Goal: Task Accomplishment & Management: Manage account settings

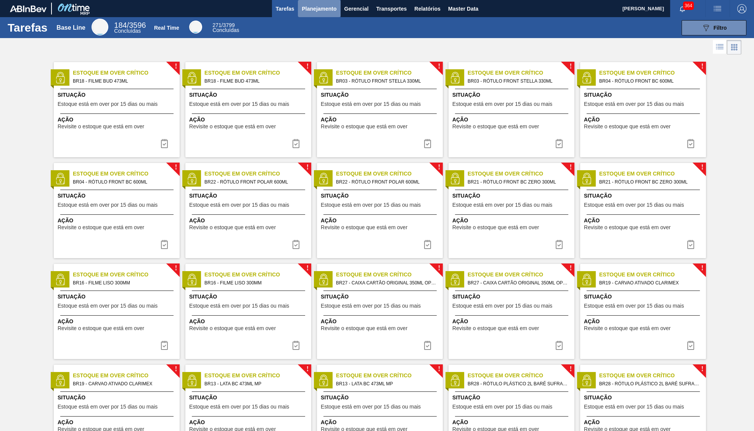
click at [322, 2] on button "Planejamento" at bounding box center [319, 8] width 42 height 17
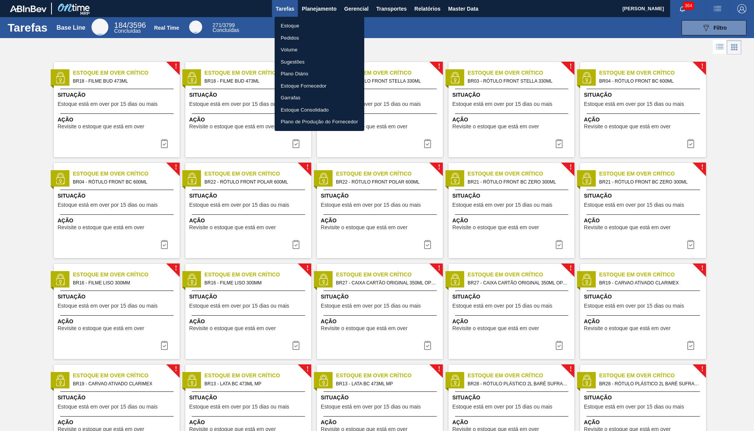
click at [298, 23] on li "Estoque" at bounding box center [319, 26] width 90 height 12
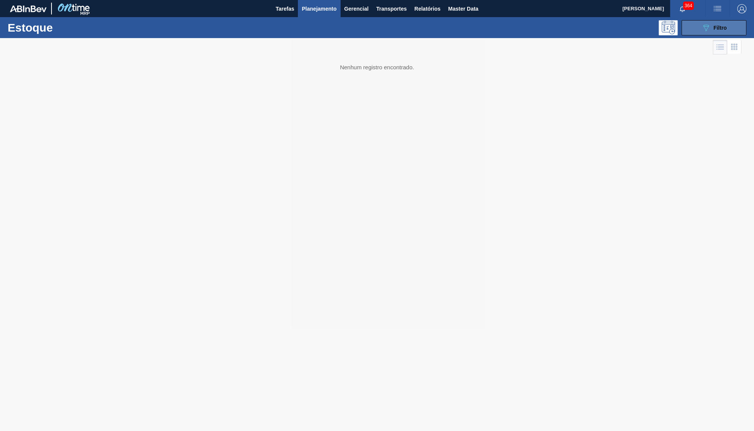
click at [742, 23] on button "089F7B8B-B2A5-4AFE-B5C0-19BA573D28AC Filtro" at bounding box center [713, 27] width 65 height 15
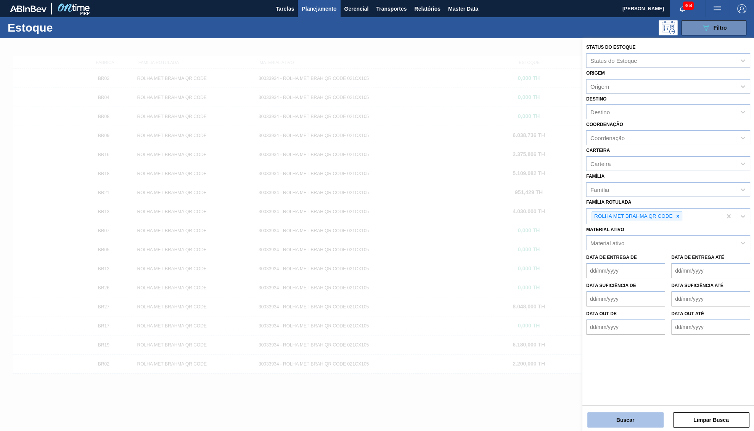
click at [607, 415] on button "Buscar" at bounding box center [625, 420] width 76 height 15
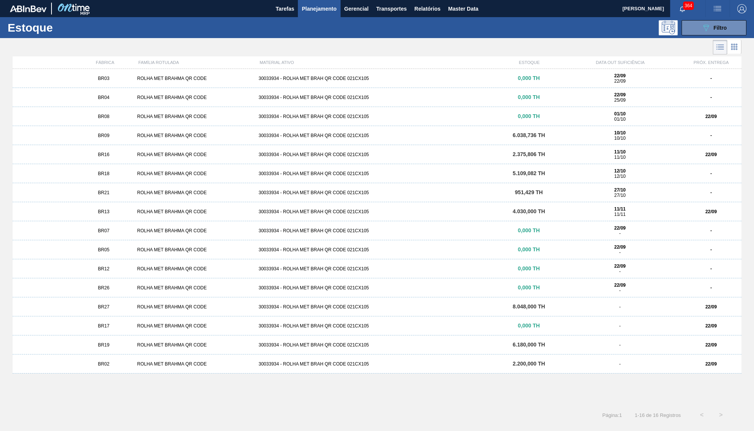
click at [525, 365] on span "2.200,000 TH" at bounding box center [528, 364] width 32 height 6
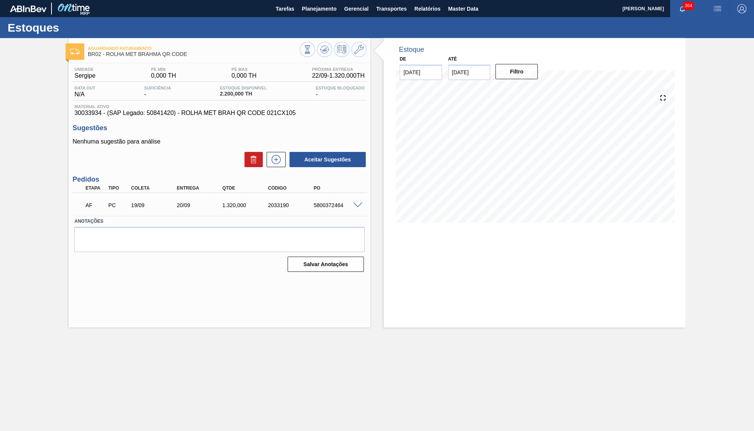
click at [330, 207] on div "5800372464" at bounding box center [336, 205] width 51 height 6
copy div "5800372464"
click at [230, 204] on div "AF PC 19/09 20/09 1.320,000 2033190 5800372464" at bounding box center [217, 204] width 274 height 15
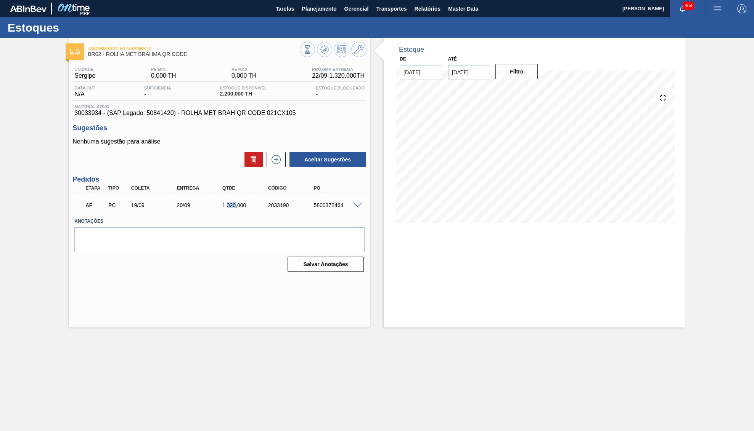
click at [230, 204] on div "AF PC 19/09 20/09 1.320,000 2033190 5800372464" at bounding box center [217, 204] width 274 height 15
click at [116, 135] on div "Sugestões Nenhuma sugestão para análise Aceitar Sugestões" at bounding box center [219, 146] width 294 height 44
click at [304, 19] on div "Estoques" at bounding box center [377, 27] width 754 height 21
click at [306, 15] on button "Planejamento" at bounding box center [319, 8] width 42 height 17
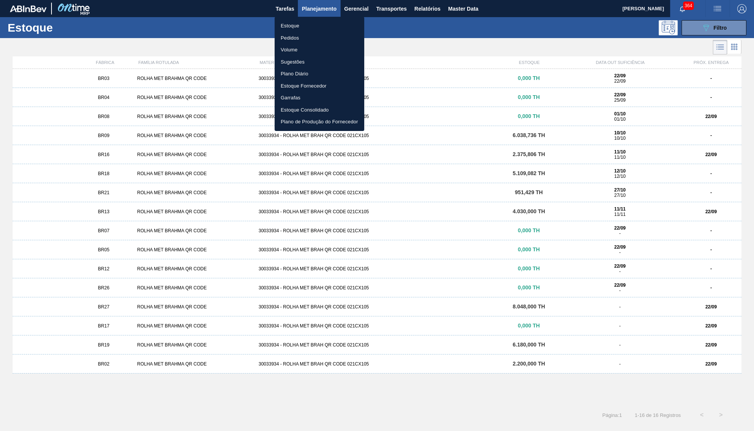
click at [120, 156] on div at bounding box center [377, 215] width 754 height 431
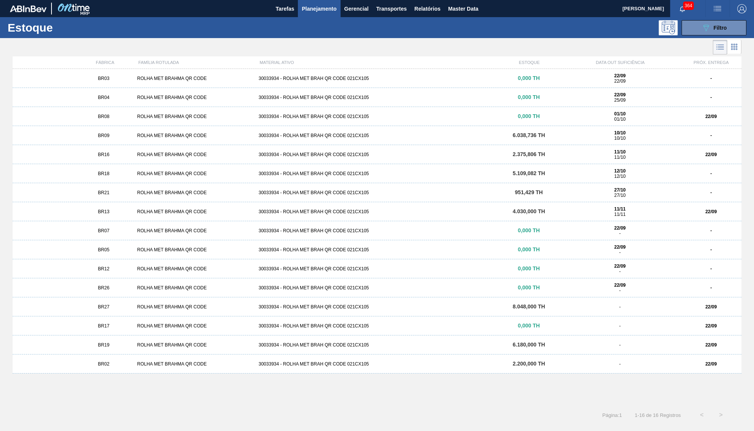
click at [150, 155] on div "ROLHA MET BRAHMA QR CODE" at bounding box center [194, 154] width 121 height 5
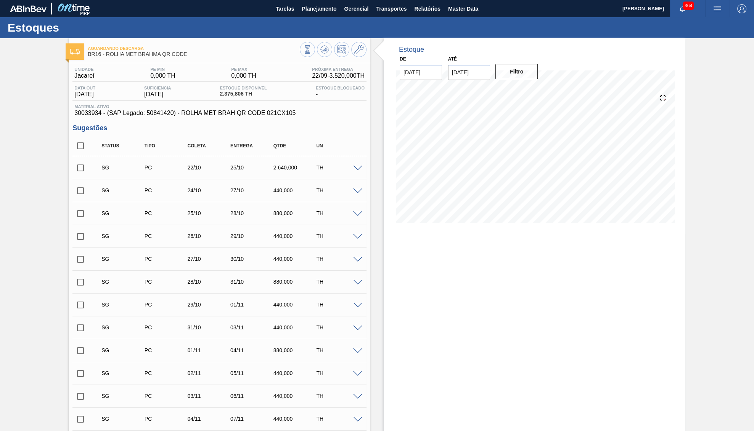
scroll to position [39, 0]
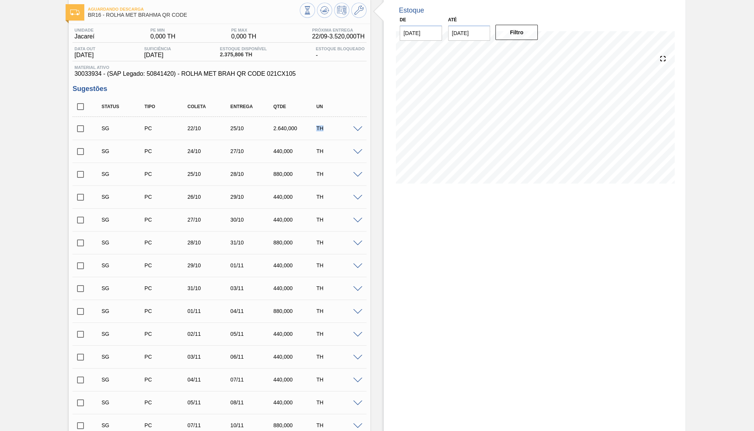
drag, startPoint x: 319, startPoint y: 135, endPoint x: 331, endPoint y: 140, distance: 13.3
click at [331, 131] on div "TH" at bounding box center [338, 128] width 48 height 6
click at [356, 128] on span at bounding box center [357, 130] width 9 height 6
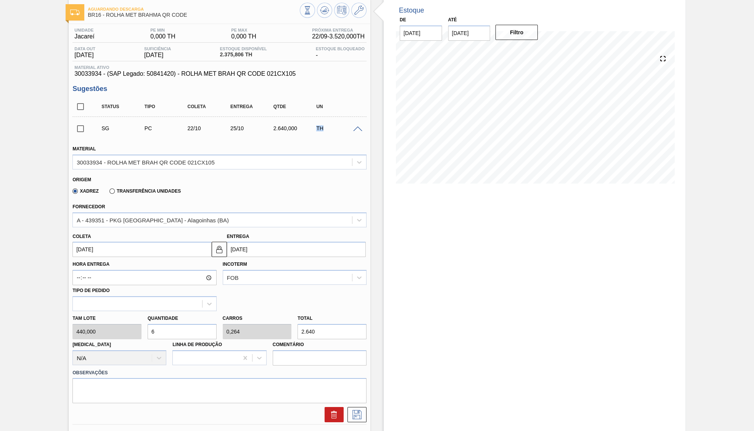
scroll to position [276, 0]
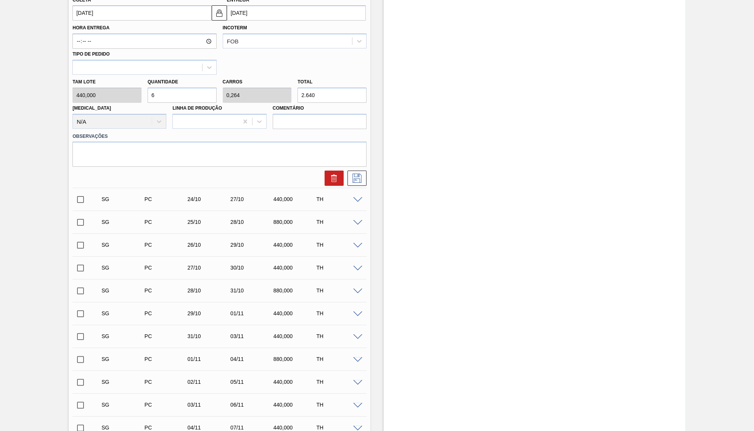
drag, startPoint x: 333, startPoint y: 90, endPoint x: 218, endPoint y: 83, distance: 115.0
click at [297, 88] on input "2.640" at bounding box center [331, 95] width 69 height 15
paste input "3.52"
type input "8"
type input "0,352"
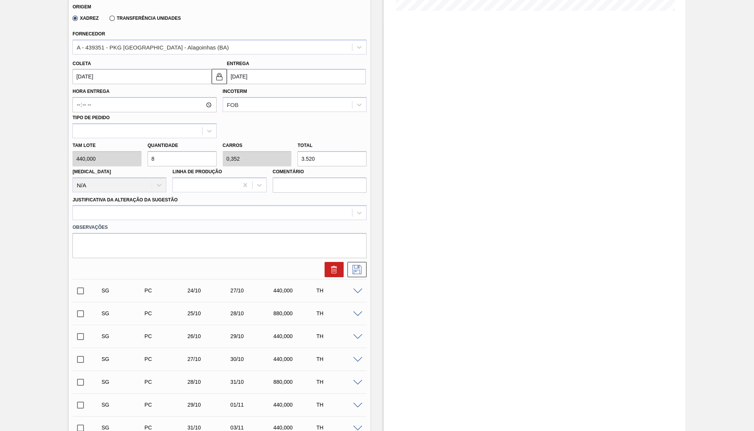
scroll to position [158, 0]
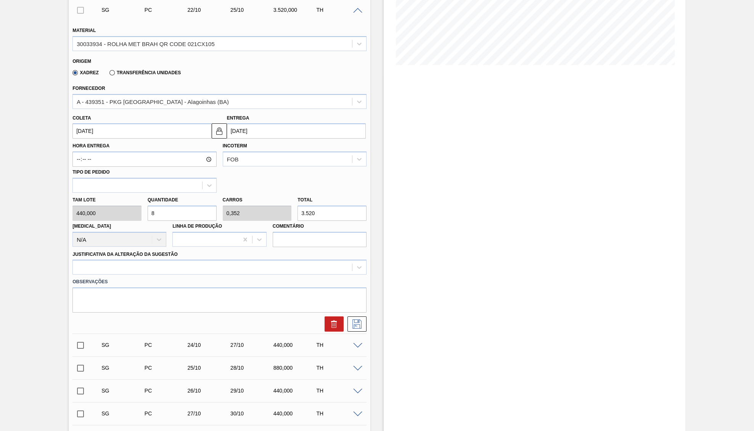
type input "3.520"
click at [121, 141] on label "Hora Entrega" at bounding box center [144, 146] width 144 height 11
click at [121, 152] on input "Hora Entrega" at bounding box center [144, 159] width 144 height 15
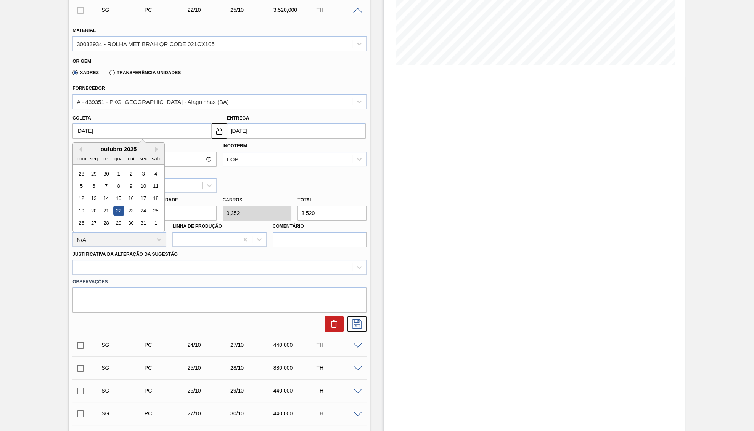
click at [119, 136] on input "[DATE]" at bounding box center [141, 130] width 139 height 15
click at [78, 147] on button "Previous Month" at bounding box center [79, 149] width 5 height 5
click at [139, 207] on div "26" at bounding box center [143, 211] width 10 height 10
type input "[DATE]"
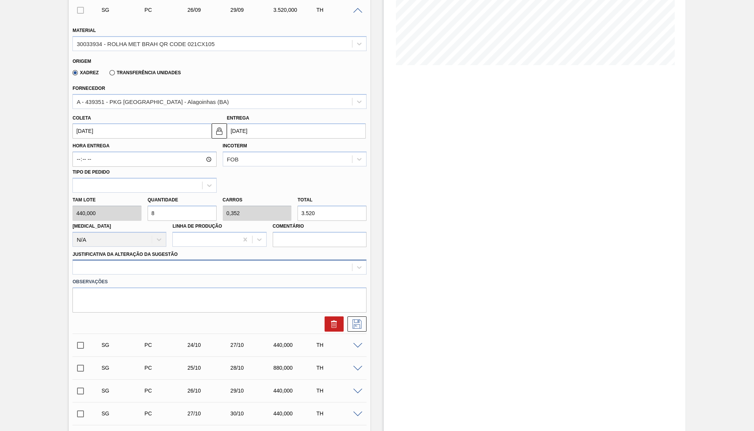
click at [137, 262] on div at bounding box center [212, 267] width 279 height 11
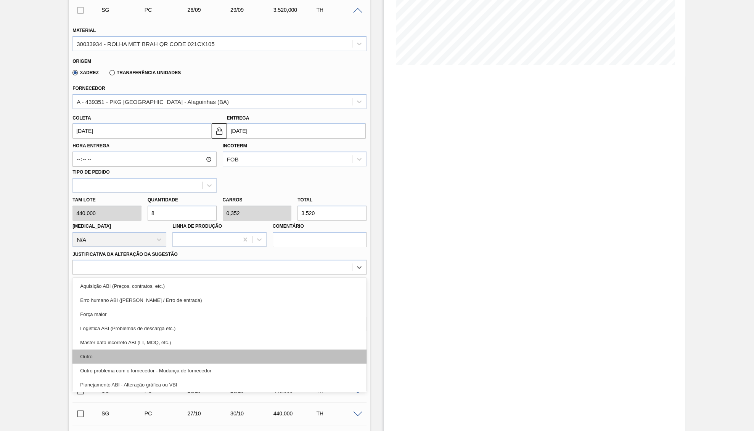
click at [123, 355] on div "Outro" at bounding box center [219, 357] width 294 height 14
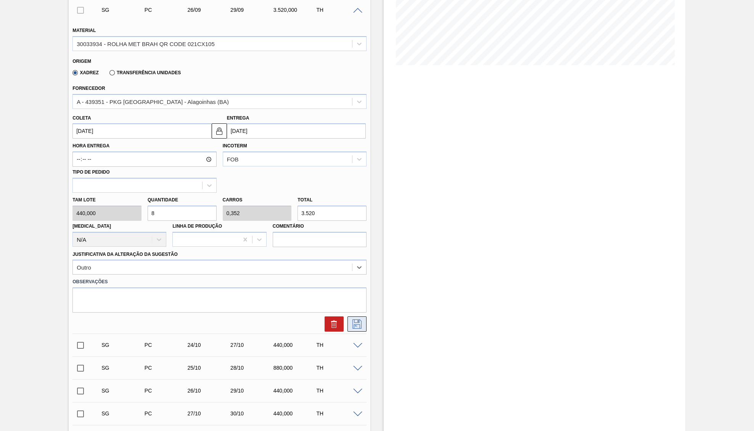
click at [359, 322] on icon at bounding box center [357, 324] width 12 height 9
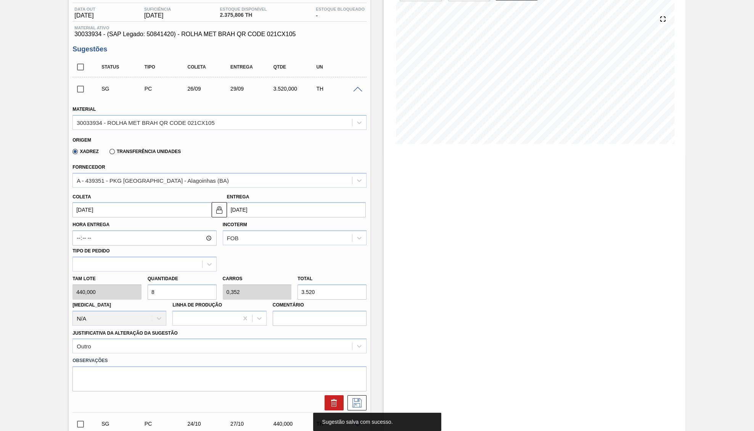
click at [78, 95] on input "checkbox" at bounding box center [80, 89] width 16 height 16
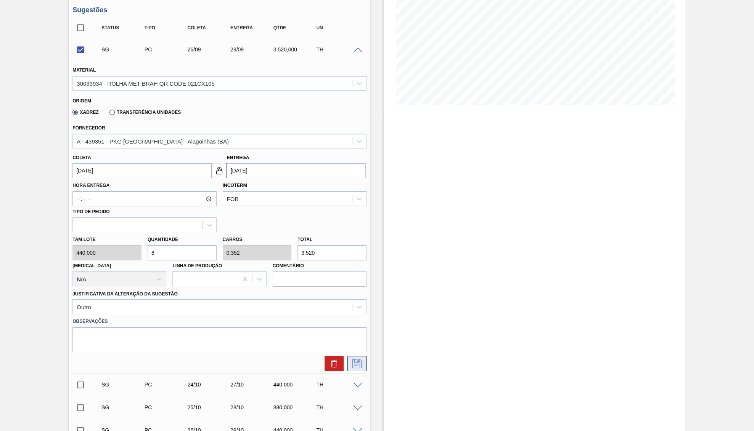
click at [361, 362] on icon at bounding box center [356, 363] width 9 height 9
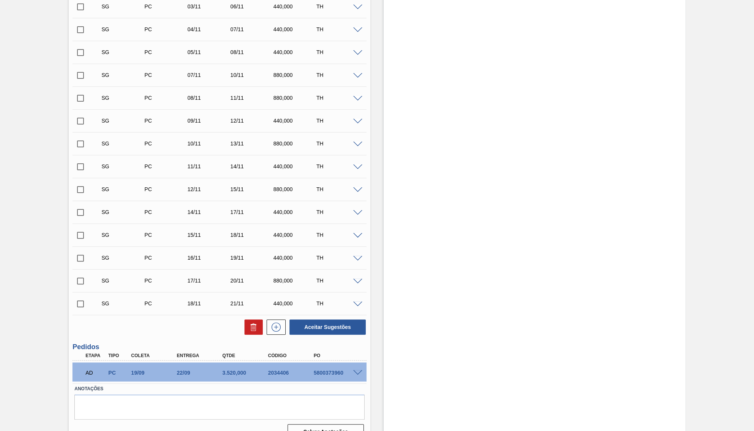
scroll to position [407, 0]
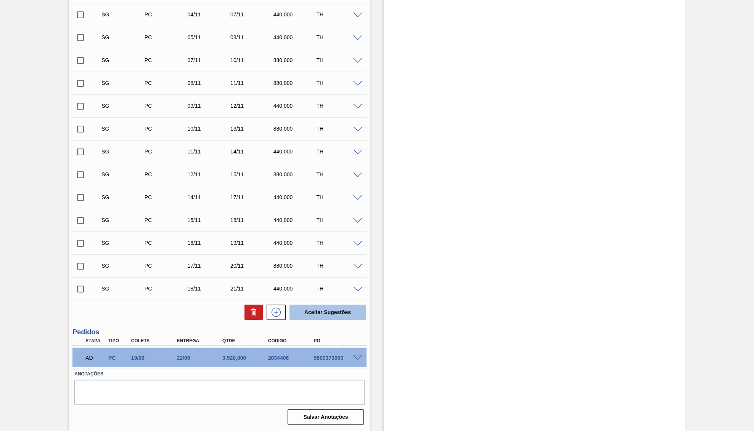
click at [319, 316] on button "Aceitar Sugestões" at bounding box center [327, 312] width 76 height 15
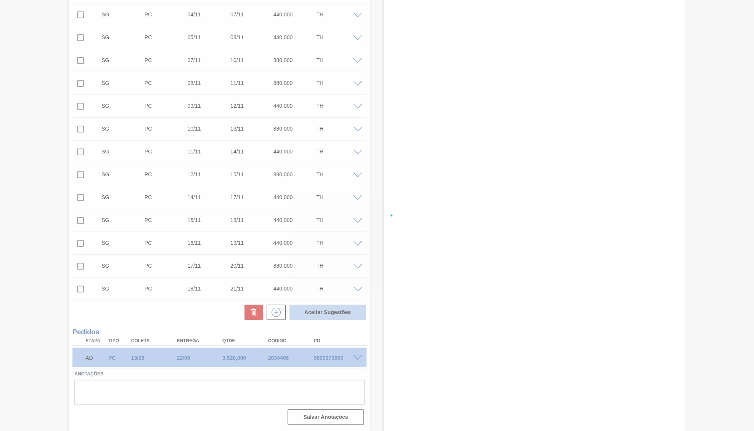
checkbox input "false"
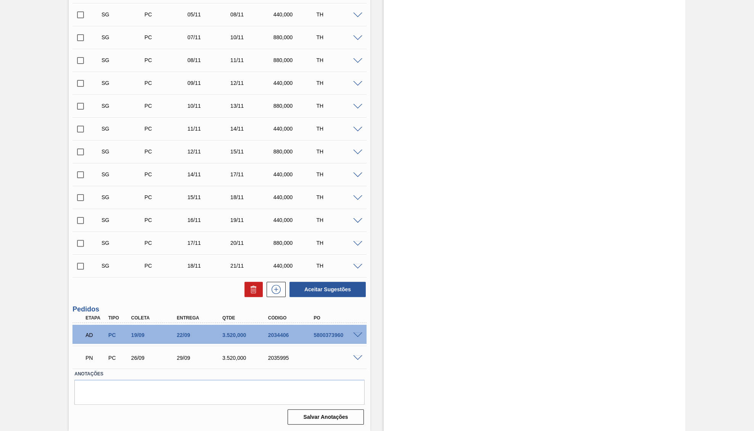
click at [279, 361] on div "2035995" at bounding box center [291, 358] width 51 height 6
click at [228, 375] on label "Anotações" at bounding box center [219, 374] width 290 height 11
click at [269, 360] on div "2035995" at bounding box center [291, 358] width 51 height 6
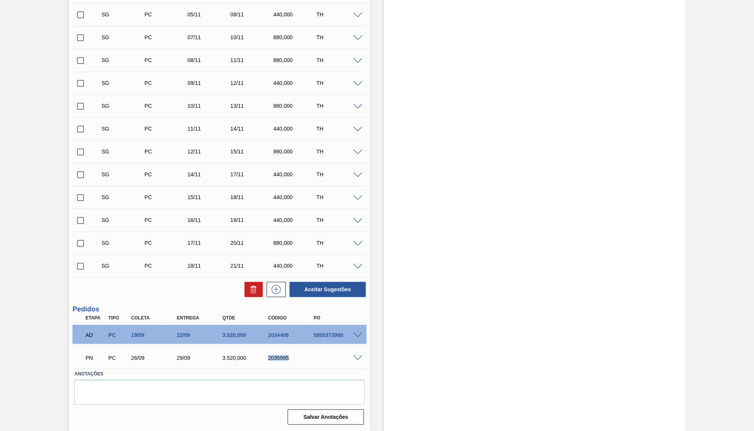
click at [269, 360] on div "2035995" at bounding box center [291, 358] width 51 height 6
click at [231, 360] on div "3.520,000" at bounding box center [245, 358] width 51 height 6
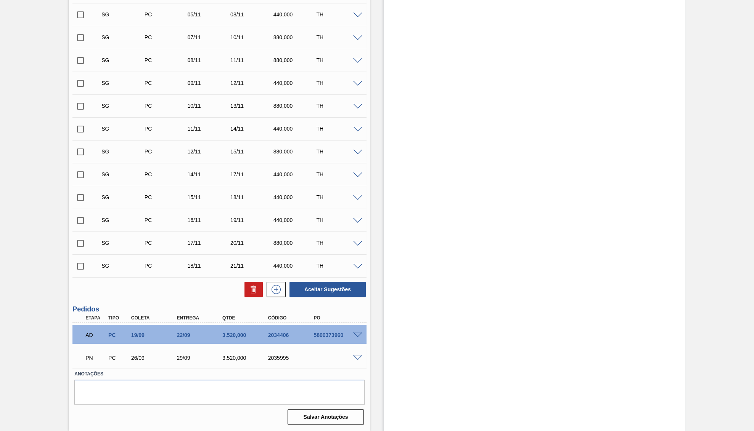
click at [134, 353] on div "PN PC 26/09 29/09 3.520,000 2035995" at bounding box center [217, 357] width 274 height 15
click at [158, 359] on div "26/09" at bounding box center [154, 358] width 51 height 6
click at [189, 356] on div "29/09" at bounding box center [200, 358] width 51 height 6
click at [186, 356] on div "29/09" at bounding box center [200, 358] width 51 height 6
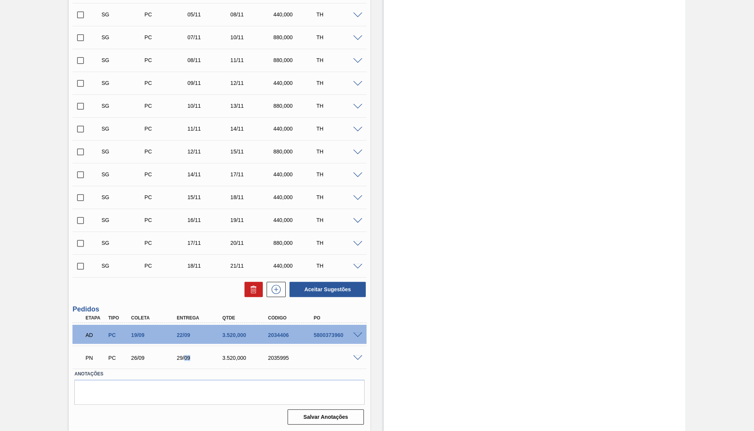
copy div "09"
click at [186, 356] on div "29/09" at bounding box center [200, 358] width 51 height 6
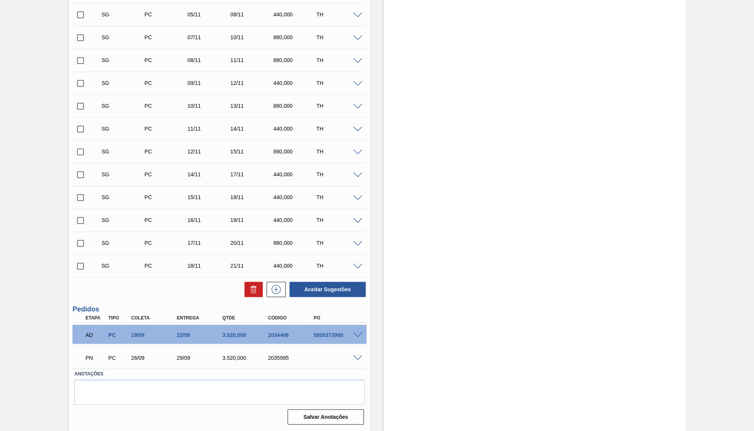
click at [186, 356] on div "29/09" at bounding box center [200, 358] width 51 height 6
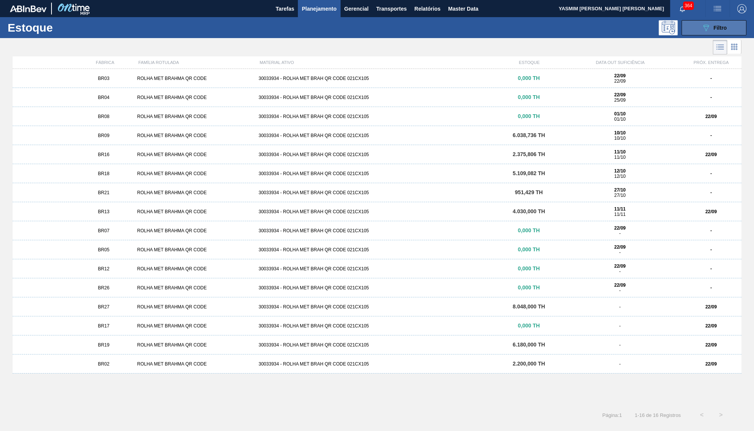
click at [704, 31] on icon "089F7B8B-B2A5-4AFE-B5C0-19BA573D28AC" at bounding box center [705, 27] width 9 height 9
click at [124, 368] on div "BR02 ROLHA MET BRAHMA QR CODE 30033934 - ROLHA MET BRAH QR CODE 021CX105 2.200,…" at bounding box center [377, 364] width 728 height 19
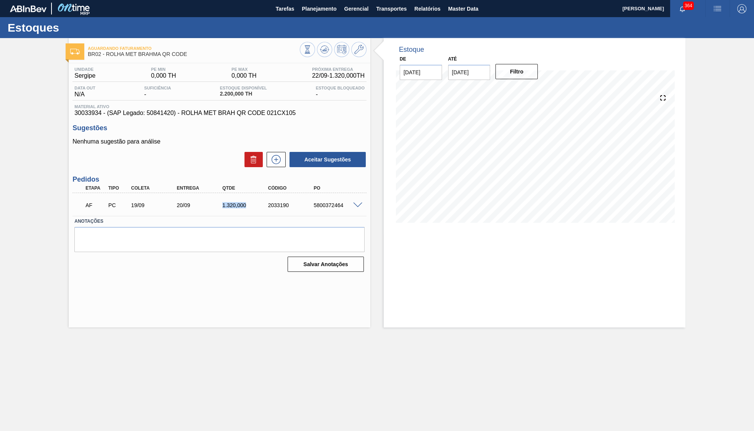
drag, startPoint x: 247, startPoint y: 210, endPoint x: 215, endPoint y: 202, distance: 32.7
click at [220, 202] on div "1.320,000" at bounding box center [245, 205] width 51 height 6
copy div "1.320,000"
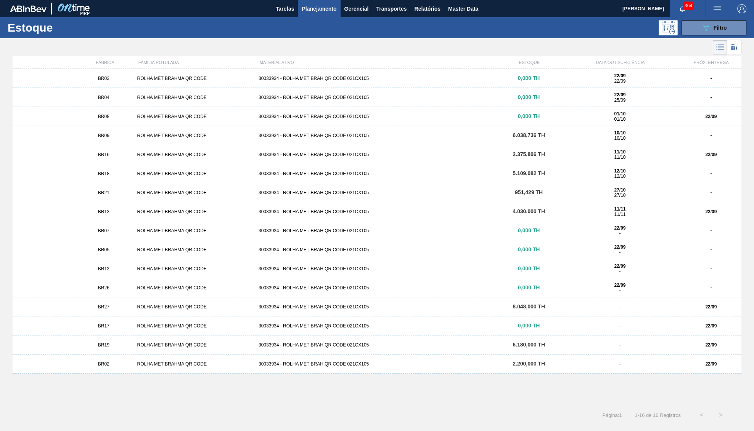
click at [100, 306] on span "BR27" at bounding box center [103, 307] width 11 height 5
click at [99, 308] on span "BR27" at bounding box center [103, 307] width 11 height 5
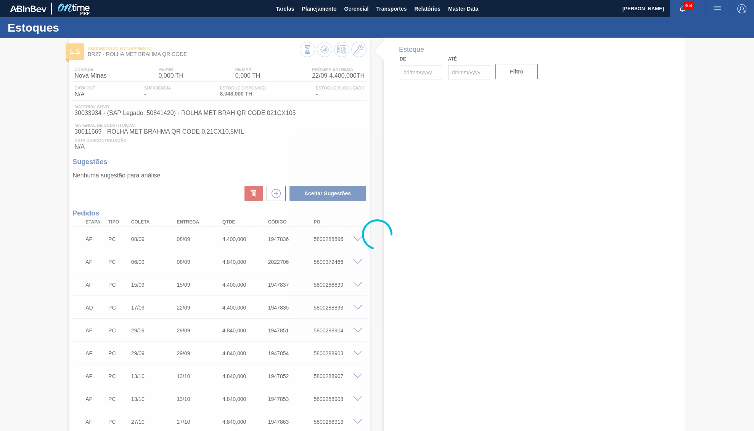
type input "[DATE]"
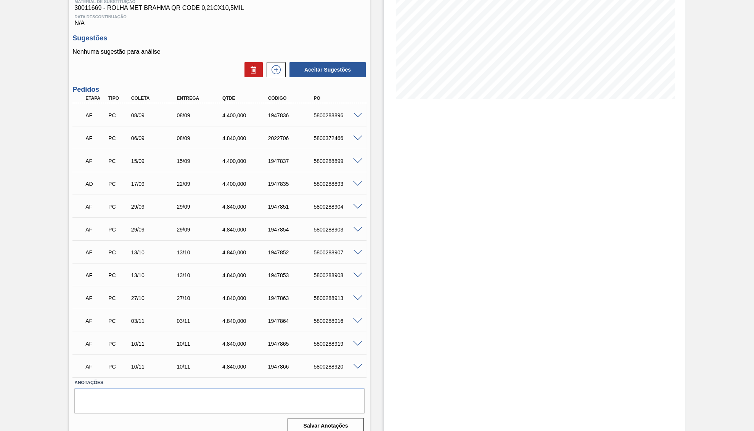
scroll to position [136, 0]
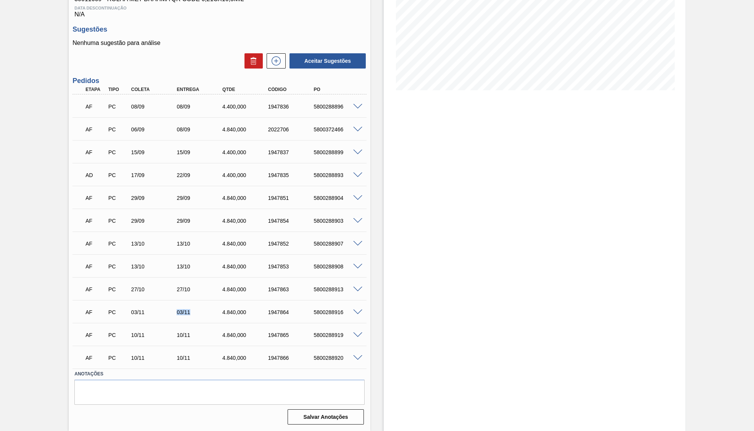
drag, startPoint x: 167, startPoint y: 314, endPoint x: 193, endPoint y: 316, distance: 26.0
click at [180, 316] on div "03/11" at bounding box center [154, 312] width 51 height 6
drag, startPoint x: 168, startPoint y: 240, endPoint x: 200, endPoint y: 237, distance: 32.9
click at [200, 237] on div "AF PC 13/10 13/10 4.840,000 1947852 5800288907" at bounding box center [217, 243] width 274 height 15
drag, startPoint x: 170, startPoint y: 216, endPoint x: 207, endPoint y: 211, distance: 37.6
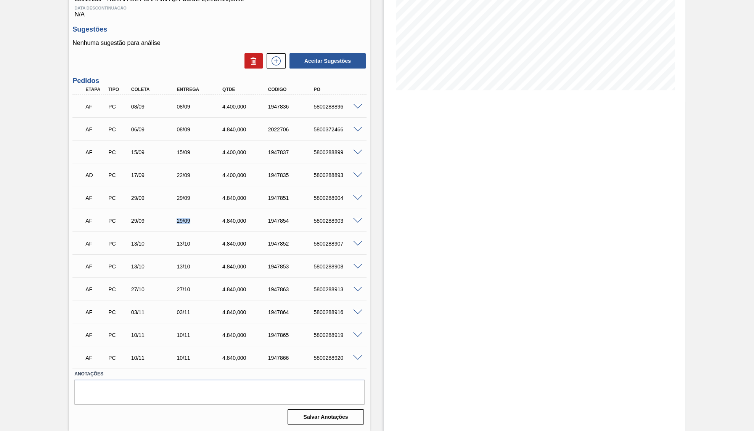
click at [207, 211] on div "AF PC 29/09 29/09 4.840,000 1947854 5800288903" at bounding box center [219, 220] width 294 height 19
click at [317, 225] on div "AF PC 29/09 29/09 4.840,000 1947854 5800288903" at bounding box center [217, 220] width 274 height 15
click at [241, 220] on div "4.840,000" at bounding box center [245, 221] width 51 height 6
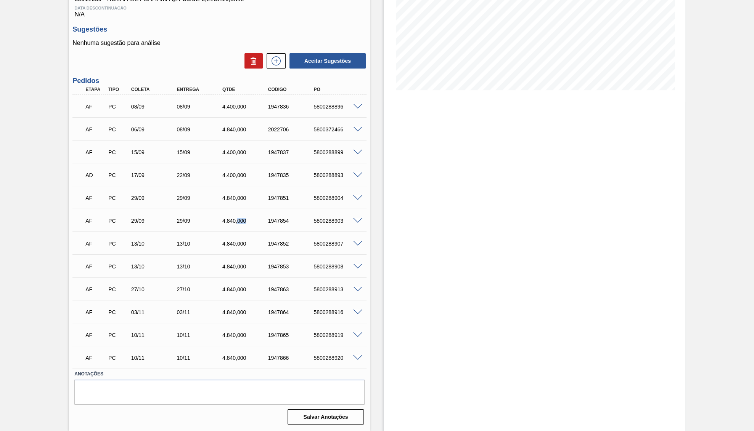
click at [241, 220] on div "4.840,000" at bounding box center [245, 221] width 51 height 6
click at [358, 200] on div "5800288904" at bounding box center [336, 198] width 51 height 6
click at [358, 197] on span at bounding box center [357, 199] width 9 height 6
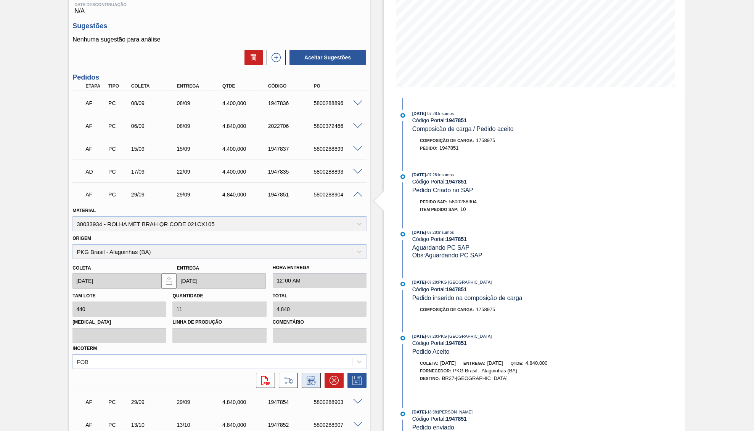
click at [311, 378] on icon at bounding box center [311, 380] width 12 height 9
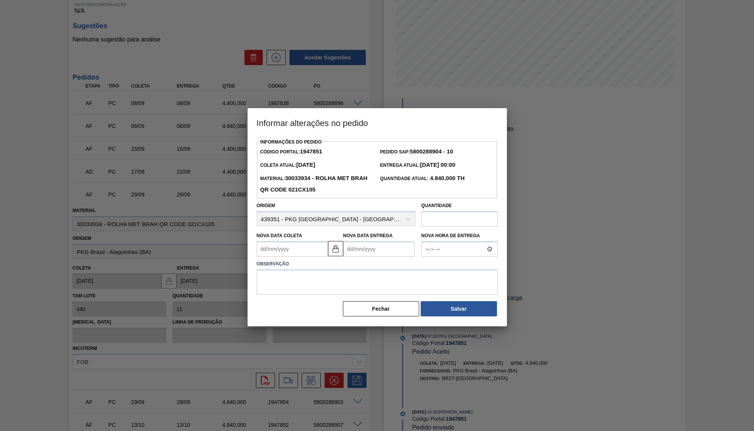
click at [417, 241] on div "Nova Data Coleta Nova Data Entrega" at bounding box center [335, 243] width 165 height 28
click at [374, 245] on Entrega1947851 "Nova Data Entrega" at bounding box center [378, 249] width 71 height 15
click at [319, 271] on textarea at bounding box center [377, 282] width 241 height 25
click at [365, 305] on button "Fechar" at bounding box center [381, 308] width 76 height 15
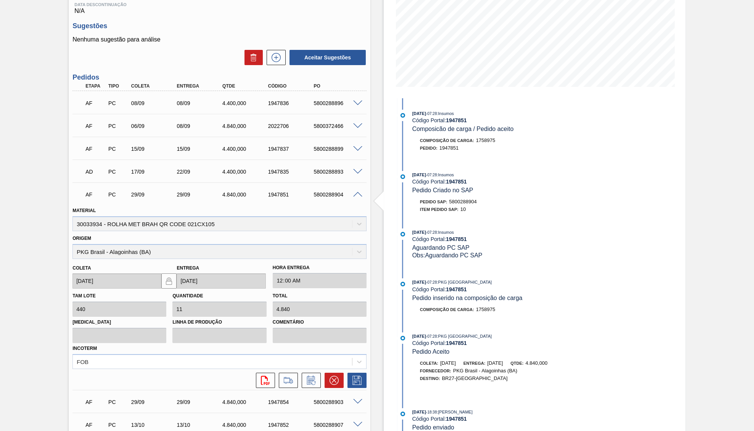
click at [275, 196] on div "1947851" at bounding box center [291, 195] width 51 height 6
click at [313, 378] on icon at bounding box center [311, 380] width 12 height 9
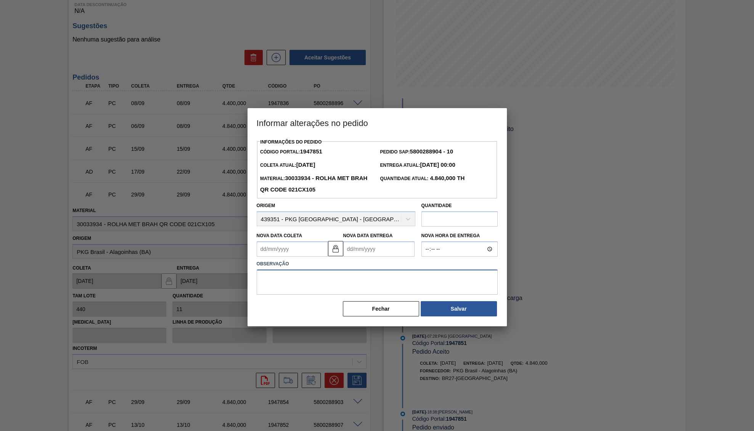
click at [319, 270] on textarea at bounding box center [377, 282] width 241 height 25
drag, startPoint x: 376, startPoint y: 332, endPoint x: 365, endPoint y: 311, distance: 23.9
click at [375, 332] on div at bounding box center [377, 215] width 754 height 431
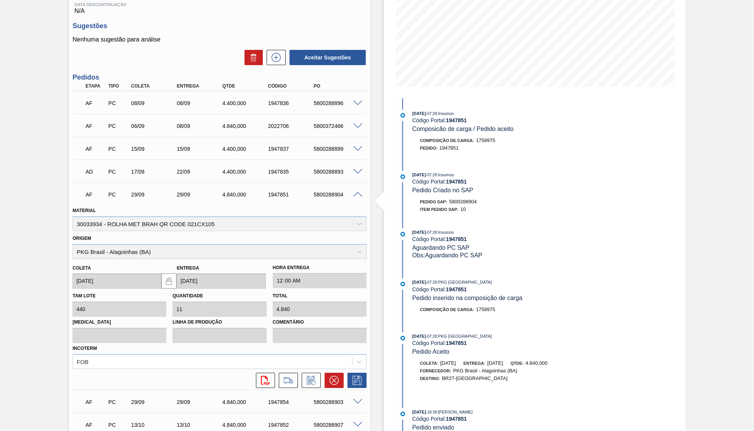
click at [364, 298] on div "Total 4.840" at bounding box center [320, 304] width 94 height 26
click at [290, 196] on div "1947851" at bounding box center [291, 195] width 51 height 6
click at [330, 374] on button at bounding box center [333, 380] width 19 height 15
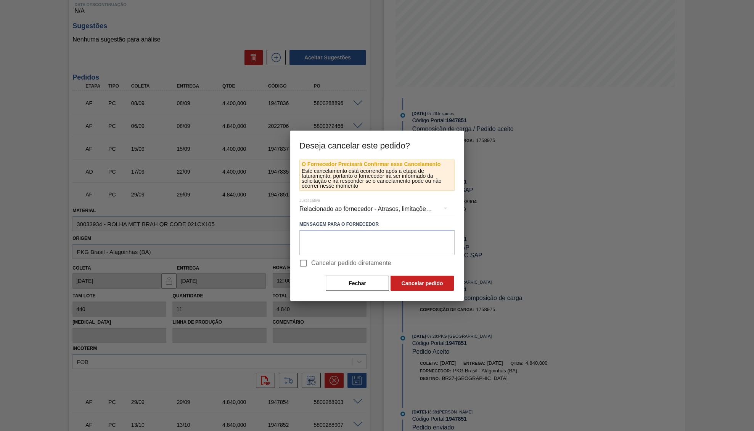
click at [334, 265] on span "Cancelar pedido diretamente" at bounding box center [351, 263] width 80 height 9
click at [311, 265] on input "Cancelar pedido diretamente" at bounding box center [303, 263] width 16 height 16
checkbox input "true"
click at [331, 245] on textarea at bounding box center [376, 242] width 155 height 25
paste textarea "2035998"
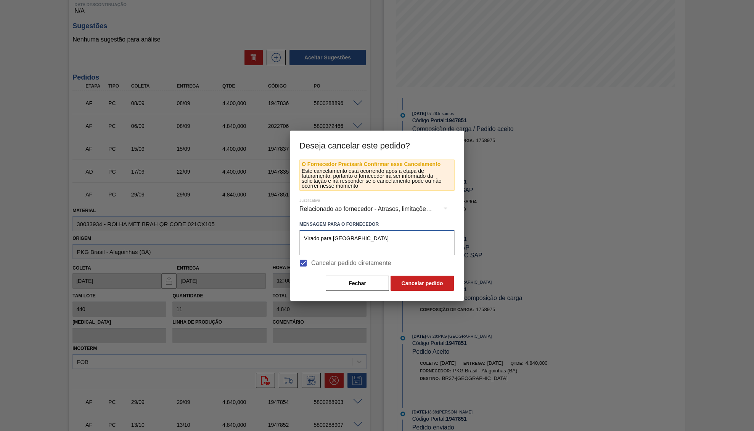
paste textarea "2035998"
click at [356, 239] on textarea "Virado para Nova Minas 2035998" at bounding box center [376, 242] width 155 height 25
type textarea "Virado para Sergipe 2035998"
click at [437, 200] on button "button" at bounding box center [445, 208] width 18 height 18
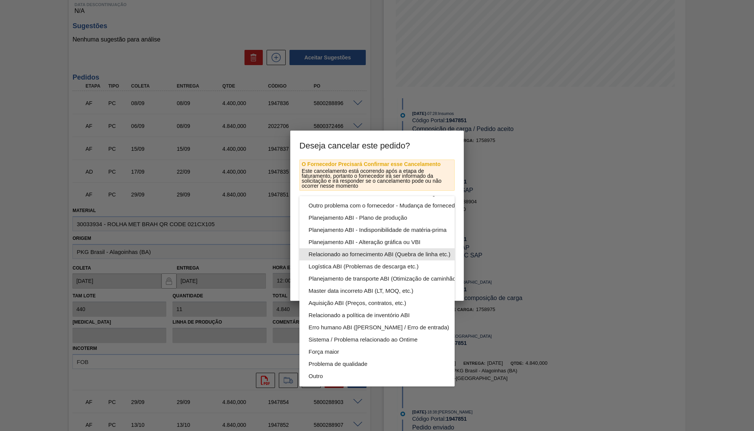
scroll to position [41, 0]
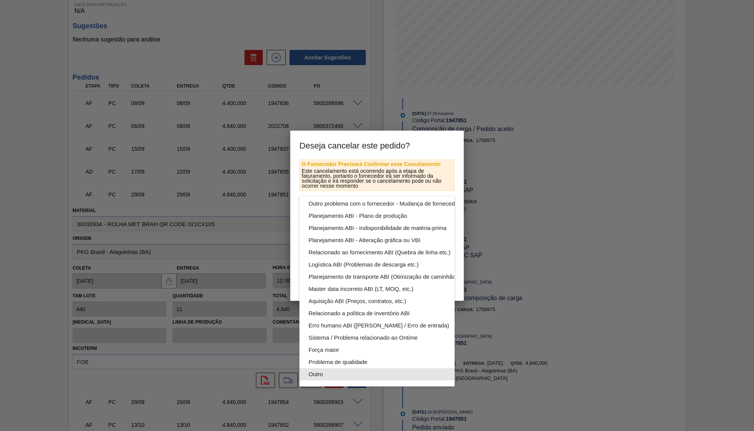
click at [331, 369] on div "Outro" at bounding box center [394, 375] width 173 height 12
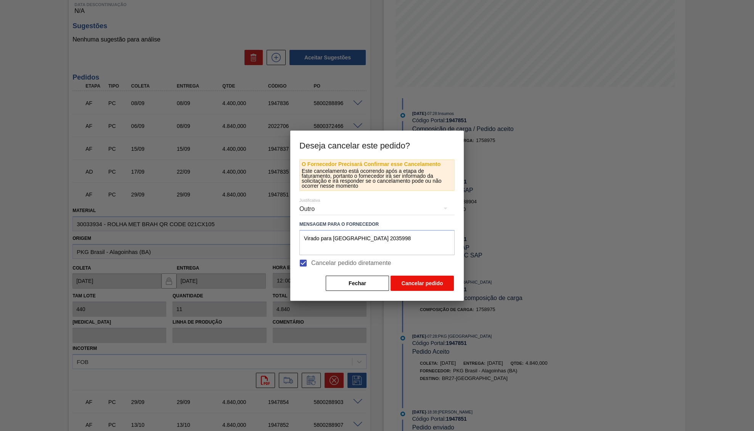
click at [415, 279] on button "Cancelar pedido" at bounding box center [421, 283] width 63 height 15
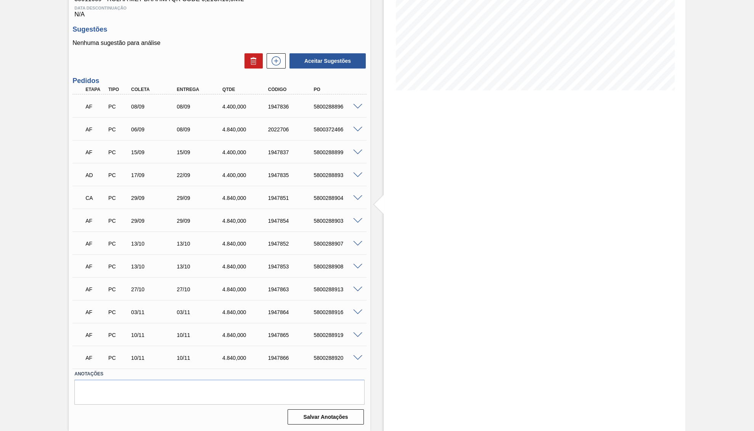
click at [334, 198] on div "5800288904" at bounding box center [336, 198] width 51 height 6
copy div "5800288904"
click at [232, 210] on div "AF PC 29/09 29/09 4.840,000 1947854 5800288903 Material 30033934 - ROLHA MET BR…" at bounding box center [219, 220] width 294 height 23
click at [224, 213] on div "AF PC 29/09 29/09 4.840,000 1947854 5800288903" at bounding box center [217, 220] width 274 height 15
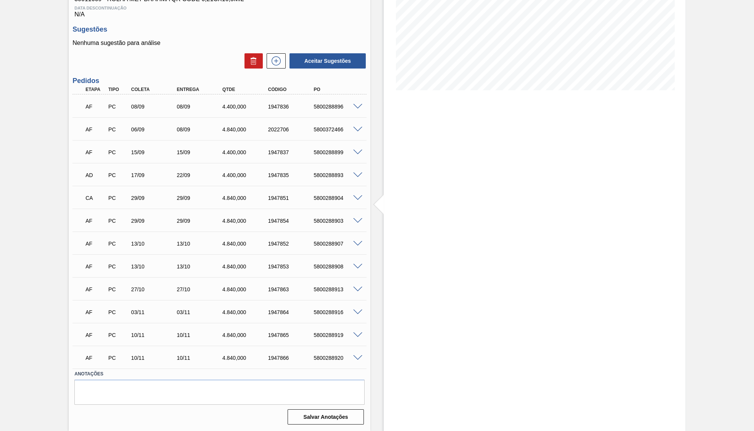
click at [227, 219] on div "4.840,000" at bounding box center [245, 221] width 51 height 6
click at [226, 218] on div "4.840,000" at bounding box center [245, 221] width 51 height 6
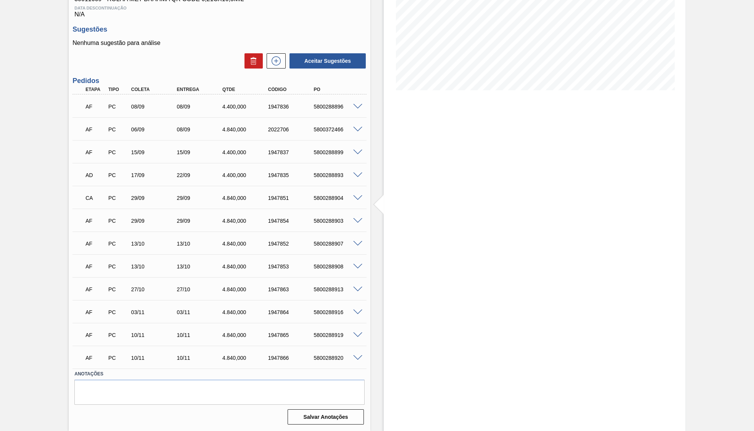
click at [226, 218] on div "4.840,000" at bounding box center [245, 221] width 51 height 6
click at [359, 218] on span at bounding box center [357, 221] width 9 height 6
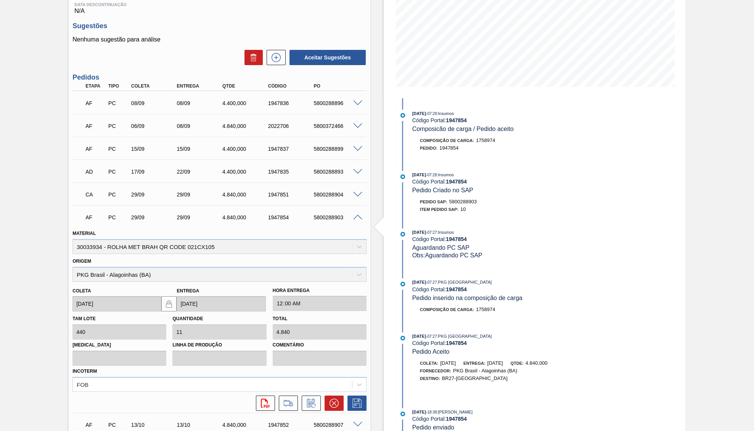
click at [508, 225] on div "14/05/2025 - 07:28 : Insumos Código Portal: 1947854 Composicão de carga / Pedid…" at bounding box center [495, 303] width 196 height 410
click at [309, 402] on icon at bounding box center [311, 404] width 6 height 5
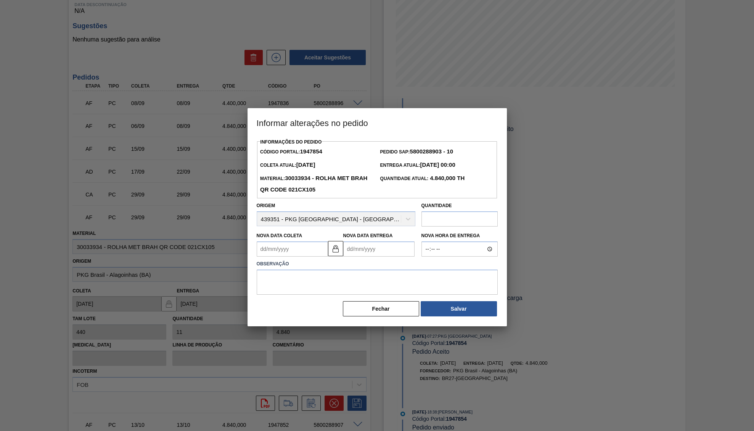
click at [337, 262] on label "Observação" at bounding box center [377, 264] width 241 height 11
click at [342, 278] on textarea at bounding box center [377, 282] width 241 height 25
paste textarea "3.520"
click at [384, 146] on div "Pedido SAP: 5800288903 - 10" at bounding box center [437, 151] width 120 height 11
click at [314, 278] on textarea "Virada de 1.350mi para" at bounding box center [377, 282] width 241 height 25
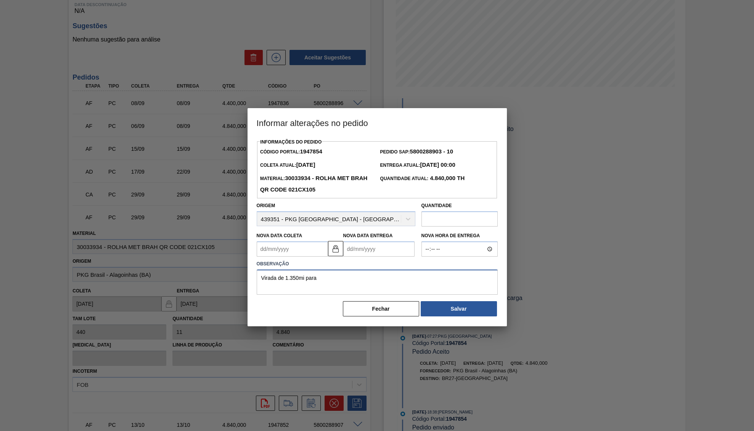
click at [332, 285] on textarea "Virada de 1.350mi para" at bounding box center [377, 282] width 241 height 25
type textarea "Virada de 1.350mi para Aquiraz"
click at [293, 249] on Coleta1947854 "Nova Data Coleta" at bounding box center [292, 249] width 71 height 15
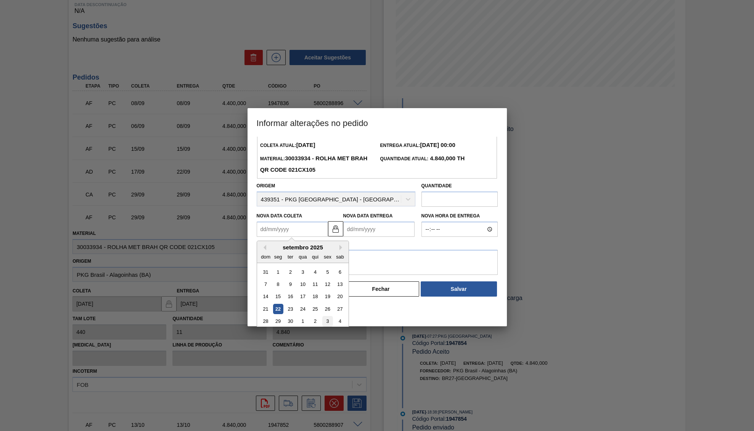
click at [323, 317] on div "3" at bounding box center [327, 322] width 10 height 10
type Coleta1947854 "03/10/2025"
type Entrega1947854 "05/10/2025"
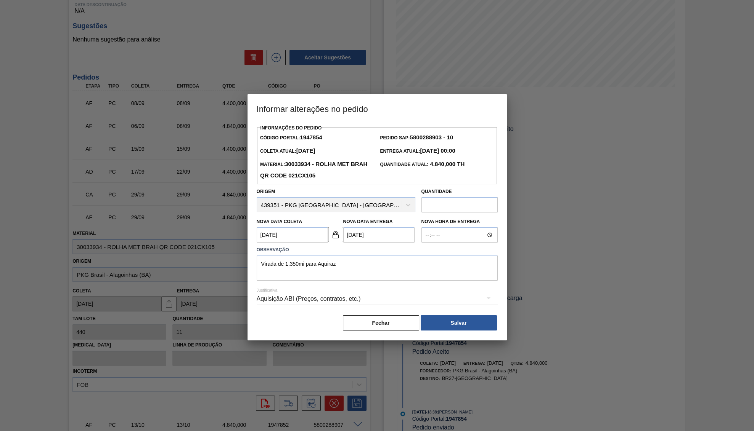
scroll to position [0, 0]
click at [377, 271] on textarea "Virada de 1.350mi para Aquiraz" at bounding box center [377, 268] width 241 height 25
click at [393, 295] on div "Aquisição ABI (Preços, contratos, etc.)" at bounding box center [377, 299] width 241 height 21
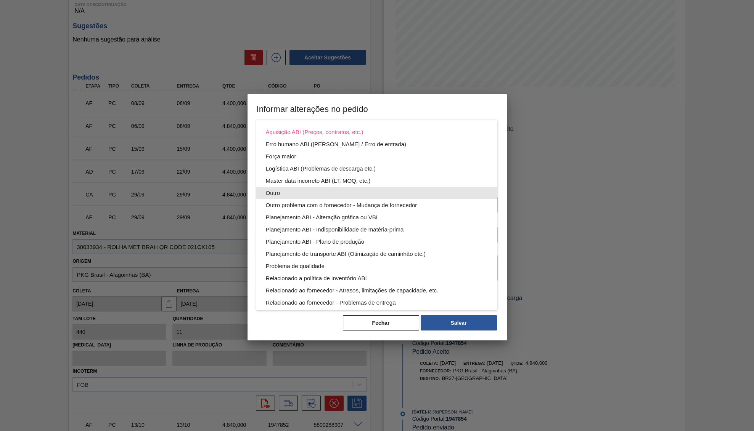
click at [299, 196] on div "Outro" at bounding box center [376, 193] width 223 height 12
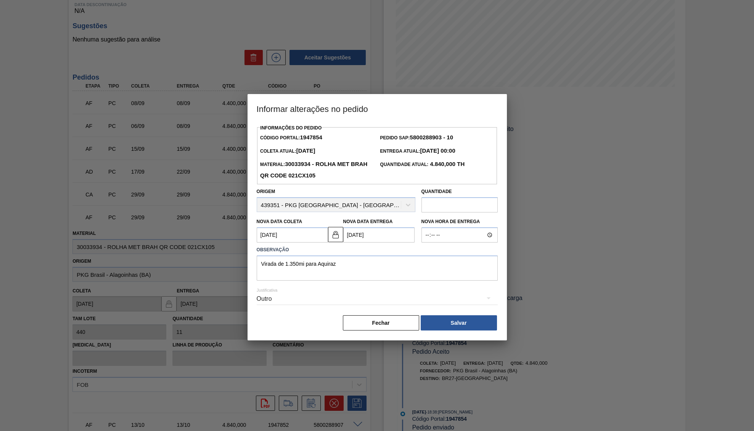
drag, startPoint x: 362, startPoint y: 250, endPoint x: 21, endPoint y: 222, distance: 342.7
click at [247, 222] on div "Informações do Pedido Código Portal: 1947854 Pedido SAP: 5800288903 - 10 Coleta…" at bounding box center [376, 232] width 259 height 218
click at [322, 258] on textarea "Virada de 1.350mi para Aquiraz" at bounding box center [377, 268] width 241 height 25
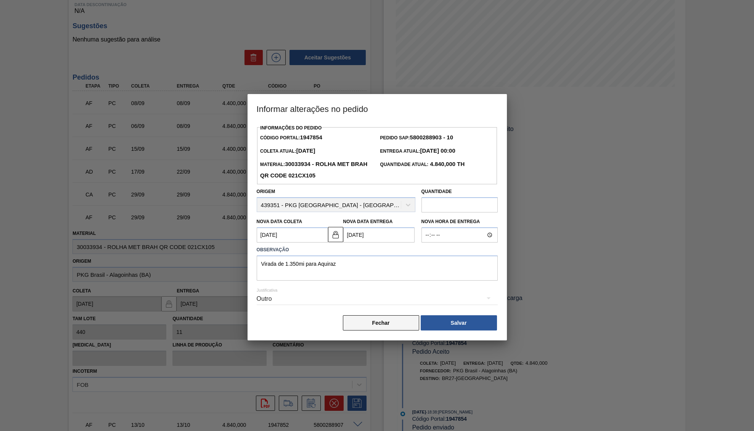
click at [383, 318] on button "Fechar" at bounding box center [381, 323] width 76 height 15
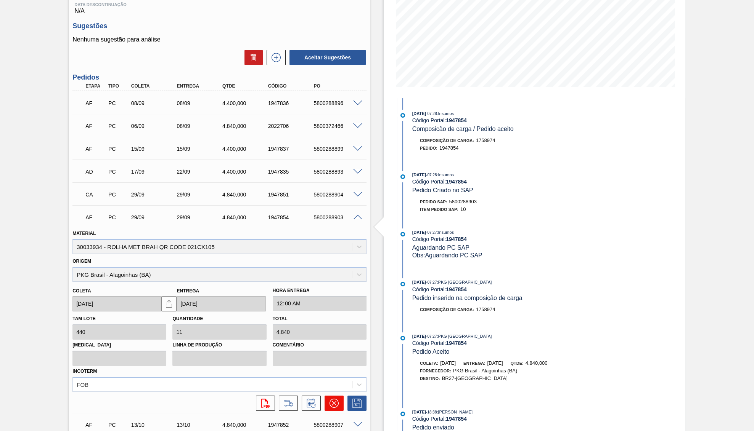
click at [328, 400] on button at bounding box center [333, 403] width 19 height 15
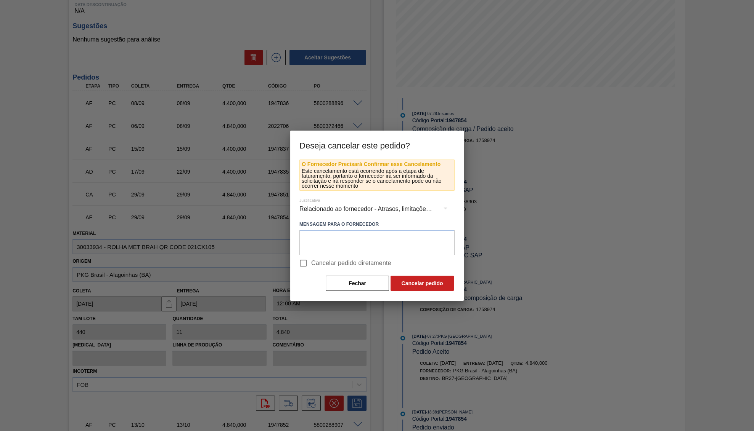
click at [335, 261] on span "Cancelar pedido diretamente" at bounding box center [351, 263] width 80 height 9
click at [311, 261] on input "Cancelar pedido diretamente" at bounding box center [303, 263] width 16 height 16
checkbox input "true"
click at [361, 276] on button "Fechar" at bounding box center [356, 283] width 63 height 15
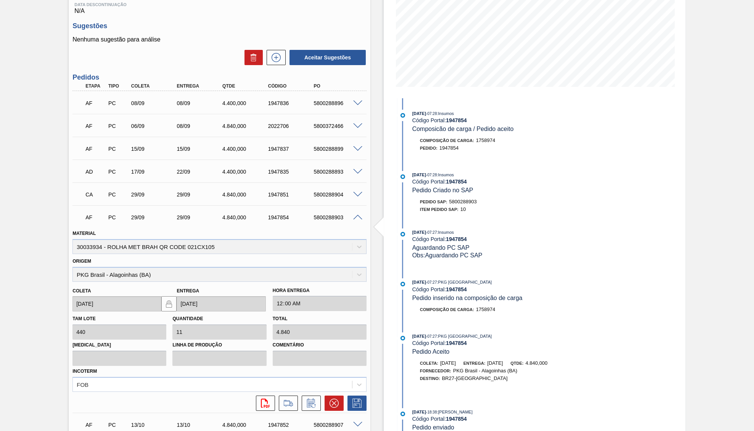
drag, startPoint x: 258, startPoint y: 346, endPoint x: 45, endPoint y: 274, distance: 225.0
click at [254, 345] on label "Linha de Produção" at bounding box center [219, 345] width 94 height 11
click at [279, 221] on div "1947854" at bounding box center [291, 218] width 51 height 6
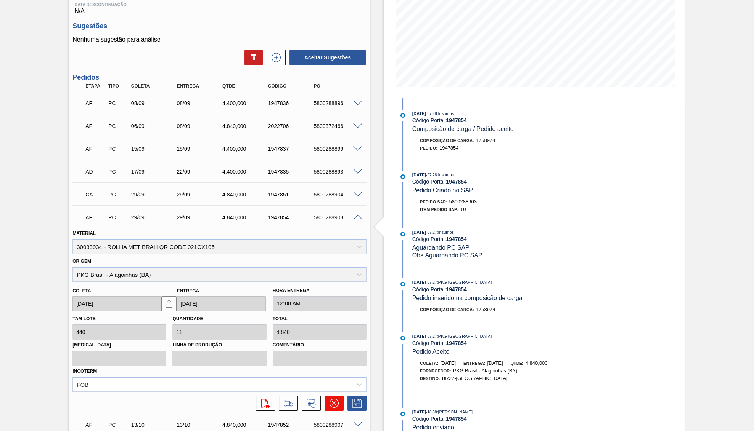
click at [332, 403] on icon at bounding box center [333, 403] width 9 height 9
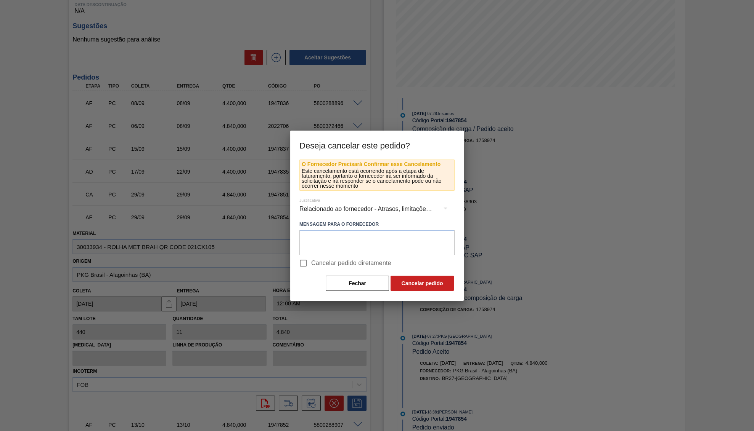
click at [328, 264] on span "Cancelar pedido diretamente" at bounding box center [351, 263] width 80 height 9
click at [311, 264] on input "Cancelar pedido diretamente" at bounding box center [303, 263] width 16 height 16
checkbox input "true"
click at [345, 207] on div "Relacionado ao fornecedor - Atrasos, limitações de capacidade, etc." at bounding box center [376, 209] width 155 height 21
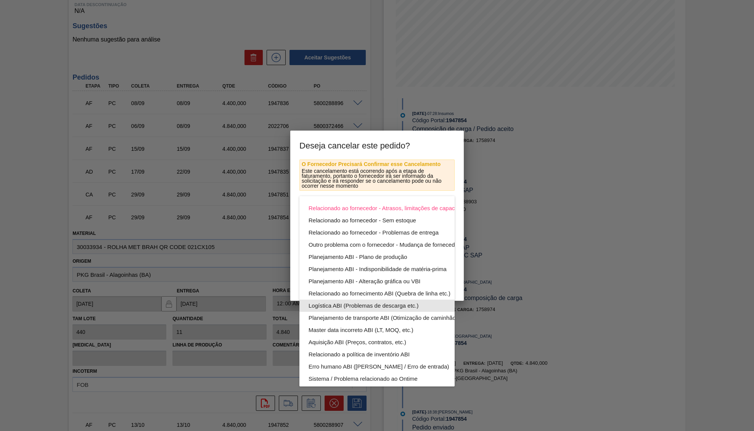
scroll to position [41, 0]
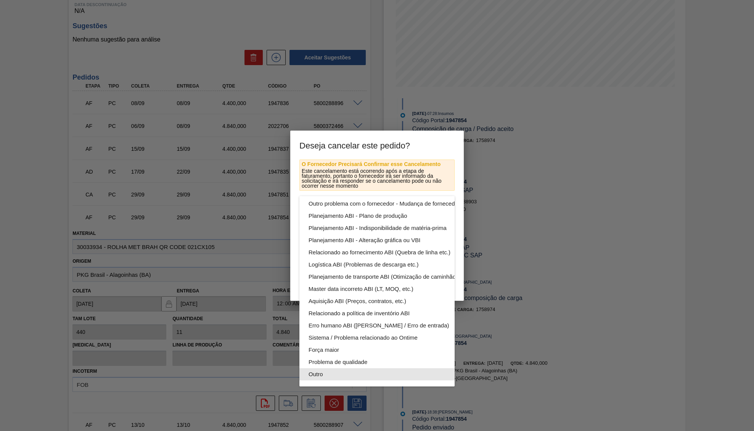
click at [324, 376] on div "Outro" at bounding box center [394, 375] width 173 height 12
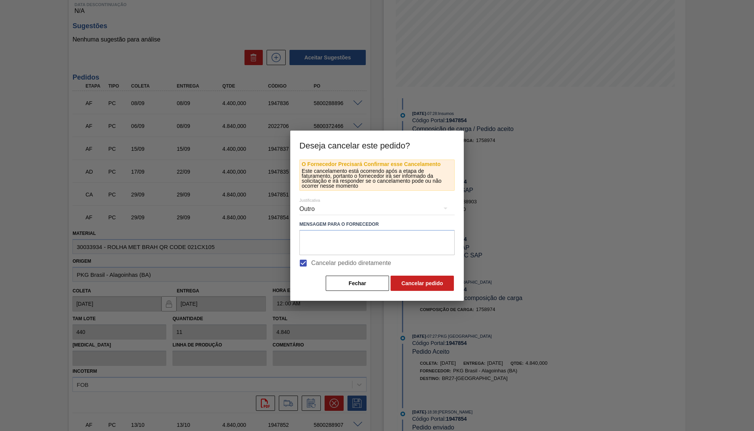
drag, startPoint x: 336, startPoint y: 214, endPoint x: 339, endPoint y: 236, distance: 21.6
click at [337, 215] on div "Relacionado ao fornecedor - Atrasos, limitações de capacidade, etc. Relacionado…" at bounding box center [377, 215] width 754 height 431
click at [340, 239] on textarea at bounding box center [376, 242] width 155 height 25
paste textarea "2036000"
click at [428, 244] on textarea "2036000" at bounding box center [376, 242] width 155 height 25
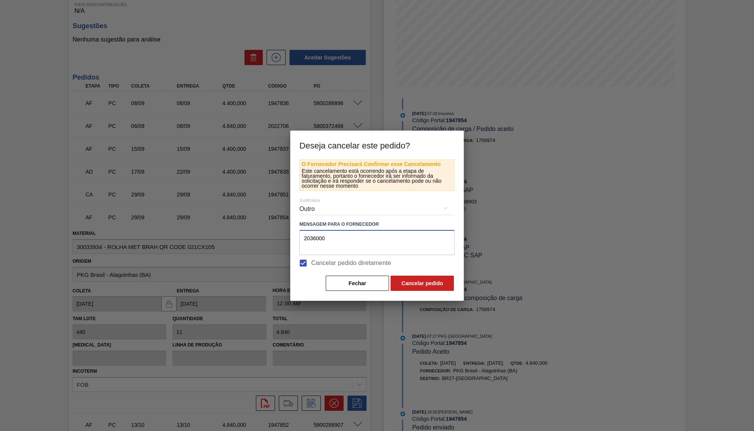
click at [304, 236] on textarea "2036000" at bounding box center [376, 242] width 155 height 25
paste textarea "Virada de 1.350mi para Aquiraz"
click at [351, 239] on textarea "Virada de 1.350mi para Aquiraz 2036000" at bounding box center [376, 242] width 155 height 25
type textarea "Virada de 1.350mi para Aquiraz 2036000"
click at [436, 229] on label "Mensagem para o Fornecedor" at bounding box center [376, 224] width 155 height 11
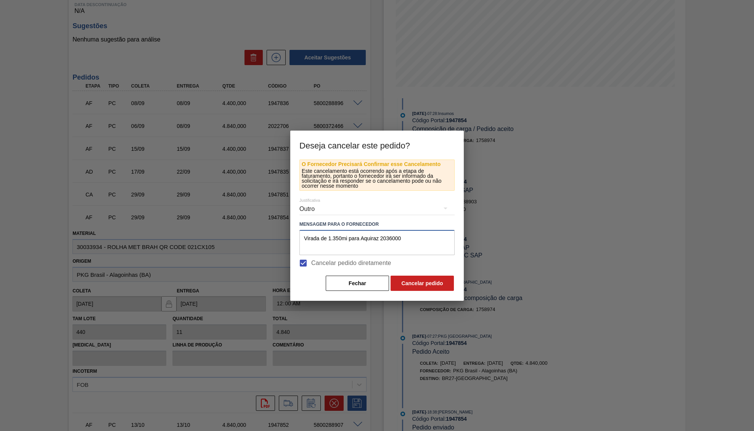
drag, startPoint x: 395, startPoint y: 245, endPoint x: 282, endPoint y: 244, distance: 112.8
click at [299, 244] on textarea "Virada de 1.350mi para Aquiraz 2036000" at bounding box center [376, 242] width 155 height 25
click at [380, 237] on textarea "Virada de 1.350mi para Aquiraz 2036000" at bounding box center [376, 242] width 155 height 25
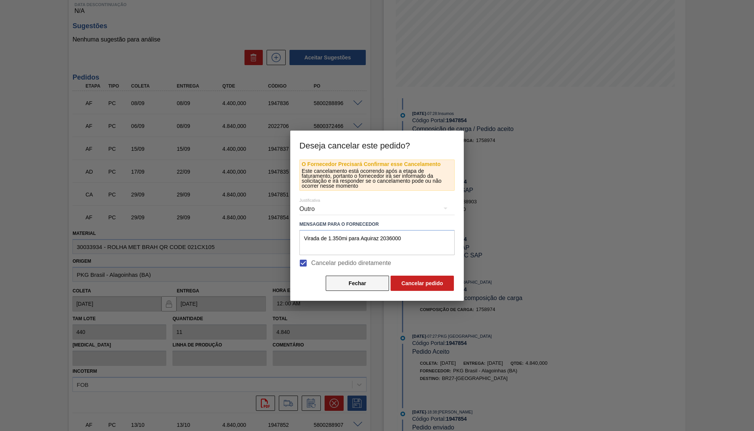
click at [354, 287] on button "Fechar" at bounding box center [356, 283] width 63 height 15
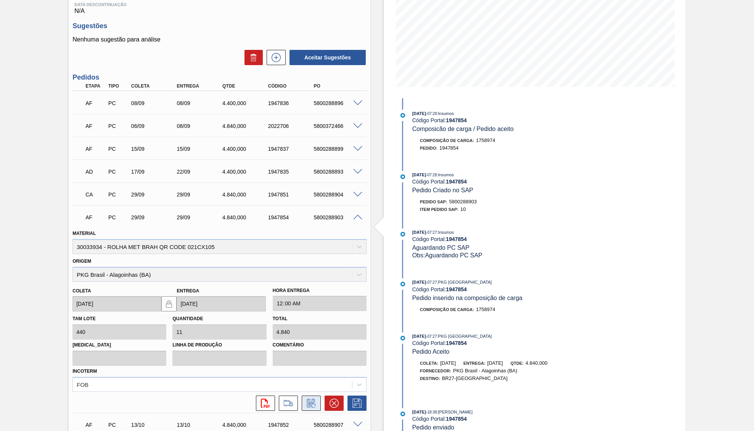
click at [309, 403] on icon at bounding box center [311, 403] width 12 height 9
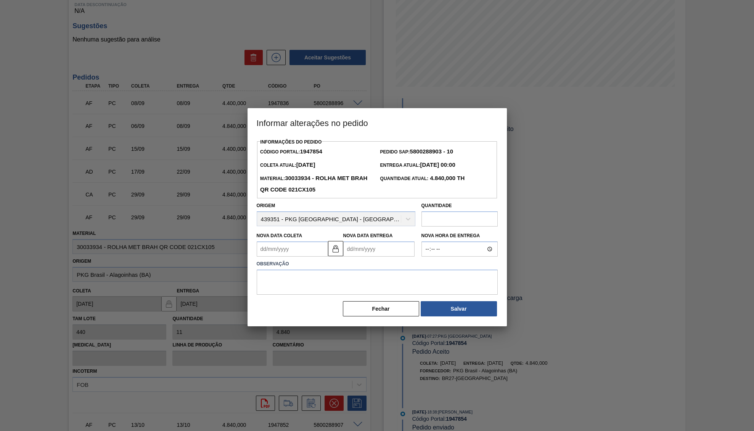
click at [427, 208] on div "Quantidade" at bounding box center [459, 213] width 76 height 26
click at [436, 218] on input "text" at bounding box center [459, 219] width 76 height 15
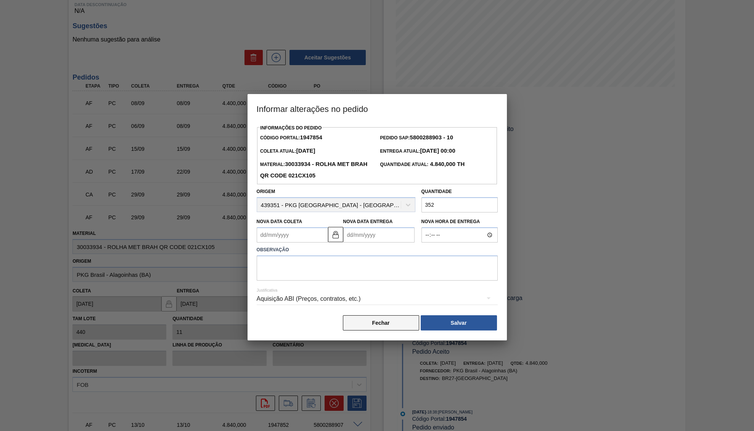
type input "3.520"
click at [272, 274] on textarea at bounding box center [377, 268] width 241 height 25
paste textarea "Virada de 1.350mi para Aquiraz 2036000"
type textarea "Virada de 1.350mi para Aquiraz 2036000"
click at [465, 316] on button "Salvar" at bounding box center [458, 323] width 76 height 15
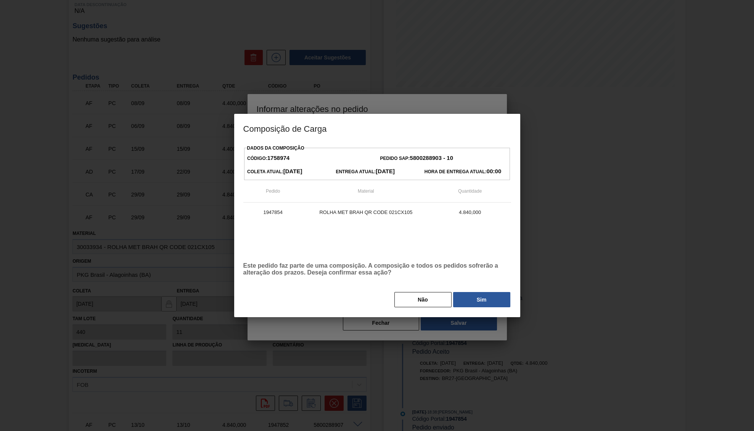
click at [426, 309] on div "Dados da Composição Código: 1758974 Pedido SAP: 5800288903 - 10 Coleta Atual: 2…" at bounding box center [377, 230] width 286 height 175
click at [400, 297] on button "Não" at bounding box center [422, 299] width 57 height 15
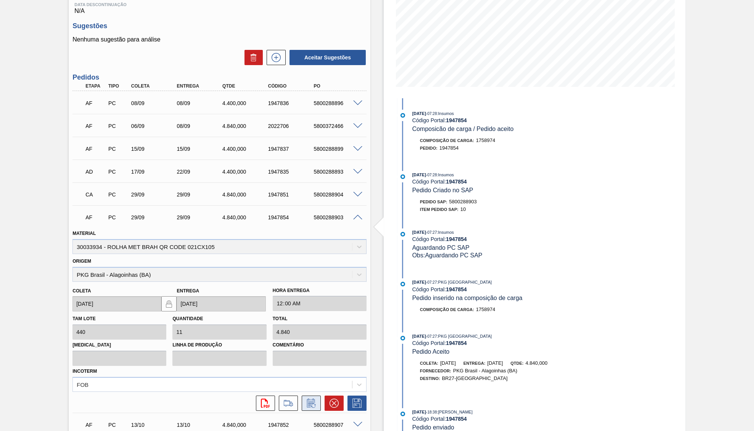
click at [309, 398] on button at bounding box center [310, 403] width 19 height 15
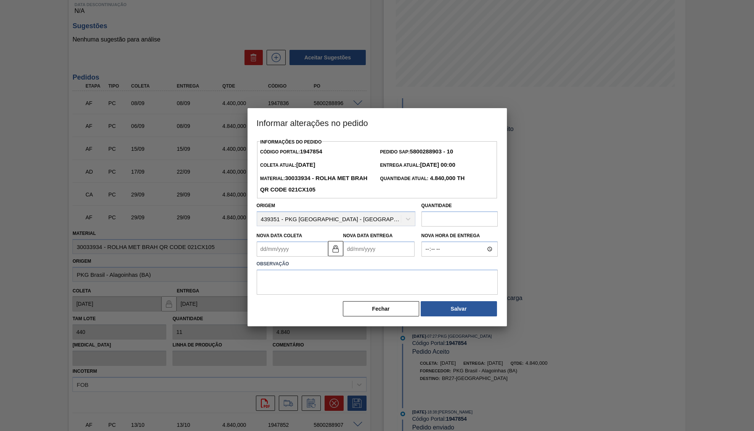
click at [443, 216] on input "text" at bounding box center [459, 219] width 76 height 15
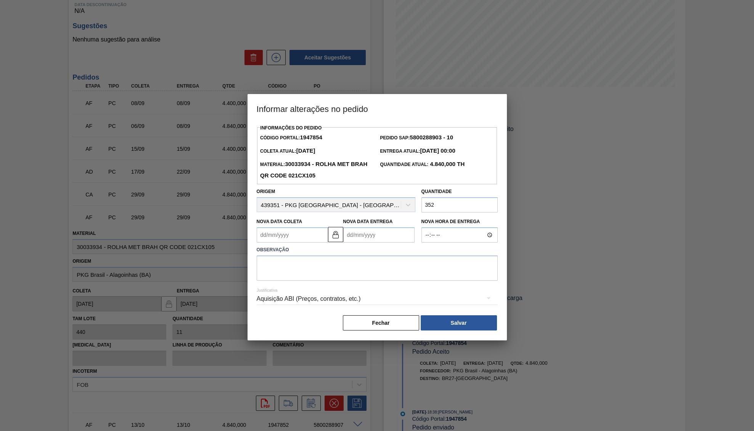
type input "3.520"
click at [289, 292] on div "Aquisição ABI (Preços, contratos, etc.)" at bounding box center [377, 299] width 241 height 21
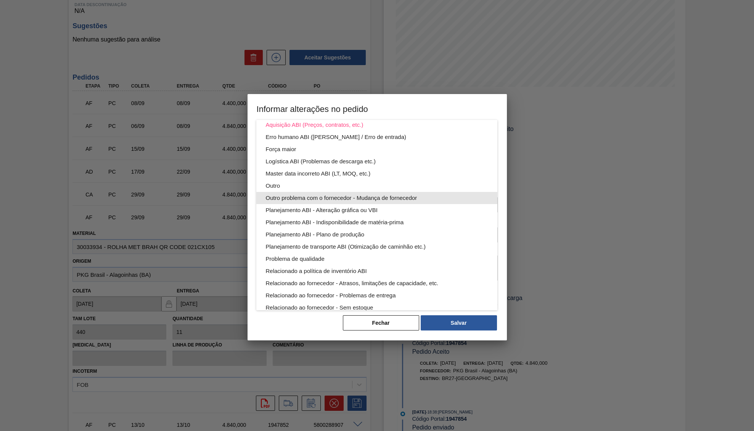
scroll to position [2, 0]
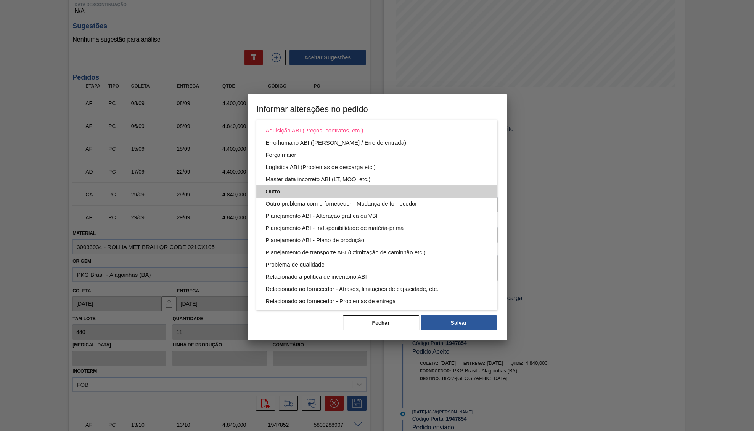
click at [289, 186] on div "Outro" at bounding box center [376, 192] width 223 height 12
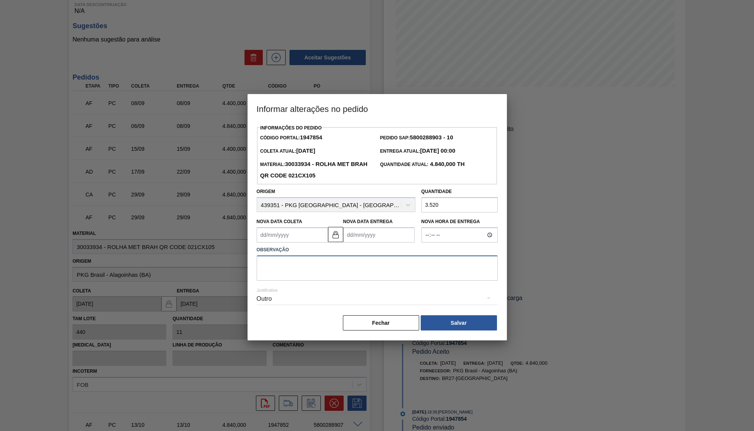
drag, startPoint x: 339, startPoint y: 263, endPoint x: 347, endPoint y: 274, distance: 13.9
click at [347, 274] on textarea at bounding box center [377, 268] width 241 height 25
paste textarea "Virada de 1.350mi para Aquiraz 2036000"
type textarea "Virada de 1.350mi para Aquiraz 2036000"
click at [449, 312] on div "Informações do Pedido Código Portal: 1947854 Pedido SAP: 5800288903 - 10 Coleta…" at bounding box center [377, 227] width 241 height 209
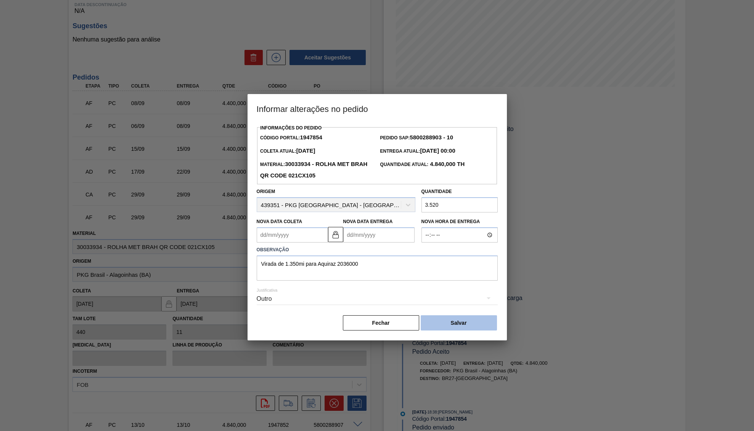
click at [452, 319] on button "Salvar" at bounding box center [458, 323] width 76 height 15
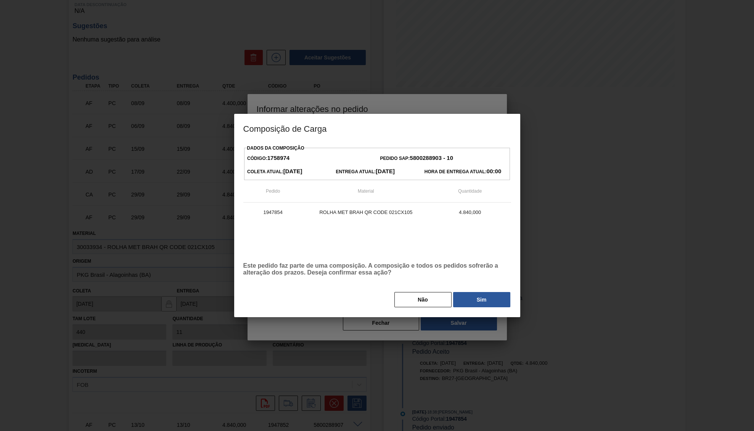
click at [482, 286] on div "Dados da Composição Código: 1758974 Pedido SAP: 5800288903 - 10 Coleta Atual: 2…" at bounding box center [377, 225] width 268 height 165
click at [487, 297] on button "Sim" at bounding box center [481, 299] width 57 height 15
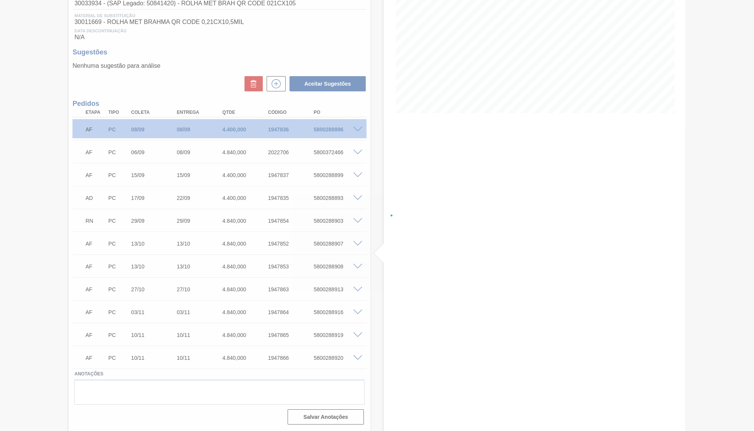
scroll to position [113, 0]
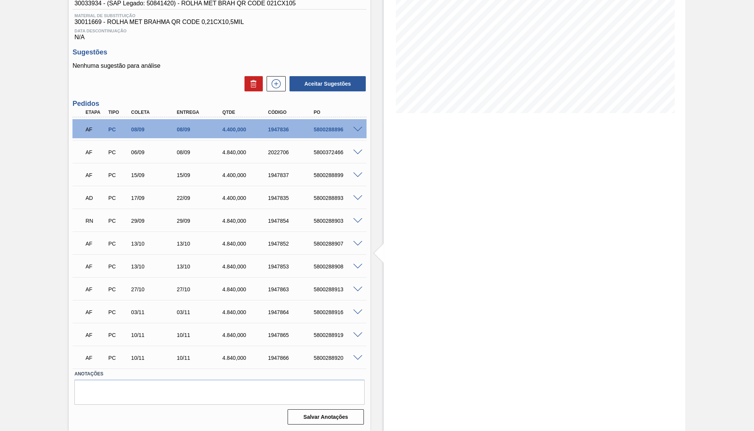
click at [325, 213] on div "RN PC 29/09 29/09 4.840,000 1947854 5800288903" at bounding box center [217, 220] width 274 height 15
click at [460, 287] on div "Estoque De 22/09/2025 Até 31/10/2025 Filtro" at bounding box center [533, 179] width 301 height 503
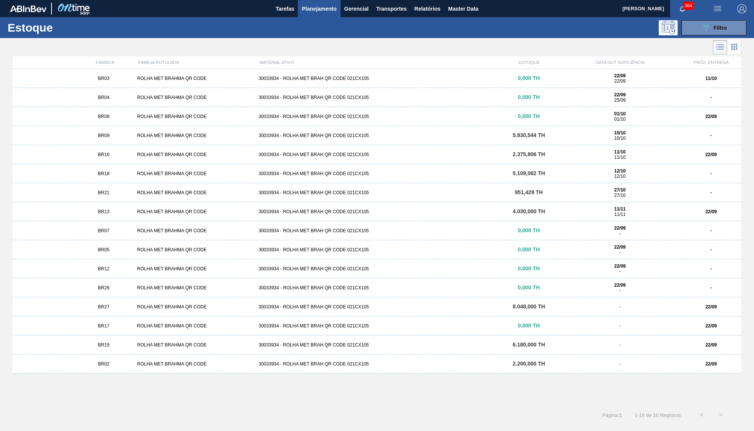
click at [589, 75] on div "22/09 22/09" at bounding box center [619, 78] width 115 height 11
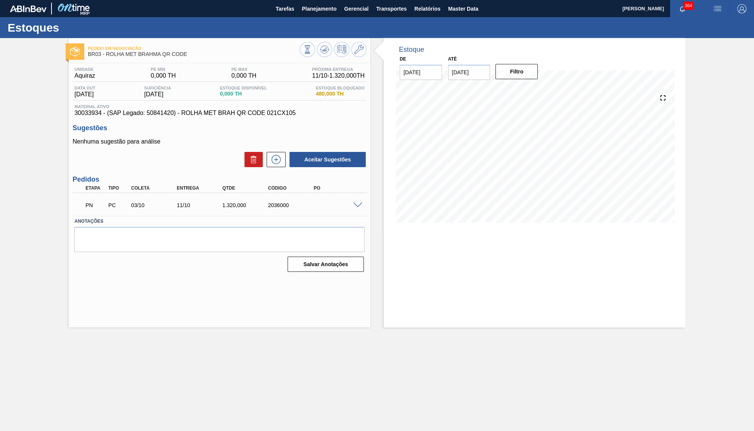
click at [37, 350] on main "Tarefas Planejamento Gerencial Transportes Relatórios Master Data YASMIM FERREI…" at bounding box center [377, 215] width 754 height 431
click at [328, 50] on icon at bounding box center [325, 48] width 8 height 4
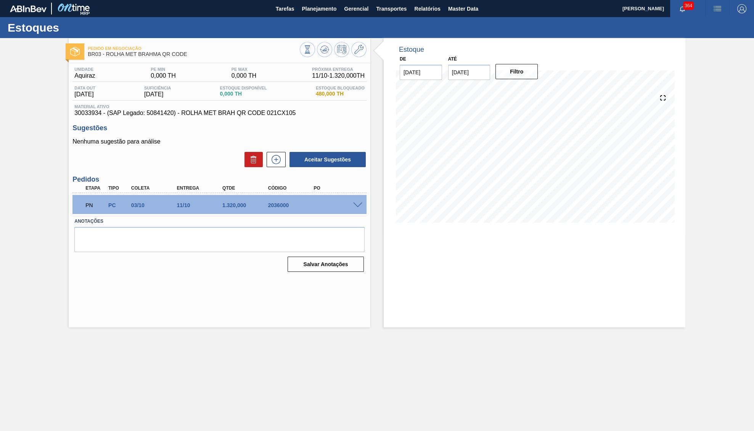
click at [356, 205] on span at bounding box center [357, 206] width 9 height 6
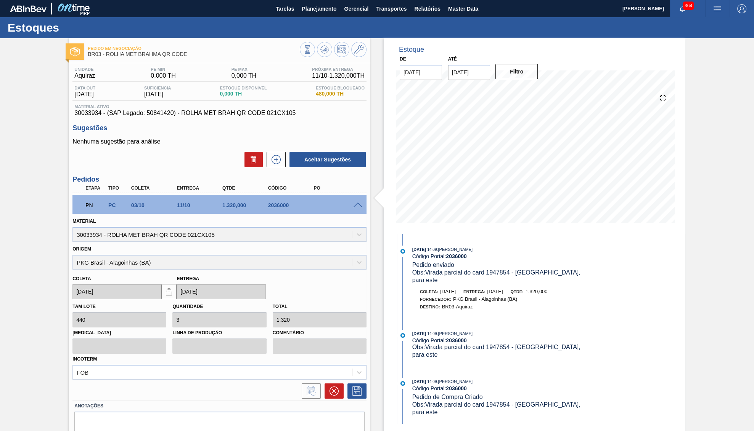
scroll to position [29, 0]
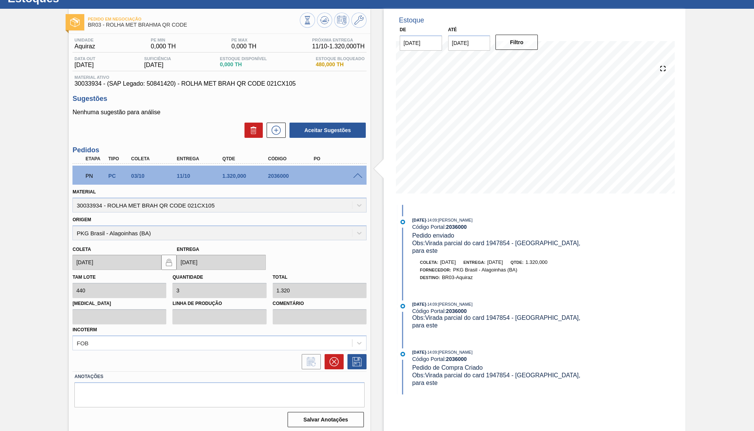
click at [233, 181] on div "PN PC 03/10 11/10 1.320,000 2036000" at bounding box center [217, 175] width 274 height 15
click at [490, 247] on div "22/09/2025 - 14:09 : YASMIM FERREIRA DA SILVA Código Portal: 2036000 Pedido env…" at bounding box center [495, 252] width 196 height 73
click at [483, 245] on span "Obs: Virada parcial do card 1947854 - Nova Minas, para este" at bounding box center [497, 247] width 170 height 14
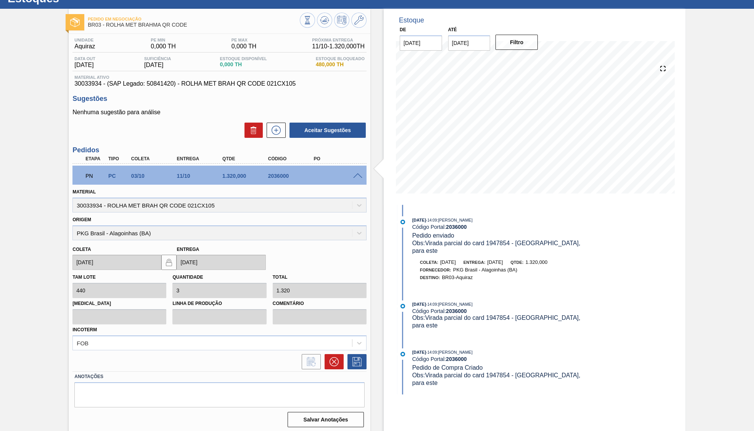
drag, startPoint x: 426, startPoint y: 242, endPoint x: 576, endPoint y: 239, distance: 149.8
click at [576, 239] on div "22/09/2025 - 14:09 : YASMIM FERREIRA DA SILVA Código Portal: 2036000 Pedido env…" at bounding box center [502, 235] width 181 height 38
click at [294, 356] on div at bounding box center [219, 361] width 294 height 15
drag, startPoint x: 132, startPoint y: 181, endPoint x: 111, endPoint y: 181, distance: 21.7
click at [111, 181] on div "PN PC 03/10 11/10 1.320,000 2036000" at bounding box center [217, 175] width 274 height 15
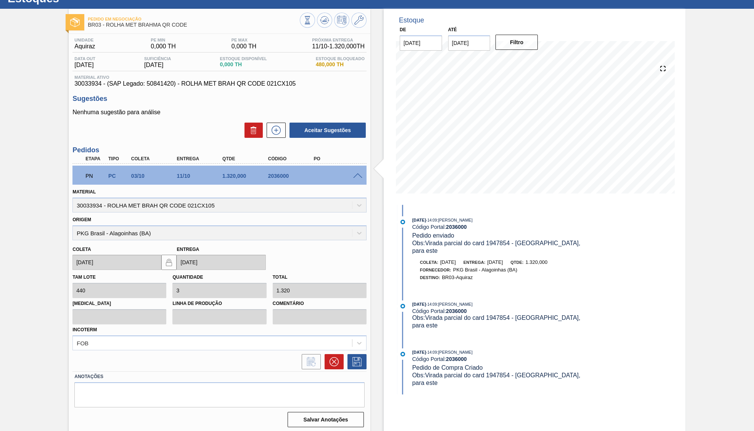
click at [176, 175] on div "11/10" at bounding box center [200, 176] width 51 height 6
drag, startPoint x: 178, startPoint y: 178, endPoint x: 208, endPoint y: 181, distance: 31.1
click at [208, 181] on div "PN PC 03/10 11/10 1.320,000 2036000" at bounding box center [217, 175] width 274 height 15
drag, startPoint x: 428, startPoint y: 245, endPoint x: 576, endPoint y: 241, distance: 148.0
click at [576, 241] on span "Obs: Virada parcial do card 1947854 - Nova Minas, para este" at bounding box center [497, 247] width 170 height 14
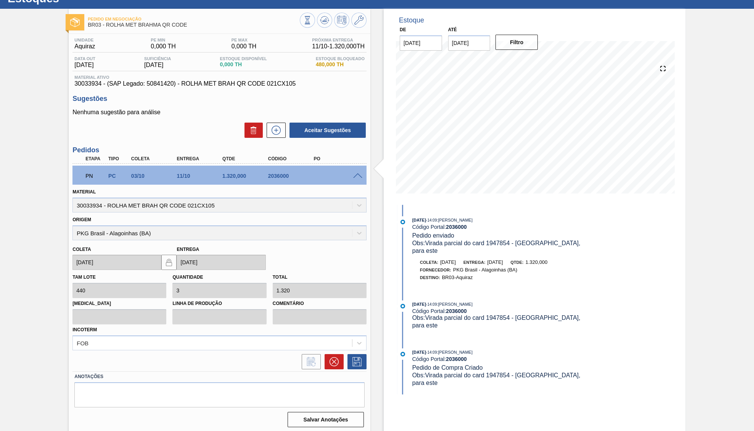
click at [358, 180] on div "PN PC 03/10 11/10 1.320,000 2036000" at bounding box center [219, 175] width 294 height 19
click at [357, 176] on span at bounding box center [357, 176] width 9 height 6
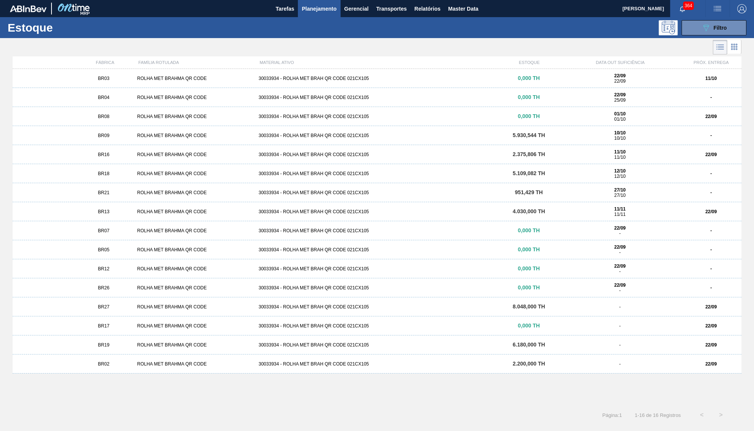
click at [109, 306] on span "BR27" at bounding box center [103, 307] width 11 height 5
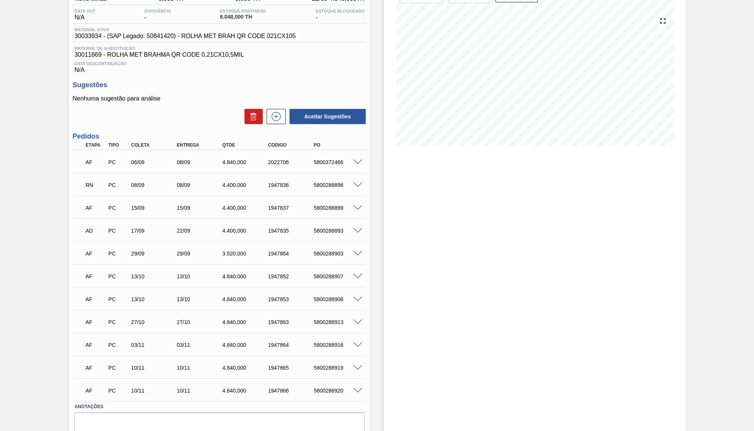
scroll to position [79, 0]
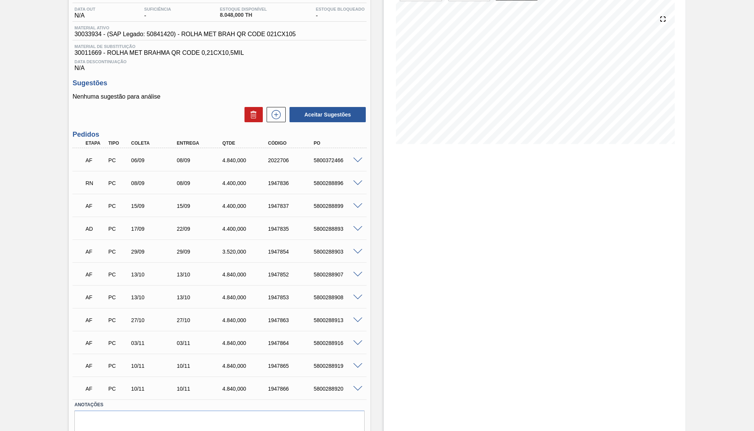
click at [357, 184] on span at bounding box center [357, 184] width 9 height 6
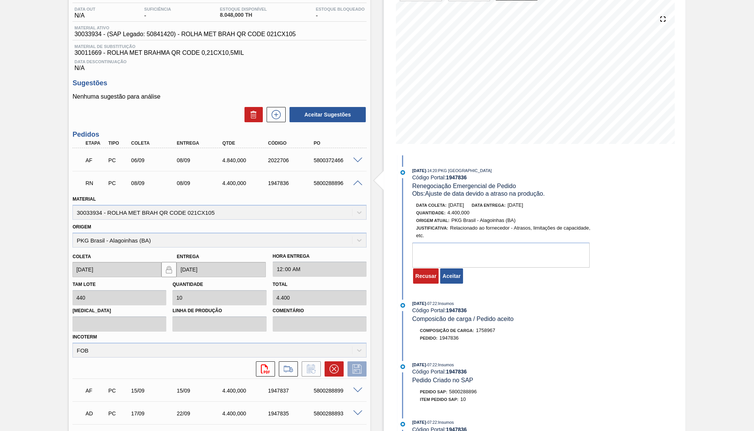
click at [462, 199] on div "22/09/2025 - 14:20 : PKG Brasil Código Portal: 1947836 Renegociação Emergencial…" at bounding box center [495, 228] width 196 height 122
click at [461, 202] on div "Data coleta: 24/09/2025" at bounding box center [440, 206] width 48 height 8
click at [445, 281] on button "Aceitar" at bounding box center [451, 276] width 22 height 15
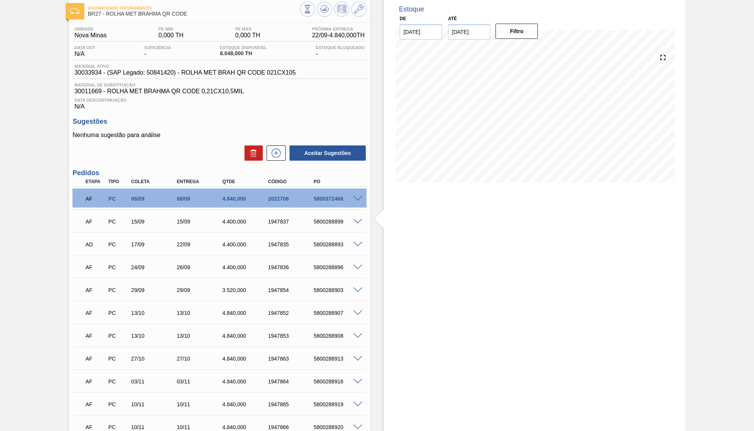
scroll to position [0, 0]
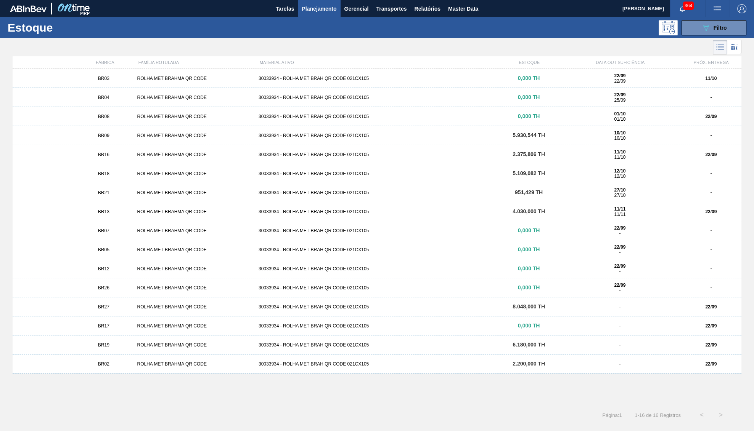
click at [138, 368] on div "BR02 ROLHA MET BRAHMA QR CODE 30033934 - ROLHA MET BRAH QR CODE 021CX105 2.200,…" at bounding box center [377, 364] width 728 height 19
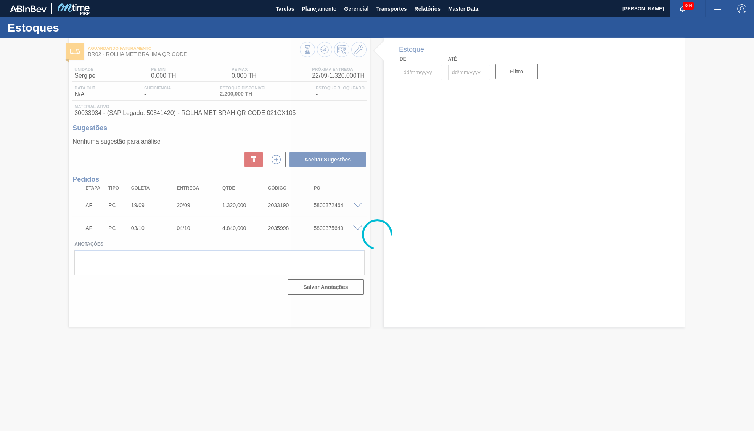
type input "03/10/2025"
type input "04/10/2025"
type input "22/09/2025"
type input "31/10/2025"
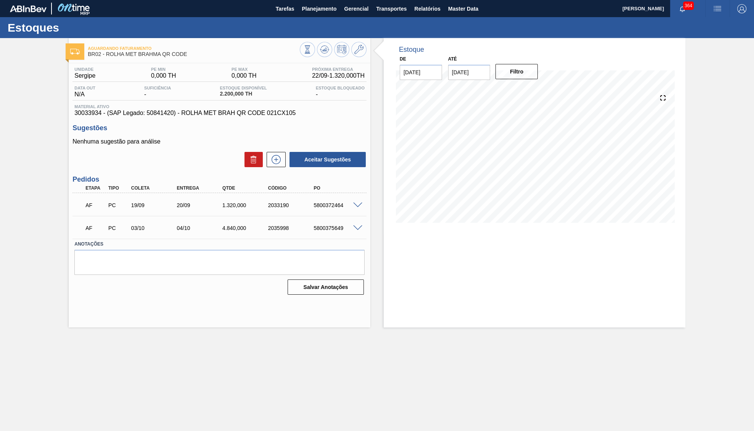
click at [358, 229] on span at bounding box center [357, 229] width 9 height 6
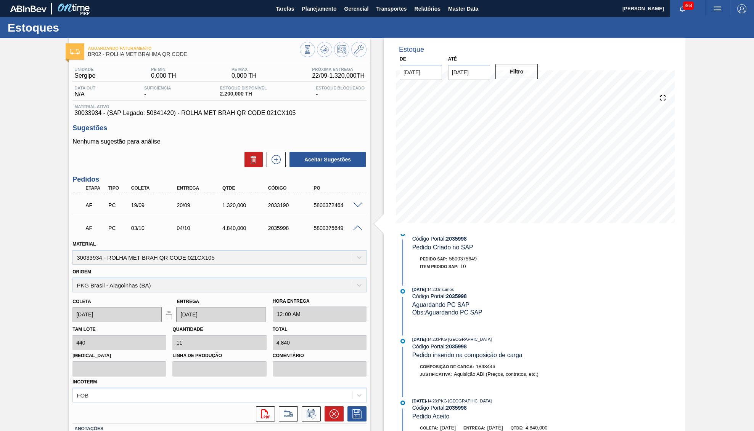
scroll to position [118, 0]
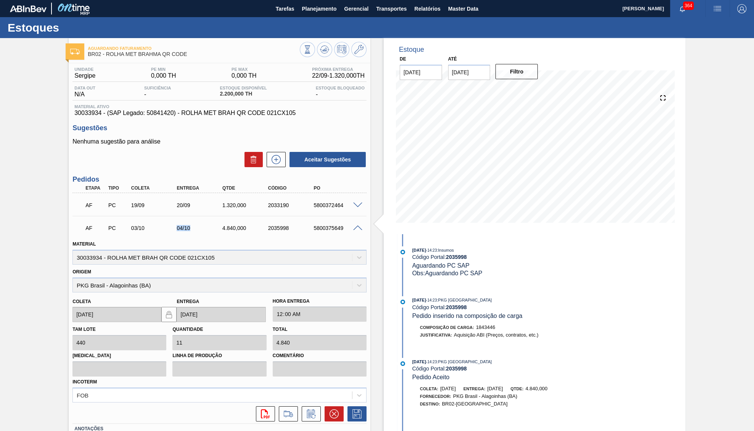
drag, startPoint x: 172, startPoint y: 231, endPoint x: 196, endPoint y: 238, distance: 24.9
click at [196, 237] on div "AF PC 03/10 04/10 4.840,000 2035998 5800375649" at bounding box center [219, 227] width 294 height 19
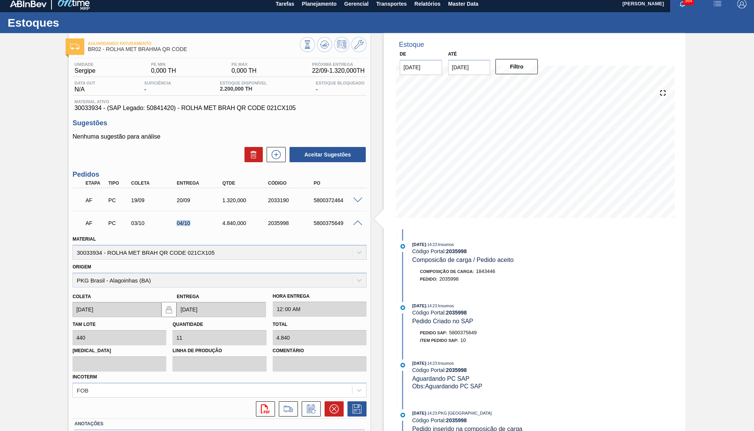
scroll to position [0, 0]
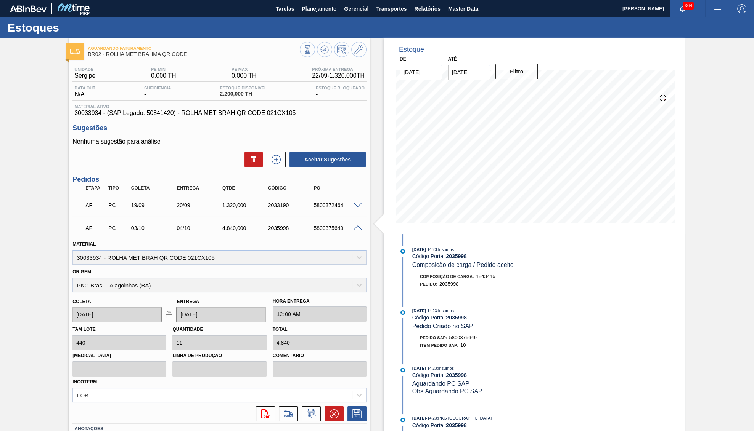
drag, startPoint x: 321, startPoint y: 262, endPoint x: 325, endPoint y: 264, distance: 3.9
click at [325, 264] on div "Material 30033934 - ROLHA MET BRAH QR CODE 021CX105" at bounding box center [219, 252] width 294 height 26
click at [354, 228] on span at bounding box center [357, 229] width 9 height 6
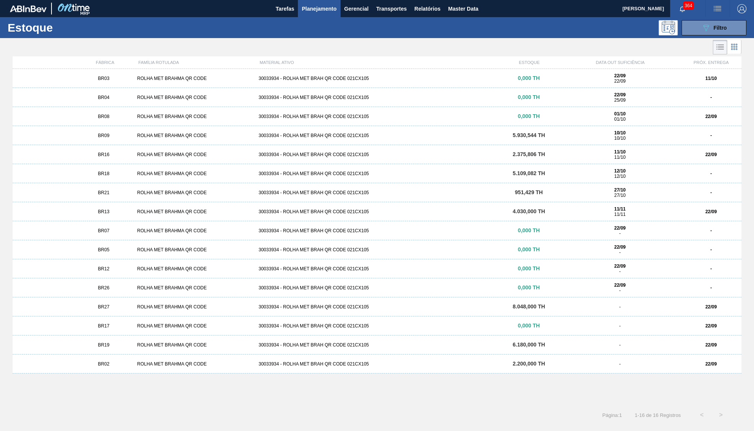
click at [145, 155] on div "ROLHA MET BRAHMA QR CODE" at bounding box center [194, 154] width 121 height 5
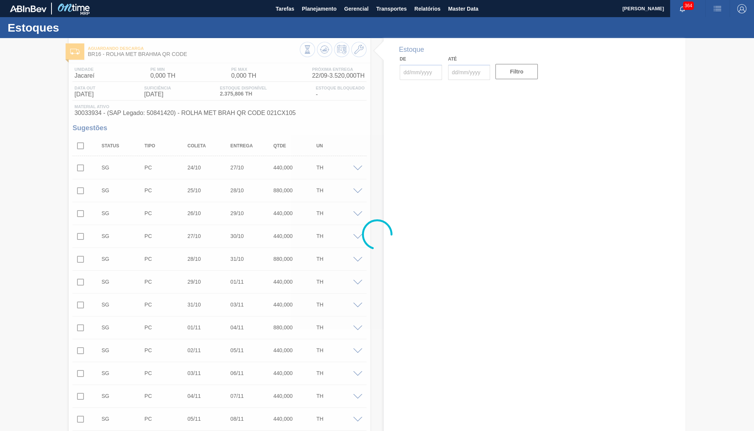
type input "22/09/2025"
type input "31/10/2025"
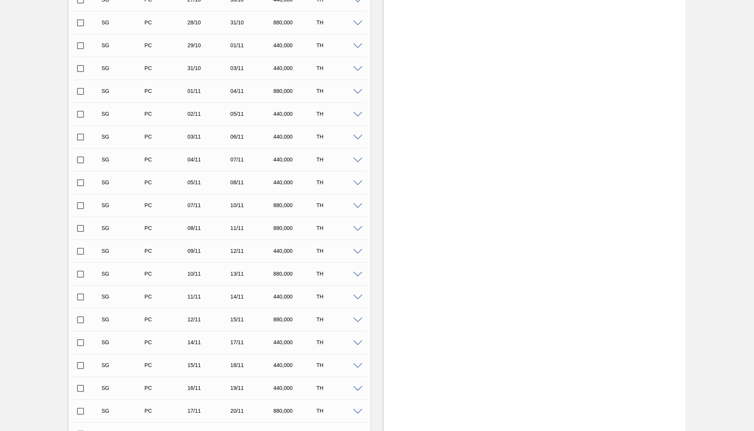
scroll to position [407, 0]
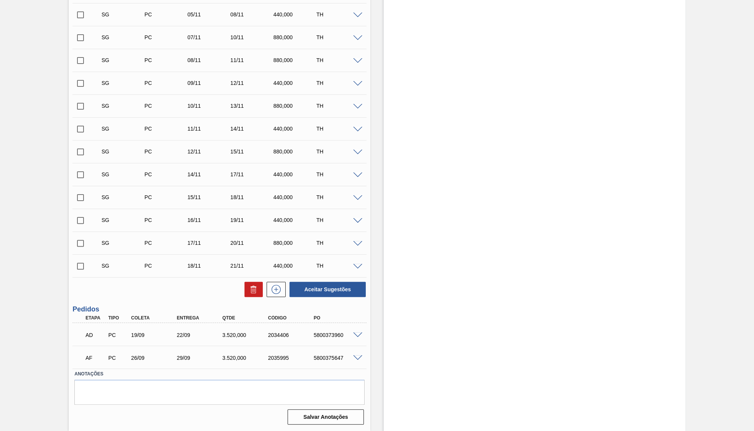
click at [358, 359] on span at bounding box center [357, 359] width 9 height 6
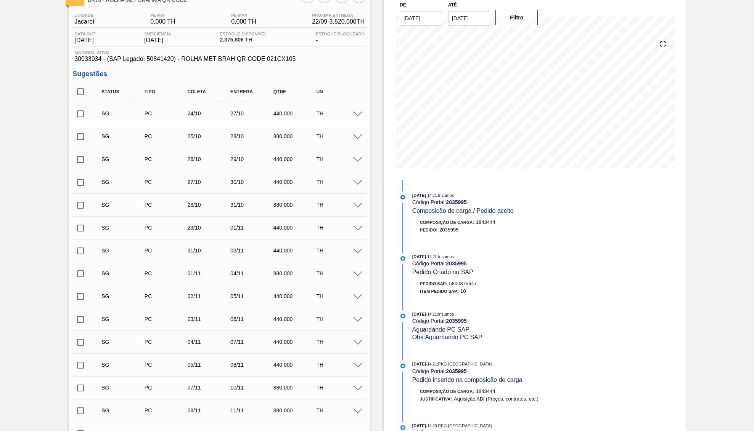
scroll to position [0, 0]
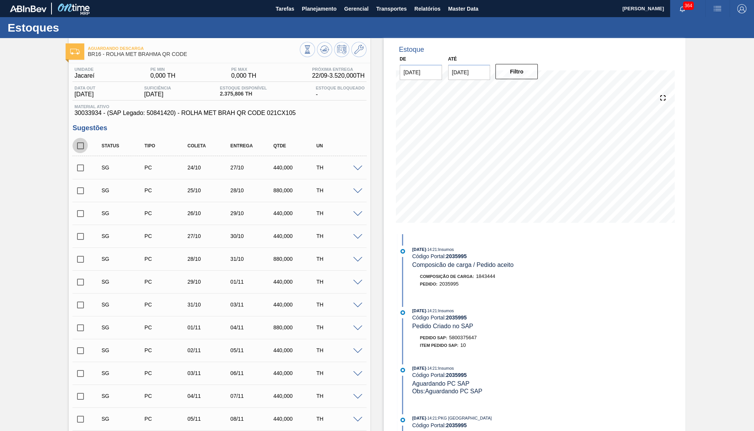
click at [80, 142] on input "checkbox" at bounding box center [80, 146] width 16 height 16
checkbox input "true"
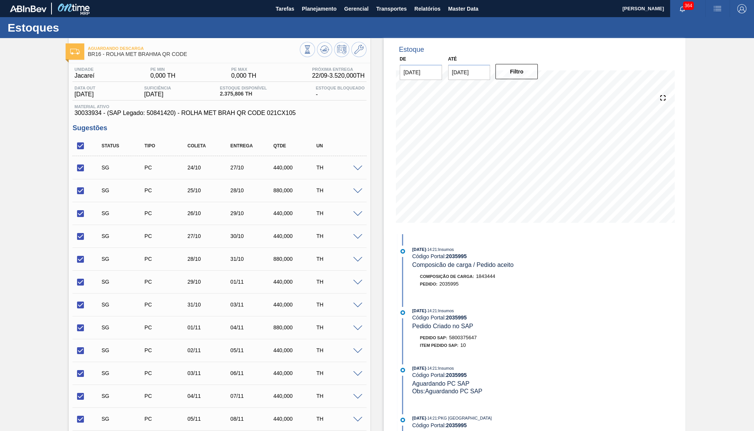
checkbox input "true"
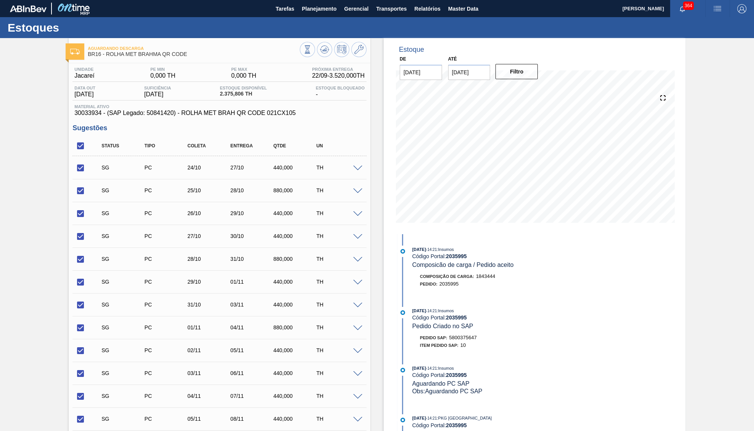
checkbox input "true"
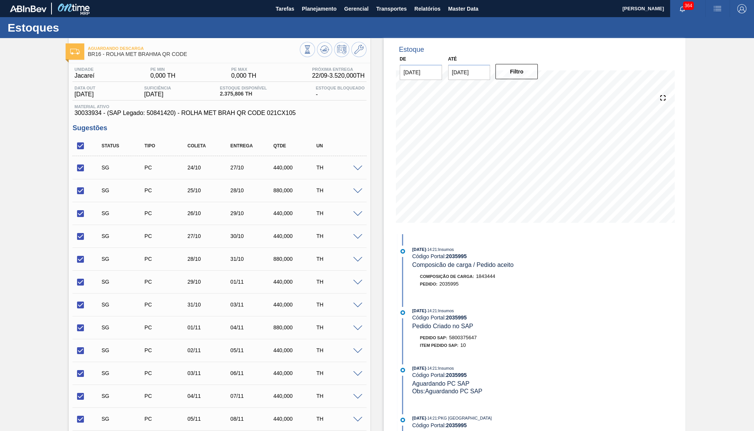
checkbox input "true"
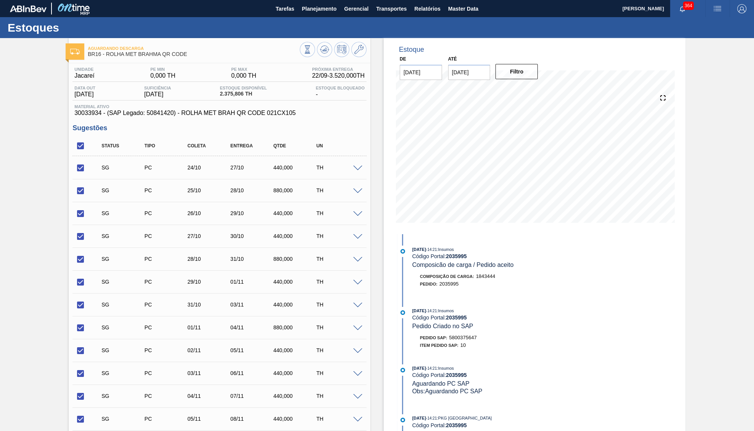
checkbox input "true"
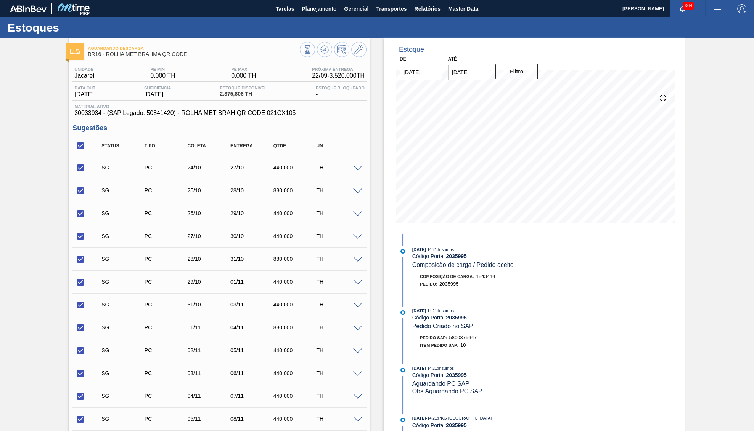
scroll to position [587, 0]
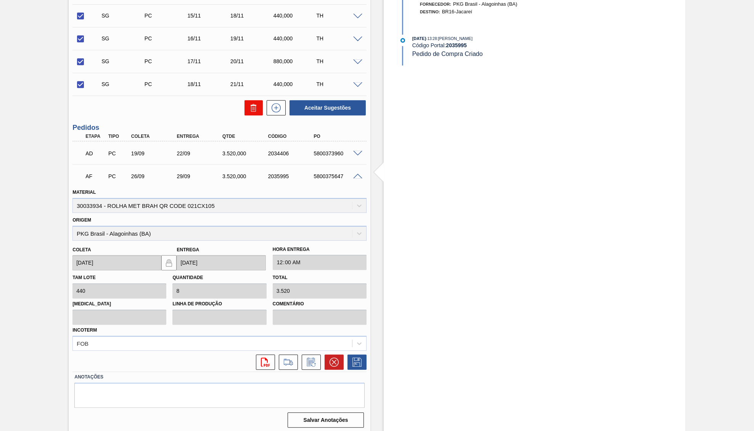
click at [251, 112] on icon at bounding box center [253, 107] width 9 height 9
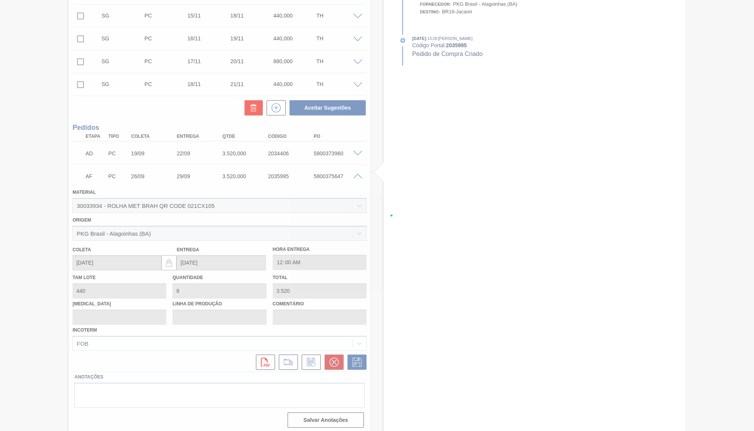
checkbox input "false"
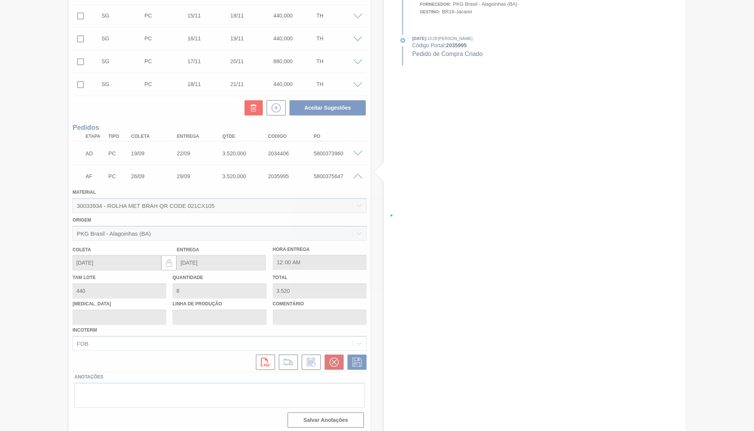
checkbox input "false"
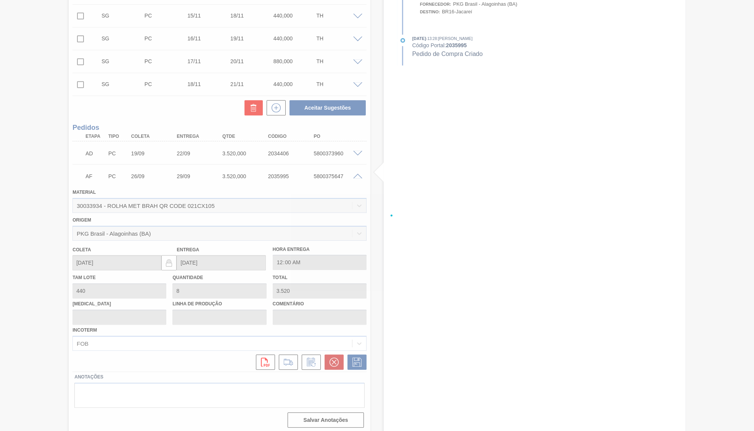
checkbox input "false"
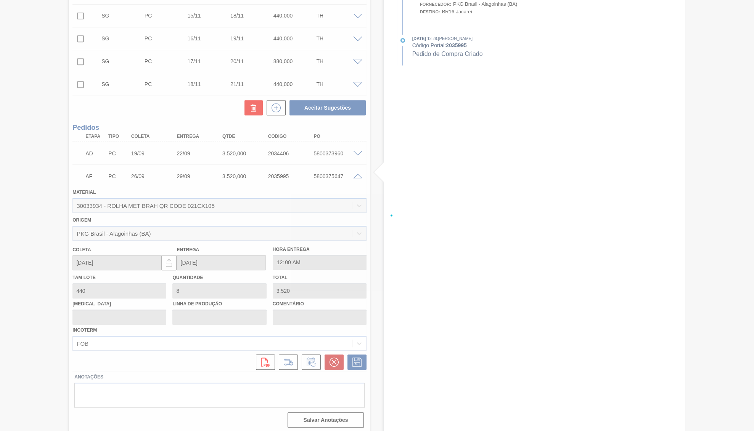
checkbox input "false"
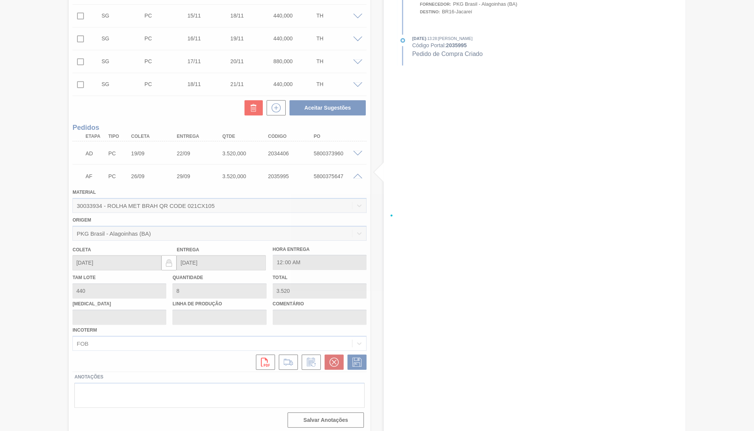
checkbox input "false"
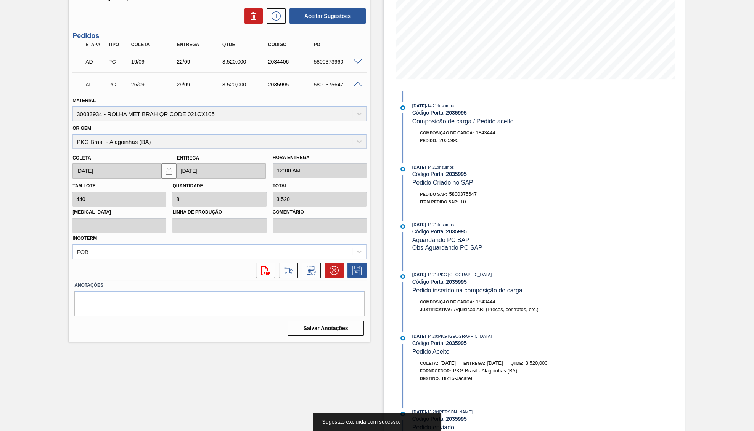
scroll to position [0, 0]
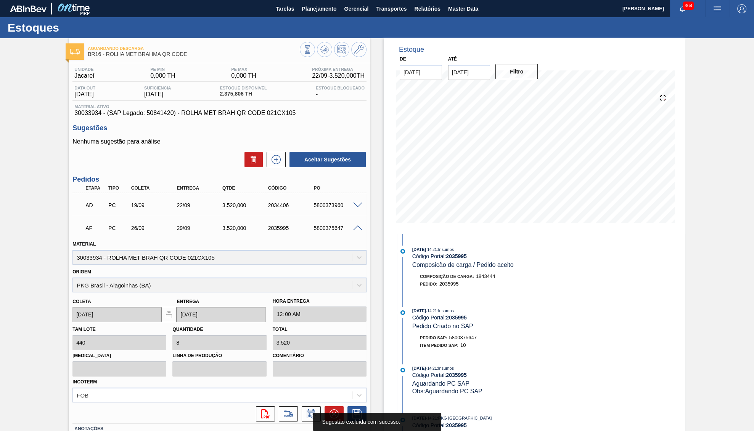
click at [353, 226] on div "AF PC 26/09 29/09 3.520,000 2035995 5800375647" at bounding box center [217, 227] width 274 height 15
click at [358, 227] on div at bounding box center [358, 228] width 15 height 6
click at [361, 228] on span at bounding box center [357, 229] width 9 height 6
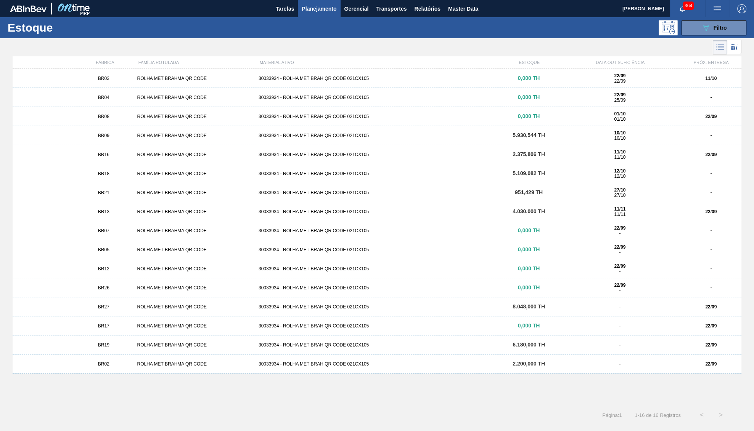
click at [104, 307] on span "BR27" at bounding box center [103, 307] width 11 height 5
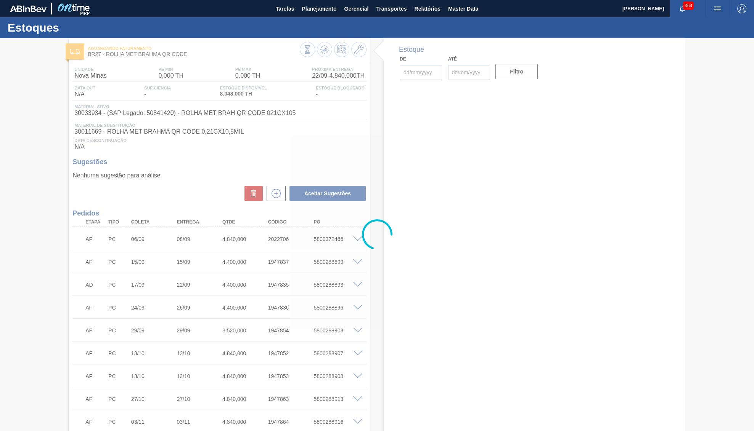
type input "22/09/2025"
type input "31/10/2025"
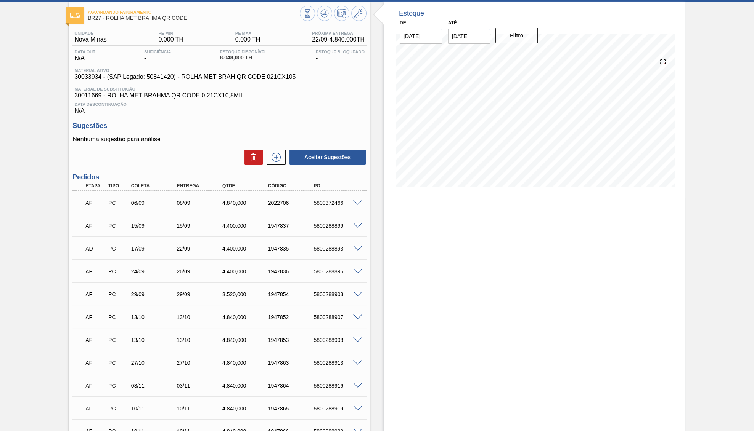
scroll to position [39, 0]
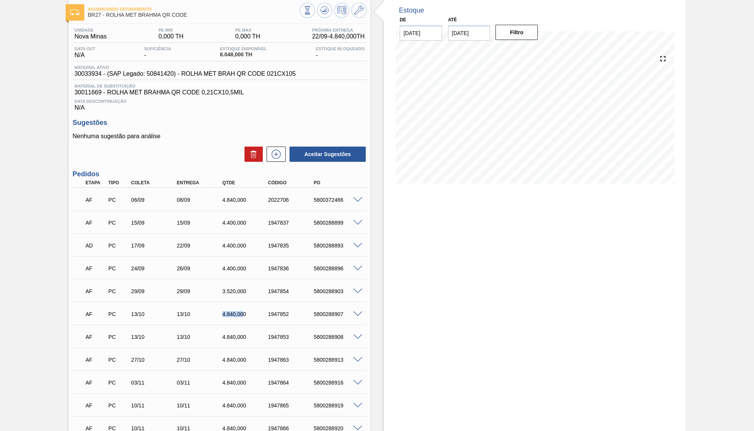
drag, startPoint x: 217, startPoint y: 311, endPoint x: 242, endPoint y: 321, distance: 27.1
click at [242, 321] on div "AF PC 13/10 13/10 4.840,000 1947852 5800288907" at bounding box center [217, 313] width 274 height 15
click at [242, 317] on div "4.840,000" at bounding box center [245, 314] width 51 height 6
click at [241, 317] on div "4.840,000" at bounding box center [245, 314] width 51 height 6
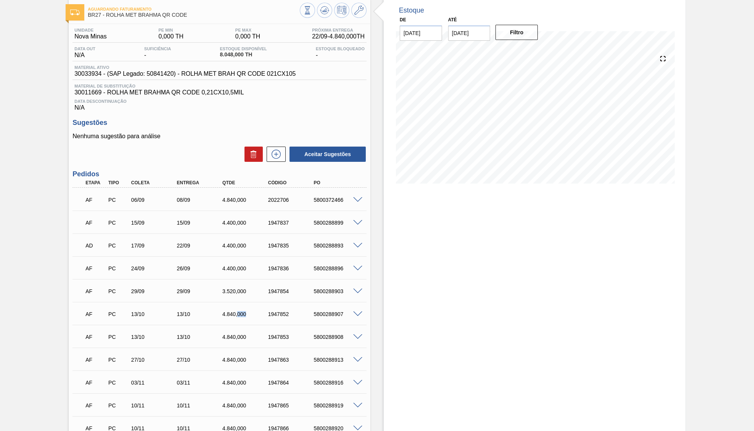
scroll to position [113, 0]
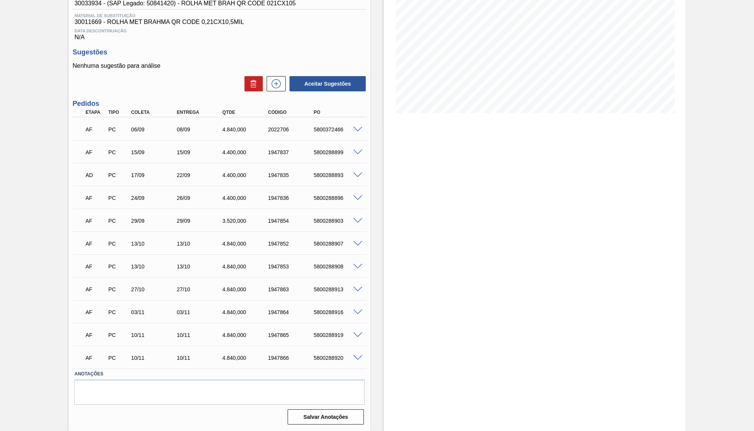
click at [185, 224] on div "29/09" at bounding box center [200, 221] width 51 height 6
drag, startPoint x: 172, startPoint y: 243, endPoint x: 207, endPoint y: 248, distance: 35.7
click at [180, 247] on div "13/10" at bounding box center [154, 244] width 51 height 6
click at [360, 220] on span at bounding box center [357, 221] width 9 height 6
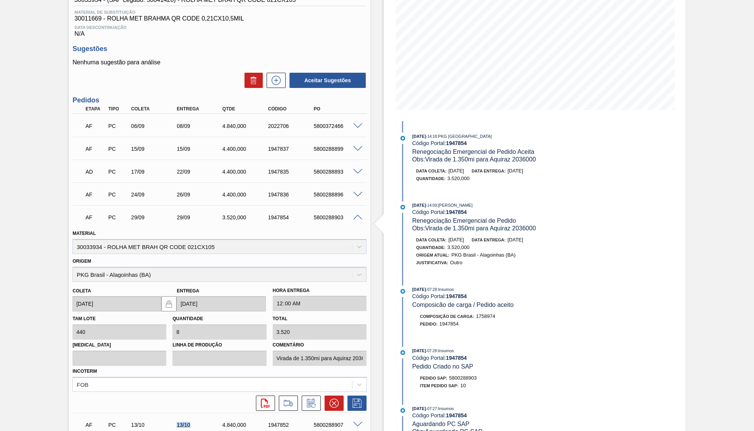
click at [357, 220] on span at bounding box center [357, 218] width 9 height 6
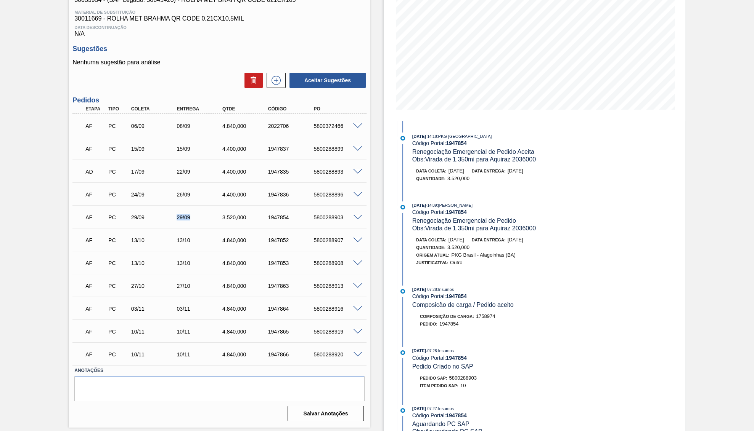
drag, startPoint x: 175, startPoint y: 222, endPoint x: 220, endPoint y: 224, distance: 45.0
click at [201, 221] on div "29/09" at bounding box center [195, 218] width 46 height 6
click at [357, 198] on span at bounding box center [357, 195] width 9 height 6
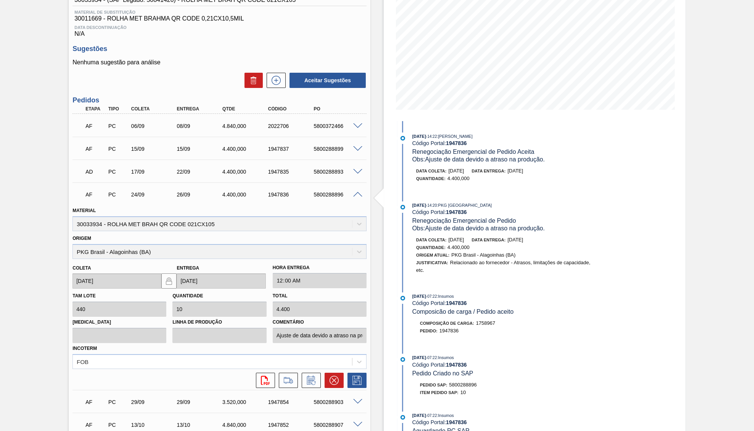
click at [320, 204] on div "AF PC 24/09 26/09 4.400,000 1947836 5800288896" at bounding box center [219, 193] width 294 height 19
click at [307, 198] on div "1947836" at bounding box center [291, 195] width 51 height 6
copy div "1947836"
click at [329, 196] on div "5800288896" at bounding box center [336, 195] width 51 height 6
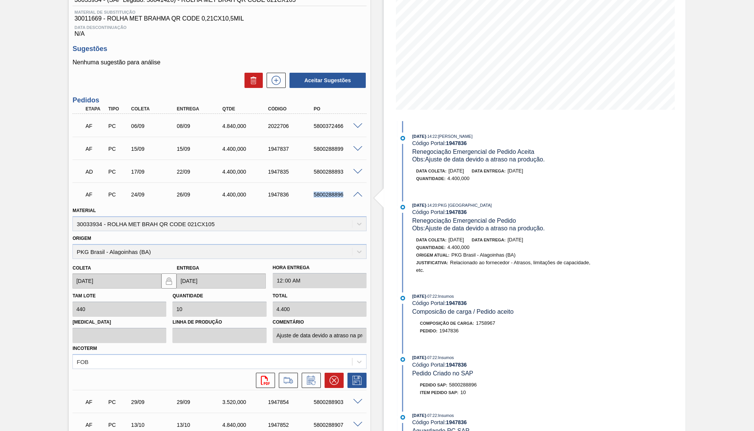
click at [329, 196] on div "5800288896" at bounding box center [336, 195] width 51 height 6
copy div "5800288896"
click at [316, 378] on icon at bounding box center [311, 380] width 12 height 9
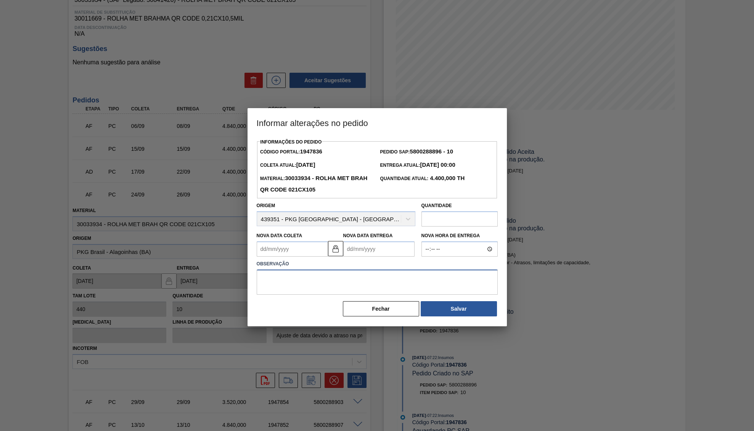
click at [323, 288] on textarea at bounding box center [377, 282] width 241 height 25
paste textarea "2036002"
type textarea "Virado para 2036002"
click at [266, 242] on Coleta1947836 "Nova Data Coleta" at bounding box center [292, 249] width 71 height 15
click at [430, 266] on label "Observação" at bounding box center [377, 264] width 241 height 11
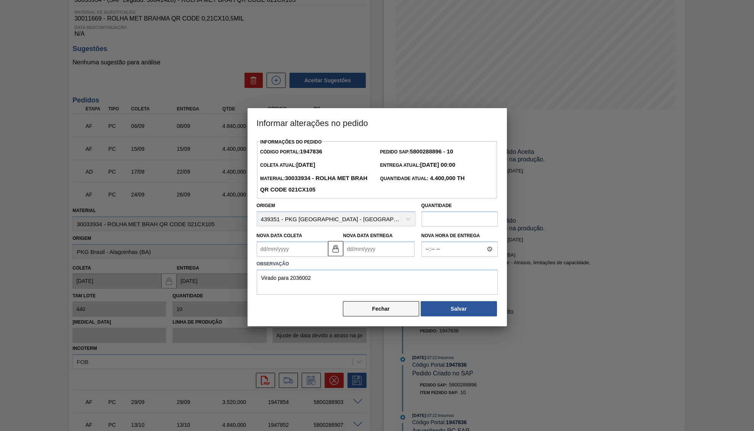
click at [409, 304] on button "Fechar" at bounding box center [381, 308] width 76 height 15
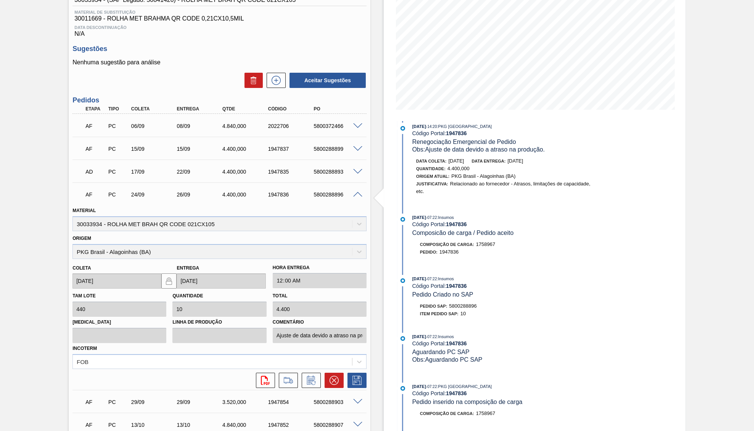
scroll to position [0, 0]
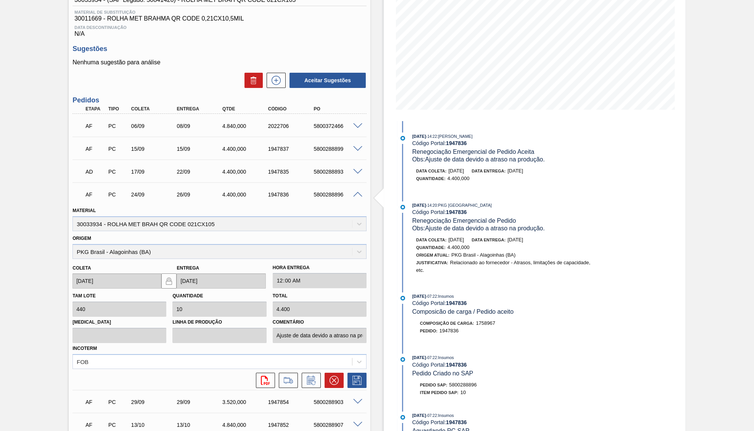
click at [361, 174] on span at bounding box center [357, 172] width 9 height 6
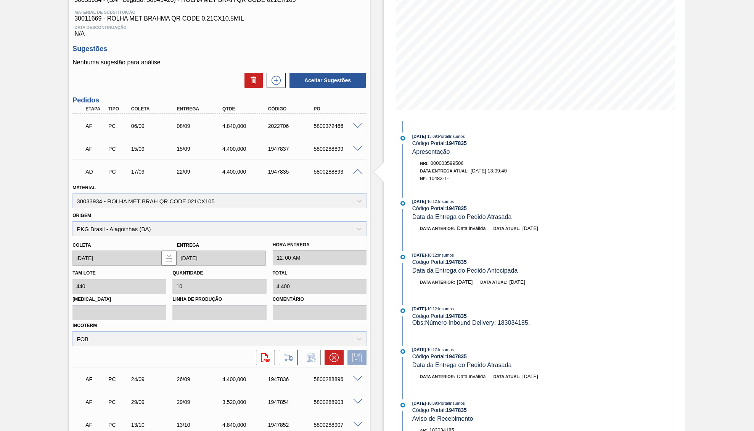
click at [358, 173] on span at bounding box center [357, 172] width 9 height 6
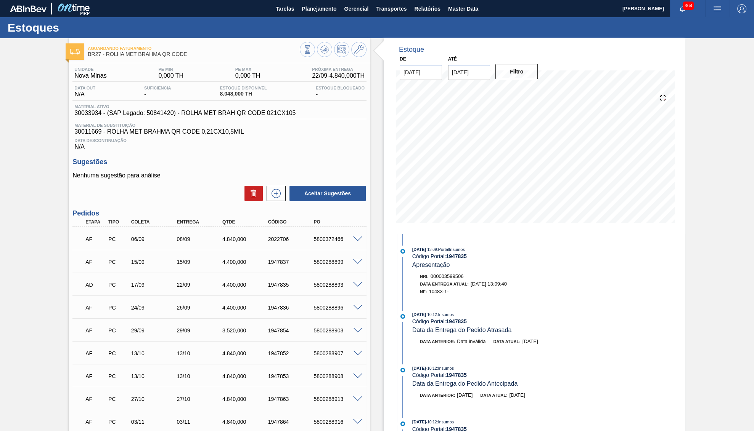
scroll to position [79, 0]
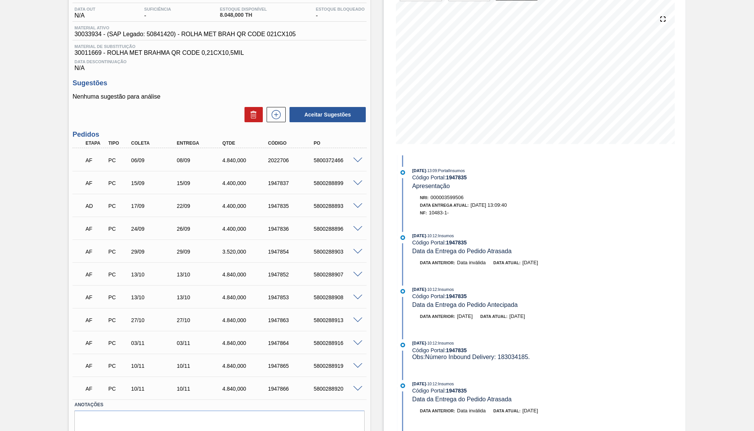
click at [356, 231] on span at bounding box center [357, 229] width 9 height 6
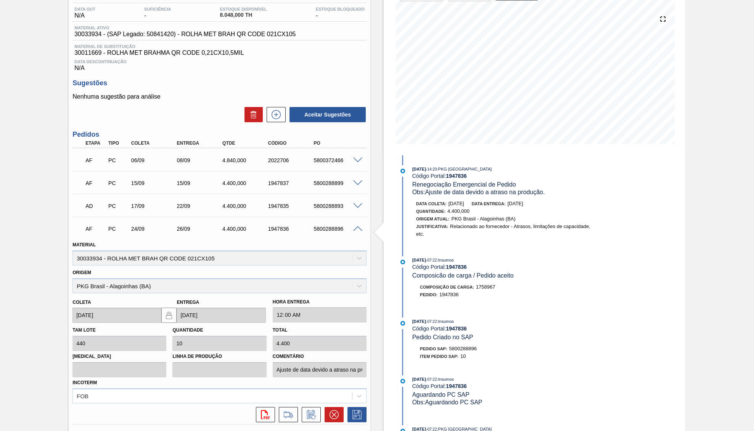
scroll to position [86, 0]
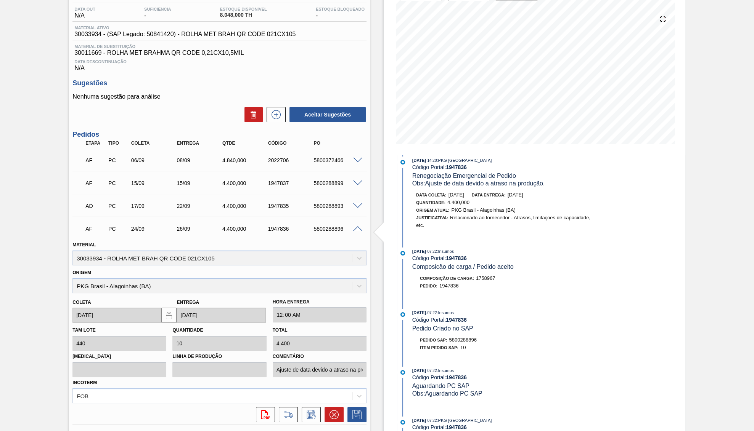
click at [357, 232] on span at bounding box center [357, 229] width 9 height 6
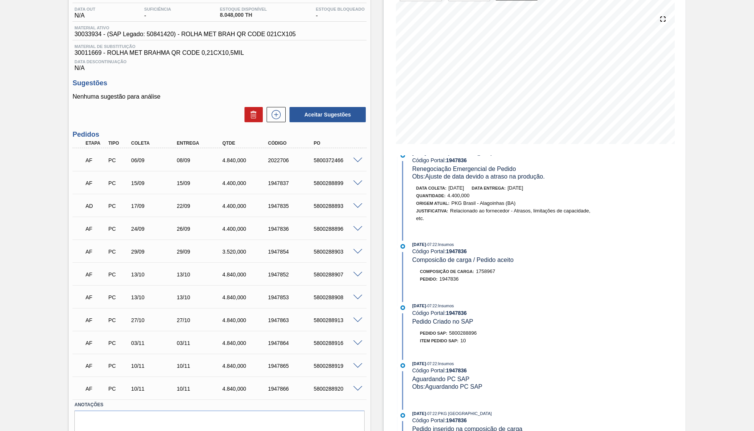
click at [357, 255] on span at bounding box center [357, 252] width 9 height 6
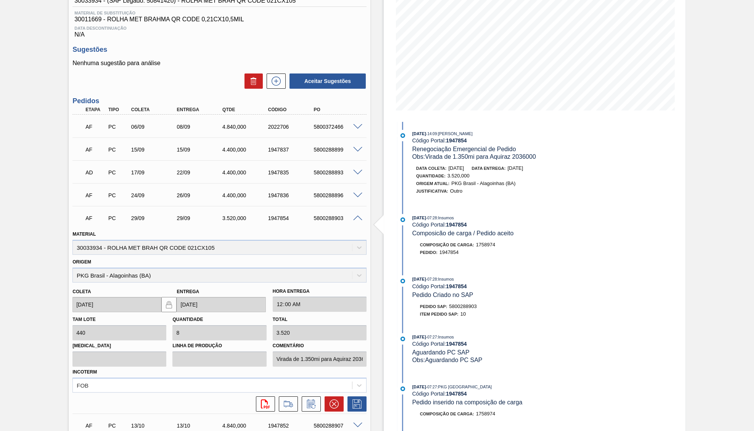
scroll to position [118, 0]
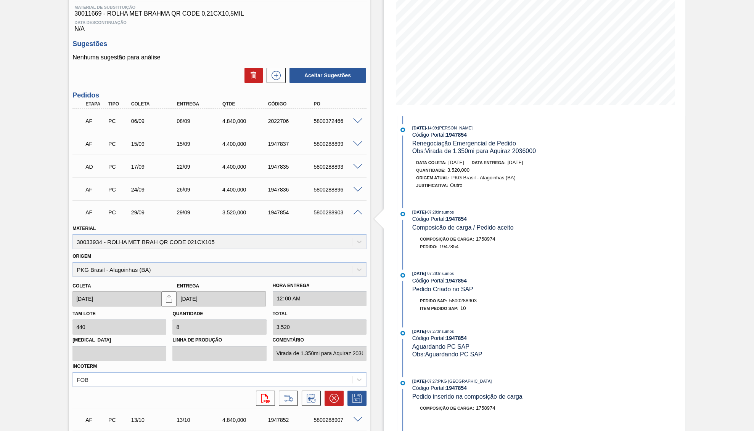
click at [284, 216] on div "1947854" at bounding box center [291, 213] width 51 height 6
click at [324, 216] on div "5800288903" at bounding box center [336, 213] width 51 height 6
click at [276, 213] on div "AF PC 29/09 29/09 3.520,000 1947854 5800288903" at bounding box center [217, 211] width 274 height 15
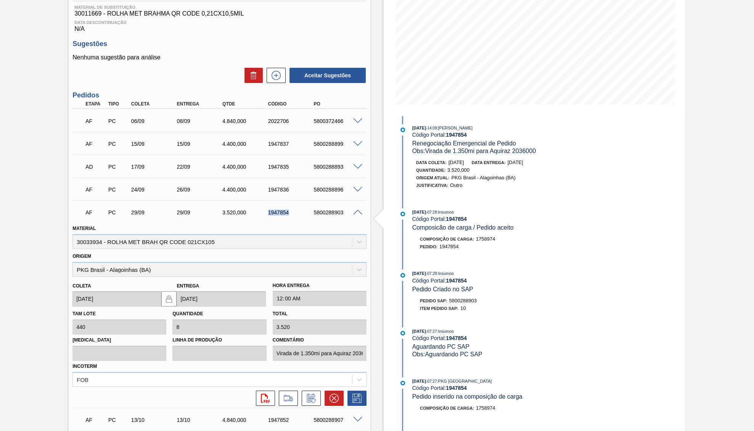
click at [276, 213] on div "AF PC 29/09 29/09 3.520,000 1947854 5800288903" at bounding box center [217, 211] width 274 height 15
copy div "1947854"
click at [326, 220] on div "AF PC 29/09 29/09 3.520,000 1947854 5800288903" at bounding box center [217, 211] width 274 height 15
copy div "5800288903"
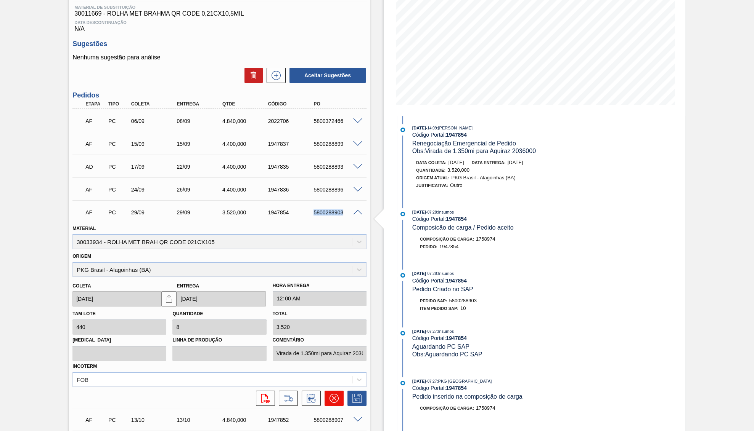
click at [343, 395] on button at bounding box center [333, 398] width 19 height 15
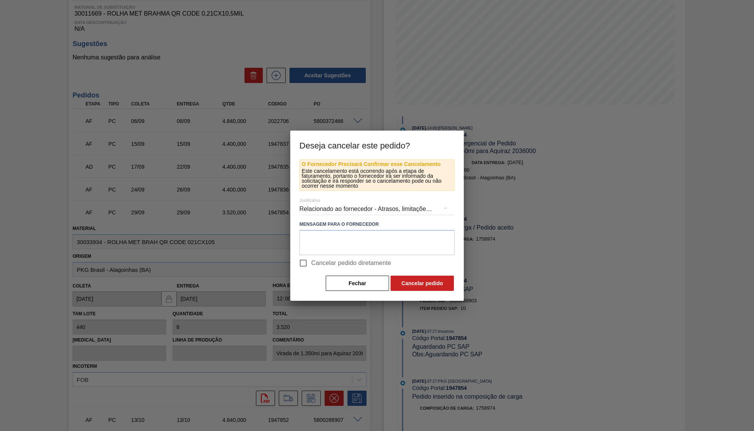
click at [132, 236] on div at bounding box center [377, 215] width 754 height 431
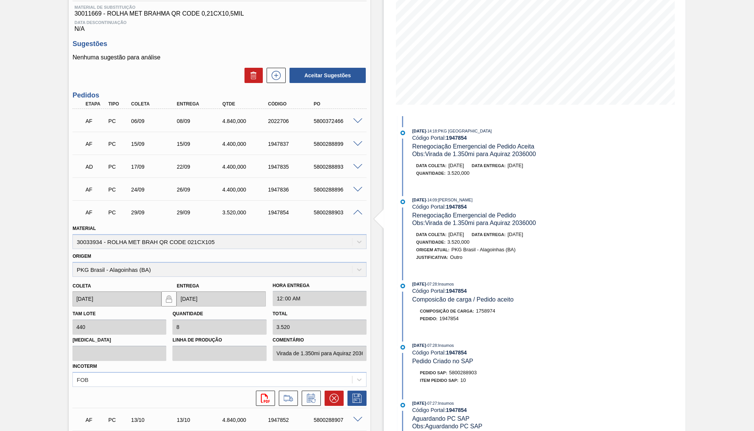
scroll to position [0, 0]
click at [335, 394] on icon at bounding box center [333, 398] width 9 height 9
click at [337, 398] on icon at bounding box center [333, 398] width 9 height 9
click at [338, 412] on div "AF PC 13/10 13/10 4.840,000 1947852 5800288907" at bounding box center [217, 419] width 274 height 15
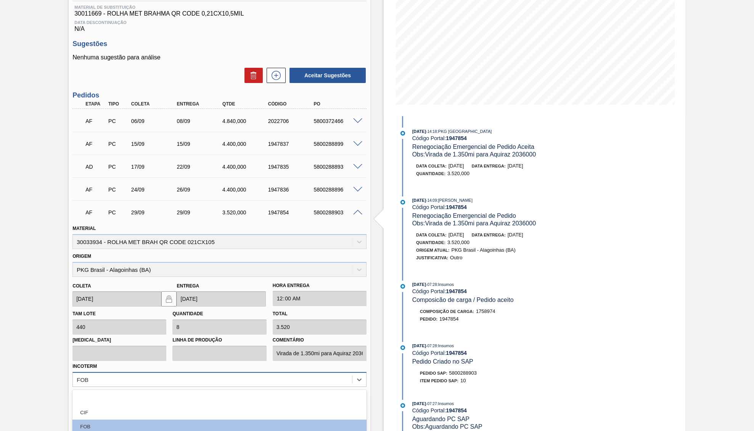
scroll to position [193, 0]
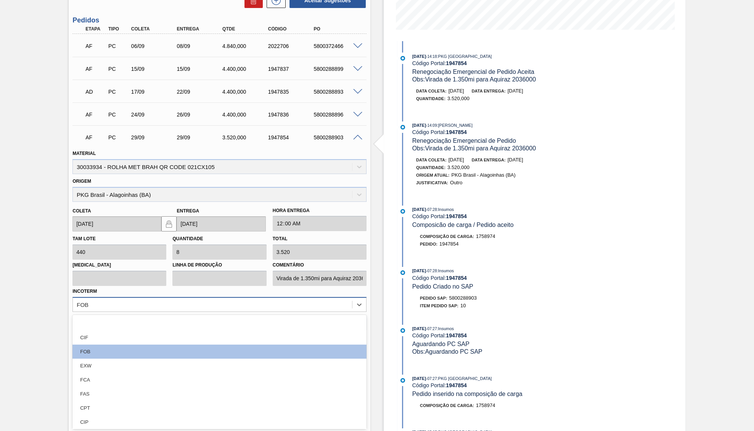
click at [330, 312] on div "option focused, 1 of 12. 12 results available. Use Up and Down to choose option…" at bounding box center [219, 304] width 294 height 15
click at [318, 276] on div "Tam lote 440 Quantidade 8 Total 3.520 Doca Linha de Produção Comentário Virada …" at bounding box center [219, 272] width 300 height 80
click at [317, 269] on label "Comentário" at bounding box center [320, 265] width 94 height 11
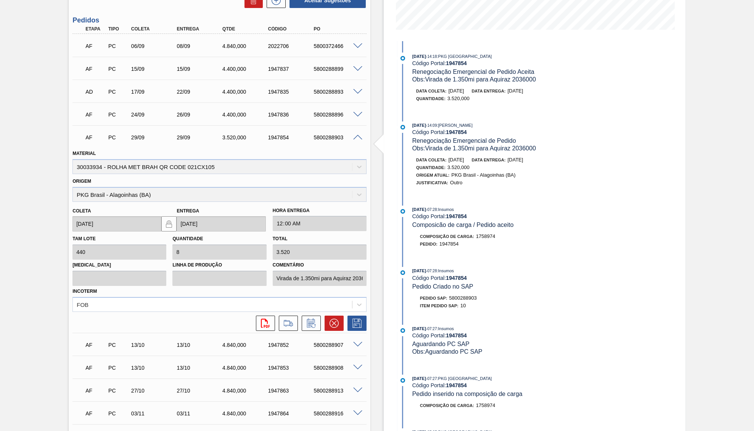
click at [336, 331] on div "AF PC 29/09 29/09 3.520,000 1947854 5800288903 Material 30033934 - ROLHA MET BR…" at bounding box center [219, 229] width 294 height 208
click at [333, 316] on button at bounding box center [333, 323] width 19 height 15
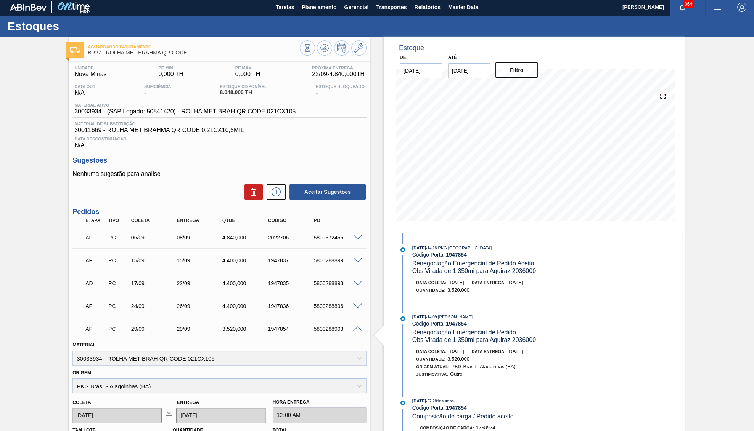
scroll to position [0, 0]
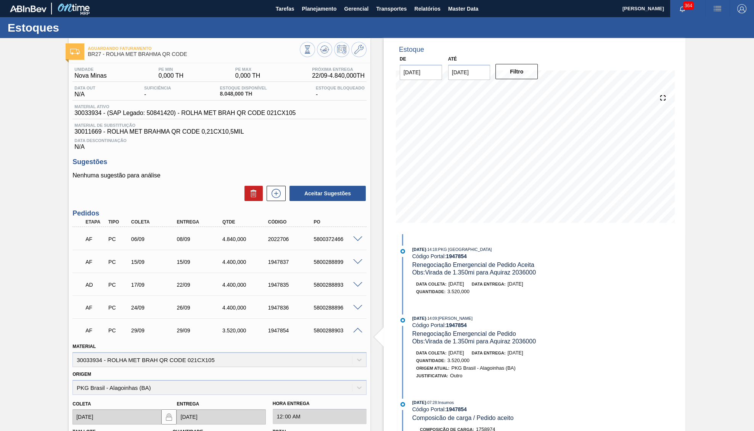
click at [324, 59] on div "Aguardando Faturamento BR27 - ROLHA MET BRAHMA QR CODE Unidade Nova Minas PE MI…" at bounding box center [219, 382] width 301 height 688
click at [325, 51] on icon at bounding box center [324, 49] width 5 height 3
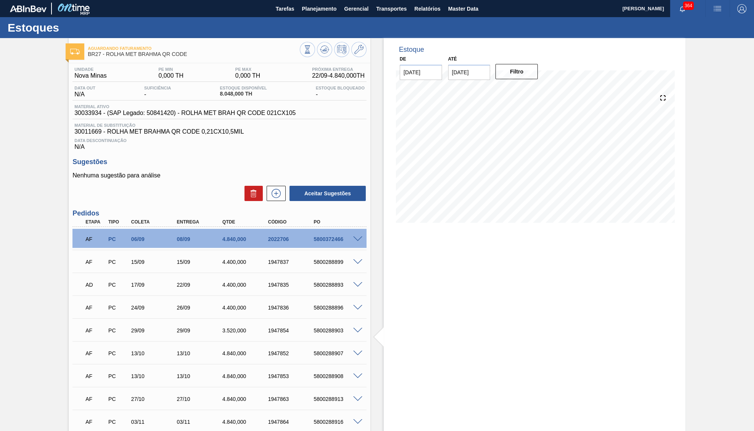
click at [354, 334] on span at bounding box center [357, 331] width 9 height 6
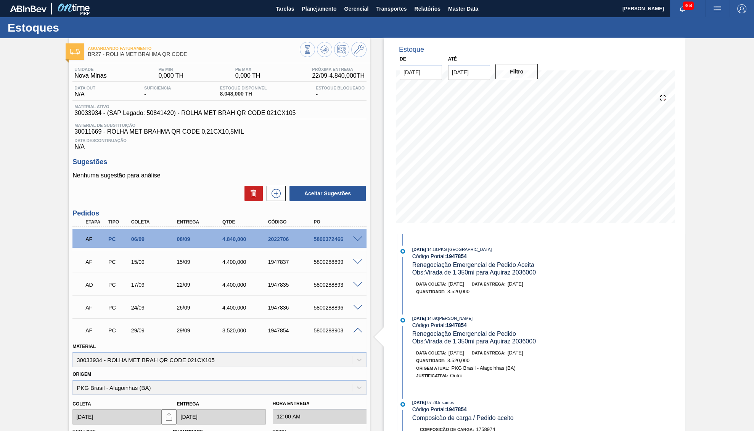
scroll to position [158, 0]
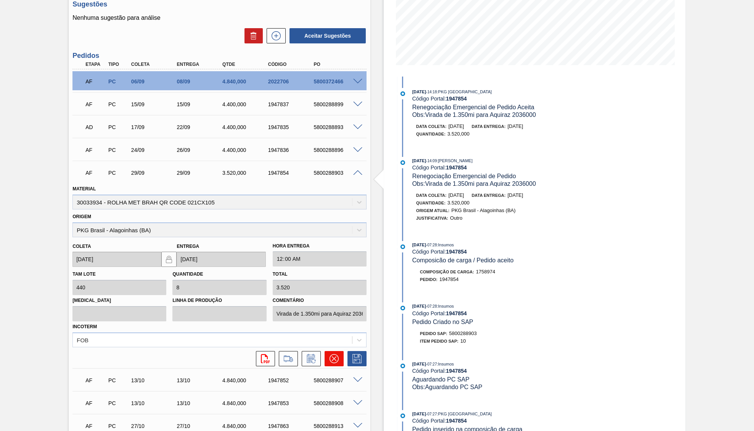
click at [331, 364] on button at bounding box center [333, 358] width 19 height 15
click at [334, 354] on icon at bounding box center [333, 358] width 9 height 9
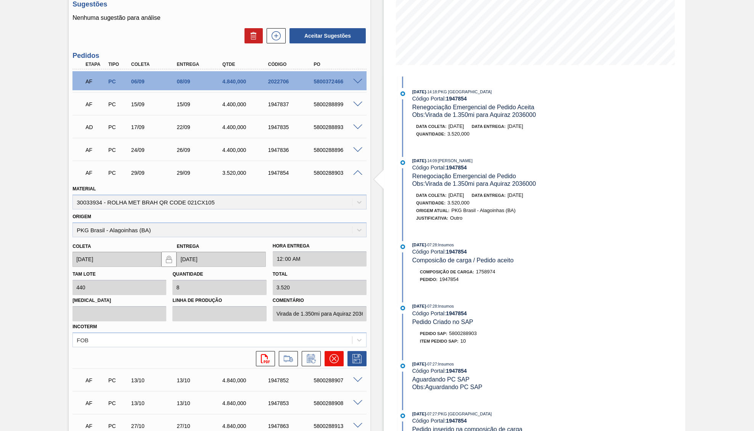
click at [342, 360] on button at bounding box center [333, 358] width 19 height 15
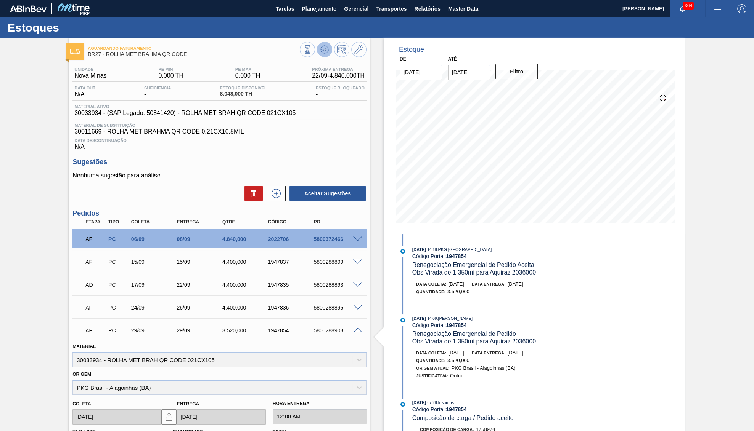
click at [320, 50] on icon at bounding box center [324, 49] width 9 height 9
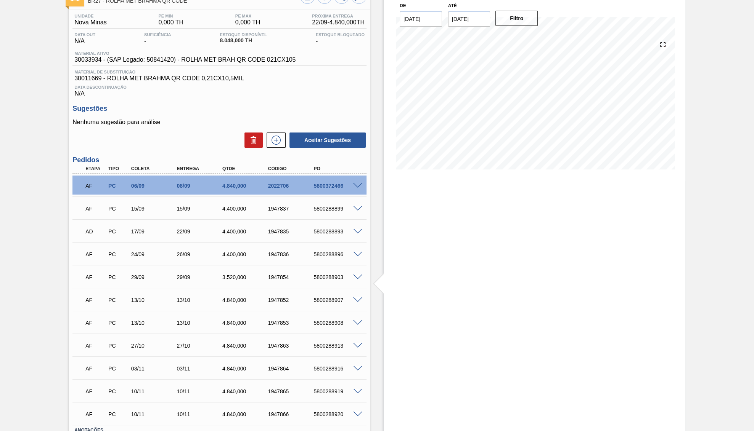
scroll to position [79, 0]
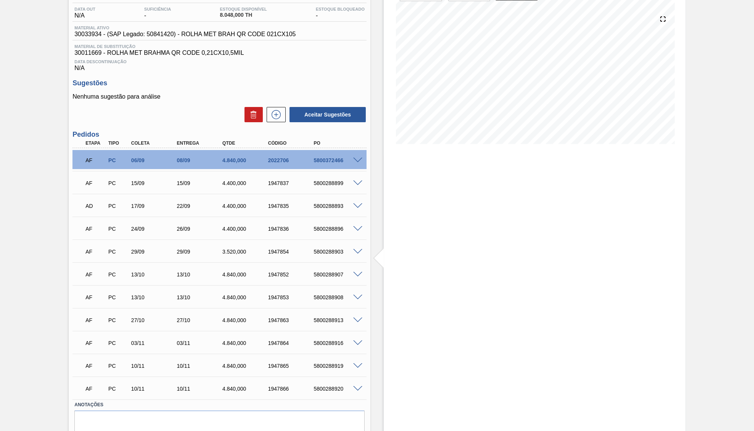
click at [353, 254] on div at bounding box center [358, 252] width 15 height 6
click at [356, 254] on span at bounding box center [357, 252] width 9 height 6
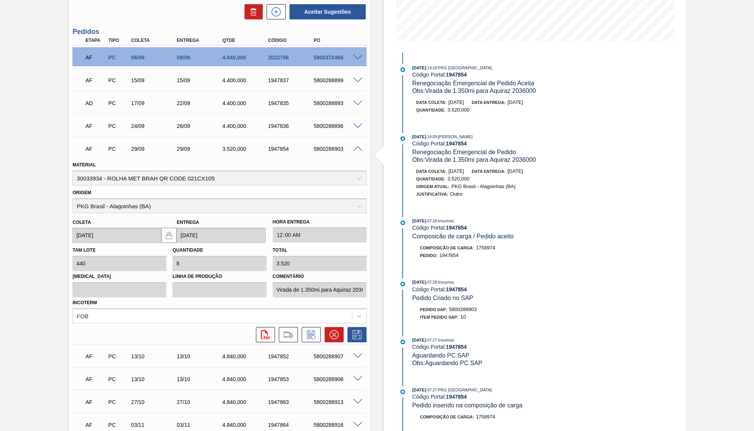
scroll to position [237, 0]
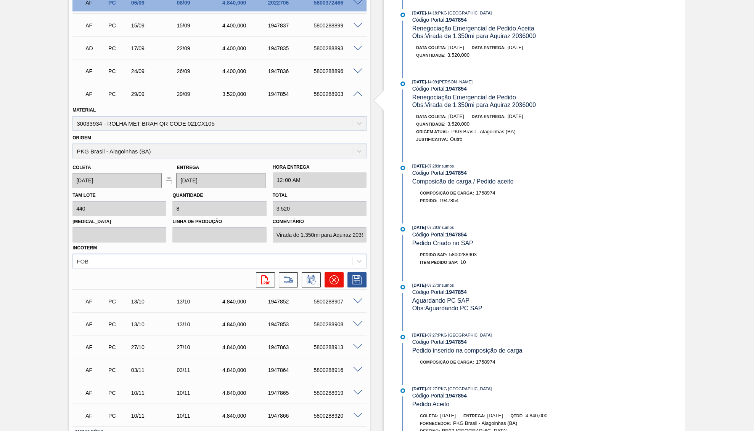
click at [342, 274] on button at bounding box center [333, 280] width 19 height 15
click at [333, 274] on button at bounding box center [333, 280] width 19 height 15
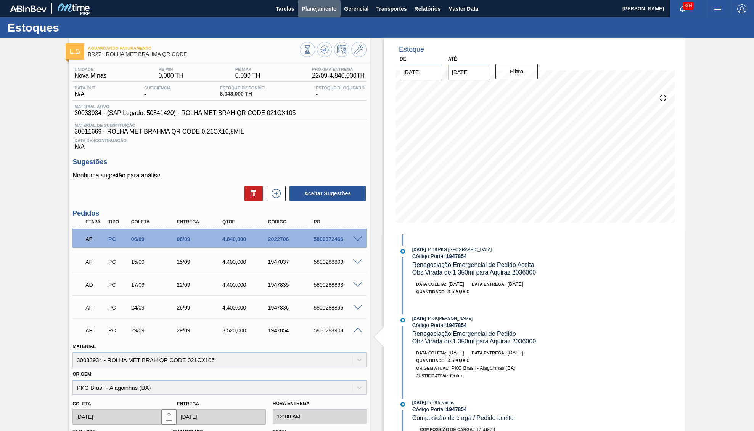
drag, startPoint x: 304, startPoint y: 3, endPoint x: 292, endPoint y: 33, distance: 31.6
click at [304, 3] on button "Planejamento" at bounding box center [319, 8] width 42 height 17
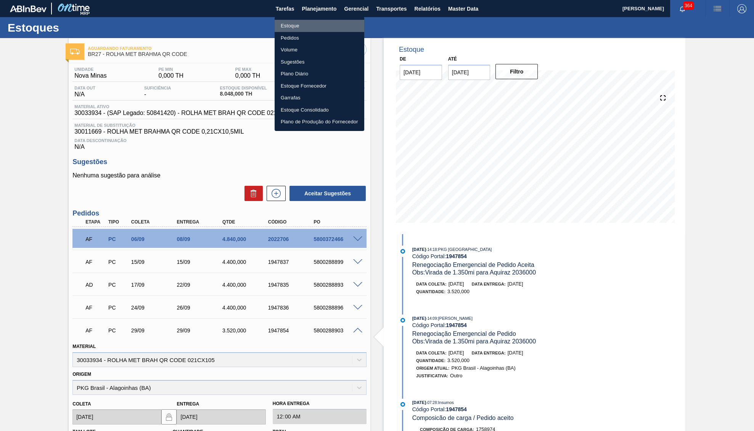
click at [290, 22] on li "Estoque" at bounding box center [319, 26] width 90 height 12
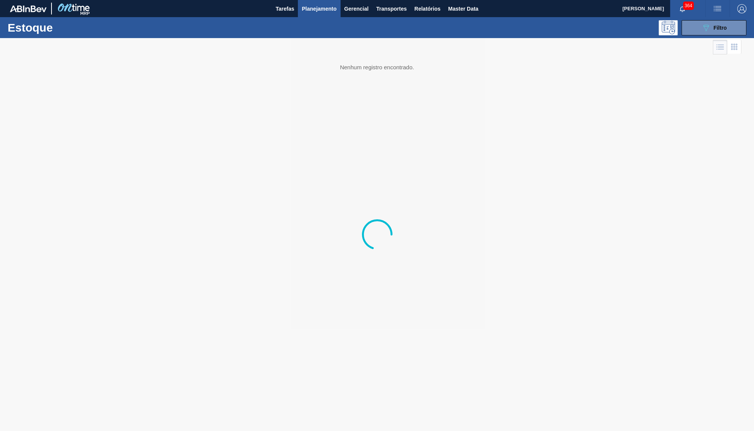
click at [700, 24] on button "089F7B8B-B2A5-4AFE-B5C0-19BA573D28AC Filtro" at bounding box center [713, 27] width 65 height 15
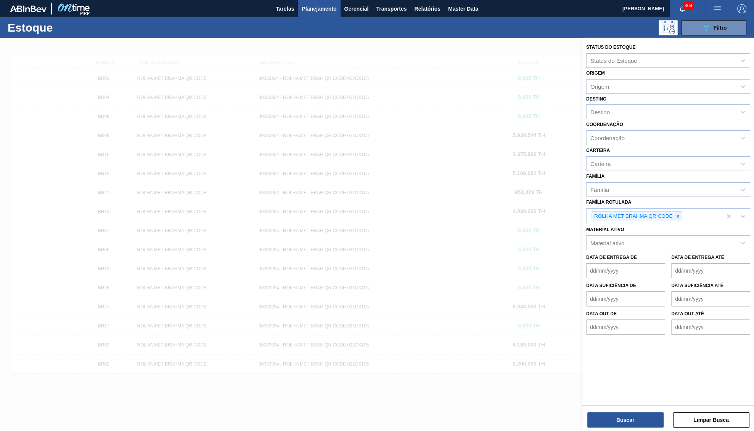
click at [679, 214] on icon at bounding box center [677, 216] width 5 height 5
click at [678, 224] on div "Material ativo Material ativo" at bounding box center [668, 237] width 164 height 26
click at [676, 214] on icon at bounding box center [677, 216] width 5 height 5
click at [676, 236] on div "Material ativo" at bounding box center [660, 241] width 149 height 11
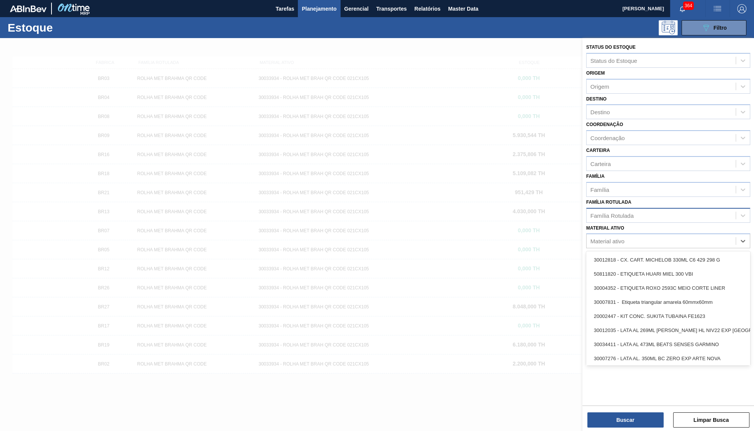
paste ativo "30018580"
type ativo "30018580"
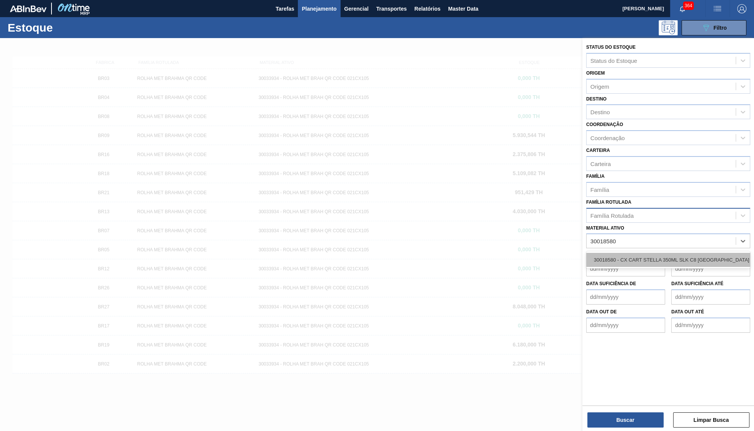
click at [640, 254] on div "30018580 - CX CART STELLA 350ML SLK C8 PARAGUAI" at bounding box center [668, 260] width 164 height 14
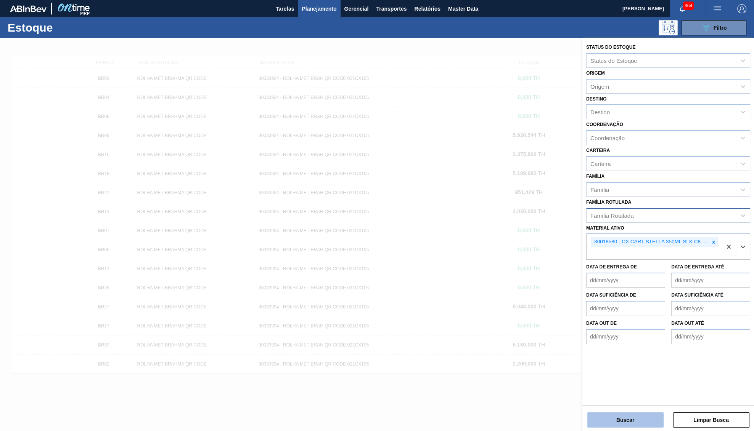
click at [613, 415] on button "Buscar" at bounding box center [625, 420] width 76 height 15
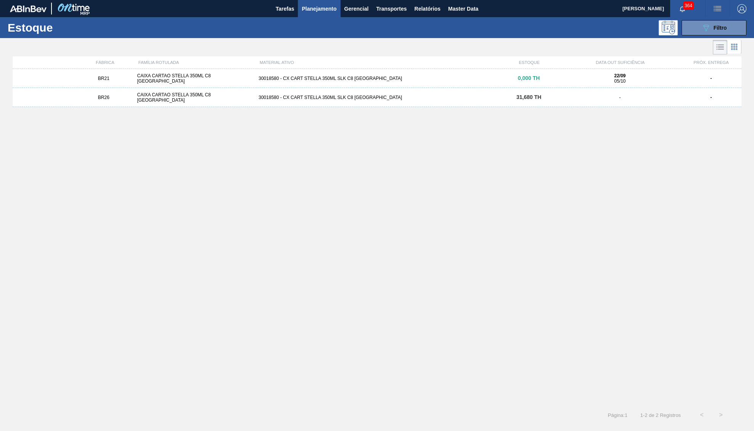
click at [326, 79] on div "30018580 - CX CART STELLA 350ML SLK C8 PARAGUAI" at bounding box center [376, 78] width 243 height 5
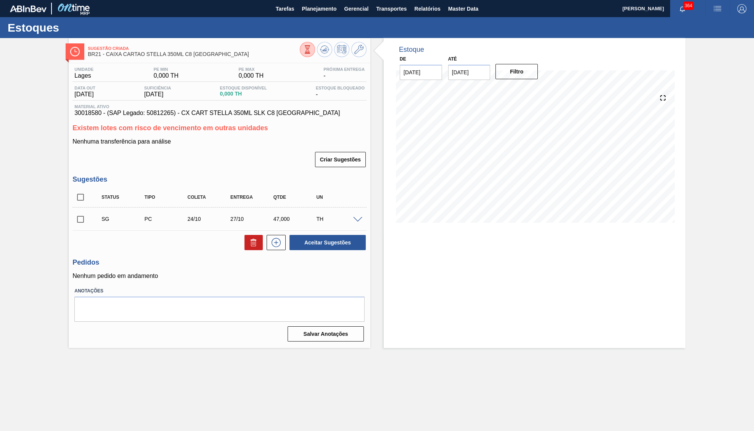
click at [269, 116] on span "30018580 - (SAP Legado: 50812265) - CX CART STELLA 350ML SLK C8 PARAGUAI" at bounding box center [219, 113] width 290 height 7
click at [362, 220] on span at bounding box center [357, 220] width 9 height 6
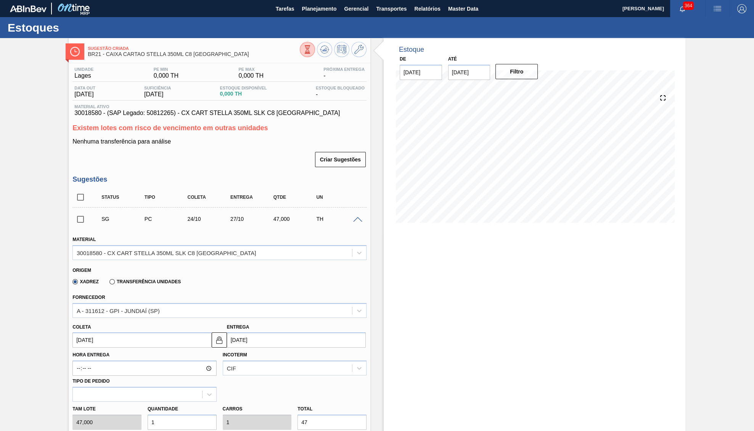
click at [208, 113] on span "30018580 - (SAP Legado: 50812265) - CX CART STELLA 350ML SLK C8 PARAGUAI" at bounding box center [219, 113] width 290 height 7
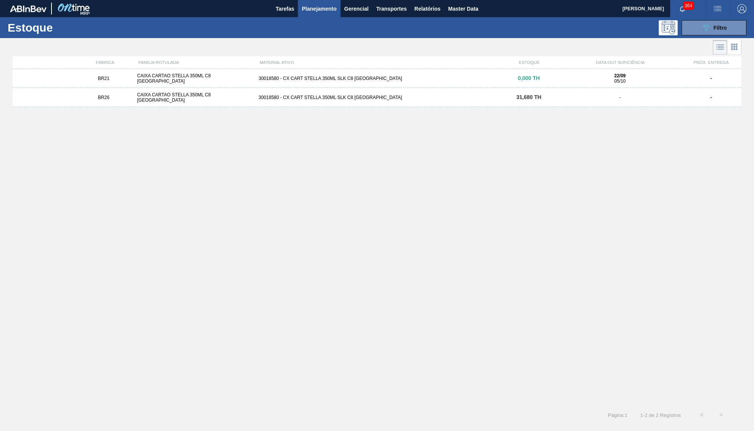
click at [546, 159] on div "BR21 CAIXA CARTAO STELLA 350ML C8 PARAGUAI 30018580 - CX CART STELLA 350ML SLK …" at bounding box center [377, 235] width 728 height 332
click at [335, 13] on span "Planejamento" at bounding box center [318, 8] width 35 height 9
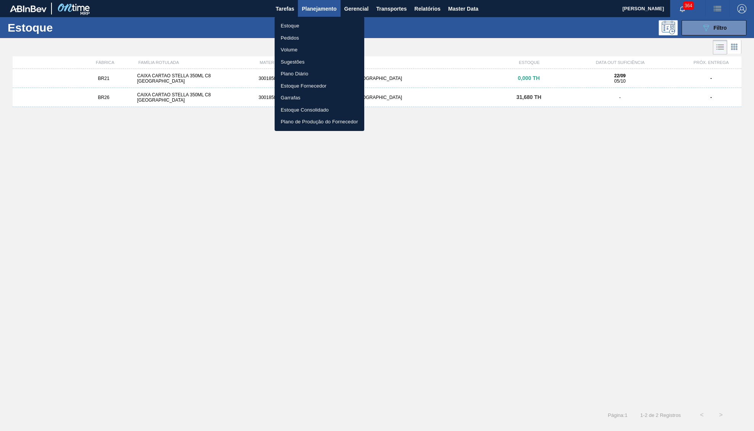
click at [279, 43] on li "Pedidos" at bounding box center [319, 38] width 90 height 12
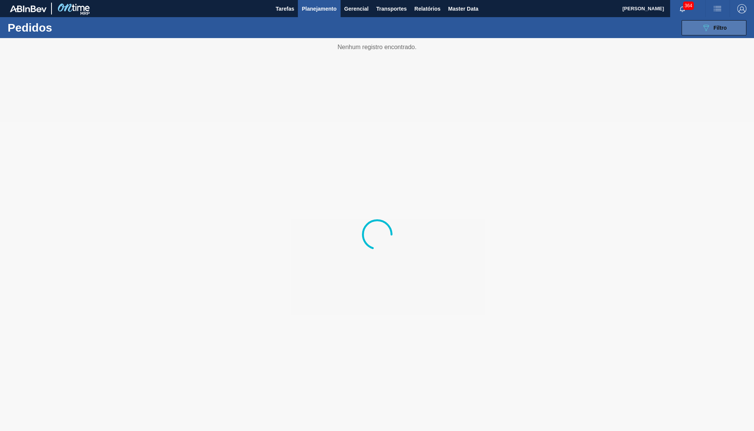
click at [691, 26] on button "089F7B8B-B2A5-4AFE-B5C0-19BA573D28AC Filtro" at bounding box center [713, 27] width 65 height 15
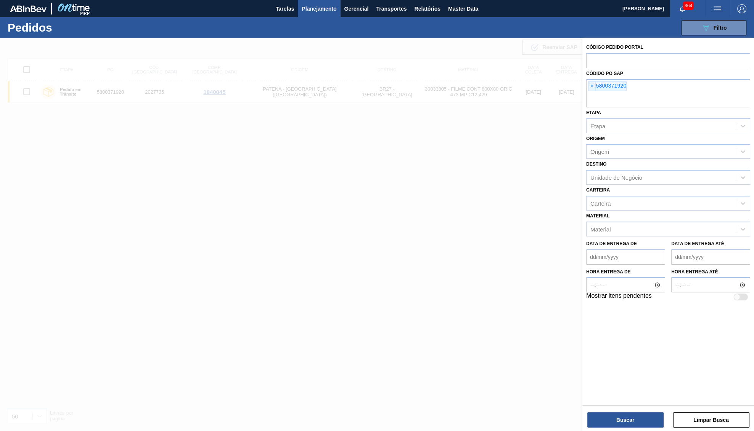
click at [590, 84] on span "×" at bounding box center [591, 86] width 7 height 9
paste input "2020925"
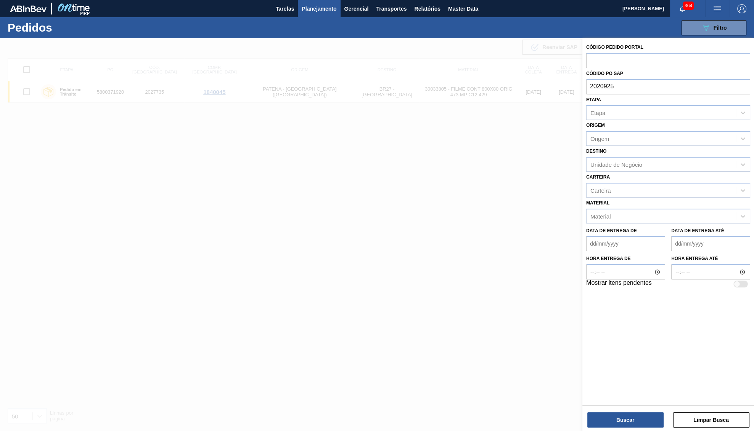
type input "2020925"
click at [590, 68] on div "Códido PO SAP" at bounding box center [668, 81] width 164 height 26
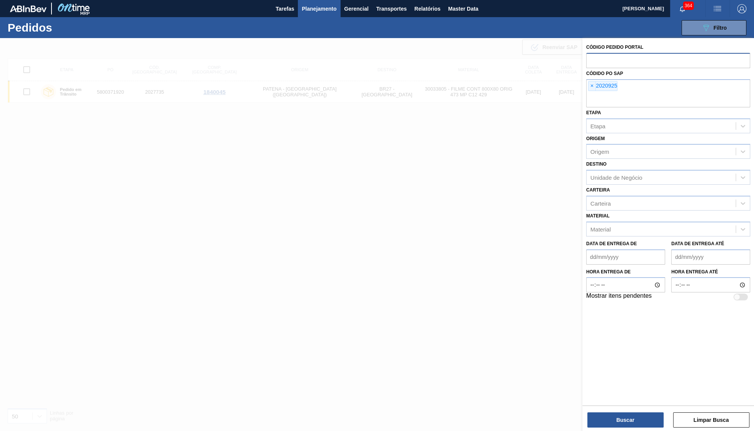
click at [594, 58] on input "text" at bounding box center [668, 60] width 164 height 14
paste input "2020925"
type input "2020925"
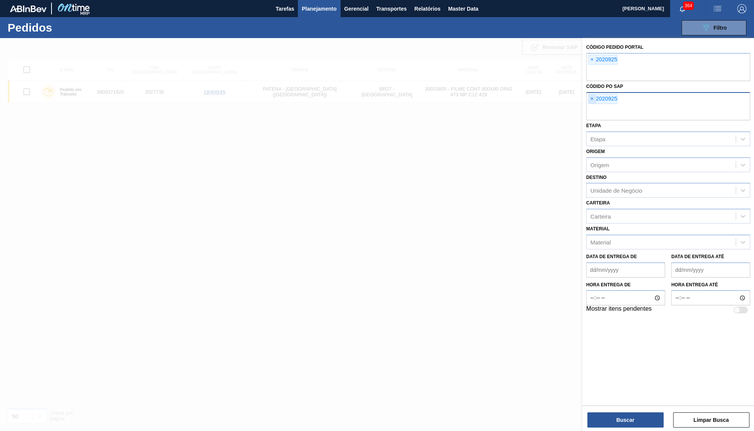
click at [589, 80] on div "Código Pedido Portal × 2020925 Códido PO SAP × 2020925 Etapa Etapa Origem Orige…" at bounding box center [668, 178] width 172 height 281
click at [592, 106] on input "text" at bounding box center [668, 113] width 164 height 14
click at [590, 100] on span "×" at bounding box center [591, 99] width 7 height 9
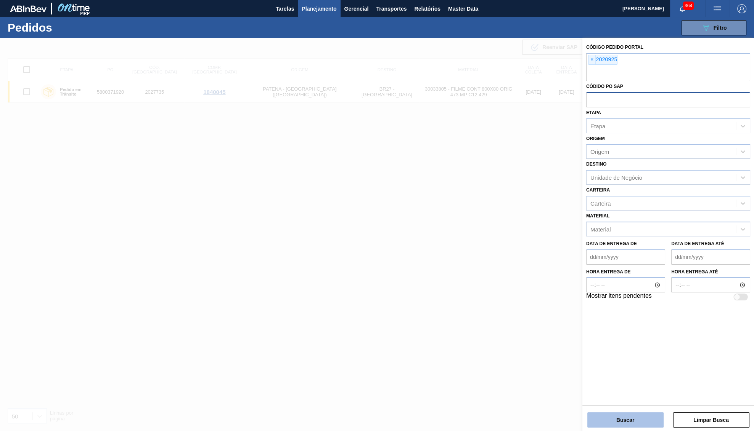
click at [614, 414] on button "Buscar" at bounding box center [625, 420] width 76 height 15
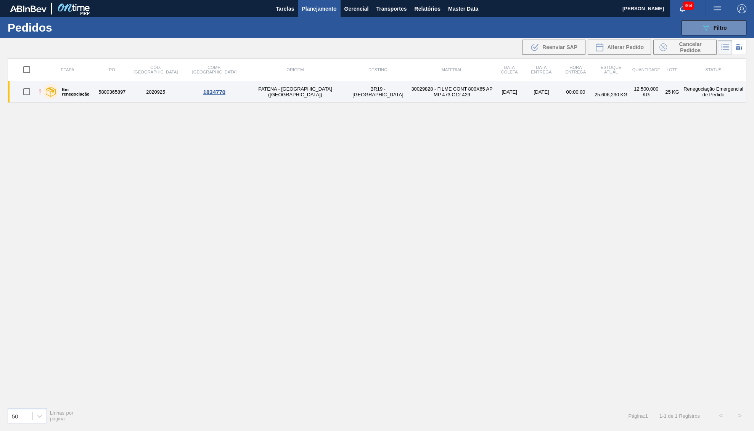
click at [83, 93] on label "Em renegociação" at bounding box center [76, 91] width 36 height 9
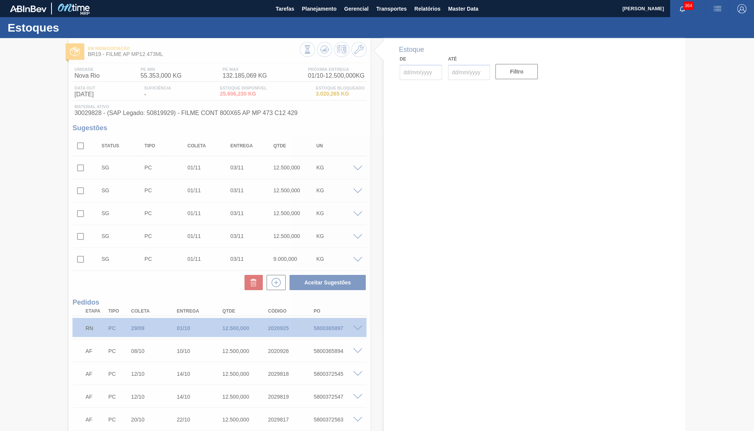
type input "[DATE]"
type input "01/10/2025"
type input "22/09/2025"
type input "31/10/2025"
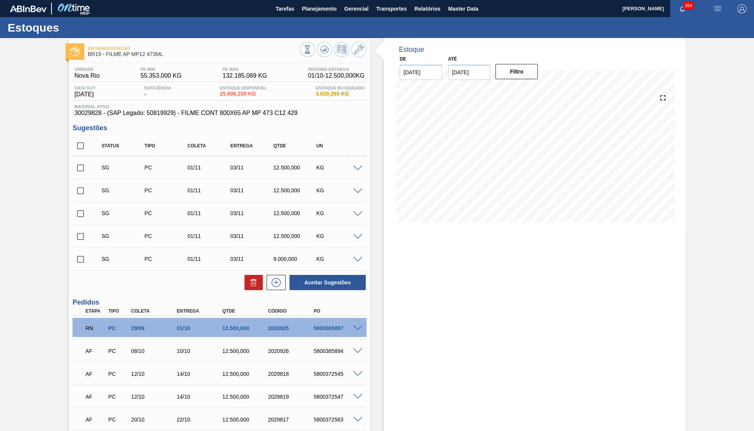
click at [356, 327] on div at bounding box center [358, 328] width 15 height 6
click at [360, 330] on span at bounding box center [357, 329] width 9 height 6
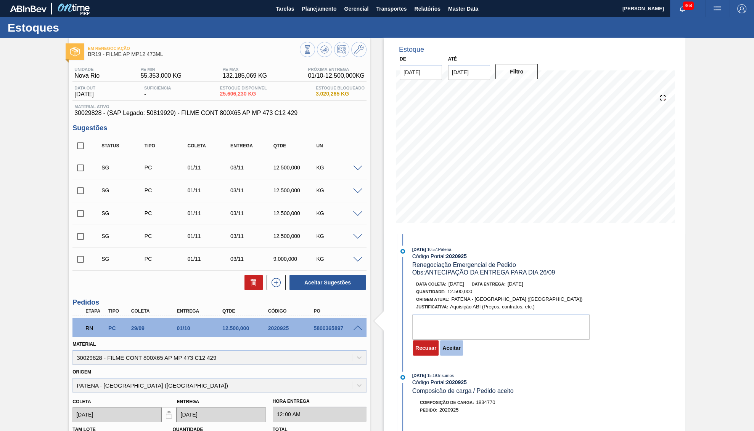
click at [457, 347] on button "Aceitar" at bounding box center [451, 348] width 22 height 15
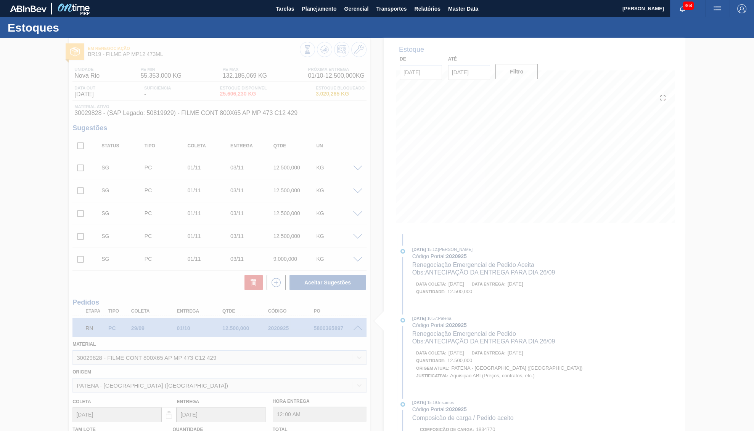
type input "ANTECIPAÇÃO DA ENTREGA PARA DIA 26/09"
type input "24/09/2025"
type input "26/09/2025"
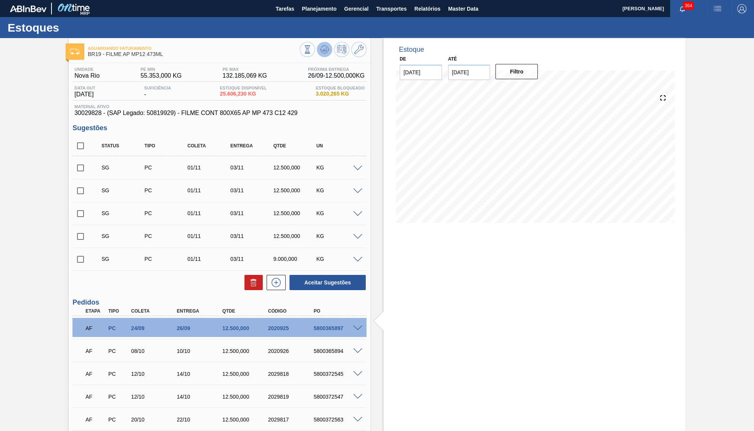
click at [324, 44] on button at bounding box center [324, 49] width 15 height 15
drag, startPoint x: 274, startPoint y: 99, endPoint x: 214, endPoint y: 85, distance: 61.4
click at [214, 85] on div "Unidade Nova Rio PE MIN 55.353,000 KG PE MAX 132.185,069 KG Próxima Entrega 26/…" at bounding box center [219, 92] width 294 height 50
click at [360, 172] on span at bounding box center [357, 169] width 9 height 6
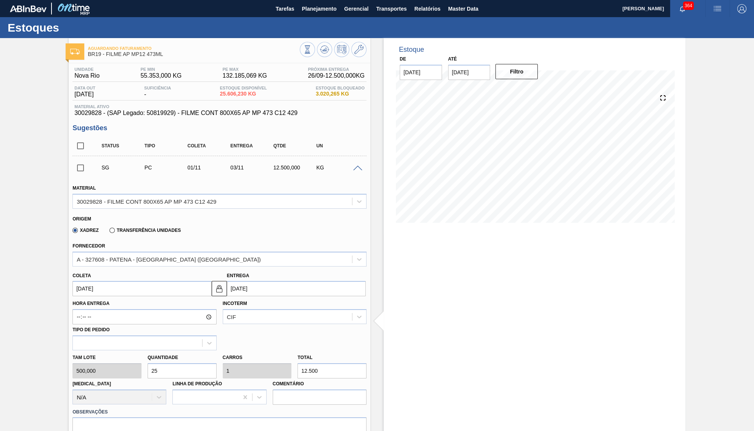
click at [119, 286] on input "01/11/2025" at bounding box center [141, 288] width 139 height 15
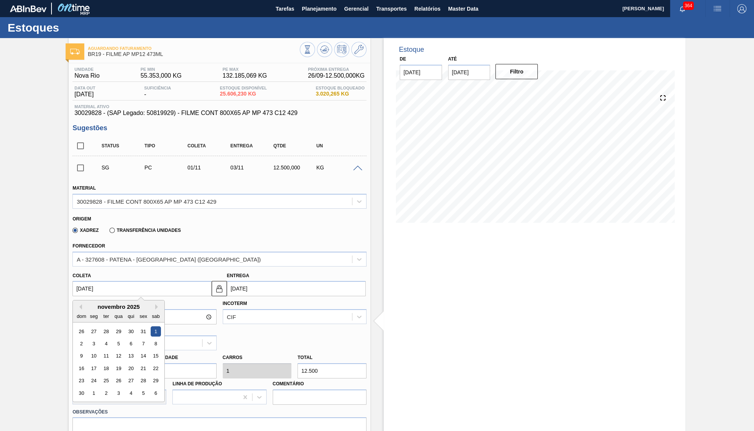
click at [119, 286] on input "01/11/2025" at bounding box center [141, 288] width 139 height 15
type input "2"
type input "04/09/2025"
type input "22"
type input "24/09/2025"
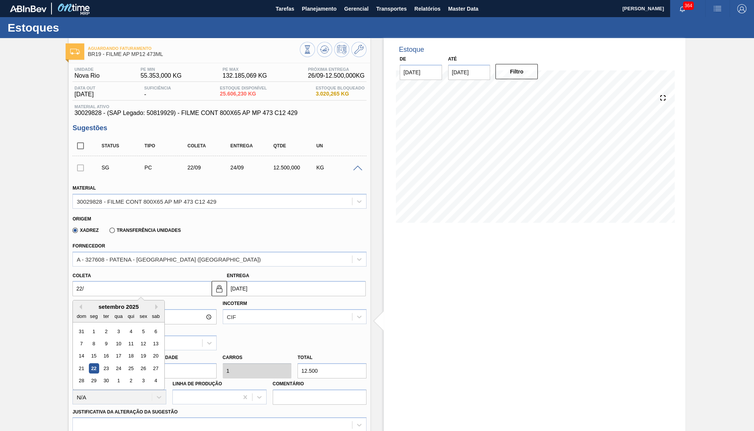
type input "22/1"
type input "24/01/2025"
type input "22/10"
type input "24/10/2025"
type input "22/10/2025"
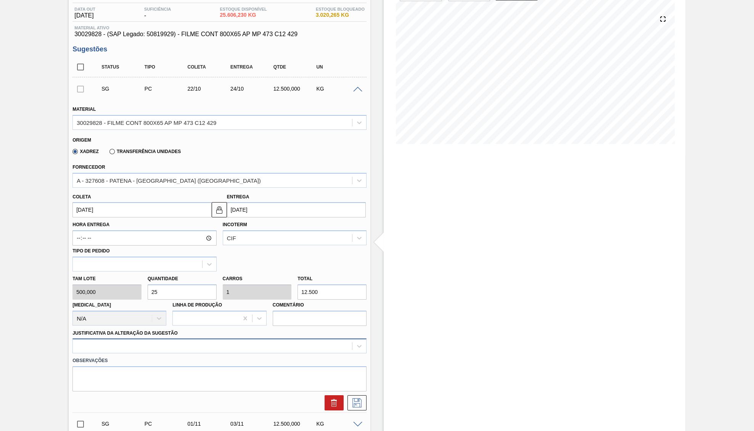
click at [141, 348] on div at bounding box center [219, 346] width 294 height 15
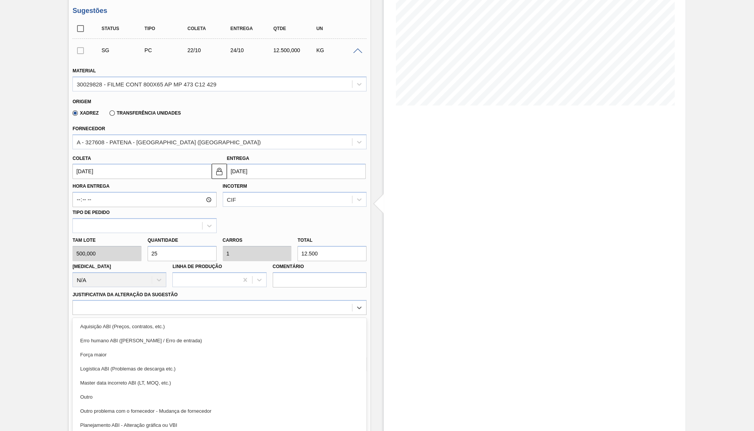
click at [114, 397] on div "Outro" at bounding box center [219, 397] width 294 height 14
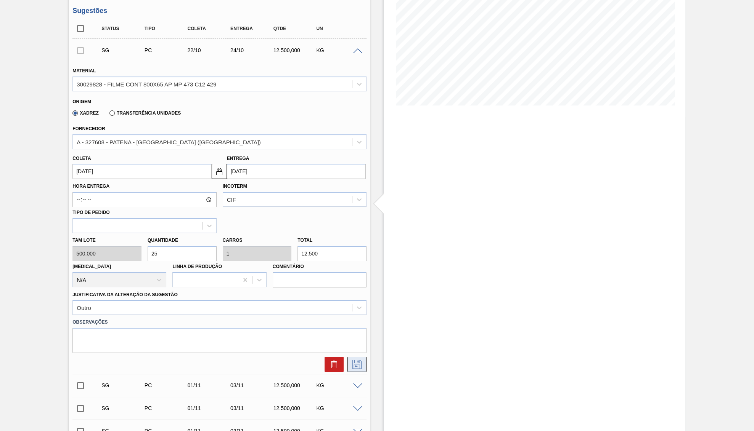
click at [353, 363] on icon at bounding box center [356, 364] width 9 height 9
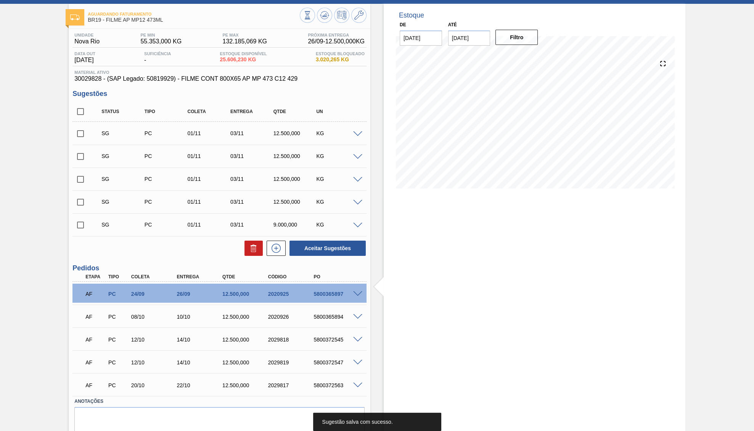
scroll to position [0, 0]
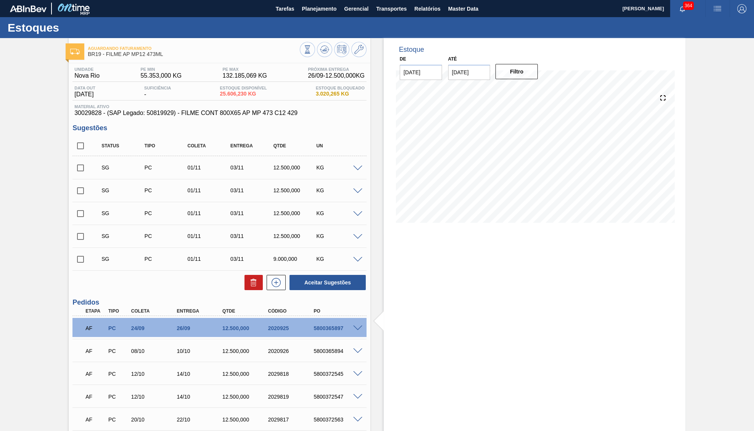
click at [356, 170] on span at bounding box center [357, 169] width 9 height 6
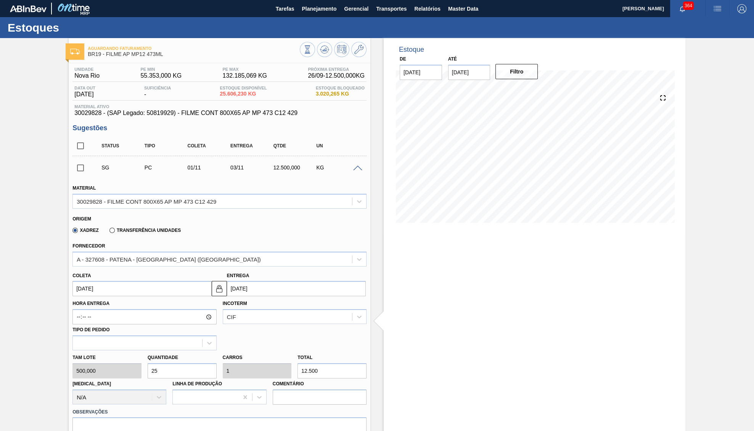
click at [115, 287] on input "01/11/2025" at bounding box center [141, 288] width 139 height 15
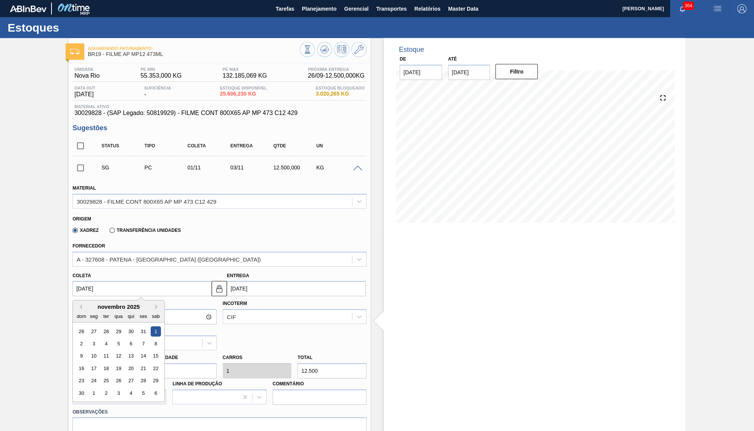
click at [115, 287] on input "01/11/2025" at bounding box center [141, 288] width 139 height 15
type input "2"
type input "04/09/2025"
type input "22"
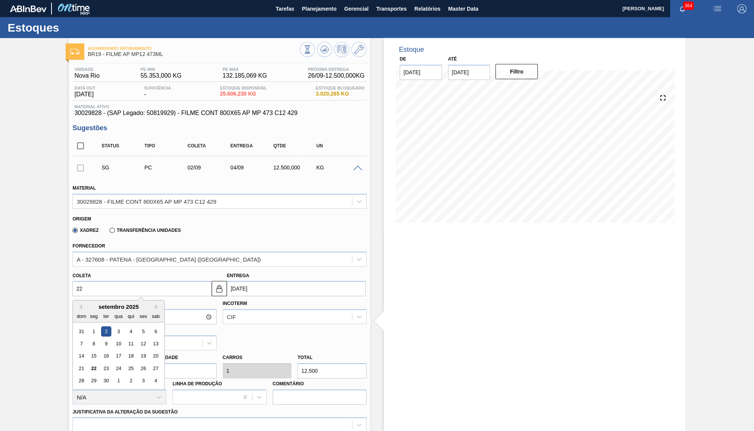
type input "24/09/2025"
type input "22/2"
type input "24/02/2025"
type input "22/"
type input "24/09/2025"
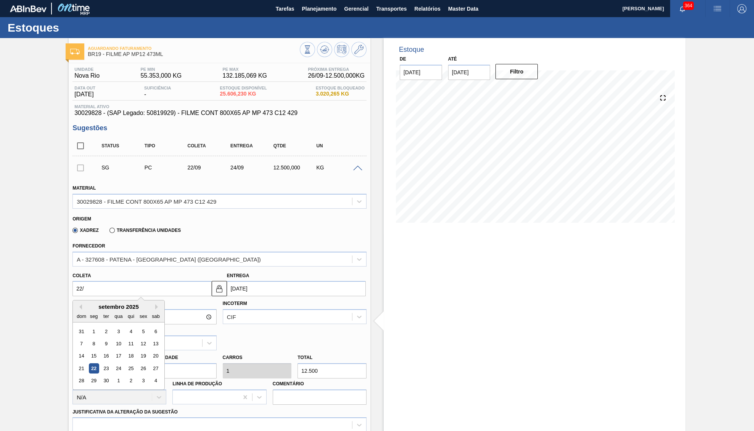
type input "22/1"
type input "24/01/2025"
type input "22/10"
type input "24/10/2025"
type input "22/10/2025"
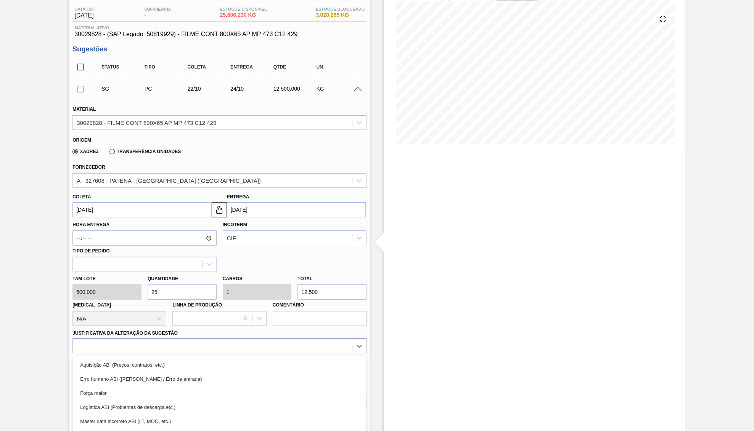
click at [143, 345] on div "option Força maior focused, 3 of 18. 18 results available. Use Up and Down to c…" at bounding box center [219, 346] width 294 height 15
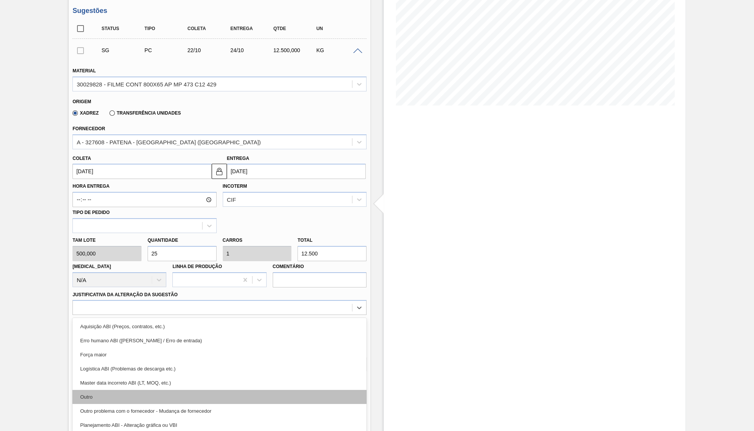
click at [123, 394] on div "Outro" at bounding box center [219, 397] width 294 height 14
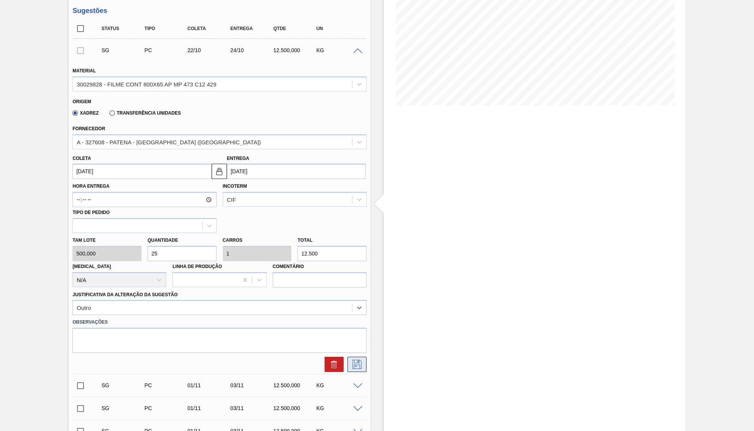
click at [351, 360] on icon at bounding box center [357, 364] width 12 height 9
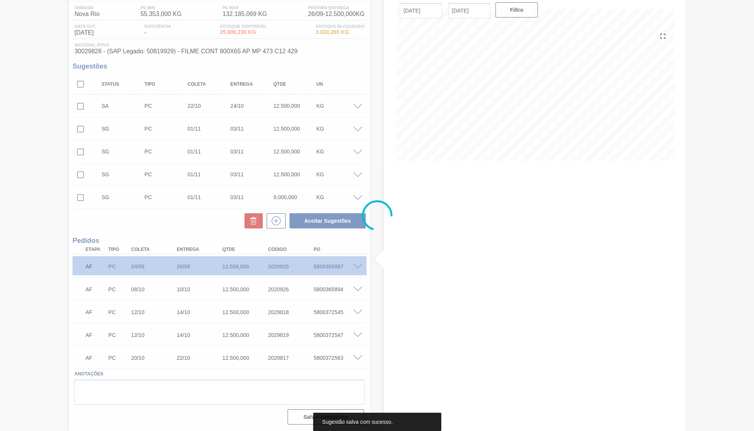
scroll to position [63, 0]
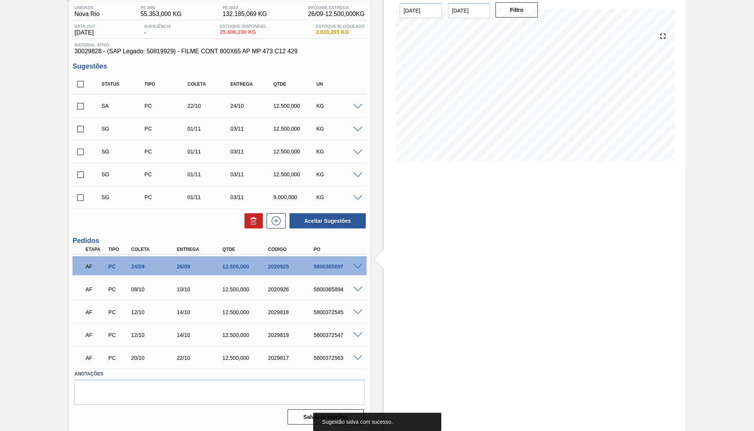
click at [358, 129] on span at bounding box center [357, 130] width 9 height 6
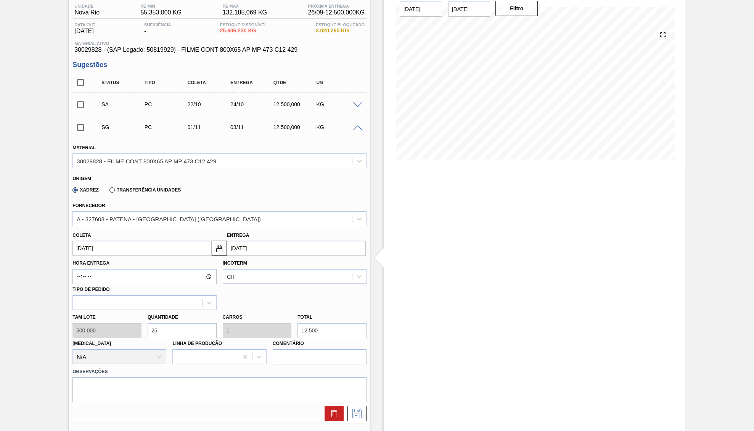
click at [107, 250] on input "01/11/2025" at bounding box center [141, 248] width 139 height 15
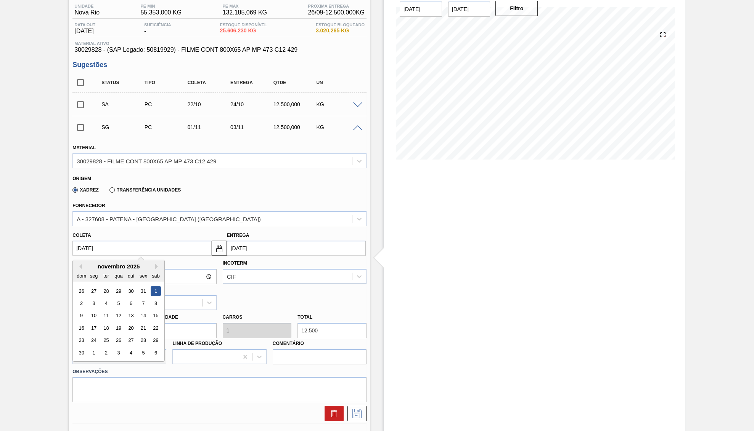
click at [107, 250] on input "01/11/2025" at bounding box center [141, 248] width 139 height 15
type input "2"
type input "04/09/2025"
type input "22"
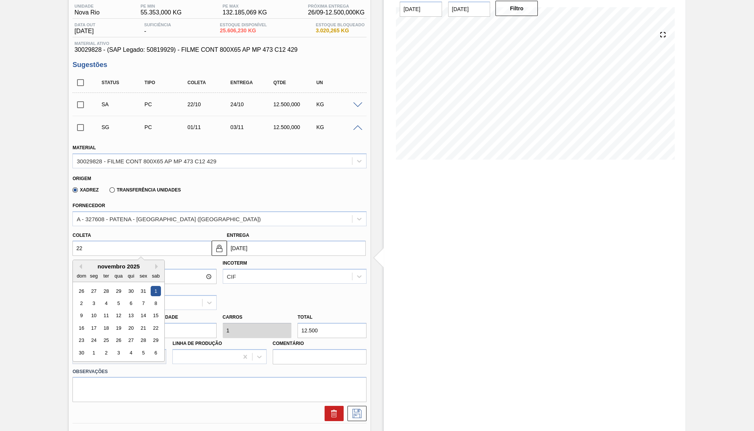
type input "24/09/2025"
type input "22/1"
type input "24/01/2025"
type input "22/10"
type input "24/10/2025"
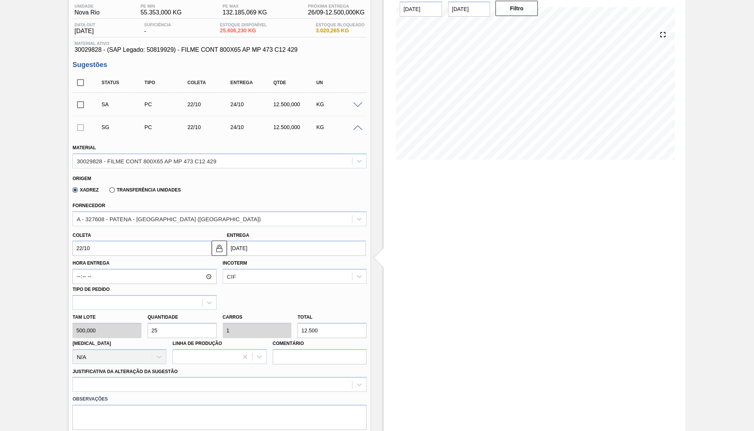
type input "22/10/2025"
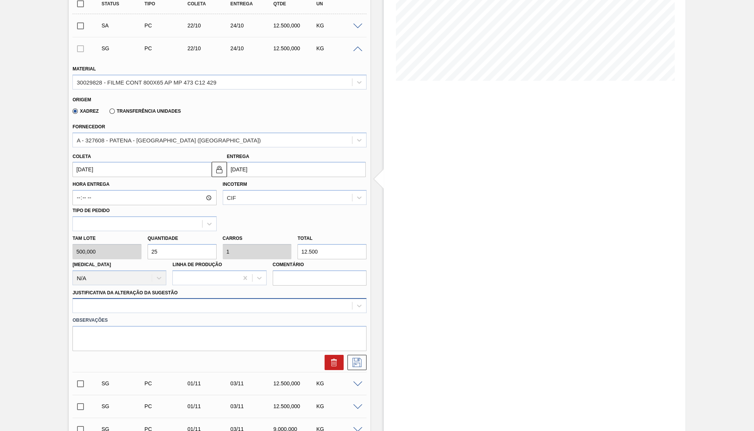
click at [295, 301] on div at bounding box center [212, 306] width 279 height 11
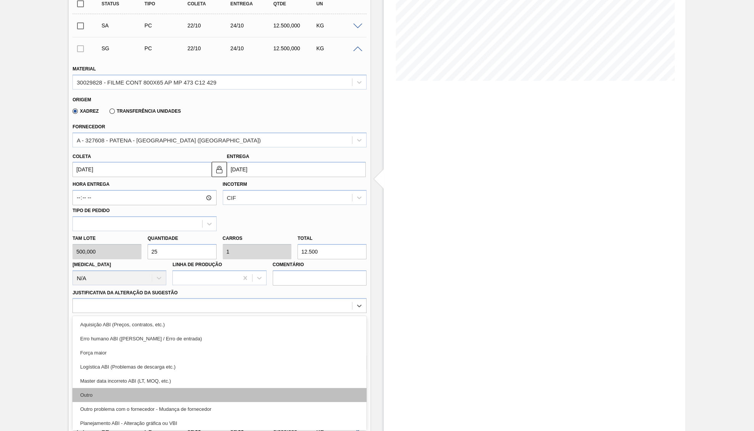
click at [176, 389] on div "Outro" at bounding box center [219, 395] width 294 height 14
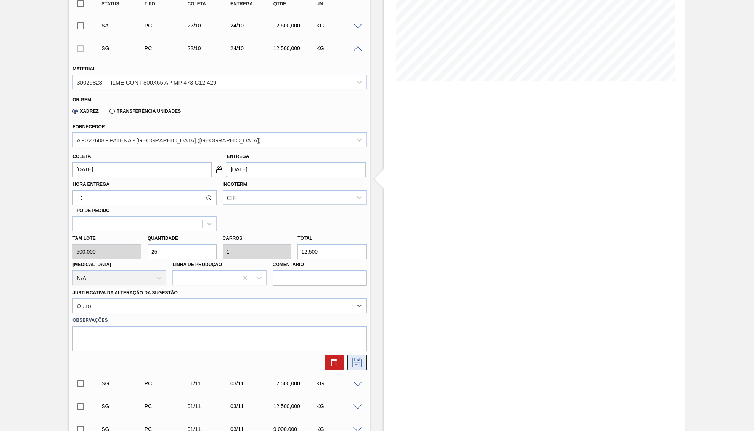
click at [356, 358] on icon at bounding box center [357, 362] width 12 height 9
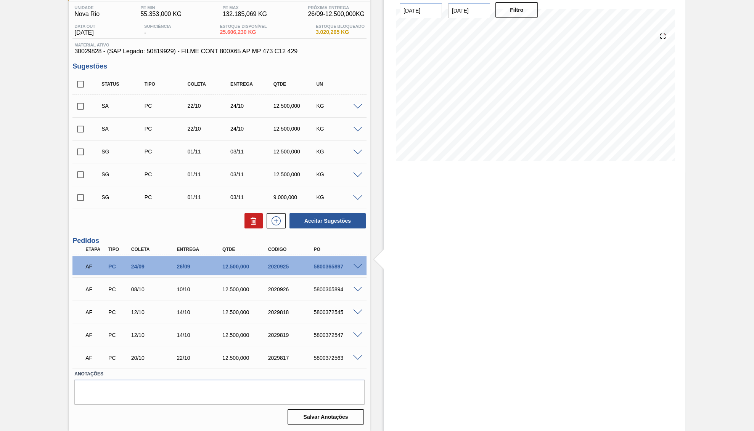
scroll to position [0, 0]
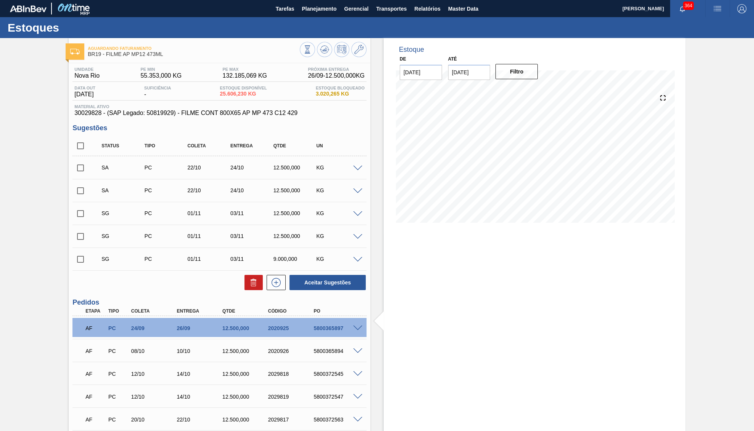
click at [93, 156] on div "Status Tipo Coleta Entrega Qtde UN" at bounding box center [219, 146] width 294 height 20
drag, startPoint x: 80, startPoint y: 167, endPoint x: 80, endPoint y: 195, distance: 28.6
click at [80, 167] on input "checkbox" at bounding box center [80, 168] width 16 height 16
checkbox input "true"
click at [80, 200] on div "SA PC 22/10 24/10 12.500,000 KG" at bounding box center [219, 190] width 294 height 19
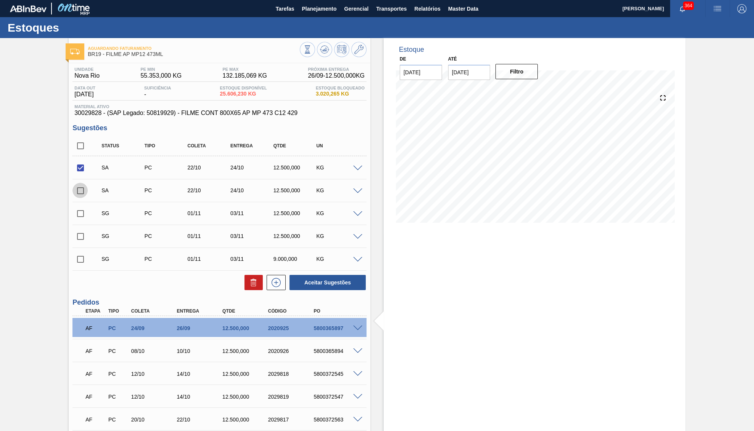
click at [77, 195] on input "checkbox" at bounding box center [80, 191] width 16 height 16
checkbox input "true"
click at [328, 284] on button "Aceitar Sugestões" at bounding box center [327, 282] width 76 height 15
checkbox input "false"
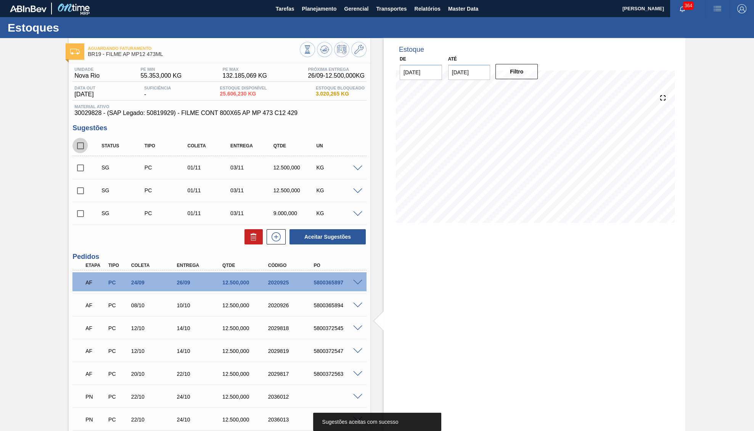
click at [79, 147] on input "checkbox" at bounding box center [80, 146] width 16 height 16
checkbox input "true"
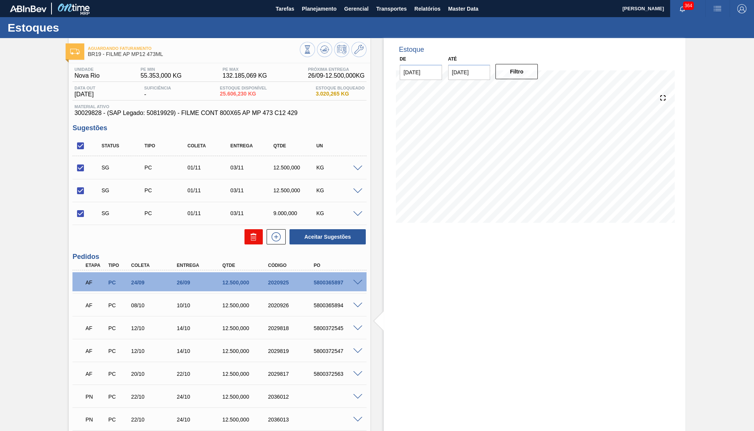
click at [254, 235] on icon at bounding box center [253, 234] width 6 height 1
checkbox input "false"
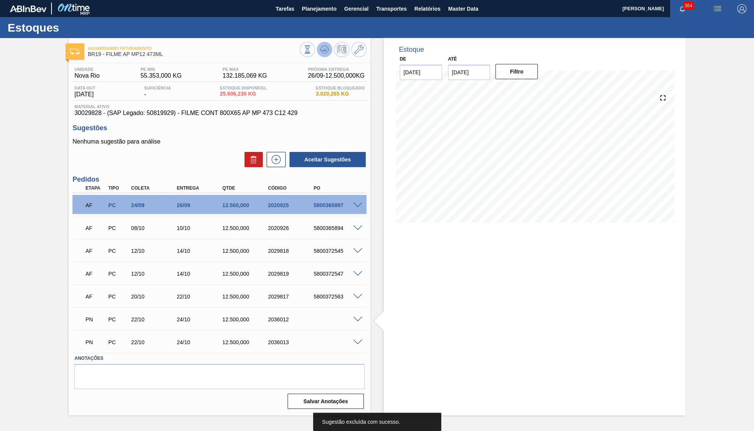
click at [328, 51] on icon at bounding box center [324, 49] width 9 height 9
click at [341, 10] on button "Gerencial" at bounding box center [356, 8] width 32 height 17
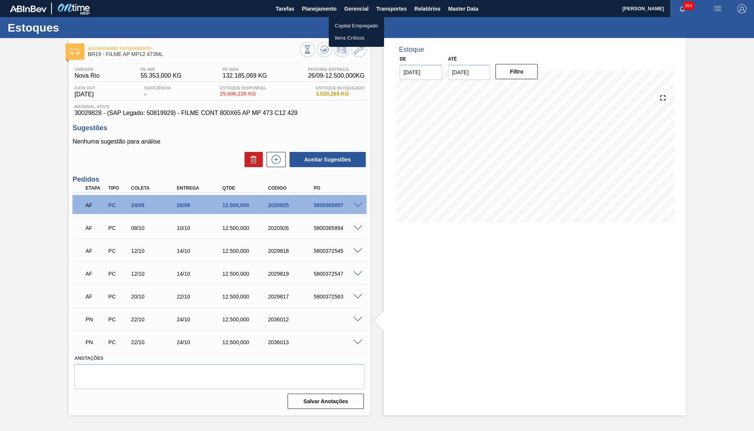
click at [324, 11] on div at bounding box center [377, 215] width 754 height 431
click at [324, 11] on span "Planejamento" at bounding box center [318, 8] width 35 height 9
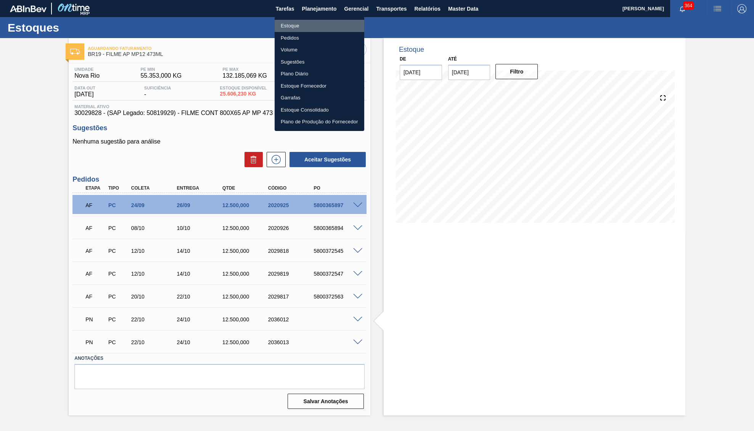
click at [300, 23] on li "Estoque" at bounding box center [319, 26] width 90 height 12
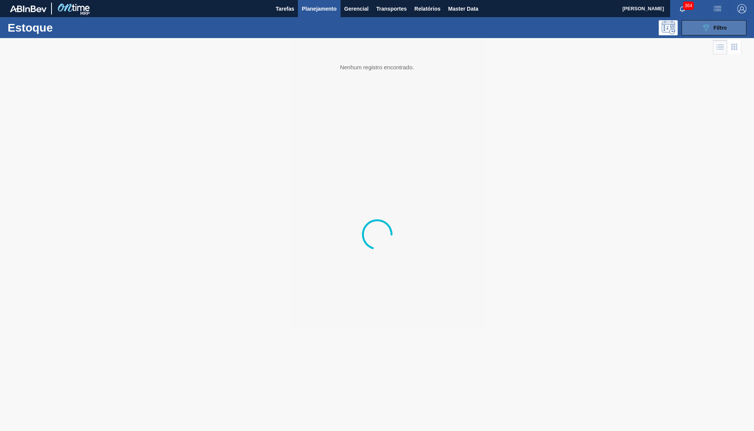
click at [726, 20] on button "089F7B8B-B2A5-4AFE-B5C0-19BA573D28AC Filtro" at bounding box center [713, 27] width 65 height 15
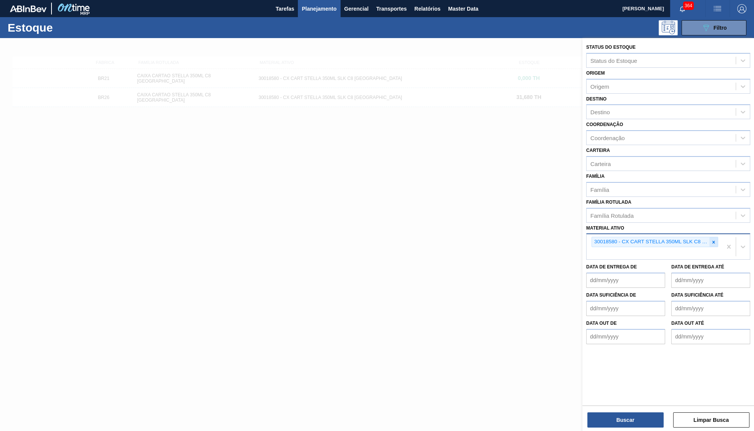
click at [717, 239] on div "30018580 - CX CART STELLA 350ML SLK C8 PARAGUAI" at bounding box center [654, 242] width 127 height 10
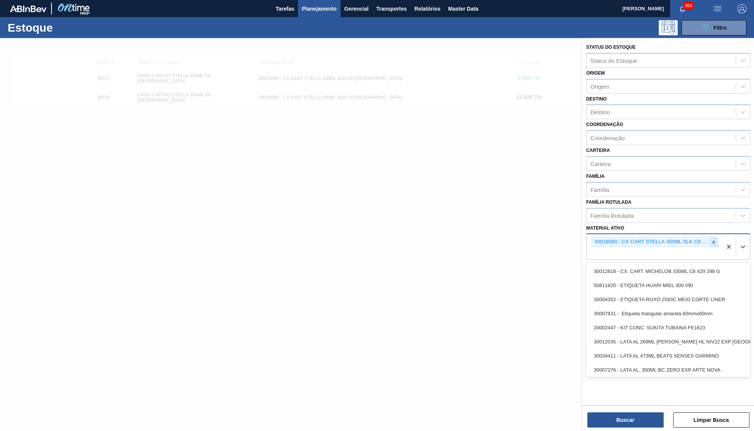
click at [714, 240] on icon at bounding box center [712, 242] width 5 height 5
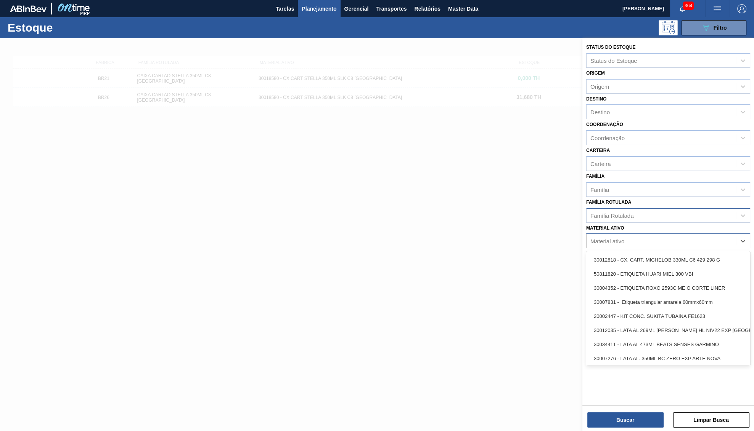
click at [688, 211] on div "Família Rotulada" at bounding box center [660, 215] width 149 height 11
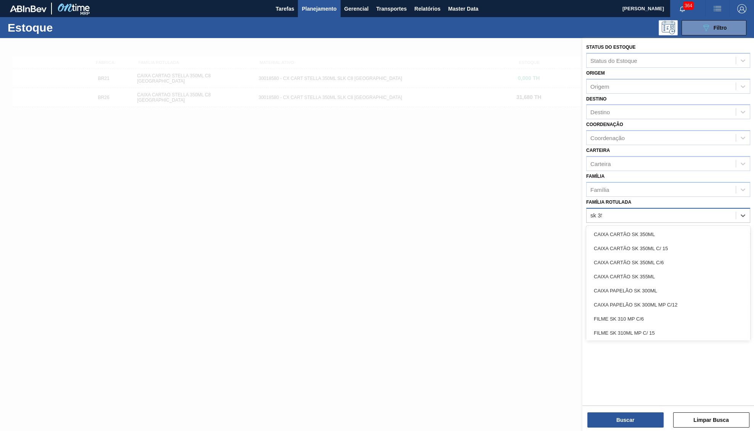
type Rotulada "sk 350"
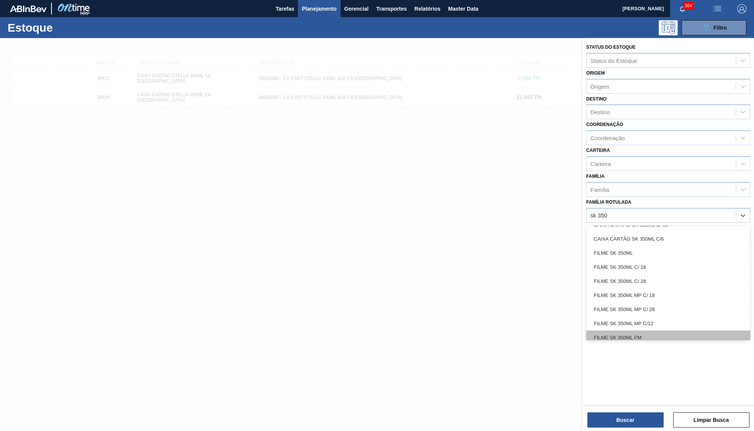
scroll to position [39, 0]
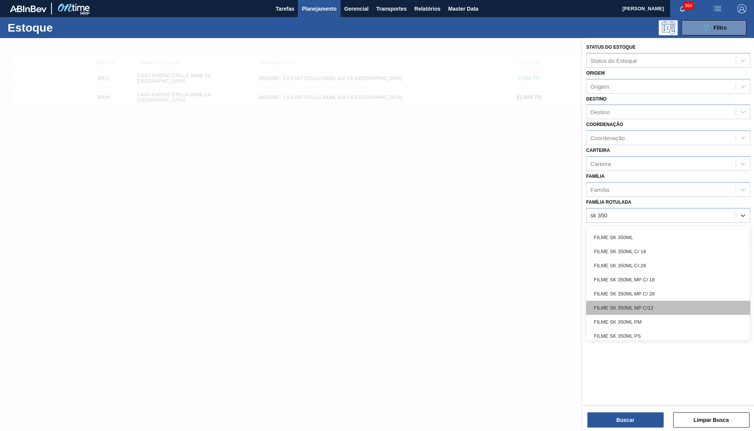
click at [655, 303] on div "FILME SK 350ML MP C/12" at bounding box center [668, 308] width 164 height 14
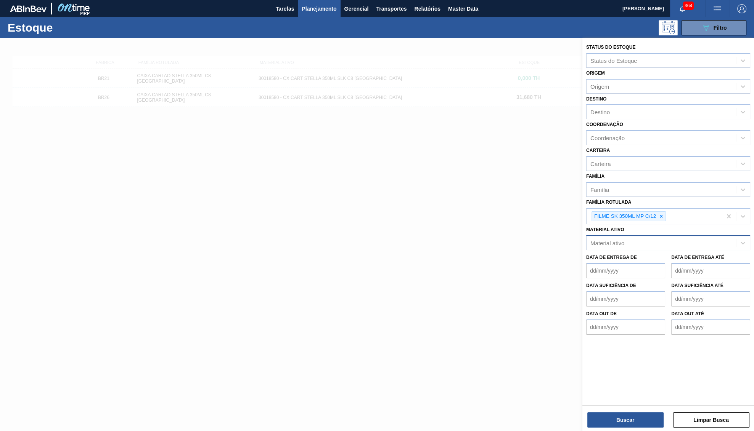
click at [643, 407] on div "Buscar Limpar Busca" at bounding box center [668, 416] width 172 height 21
click at [643, 412] on div "Buscar Limpar Busca" at bounding box center [668, 416] width 172 height 21
click at [640, 416] on button "Buscar" at bounding box center [625, 420] width 76 height 15
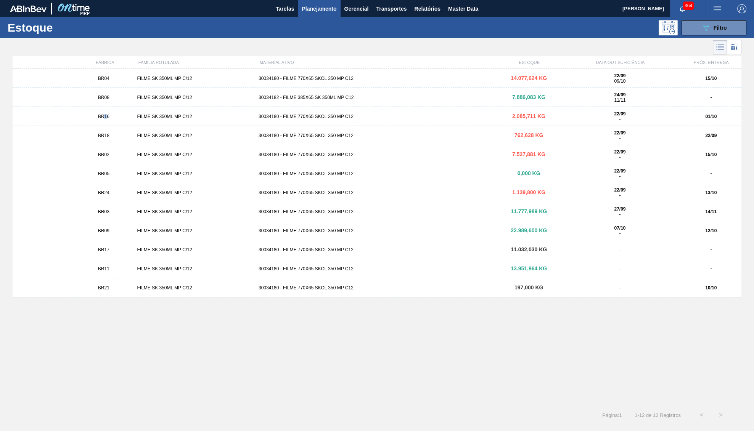
click at [107, 114] on div "BR16 FILME SK 350ML MP C/12 30034180 - FILME 770X65 SKOL 350 MP C12 2.085,711 K…" at bounding box center [377, 116] width 728 height 19
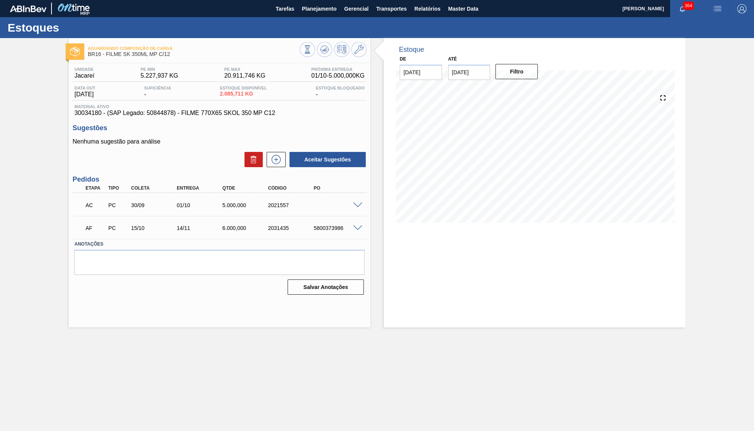
click at [353, 207] on div "AC PC 30/09 01/10 5.000,000 2021557" at bounding box center [219, 204] width 294 height 19
click at [354, 205] on span at bounding box center [357, 206] width 9 height 6
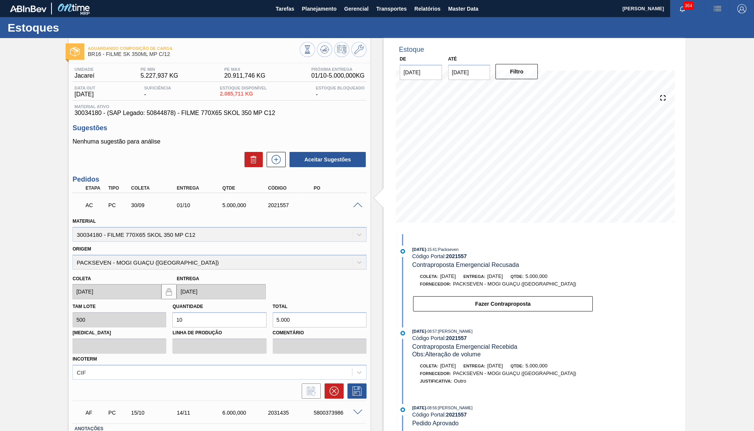
click at [164, 204] on div "30/09" at bounding box center [154, 205] width 51 height 6
click at [356, 204] on div at bounding box center [358, 205] width 15 height 6
click at [356, 410] on span at bounding box center [357, 413] width 9 height 6
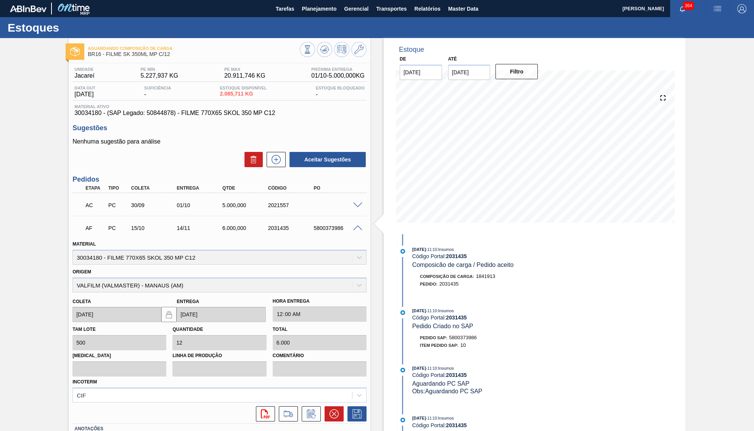
click at [356, 229] on span at bounding box center [357, 229] width 9 height 6
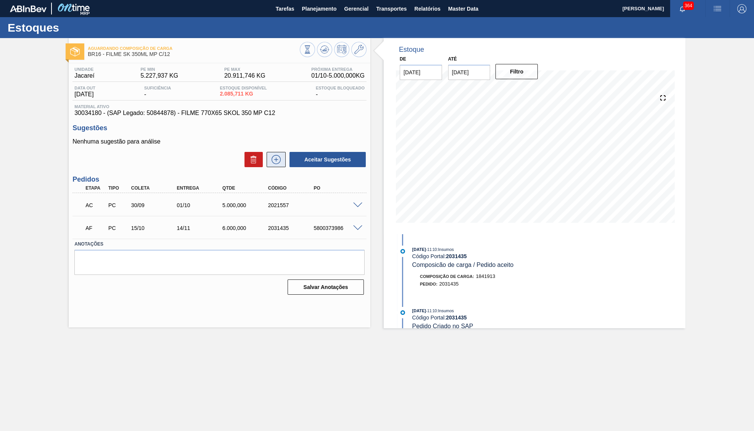
click at [280, 164] on icon at bounding box center [276, 159] width 12 height 9
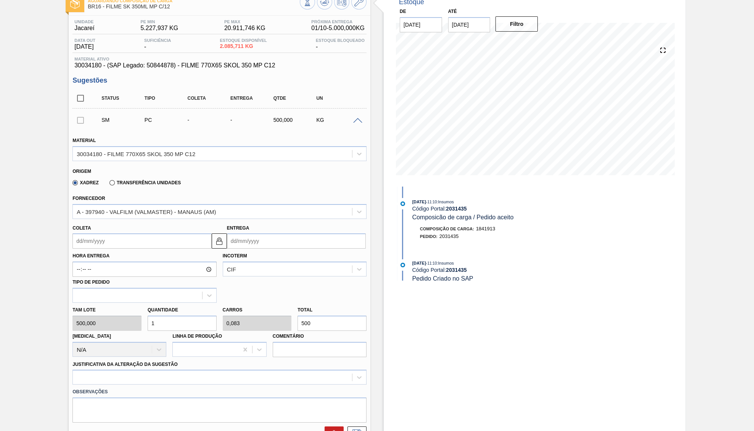
scroll to position [79, 0]
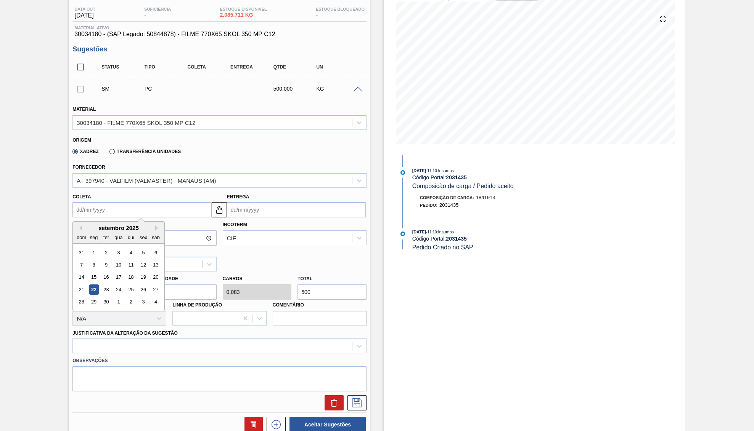
click at [102, 206] on input "Coleta" at bounding box center [141, 209] width 139 height 15
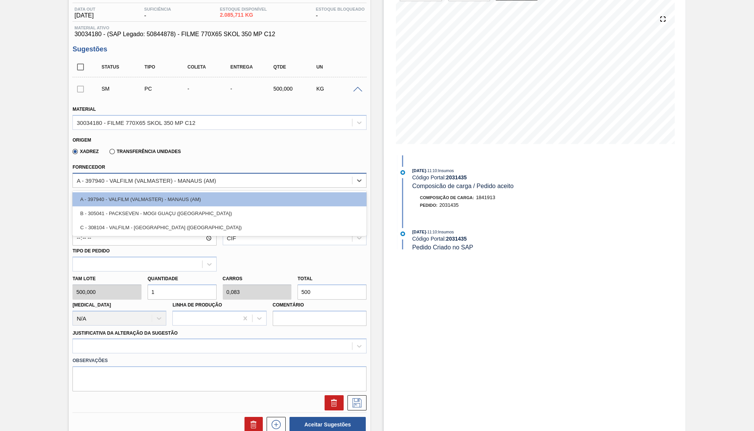
click at [147, 180] on div "A - 397940 - VALFILM (VALMASTER) - MANAUS (AM)" at bounding box center [146, 180] width 139 height 6
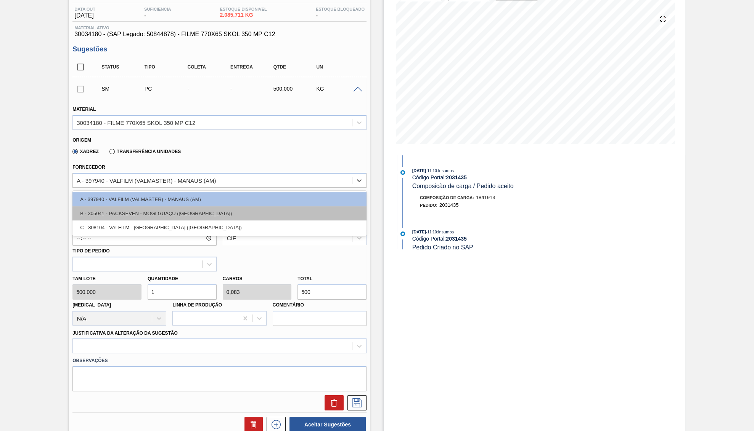
click at [134, 216] on div "B - 305041 - PACKSEVEN - MOGI GUAÇU (SP)" at bounding box center [219, 214] width 294 height 14
type input "0,1"
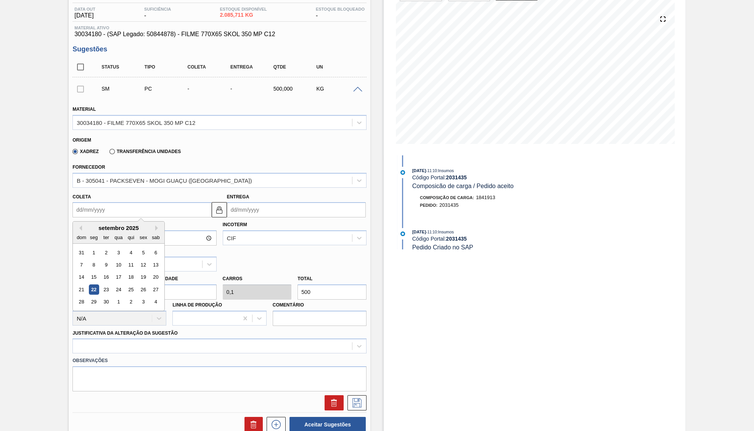
click at [114, 212] on input "Coleta" at bounding box center [141, 209] width 139 height 15
click at [135, 215] on input "Coleta" at bounding box center [141, 209] width 139 height 15
type input "2"
type input "03/09/2025"
type input "22"
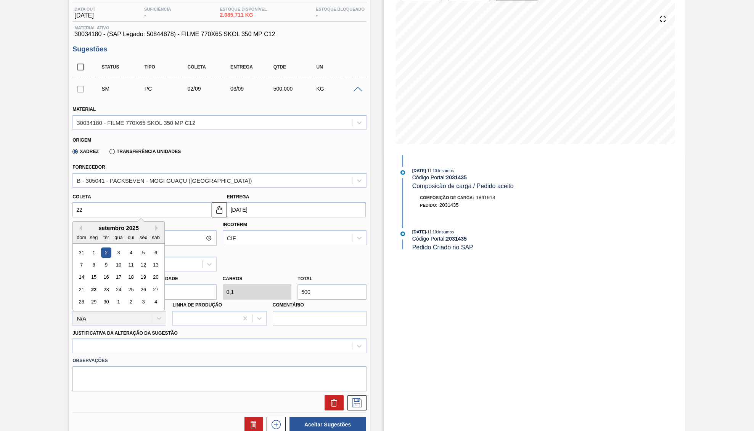
type input "23/09/2025"
type input "22/1"
type input "23/01/2025"
type input "22/10"
type input "23/10/2025"
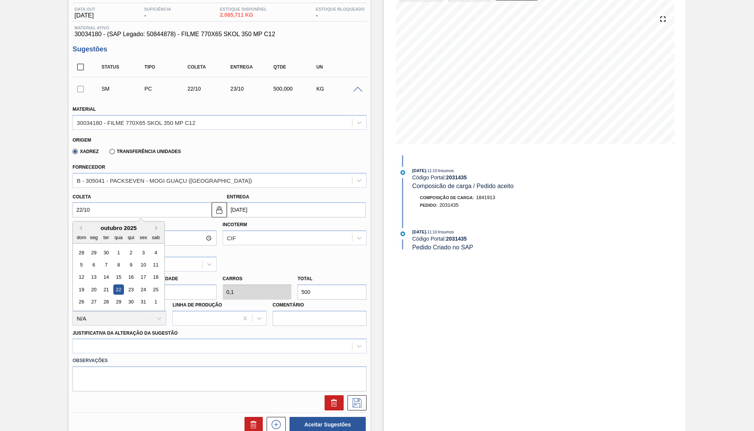
type input "22/10/2025"
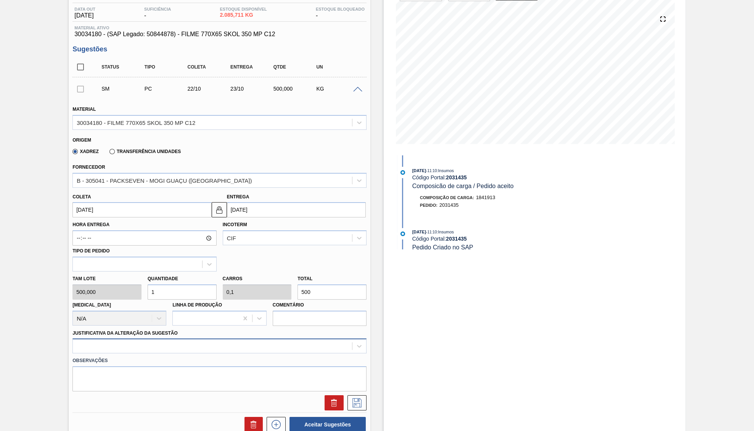
drag, startPoint x: 71, startPoint y: 350, endPoint x: 79, endPoint y: 346, distance: 8.9
click at [79, 346] on div "Justificativa da Alteração da Sugestão" at bounding box center [219, 341] width 300 height 26
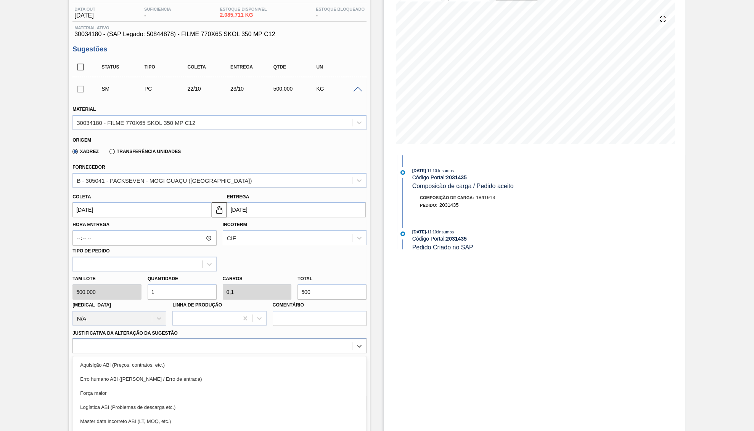
click at [90, 339] on div "option Erro humano ABI (Cálculo / Erro de entrada) focused, 2 of 18. 18 results…" at bounding box center [219, 346] width 294 height 15
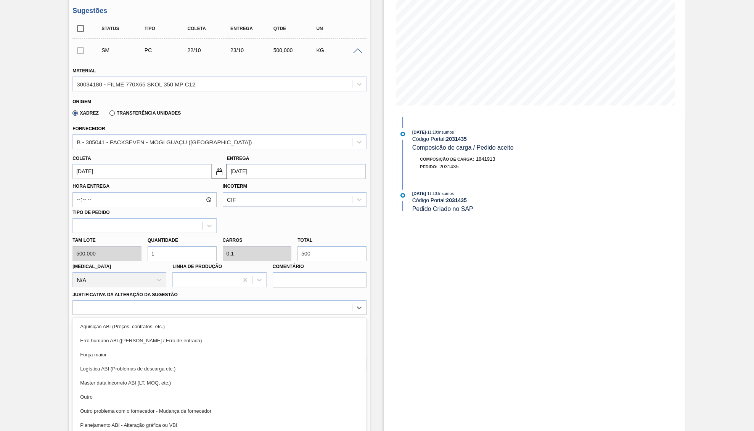
click at [116, 396] on div "Outro" at bounding box center [219, 397] width 294 height 14
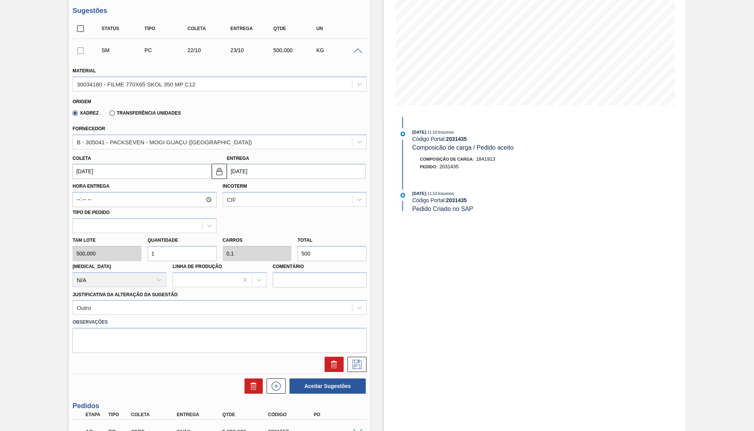
drag, startPoint x: 325, startPoint y: 254, endPoint x: 262, endPoint y: 251, distance: 62.6
click at [297, 251] on input "500" at bounding box center [331, 253] width 69 height 15
type input "0,002"
type input "0"
type input "1"
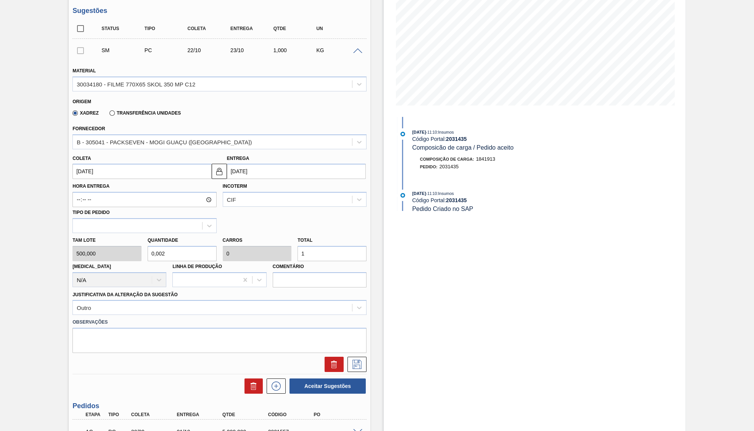
type input "0,02"
type input "0,002"
type input "10"
type input "0,2"
type input "0,02"
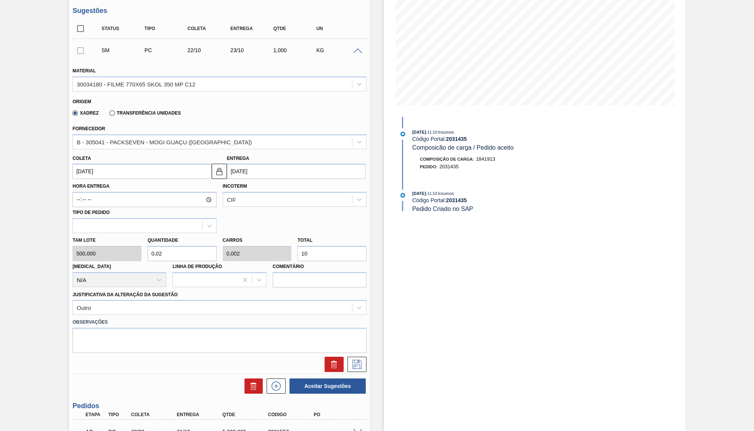
type input "100"
type input "2"
type input "0,2"
type input "1.000"
type input "20"
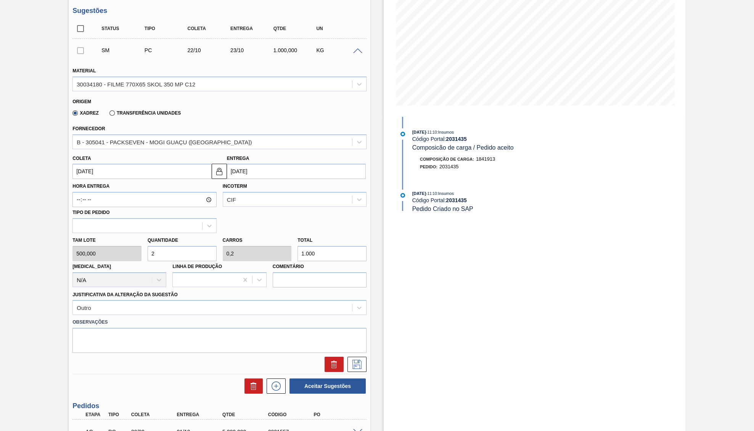
type input "2"
type input "10.000"
click at [354, 360] on icon at bounding box center [357, 364] width 12 height 9
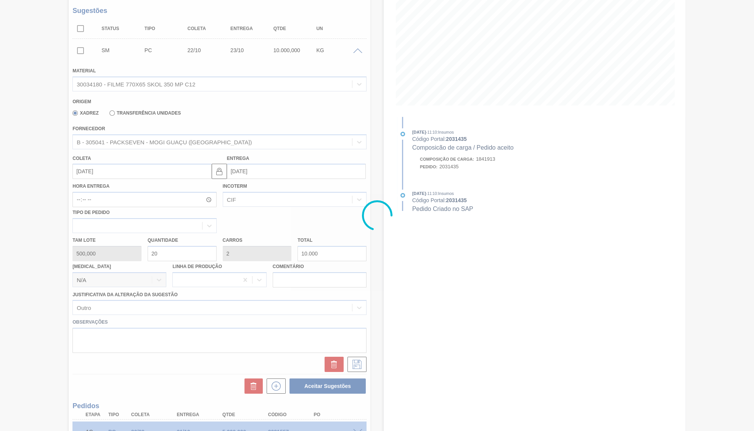
scroll to position [0, 0]
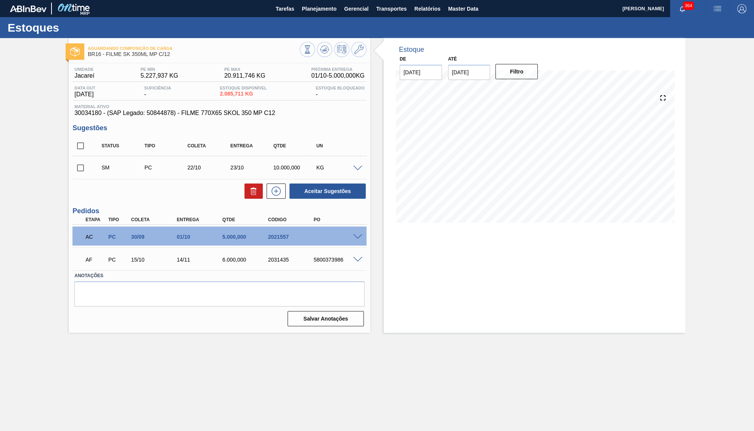
click at [356, 167] on div at bounding box center [358, 168] width 15 height 6
click at [356, 168] on span at bounding box center [357, 169] width 9 height 6
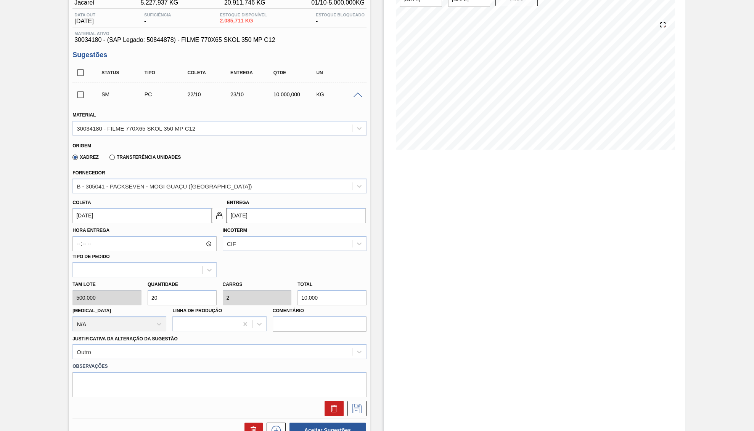
scroll to position [79, 0]
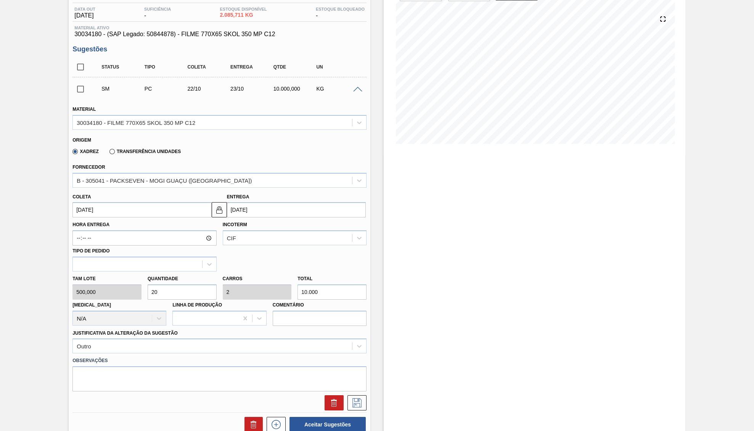
click at [313, 286] on input "10.000" at bounding box center [331, 292] width 69 height 15
click at [313, 285] on input "10.000" at bounding box center [331, 292] width 69 height 15
type input "0,002"
type input "0"
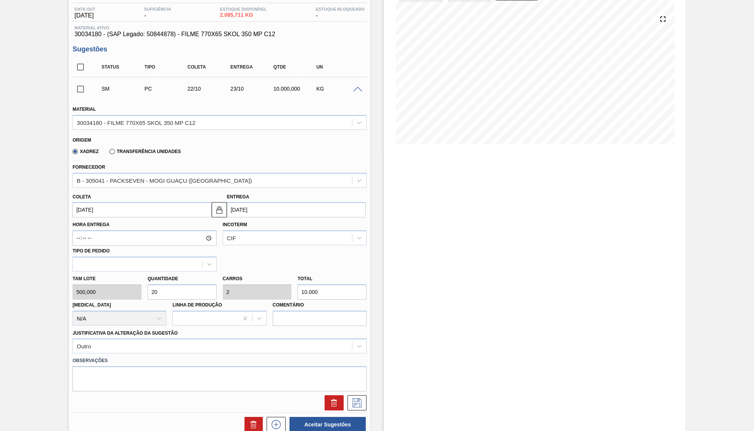
type input "1"
type input "0,024"
type input "0,002"
type input "12"
type input "0,25"
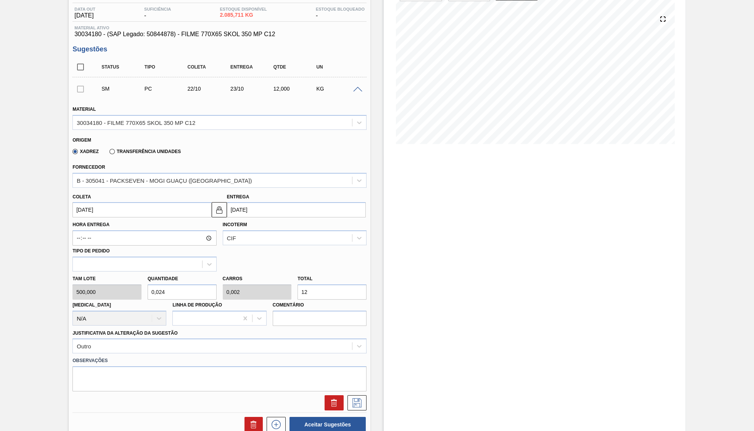
type input "0,025"
type input "125"
type input "2,5"
type input "0,25"
type input "1.250"
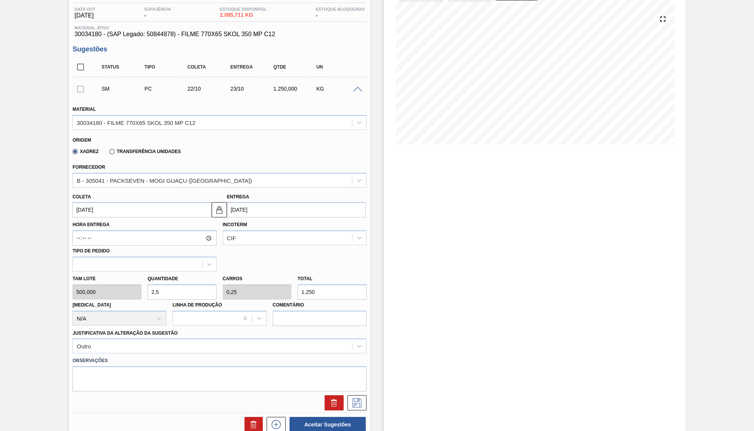
type input "25"
type input "2,5"
type input "12.500"
click at [363, 399] on button at bounding box center [356, 403] width 19 height 15
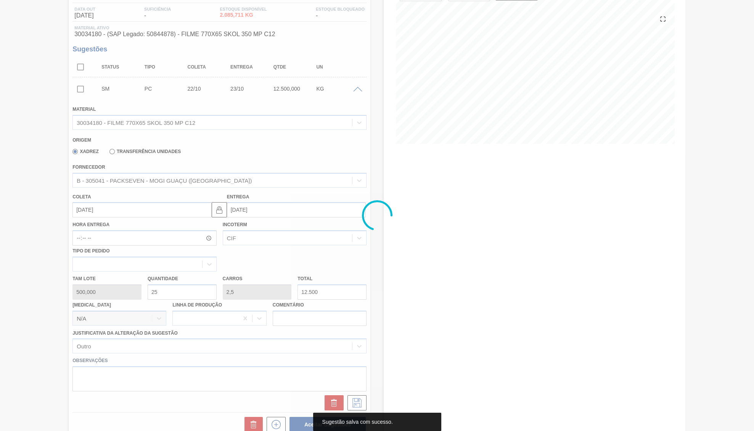
scroll to position [0, 0]
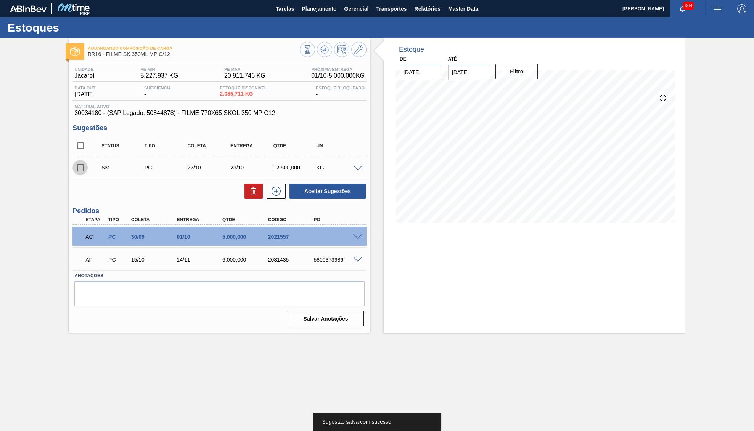
click at [79, 167] on input "checkbox" at bounding box center [80, 168] width 16 height 16
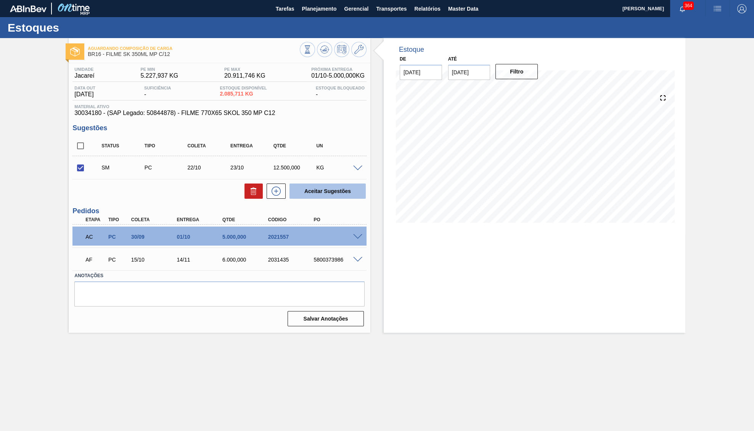
click at [312, 195] on button "Aceitar Sugestões" at bounding box center [327, 191] width 76 height 15
checkbox input "false"
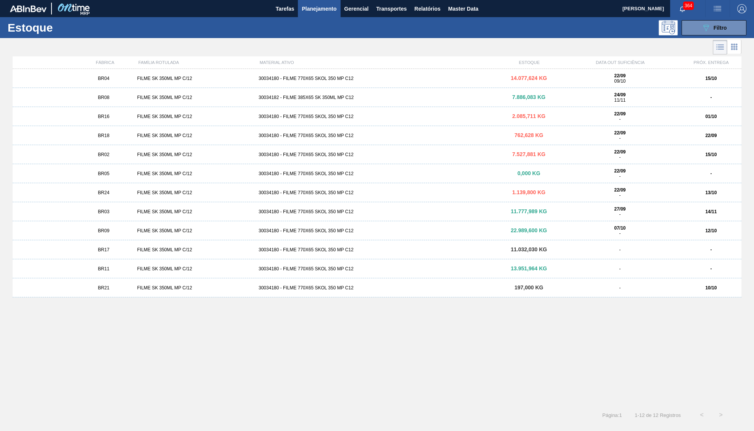
click at [105, 138] on span "BR18" at bounding box center [103, 135] width 11 height 5
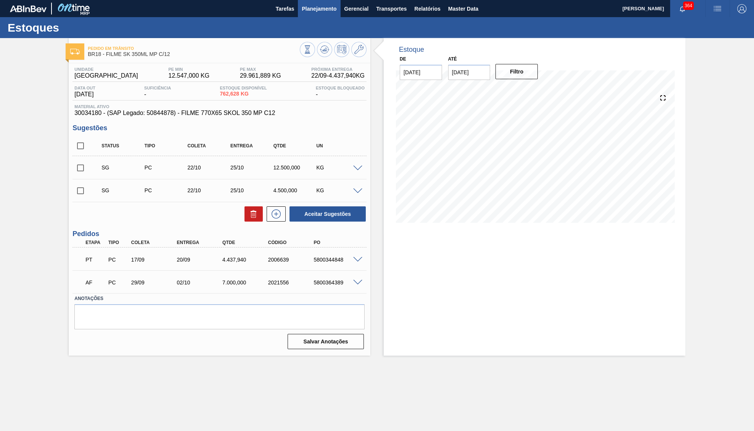
click at [312, 14] on button "Planejamento" at bounding box center [319, 8] width 42 height 17
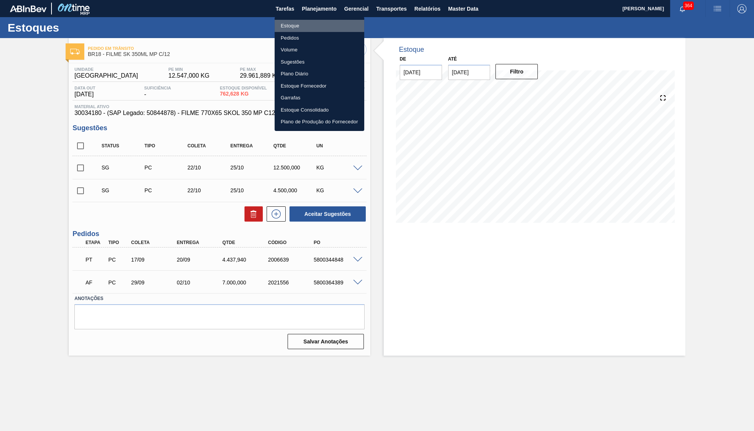
click at [298, 29] on li "Estoque" at bounding box center [319, 26] width 90 height 12
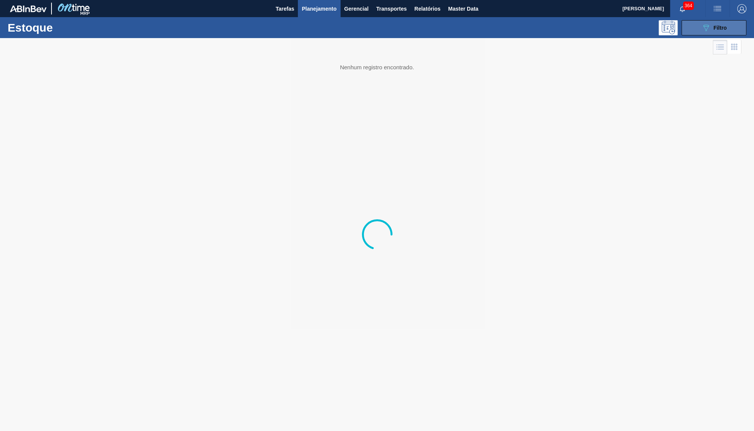
click at [721, 32] on div "089F7B8B-B2A5-4AFE-B5C0-19BA573D28AC Filtro" at bounding box center [714, 27] width 26 height 9
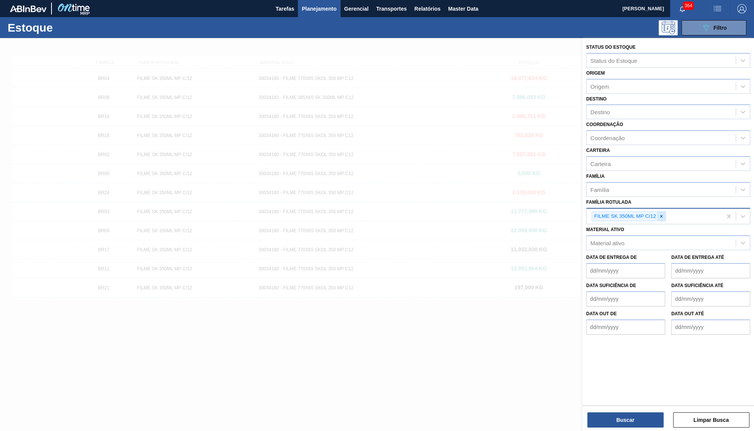
click at [663, 214] on icon at bounding box center [660, 216] width 5 height 5
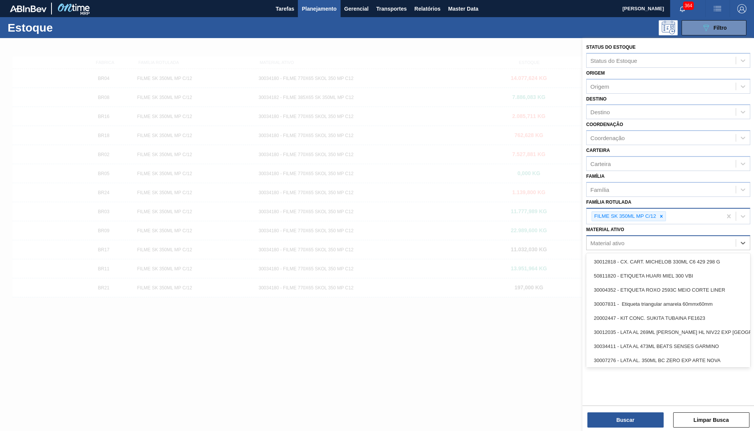
click at [634, 238] on div "Material ativo" at bounding box center [660, 243] width 149 height 11
paste ativo "30034694"
type ativo "30034694"
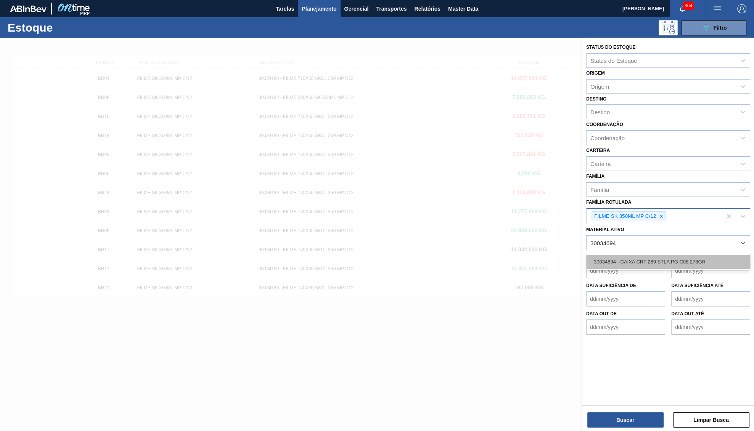
click at [641, 255] on div "30034694 - CAIXA CRT 269 STLA PG C08 278GR" at bounding box center [668, 262] width 164 height 14
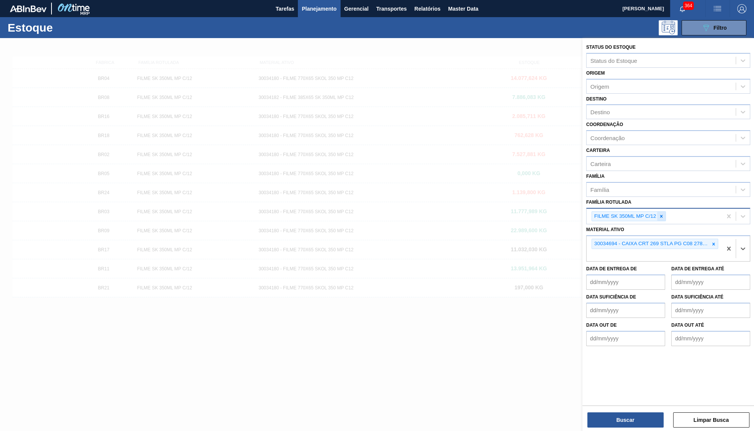
click at [661, 213] on div at bounding box center [661, 217] width 8 height 10
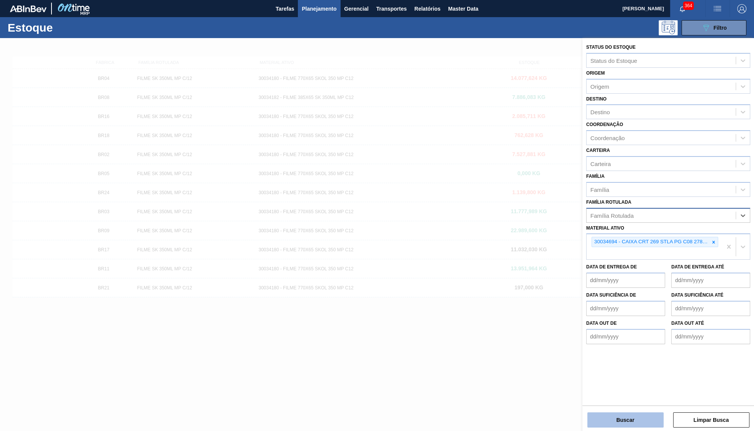
click at [613, 421] on button "Buscar" at bounding box center [625, 420] width 76 height 15
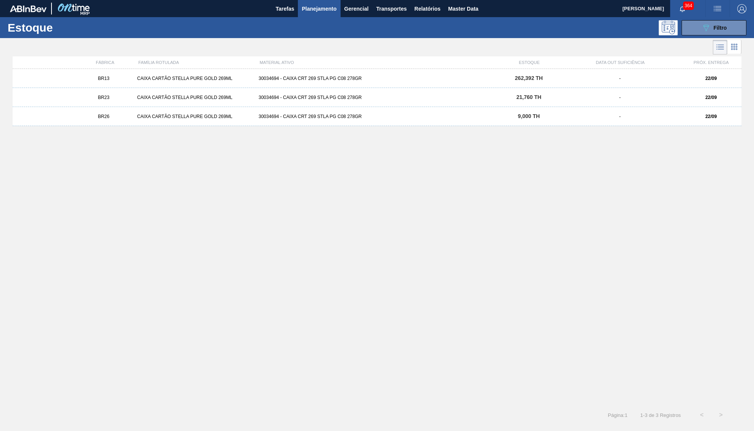
click at [546, 116] on div "9,000 TH" at bounding box center [528, 117] width 61 height 6
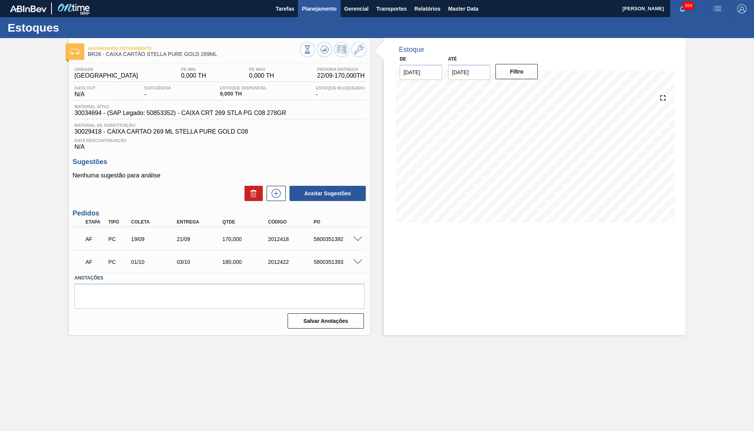
click at [324, 10] on span "Planejamento" at bounding box center [318, 8] width 35 height 9
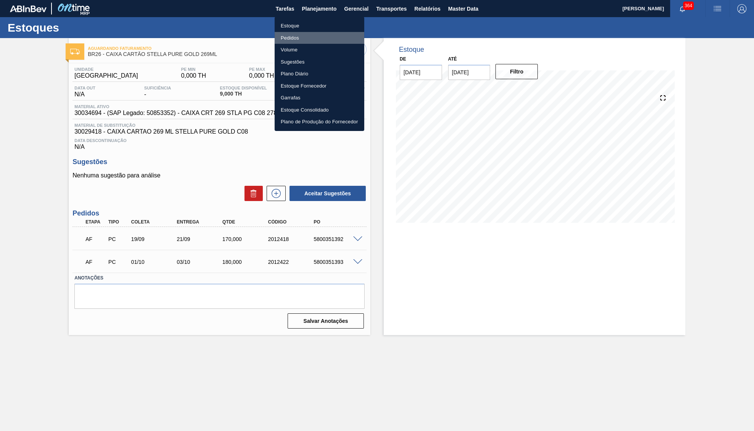
click at [301, 37] on li "Pedidos" at bounding box center [319, 38] width 90 height 12
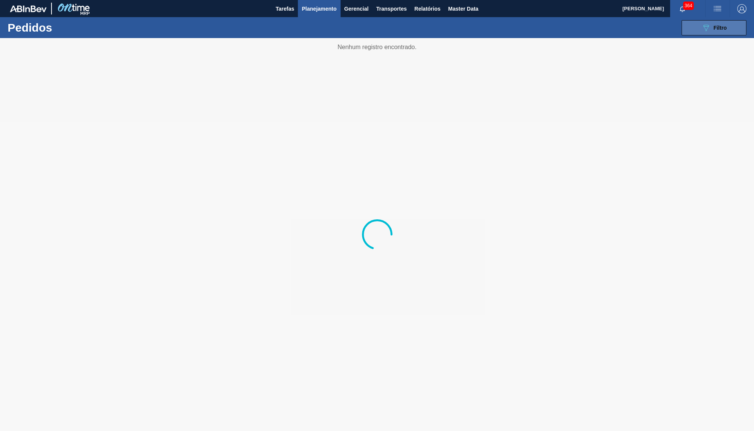
drag, startPoint x: 734, startPoint y: 34, endPoint x: 725, endPoint y: 26, distance: 12.4
click at [734, 34] on button "089F7B8B-B2A5-4AFE-B5C0-19BA573D28AC Filtro" at bounding box center [713, 27] width 65 height 15
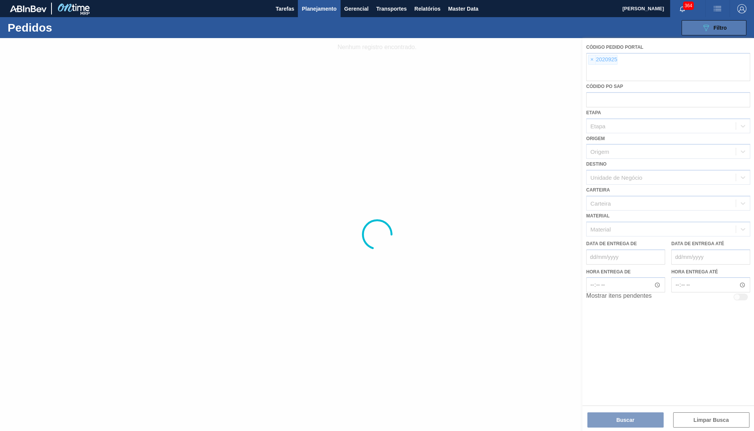
click at [725, 26] on span "Filtro" at bounding box center [719, 28] width 13 height 6
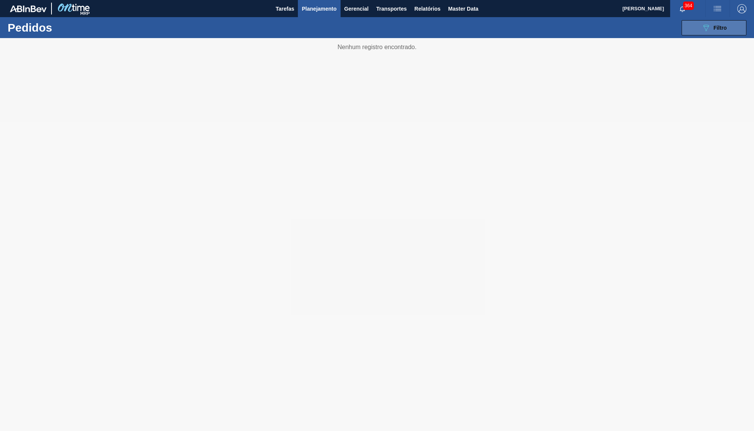
click at [722, 27] on span "Filtro" at bounding box center [719, 28] width 13 height 6
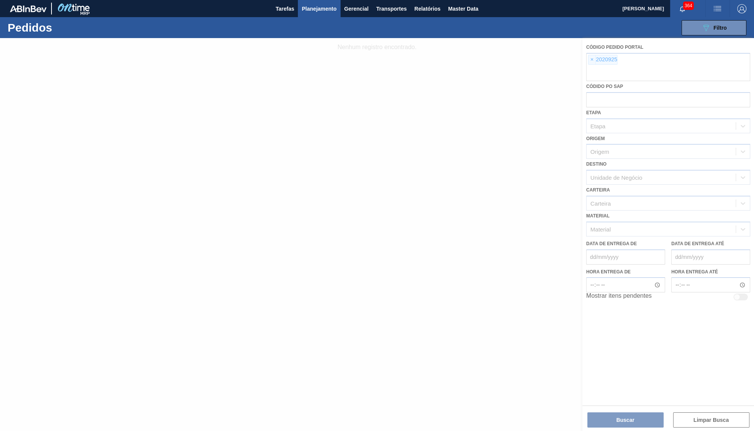
click at [591, 58] on span "×" at bounding box center [591, 59] width 7 height 9
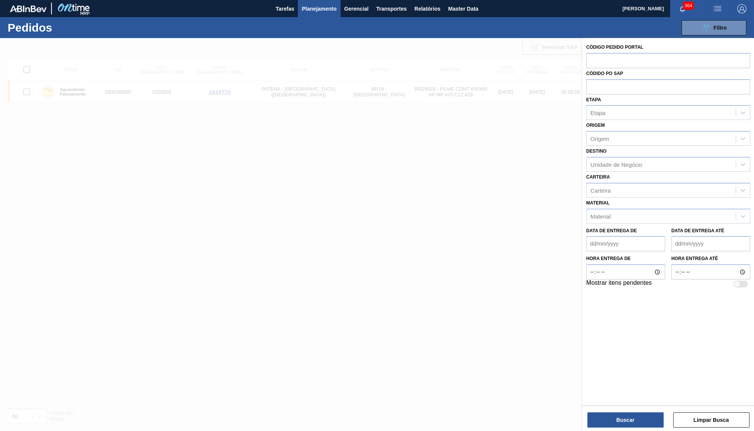
paste input "text"
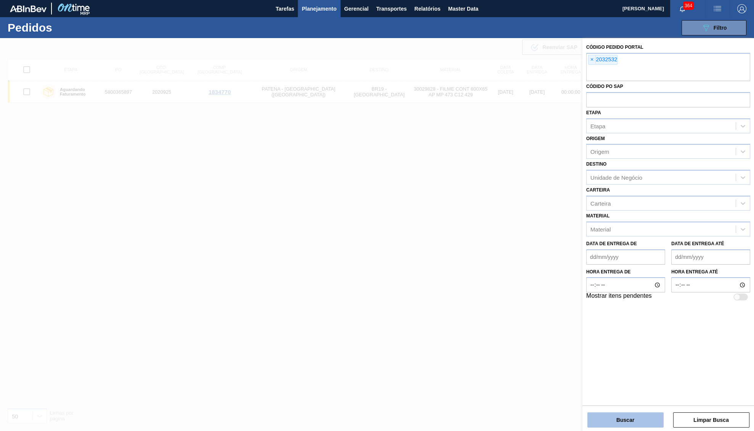
click at [628, 424] on button "Buscar" at bounding box center [625, 420] width 76 height 15
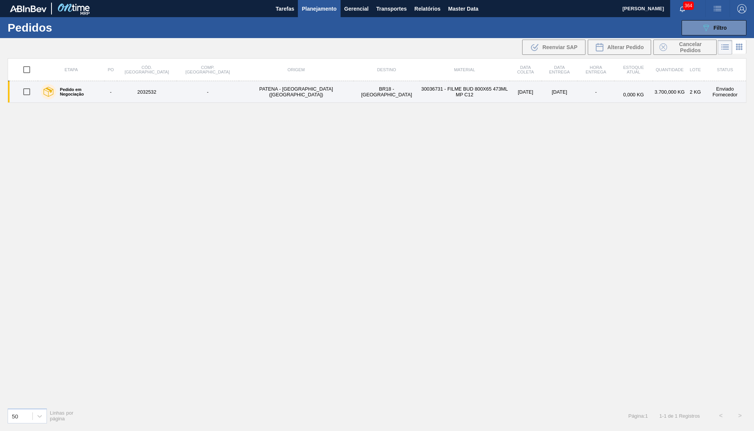
click at [248, 81] on td "PATENA - CAMPO GRANDE (MS)" at bounding box center [296, 92] width 115 height 22
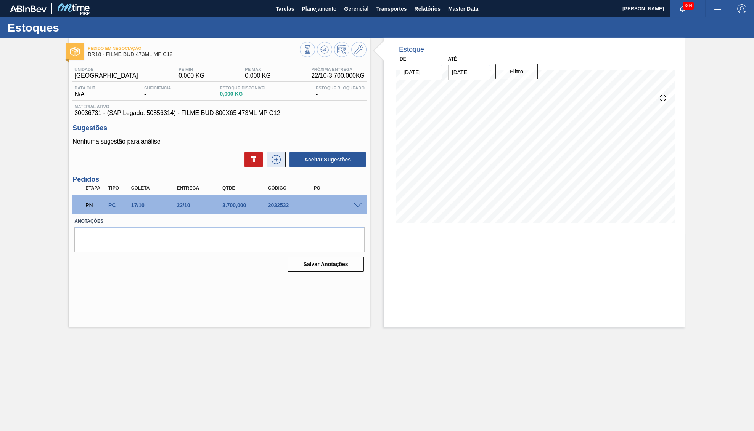
drag, startPoint x: 288, startPoint y: 154, endPoint x: 272, endPoint y: 158, distance: 16.7
click at [272, 158] on div "Aceitar Sugestões" at bounding box center [219, 159] width 294 height 17
click at [272, 158] on icon at bounding box center [276, 159] width 12 height 9
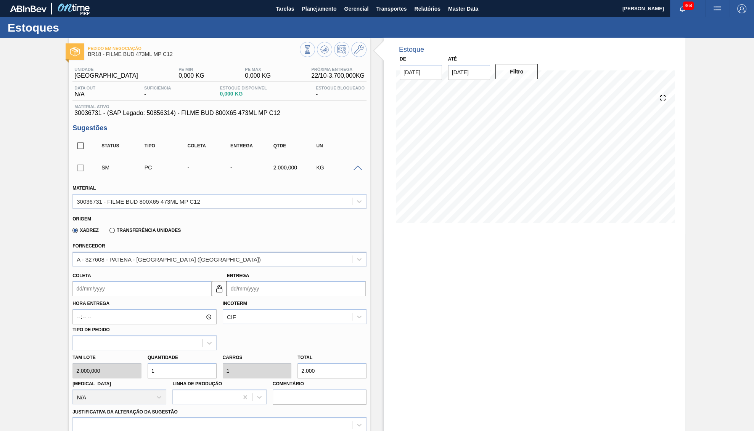
click at [127, 265] on div "A - 327608 - PATENA - CAMPO GRANDE (MS)" at bounding box center [212, 259] width 279 height 11
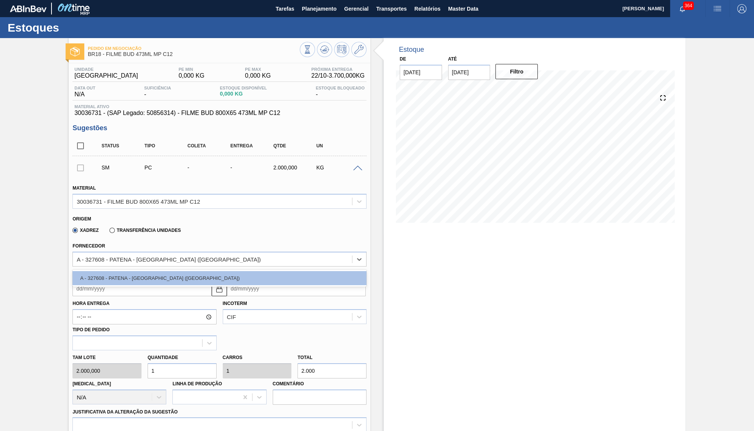
click at [248, 235] on div "Xadrez Transferência Unidades" at bounding box center [215, 229] width 287 height 15
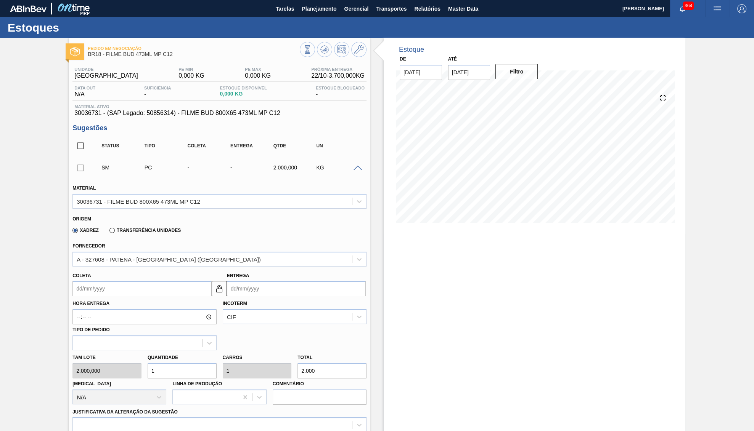
click at [354, 171] on span at bounding box center [357, 169] width 9 height 6
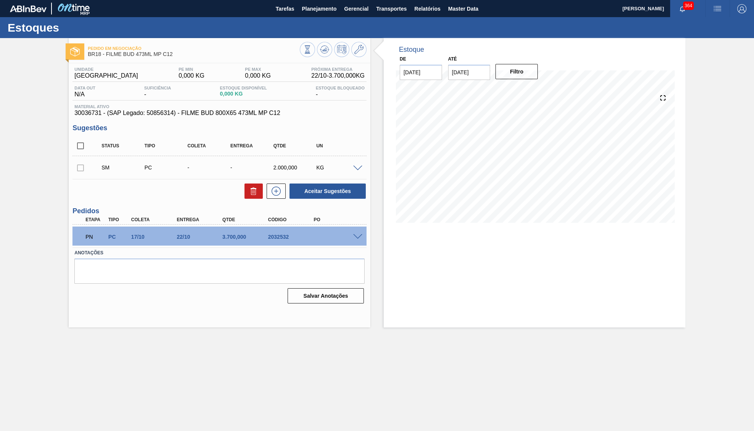
click at [358, 230] on div "PN PC 17/10 22/10 3.700,000 2032532" at bounding box center [219, 236] width 294 height 19
click at [362, 238] on span at bounding box center [357, 237] width 9 height 6
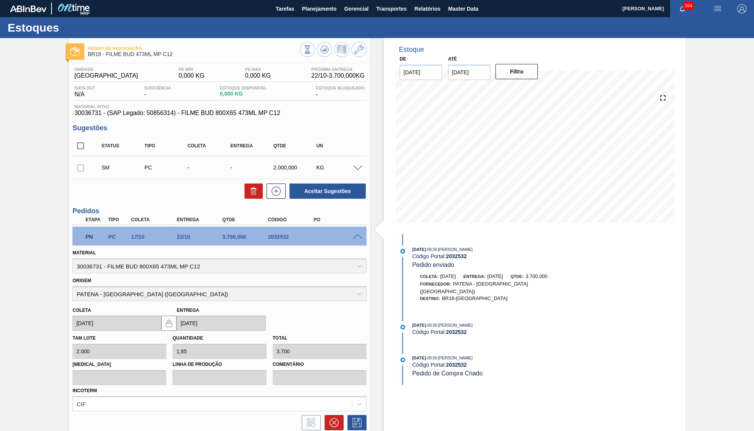
click at [359, 238] on span at bounding box center [357, 237] width 9 height 6
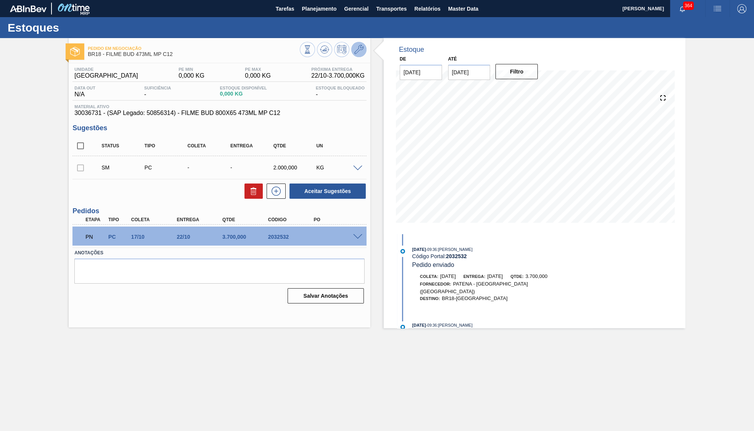
click at [357, 53] on icon at bounding box center [358, 49] width 9 height 9
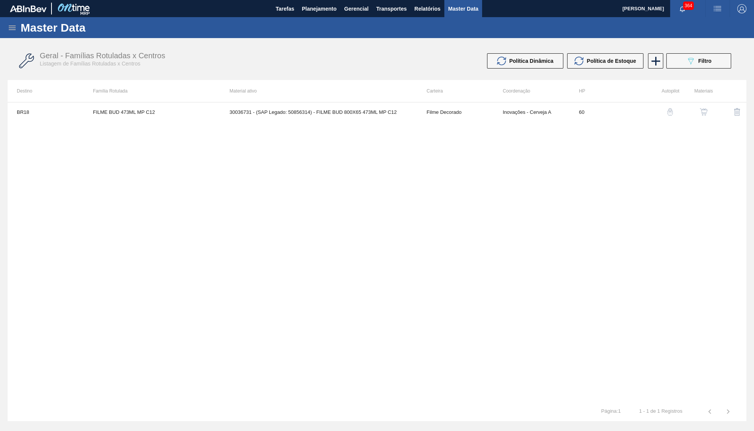
click at [704, 103] on button "button" at bounding box center [703, 112] width 18 height 18
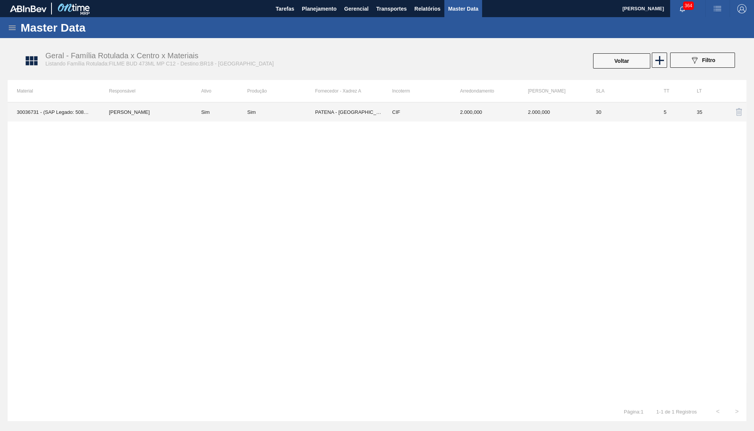
click at [303, 115] on div "Sim" at bounding box center [281, 112] width 68 height 6
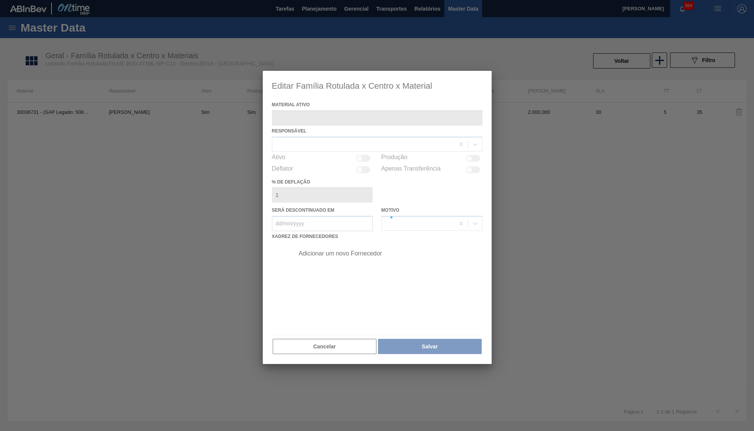
type ativo "30036731 - (SAP Legado: 50856314) - FILME BUD 800X65 473ML MP C12"
checkbox input "true"
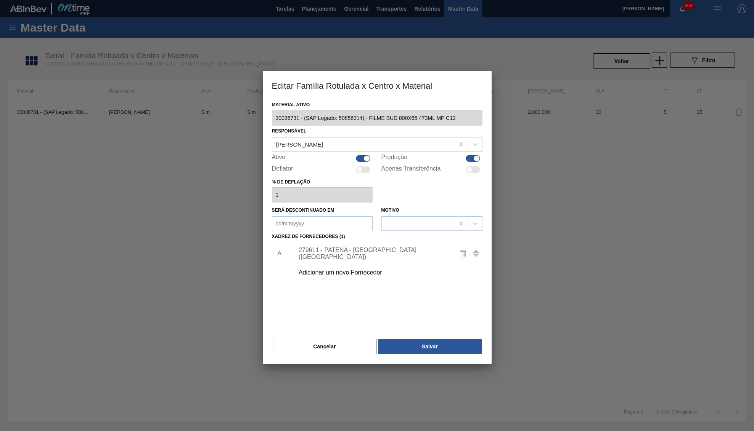
click at [328, 269] on div "Adicionar um novo Fornecedor" at bounding box center [372, 272] width 149 height 7
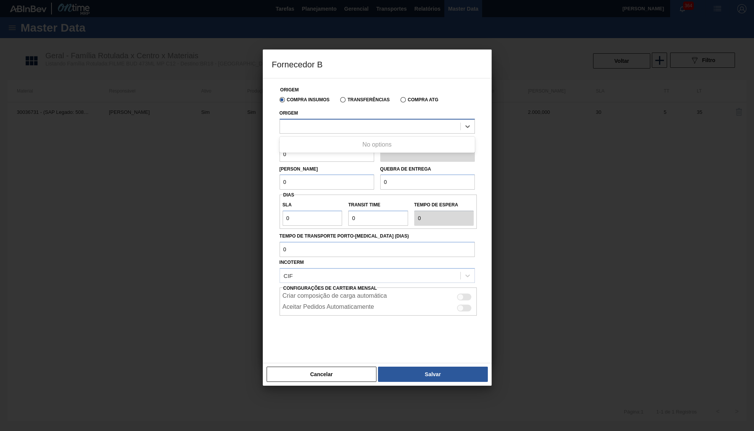
click at [303, 130] on div at bounding box center [370, 126] width 180 height 11
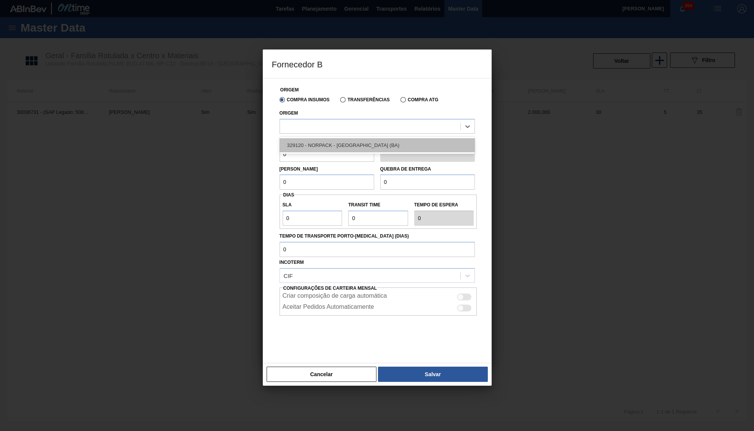
click at [363, 146] on div "329120 - NORPACK - CAMAÇARI (BA)" at bounding box center [376, 145] width 195 height 14
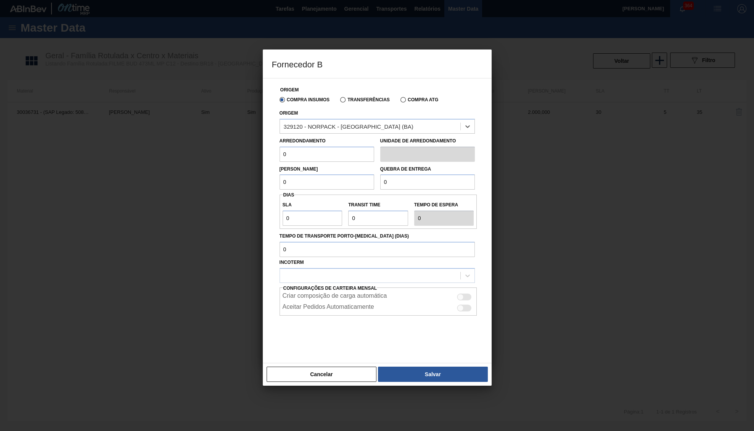
click at [310, 149] on input "0" at bounding box center [326, 154] width 95 height 15
type input "500"
drag, startPoint x: 307, startPoint y: 154, endPoint x: 204, endPoint y: 152, distance: 103.7
click at [279, 152] on input "0" at bounding box center [326, 154] width 95 height 15
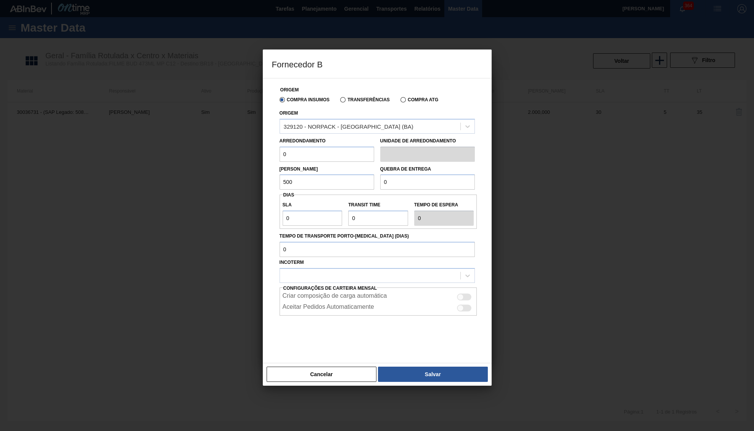
paste input "50"
type input "500"
click at [435, 188] on input "0" at bounding box center [427, 182] width 95 height 15
type input "10.000"
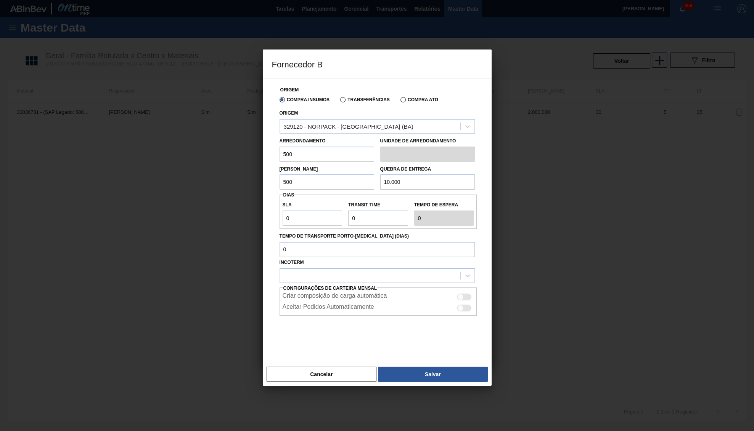
drag, startPoint x: 296, startPoint y: 186, endPoint x: 214, endPoint y: 181, distance: 82.5
click at [279, 181] on input "500" at bounding box center [326, 182] width 95 height 15
drag, startPoint x: 410, startPoint y: 173, endPoint x: 229, endPoint y: 171, distance: 181.4
click at [380, 175] on input "10.000" at bounding box center [427, 182] width 95 height 15
drag, startPoint x: 294, startPoint y: 205, endPoint x: 249, endPoint y: 210, distance: 45.3
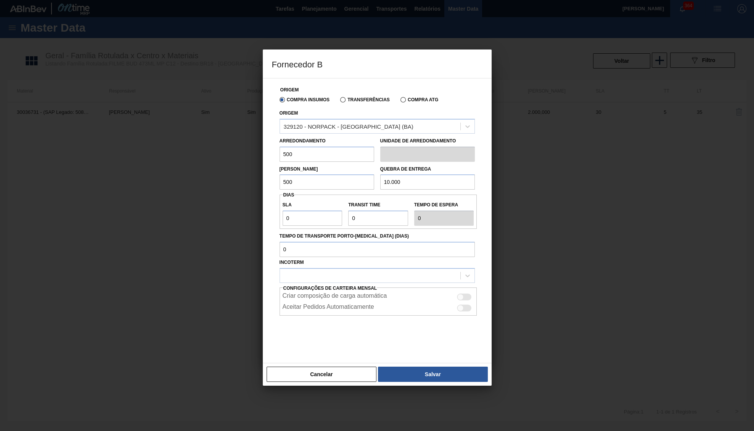
click at [263, 210] on div "Origem Compra Insumos Transferências Compra ATG Origem 329120 - NORPACK - CAMAÇ…" at bounding box center [377, 220] width 229 height 285
drag, startPoint x: 285, startPoint y: 224, endPoint x: 294, endPoint y: 215, distance: 12.7
click at [284, 224] on div "SLA 0 Transit Time Tempo de espera 0" at bounding box center [377, 212] width 197 height 34
click at [295, 215] on input "0" at bounding box center [312, 218] width 60 height 15
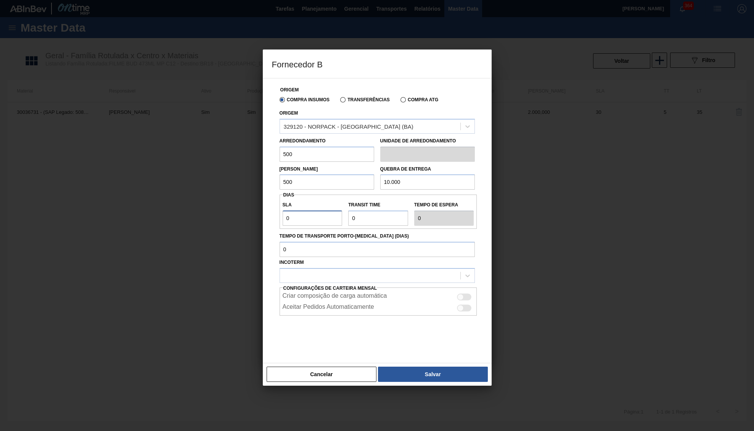
type input "2"
type input "NaN"
type input "3"
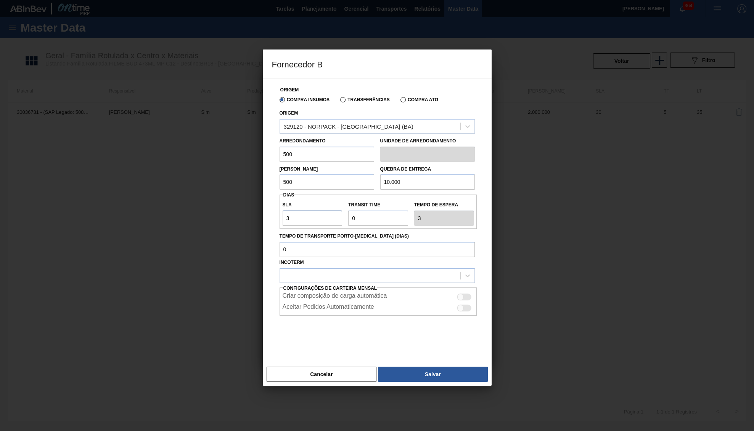
type input "30"
type input "4"
type input "34"
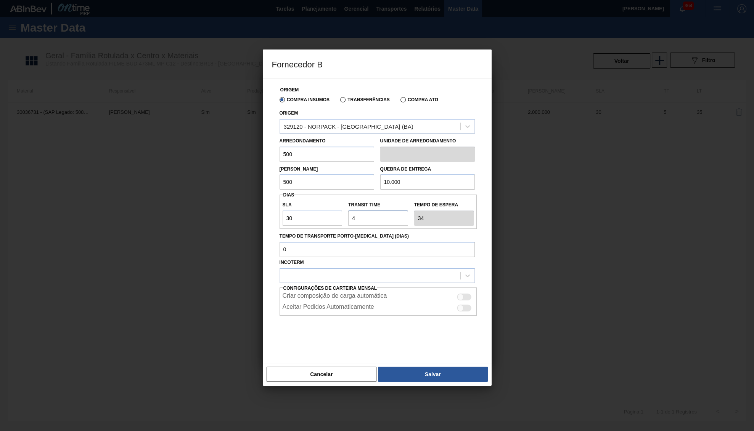
type input "4"
click at [457, 294] on div at bounding box center [464, 297] width 14 height 7
checkbox input "true"
click at [430, 273] on div at bounding box center [370, 275] width 180 height 11
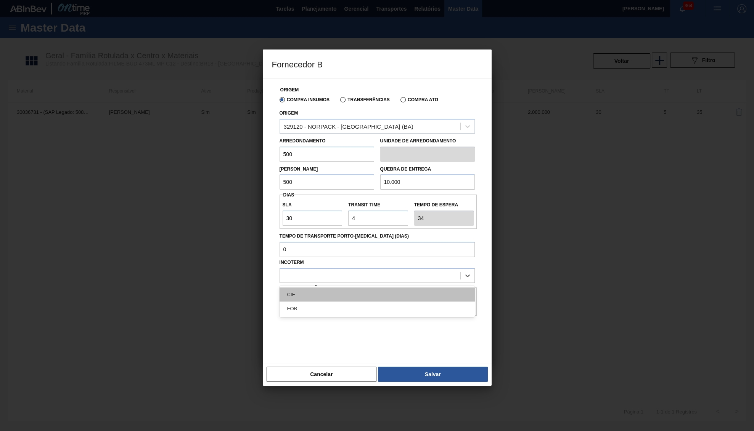
click at [389, 294] on div "CIF" at bounding box center [376, 295] width 195 height 14
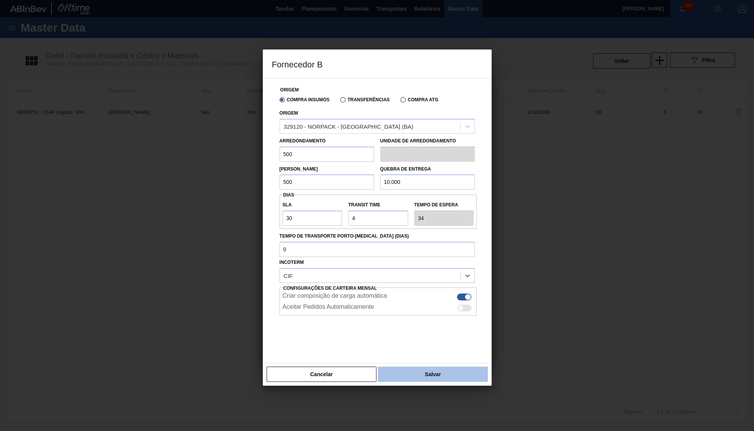
click at [441, 370] on button "Salvar" at bounding box center [432, 374] width 109 height 15
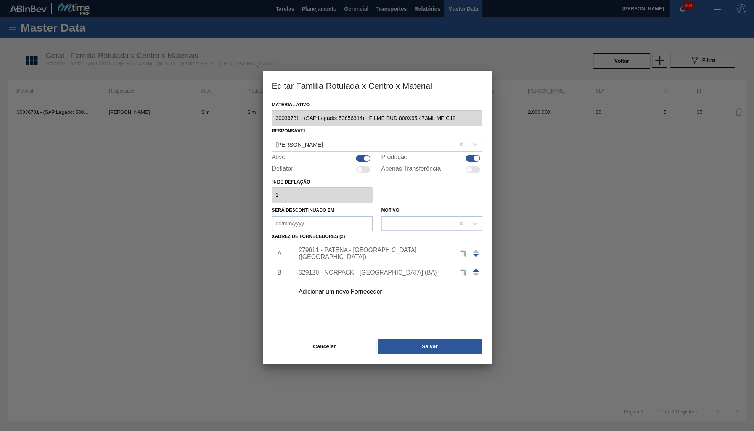
click at [474, 265] on div at bounding box center [475, 273] width 7 height 18
click at [474, 268] on div at bounding box center [475, 273] width 7 height 18
click at [476, 254] on span at bounding box center [475, 255] width 7 height 3
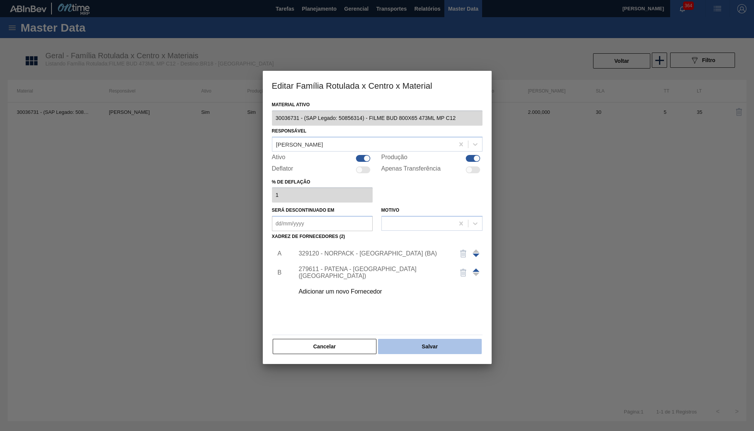
click at [430, 342] on button "Salvar" at bounding box center [429, 346] width 103 height 15
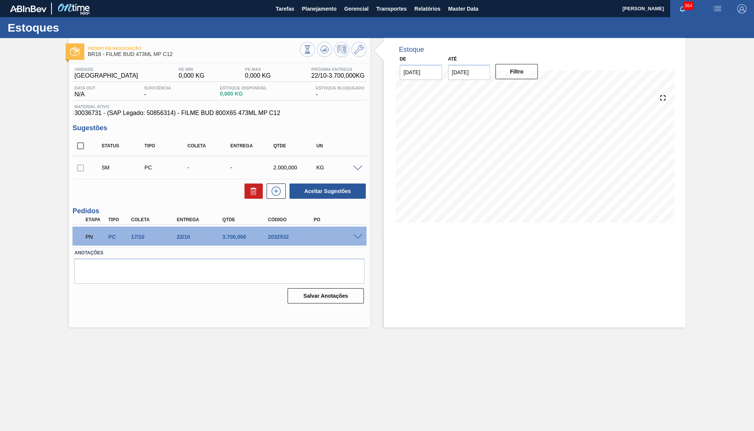
click at [231, 239] on div "3.700,000" at bounding box center [245, 237] width 51 height 6
click at [358, 167] on div at bounding box center [358, 168] width 15 height 6
click at [353, 168] on span at bounding box center [357, 169] width 9 height 6
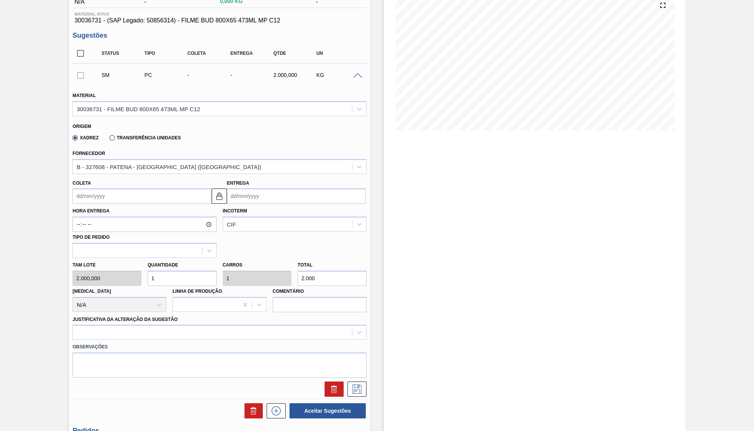
scroll to position [118, 0]
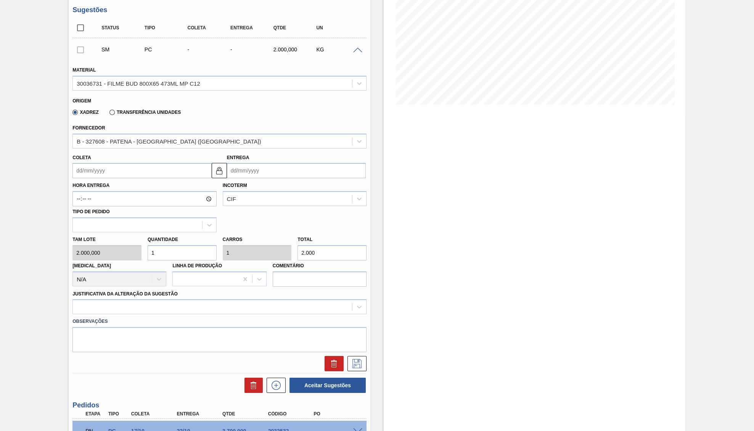
click at [102, 160] on div "Coleta" at bounding box center [141, 165] width 139 height 26
click at [111, 172] on input "Coleta" at bounding box center [141, 170] width 139 height 15
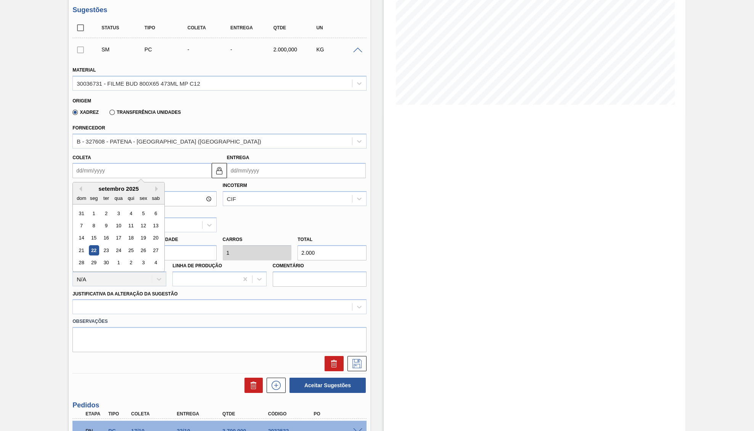
click at [134, 170] on input "Coleta" at bounding box center [141, 170] width 139 height 15
type input "2"
type input "07/09/2025"
type input "22"
type input "[DATE]"
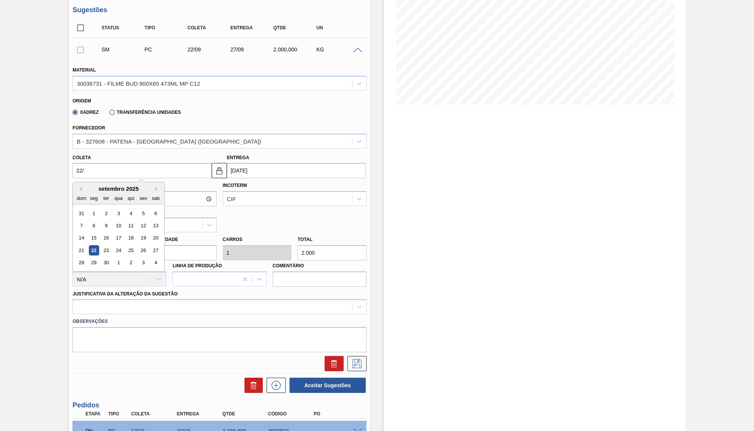
type input "22/1"
type input "27/01/2025"
type input "22/10"
type input "27/10/2025"
type input "22/10/2025"
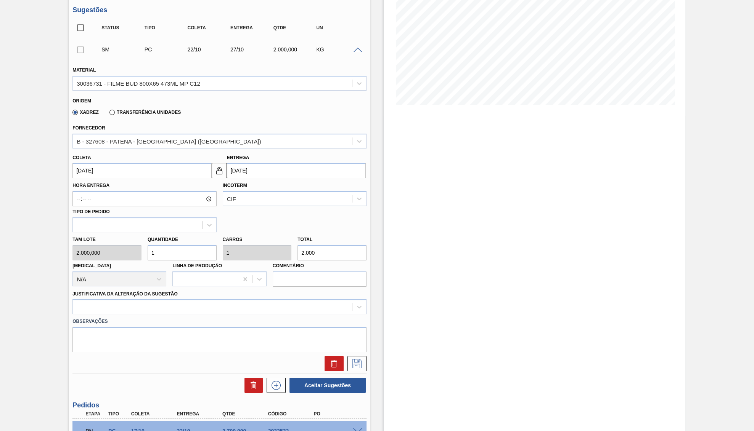
click at [181, 134] on div "Fornecedor B - 327608 - PATENA - CAMPO GRANDE (MS)" at bounding box center [219, 136] width 294 height 26
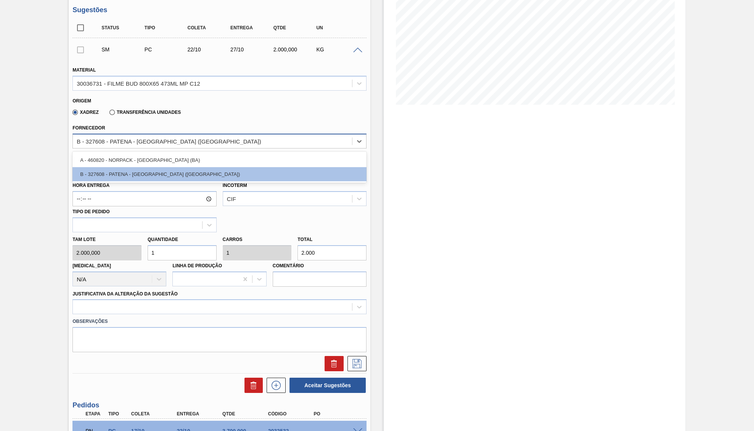
click at [194, 141] on div "B - 327608 - PATENA - CAMPO GRANDE (MS)" at bounding box center [169, 141] width 184 height 6
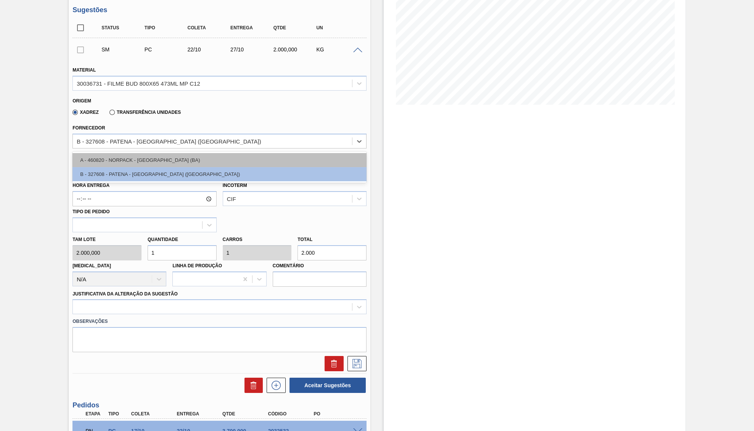
click at [180, 162] on div "A - 460820 - NORPACK - CAMAÇARI (BA)" at bounding box center [219, 160] width 294 height 14
type input "26/10/2025"
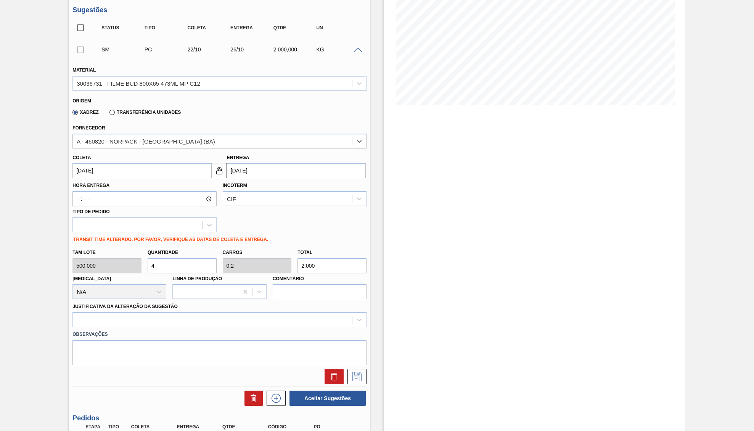
click at [320, 262] on input "2.000" at bounding box center [331, 265] width 69 height 15
paste input "3.700,"
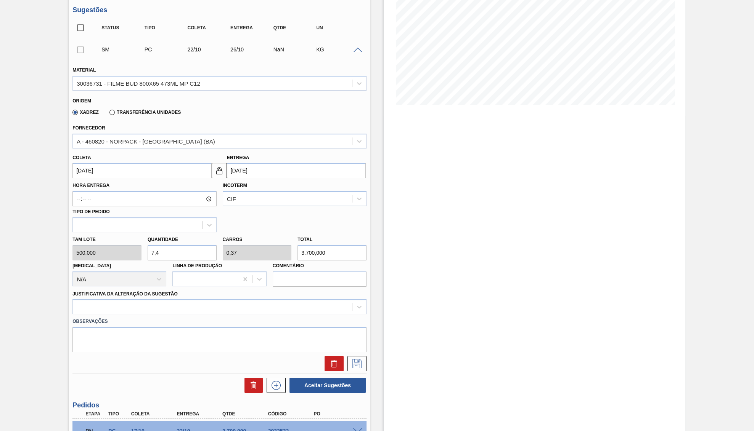
scroll to position [188, 0]
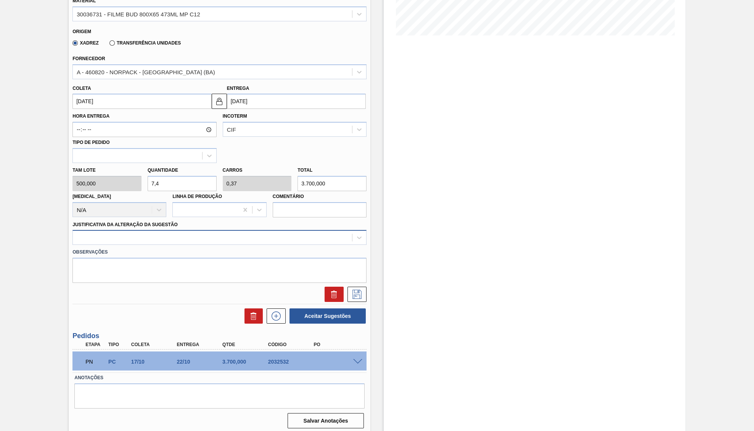
click at [145, 239] on div at bounding box center [212, 237] width 279 height 11
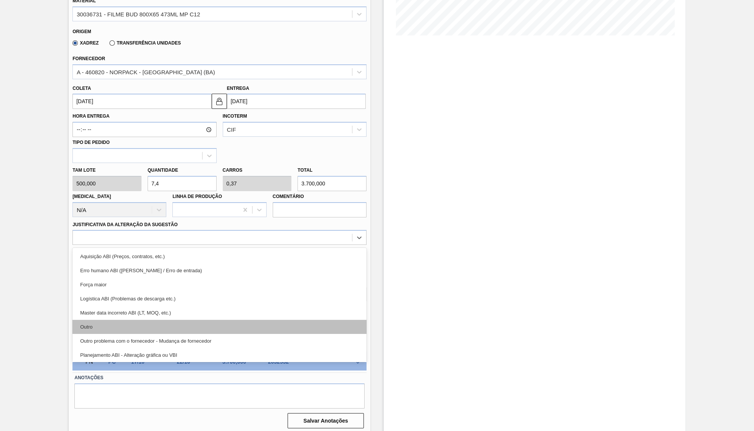
click at [130, 330] on div "Outro" at bounding box center [219, 327] width 294 height 14
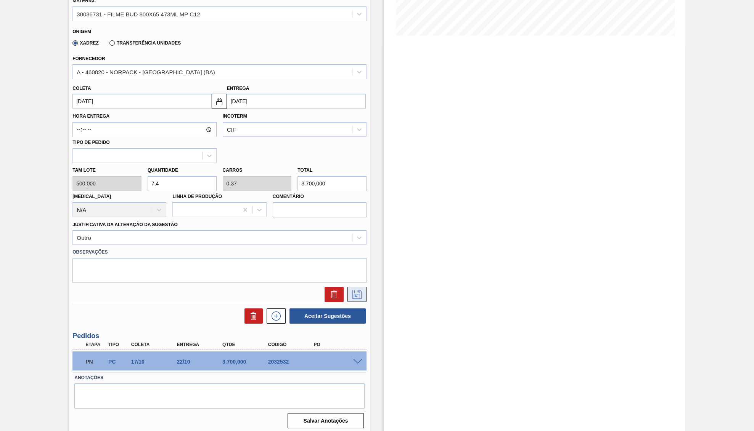
click at [360, 290] on icon at bounding box center [357, 294] width 12 height 9
click at [360, 287] on button at bounding box center [356, 294] width 19 height 15
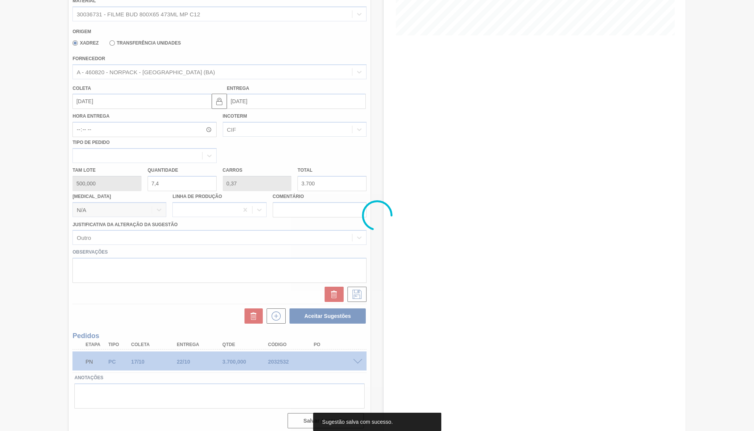
scroll to position [0, 0]
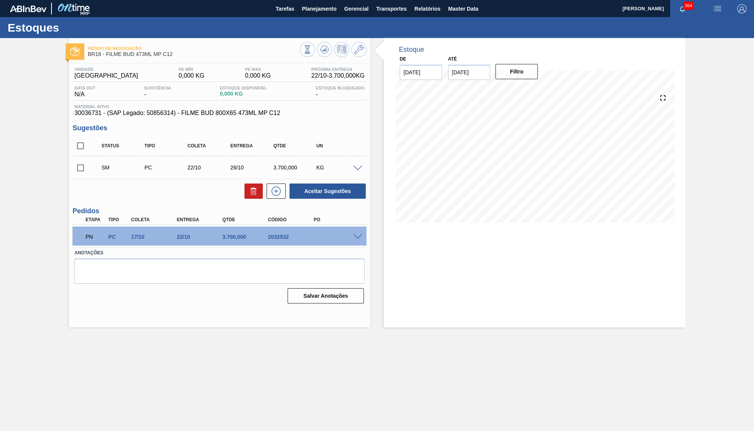
click at [79, 171] on input "checkbox" at bounding box center [80, 168] width 16 height 16
click at [327, 204] on div "Unidade Pernambuco PE MIN 0,000 KG PE MAX 0,000 KG Próxima Entrega 22/10 - 3.70…" at bounding box center [219, 184] width 301 height 243
click at [325, 198] on button "Aceitar Sugestões" at bounding box center [327, 191] width 76 height 15
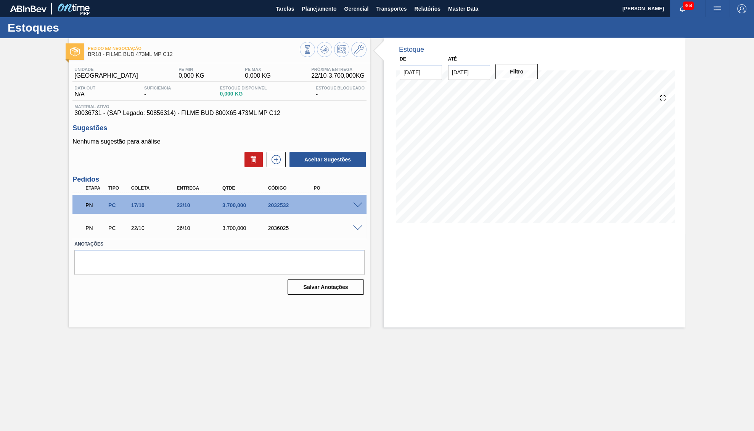
click at [357, 230] on span at bounding box center [357, 229] width 9 height 6
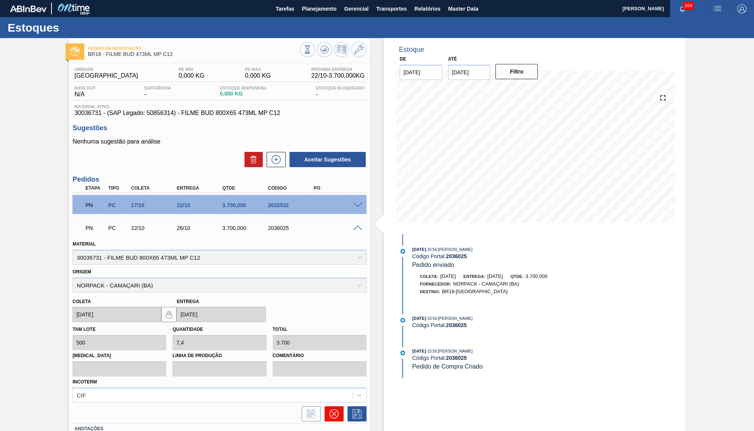
click at [337, 410] on icon at bounding box center [333, 414] width 9 height 9
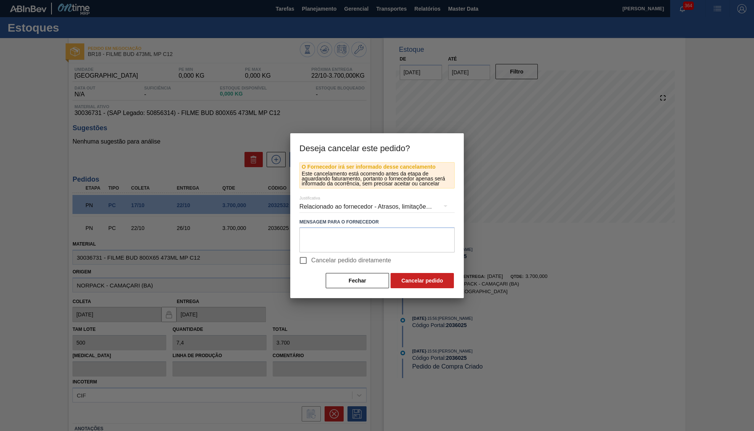
click at [319, 261] on span "Cancelar pedido diretamente" at bounding box center [351, 260] width 80 height 9
click at [311, 261] on input "Cancelar pedido diretamente" at bounding box center [303, 261] width 16 height 16
click at [316, 242] on textarea at bounding box center [376, 240] width 155 height 25
click at [318, 205] on div "Relacionado ao fornecedor - Atrasos, limitações de capacidade, etc." at bounding box center [376, 206] width 155 height 21
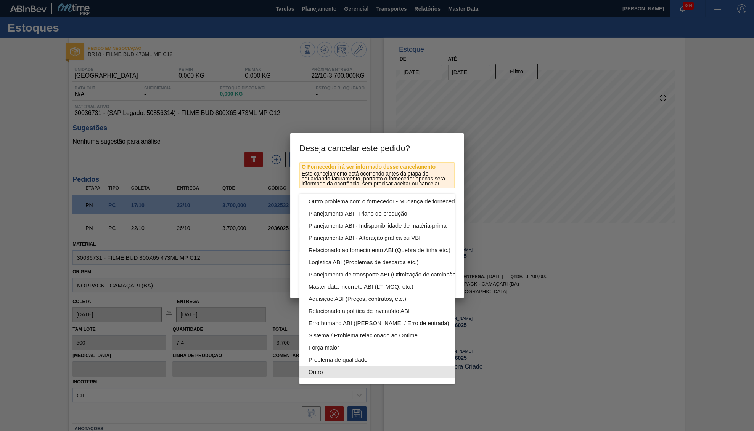
click at [321, 371] on div "Outro" at bounding box center [394, 372] width 173 height 12
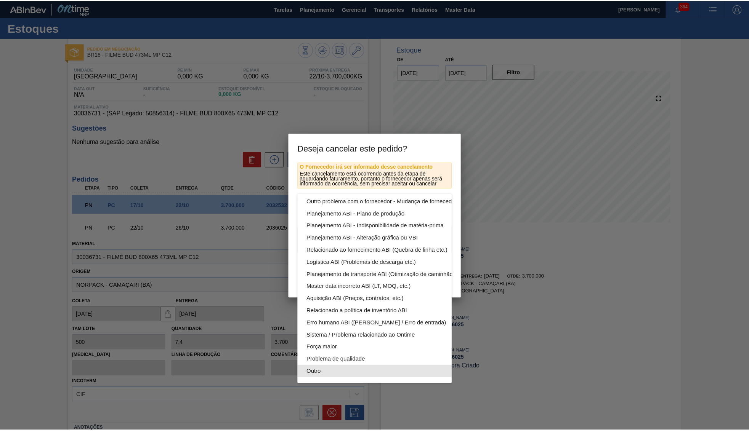
scroll to position [41, 0]
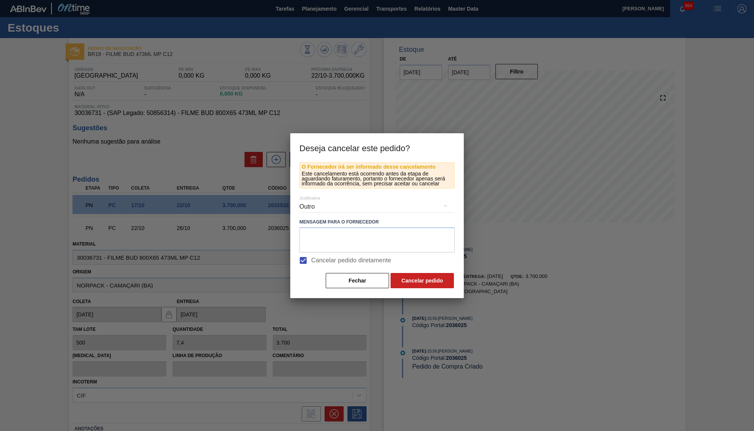
click at [328, 271] on div "Relacionado ao fornecedor - Atrasos, limitações de capacidade, etc. Relacionado…" at bounding box center [377, 215] width 754 height 431
click at [317, 241] on textarea at bounding box center [376, 240] width 155 height 25
click at [423, 264] on div "Cancelar pedido diretamente" at bounding box center [376, 261] width 155 height 16
click at [427, 278] on button "Cancelar pedido" at bounding box center [421, 280] width 63 height 15
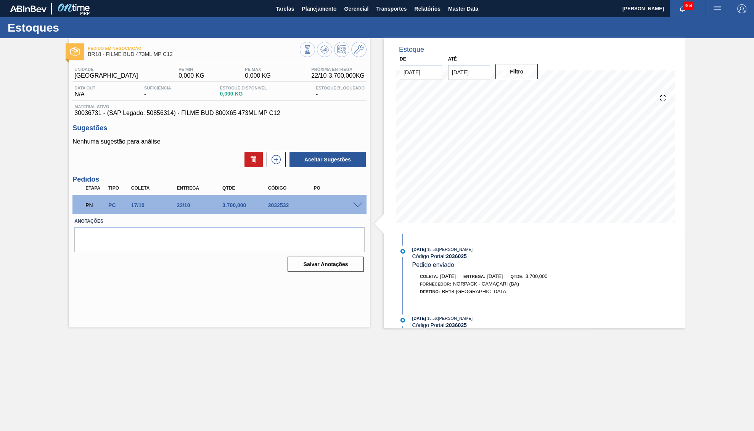
click at [280, 208] on div "2032532" at bounding box center [291, 205] width 51 height 6
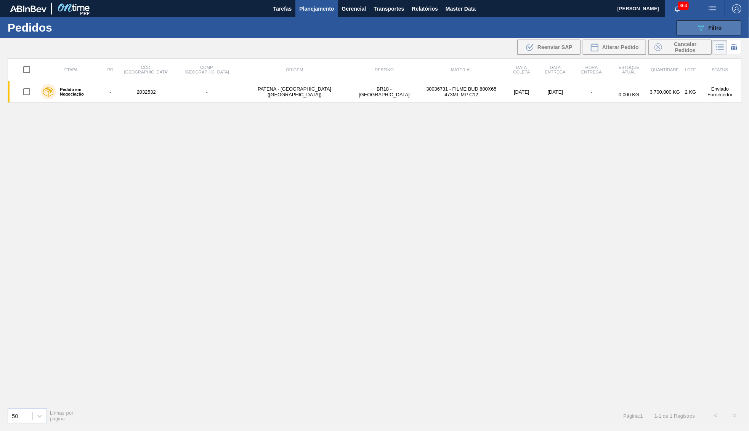
click at [694, 32] on button "089F7B8B-B2A5-4AFE-B5C0-19BA573D28AC Filtro" at bounding box center [709, 27] width 65 height 15
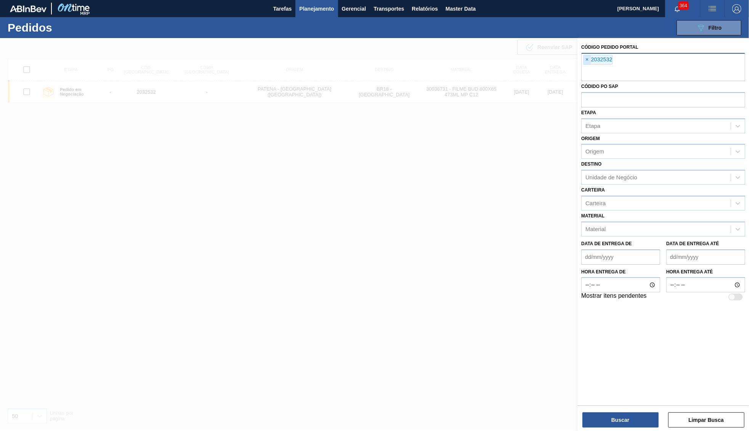
click at [588, 56] on span "×" at bounding box center [587, 59] width 7 height 9
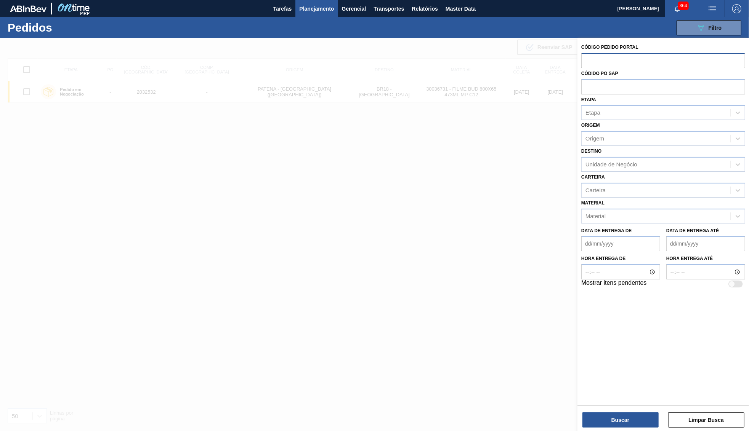
click at [324, 9] on span "Planejamento" at bounding box center [316, 8] width 35 height 9
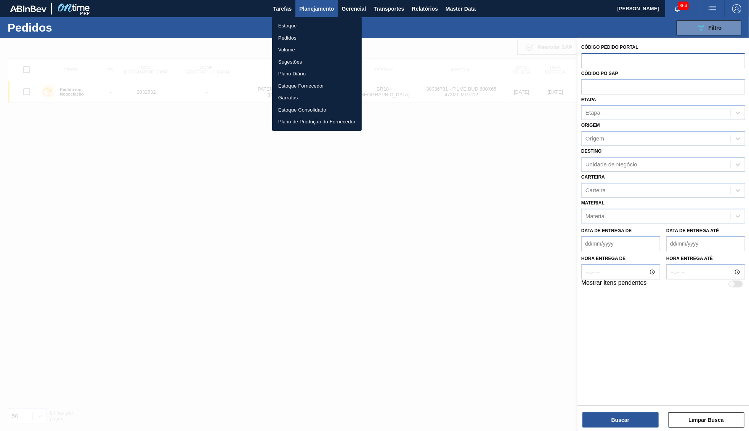
click at [309, 26] on li "Estoque" at bounding box center [317, 26] width 90 height 12
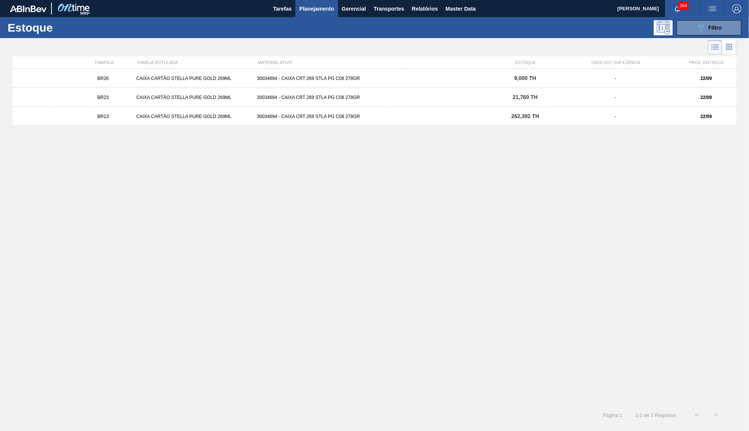
click at [707, 35] on div "Estoque 089F7B8B-B2A5-4AFE-B5C0-19BA573D28AC Filtro" at bounding box center [374, 27] width 749 height 21
click at [699, 30] on icon "089F7B8B-B2A5-4AFE-B5C0-19BA573D28AC" at bounding box center [700, 27] width 9 height 9
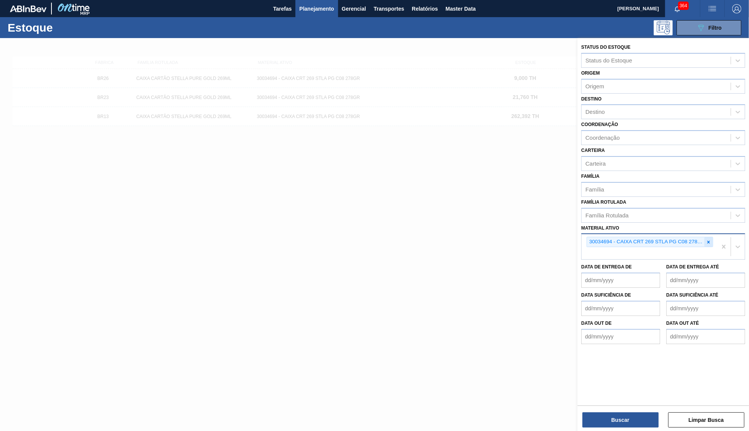
click at [707, 240] on icon at bounding box center [708, 242] width 5 height 5
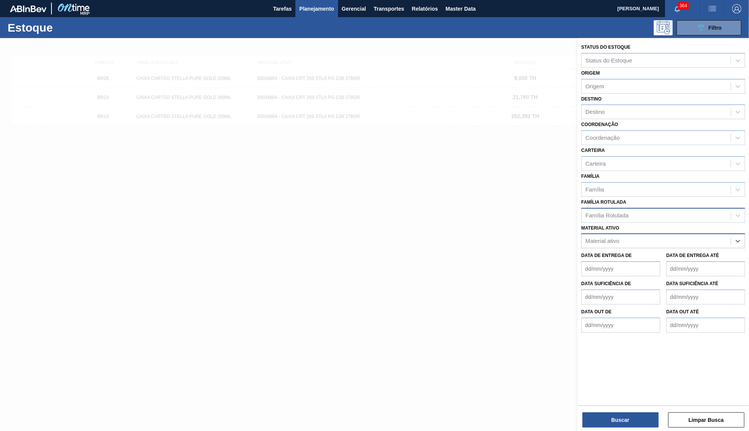
click at [665, 210] on div "Família Rotulada" at bounding box center [656, 215] width 149 height 11
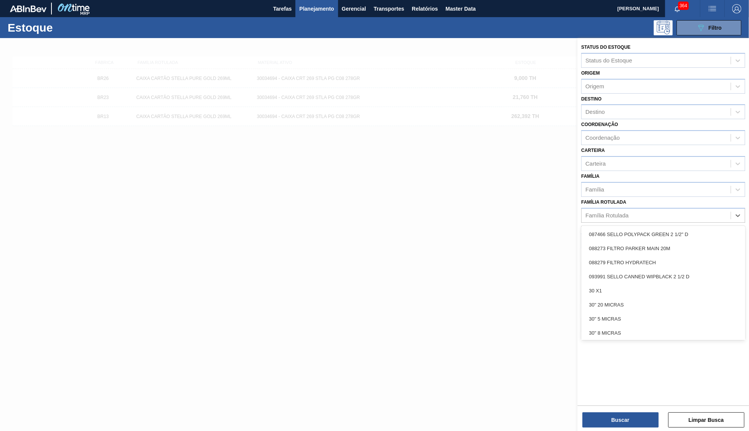
paste Rotulada "202538 2025/W39 22/09/2025 28/09/2025 BR04 38715 6000 0 4054 0 4471 4471 5583 1…"
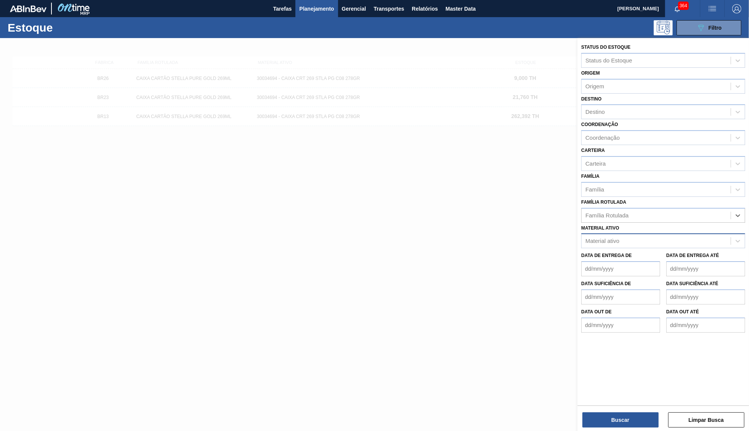
click at [318, 14] on button "Planejamento" at bounding box center [316, 8] width 42 height 17
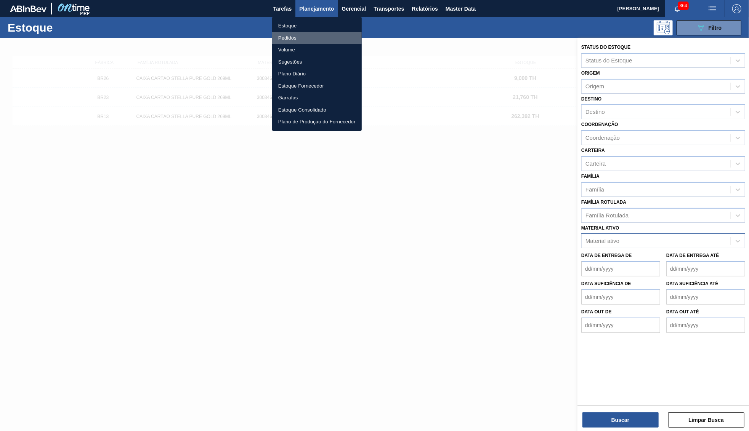
click at [307, 32] on li "Pedidos" at bounding box center [317, 38] width 90 height 12
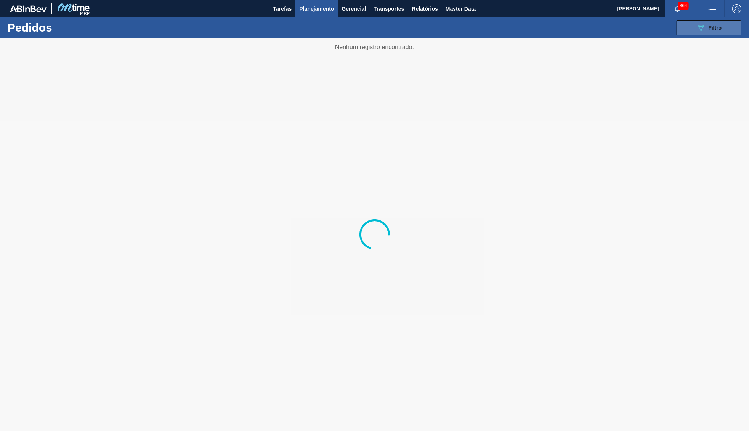
click at [707, 33] on button "089F7B8B-B2A5-4AFE-B5C0-19BA573D28AC Filtro" at bounding box center [709, 27] width 65 height 15
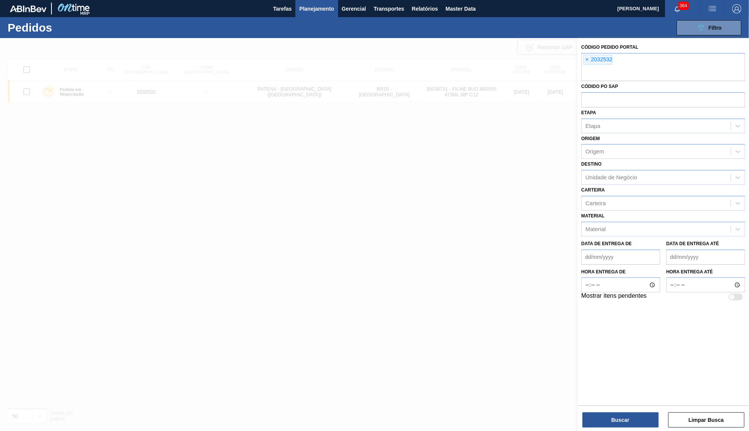
click at [585, 59] on span "×" at bounding box center [587, 59] width 7 height 9
click at [594, 408] on div "Buscar Limpar Busca" at bounding box center [663, 416] width 172 height 21
click at [599, 415] on button "Buscar" at bounding box center [620, 420] width 76 height 15
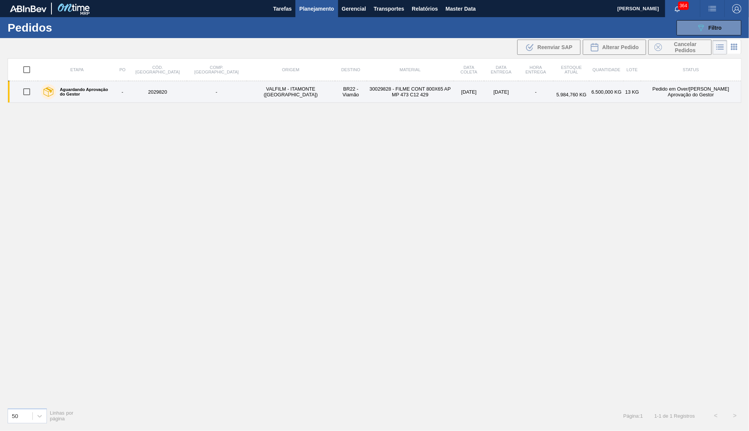
click at [380, 87] on td "30029828 - FILME CONT 800X65 AP MP 473 C12 429" at bounding box center [410, 92] width 87 height 22
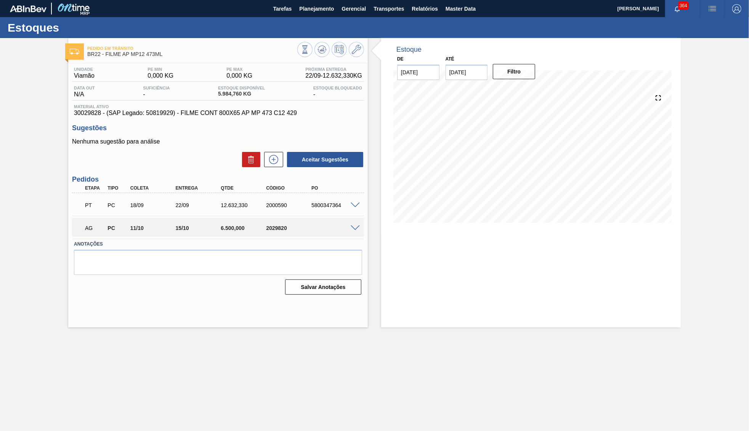
click at [353, 226] on span at bounding box center [355, 229] width 9 height 6
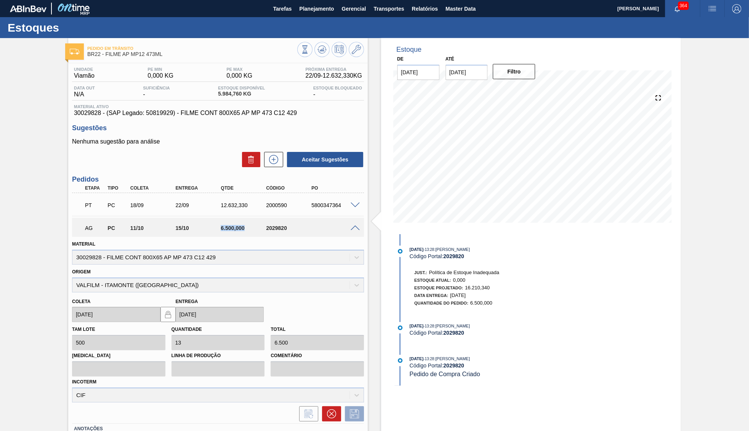
drag, startPoint x: 216, startPoint y: 228, endPoint x: 249, endPoint y: 219, distance: 34.3
click at [249, 219] on div "AG PC 11/10 15/10 6.500,000 2029820" at bounding box center [218, 227] width 292 height 19
drag, startPoint x: 170, startPoint y: 205, endPoint x: 196, endPoint y: 204, distance: 25.9
click at [179, 204] on div "18/09" at bounding box center [153, 205] width 51 height 6
click at [352, 226] on span at bounding box center [355, 229] width 9 height 6
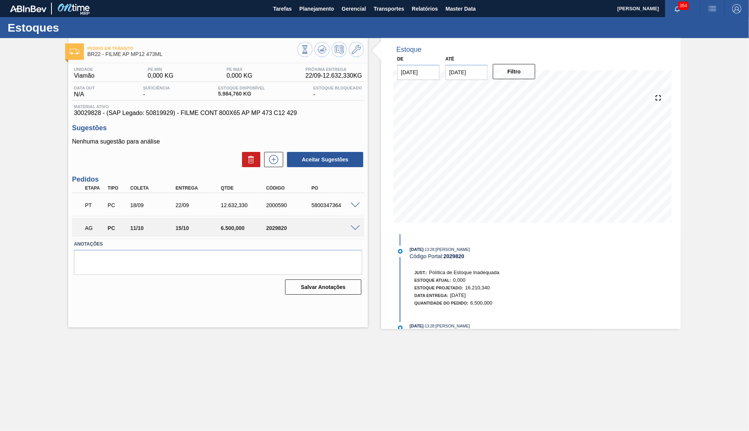
click at [274, 192] on div "Etapa Tipo Coleta Entrega Qtde Código PO" at bounding box center [218, 189] width 292 height 10
click at [317, 1] on button "Planejamento" at bounding box center [316, 8] width 42 height 17
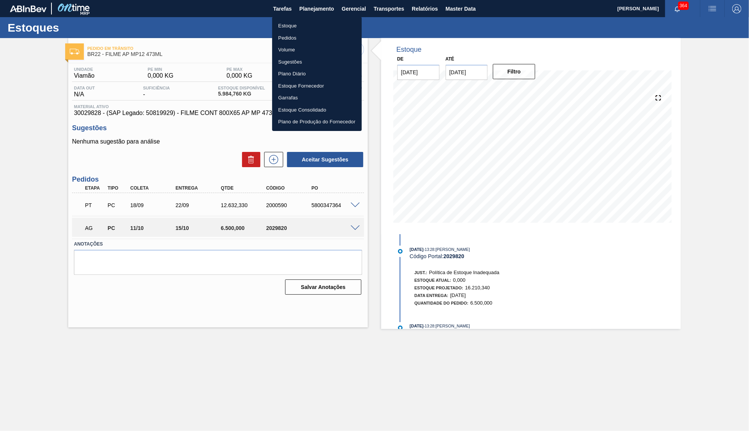
click at [290, 35] on li "Pedidos" at bounding box center [317, 38] width 90 height 12
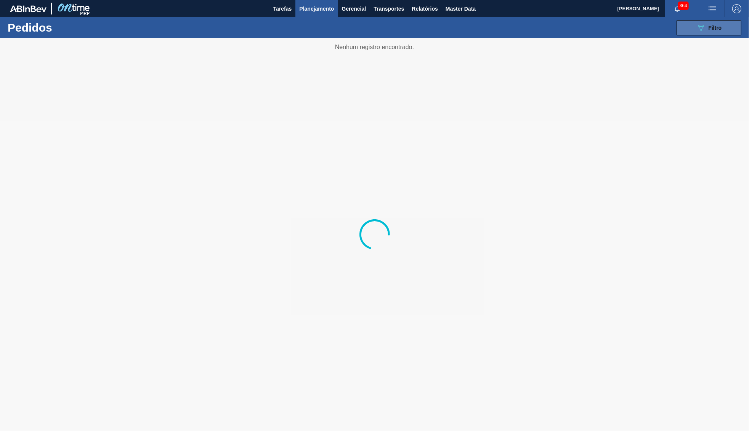
click at [701, 30] on icon at bounding box center [701, 28] width 6 height 6
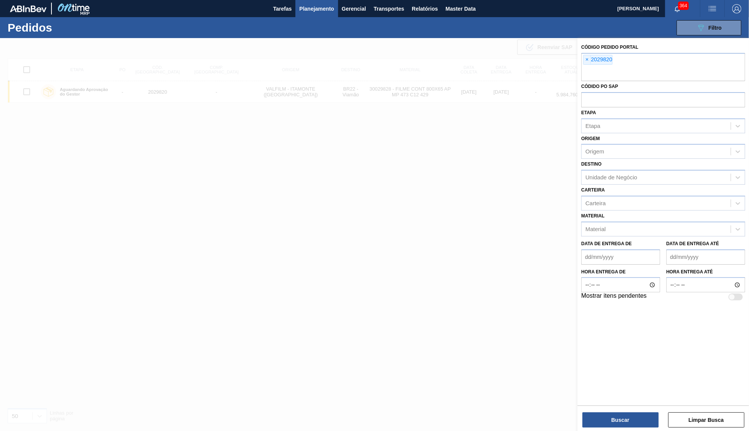
click at [586, 59] on span "×" at bounding box center [587, 59] width 7 height 9
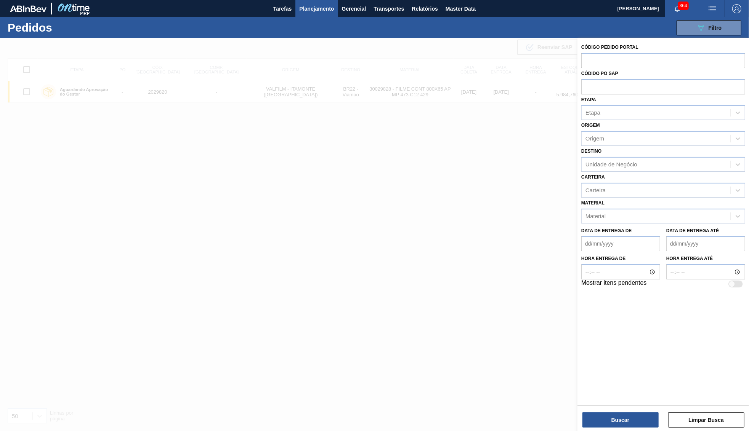
paste input "2021555"
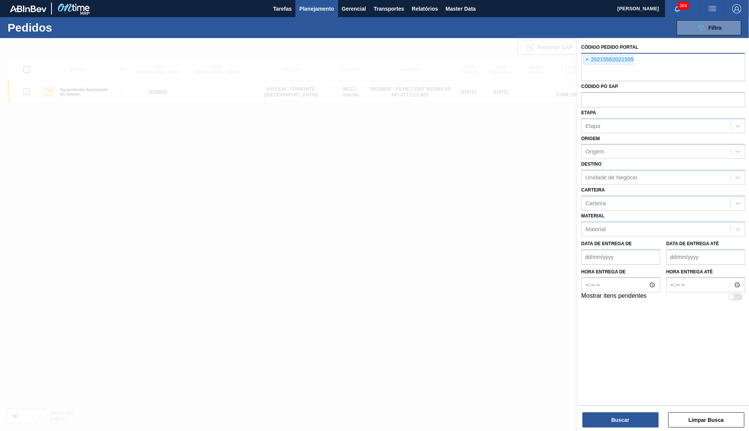
paste input "2021555"
click at [644, 60] on div "× 20215552021555 2021555" at bounding box center [663, 67] width 164 height 28
click at [588, 55] on span "×" at bounding box center [587, 59] width 7 height 9
click at [651, 424] on button "Buscar" at bounding box center [620, 420] width 76 height 15
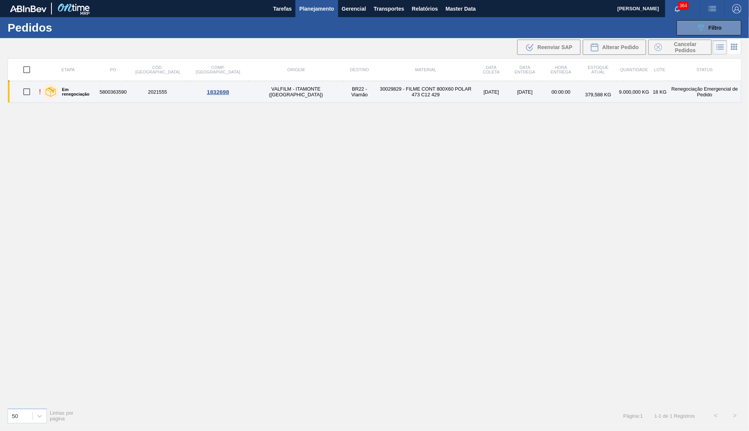
click at [151, 91] on td "2021555" at bounding box center [157, 92] width 59 height 22
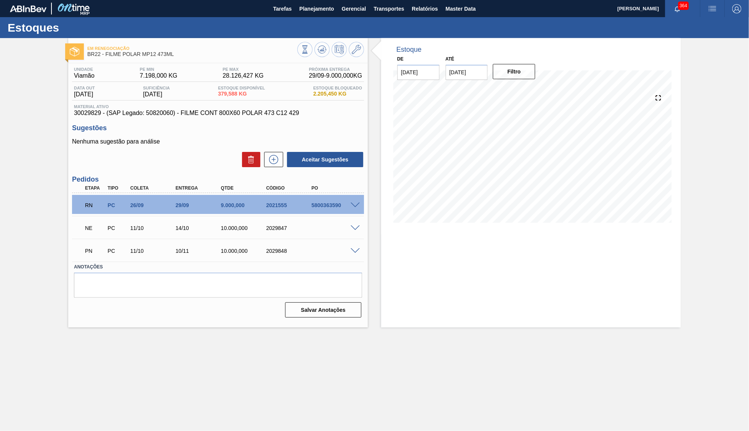
click at [354, 207] on div "5800363590" at bounding box center [334, 205] width 51 height 6
click at [354, 207] on span at bounding box center [355, 206] width 9 height 6
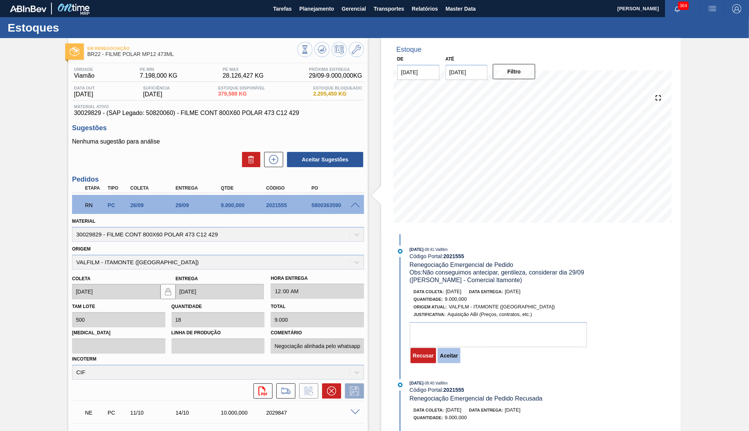
click at [442, 353] on button "Aceitar" at bounding box center [449, 355] width 22 height 15
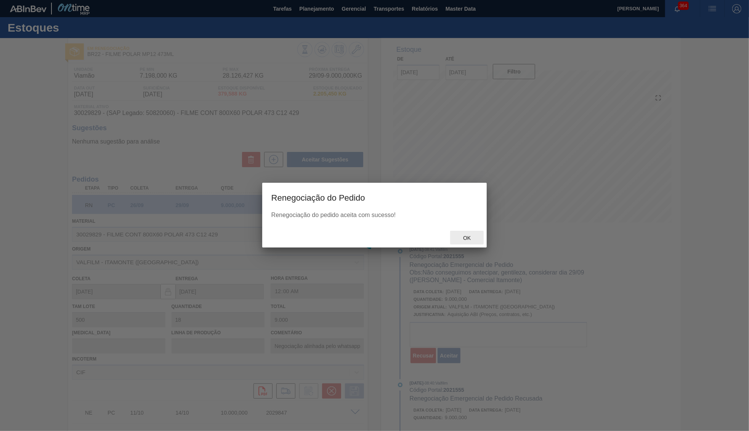
click at [470, 236] on span "Ok" at bounding box center [467, 238] width 20 height 6
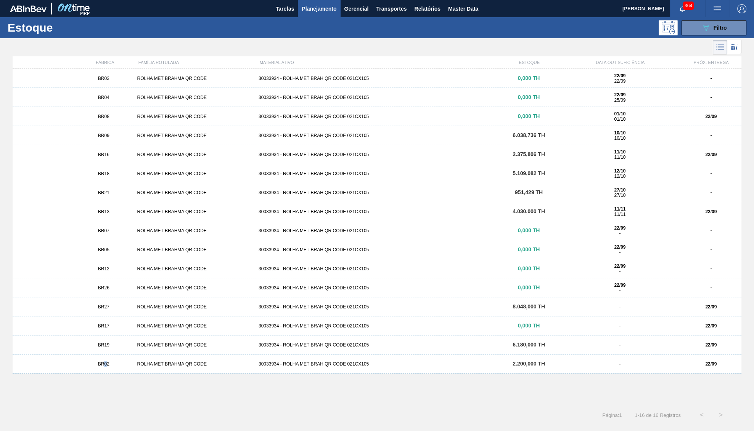
drag, startPoint x: 103, startPoint y: 362, endPoint x: 106, endPoint y: 371, distance: 9.6
click at [106, 371] on div "BR02 ROLHA MET BRAHMA QR CODE 30033934 - ROLHA MET BRAH QR CODE 021CX105 2.200,…" at bounding box center [377, 364] width 728 height 19
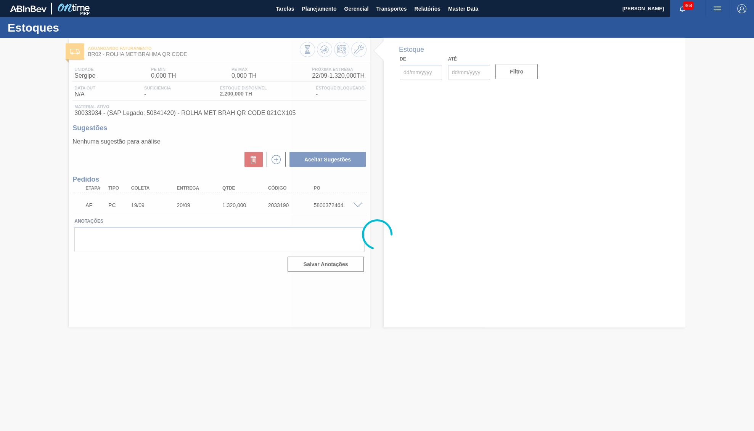
type input "[DATE]"
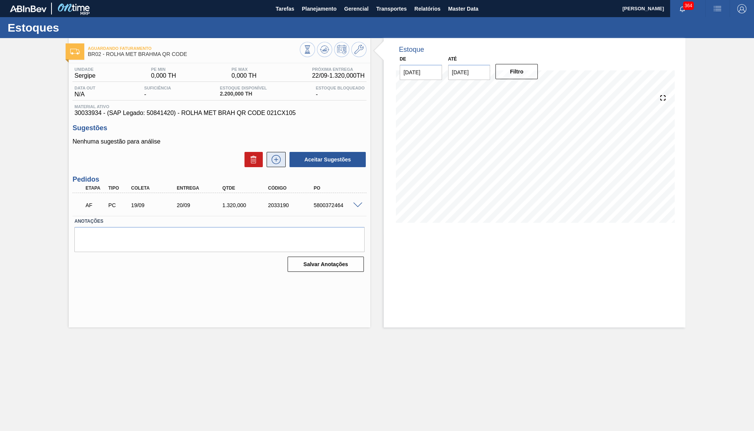
click at [279, 164] on icon at bounding box center [276, 159] width 12 height 9
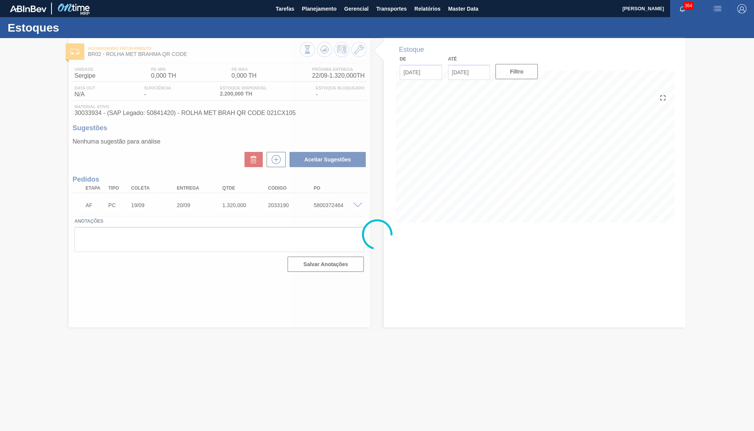
click at [189, 336] on div at bounding box center [377, 234] width 754 height 393
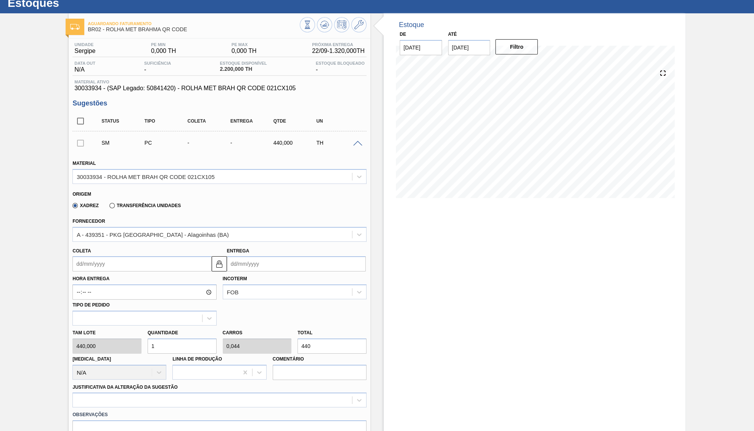
scroll to position [39, 0]
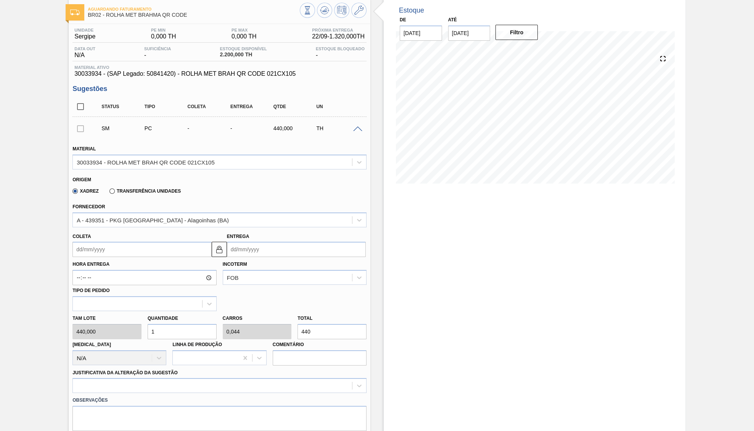
drag, startPoint x: 333, startPoint y: 327, endPoint x: 265, endPoint y: 323, distance: 67.9
click at [297, 324] on input "440" at bounding box center [331, 331] width 69 height 15
click at [192, 227] on div "A - 439351 - PKG [GEOGRAPHIC_DATA] - Alagoinhas (BA)" at bounding box center [219, 220] width 294 height 15
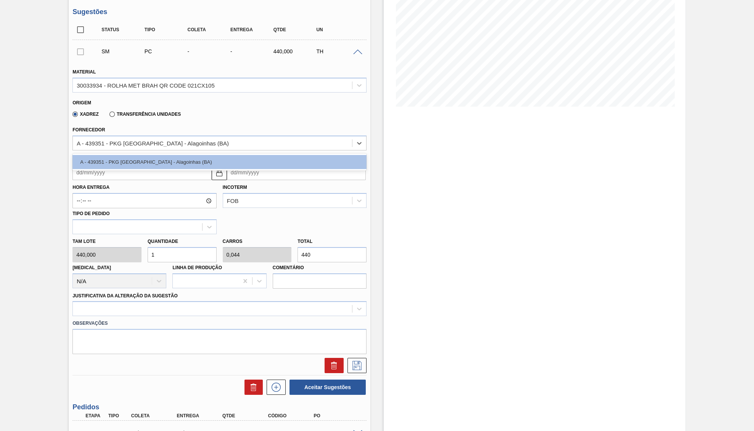
scroll to position [118, 0]
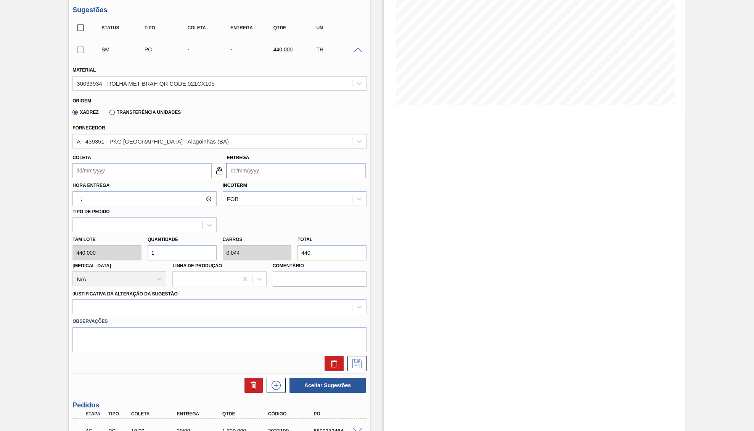
click at [310, 249] on input "440" at bounding box center [331, 252] width 69 height 15
click at [255, 165] on input "Entrega" at bounding box center [296, 170] width 139 height 15
click at [309, 190] on button "Next Month" at bounding box center [311, 188] width 5 height 5
click at [114, 170] on input "Coleta" at bounding box center [141, 170] width 139 height 15
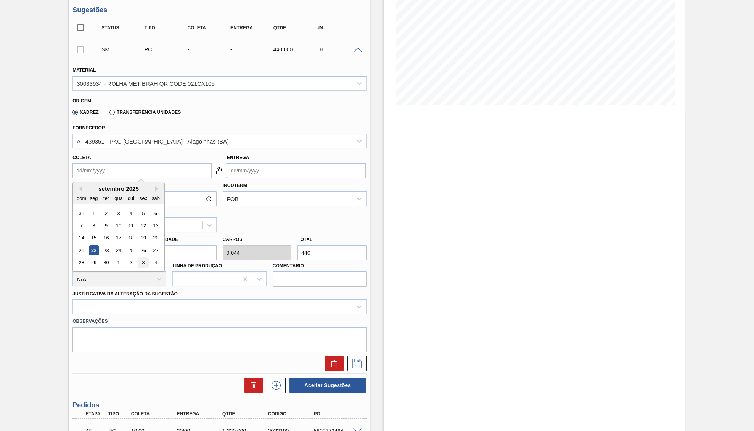
click at [140, 258] on div "3" at bounding box center [143, 263] width 10 height 10
type input "03/10/2025"
type input "04/10/2025"
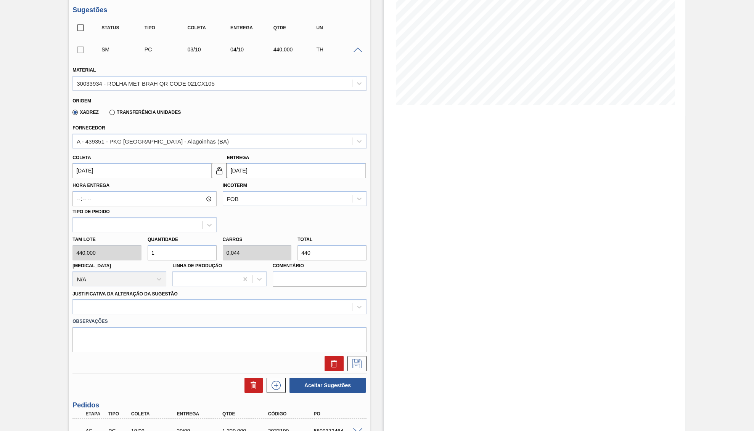
click at [271, 169] on input "04/10/2025" at bounding box center [296, 170] width 139 height 15
click at [202, 171] on input "03/10/2025" at bounding box center [141, 170] width 139 height 15
drag, startPoint x: 296, startPoint y: 245, endPoint x: 163, endPoint y: 245, distance: 133.0
click at [297, 245] on input "440" at bounding box center [331, 252] width 69 height 15
paste input ".8"
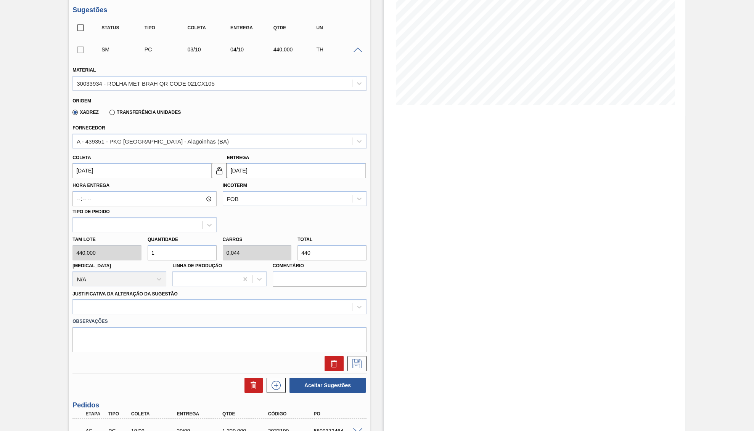
type input "11"
type input "0,484"
type input "4.840"
click at [143, 306] on div at bounding box center [212, 307] width 279 height 11
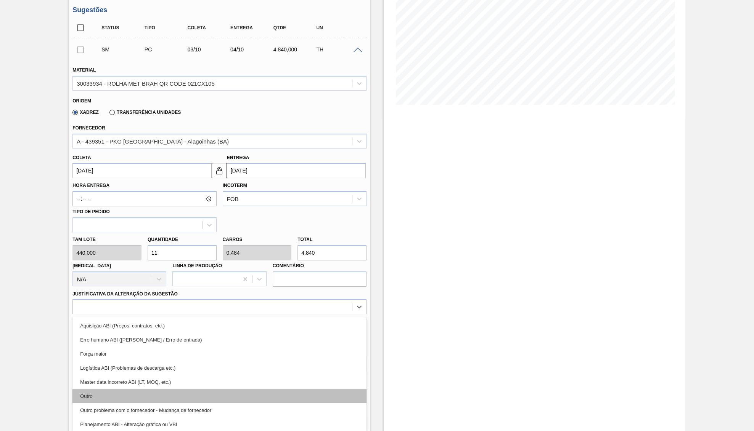
click at [114, 390] on div "Outro" at bounding box center [219, 397] width 294 height 14
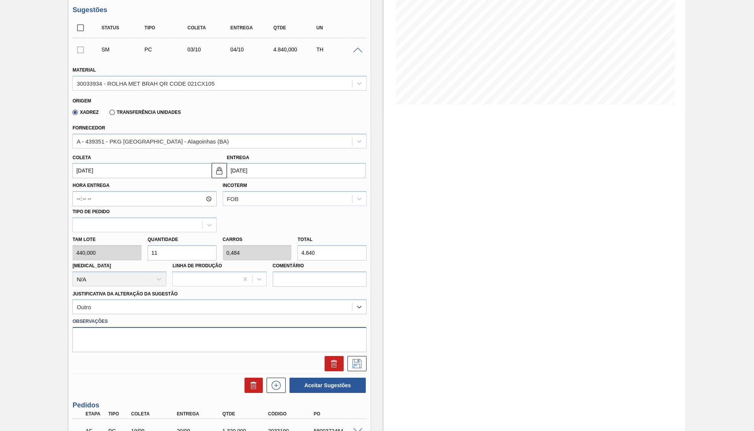
click at [210, 346] on textarea at bounding box center [219, 339] width 294 height 25
paste textarea "1947851"
type textarea "Virado do card 1947851 de Nova Minas, para este"
click at [354, 359] on icon at bounding box center [356, 363] width 9 height 9
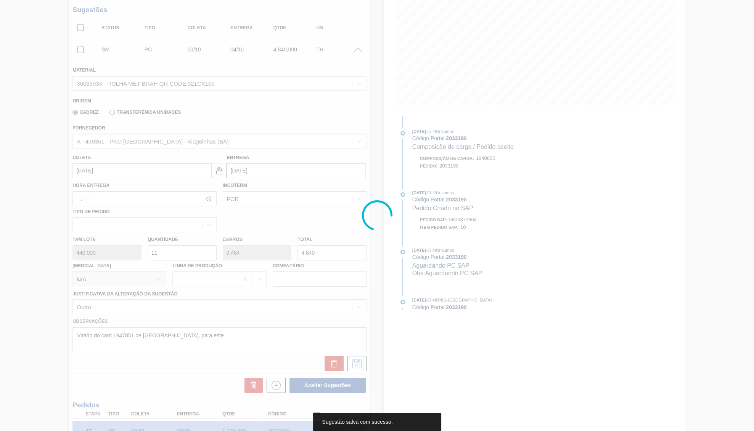
scroll to position [0, 0]
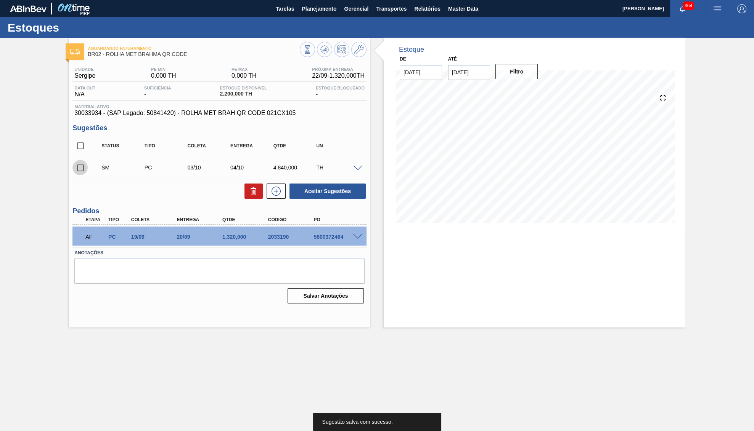
click at [80, 174] on input "checkbox" at bounding box center [80, 168] width 16 height 16
drag, startPoint x: 364, startPoint y: 164, endPoint x: 360, endPoint y: 166, distance: 4.5
click at [363, 164] on div "SM PC 03/10 04/10 4.840,000 TH" at bounding box center [219, 167] width 294 height 19
click at [360, 171] on span at bounding box center [357, 169] width 9 height 6
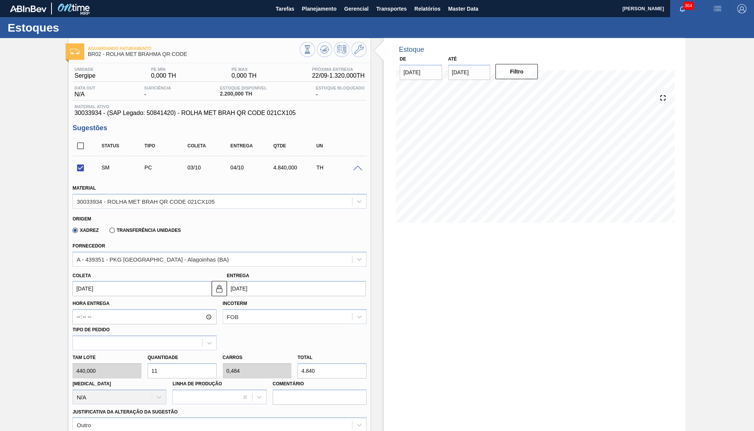
click at [359, 169] on span at bounding box center [357, 169] width 9 height 6
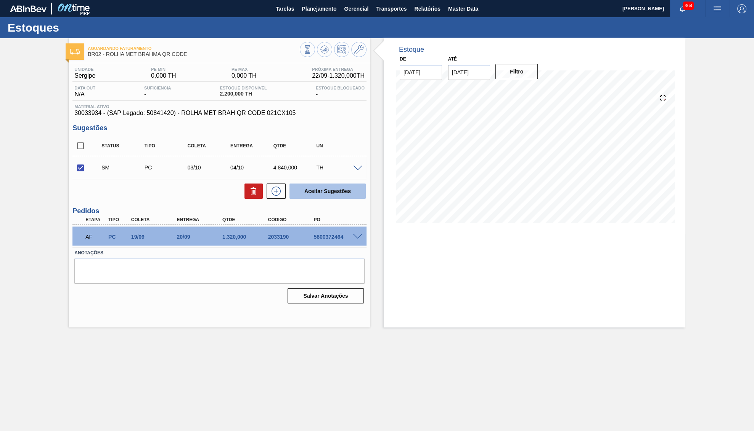
click at [333, 194] on button "Aceitar Sugestões" at bounding box center [327, 191] width 76 height 15
checkbox input "false"
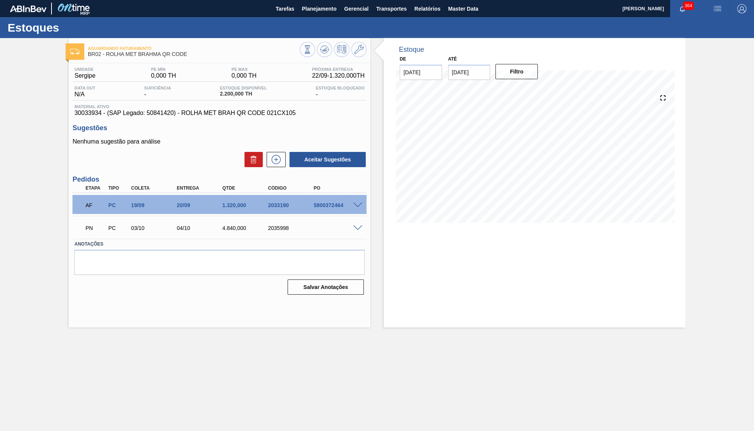
click at [279, 231] on div "2035998" at bounding box center [291, 228] width 51 height 6
copy div "2035998"
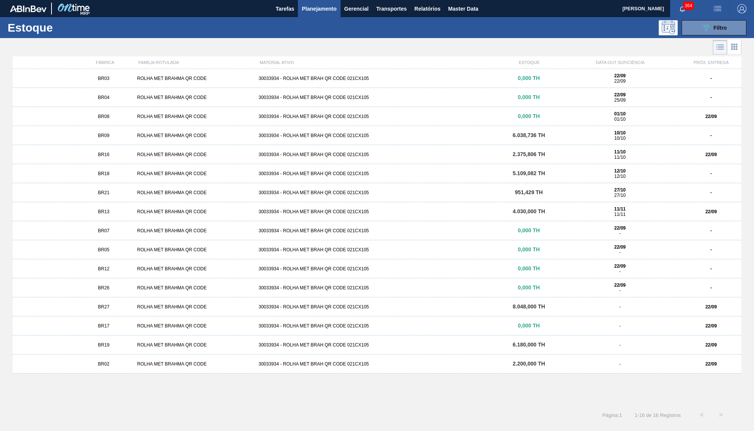
click at [102, 72] on div "BR03 ROLHA MET BRAHMA QR CODE 30033934 - ROLHA MET BRAH QR CODE 021CX105 0,000 …" at bounding box center [377, 78] width 728 height 19
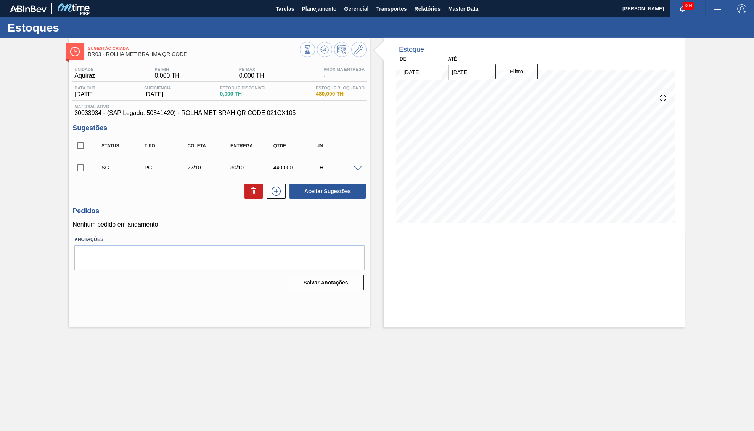
click at [359, 167] on div at bounding box center [358, 168] width 15 height 6
click at [357, 172] on span at bounding box center [357, 169] width 9 height 6
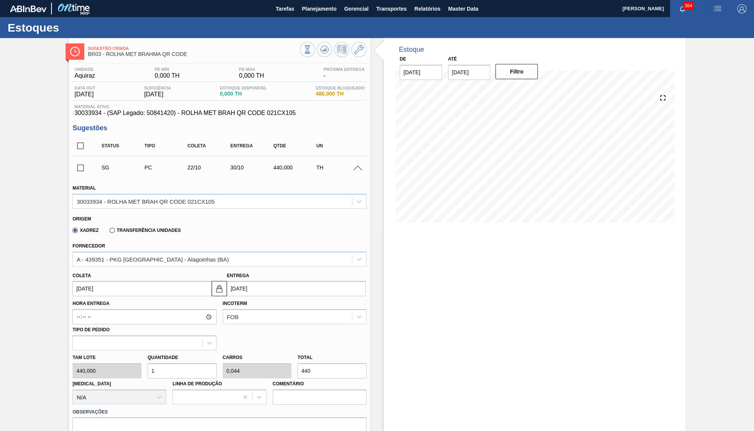
scroll to position [118, 0]
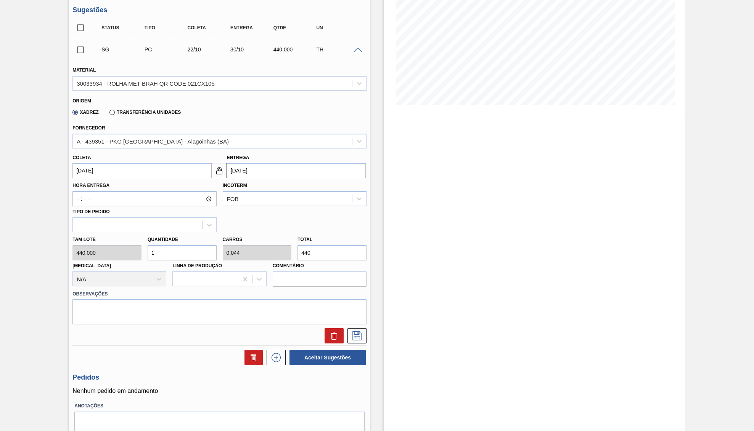
click at [255, 172] on input "30/10/2025" at bounding box center [296, 170] width 139 height 15
click at [112, 172] on input "[DATE]" at bounding box center [141, 170] width 139 height 15
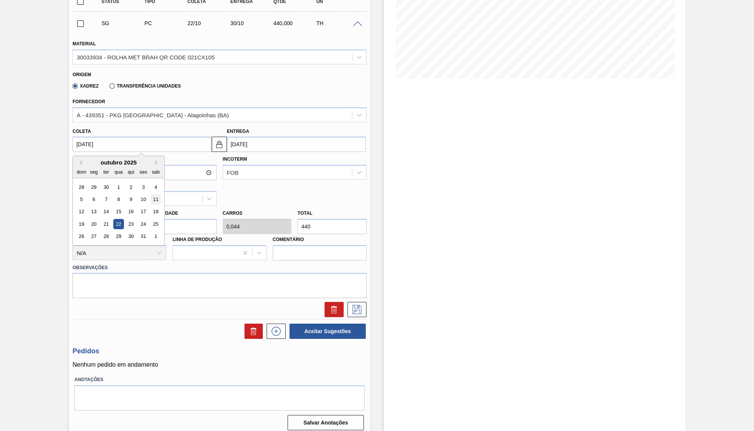
scroll to position [147, 0]
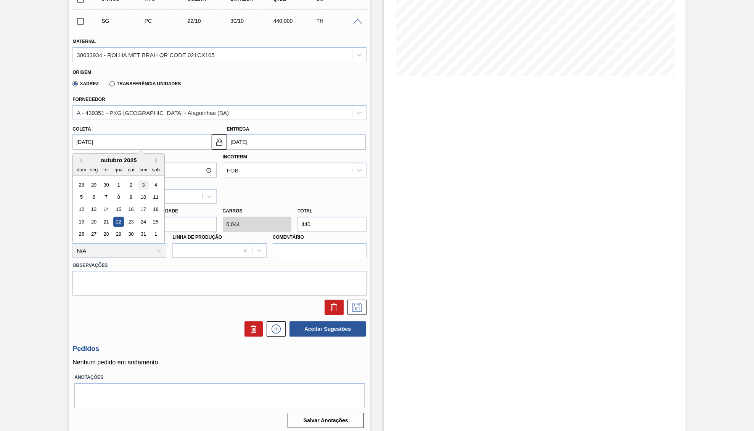
click at [138, 182] on div "3" at bounding box center [143, 185] width 10 height 10
type input "03/10/2025"
type input "11/10/2025"
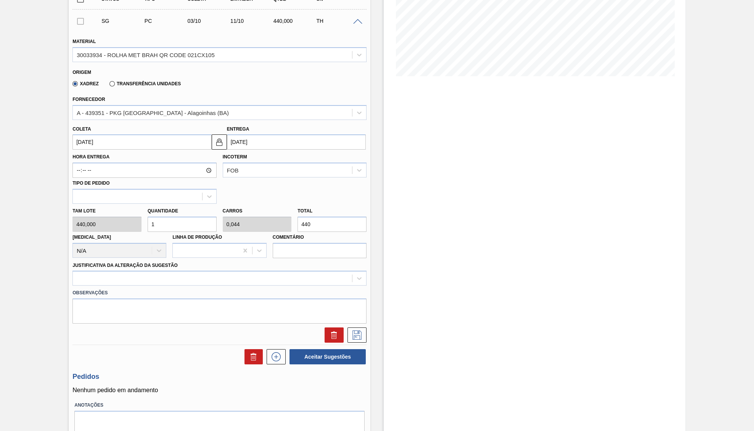
drag, startPoint x: 321, startPoint y: 217, endPoint x: 297, endPoint y: 218, distance: 24.4
click at [297, 218] on input "440" at bounding box center [331, 224] width 69 height 15
type input "0,002"
type input "0"
type input "1"
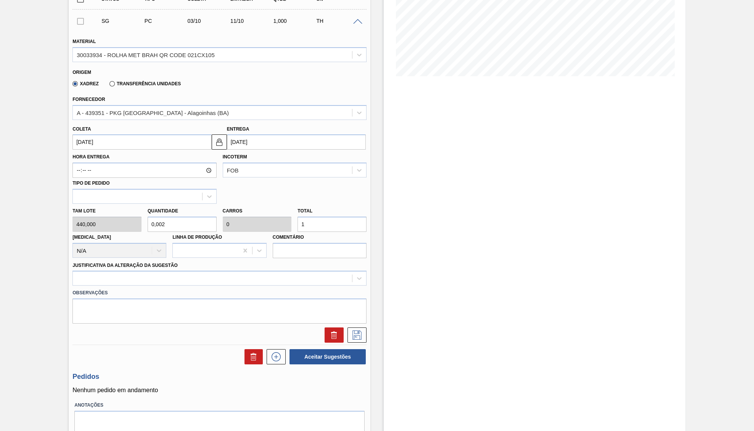
type input "0,025"
type input "0,001"
type input "11"
type input "0,257"
type input "0,011"
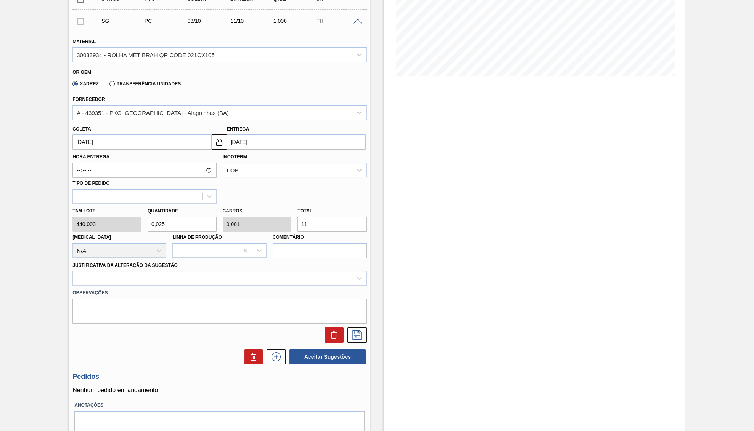
type input "113"
type input "0,002"
type input "0"
type input "1"
type input "0,03"
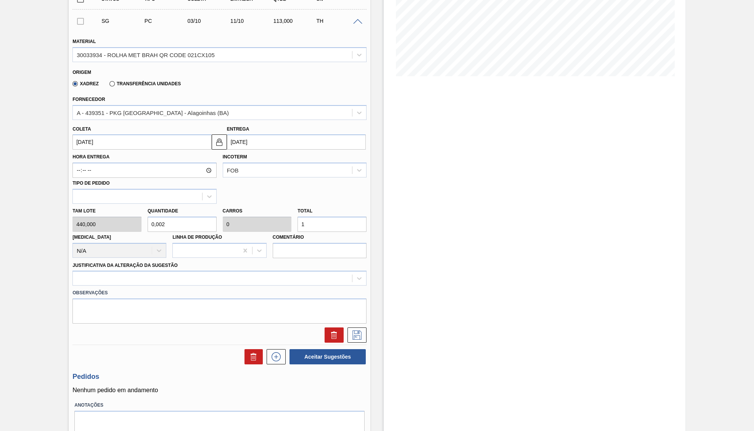
type input "0,001"
type input "13"
type input "0,3"
type input "0,013"
type input "132"
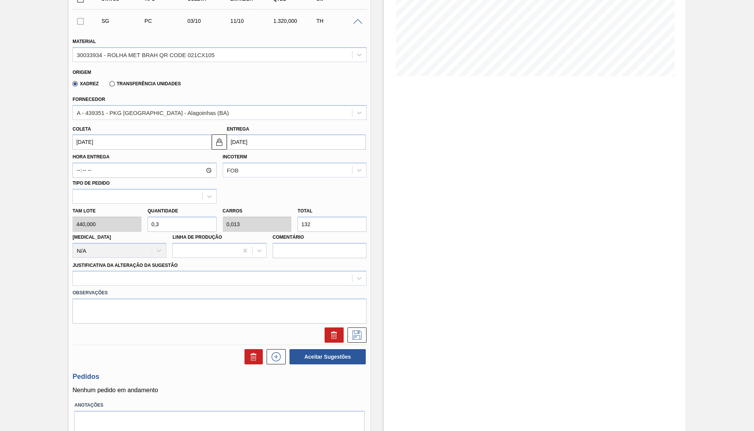
type input "3"
type input "0,132"
type input "1.320"
click at [218, 149] on button at bounding box center [219, 142] width 15 height 15
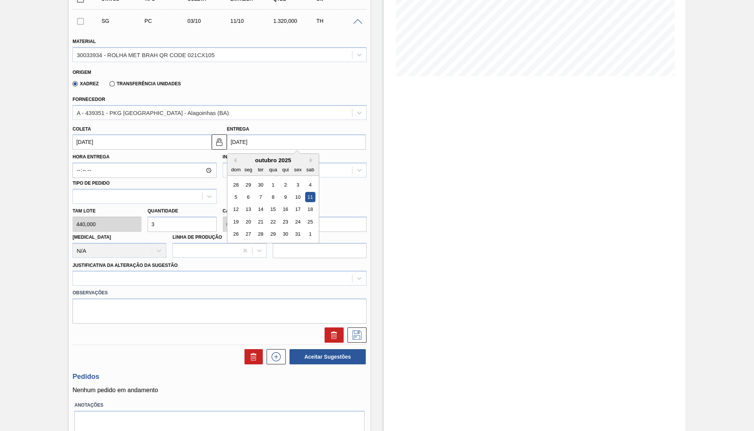
click at [243, 138] on input "11/10/2025" at bounding box center [296, 142] width 139 height 15
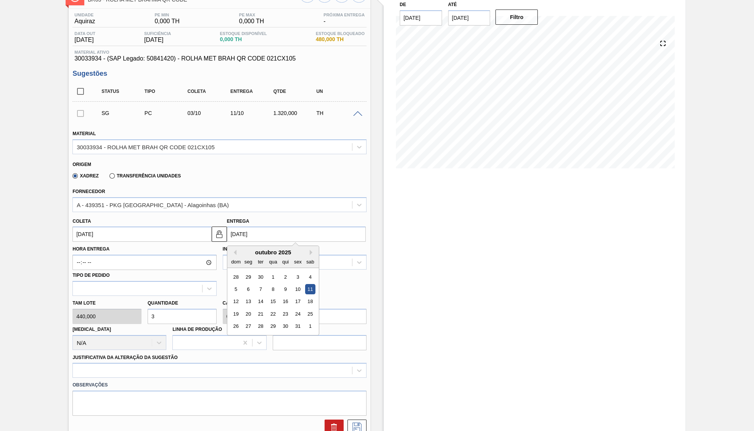
scroll to position [28, 0]
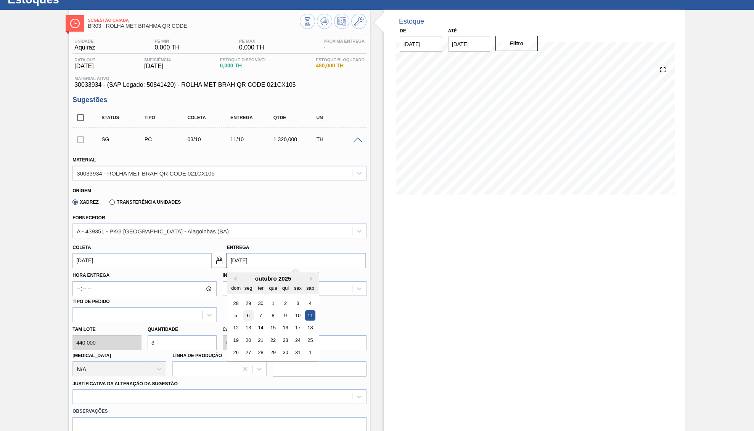
click at [246, 314] on div "6" at bounding box center [248, 316] width 10 height 10
type input "06/10/2025"
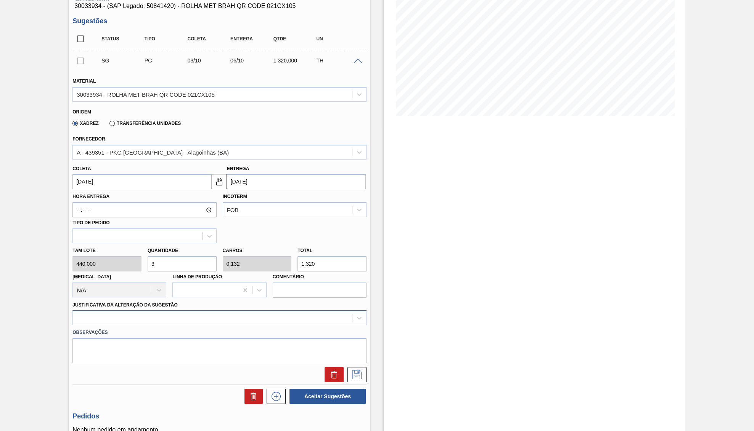
click at [98, 311] on div at bounding box center [219, 318] width 294 height 15
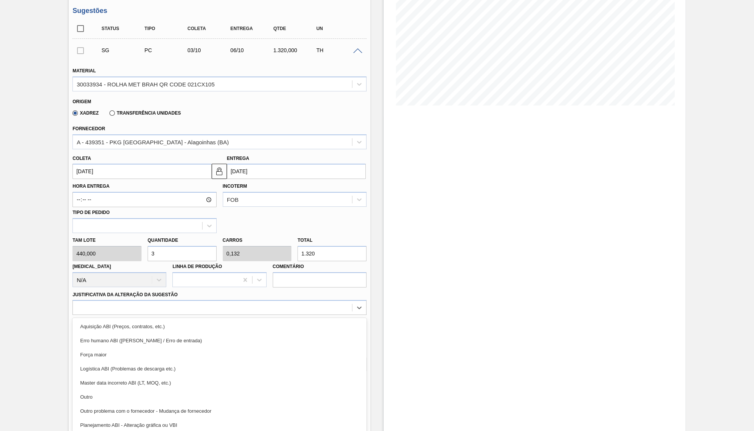
drag, startPoint x: 135, startPoint y: 388, endPoint x: 158, endPoint y: 364, distance: 33.4
click at [135, 390] on div "Outro" at bounding box center [219, 397] width 294 height 14
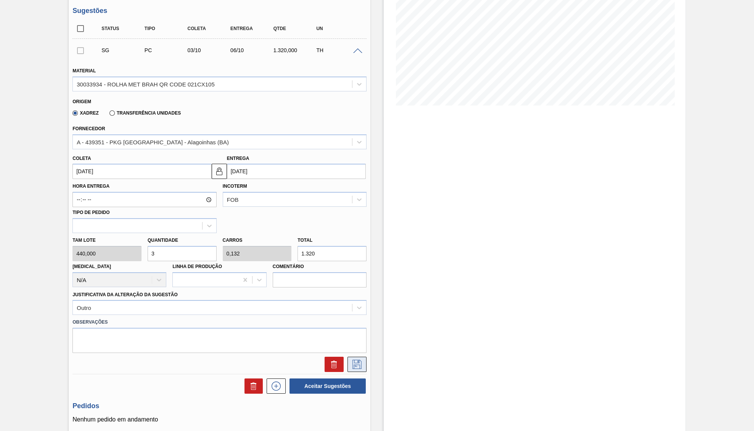
click at [356, 357] on button at bounding box center [356, 364] width 19 height 15
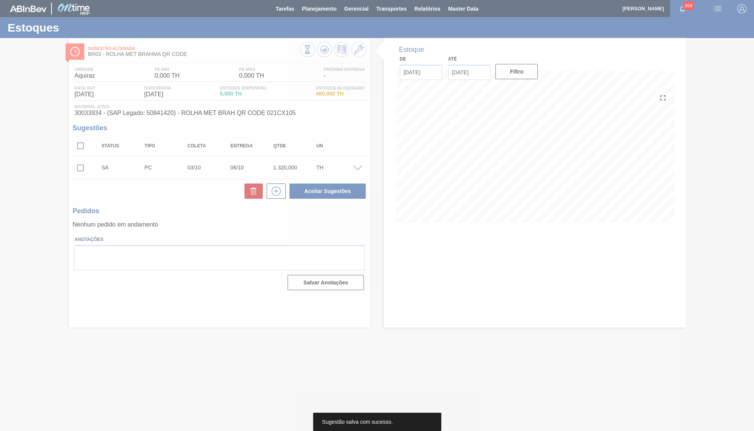
scroll to position [0, 0]
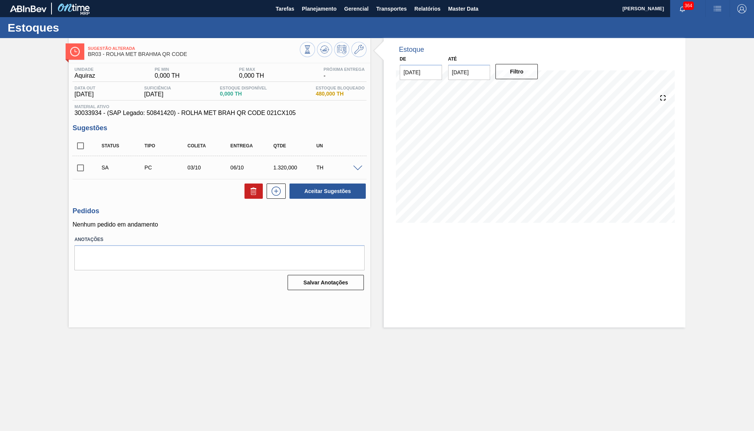
click at [81, 176] on input "checkbox" at bounding box center [80, 168] width 16 height 16
click at [316, 193] on button "Aceitar Sugestões" at bounding box center [327, 191] width 76 height 15
checkbox input "false"
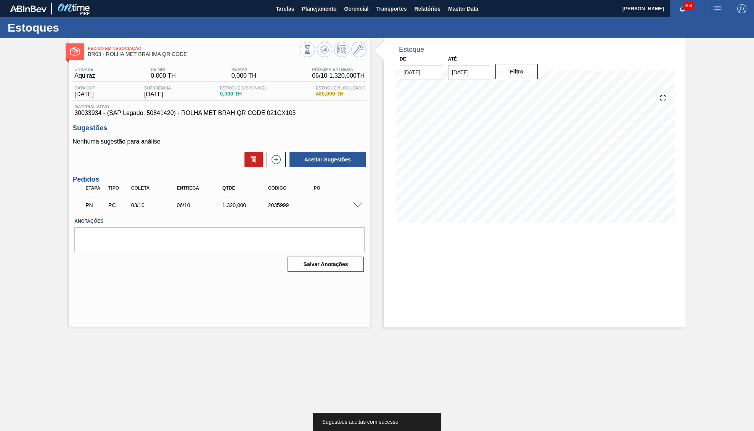
click at [361, 207] on span at bounding box center [357, 206] width 9 height 6
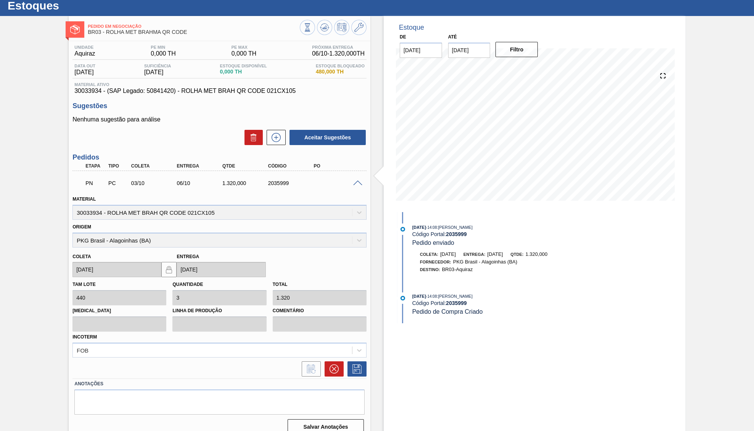
scroll to position [29, 0]
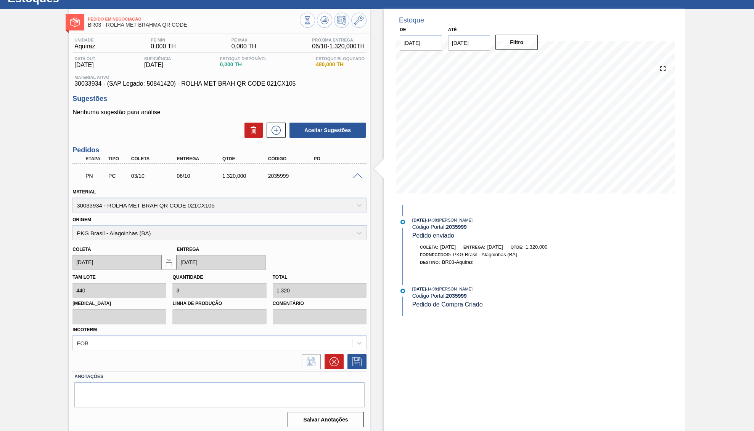
click at [337, 351] on div at bounding box center [219, 360] width 300 height 19
drag, startPoint x: 337, startPoint y: 369, endPoint x: 331, endPoint y: 357, distance: 13.3
click at [336, 369] on div "PN PC 03/10 06/10 1.320,000 2035999 Material 30033934 - ROLHA MET BRAH QR CODE …" at bounding box center [219, 268] width 294 height 208
click at [331, 358] on icon at bounding box center [333, 362] width 9 height 9
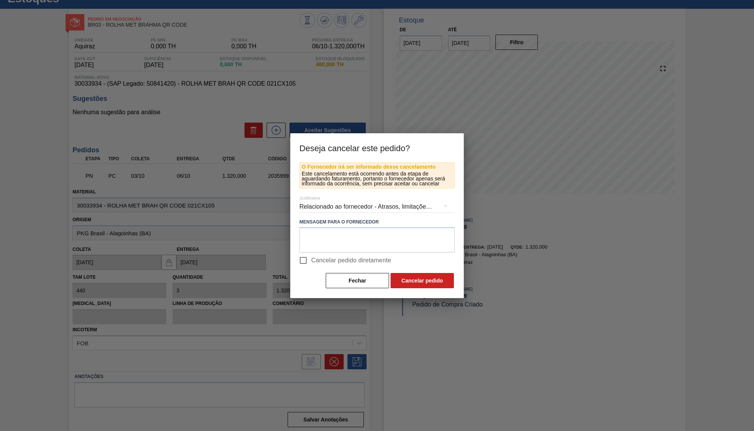
click at [312, 266] on label "Cancelar pedido diretamente" at bounding box center [343, 261] width 96 height 16
click at [311, 266] on input "Cancelar pedido diretamente" at bounding box center [303, 261] width 16 height 16
checkbox input "true"
click at [312, 207] on div "Relacionado ao fornecedor - Atrasos, limitações de capacidade, etc." at bounding box center [376, 206] width 155 height 21
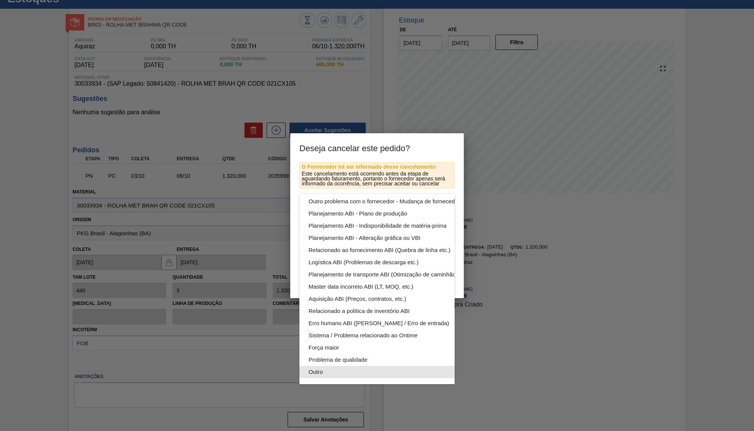
click at [334, 374] on div "Outro" at bounding box center [394, 372] width 173 height 12
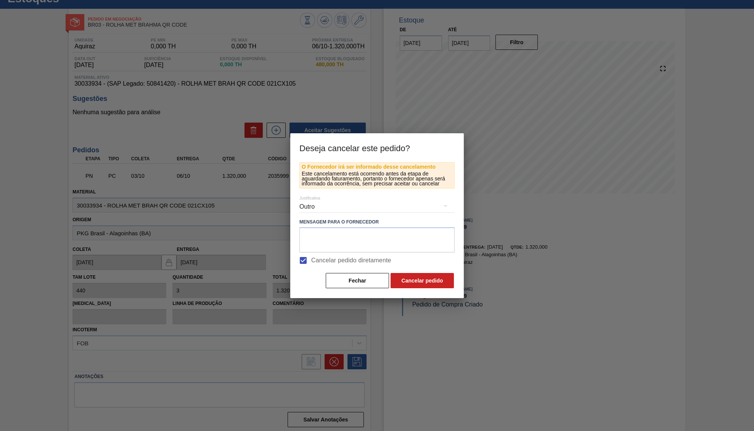
scroll to position [41, 0]
click at [409, 282] on button "Cancelar pedido" at bounding box center [421, 280] width 63 height 15
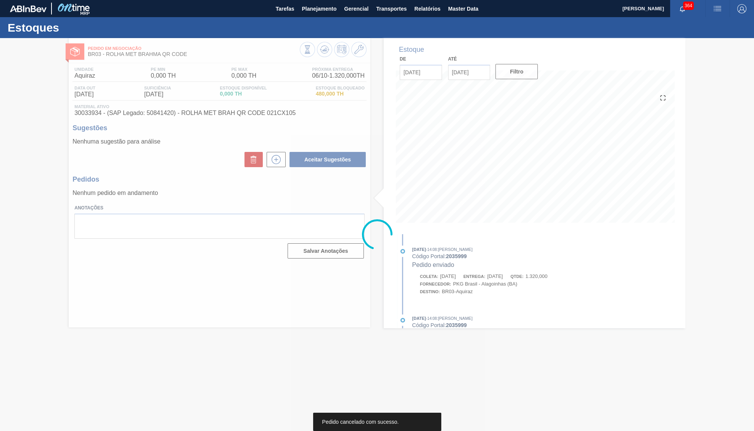
scroll to position [0, 0]
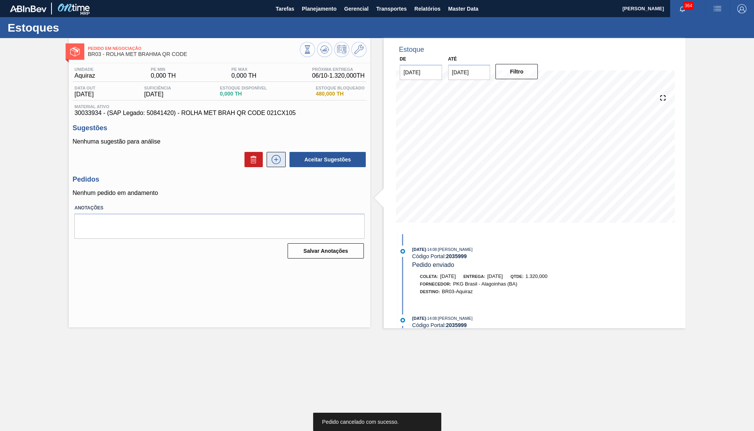
click at [275, 164] on icon at bounding box center [276, 159] width 12 height 9
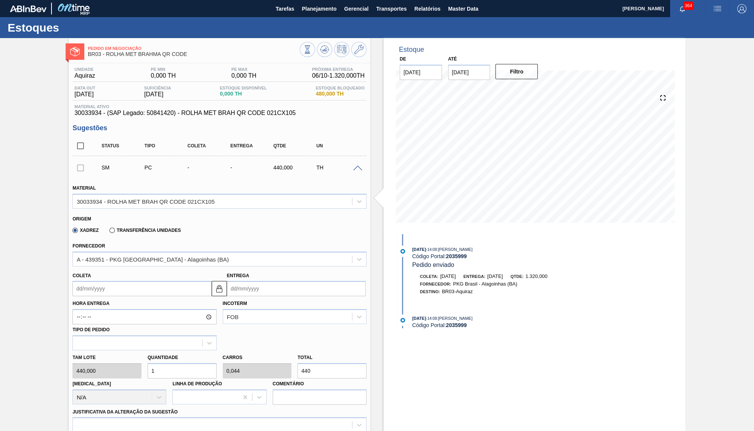
click at [159, 293] on input "Coleta" at bounding box center [141, 288] width 139 height 15
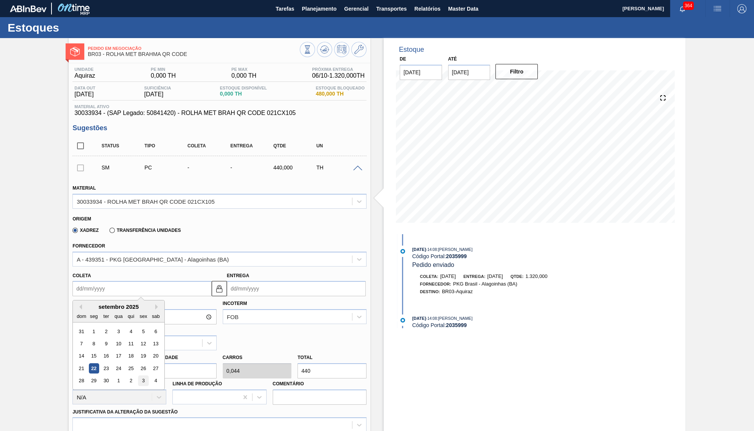
click at [143, 377] on div "3" at bounding box center [143, 381] width 10 height 10
type input "03/10/2025"
type input "11/10/2025"
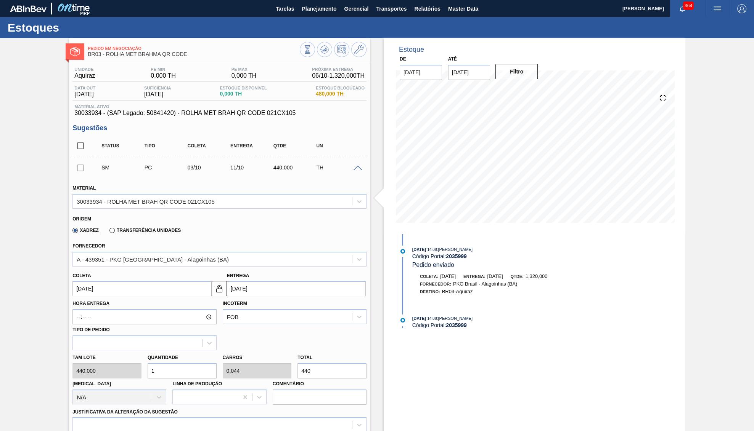
drag, startPoint x: 329, startPoint y: 362, endPoint x: 202, endPoint y: 378, distance: 128.2
click at [297, 378] on input "440" at bounding box center [331, 371] width 69 height 15
type input "0,002"
type input "0"
type input "1"
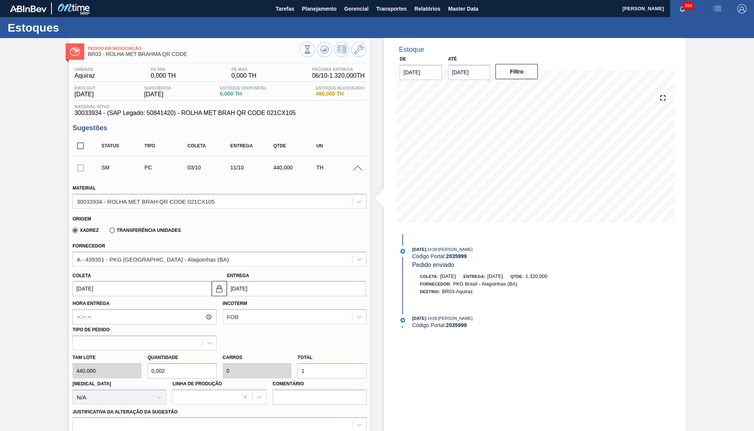
type input "0,03"
type input "0,001"
type input "13"
type input "0,3"
type input "0,013"
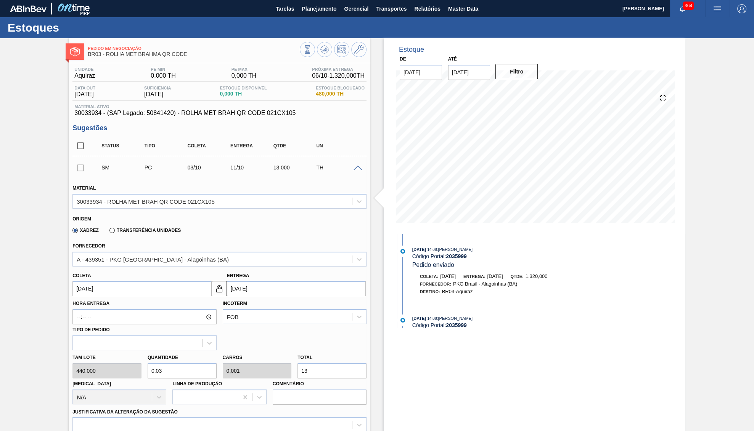
type input "132"
type input "3"
type input "0,132"
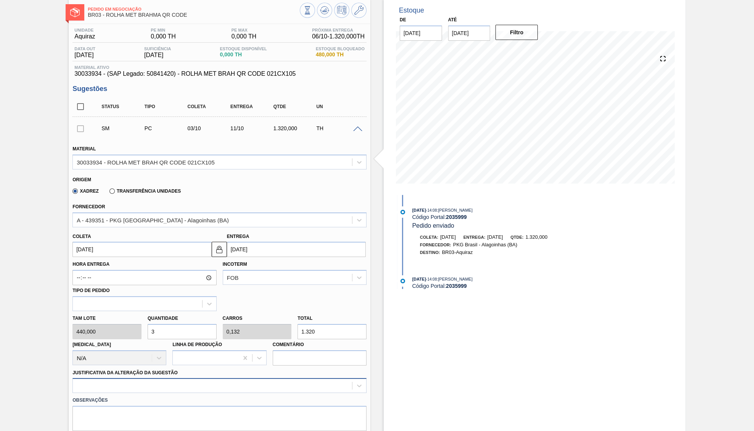
type input "1.320"
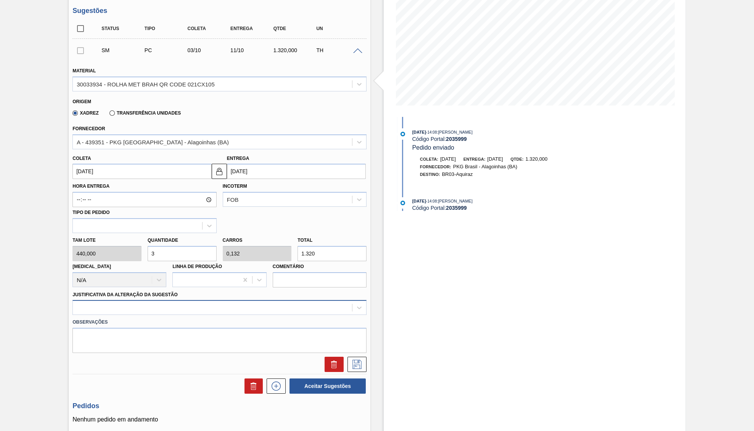
click at [93, 315] on div at bounding box center [219, 307] width 294 height 15
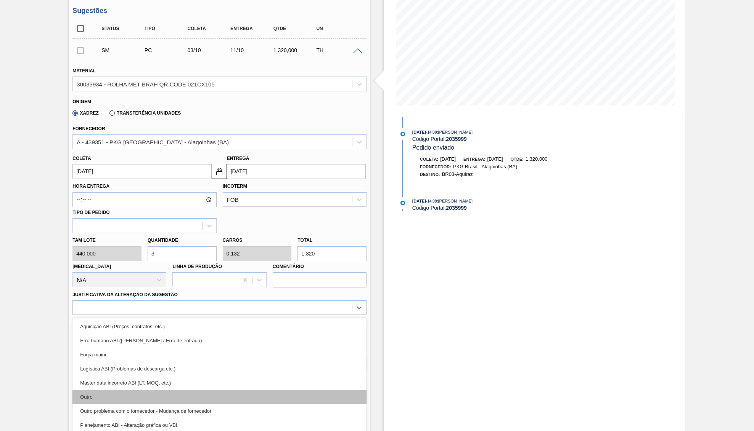
click at [101, 390] on div "Outro" at bounding box center [219, 397] width 294 height 14
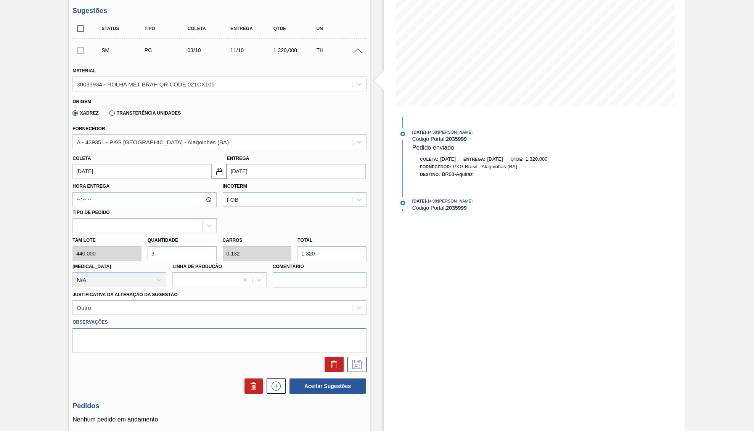
click at [194, 344] on textarea at bounding box center [219, 340] width 294 height 25
paste textarea "1947854"
type textarea "Virada parcial do card 1947854 - Nova Minas, para este"
click at [359, 361] on icon at bounding box center [357, 364] width 12 height 9
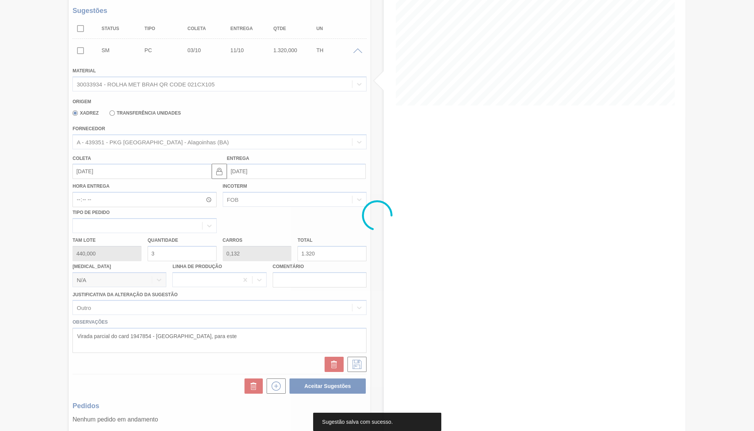
scroll to position [0, 0]
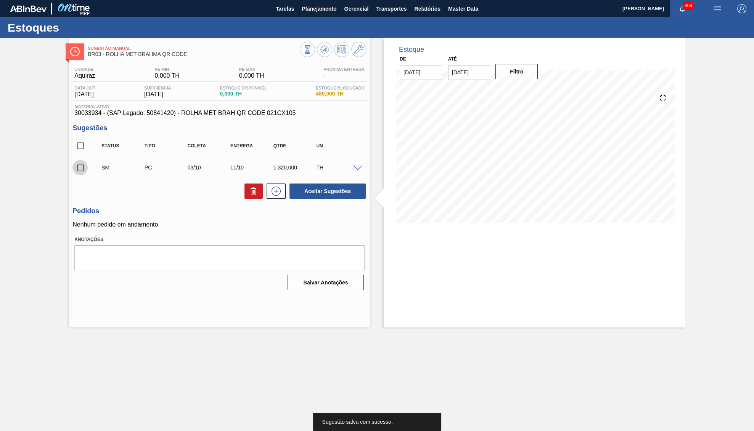
click at [76, 171] on input "checkbox" at bounding box center [80, 168] width 16 height 16
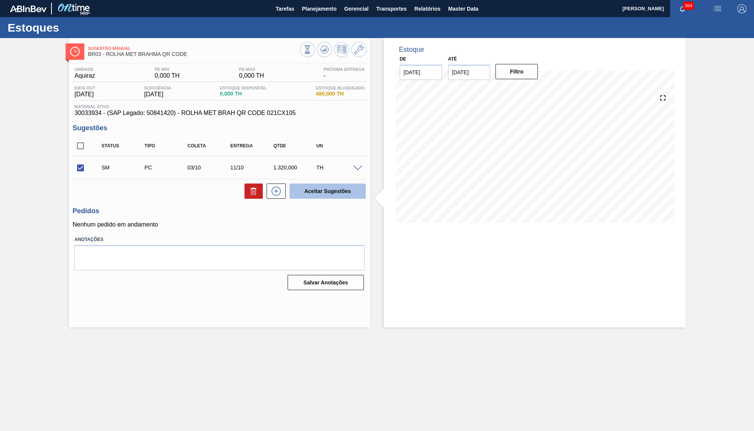
click at [302, 195] on button "Aceitar Sugestões" at bounding box center [327, 191] width 76 height 15
checkbox input "false"
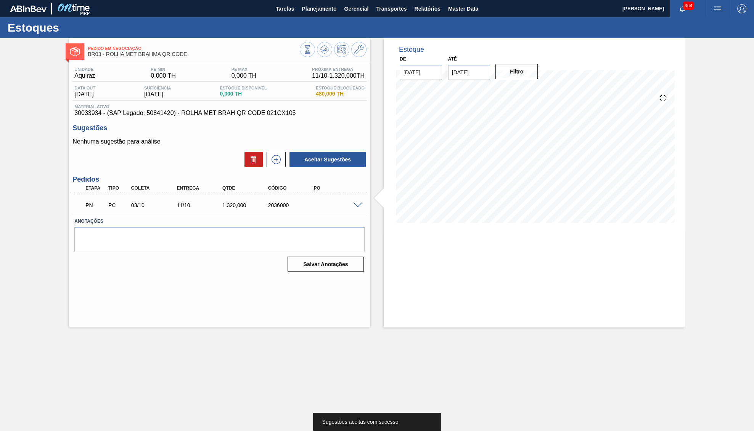
click at [266, 205] on div "2036000" at bounding box center [286, 205] width 46 height 6
copy div "2036000"
click at [245, 190] on div "Qtde" at bounding box center [245, 188] width 51 height 5
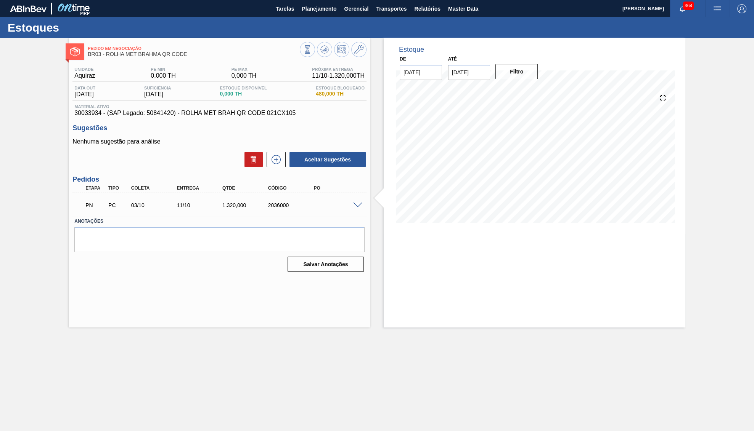
click at [285, 204] on div "2036000" at bounding box center [291, 205] width 51 height 6
copy div "2036000"
click at [235, 223] on label "Anotações" at bounding box center [219, 221] width 290 height 11
click at [232, 207] on div "1.320,000" at bounding box center [245, 205] width 51 height 6
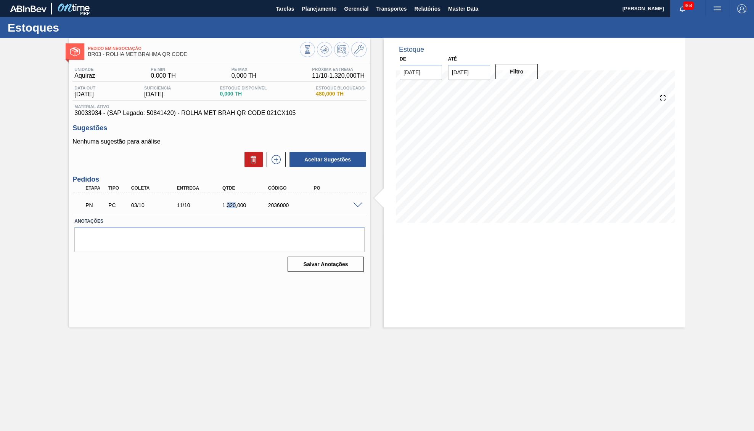
click at [232, 207] on div "1.320,000" at bounding box center [245, 205] width 51 height 6
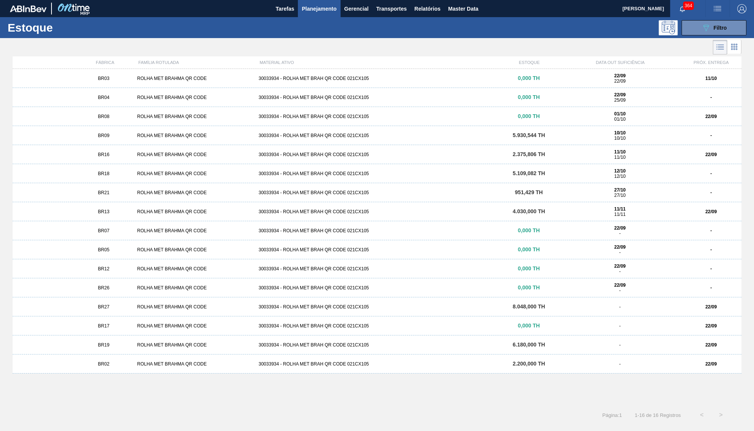
click at [111, 167] on div "BR18 ROLHA MET BRAHMA QR CODE 30033934 - ROLHA MET BRAH QR CODE 021CX105 5.109,…" at bounding box center [377, 173] width 728 height 19
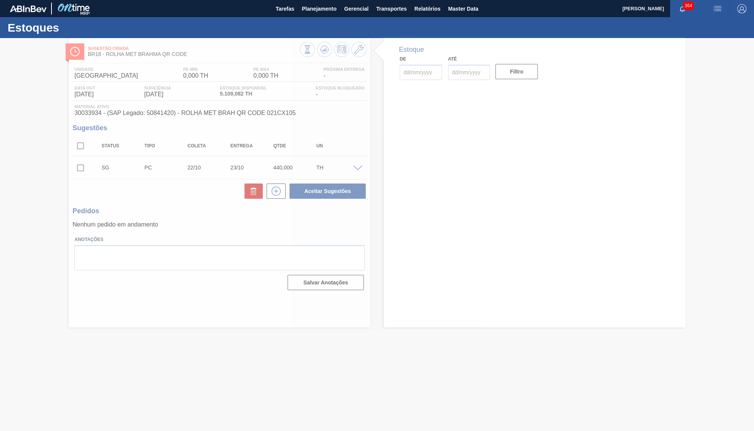
type input "[DATE]"
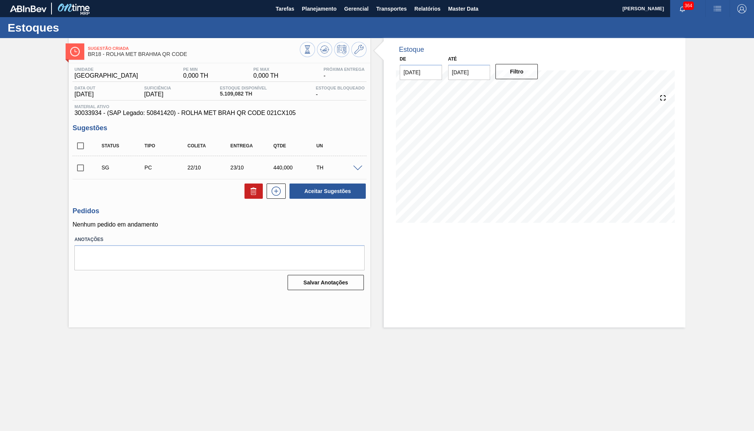
click at [359, 168] on span at bounding box center [357, 169] width 9 height 6
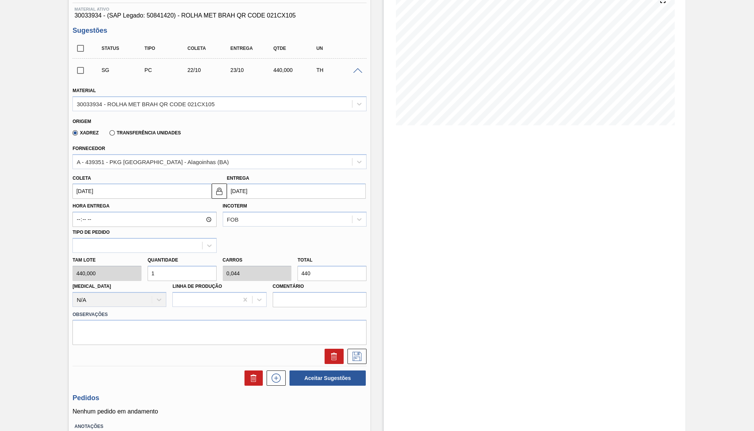
scroll to position [118, 0]
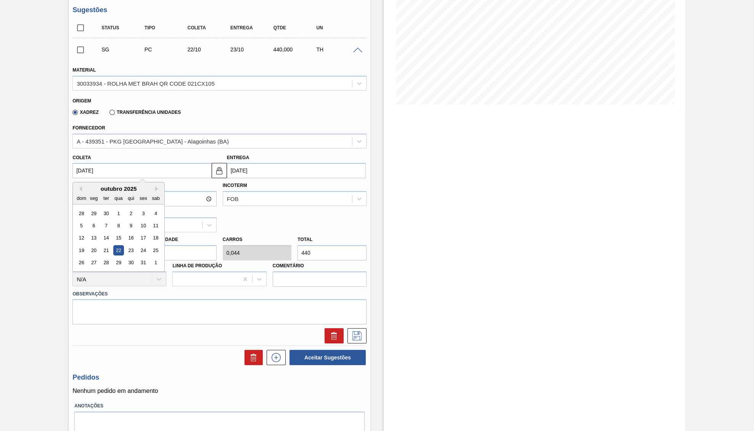
click at [102, 177] on input "[DATE]" at bounding box center [141, 170] width 139 height 15
click at [155, 188] on button "Next Month" at bounding box center [157, 188] width 5 height 5
click at [80, 189] on button "Previous Month" at bounding box center [79, 188] width 5 height 5
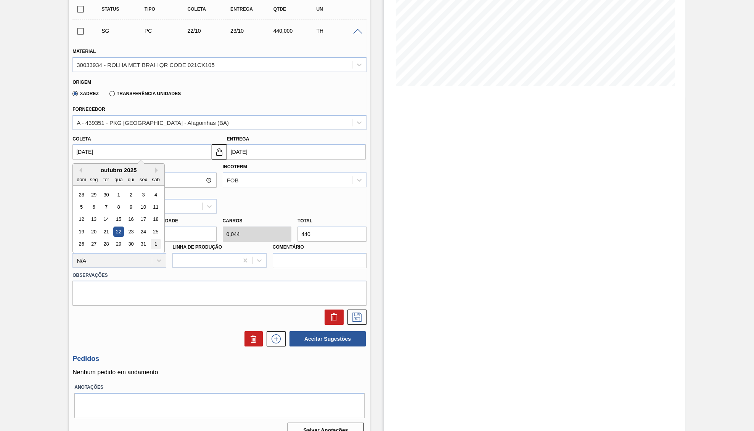
scroll to position [147, 0]
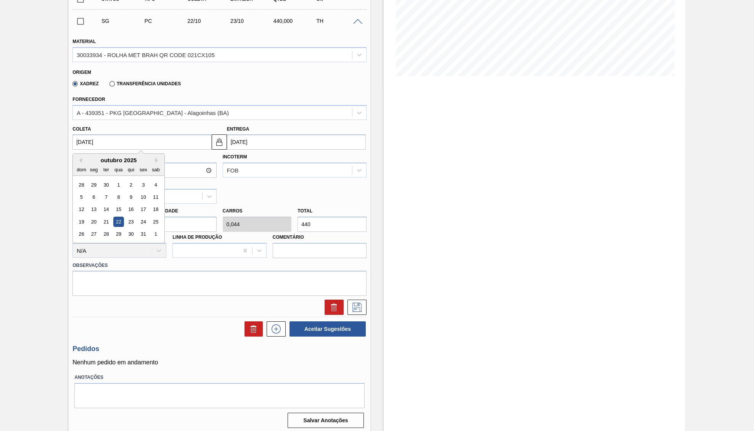
click at [81, 162] on div "outubro 2025" at bounding box center [118, 160] width 91 height 6
click at [80, 158] on button "Previous Month" at bounding box center [79, 160] width 5 height 5
click at [90, 231] on div "29" at bounding box center [94, 234] width 10 height 10
type input "[DATE]"
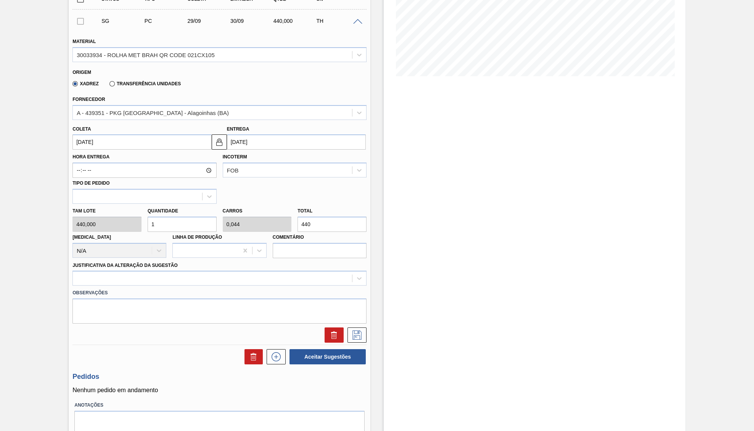
drag, startPoint x: 321, startPoint y: 217, endPoint x: 243, endPoint y: 211, distance: 78.3
click at [297, 217] on input "440" at bounding box center [331, 224] width 69 height 15
type input "0,007"
type input "0"
type input "3"
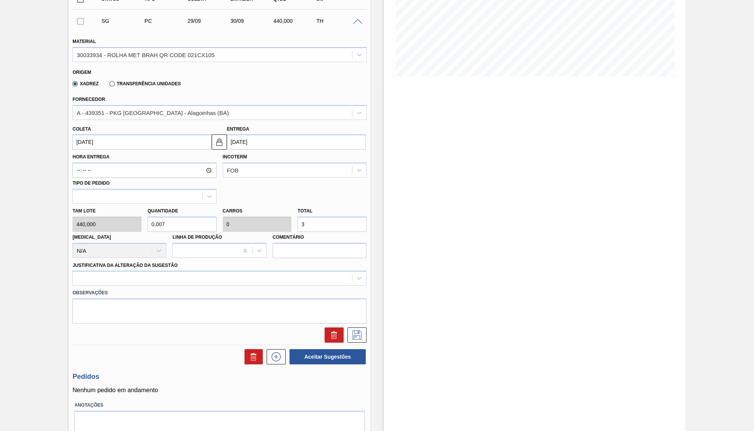
type input "0,08"
type input "0,004"
type input "35"
type input "0,8"
type input "0,035"
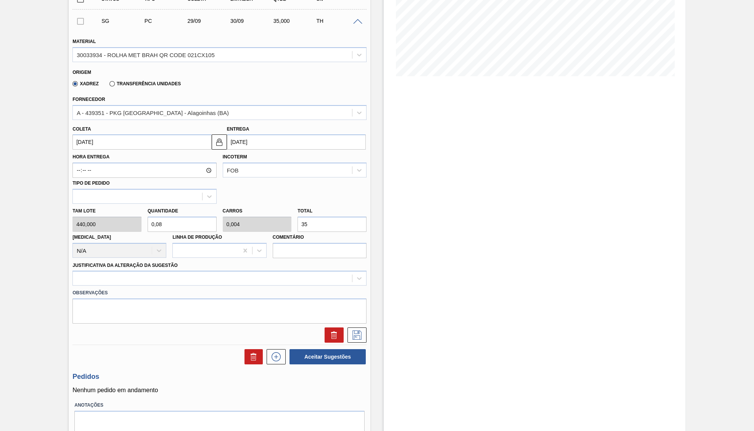
type input "352"
type input "8"
type input "0,352"
type input "3.520"
click at [126, 277] on div at bounding box center [212, 278] width 279 height 11
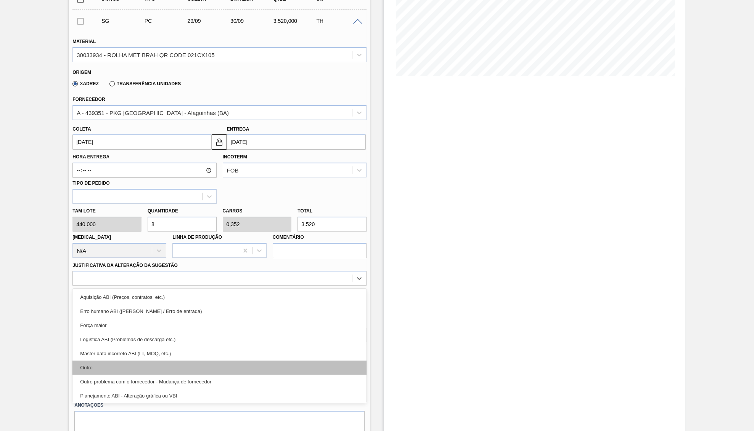
click at [130, 361] on div "Outro" at bounding box center [219, 368] width 294 height 14
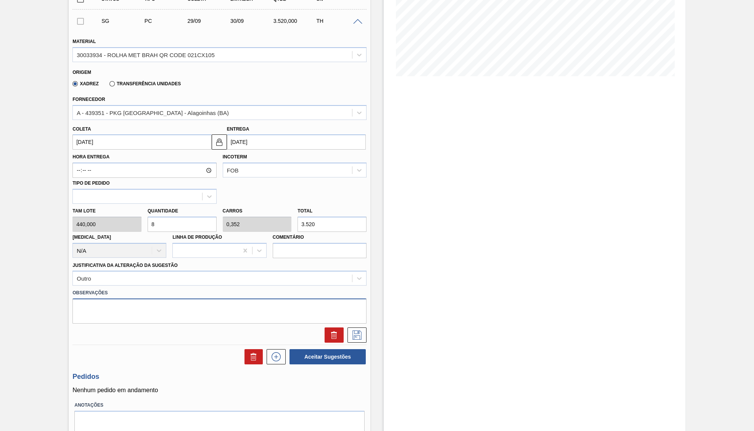
click at [199, 310] on textarea at bounding box center [219, 311] width 294 height 25
paste textarea "5800288896"
type textarea "Virada do pedido 5800288896 para [GEOGRAPHIC_DATA]"
click at [351, 331] on icon at bounding box center [357, 335] width 12 height 9
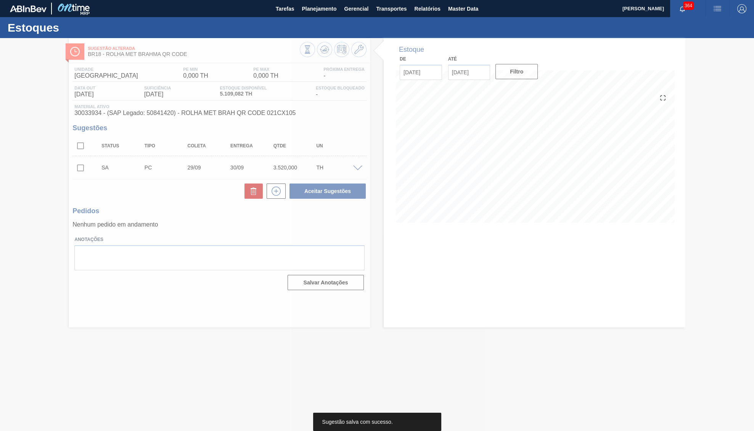
scroll to position [0, 0]
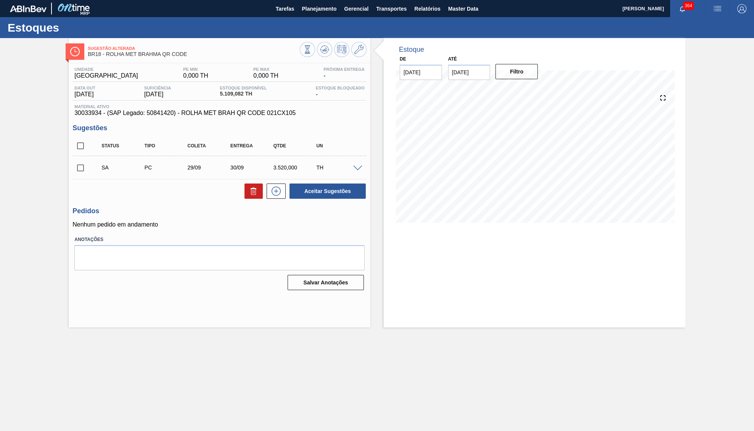
click at [80, 173] on input "checkbox" at bounding box center [80, 168] width 16 height 16
click at [362, 172] on span at bounding box center [357, 169] width 9 height 6
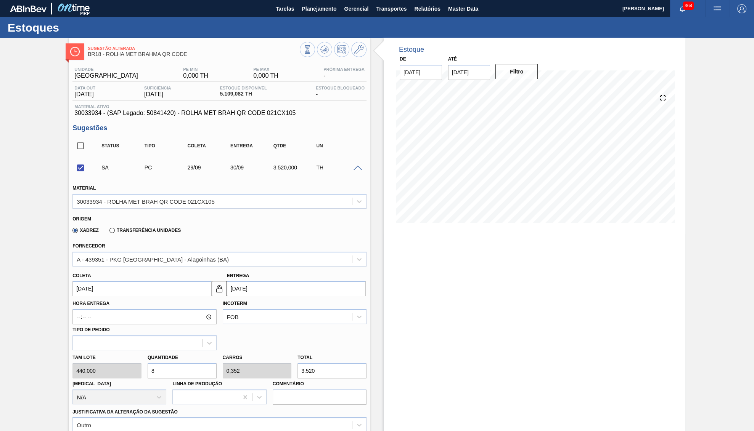
click at [357, 168] on span at bounding box center [357, 169] width 9 height 6
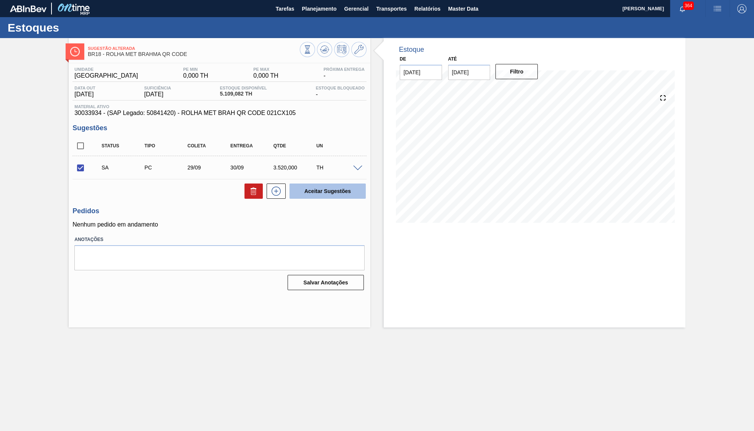
click at [354, 192] on button "Aceitar Sugestões" at bounding box center [327, 191] width 76 height 15
checkbox input "false"
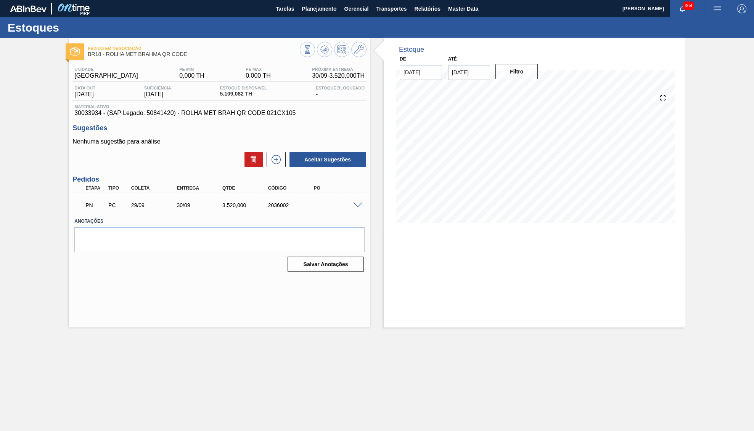
click at [271, 208] on div "2036002" at bounding box center [291, 205] width 51 height 6
click at [269, 208] on div "2036002" at bounding box center [291, 205] width 51 height 6
copy div "2036002"
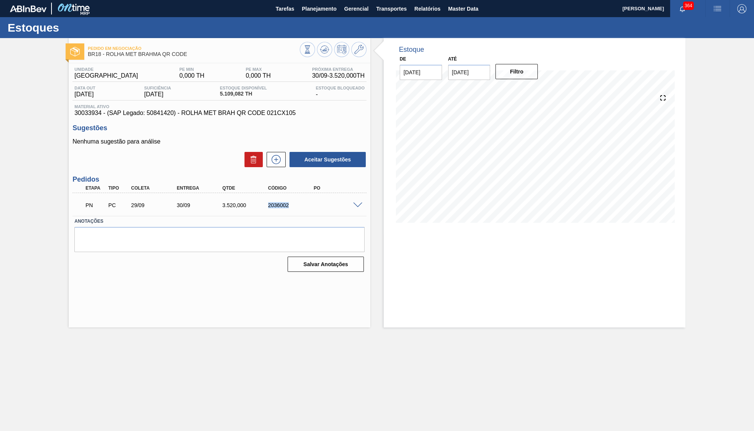
click at [354, 205] on span at bounding box center [357, 206] width 9 height 6
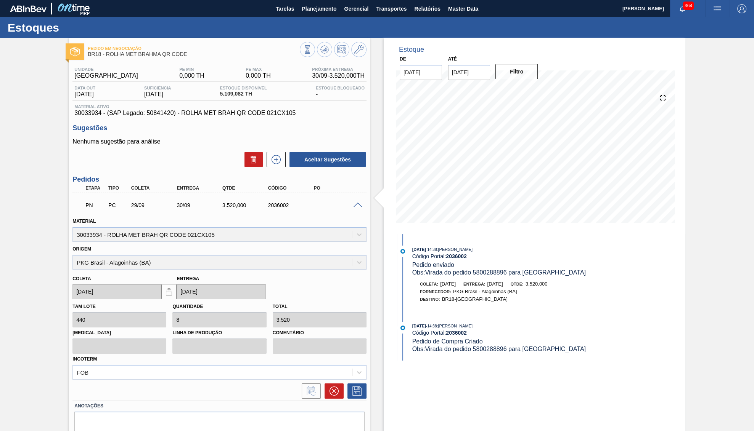
click at [277, 151] on div "Nenhuma sugestão para análise Aceitar Sugestões" at bounding box center [219, 153] width 294 height 30
click at [277, 164] on icon at bounding box center [276, 159] width 12 height 9
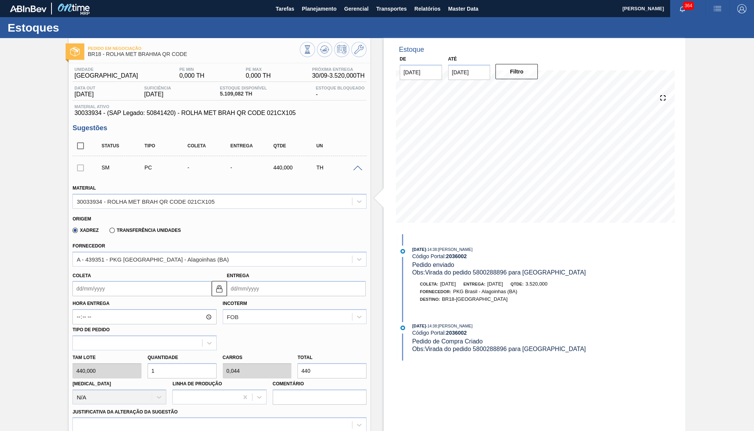
click at [104, 287] on input "Coleta" at bounding box center [141, 288] width 139 height 15
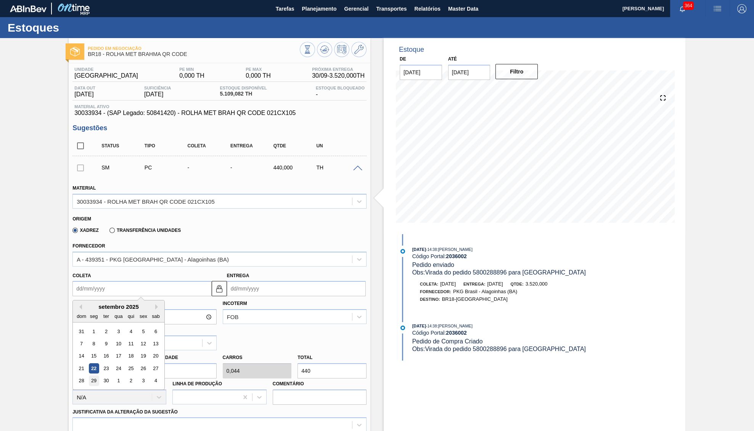
click at [94, 379] on div "29" at bounding box center [94, 381] width 10 height 10
type input "[DATE]"
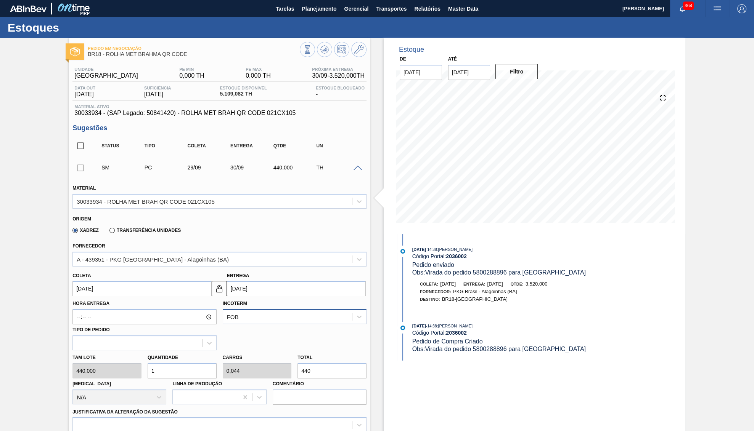
scroll to position [118, 0]
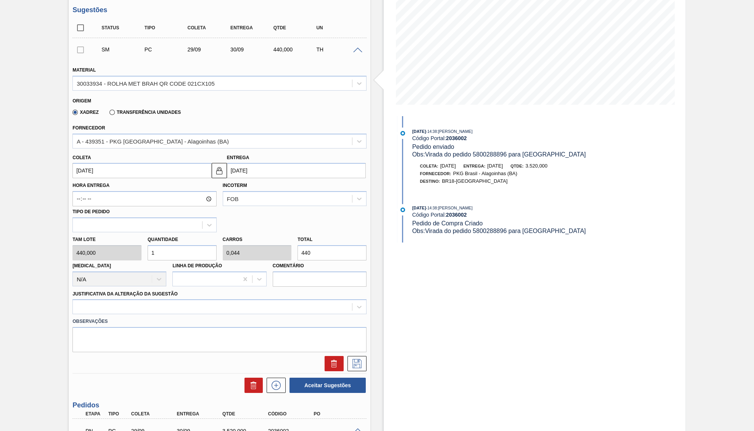
drag, startPoint x: 327, startPoint y: 247, endPoint x: 143, endPoint y: 257, distance: 184.4
click at [297, 257] on input "440" at bounding box center [331, 252] width 69 height 15
type input "0,007"
type input "0"
type input "3"
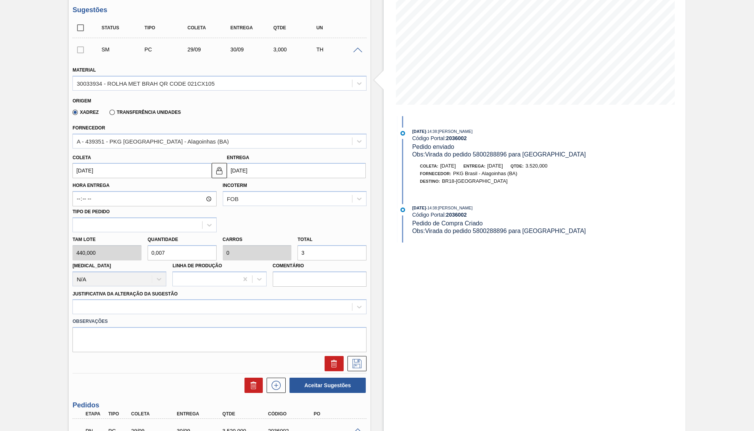
type input "0,08"
type input "0,004"
type input "35"
type input "0,8"
type input "0,035"
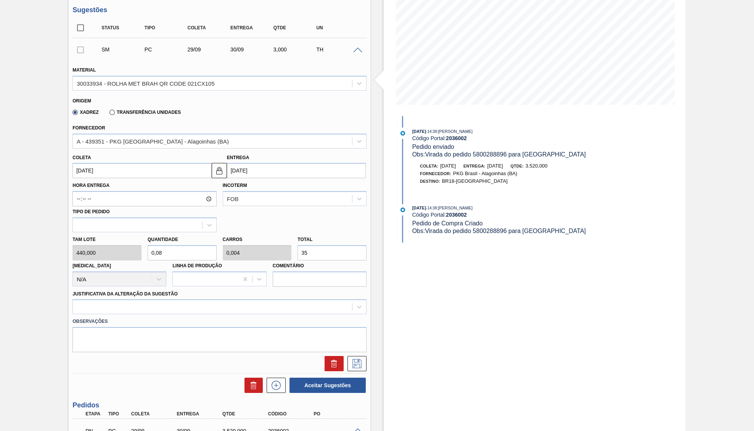
type input "352"
type input "8"
type input "0,352"
type input "3.520"
click at [104, 309] on div at bounding box center [219, 307] width 294 height 15
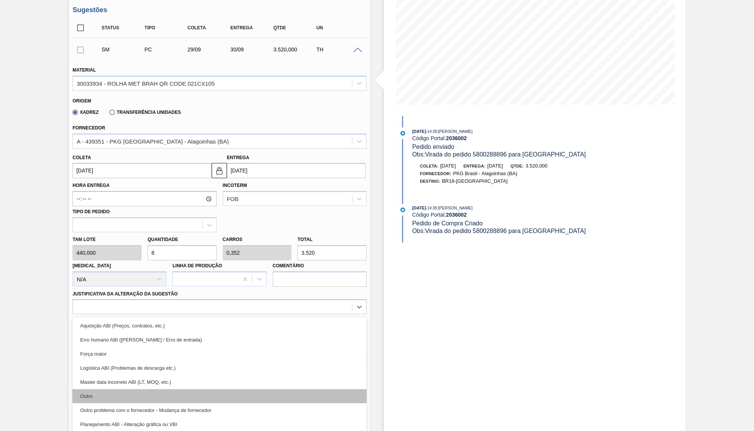
click at [125, 390] on div "Outro" at bounding box center [219, 397] width 294 height 14
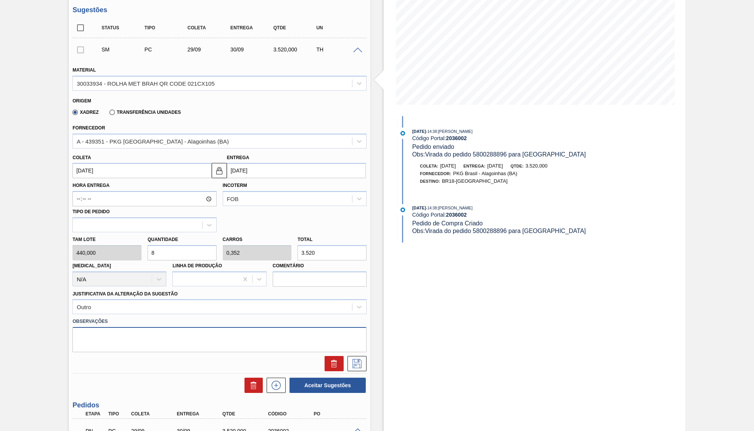
click at [132, 342] on textarea at bounding box center [219, 339] width 294 height 25
paste textarea "5800288903"
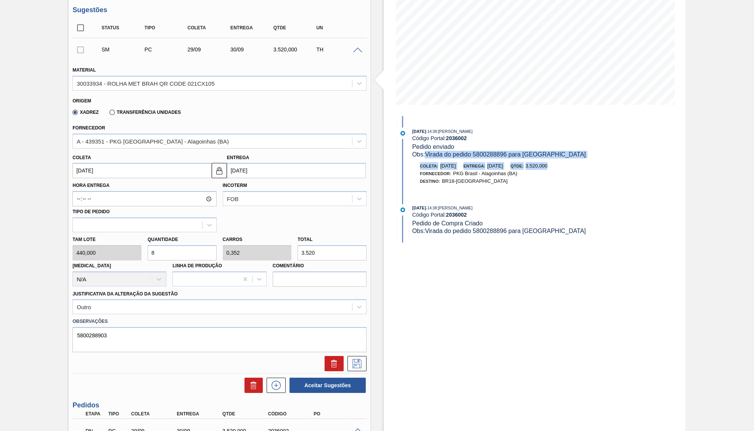
drag, startPoint x: 428, startPoint y: 155, endPoint x: 575, endPoint y: 160, distance: 147.6
click at [575, 160] on div "[DATE] 14:38 : [PERSON_NAME] Código Portal: 2036002 Pedido enviado Obs: Virada …" at bounding box center [495, 160] width 196 height 65
click at [521, 154] on span "Obs: Virada do pedido 5800288896 para [GEOGRAPHIC_DATA]" at bounding box center [498, 154] width 173 height 6
click at [477, 151] on span "Obs: Virada do pedido 5800288896 para [GEOGRAPHIC_DATA]" at bounding box center [498, 154] width 173 height 6
click at [471, 151] on span "Obs: Virada do pedido 5800288896 para [GEOGRAPHIC_DATA]" at bounding box center [498, 154] width 173 height 6
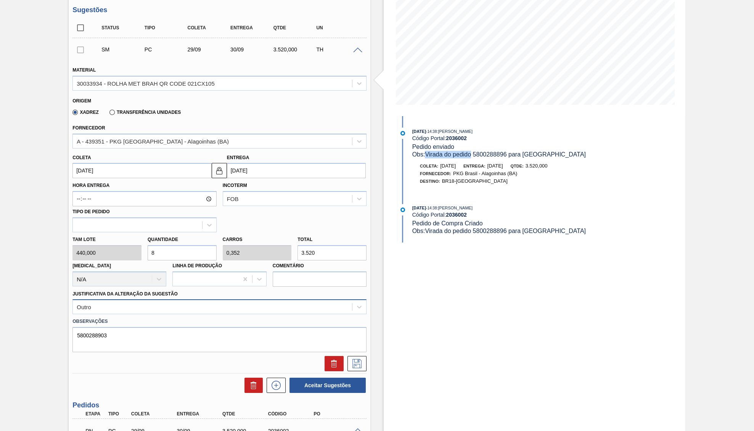
copy span "Virada do pedido"
click at [80, 327] on textarea "5800288903" at bounding box center [219, 339] width 294 height 25
click at [78, 327] on textarea "5800288903" at bounding box center [219, 339] width 294 height 25
paste textarea "Virada do pedido"
click at [167, 330] on textarea "Virada do pedido 5800288903" at bounding box center [219, 339] width 294 height 25
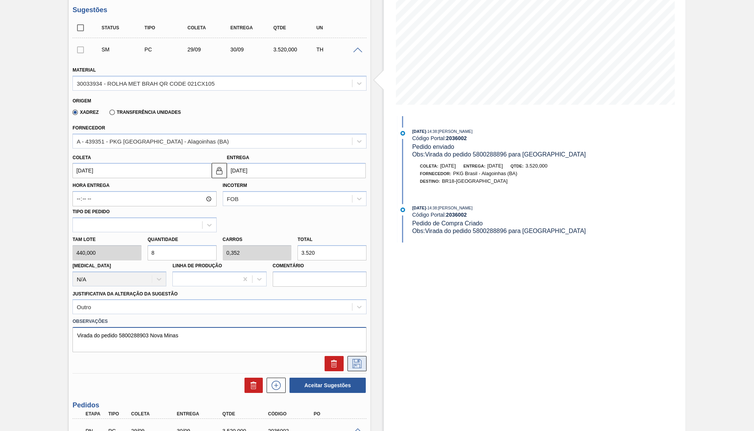
type textarea "Virada do pedido 5800288903 Nova Minas"
click at [348, 362] on button at bounding box center [356, 363] width 19 height 15
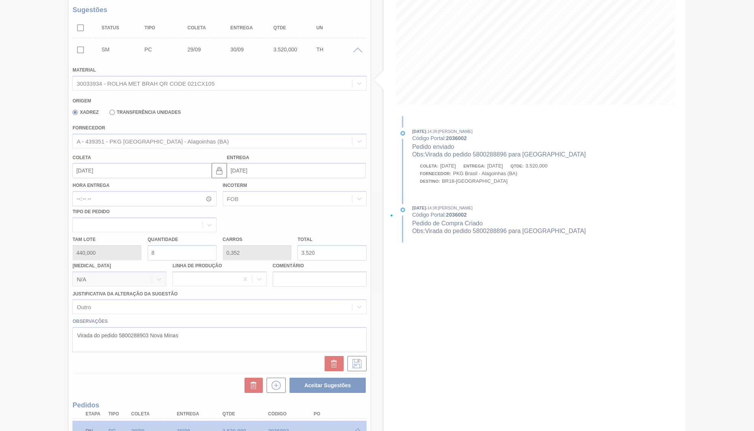
click at [485, 360] on div at bounding box center [377, 215] width 754 height 431
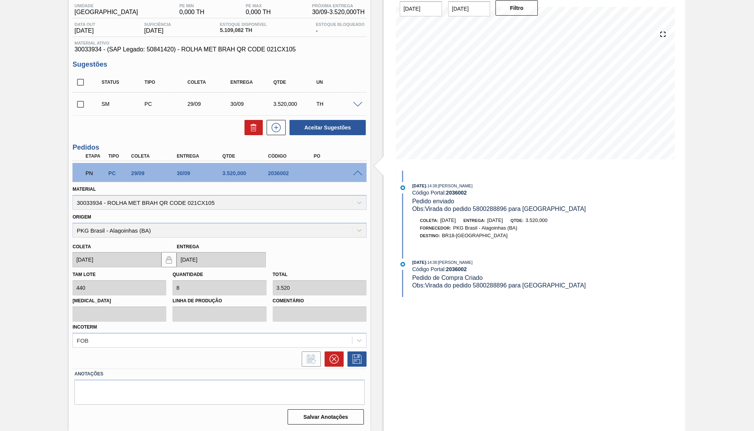
scroll to position [0, 0]
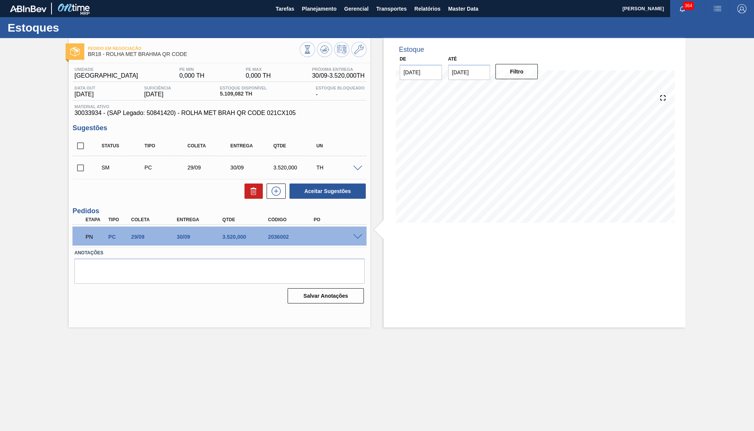
click at [357, 239] on span at bounding box center [357, 237] width 9 height 6
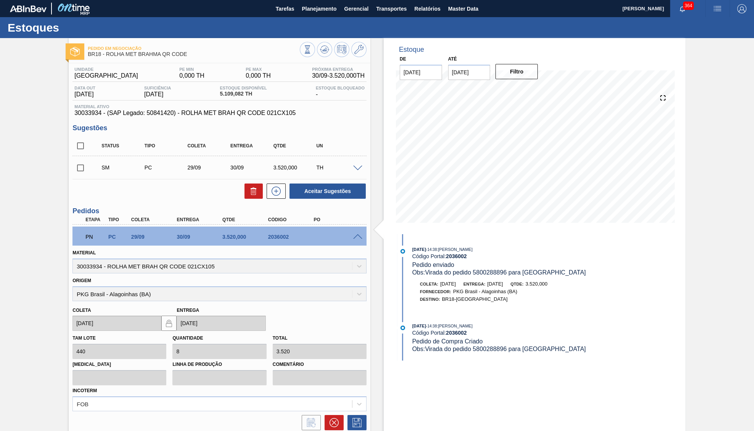
scroll to position [61, 0]
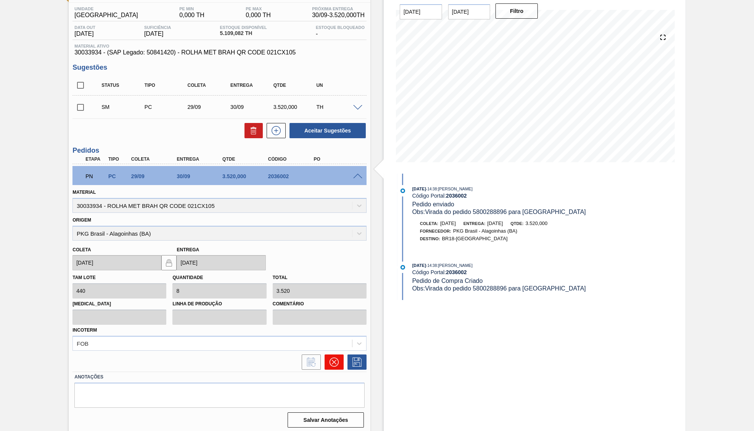
click at [335, 361] on icon at bounding box center [333, 362] width 9 height 9
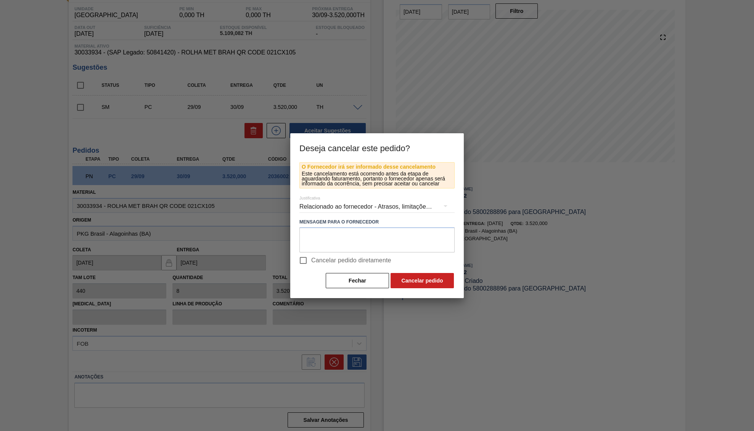
click at [328, 258] on span "Cancelar pedido diretamente" at bounding box center [351, 260] width 80 height 9
click at [311, 258] on input "Cancelar pedido diretamente" at bounding box center [303, 261] width 16 height 16
checkbox input "true"
click at [333, 236] on textarea at bounding box center [376, 240] width 155 height 25
click at [358, 192] on div "Justificativa Relacionado ao fornecedor - Atrasos, limitações de capacidade, et…" at bounding box center [376, 202] width 155 height 27
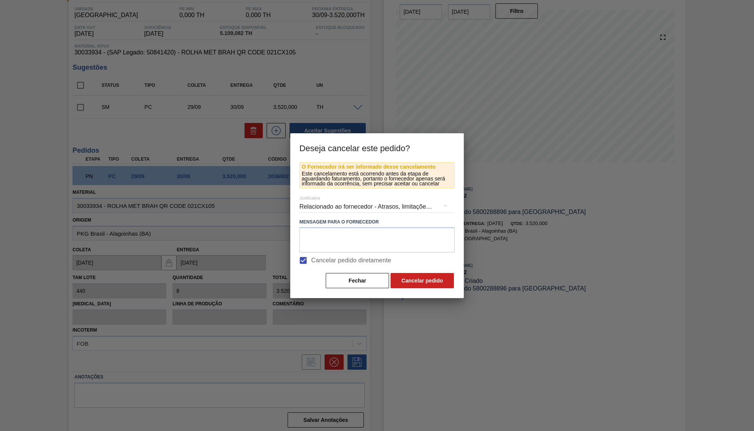
click at [366, 204] on div "Relacionado ao fornecedor - Atrasos, limitações de capacidade, etc." at bounding box center [376, 206] width 155 height 21
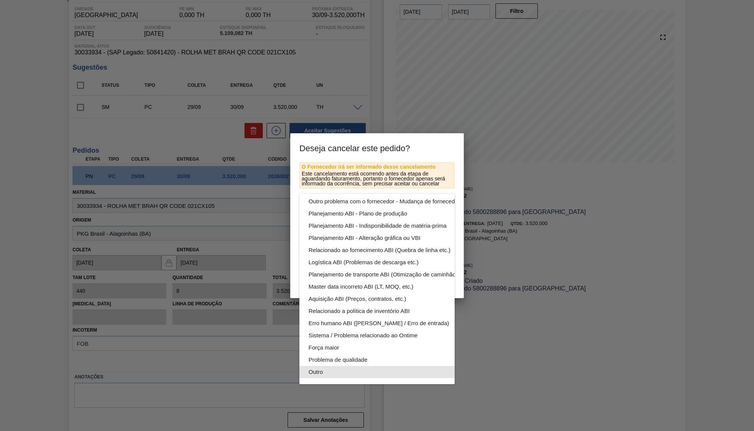
click at [336, 371] on div "Outro" at bounding box center [394, 372] width 173 height 12
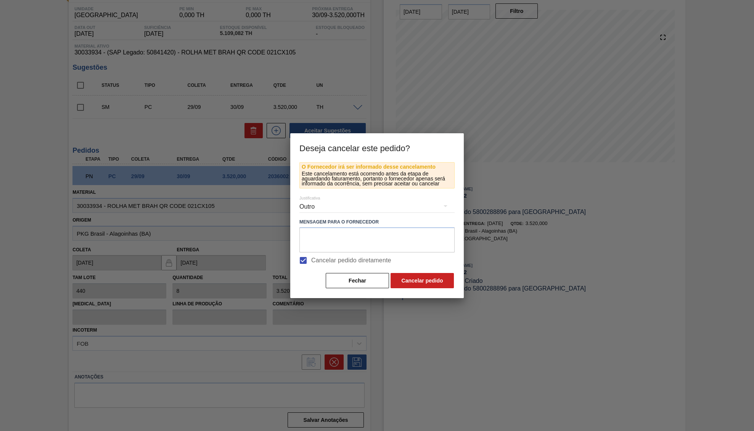
drag, startPoint x: 326, startPoint y: 215, endPoint x: 336, endPoint y: 222, distance: 11.7
click at [329, 217] on div "Relacionado ao fornecedor - Atrasos, limitações de capacidade, etc. Relacionado…" at bounding box center [377, 215] width 754 height 431
click at [339, 227] on label "Mensagem para o Fornecedor" at bounding box center [376, 222] width 155 height 11
click at [358, 239] on textarea at bounding box center [376, 240] width 155 height 25
type textarea "Outro"
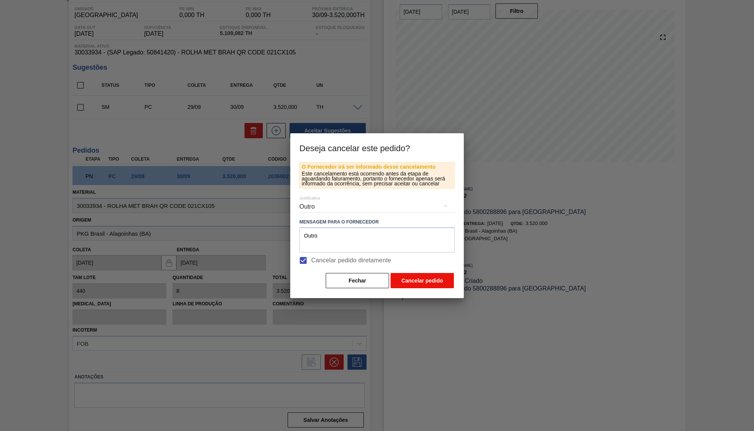
click at [431, 277] on button "Cancelar pedido" at bounding box center [421, 280] width 63 height 15
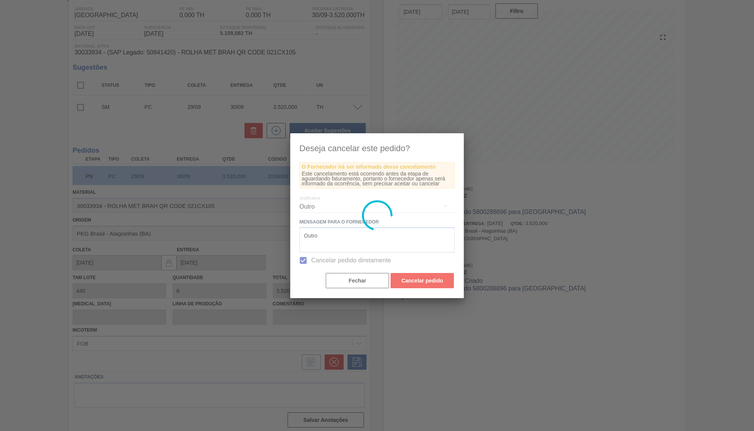
scroll to position [0, 0]
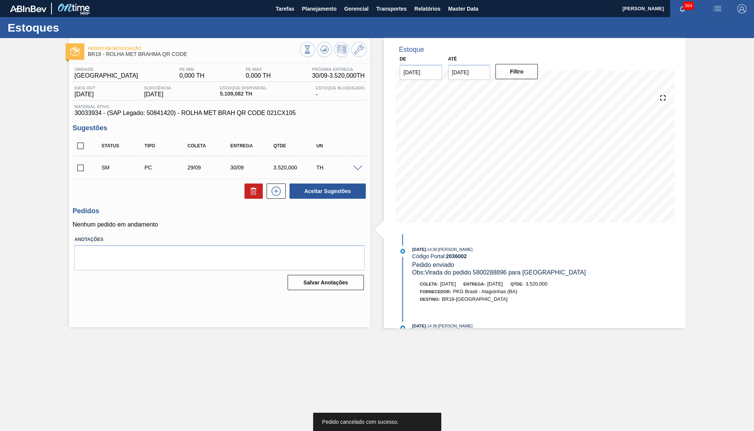
click at [74, 170] on input "checkbox" at bounding box center [80, 168] width 16 height 16
click at [311, 182] on div "Status Tipo Coleta Entrega Qtde UN SM PC 29/09 30/09 3.520,000 TH Material 3003…" at bounding box center [219, 168] width 294 height 64
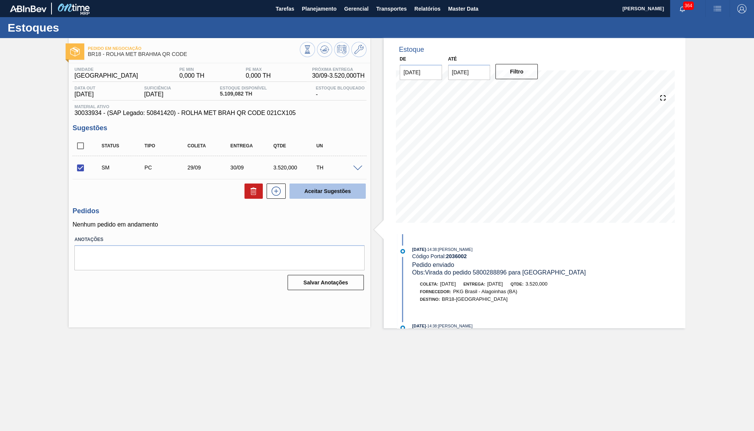
click at [316, 199] on button "Aceitar Sugestões" at bounding box center [327, 191] width 76 height 15
checkbox input "false"
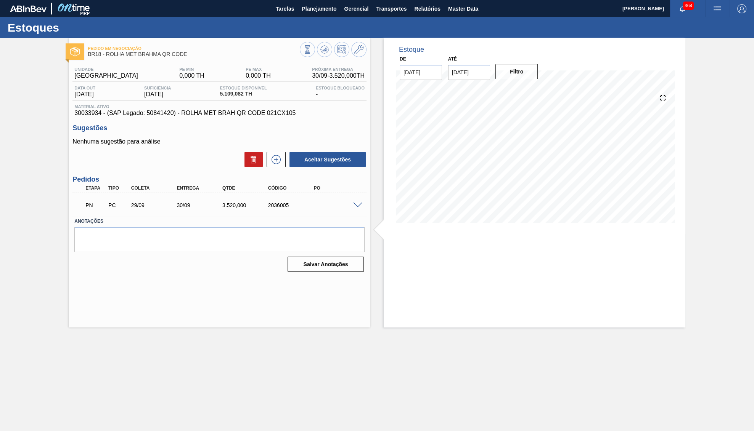
click at [279, 208] on div "2036005" at bounding box center [291, 205] width 51 height 6
copy div "2036005"
click at [165, 347] on main "Tarefas Planejamento Gerencial Transportes Relatórios Master Data [PERSON_NAME]…" at bounding box center [377, 215] width 754 height 431
click at [271, 205] on div "2036005" at bounding box center [291, 205] width 51 height 6
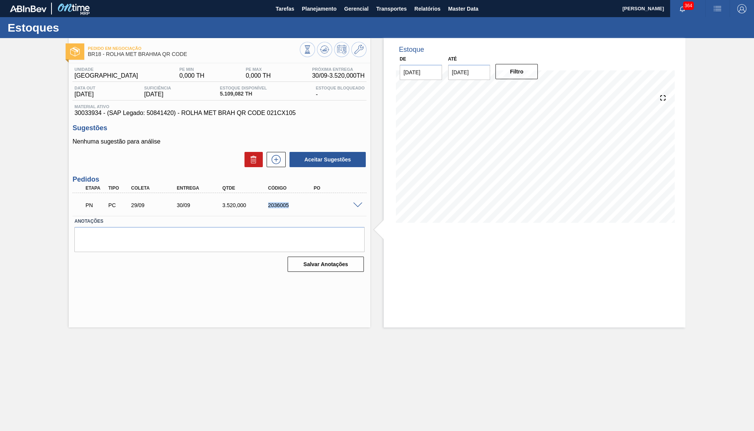
click at [271, 205] on div "2036005" at bounding box center [291, 205] width 51 height 6
copy div "2036005"
click at [360, 208] on span at bounding box center [357, 206] width 9 height 6
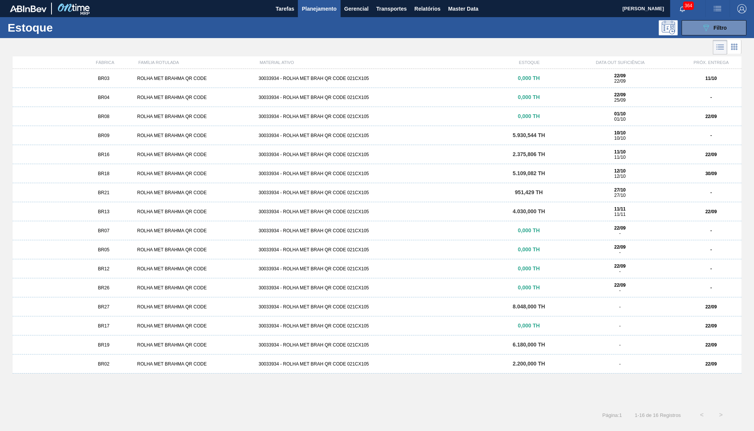
click at [100, 310] on div "BR27" at bounding box center [103, 307] width 61 height 5
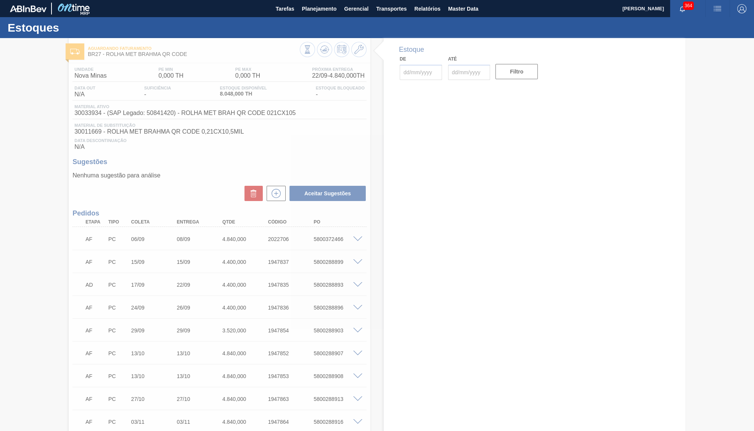
type input "[DATE]"
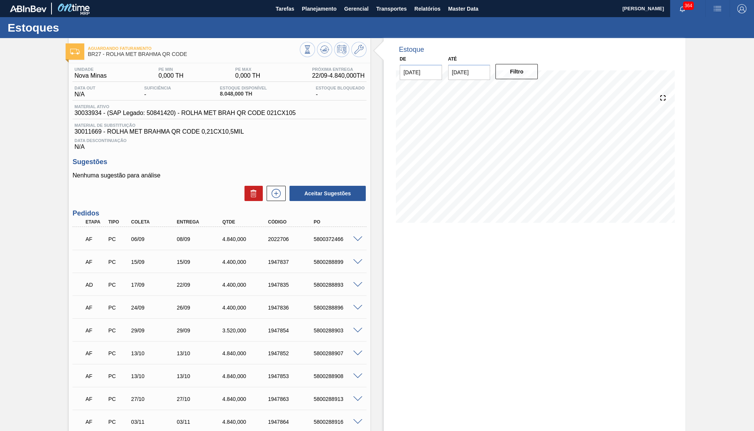
click at [355, 331] on div at bounding box center [358, 330] width 15 height 6
click at [358, 332] on span at bounding box center [357, 331] width 9 height 6
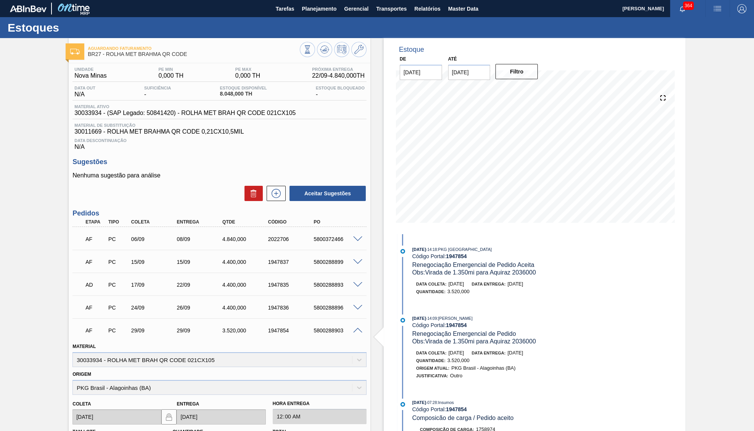
scroll to position [118, 0]
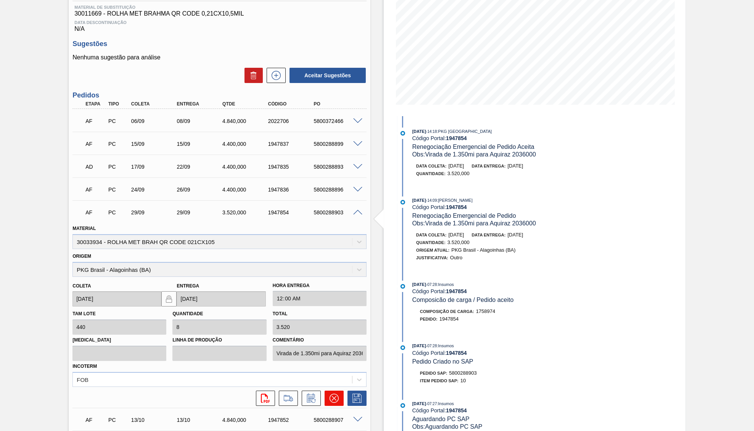
click at [343, 391] on button at bounding box center [333, 398] width 19 height 15
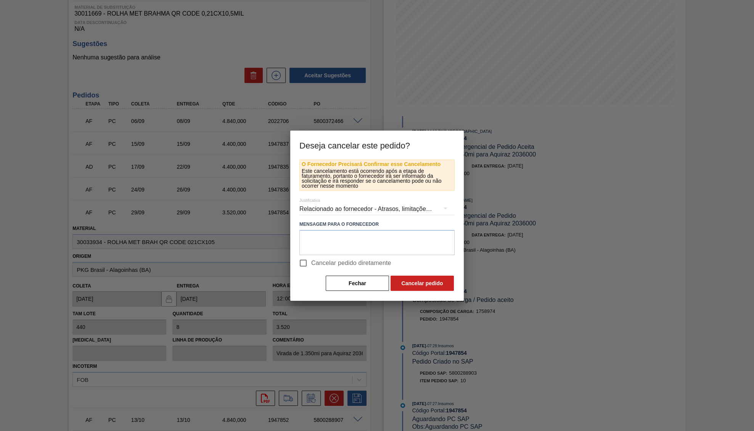
click at [335, 394] on div at bounding box center [377, 215] width 754 height 431
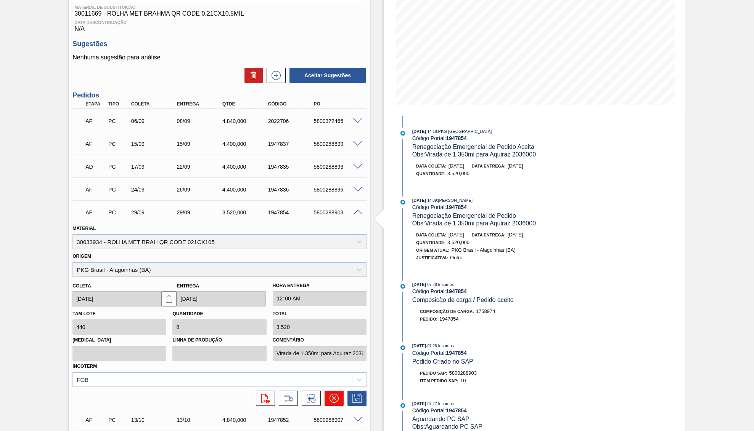
click at [337, 394] on icon at bounding box center [333, 398] width 9 height 9
click at [325, 403] on button at bounding box center [333, 398] width 19 height 15
click at [333, 399] on icon at bounding box center [333, 398] width 9 height 9
click at [344, 420] on div "AF PC 06/09 08/09 4.840,000 2022706 5800372466 Material 30033934 - ROLHA MET BR…" at bounding box center [219, 327] width 294 height 436
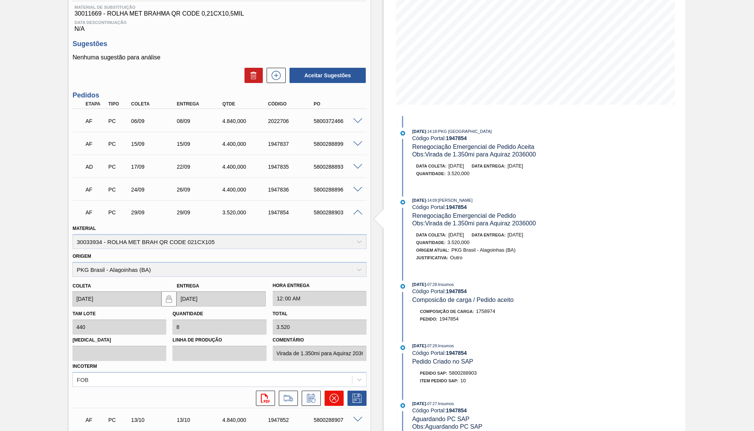
click at [331, 401] on icon at bounding box center [333, 398] width 9 height 9
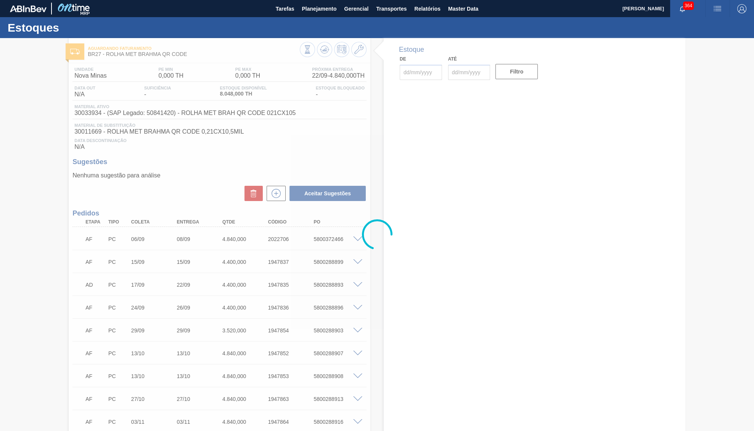
type input "[DATE]"
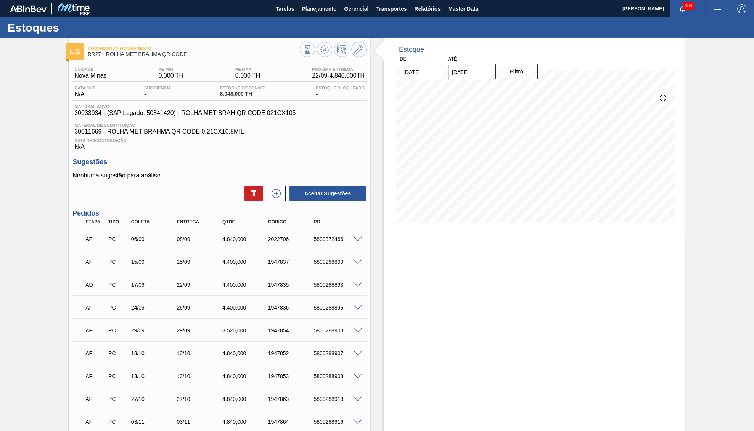
scroll to position [113, 0]
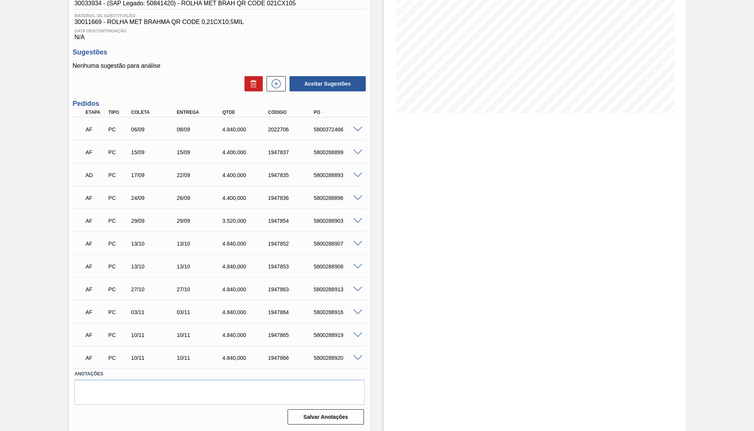
click at [358, 219] on span at bounding box center [357, 221] width 9 height 6
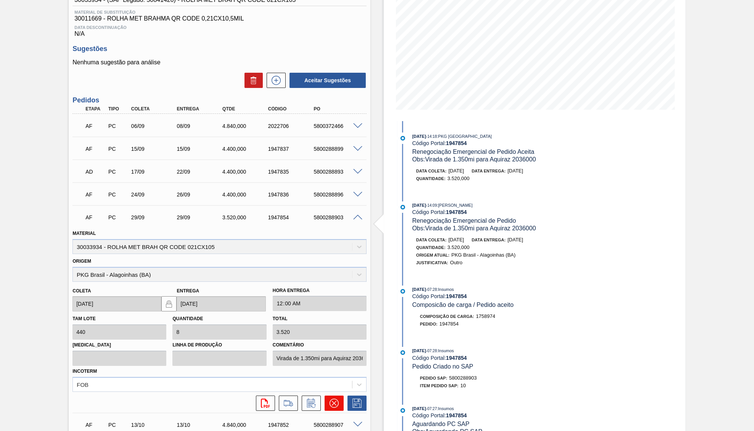
click at [338, 399] on icon at bounding box center [333, 403] width 9 height 9
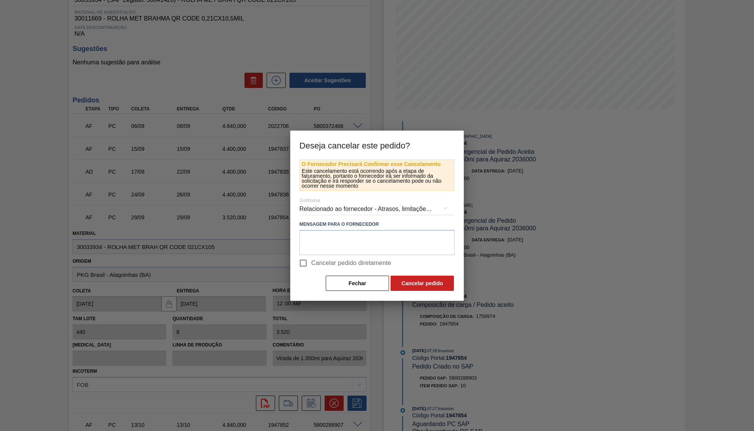
click at [349, 262] on span "Cancelar pedido diretamente" at bounding box center [351, 263] width 80 height 9
click at [311, 262] on input "Cancelar pedido diretamente" at bounding box center [303, 263] width 16 height 16
checkbox input "true"
click at [332, 231] on textarea at bounding box center [376, 242] width 155 height 25
paste textarea "2036005"
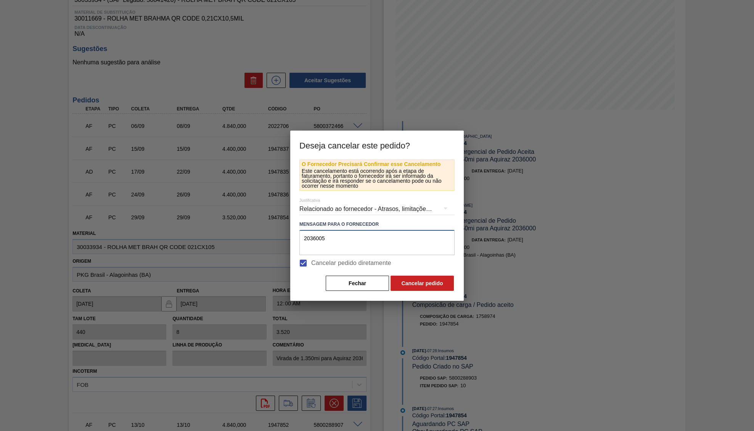
click at [306, 239] on textarea "2036005" at bounding box center [376, 242] width 155 height 25
click at [331, 210] on div "Relacionado ao fornecedor - Atrasos, limitações de capacidade, etc." at bounding box center [376, 209] width 155 height 21
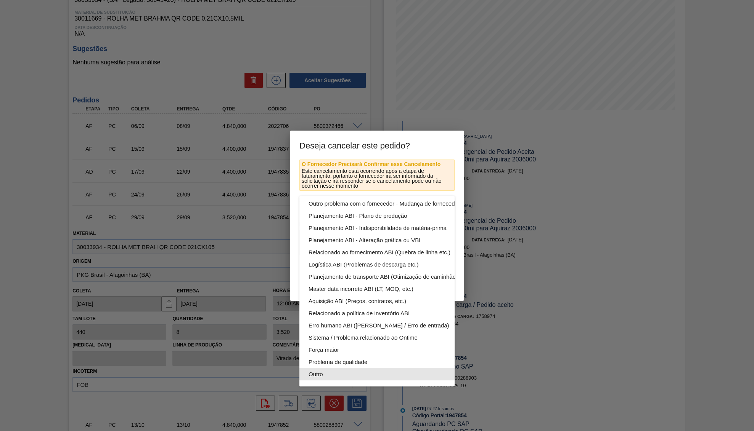
click at [338, 376] on div "Outro" at bounding box center [394, 375] width 173 height 12
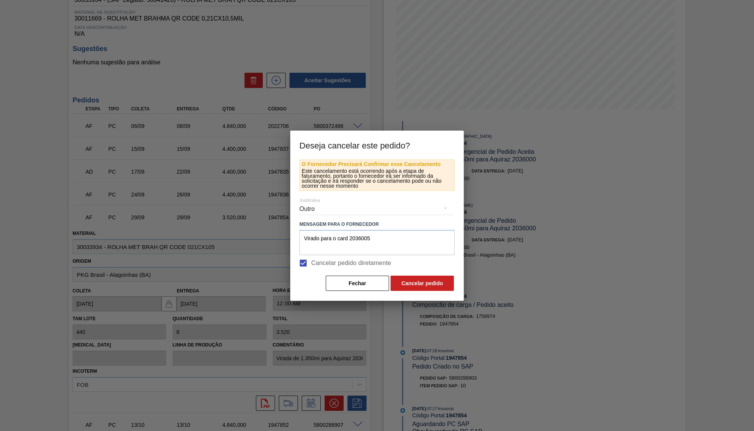
scroll to position [41, 0]
click at [382, 221] on div "Outro" at bounding box center [376, 209] width 155 height 27
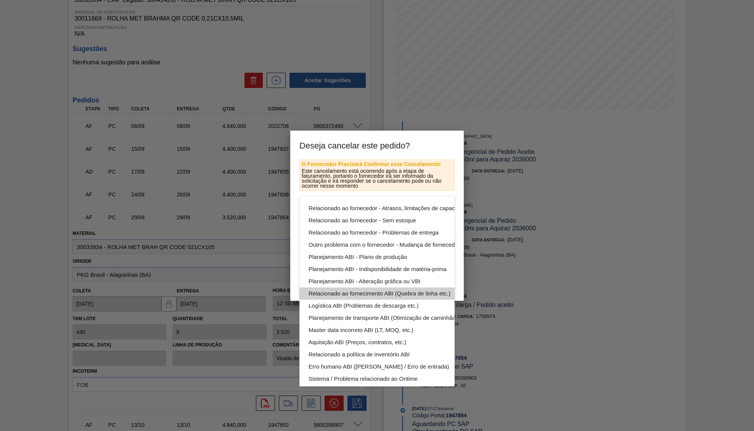
click at [403, 244] on div "Relacionado ao fornecedor - Atrasos, limitações de capacidade, etc. Relacionado…" at bounding box center [394, 312] width 191 height 232
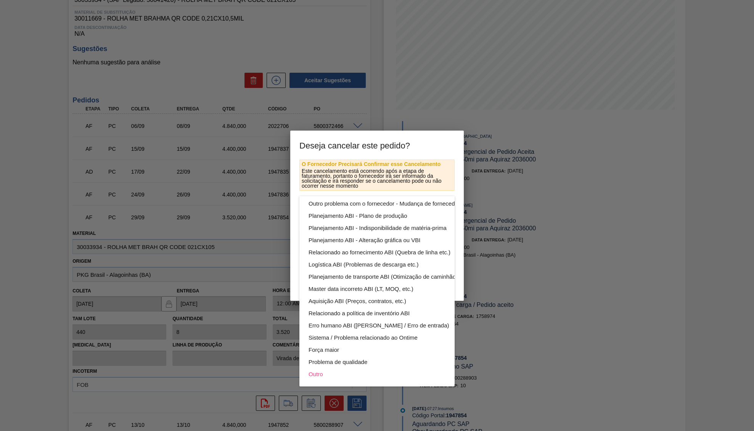
click at [318, 161] on div "Relacionado ao fornecedor - Atrasos, limitações de capacidade, etc. Relacionado…" at bounding box center [377, 215] width 754 height 431
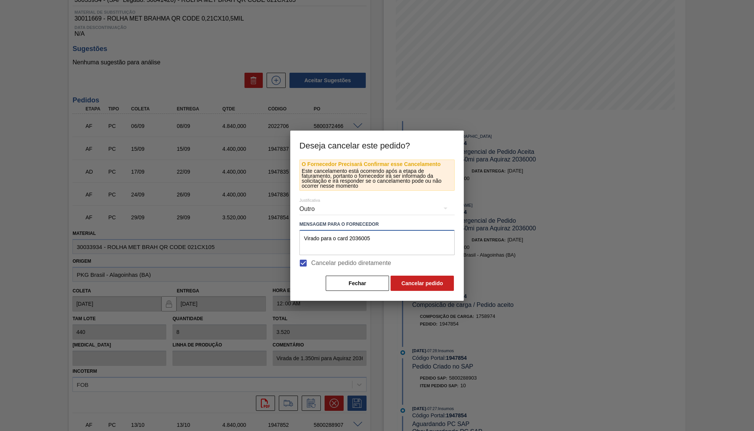
click at [412, 243] on textarea "Virado para o card 2036005" at bounding box center [376, 242] width 155 height 25
type textarea "Virado para o card 2036005 e card 2036000"
click at [418, 283] on button "Cancelar pedido" at bounding box center [421, 283] width 63 height 15
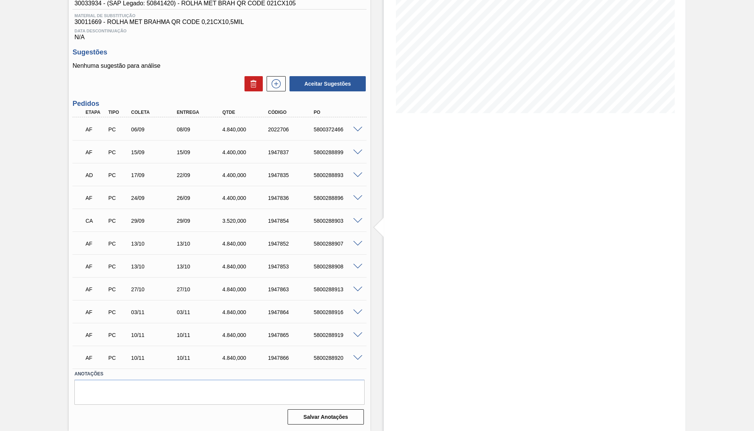
click at [316, 217] on div "CA PC 29/09 29/09 3.520,000 1947854 5800288903" at bounding box center [217, 220] width 274 height 15
copy div "5800288903"
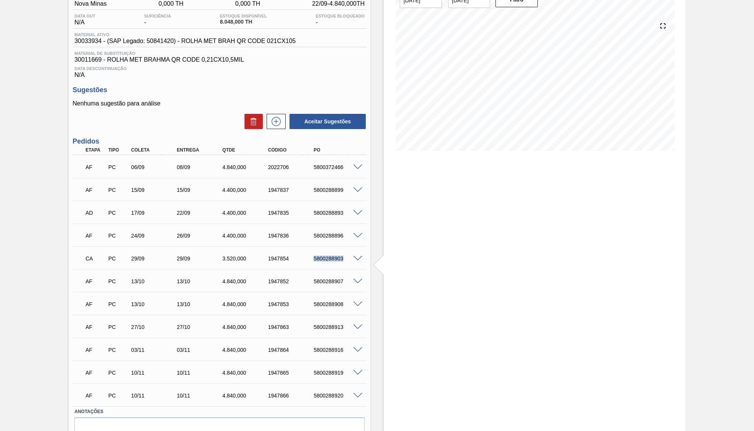
scroll to position [34, 0]
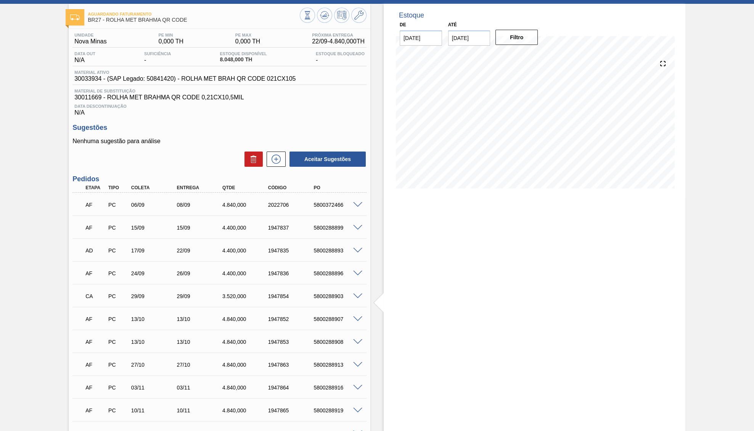
click at [192, 82] on span "30033934 - (SAP Legado: 50841420) - ROLHA MET BRAH QR CODE 021CX105" at bounding box center [184, 78] width 221 height 7
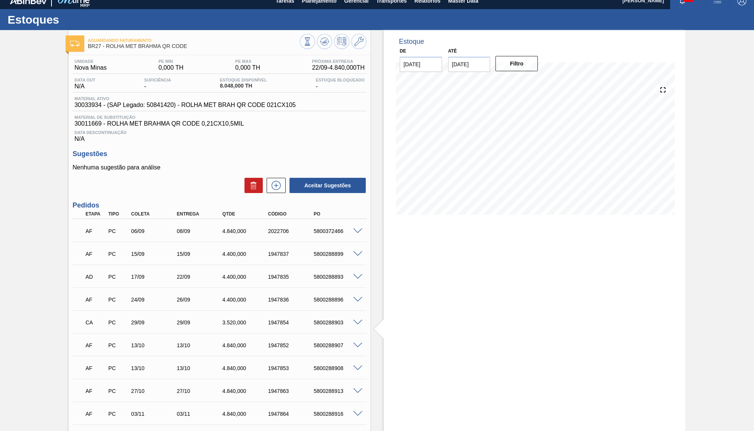
scroll to position [0, 0]
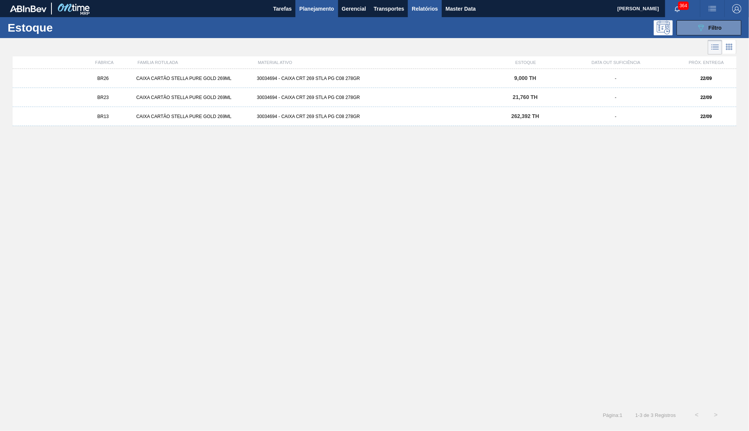
click at [410, 6] on button "Relatórios" at bounding box center [425, 8] width 34 height 17
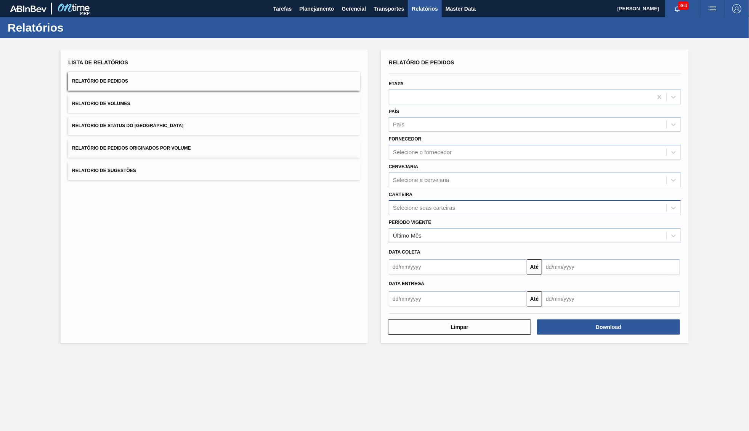
click at [439, 202] on div "Selecione suas carteiras" at bounding box center [527, 207] width 277 height 11
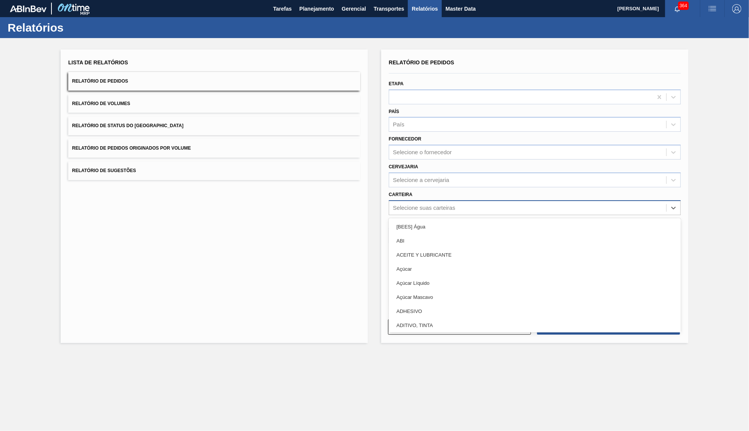
click at [417, 205] on div "Selecione suas carteiras" at bounding box center [424, 208] width 62 height 6
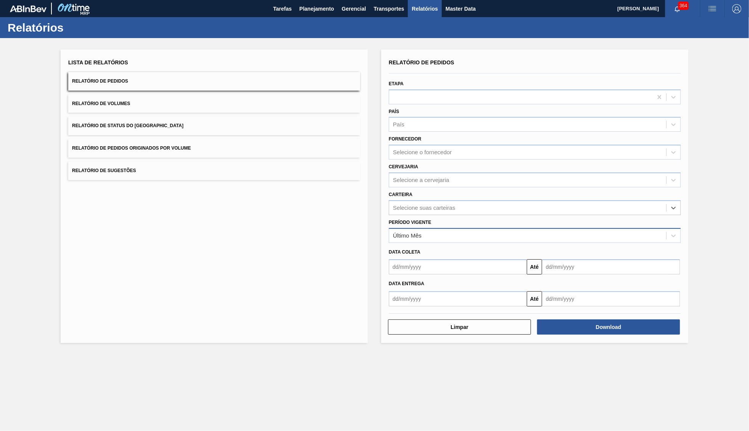
click at [422, 232] on div "Último Mês" at bounding box center [407, 235] width 29 height 6
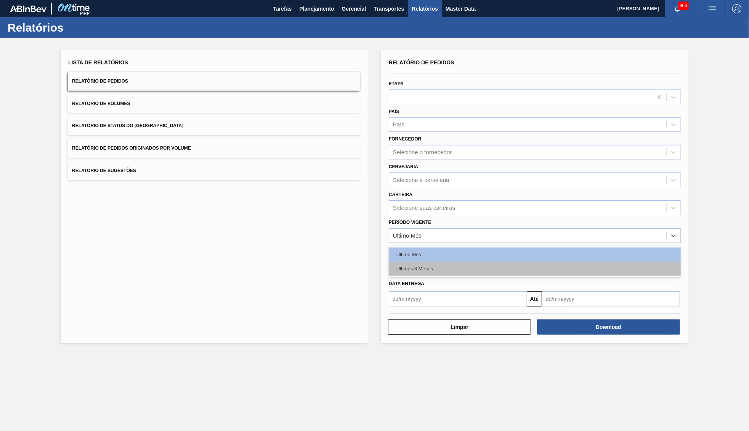
click at [430, 262] on div "Últimos 3 Meses" at bounding box center [535, 269] width 292 height 14
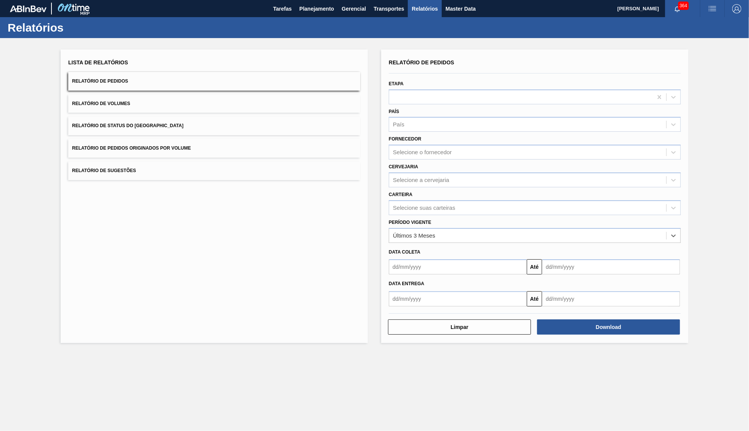
click at [440, 189] on div "Carteira Selecione suas carteiras" at bounding box center [535, 202] width 292 height 26
click at [450, 215] on div "Período Vigente Últimos 3 Meses" at bounding box center [535, 229] width 298 height 28
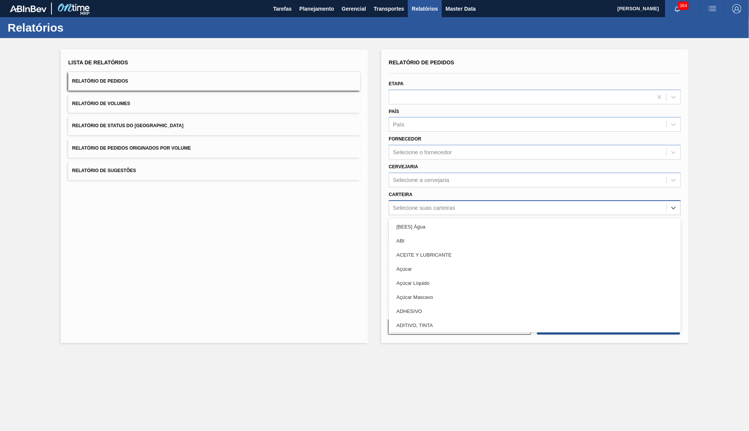
click at [447, 204] on div "Selecione suas carteiras" at bounding box center [527, 207] width 277 height 11
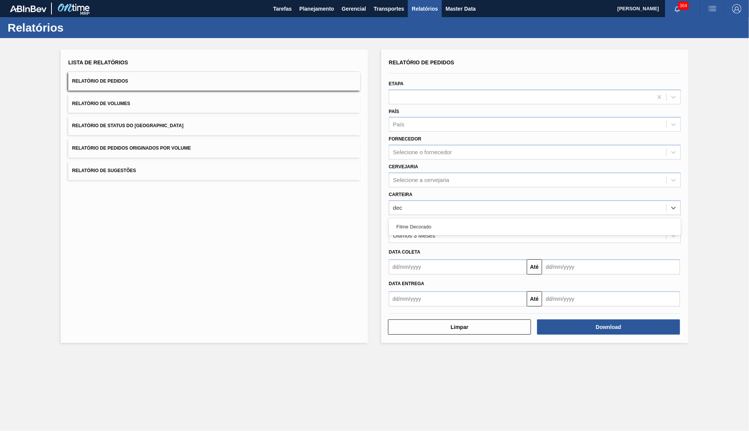
type input "deco"
drag, startPoint x: 441, startPoint y: 217, endPoint x: 474, endPoint y: 243, distance: 42.6
click at [441, 220] on div "Filme Decorado" at bounding box center [535, 227] width 292 height 14
click at [654, 322] on button "Download" at bounding box center [608, 329] width 143 height 15
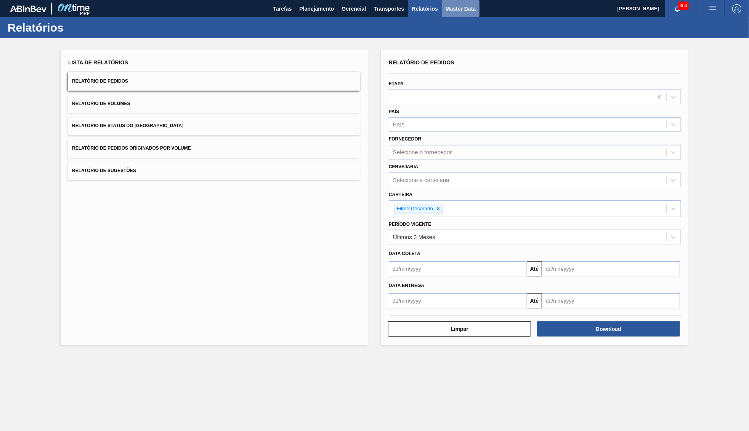
click at [469, 6] on span "Master Data" at bounding box center [461, 8] width 30 height 9
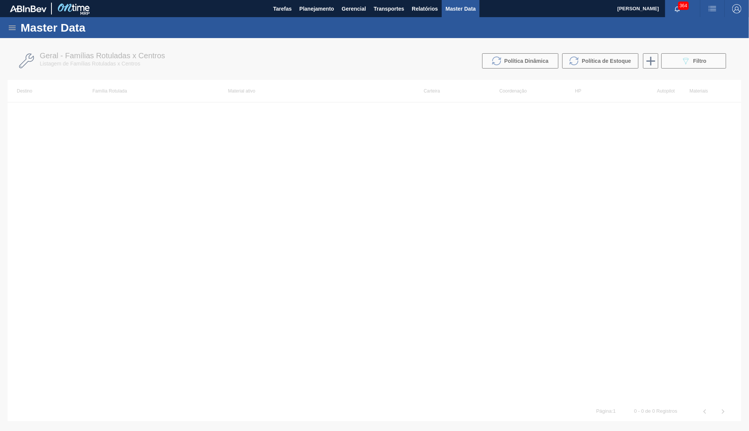
click at [11, 26] on icon at bounding box center [12, 27] width 9 height 9
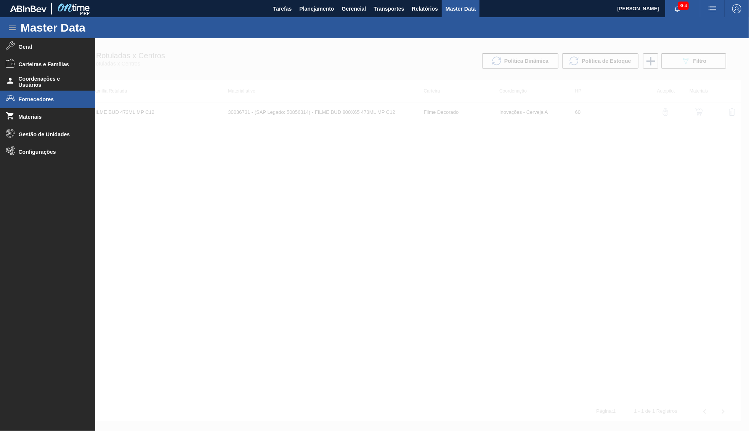
click at [44, 103] on span "Fornecedores" at bounding box center [50, 99] width 63 height 6
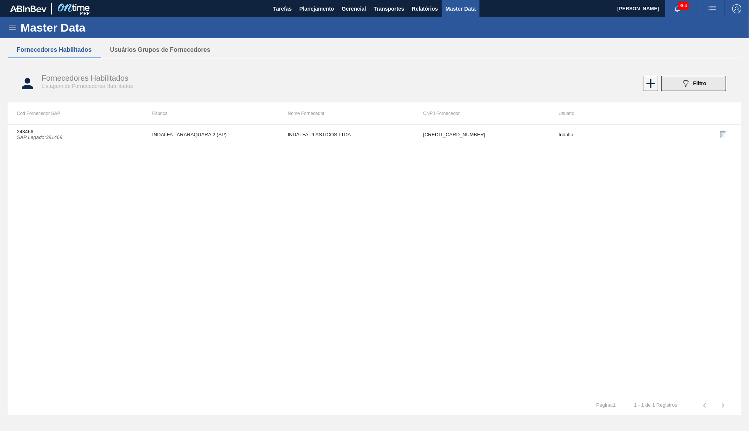
click at [695, 80] on div "089F7B8B-B2A5-4AFE-B5C0-19BA573D28AC Filtro" at bounding box center [694, 83] width 26 height 9
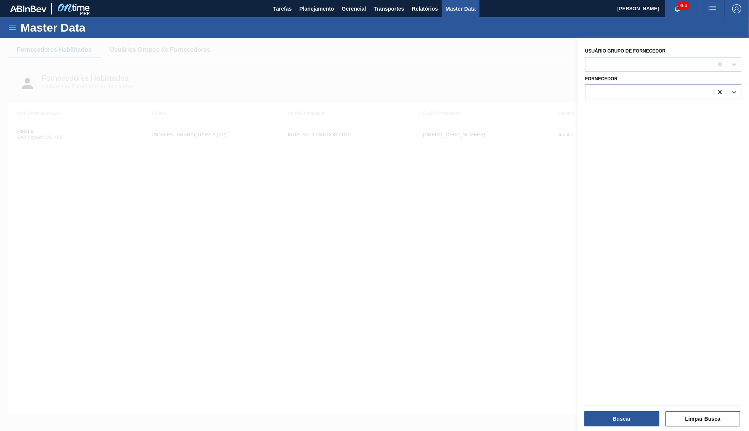
click at [717, 88] on icon at bounding box center [720, 92] width 8 height 8
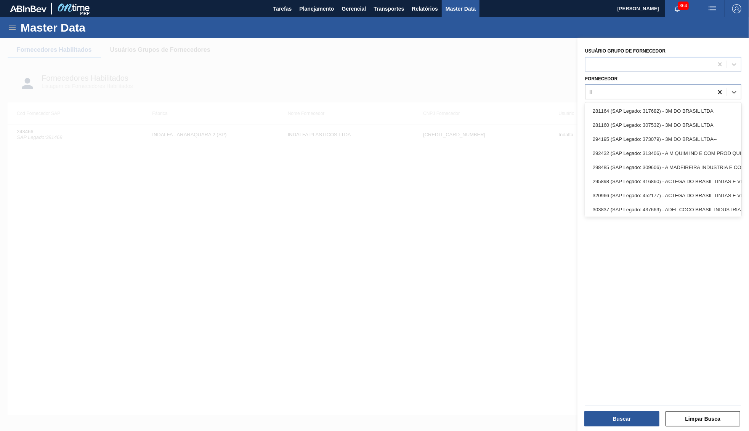
type input "IFF"
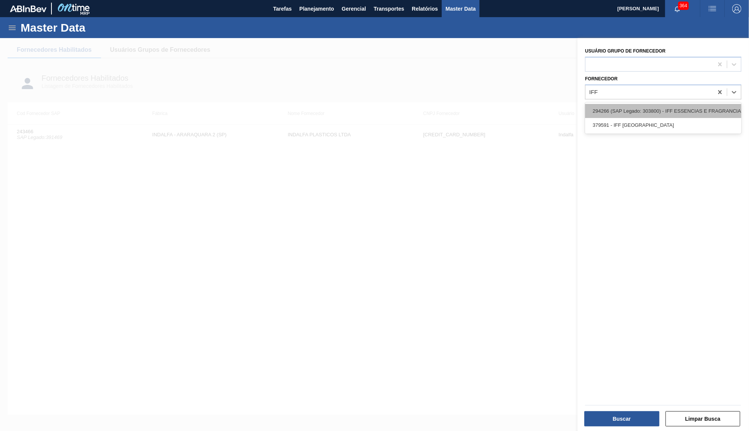
click at [713, 104] on div "294266 (SAP Legado: 303800) - IFF ESSENCIAS E FRAGRANCIAS LTDA" at bounding box center [663, 111] width 156 height 14
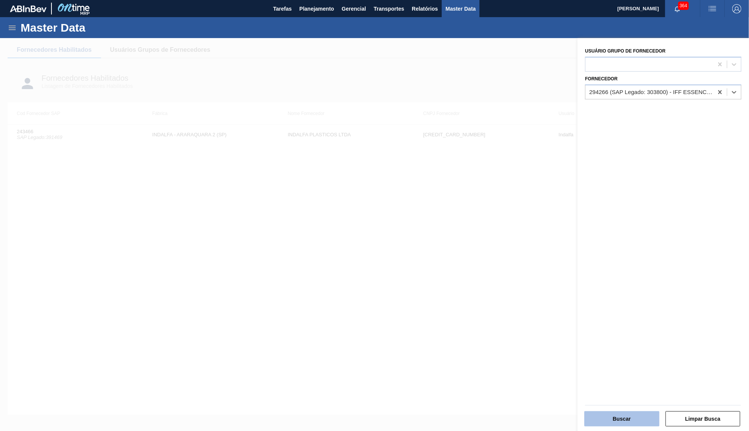
click at [626, 423] on button "Buscar" at bounding box center [621, 419] width 75 height 15
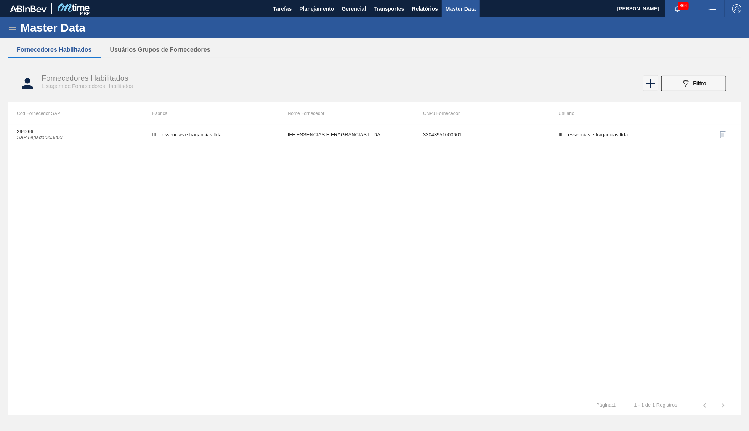
click at [302, 143] on td "IFF ESSENCIAS E FRAGRANCIAS LTDA" at bounding box center [346, 134] width 135 height 19
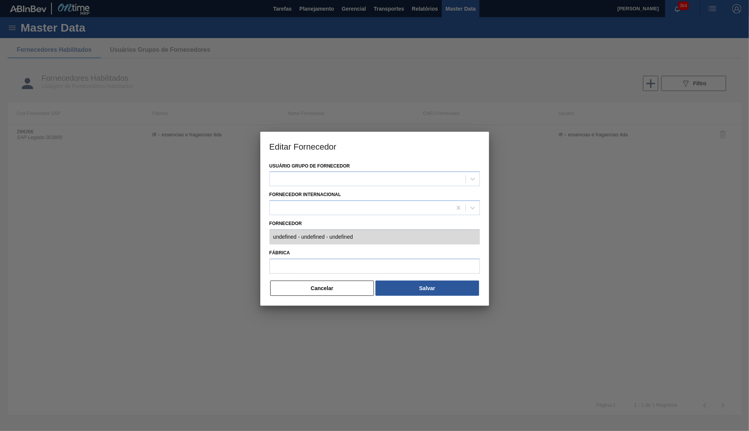
type input "294266 (SAP Legado: 303800) - IFF ESSENCIAS E FRAGRANCIAS LTDA - 33043951000601"
type input "Iff – essencias e fragancias ltda"
drag, startPoint x: 329, startPoint y: 286, endPoint x: 737, endPoint y: 274, distance: 407.6
click at [332, 289] on button "Cancelar" at bounding box center [322, 288] width 104 height 15
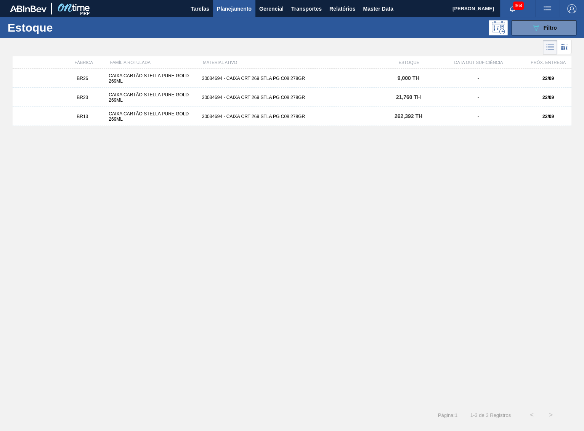
click at [346, 224] on div "BR26 CAIXA CARTÃO STELLA PURE GOLD 269ML 30034694 - CAIXA CRT 269 STLA PG C08 2…" at bounding box center [292, 235] width 559 height 332
click at [331, 12] on span "Relatórios" at bounding box center [342, 8] width 26 height 9
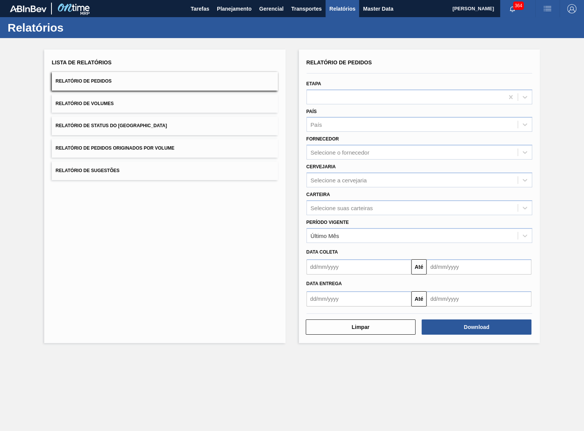
click at [133, 117] on button "Relatório de Status do [GEOGRAPHIC_DATA]" at bounding box center [165, 126] width 226 height 19
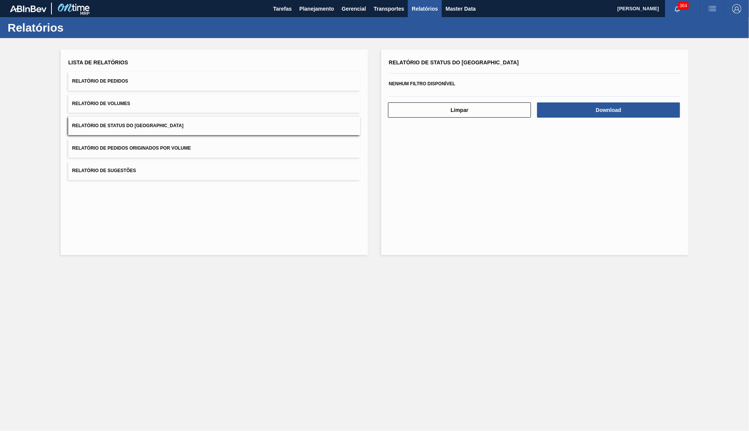
click at [159, 102] on button "Relatório de Volumes" at bounding box center [214, 104] width 292 height 19
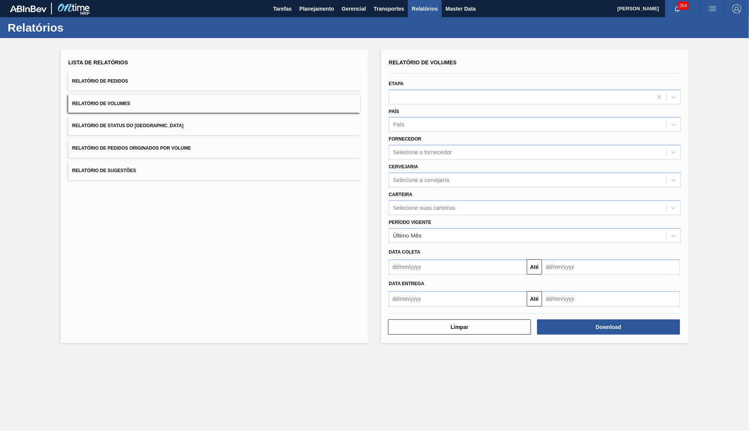
click at [160, 80] on button "Relatório de Pedidos" at bounding box center [214, 81] width 292 height 19
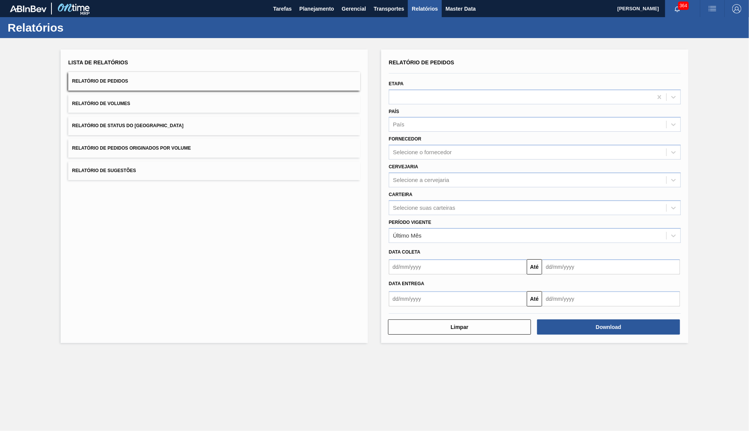
click at [168, 117] on button "Relatório de Status do [GEOGRAPHIC_DATA]" at bounding box center [214, 126] width 292 height 19
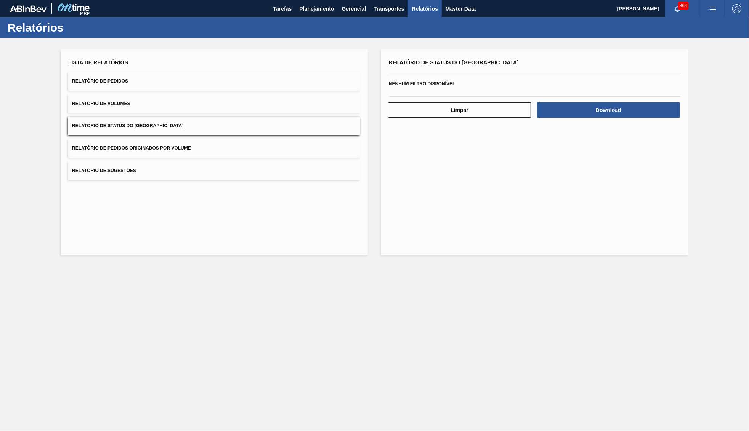
click at [669, 102] on div "Download" at bounding box center [609, 110] width 149 height 17
click at [667, 103] on button "Download" at bounding box center [608, 110] width 143 height 15
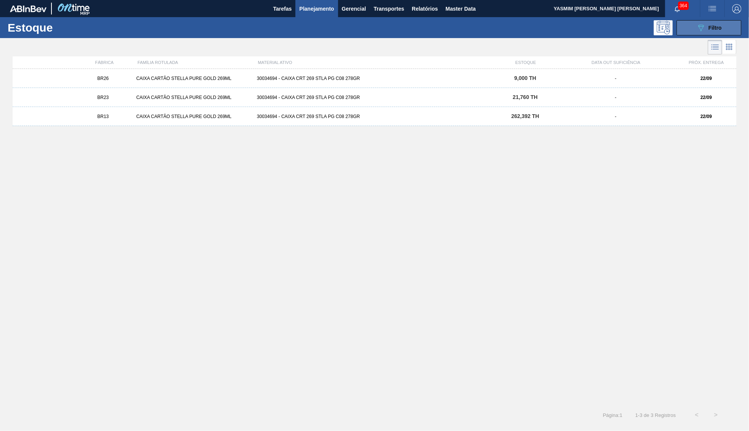
click at [683, 34] on button "089F7B8B-B2A5-4AFE-B5C0-19BA573D28AC Filtro" at bounding box center [709, 27] width 65 height 15
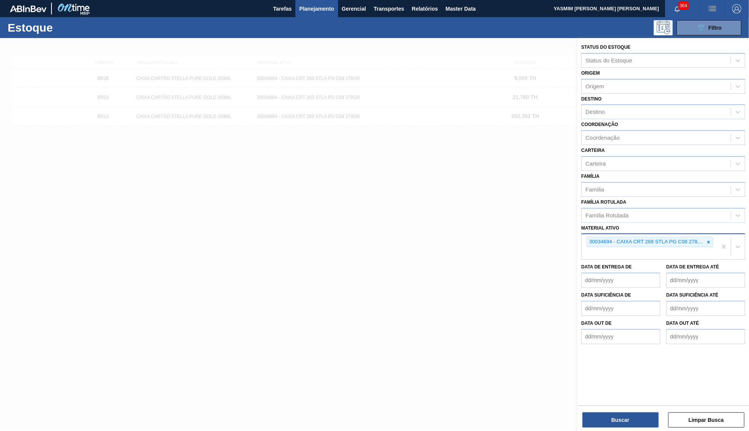
click at [715, 234] on div "30034694 - CAIXA CRT 269 STLA PG C08 278GR" at bounding box center [649, 246] width 135 height 25
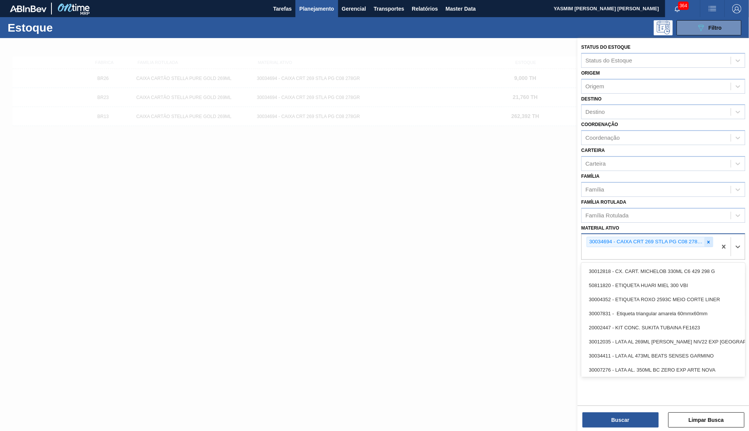
click at [708, 241] on icon at bounding box center [708, 242] width 3 height 3
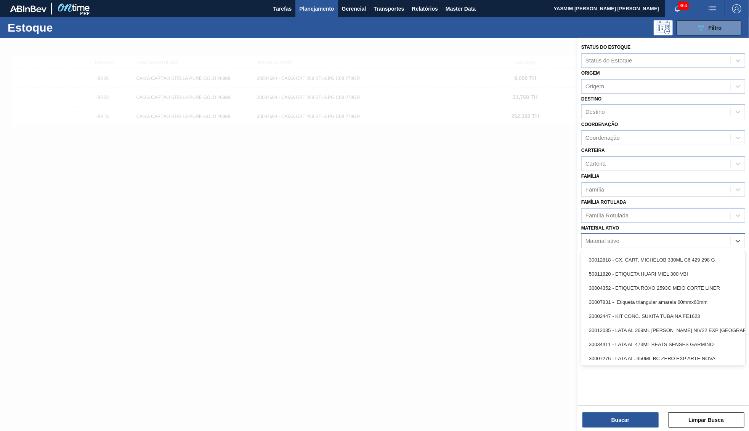
paste ativo "30030822"
type ativo "30030822"
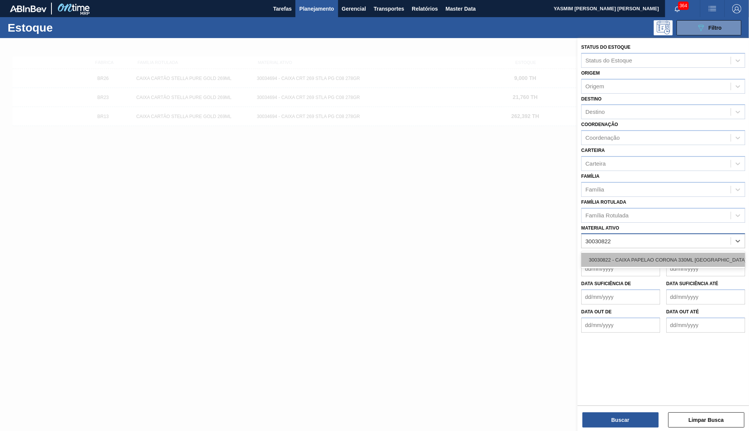
click at [654, 253] on div "30030822 - CAIXA PAPELAO CORONA 330ML [GEOGRAPHIC_DATA]" at bounding box center [663, 260] width 164 height 14
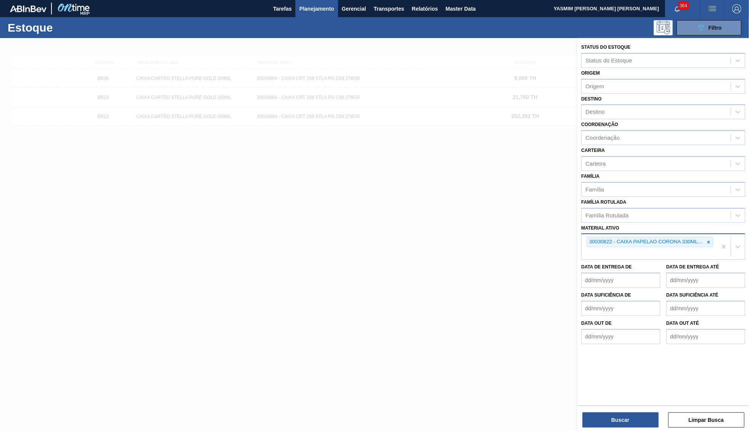
click at [620, 412] on div "Buscar Limpar Busca" at bounding box center [663, 416] width 172 height 21
click at [620, 415] on button "Buscar" at bounding box center [620, 420] width 76 height 15
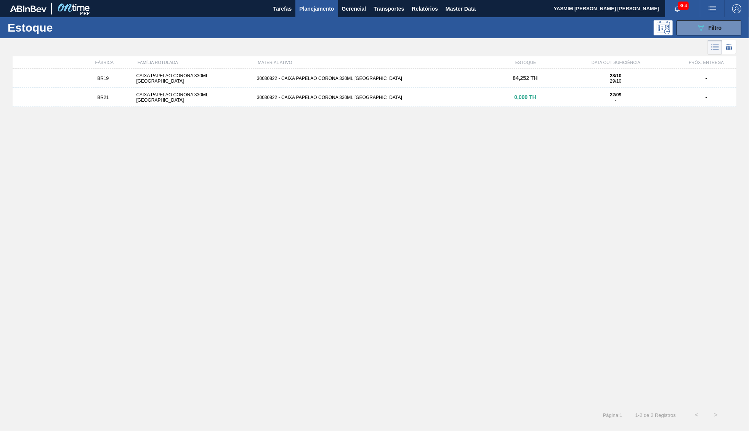
drag, startPoint x: 575, startPoint y: 80, endPoint x: 577, endPoint y: 84, distance: 4.6
click at [577, 84] on div "28/10 29/10" at bounding box center [615, 78] width 114 height 11
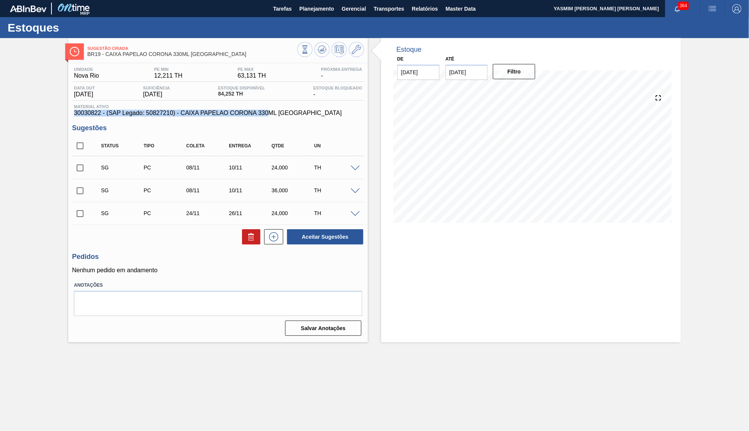
click at [243, 112] on div "Material ativo 30030822 - (SAP Legado: 50827210) - CAIXA PAPELAO CORONA 330ML […" at bounding box center [218, 110] width 292 height 12
click at [243, 112] on span "30030822 - (SAP Legado: 50827210) - CAIXA PAPELAO CORONA 330ML [GEOGRAPHIC_DATA]" at bounding box center [218, 113] width 288 height 7
click at [273, 231] on button at bounding box center [273, 236] width 19 height 15
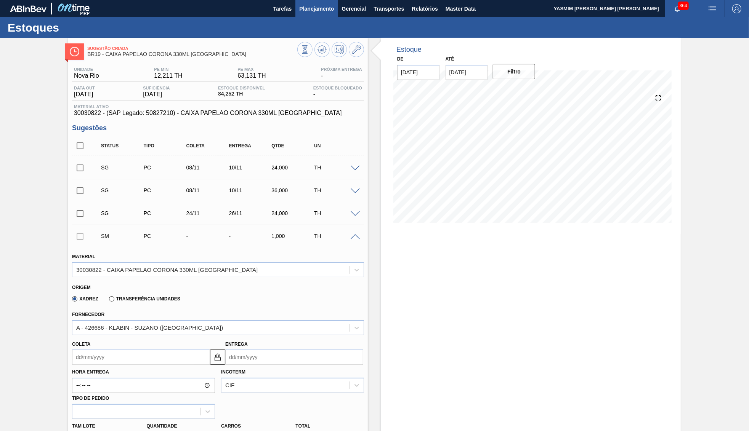
click at [322, 14] on button "Planejamento" at bounding box center [316, 8] width 42 height 17
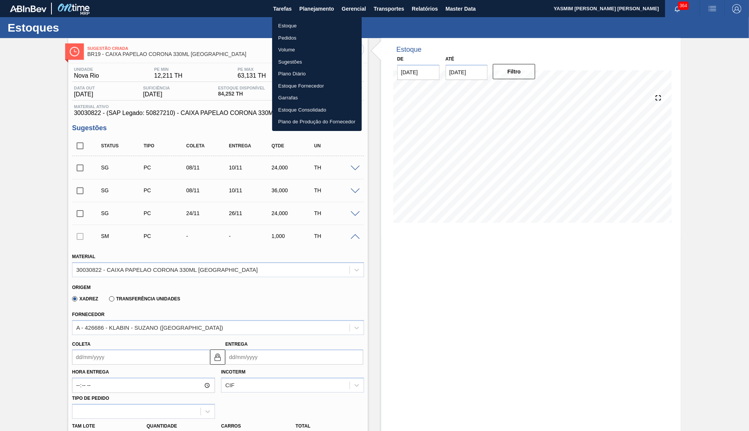
click at [313, 23] on li "Estoque" at bounding box center [317, 26] width 90 height 12
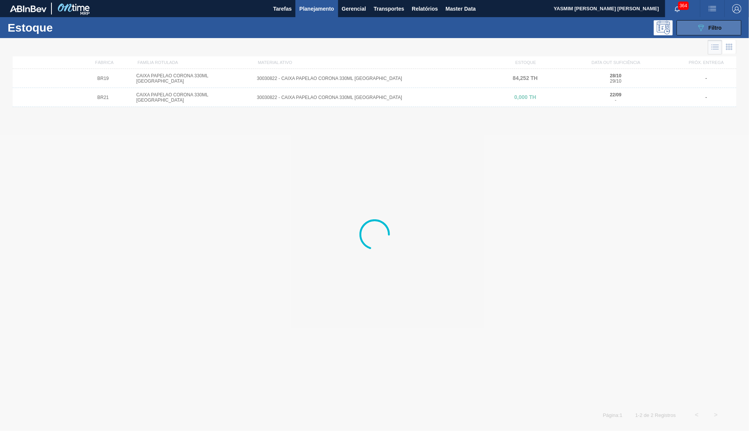
click at [708, 30] on div "089F7B8B-B2A5-4AFE-B5C0-19BA573D28AC Filtro" at bounding box center [709, 27] width 26 height 9
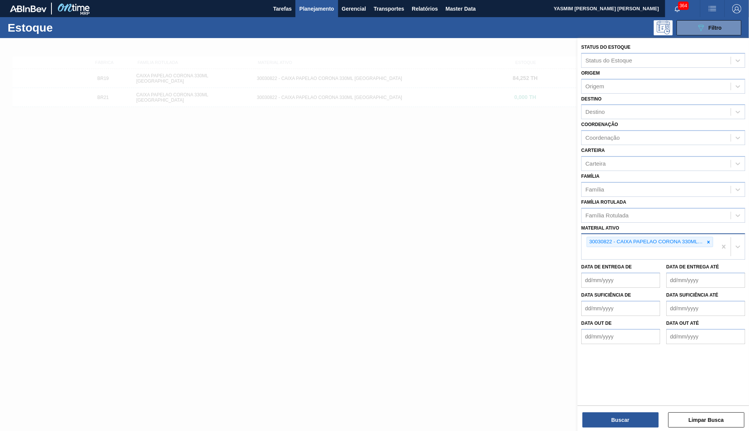
click at [710, 236] on div "30030822 - CAIXA PAPELAO CORONA 330ML [GEOGRAPHIC_DATA]" at bounding box center [649, 246] width 135 height 25
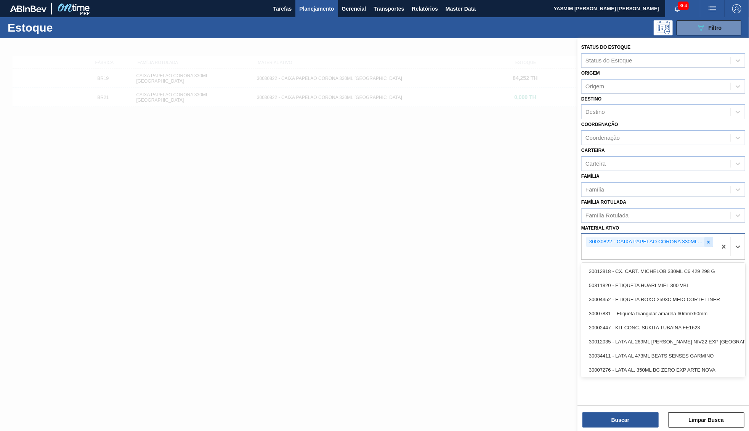
click at [708, 237] on div at bounding box center [708, 242] width 8 height 10
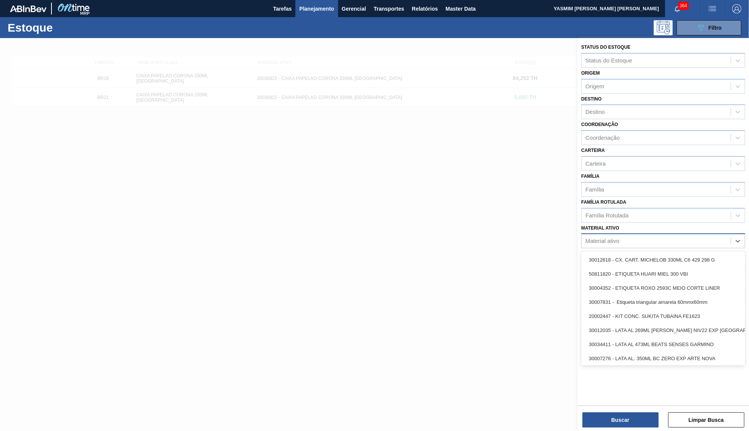
paste ativo "30030823"
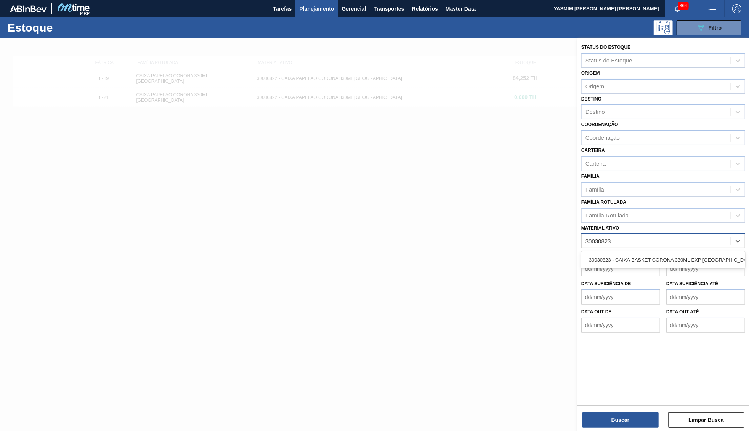
type ativo "30030823"
click at [654, 253] on div "30030823 - CAIXA BASKET CORONA 330ML EXP BOLIVIA" at bounding box center [663, 260] width 164 height 14
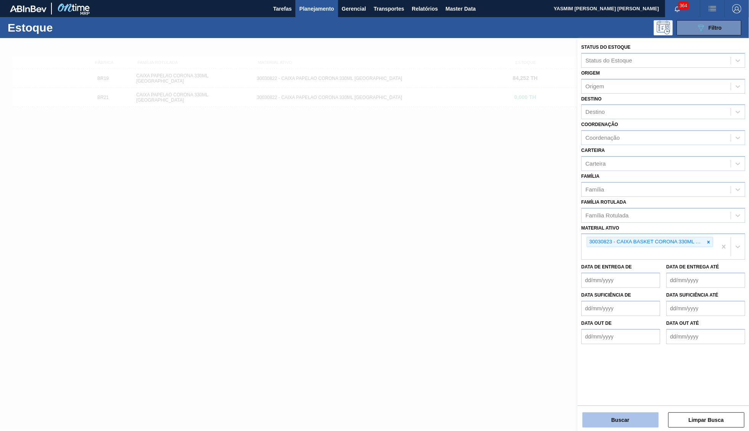
click at [616, 424] on button "Buscar" at bounding box center [620, 420] width 76 height 15
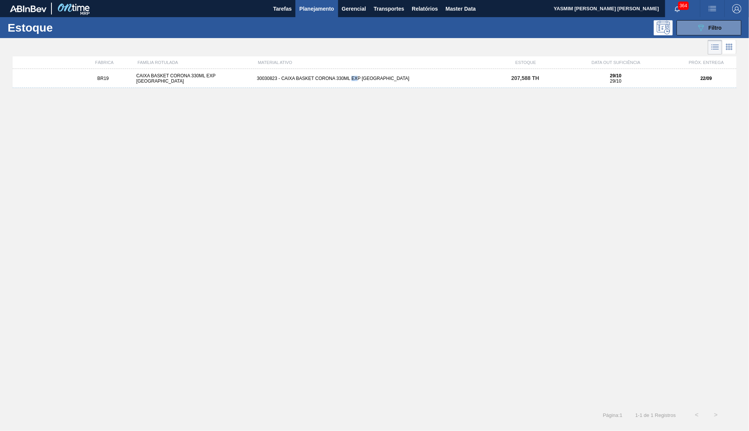
click at [358, 78] on div "BR19 CAIXA BASKET CORONA 330ML EXP BOLIVIA 30030823 - CAIXA BASKET CORONA 330ML…" at bounding box center [375, 78] width 724 height 19
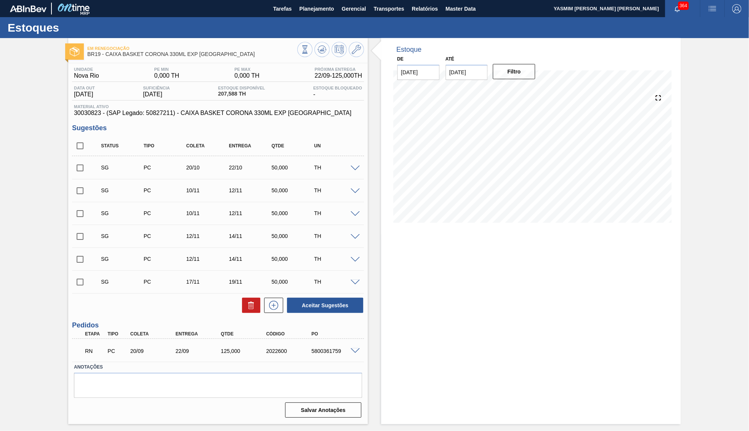
click at [353, 350] on span at bounding box center [355, 352] width 9 height 6
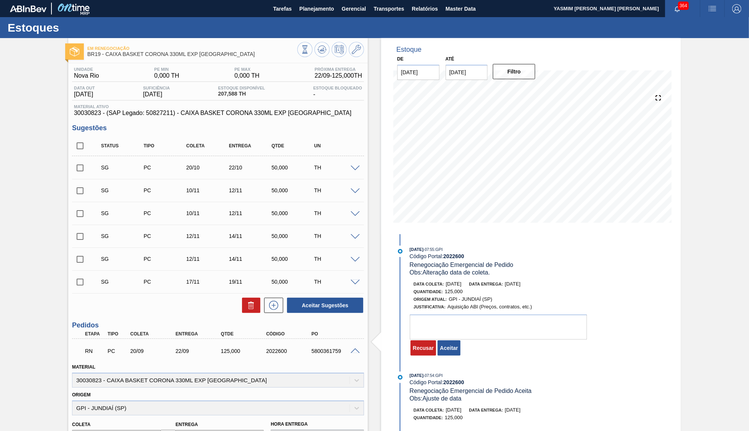
drag, startPoint x: 511, startPoint y: 287, endPoint x: 544, endPoint y: 287, distance: 32.4
click at [544, 288] on div "Quantidade : 125,000" at bounding box center [504, 292] width 181 height 8
click at [453, 345] on button "Aceitar" at bounding box center [449, 348] width 22 height 15
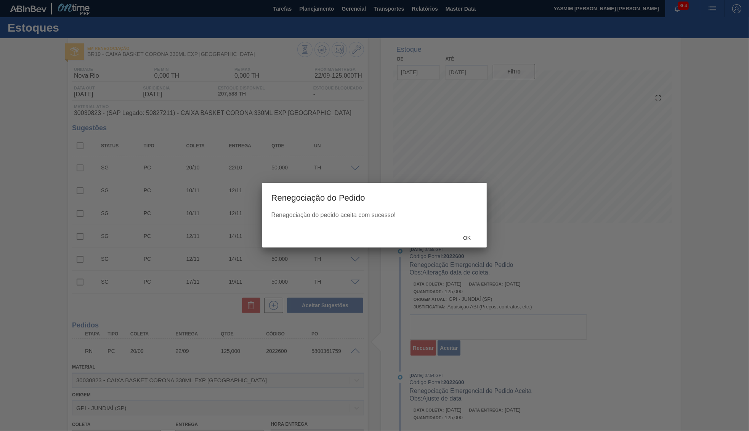
drag, startPoint x: 339, startPoint y: 213, endPoint x: 367, endPoint y: 219, distance: 28.3
click at [338, 213] on div "Renegociação do pedido aceita com sucesso!" at bounding box center [374, 215] width 207 height 7
click at [469, 236] on div "Ok" at bounding box center [467, 238] width 34 height 14
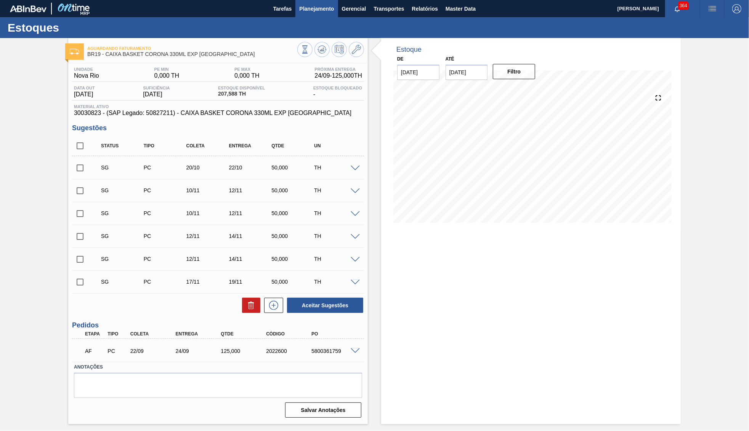
click at [316, 11] on span "Planejamento" at bounding box center [316, 8] width 35 height 9
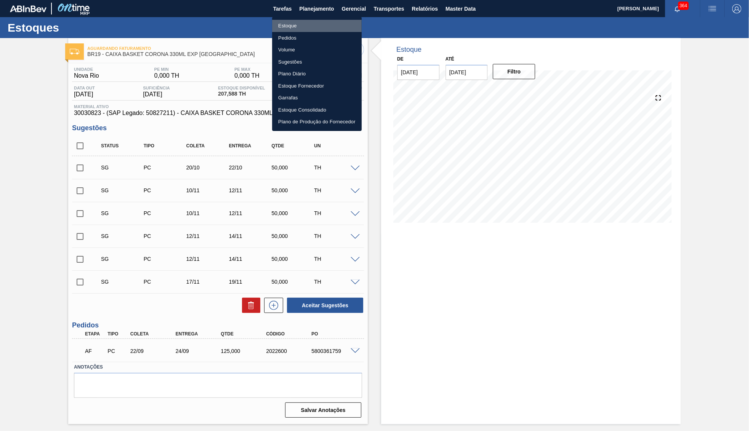
click at [301, 26] on li "Estoque" at bounding box center [317, 26] width 90 height 12
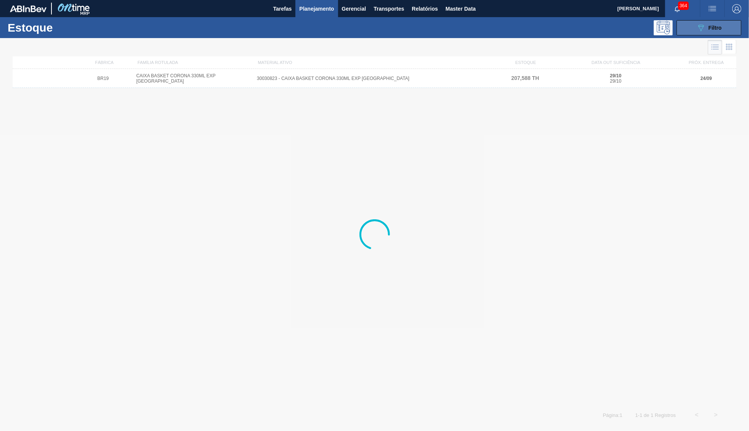
click at [688, 27] on button "089F7B8B-B2A5-4AFE-B5C0-19BA573D28AC Filtro" at bounding box center [709, 27] width 65 height 15
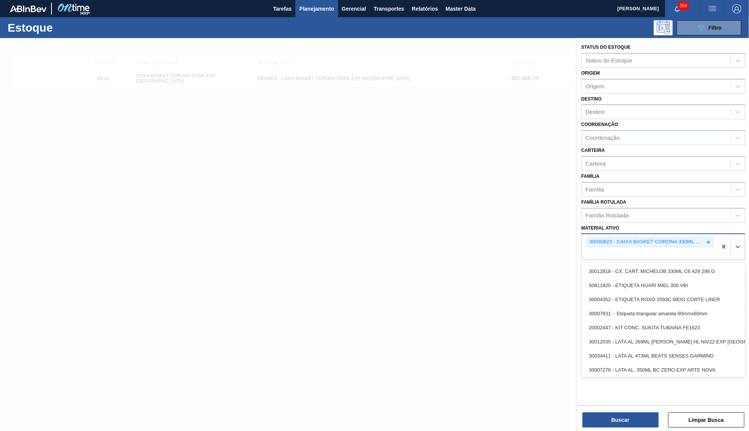
click at [715, 234] on div "30030823 - CAIXA BASKET CORONA 330ML EXP [GEOGRAPHIC_DATA]" at bounding box center [649, 246] width 135 height 25
click at [709, 240] on icon at bounding box center [708, 242] width 5 height 5
paste ativo "30030823"
type ativo "30030823"
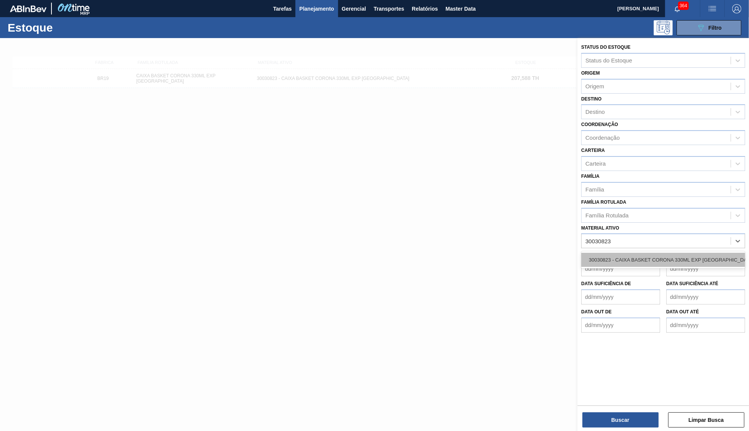
click at [623, 253] on div "30030823 - CAIXA BASKET CORONA 330ML EXP [GEOGRAPHIC_DATA]" at bounding box center [663, 260] width 164 height 14
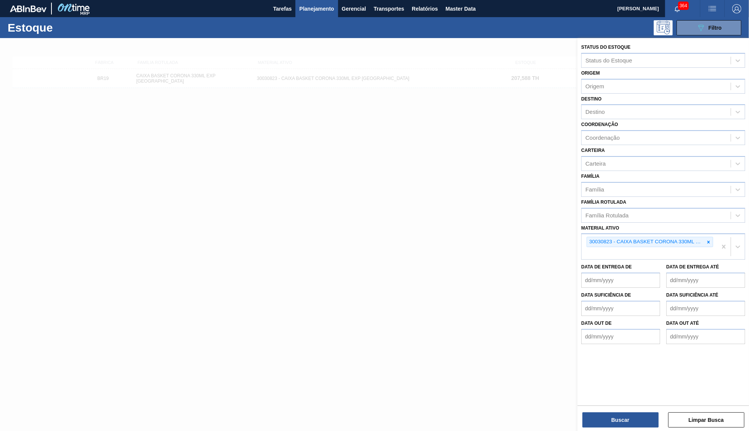
click at [610, 398] on div "Status do Estoque Status do Estoque Origem Origem Destino Destino Coordenação C…" at bounding box center [663, 221] width 172 height 366
click at [618, 404] on div "Status do Estoque Status do Estoque Origem Origem Destino Destino Coordenação C…" at bounding box center [663, 221] width 172 height 366
click at [621, 417] on button "Buscar" at bounding box center [620, 420] width 76 height 15
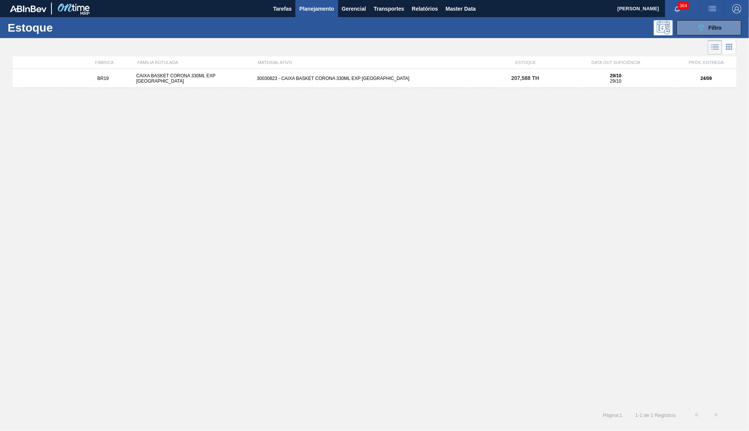
click at [475, 67] on div "FÁBRICA FAMÍLIA ROTULADA MATERIAL ATIVO ESTOQUE DATA OUT SUFICIÊNCIA PRÓX. ENTR…" at bounding box center [375, 62] width 724 height 13
click at [477, 75] on div "BR19 CAIXA BASKET CORONA 330ML EXP BOLIVIA 30030823 - CAIXA BASKET CORONA 330ML…" at bounding box center [375, 78] width 724 height 19
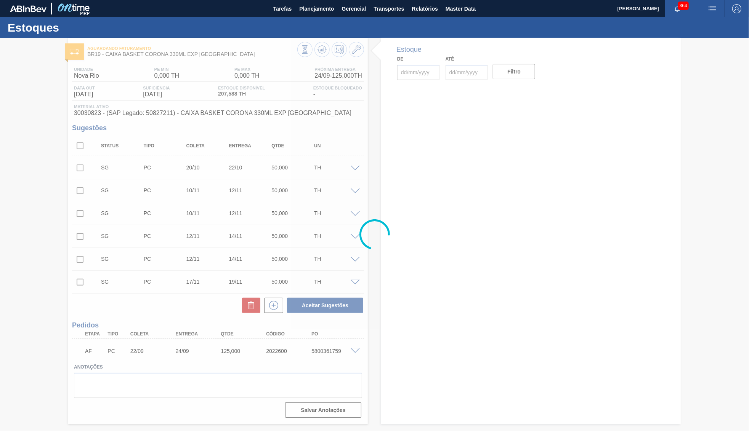
type input "[DATE]"
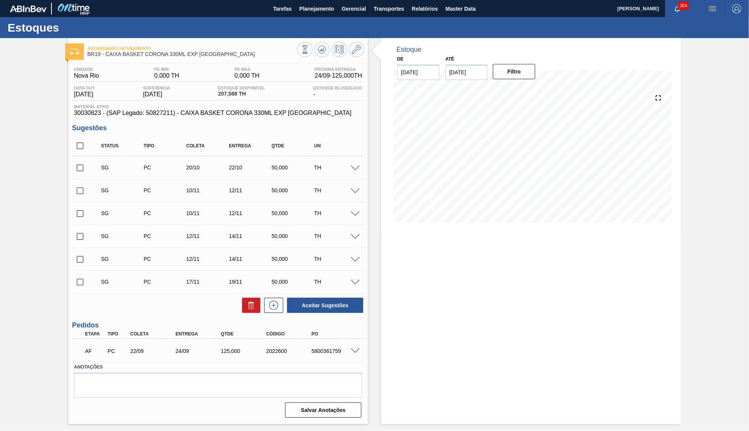
click at [237, 121] on div "Unidade Nova Rio PE MIN 0,000 TH PE MAX 0,000 TH Próxima Entrega 24/09 - 125,00…" at bounding box center [218, 242] width 300 height 358
click at [235, 120] on div "Unidade Nova Rio PE MIN 0,000 TH PE MAX 0,000 TH Próxima Entrega 24/09 - 125,00…" at bounding box center [218, 242] width 300 height 358
click at [233, 119] on div "Unidade Nova Rio PE MIN 0,000 TH PE MAX 0,000 TH Próxima Entrega 24/09 - 125,00…" at bounding box center [218, 242] width 300 height 358
click at [224, 114] on span "30030823 - (SAP Legado: 50827211) - CAIXA BASKET CORONA 330ML EXP BOLIVIA" at bounding box center [218, 113] width 288 height 7
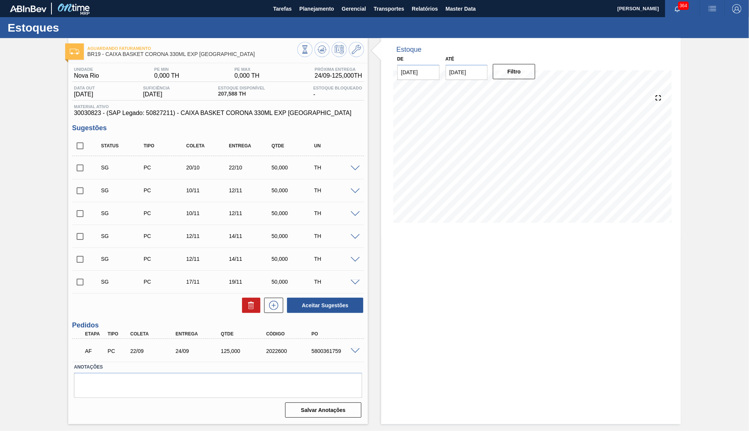
click at [224, 114] on span "30030823 - (SAP Legado: 50827211) - CAIXA BASKET CORONA 330ML EXP BOLIVIA" at bounding box center [218, 113] width 288 height 7
drag, startPoint x: 669, startPoint y: 284, endPoint x: 213, endPoint y: 173, distance: 469.1
click at [663, 283] on div "Estoque De 22/09/2025 Até 31/10/2025 Filtro 19/10 Projeção de Estoque 80.06 Nec…" at bounding box center [531, 231] width 300 height 386
click at [349, 168] on div at bounding box center [356, 168] width 15 height 6
click at [353, 168] on span at bounding box center [355, 169] width 9 height 6
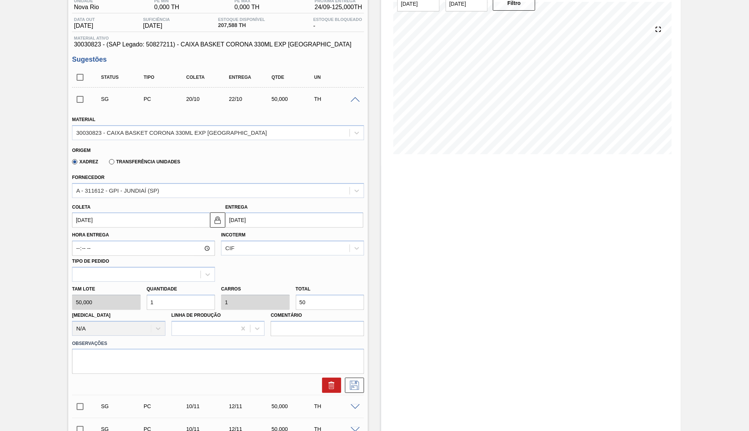
scroll to position [74, 0]
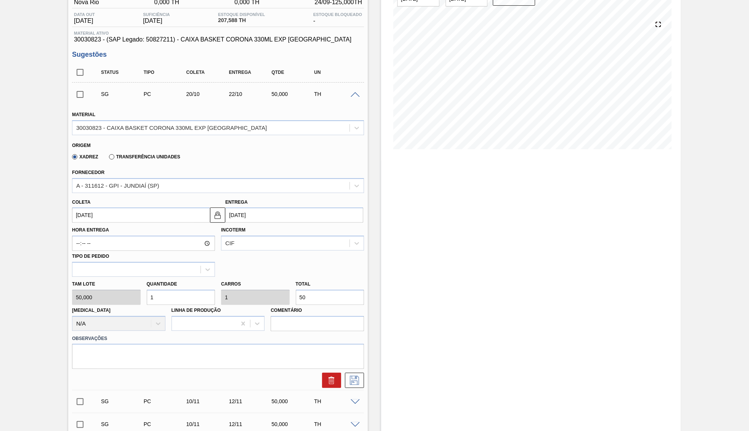
drag, startPoint x: 311, startPoint y: 284, endPoint x: 235, endPoint y: 289, distance: 76.7
click at [296, 290] on input "50" at bounding box center [330, 297] width 69 height 15
type input "0,06"
type input "3"
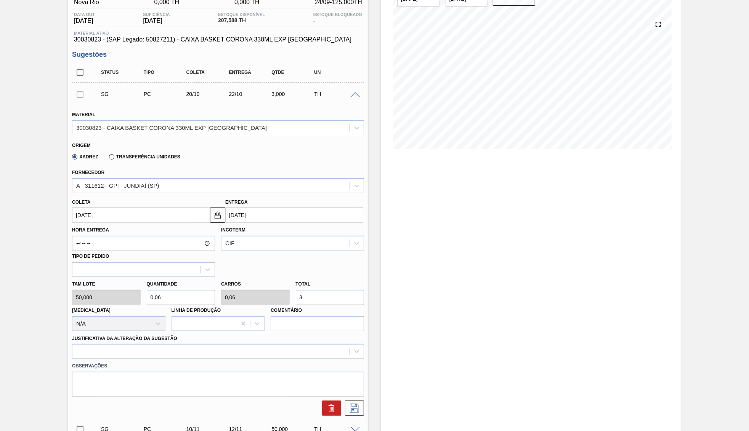
type input "0,74"
type input "37"
type input "7,52"
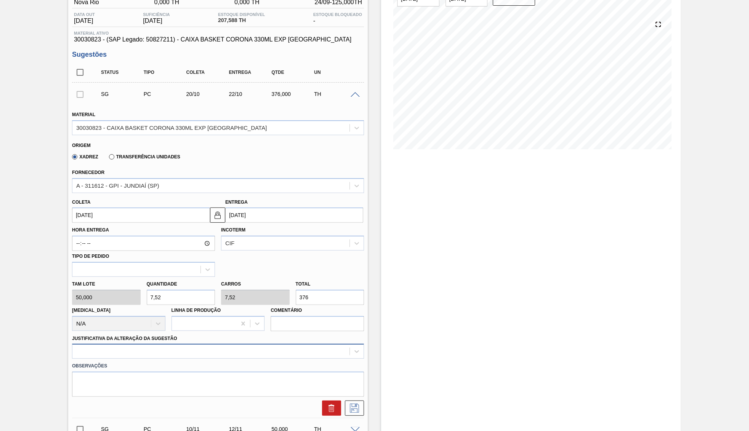
type input "376"
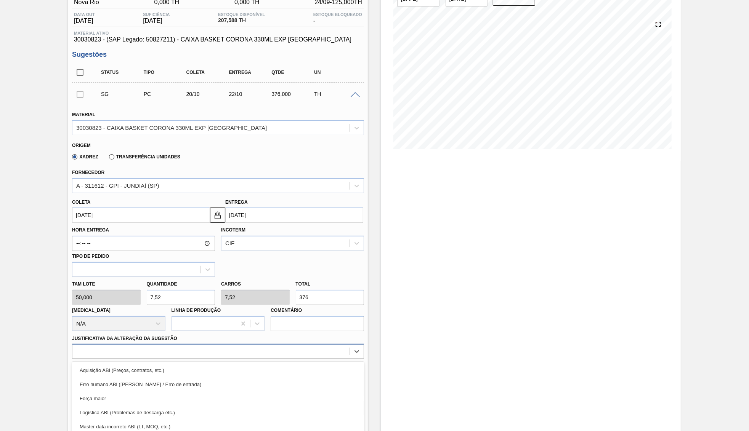
click at [159, 344] on div "option Erro humano ABI (Cálculo / Erro de entrada) focused, 2 of 18. 18 results…" at bounding box center [218, 351] width 292 height 15
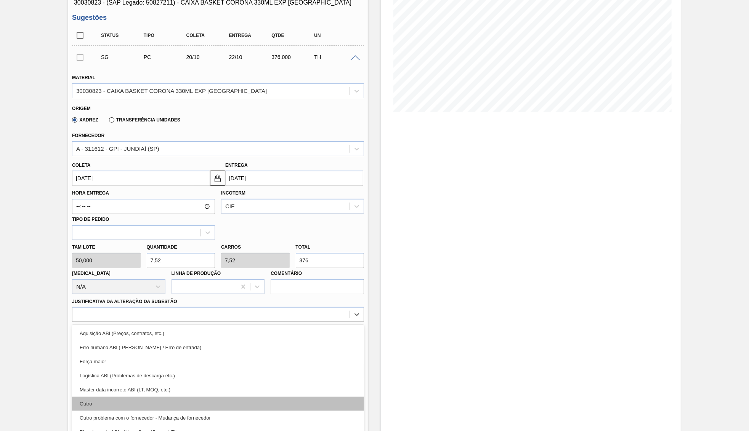
click at [164, 397] on div "Outro" at bounding box center [218, 404] width 292 height 14
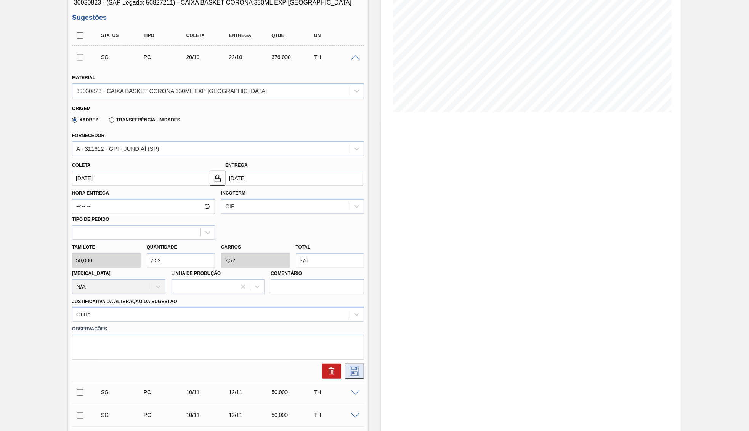
click at [353, 367] on icon at bounding box center [354, 371] width 12 height 9
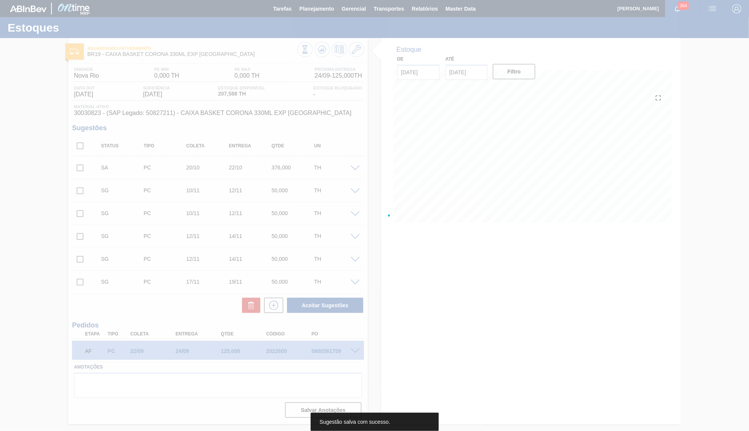
scroll to position [0, 0]
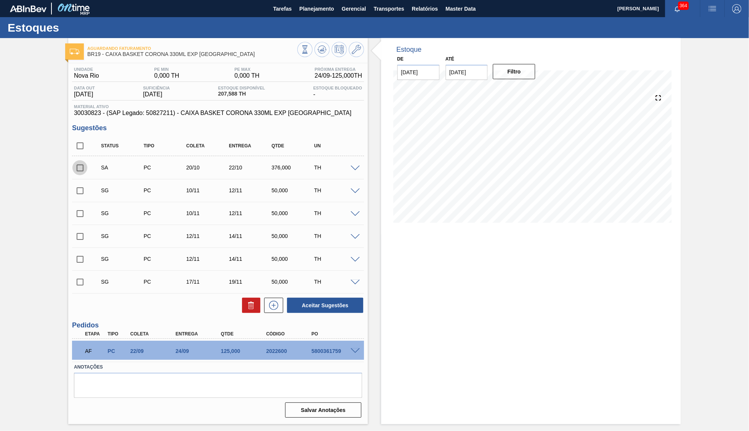
click at [82, 161] on input "checkbox" at bounding box center [80, 168] width 16 height 16
click at [330, 299] on button "Aceitar Sugestões" at bounding box center [325, 305] width 76 height 15
checkbox input "false"
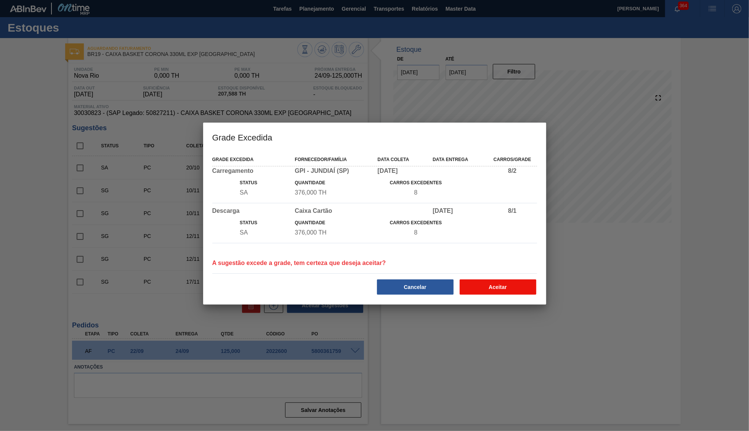
click at [483, 287] on button "Aceitar" at bounding box center [498, 287] width 77 height 15
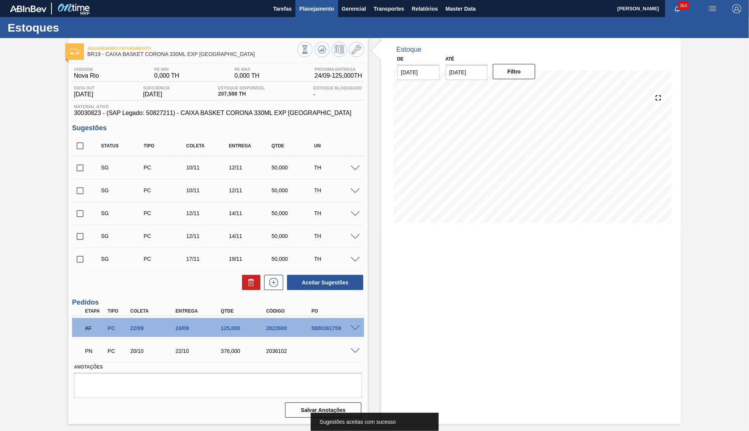
click at [318, 6] on span "Planejamento" at bounding box center [316, 8] width 35 height 9
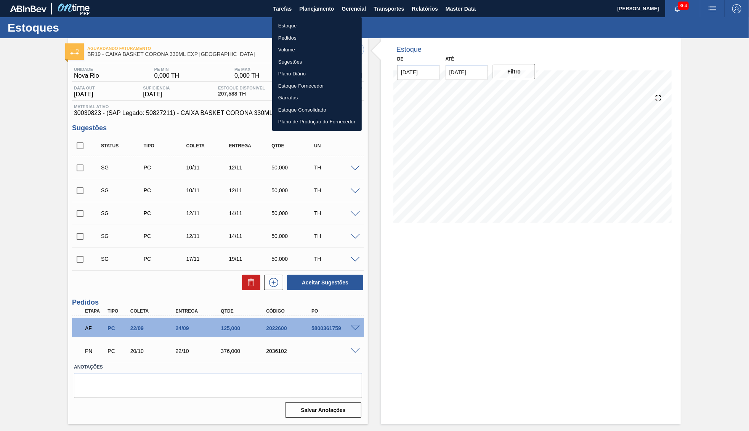
click at [295, 26] on li "Estoque" at bounding box center [317, 26] width 90 height 12
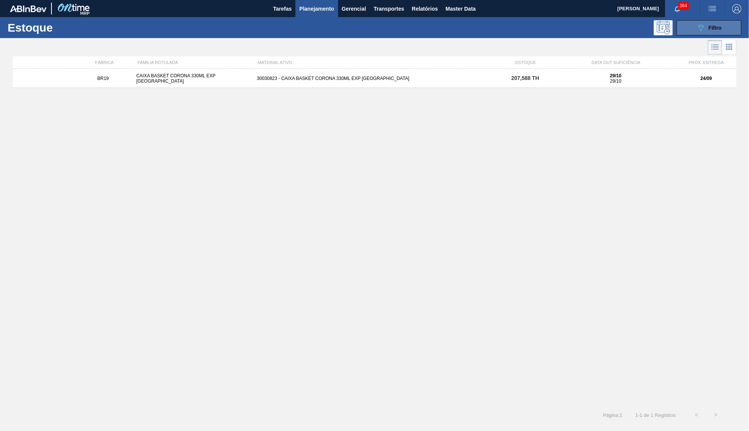
click at [718, 26] on span "Filtro" at bounding box center [715, 28] width 13 height 6
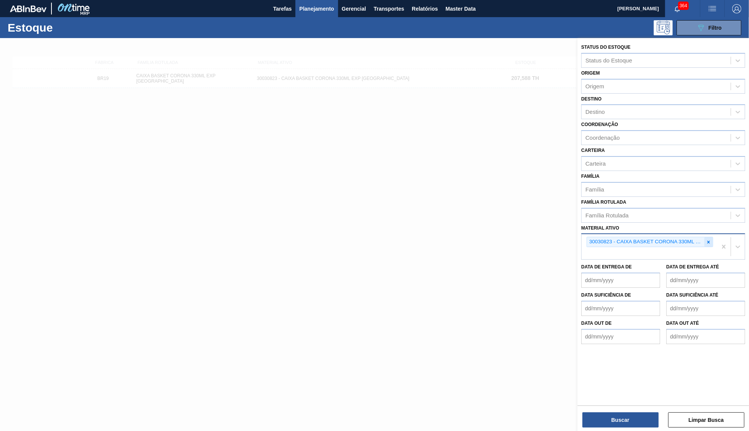
click at [710, 240] on icon at bounding box center [708, 242] width 5 height 5
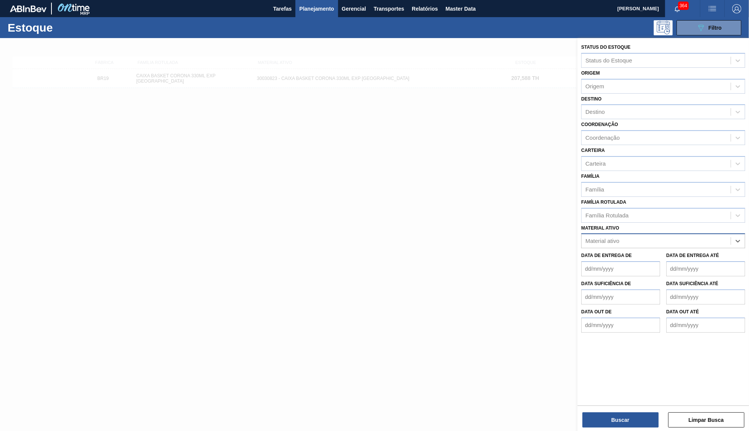
paste ativo "30030822"
type ativo "30030822"
click at [642, 253] on div "30030822 - CAIXA PAPELAO CORONA 330ML BOLIVIA" at bounding box center [663, 260] width 164 height 14
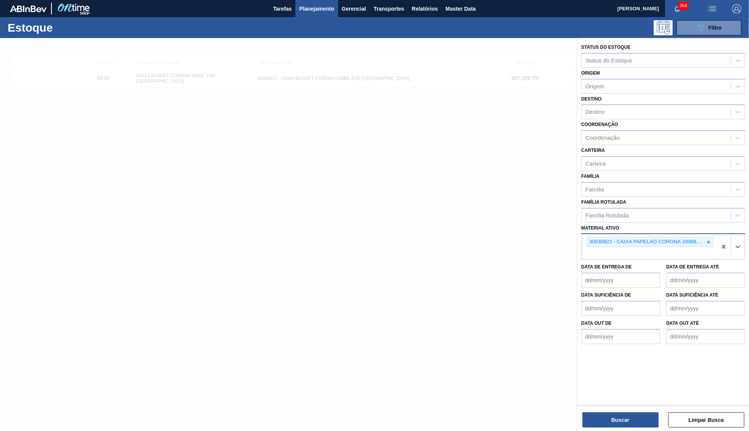
click at [608, 430] on div "Status do Estoque Status do Estoque Origem Origem Destino Destino Coordenação C…" at bounding box center [663, 235] width 172 height 395
click at [608, 418] on button "Buscar" at bounding box center [620, 420] width 76 height 15
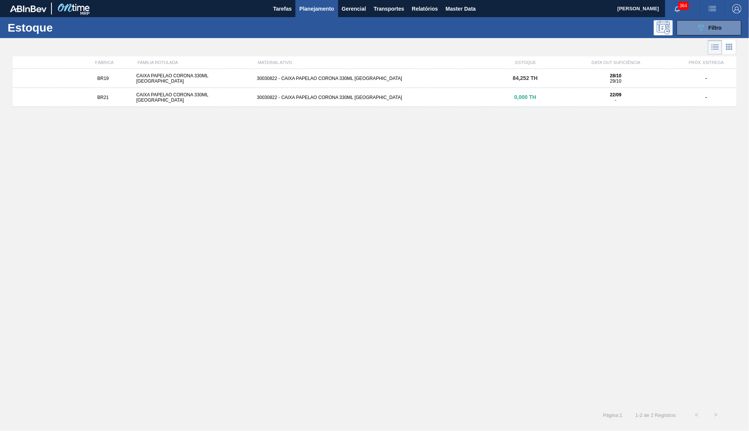
click at [529, 77] on span "84,252 TH" at bounding box center [525, 78] width 25 height 6
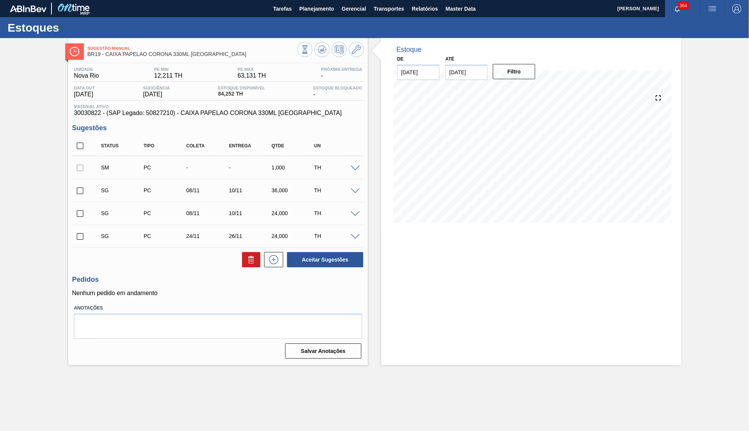
click at [353, 194] on div "TH" at bounding box center [336, 191] width 48 height 6
click at [357, 192] on span at bounding box center [355, 192] width 9 height 6
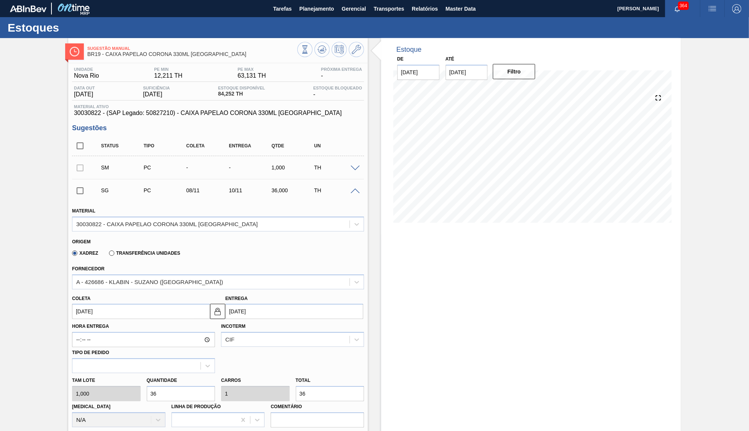
click at [109, 300] on div "Coleta 08/11/2025" at bounding box center [141, 306] width 138 height 26
click at [120, 293] on div "Coleta 08/11/2025" at bounding box center [141, 306] width 138 height 26
click at [133, 307] on input "08/11/2025" at bounding box center [141, 311] width 138 height 15
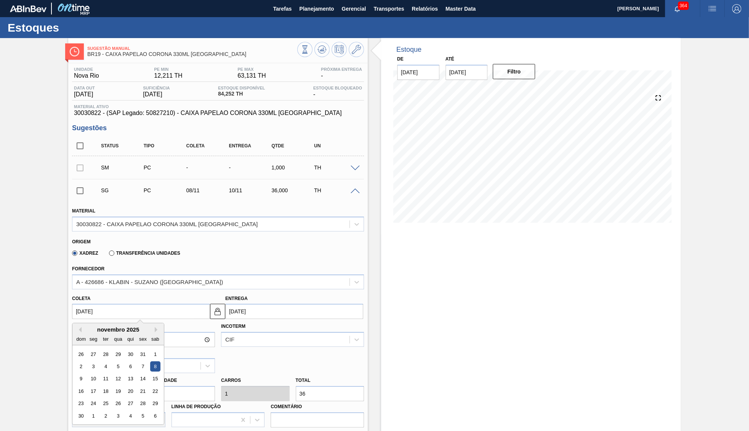
click at [133, 307] on input "08/11/2025" at bounding box center [141, 311] width 138 height 15
type input "2"
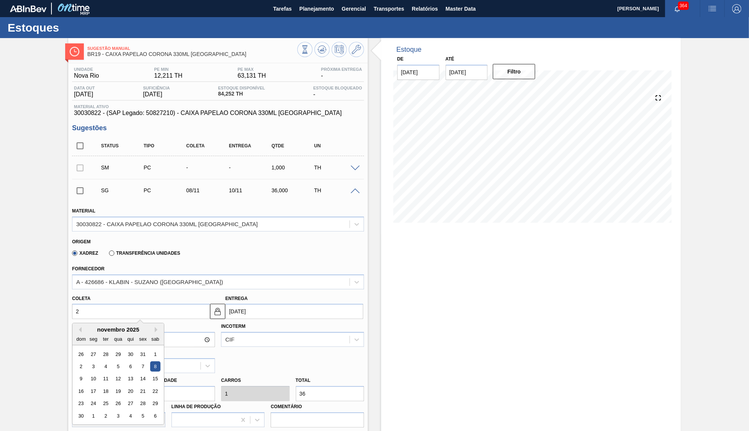
type input "04/09/2025"
type input "22"
type input "[DATE]"
type input "22/1"
type input "24/01/2025"
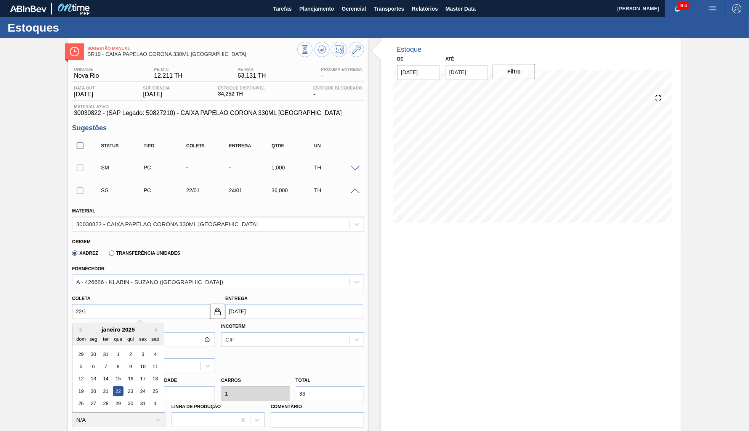
type input "22/10"
type input "24/10/2025"
type input "[DATE]"
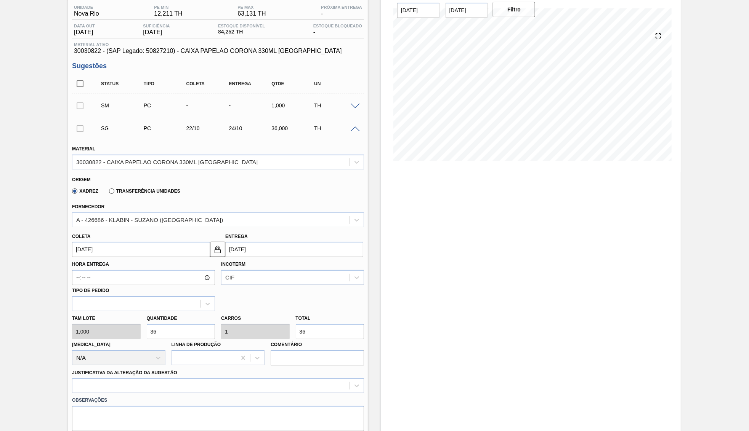
scroll to position [110, 0]
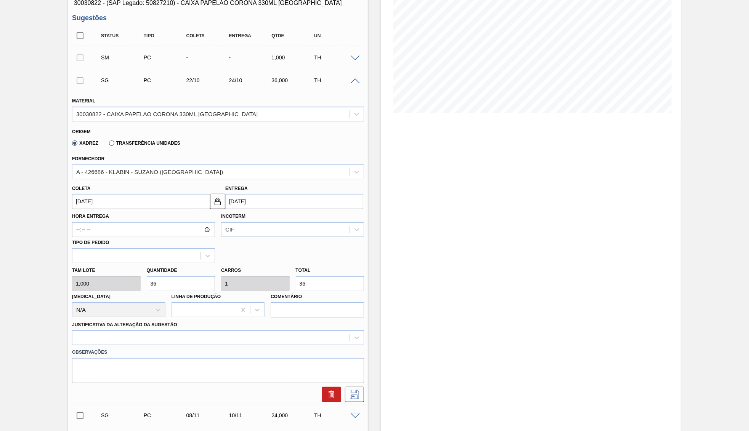
drag, startPoint x: 317, startPoint y: 280, endPoint x: 247, endPoint y: 274, distance: 71.2
click at [296, 276] on input "36" at bounding box center [330, 283] width 69 height 15
paste input "83,2"
type input "83,2"
type input "2,311"
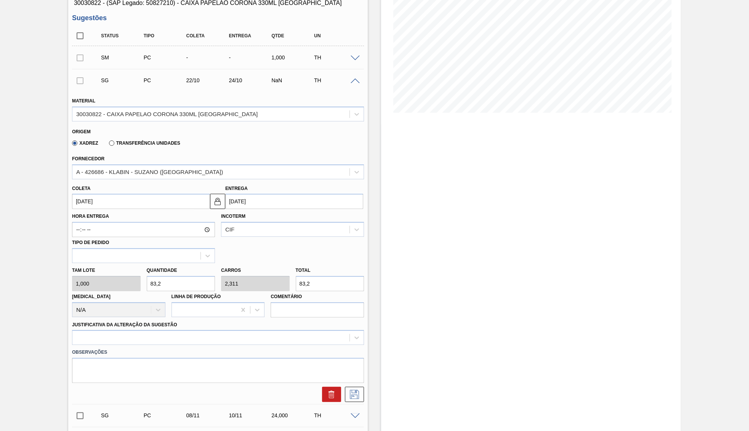
type input "83,2"
click at [111, 345] on div "Observações" at bounding box center [218, 364] width 298 height 38
click at [105, 330] on div at bounding box center [218, 337] width 292 height 15
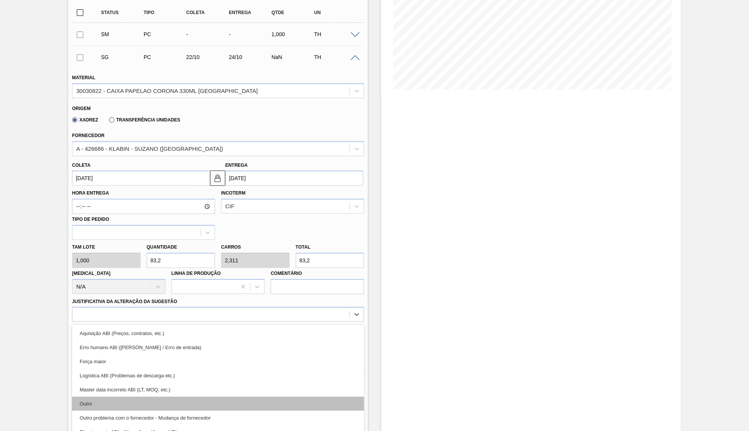
click at [122, 397] on div "Outro" at bounding box center [218, 404] width 292 height 14
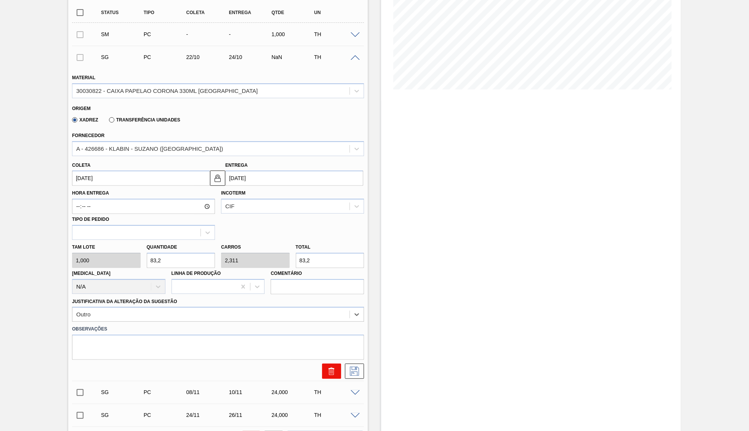
click at [332, 369] on icon at bounding box center [332, 369] width 6 height 1
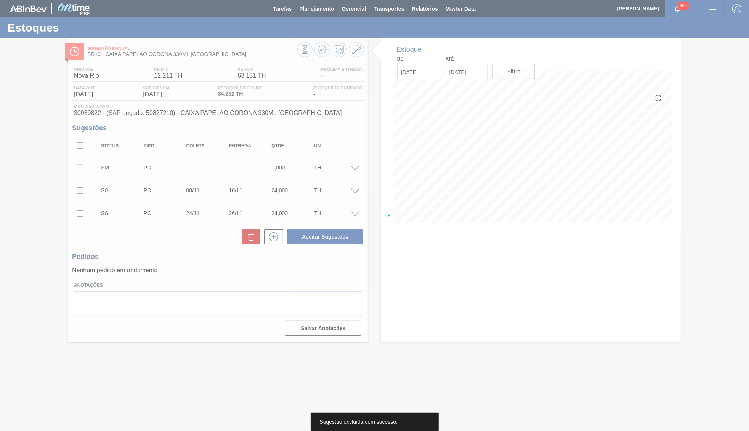
scroll to position [0, 0]
click at [351, 366] on div at bounding box center [374, 215] width 749 height 431
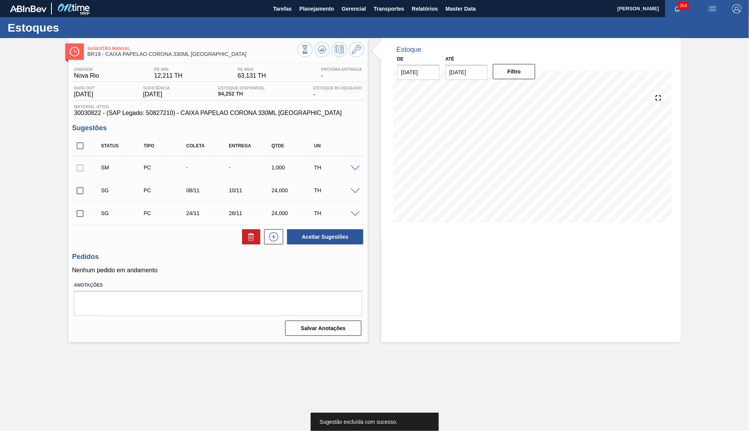
click at [357, 195] on div "SG PC 08/11 10/11 24,000 TH" at bounding box center [218, 190] width 292 height 19
click at [351, 190] on span at bounding box center [355, 192] width 9 height 6
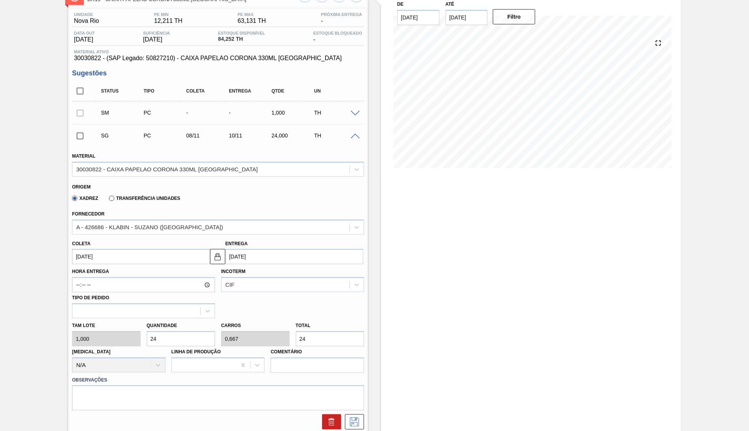
scroll to position [110, 0]
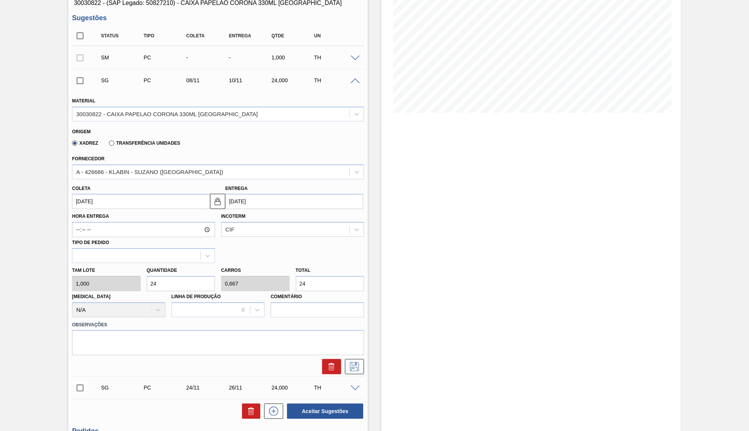
drag, startPoint x: 309, startPoint y: 278, endPoint x: 218, endPoint y: 281, distance: 90.7
click at [296, 281] on input "24" at bounding box center [330, 283] width 69 height 15
paste input "83,2"
type input "83,2"
type input "2,311"
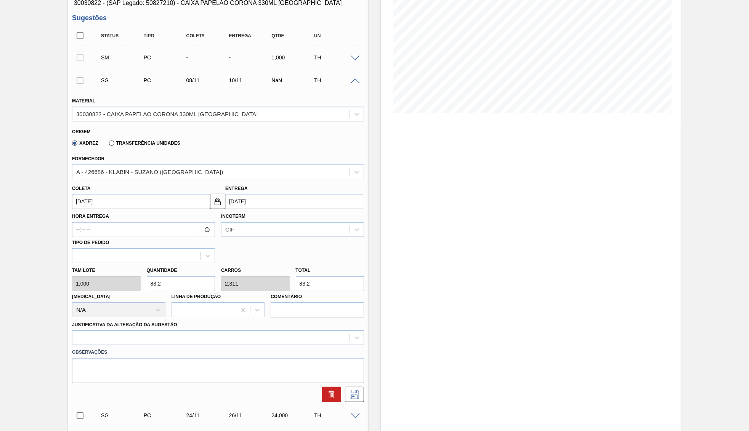
type input "83,2"
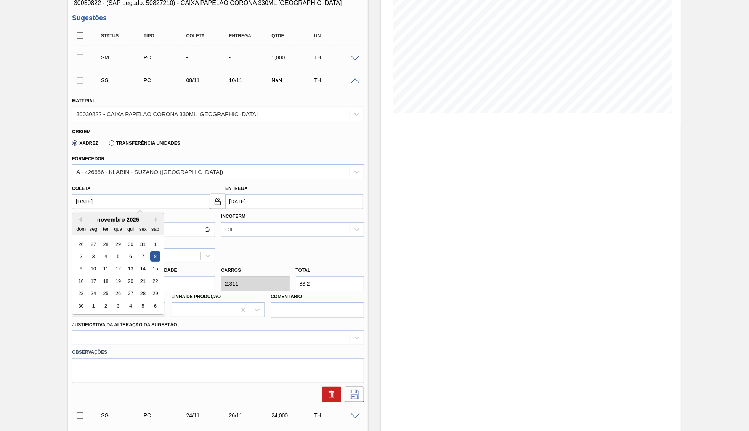
click at [127, 197] on input "08/11/2025" at bounding box center [141, 201] width 138 height 15
type input "08/11/2"
type input "13/08/2002"
type input "08/11/22"
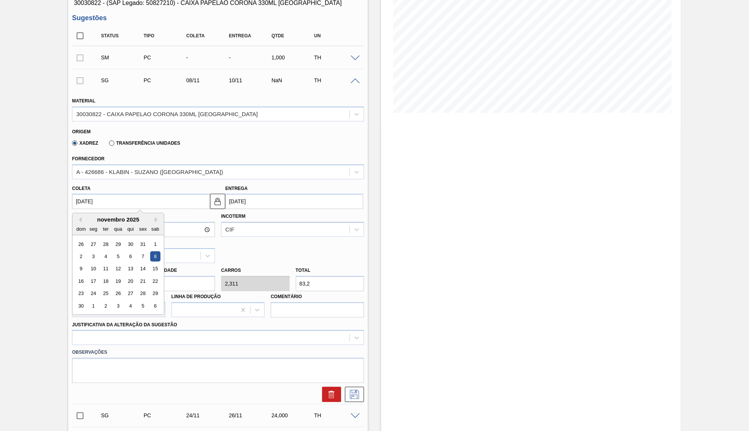
type input "10/11/2022"
type input "08/11/22/"
type input "13/08/2022"
type input "2"
type input "04/09/2025"
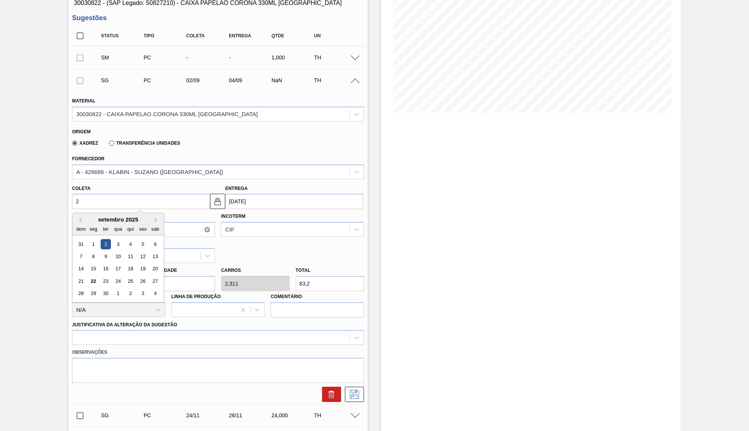
type input "22"
type input "[DATE]"
type input "22/1"
type input "24/01/2025"
type input "22/10"
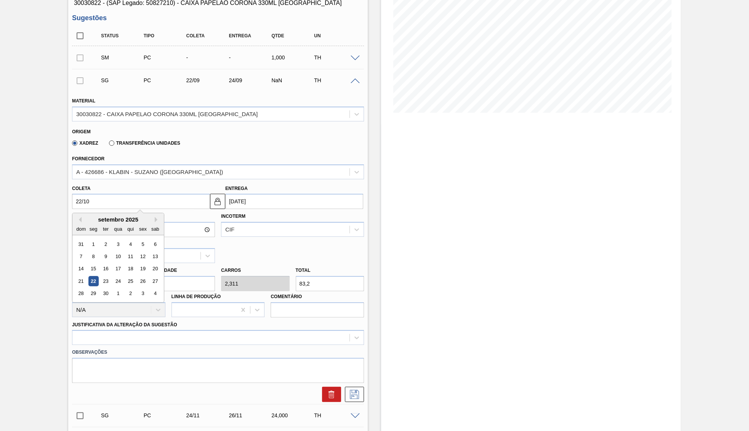
type input "24/10/2025"
type input "[DATE]"
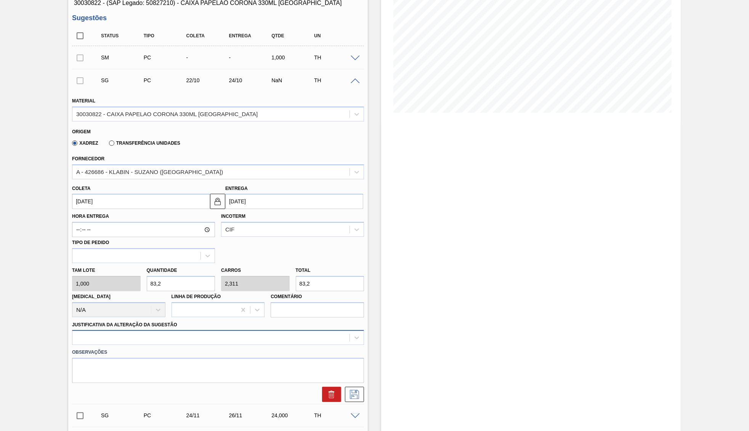
click at [199, 332] on div at bounding box center [218, 337] width 292 height 15
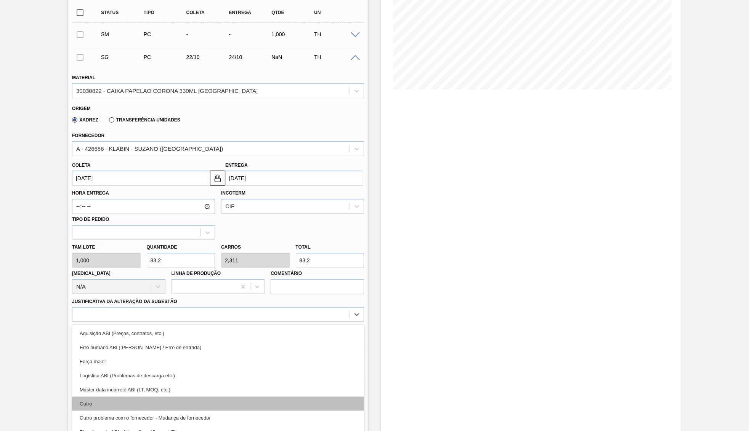
click at [176, 397] on div "Outro" at bounding box center [218, 404] width 292 height 14
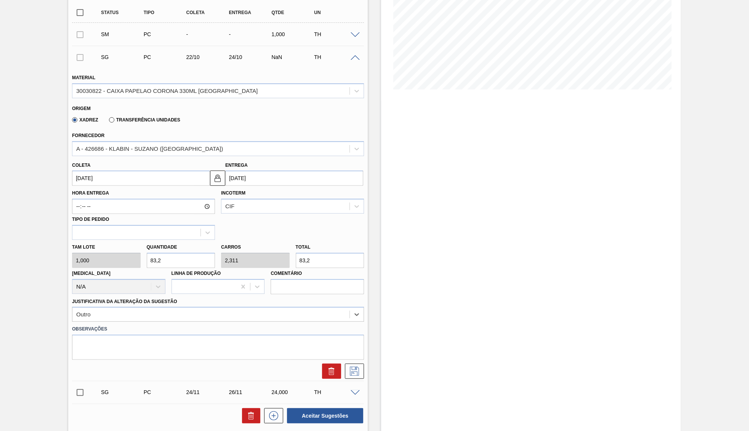
click at [356, 368] on div "SG PC 22/10 24/10 NaN TH Material 30030822 - CAIXA PAPELAO CORONA 330ML BOLIVIA…" at bounding box center [218, 213] width 292 height 335
click at [359, 367] on icon at bounding box center [354, 371] width 12 height 9
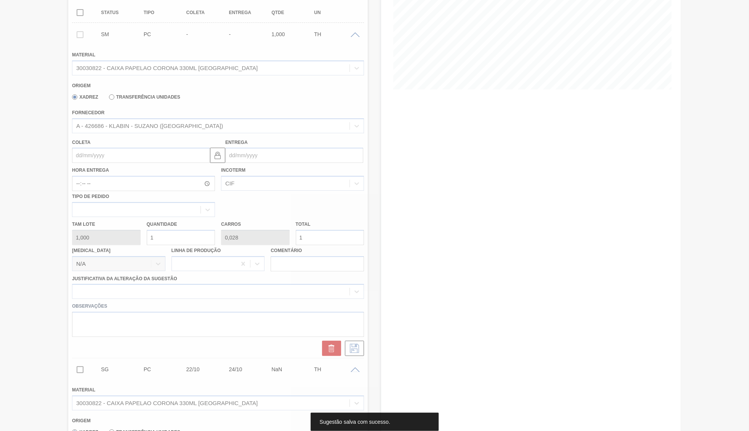
scroll to position [0, 0]
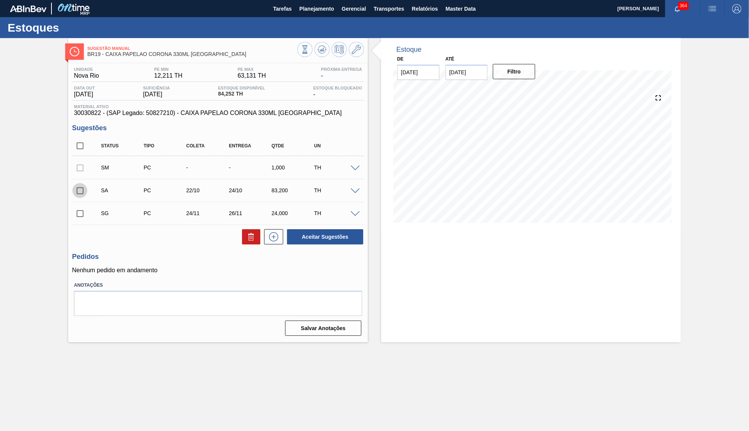
click at [80, 184] on input "checkbox" at bounding box center [80, 191] width 16 height 16
click at [341, 240] on button "Aceitar Sugestões" at bounding box center [325, 236] width 76 height 15
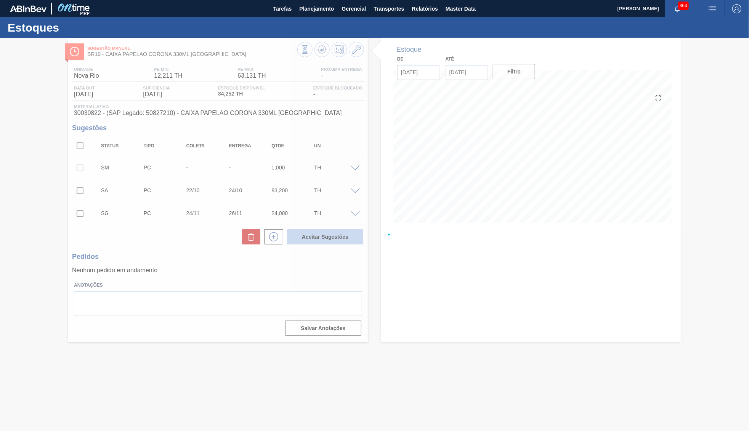
checkbox input "false"
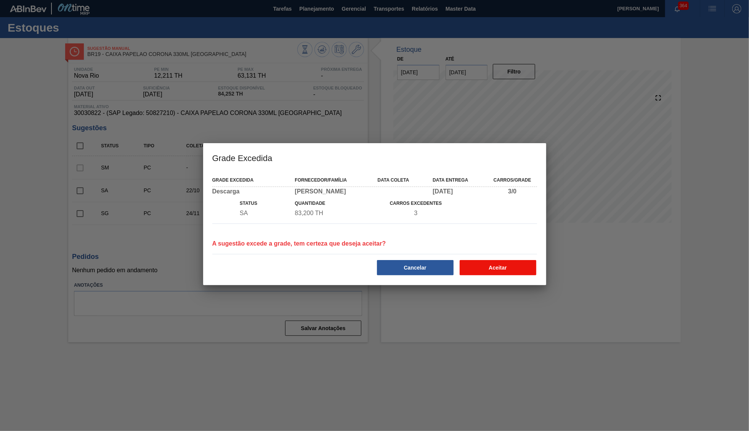
click at [501, 269] on button "Aceitar" at bounding box center [498, 267] width 77 height 15
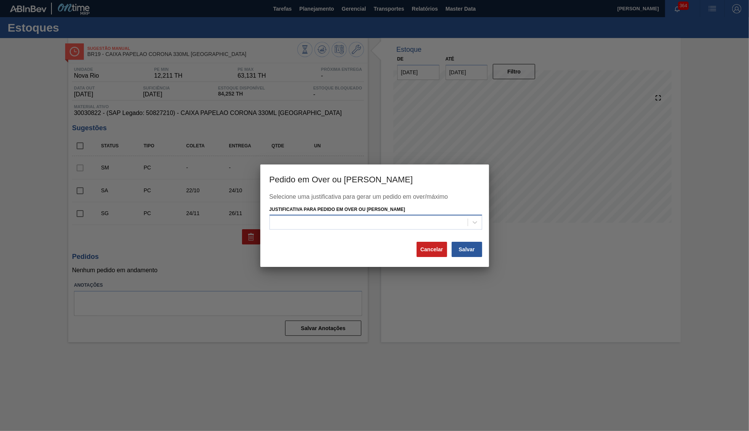
click at [426, 218] on div at bounding box center [369, 222] width 198 height 11
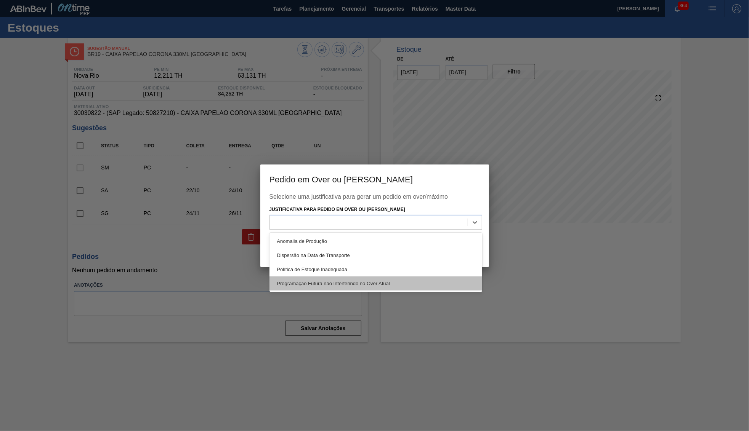
click at [356, 280] on div "Programação Futura não Interferindo no Over Atual" at bounding box center [375, 284] width 213 height 14
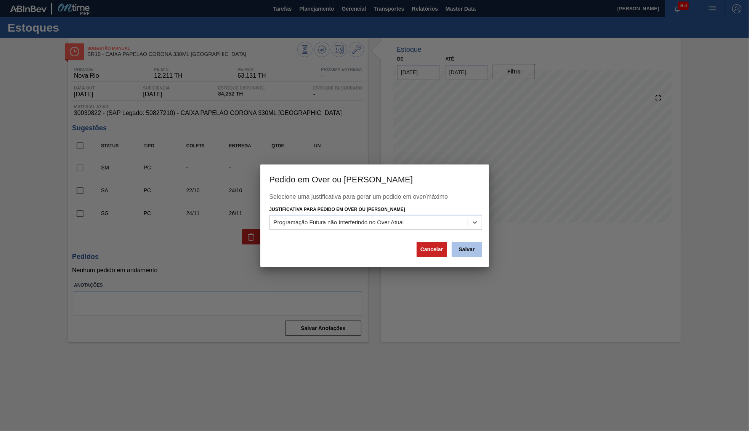
click at [471, 248] on button "Salvar" at bounding box center [467, 249] width 30 height 15
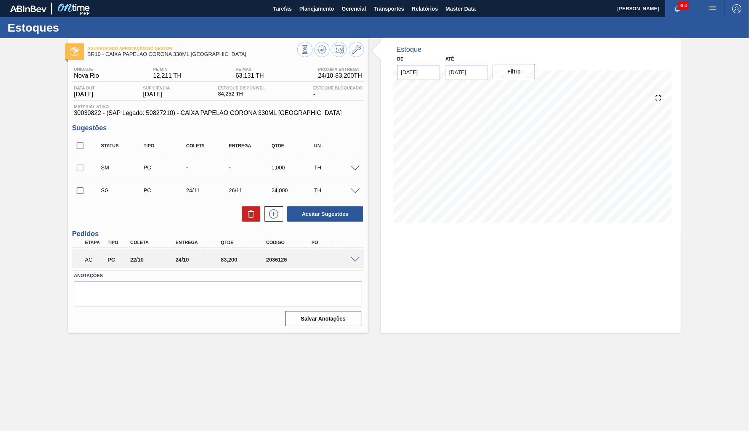
click at [640, 299] on div "Estoque De 22/09/2025 Até 31/10/2025 Filtro 22/09 Projeção de Estoque 84.252 Ne…" at bounding box center [531, 185] width 300 height 295
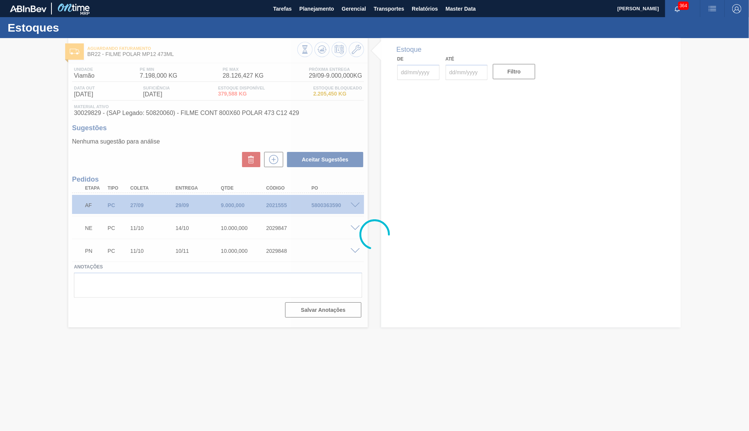
type input "[DATE]"
click at [351, 229] on div at bounding box center [374, 234] width 749 height 393
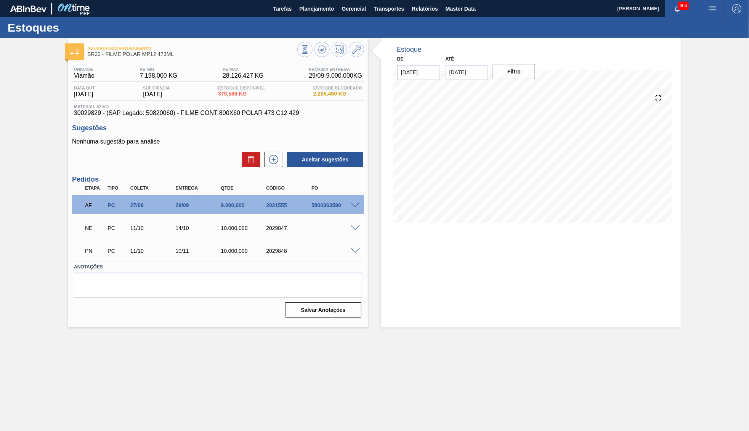
click at [353, 228] on span at bounding box center [355, 229] width 9 height 6
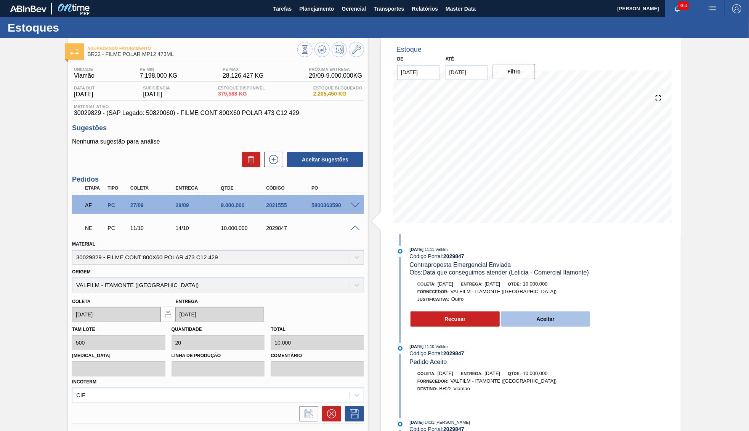
click at [541, 315] on button "Aceitar" at bounding box center [545, 319] width 89 height 15
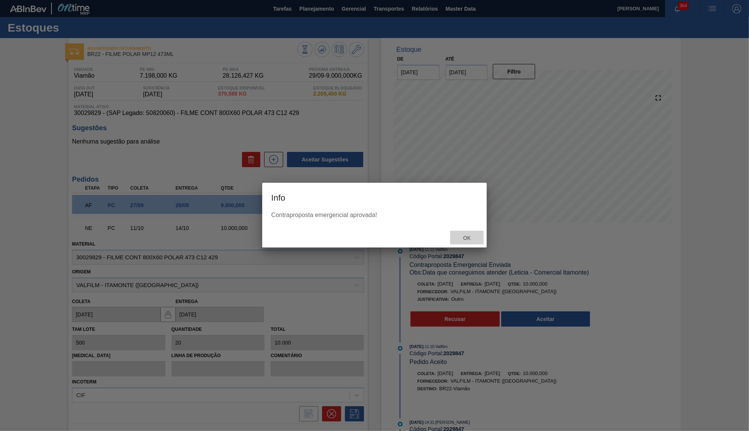
click at [467, 237] on span "Ok" at bounding box center [467, 238] width 20 height 6
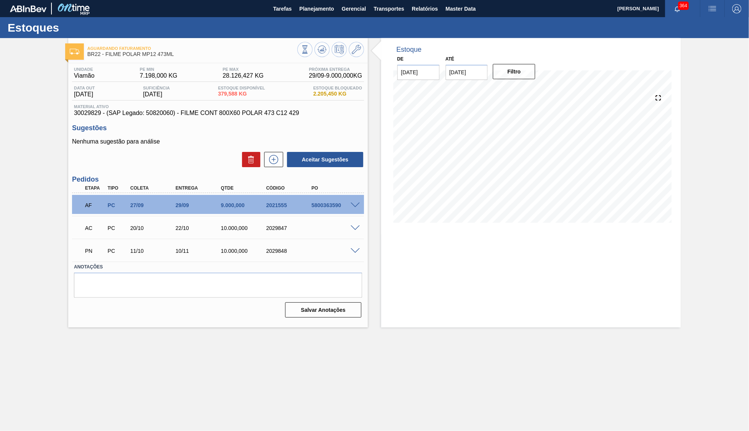
click at [354, 249] on span at bounding box center [355, 252] width 9 height 6
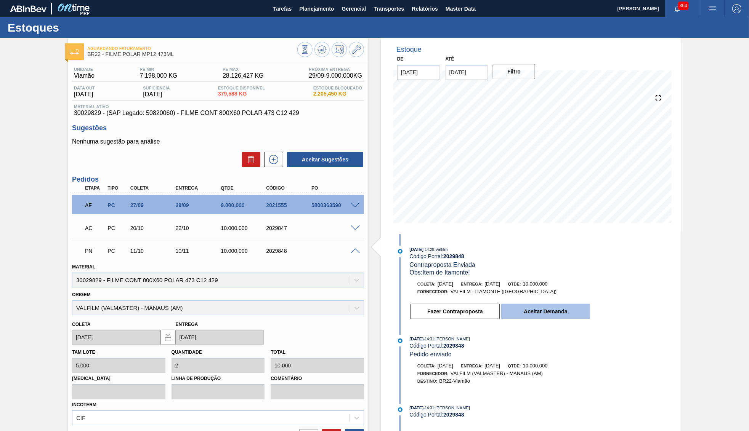
click at [564, 306] on button "Aceitar Demanda" at bounding box center [545, 311] width 89 height 15
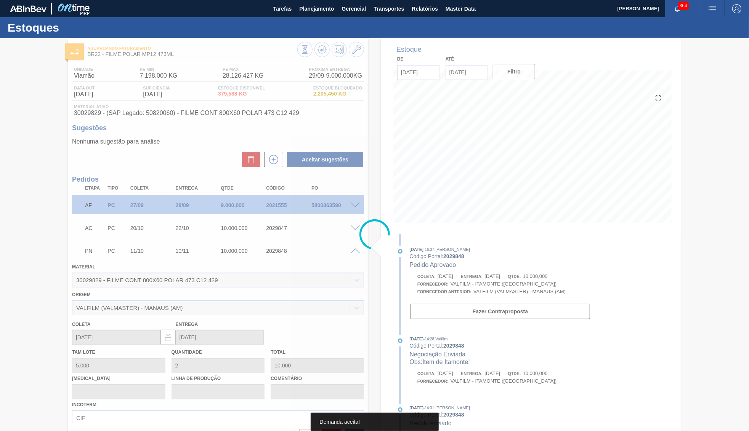
type input "500"
type input "20"
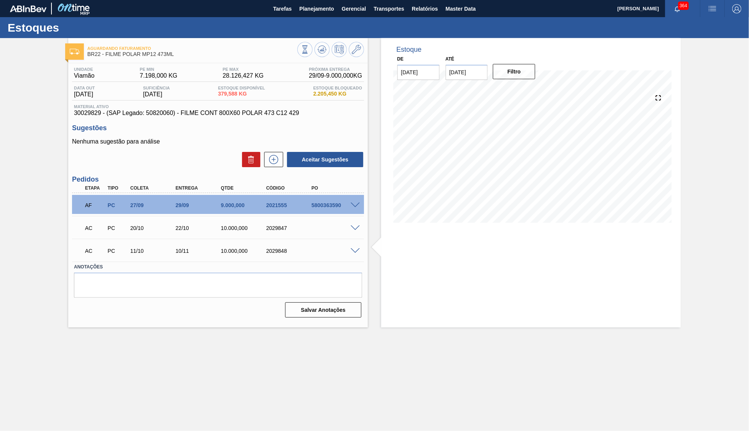
click at [182, 211] on div "AF PC 27/09 29/09 9.000,000 2021555 5800363590" at bounding box center [216, 204] width 272 height 15
click at [354, 198] on div "AF PC 27/09 29/09 9.000,000 2021555 5800363590" at bounding box center [218, 204] width 292 height 19
click at [358, 200] on div "AF PC 27/09 29/09 9.000,000 2021555 5800363590" at bounding box center [218, 204] width 292 height 19
drag, startPoint x: 356, startPoint y: 202, endPoint x: 351, endPoint y: 201, distance: 5.0
click at [353, 202] on div at bounding box center [356, 205] width 15 height 6
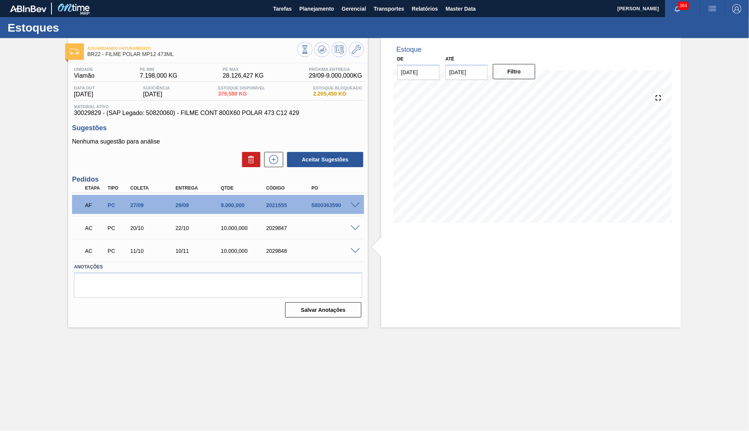
click at [351, 202] on div at bounding box center [356, 205] width 15 height 6
click at [353, 203] on span at bounding box center [355, 206] width 9 height 6
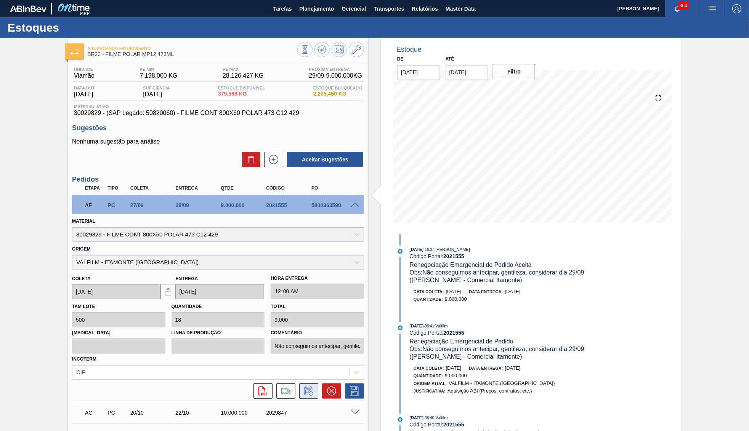
click at [308, 387] on icon at bounding box center [309, 391] width 8 height 9
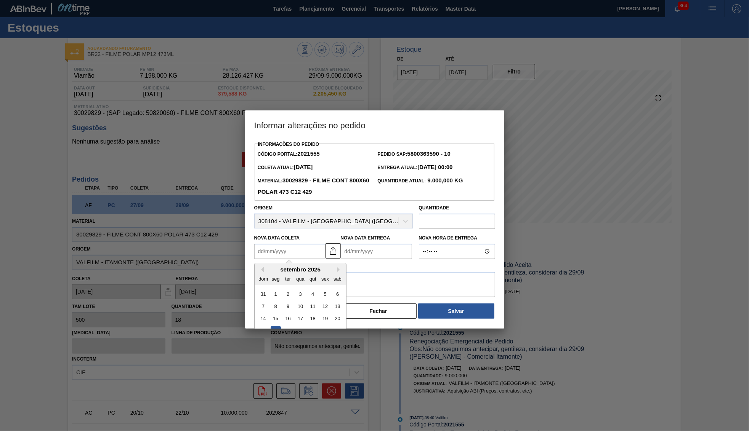
click at [293, 250] on Coleta2021555 "Nova Data Coleta" at bounding box center [289, 251] width 71 height 15
click at [309, 326] on div "25" at bounding box center [312, 331] width 10 height 10
type Coleta2021555 "[DATE]"
type Entrega2021555 "[DATE]"
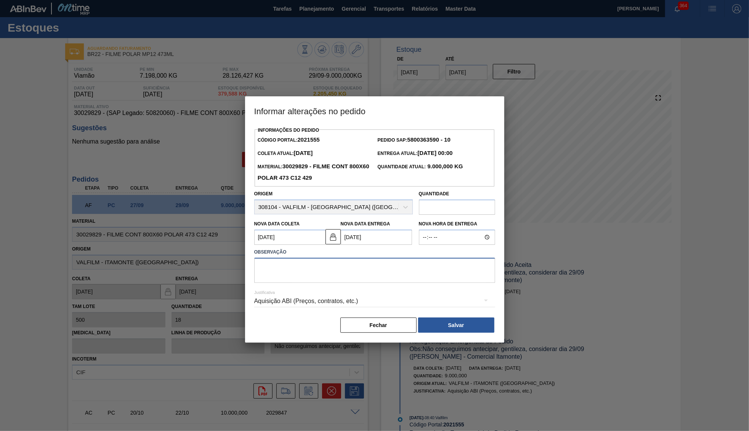
click at [285, 267] on textarea at bounding box center [374, 270] width 241 height 25
type textarea "Ajuste de data de coleta"
click at [430, 318] on button "Salvar" at bounding box center [456, 325] width 76 height 15
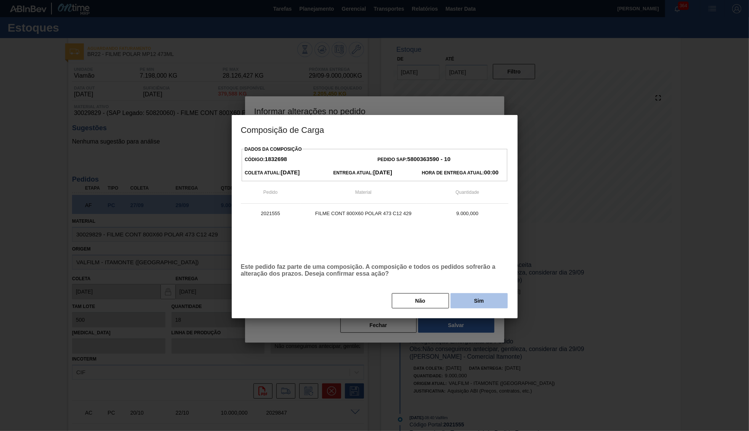
click at [487, 298] on button "Sim" at bounding box center [479, 300] width 57 height 15
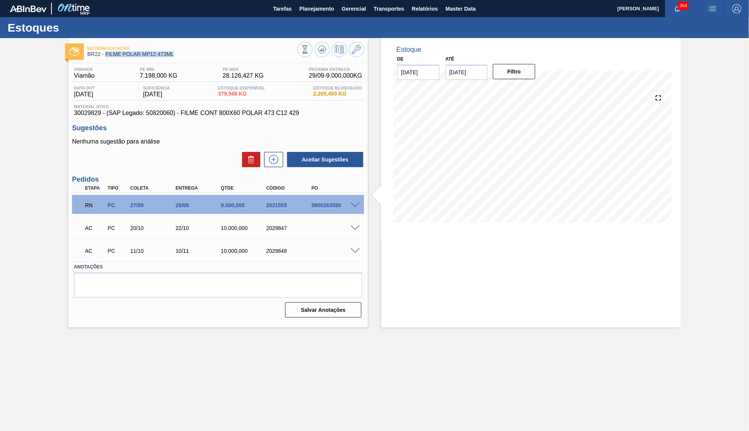
drag, startPoint x: 106, startPoint y: 53, endPoint x: 174, endPoint y: 55, distance: 68.6
click at [174, 55] on span "BR22 - FILME POLAR MP12 473ML" at bounding box center [192, 54] width 210 height 6
copy span "FILME POLAR MP12 473ML"
click at [614, 261] on div "Estoque De [DATE] Até [DATE] Filtro" at bounding box center [531, 183] width 300 height 290
click at [351, 201] on div "RN PC 27/09 29/09 9.000,000 2021555 5800363590" at bounding box center [218, 204] width 292 height 19
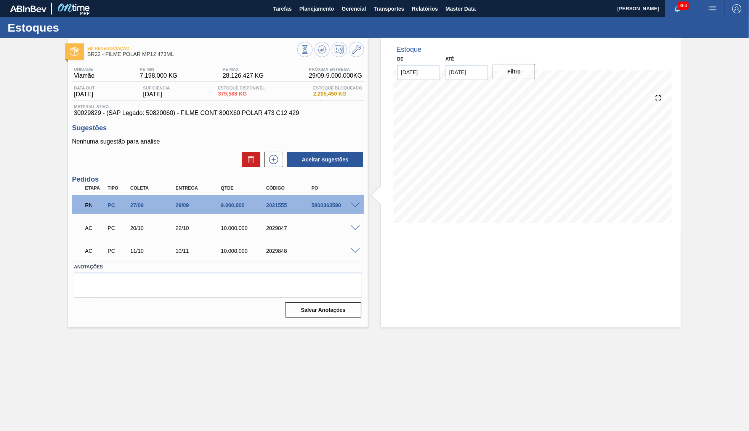
click at [351, 201] on div "RN PC 27/09 29/09 9.000,000 2021555 5800363590" at bounding box center [218, 204] width 292 height 19
click at [356, 204] on span at bounding box center [355, 206] width 9 height 6
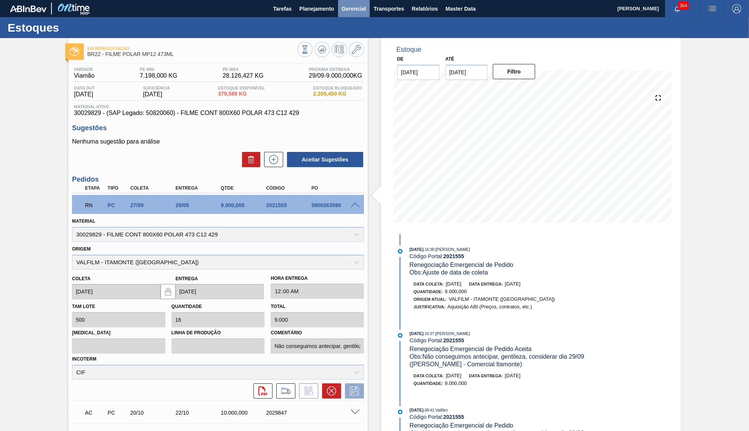
click at [342, 15] on button "Gerencial" at bounding box center [354, 8] width 32 height 17
click at [325, 8] on div at bounding box center [374, 215] width 749 height 431
click at [319, 8] on span "Planejamento" at bounding box center [316, 8] width 35 height 9
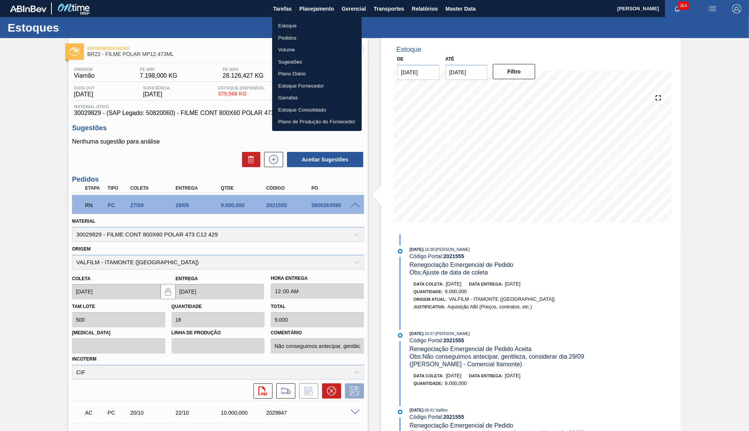
click at [310, 19] on ul "Estoque Pedidos Volume Sugestões Plano Diário Estoque Fornecedor Garrafas Estoq…" at bounding box center [317, 74] width 90 height 114
click at [320, 25] on li "Estoque" at bounding box center [317, 26] width 90 height 12
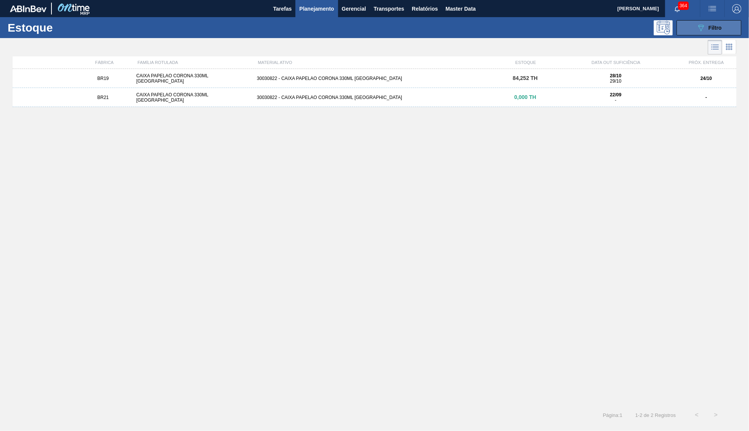
click at [702, 31] on icon "089F7B8B-B2A5-4AFE-B5C0-19BA573D28AC" at bounding box center [700, 27] width 9 height 9
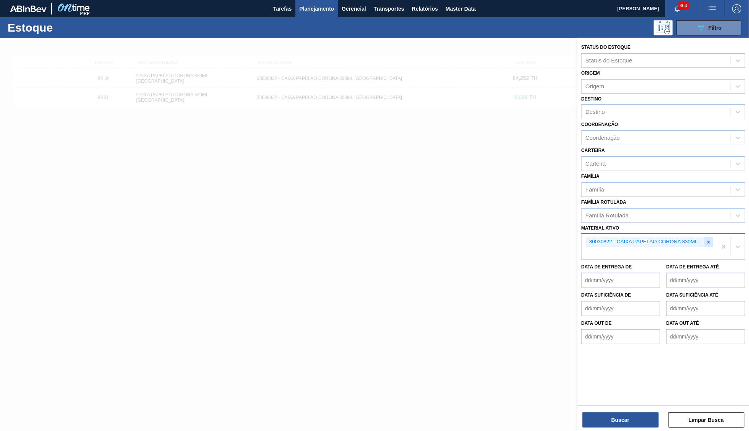
click at [709, 240] on icon at bounding box center [708, 242] width 5 height 5
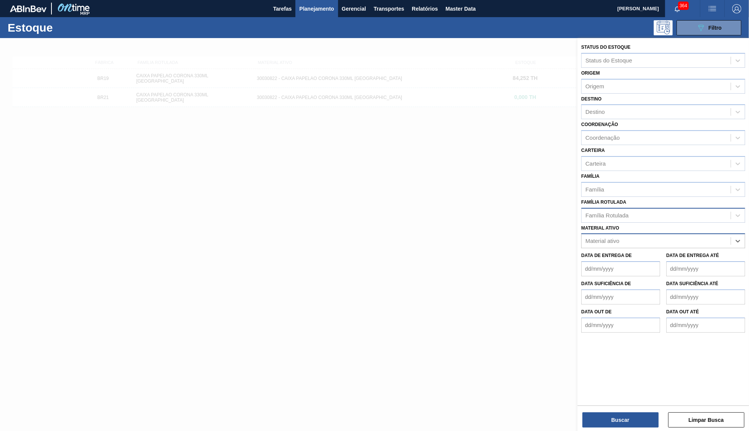
click at [682, 210] on div "Família Rotulada" at bounding box center [656, 215] width 149 height 11
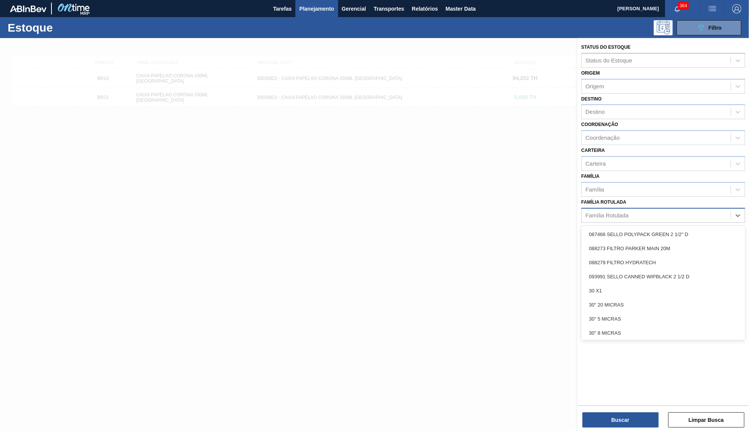
paste Rotulada "FILME BC 350ML MP C/12"
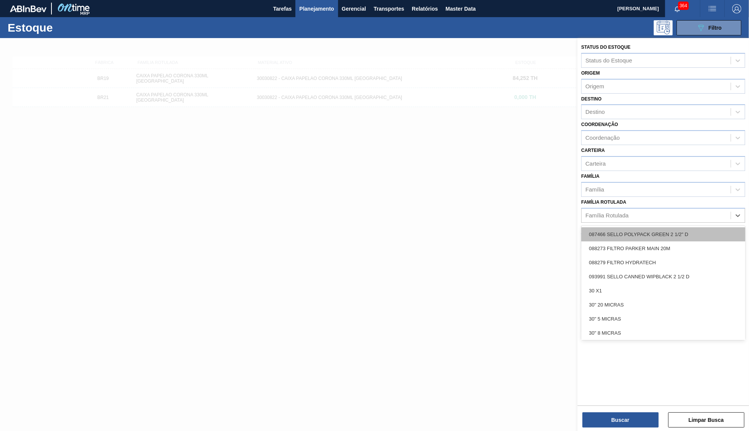
type Rotulada "FILME BC 350ML MP C/12"
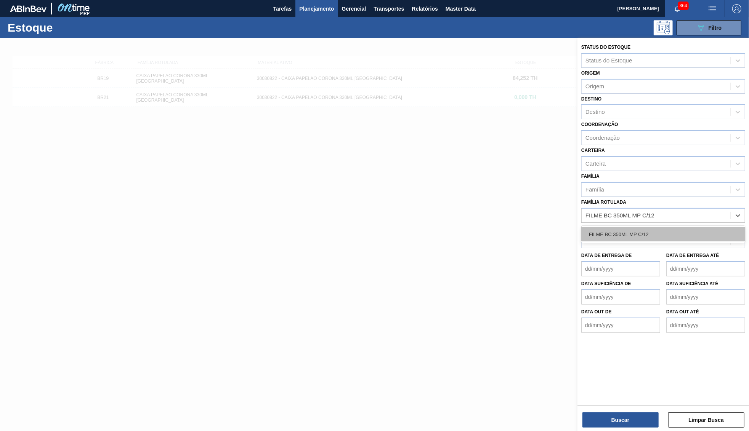
click at [669, 228] on div "FILME BC 350ML MP C/12" at bounding box center [663, 235] width 164 height 14
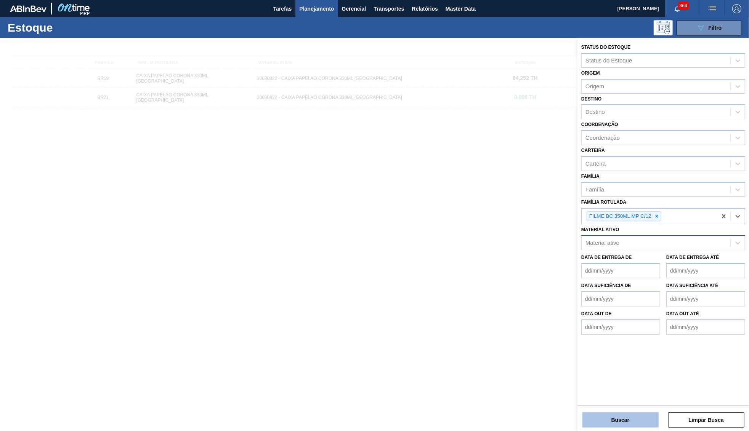
click at [590, 423] on button "Buscar" at bounding box center [620, 420] width 76 height 15
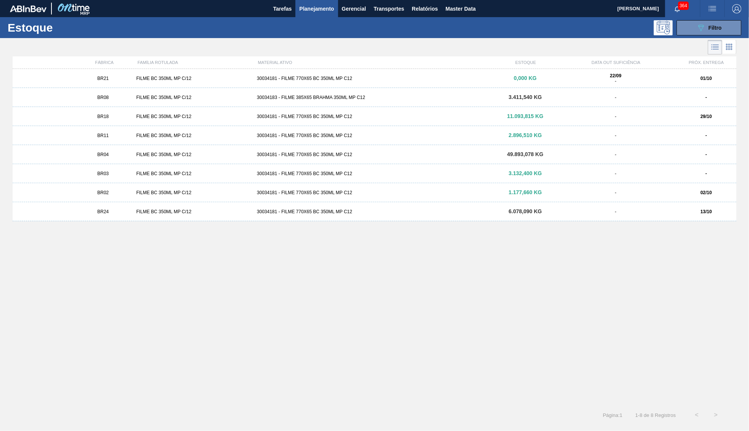
click at [106, 98] on span "BR08" at bounding box center [102, 97] width 11 height 5
click at [510, 216] on div "BR24 FILME BC 350ML MP C/12 30034181 - FILME 770X65 BC 350ML MP C12 6.078,090 K…" at bounding box center [375, 211] width 724 height 19
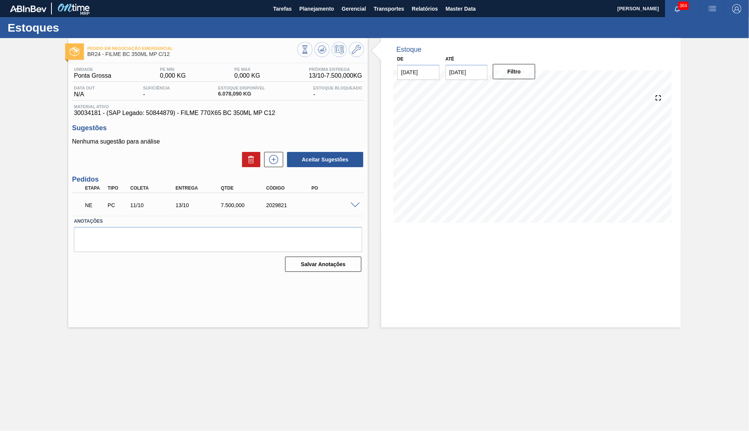
click at [356, 204] on span at bounding box center [355, 206] width 9 height 6
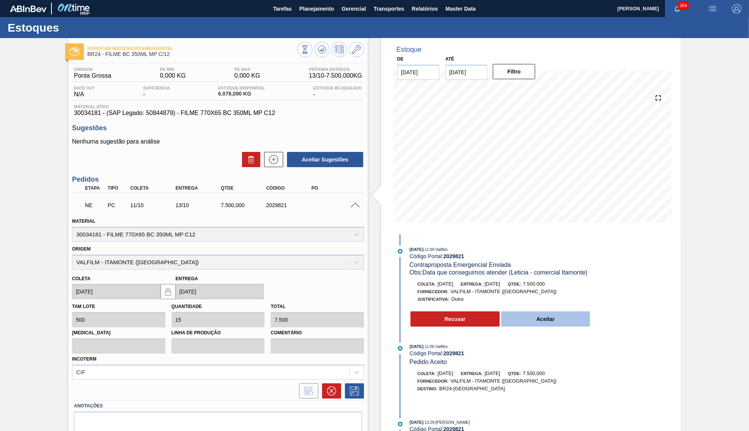
click at [528, 314] on button "Aceitar" at bounding box center [545, 319] width 89 height 15
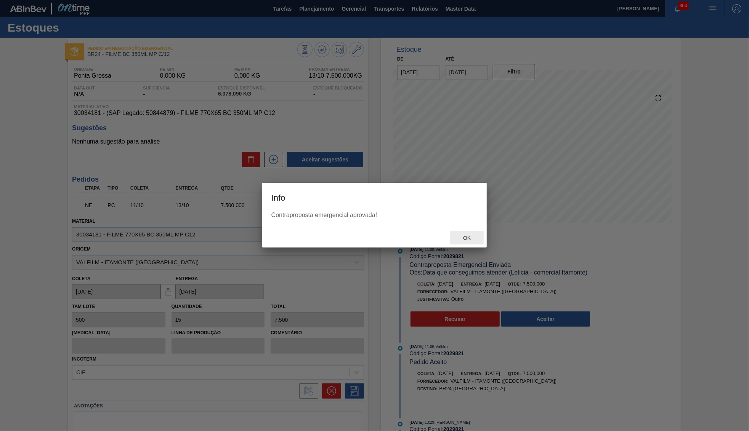
click at [464, 239] on span "Ok" at bounding box center [467, 238] width 20 height 6
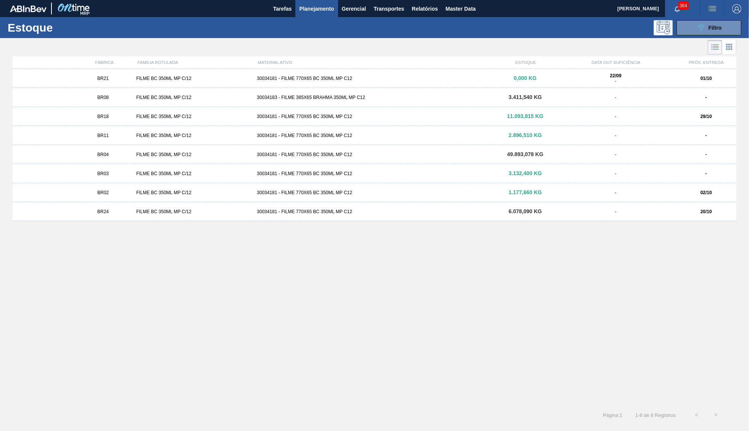
click at [167, 74] on div "BR21 FILME BC 350ML MP C/12 30034181 - FILME 770X65 BC 350ML MP C12 0,000 KG 22…" at bounding box center [375, 78] width 724 height 19
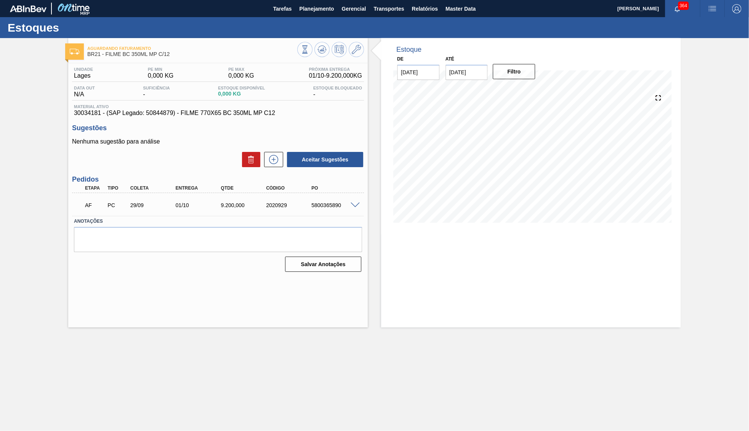
click at [354, 199] on div "AF PC 29/09 01/10 9.200,000 2020929 5800365890" at bounding box center [218, 204] width 292 height 19
click at [354, 203] on span at bounding box center [355, 206] width 9 height 6
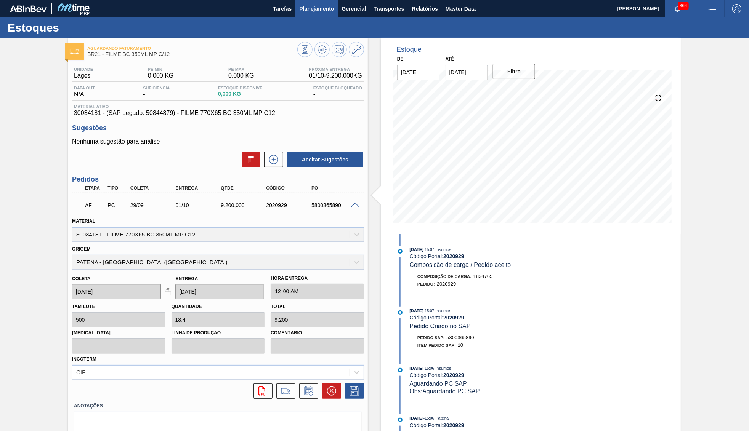
click at [328, 13] on span "Planejamento" at bounding box center [316, 8] width 35 height 9
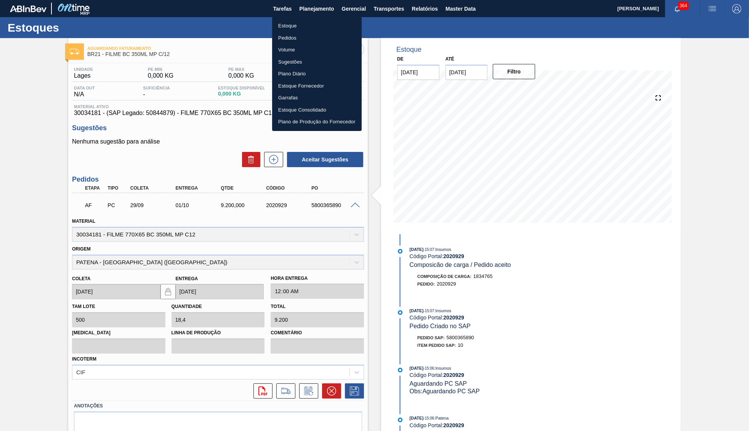
click at [296, 13] on div at bounding box center [374, 215] width 749 height 431
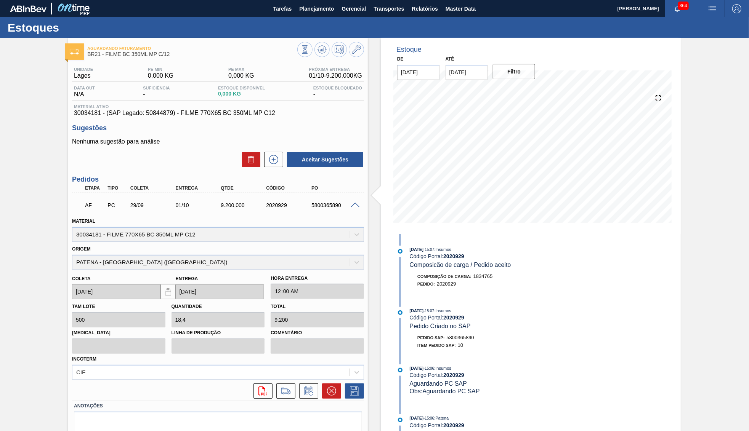
click at [300, 0] on body "Tarefas Planejamento Gerencial Transportes Relatórios Master Data [PERSON_NAME]…" at bounding box center [374, 0] width 749 height 0
click at [313, 7] on span "Planejamento" at bounding box center [316, 8] width 35 height 9
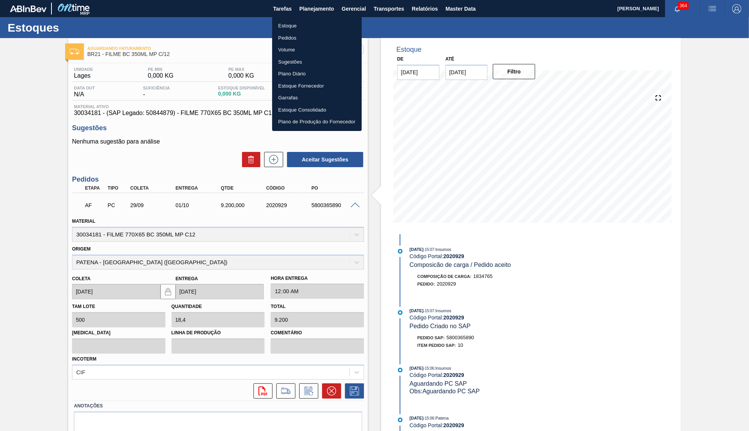
click at [282, 24] on li "Estoque" at bounding box center [317, 26] width 90 height 12
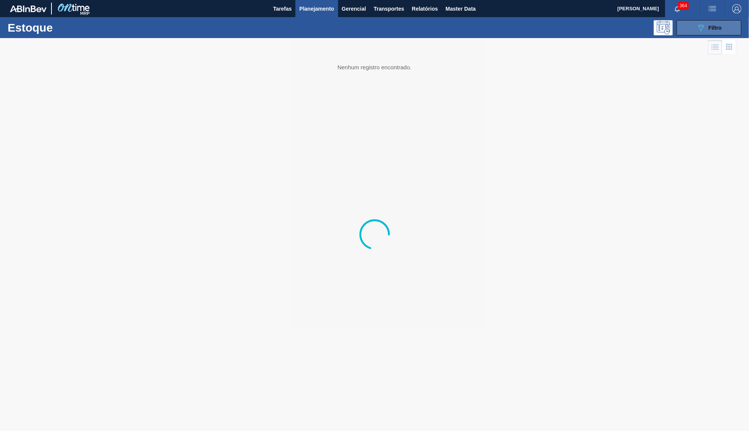
click at [724, 23] on button "089F7B8B-B2A5-4AFE-B5C0-19BA573D28AC Filtro" at bounding box center [709, 27] width 65 height 15
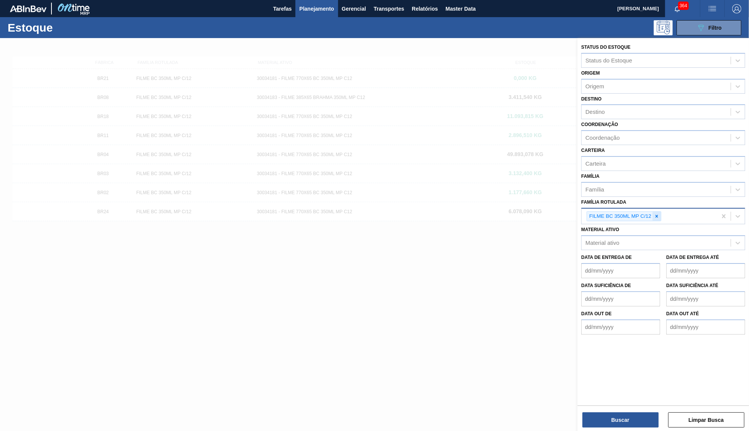
click at [653, 212] on div at bounding box center [657, 217] width 8 height 10
paste Rotulada "FILME AP MP12 473ML"
type Rotulada "FILME AP MP12 473ML"
click at [613, 414] on button "Buscar" at bounding box center [620, 420] width 76 height 15
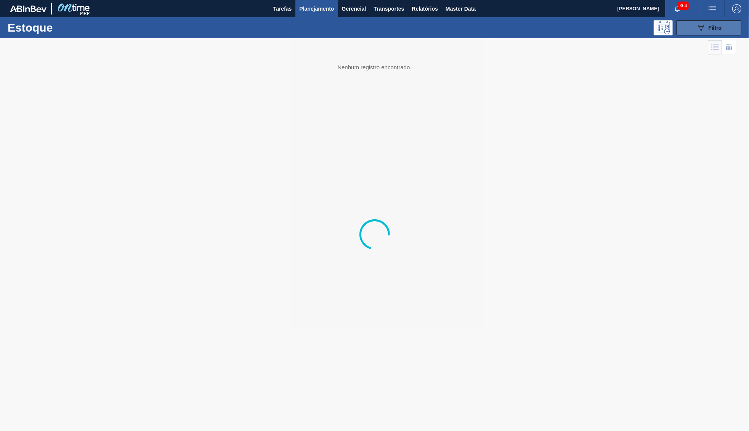
click at [710, 31] on span "Filtro" at bounding box center [715, 28] width 13 height 6
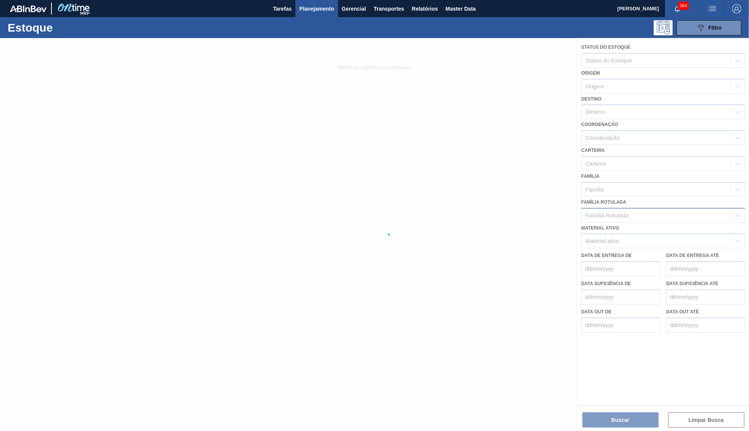
click at [630, 202] on div at bounding box center [374, 234] width 749 height 393
click at [605, 194] on div at bounding box center [374, 234] width 749 height 393
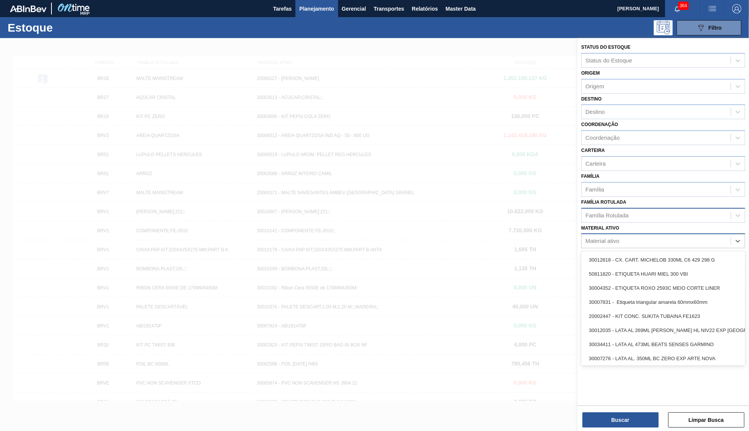
click at [654, 236] on div "Material ativo" at bounding box center [656, 241] width 149 height 11
click at [646, 208] on div "Família Rotulada" at bounding box center [663, 215] width 164 height 15
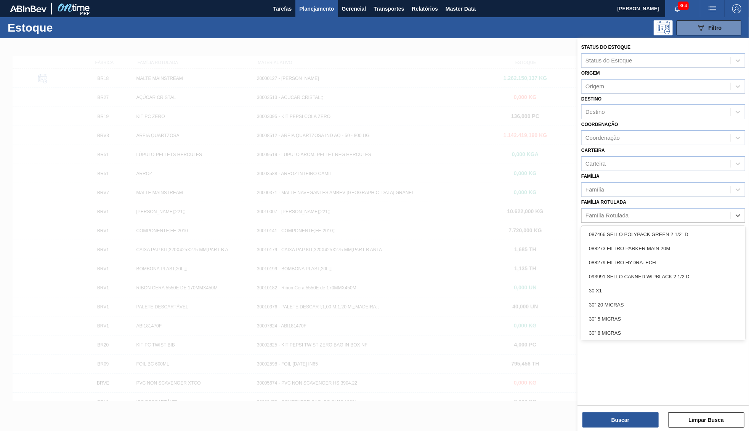
paste Rotulada "FILME AP MP12 473ML"
type Rotulada "FILME AP MP12 473ML"
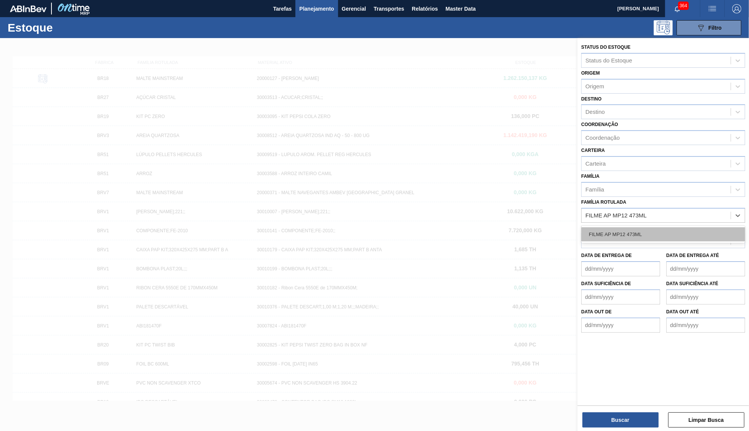
click at [626, 228] on div "FILME AP MP12 473ML" at bounding box center [663, 235] width 164 height 14
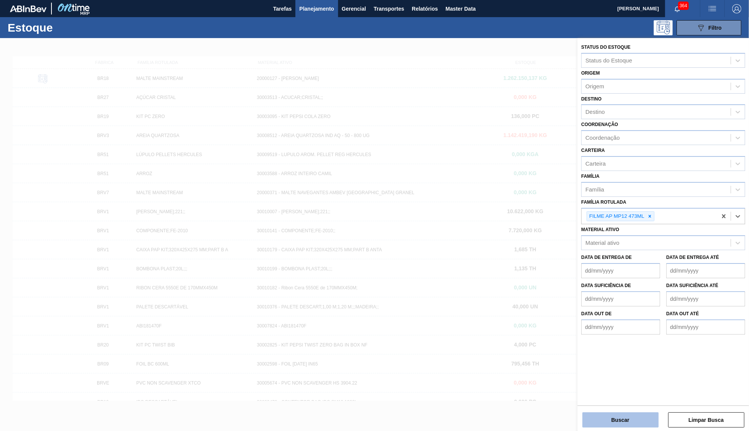
click at [616, 416] on button "Buscar" at bounding box center [620, 420] width 76 height 15
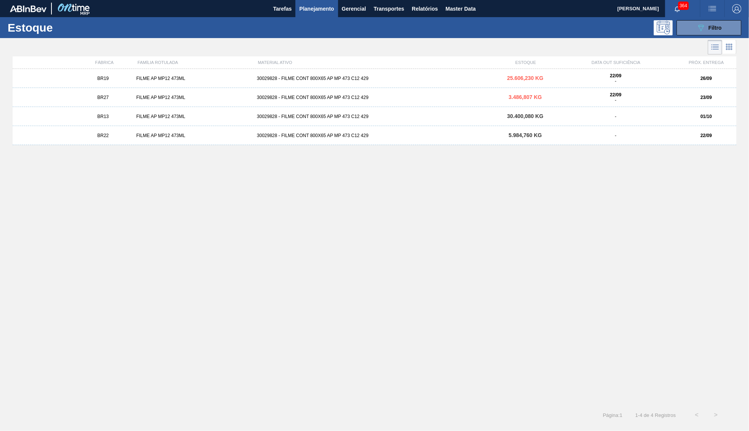
click at [298, 73] on div "BR19 FILME AP MP12 473ML 30029828 - FILME CONT 800X65 AP MP 473 C12 429 25.606,…" at bounding box center [375, 78] width 724 height 19
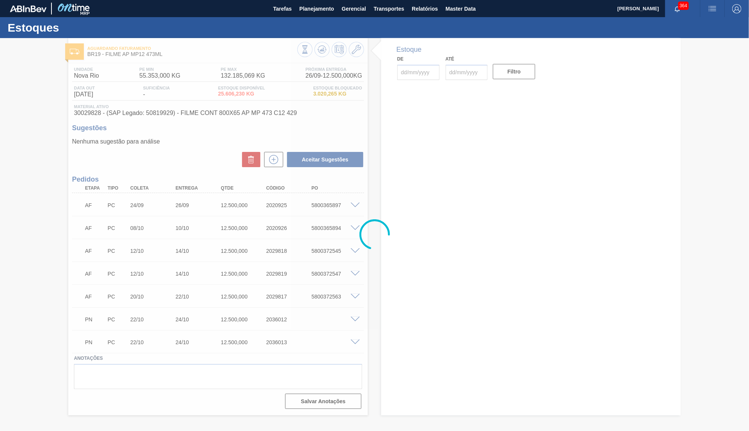
type input "[DATE]"
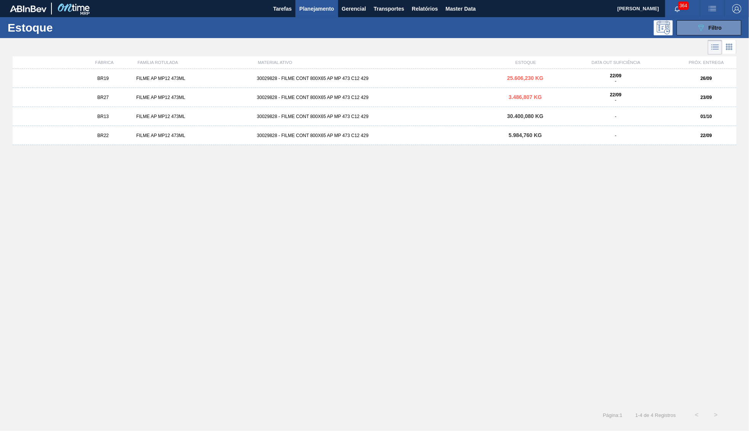
click at [330, 94] on div "BR27 FILME AP MP12 473ML 30029828 - FILME CONT 800X65 AP MP 473 C12 429 3.486,8…" at bounding box center [375, 97] width 724 height 19
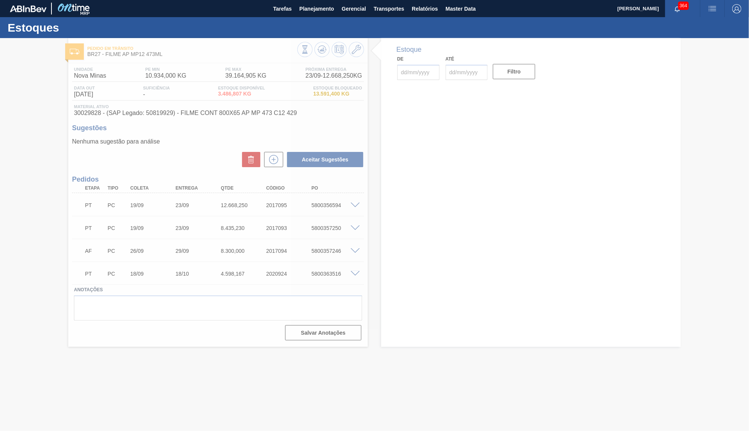
type input "[DATE]"
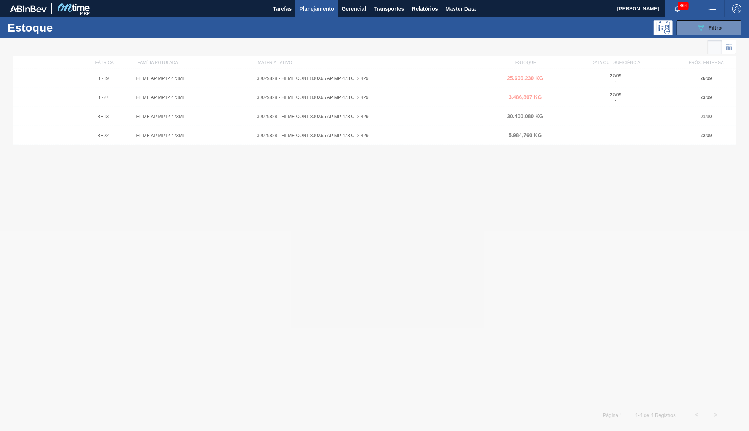
click at [354, 119] on div at bounding box center [374, 234] width 749 height 393
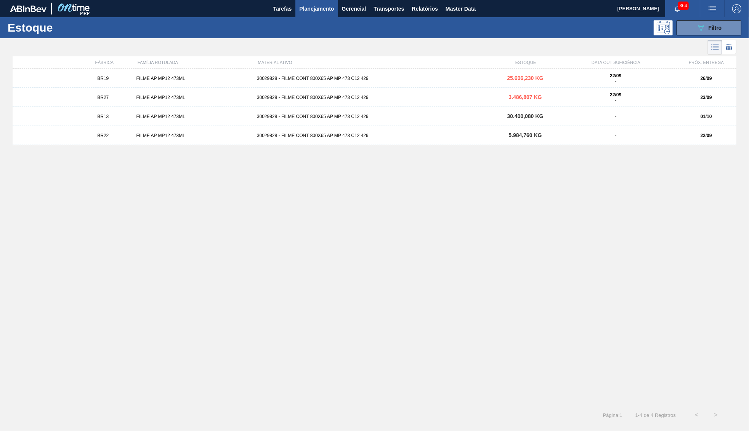
click at [354, 119] on div "30029828 - FILME CONT 800X65 AP MP 473 C12 429" at bounding box center [374, 116] width 241 height 5
click at [524, 136] on span "5.984,760 KG" at bounding box center [524, 135] width 33 height 6
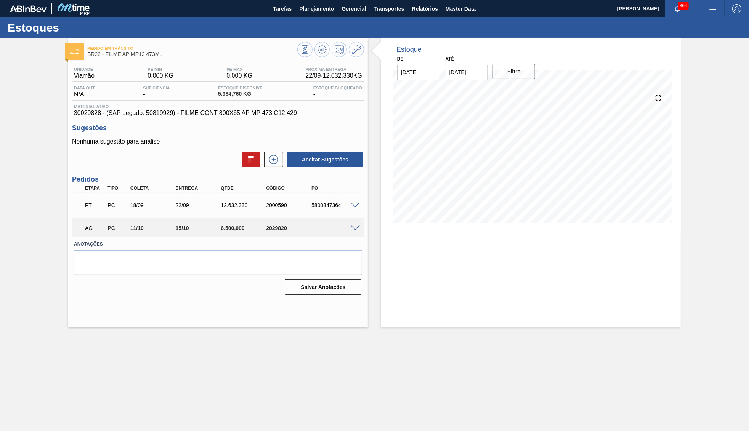
click at [233, 95] on span "5.984,760 KG" at bounding box center [241, 94] width 47 height 6
click at [299, 12] on button "Planejamento" at bounding box center [316, 8] width 42 height 17
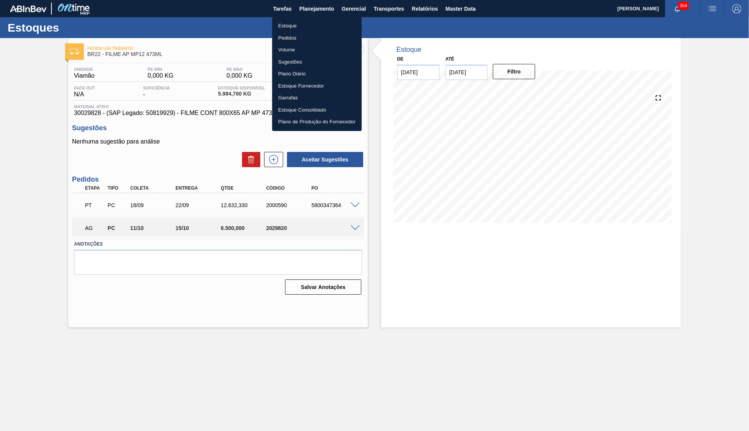
click at [286, 26] on li "Estoque" at bounding box center [317, 26] width 90 height 12
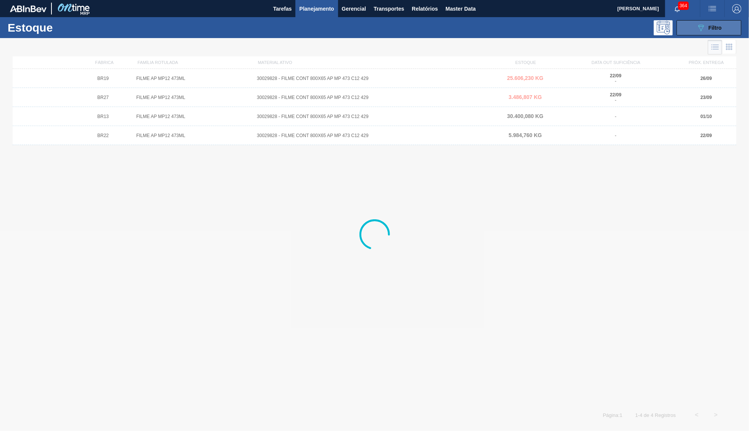
click at [729, 21] on button "089F7B8B-B2A5-4AFE-B5C0-19BA573D28AC Filtro" at bounding box center [709, 27] width 65 height 15
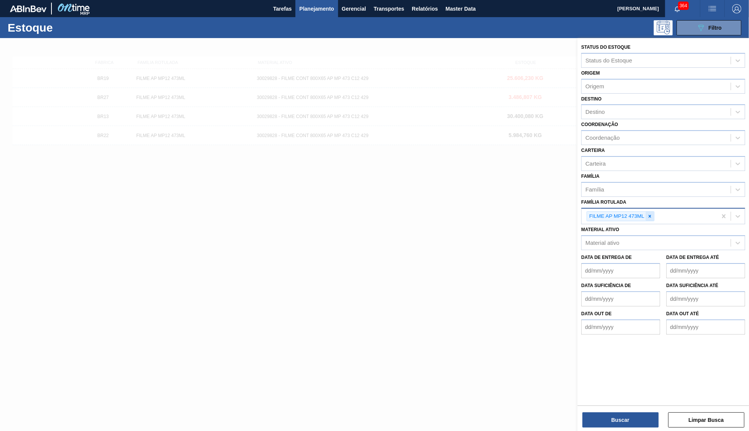
click at [654, 212] on div at bounding box center [650, 217] width 8 height 10
paste Rotulada "FILME BC 350ML MP C/12"
type Rotulada "FILME BC 350ML MP C/12"
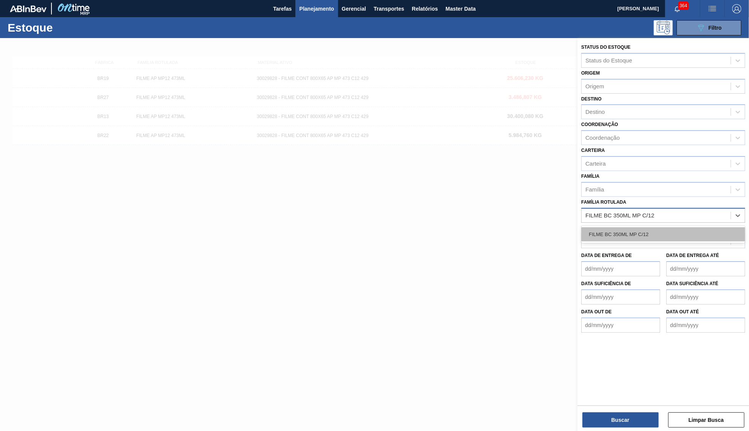
click at [635, 228] on div "FILME BC 350ML MP C/12" at bounding box center [663, 235] width 164 height 14
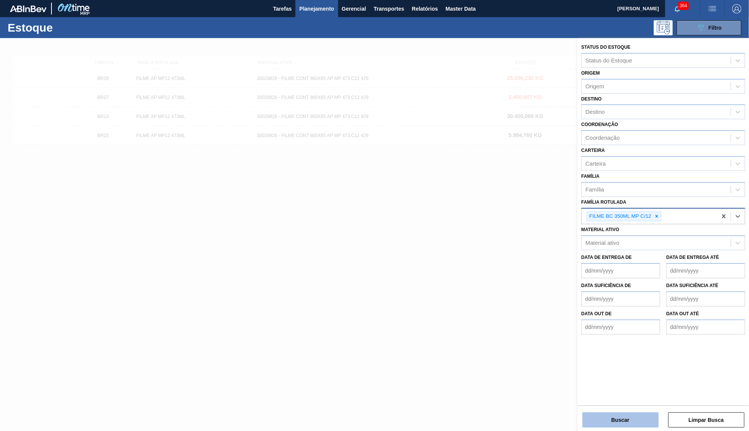
click at [602, 419] on button "Buscar" at bounding box center [620, 420] width 76 height 15
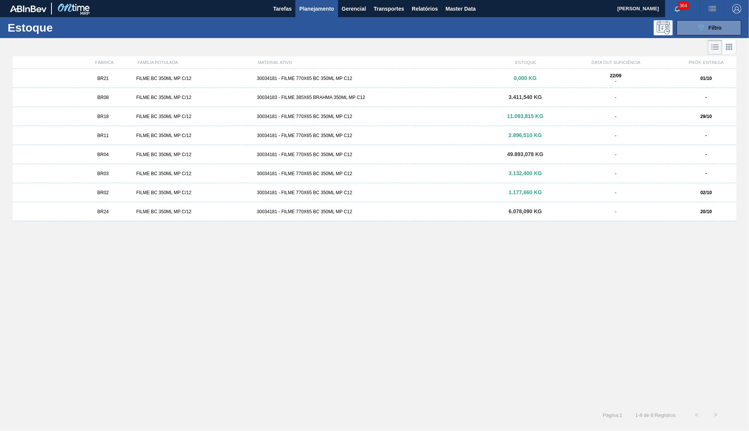
click at [219, 79] on div "FILME BC 350ML MP C/12" at bounding box center [193, 78] width 120 height 5
click at [316, 103] on div "BR08 FILME BC 350ML MP C/12 30034183 - FILME 385X65 BRAHMA 350ML MP C12 3.411,5…" at bounding box center [375, 97] width 724 height 19
click at [125, 122] on div "BR18 FILME BC 350ML MP C/12 30034181 - FILME 770X65 BC 350ML MP C12 11.093,815 …" at bounding box center [375, 116] width 724 height 19
click at [120, 137] on div "BR11" at bounding box center [103, 135] width 60 height 5
click at [106, 158] on div "BR04 FILME BC 350ML MP C/12 30034181 - FILME 770X65 BC 350ML MP C12 49.893,078 …" at bounding box center [375, 154] width 724 height 19
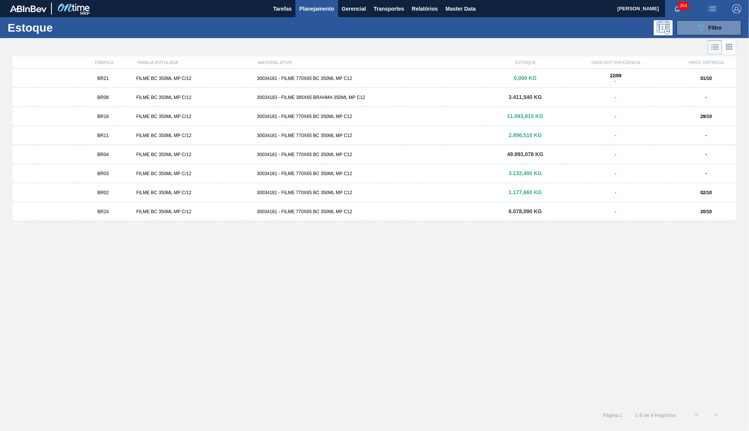
click at [113, 175] on div "BR03" at bounding box center [103, 173] width 60 height 5
click at [162, 192] on div "FILME BC 350ML MP C/12" at bounding box center [193, 192] width 120 height 5
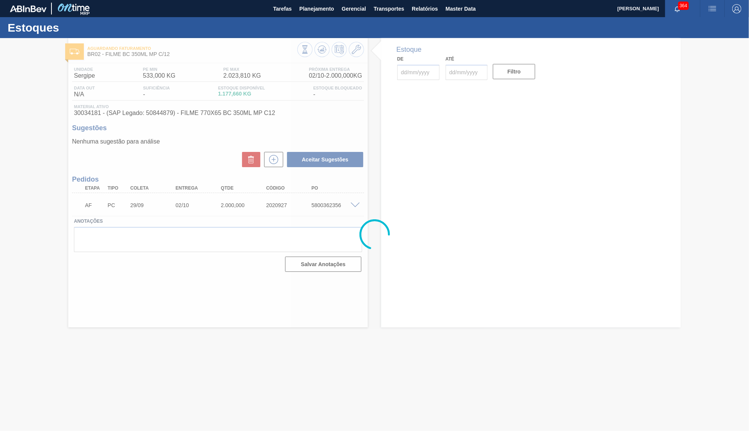
type input "[DATE]"
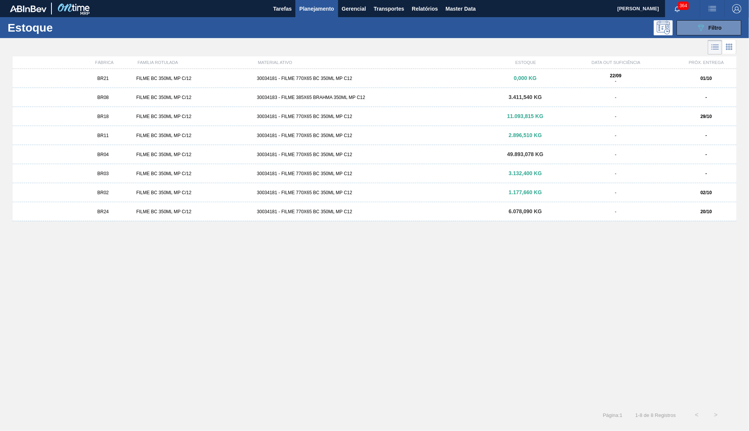
click at [309, 214] on div "30034181 - FILME 770X65 BC 350ML MP C12" at bounding box center [374, 211] width 241 height 5
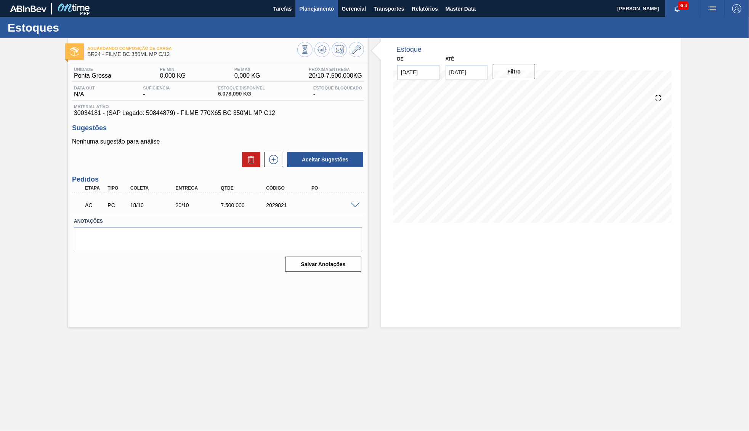
click at [330, 8] on span "Planejamento" at bounding box center [316, 8] width 35 height 9
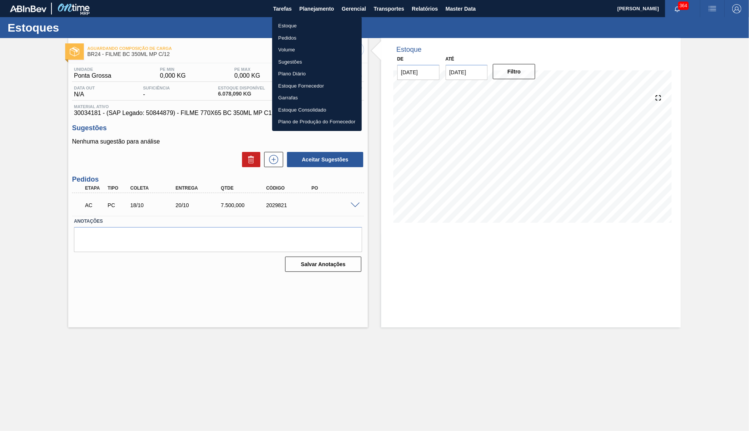
drag, startPoint x: 361, startPoint y: 204, endPoint x: 350, endPoint y: 207, distance: 11.2
click at [352, 207] on div at bounding box center [374, 215] width 749 height 431
click at [350, 207] on div "Estoque Pedidos Volume Sugestões Plano Diário Estoque Fornecedor Garrafas Estoq…" at bounding box center [374, 215] width 749 height 431
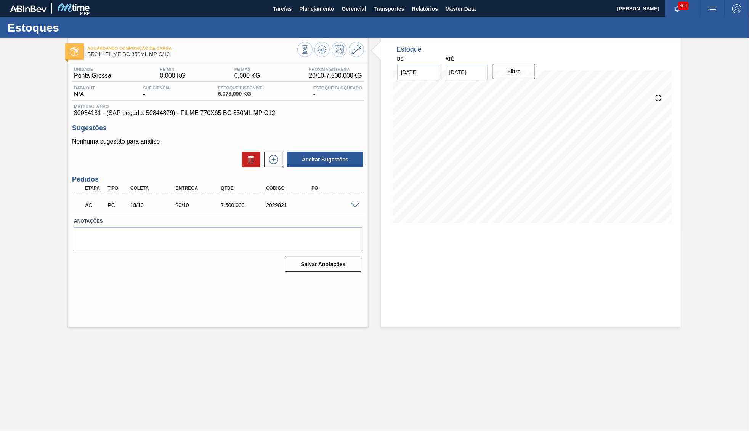
click at [358, 204] on span at bounding box center [355, 206] width 9 height 6
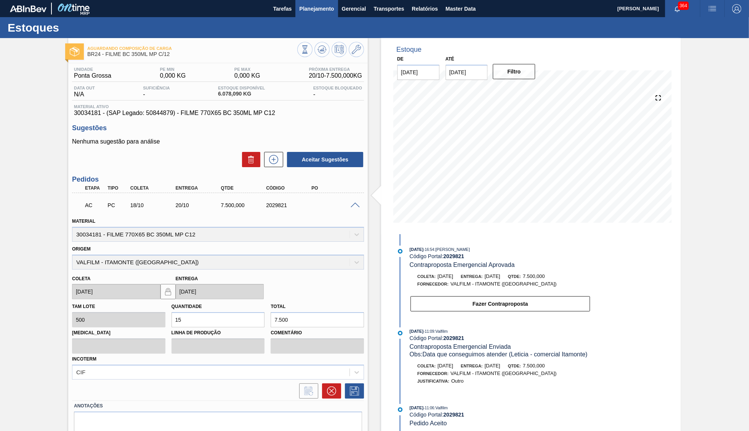
click at [309, 10] on span "Planejamento" at bounding box center [316, 8] width 35 height 9
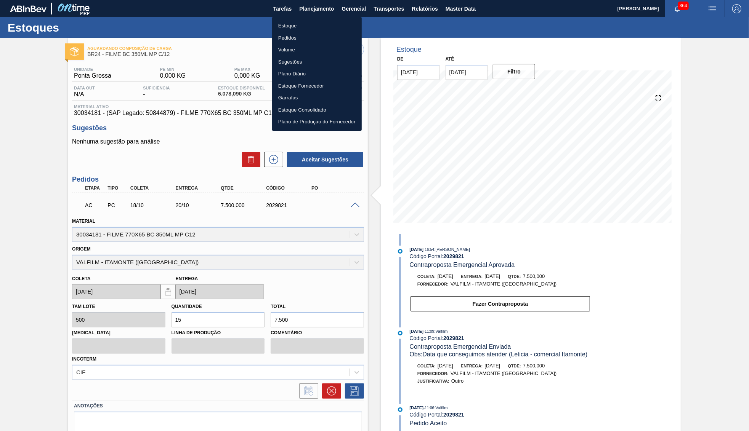
click at [290, 26] on li "Estoque" at bounding box center [317, 26] width 90 height 12
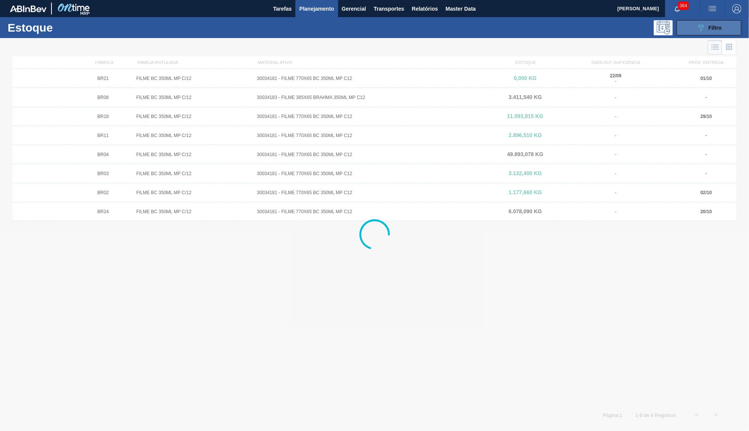
click at [699, 26] on icon at bounding box center [701, 28] width 6 height 6
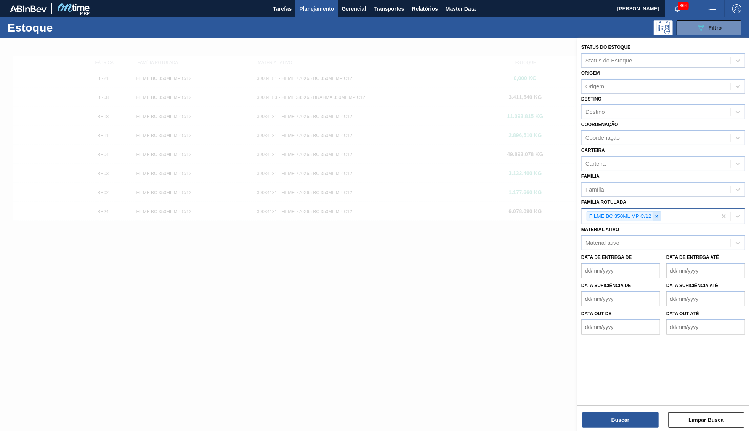
click at [661, 212] on div at bounding box center [657, 217] width 8 height 10
paste Rotulada "FILME BC 473 MP C12"
type Rotulada "FILME BC 473 MP C12"
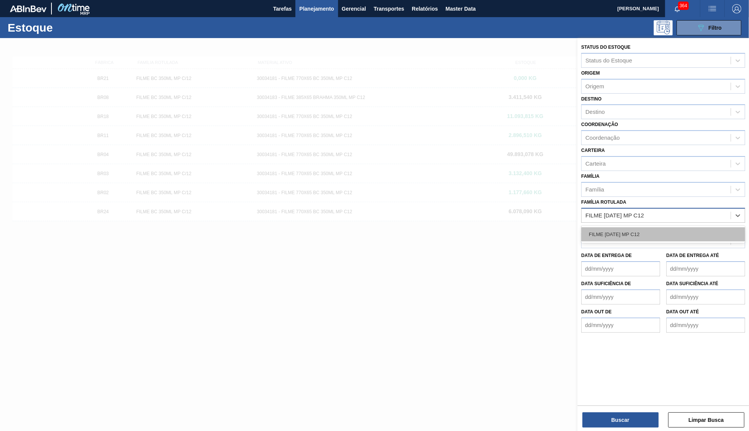
click at [654, 228] on div "FILME BC 473 MP C12" at bounding box center [663, 235] width 164 height 14
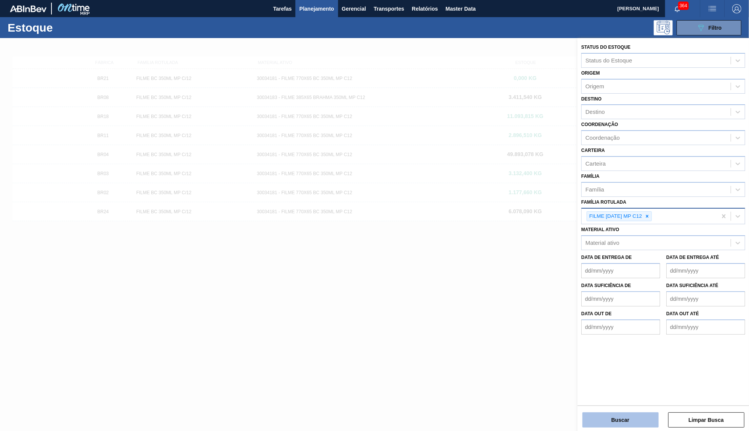
click at [604, 422] on button "Buscar" at bounding box center [620, 420] width 76 height 15
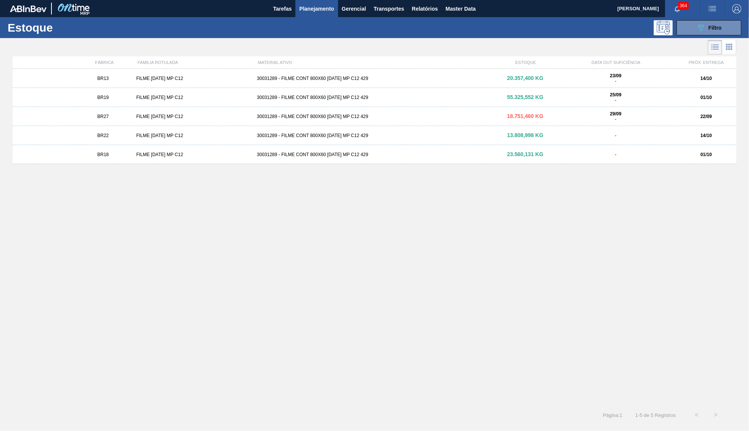
click at [458, 87] on div "BR13 FILME BC 473 MP C12 30031289 - FILME CONT 800X60 BC 473 MP C12 429 20.357,…" at bounding box center [375, 78] width 724 height 19
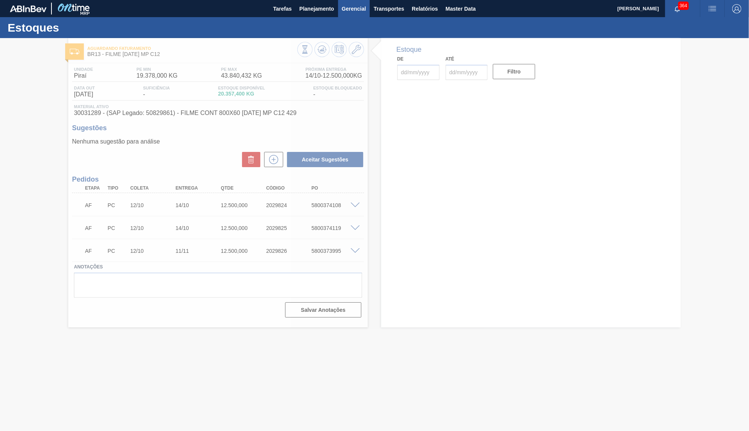
type input "[DATE]"
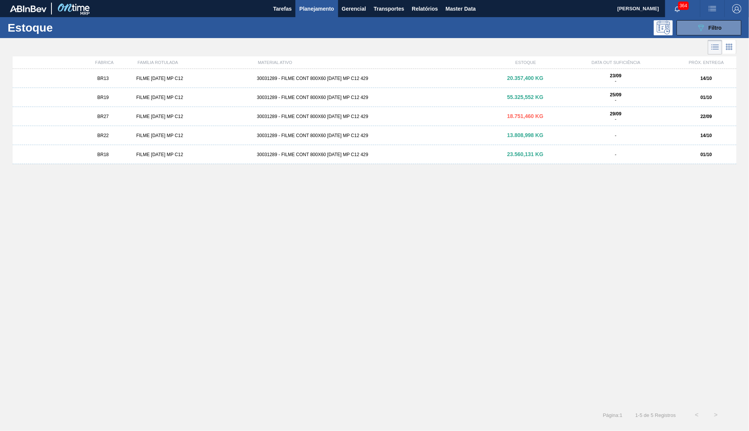
click at [438, 99] on div "30031289 - FILME CONT 800X60 BC 473 MP C12 429" at bounding box center [374, 97] width 241 height 5
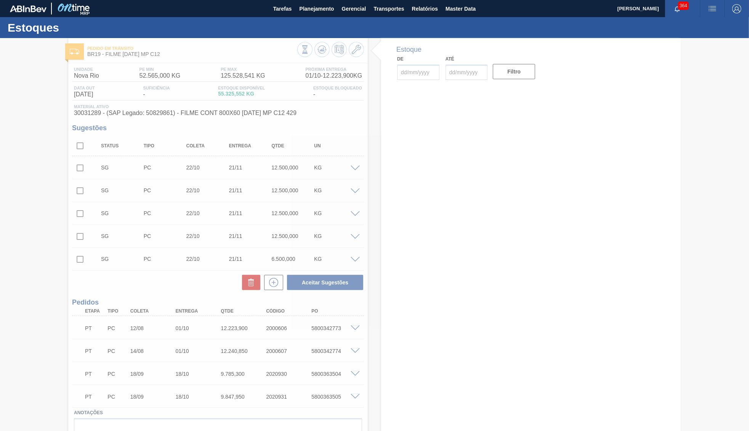
type input "[DATE]"
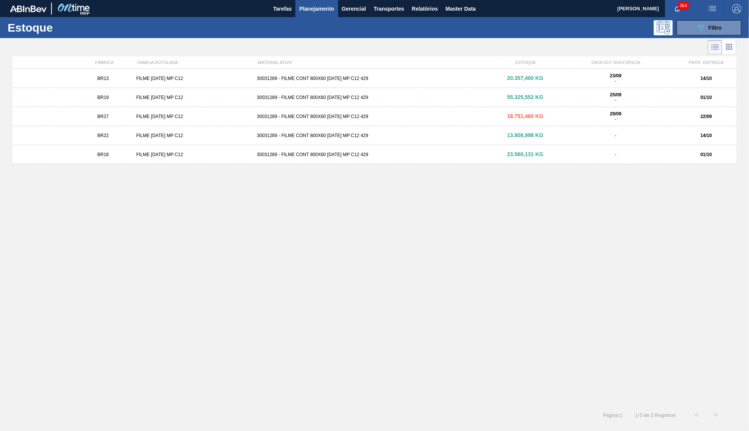
click at [537, 117] on span "18.751,460 KG" at bounding box center [525, 116] width 36 height 6
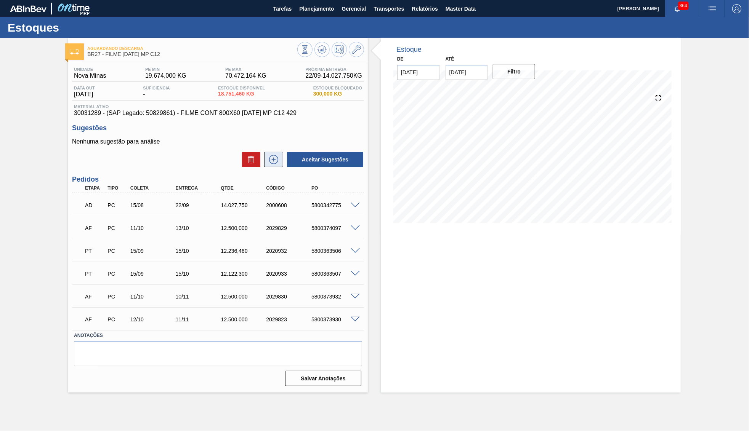
click at [275, 155] on icon at bounding box center [273, 159] width 9 height 9
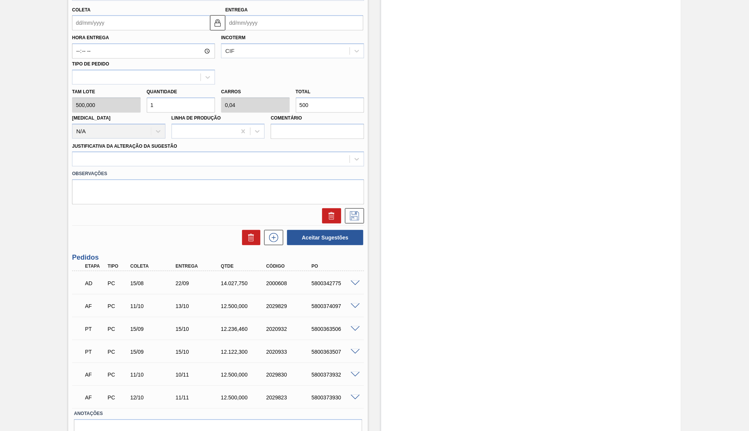
scroll to position [257, 0]
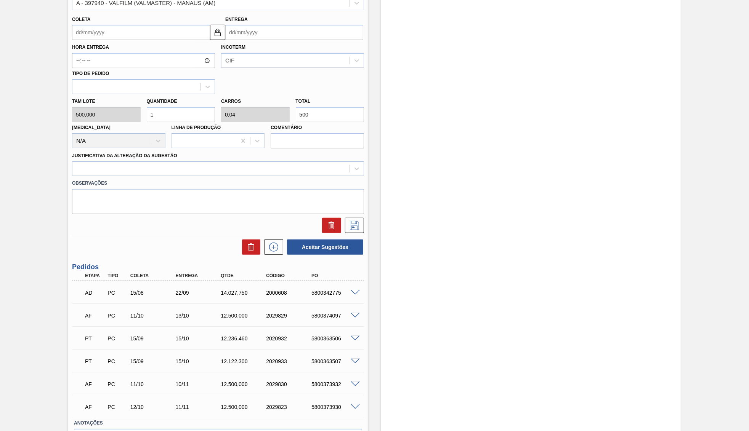
click at [236, 281] on div "AD PC 15/08 22/09 14.027,750 2000608 5800342775 Material 30031289 - FILME CONT …" at bounding box center [218, 292] width 292 height 23
click at [237, 308] on div "AF PC 11/10 13/10 12.500,000 2029829 5800374097" at bounding box center [216, 315] width 272 height 15
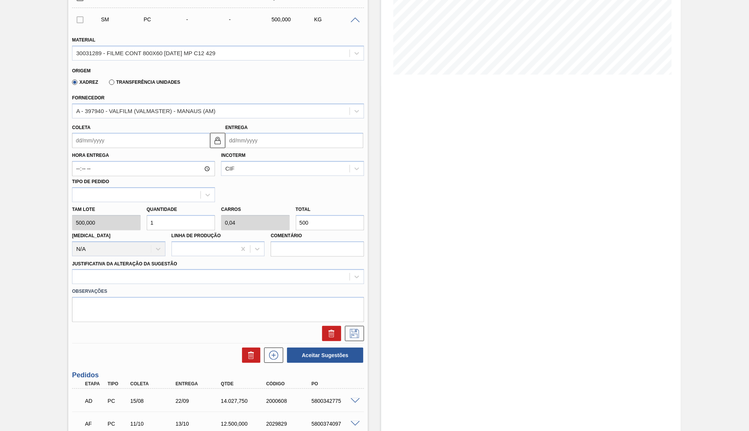
scroll to position [146, 0]
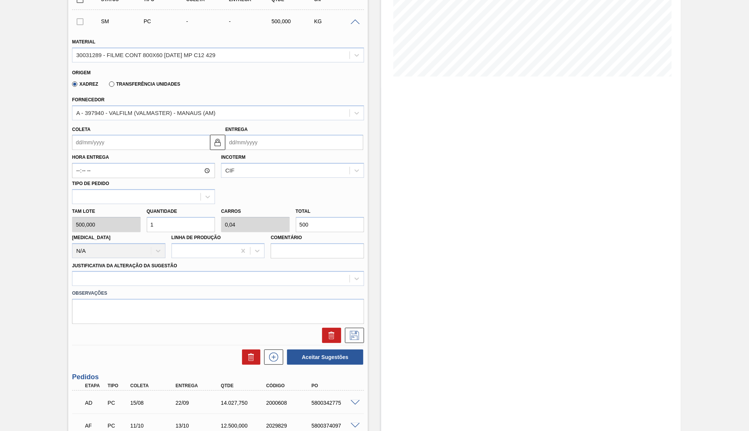
click at [159, 101] on div "Fornecedor A - 397940 - VALFILM (VALMASTER) - MANAUS (AM)" at bounding box center [218, 108] width 292 height 26
click at [168, 110] on div "A - 397940 - VALFILM (VALMASTER) - MANAUS (AM)" at bounding box center [145, 113] width 139 height 6
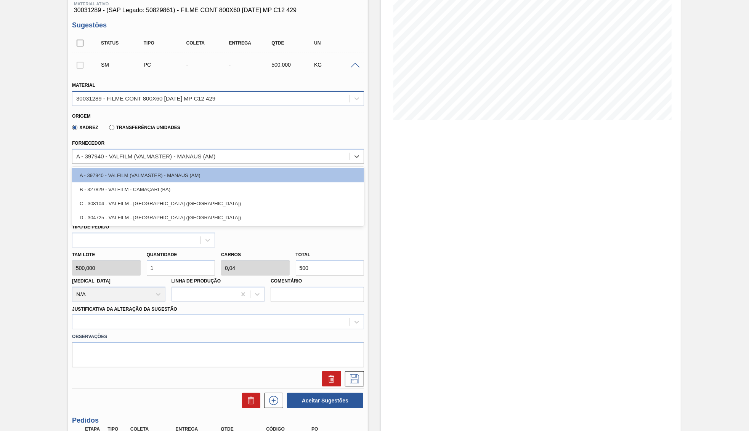
scroll to position [72, 0]
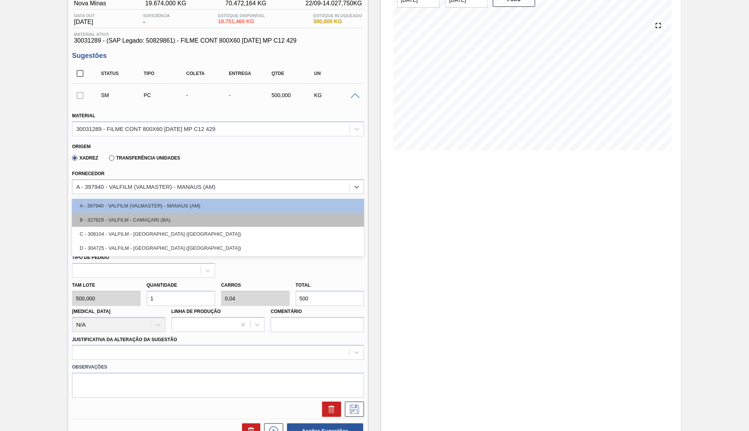
click at [216, 216] on div "B - 327829 - VALFILM - CAMAÇARI (BA)" at bounding box center [218, 220] width 292 height 14
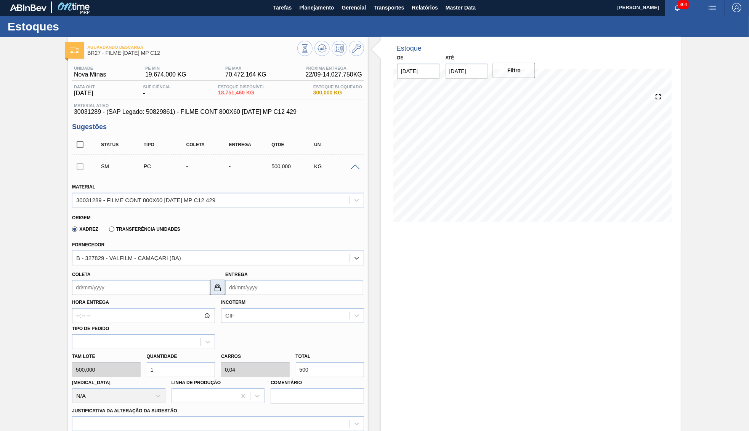
scroll to position [0, 0]
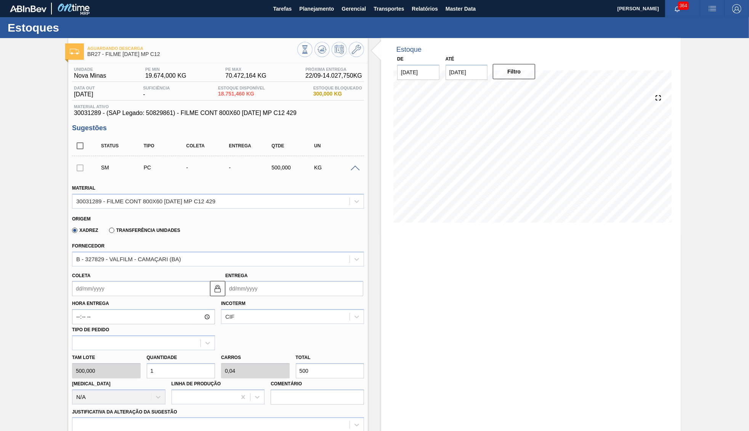
drag, startPoint x: 321, startPoint y: 365, endPoint x: 275, endPoint y: 363, distance: 45.8
click at [296, 364] on input "500" at bounding box center [330, 371] width 69 height 15
paste input "12.500,0"
type input "25"
type input "1"
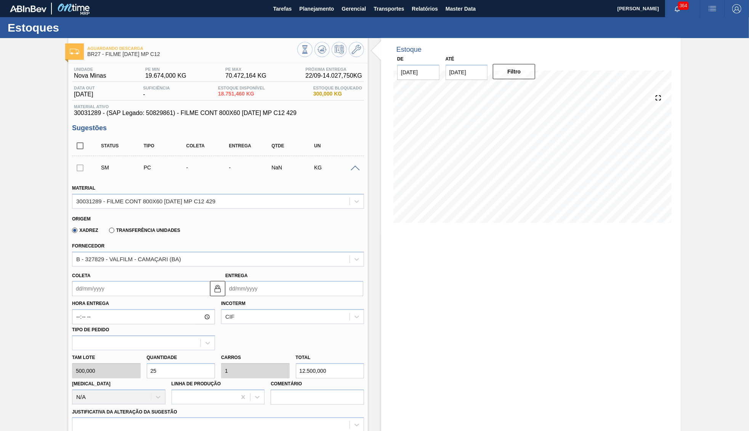
type input "12.500,000"
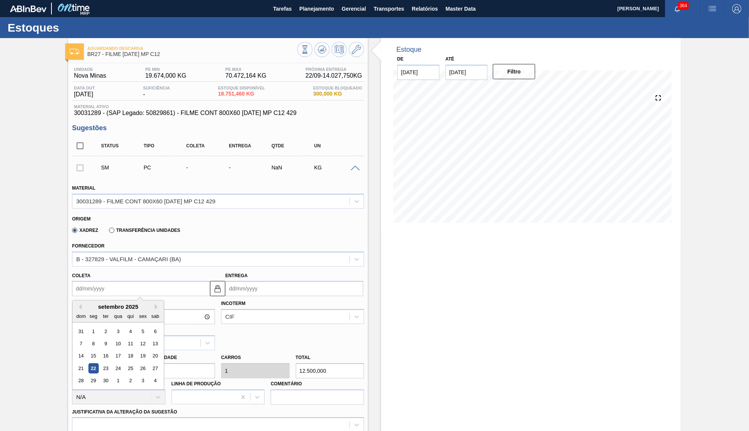
click at [89, 281] on input "Coleta" at bounding box center [141, 288] width 138 height 15
type input "2"
type input "04/09/2025"
type input "22"
type input "[DATE]"
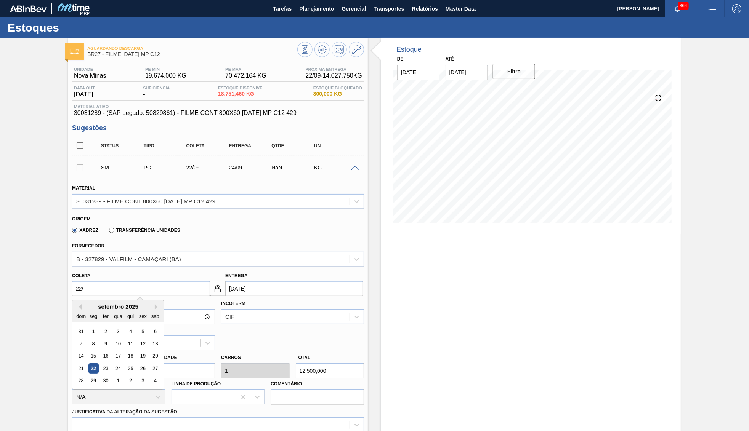
type input "22/1"
type input "24/01/2025"
type input "22/10"
type input "24/10/2025"
type input "[DATE]"
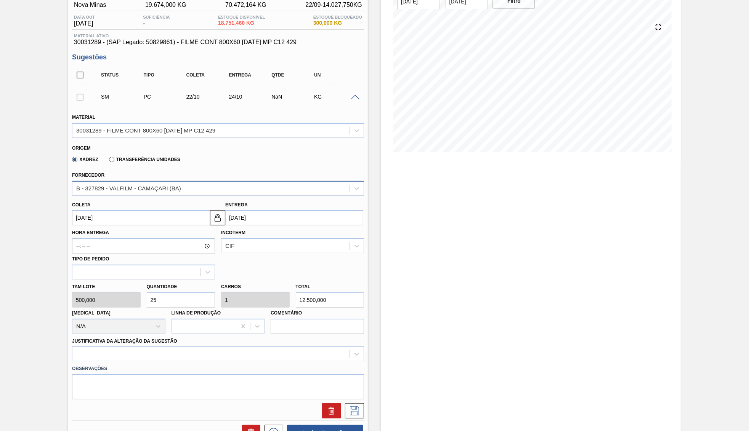
scroll to position [74, 0]
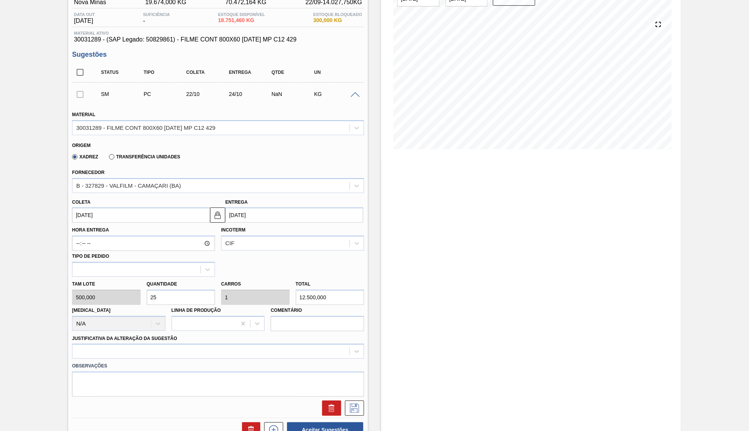
click at [252, 334] on div "Justificativa da Alteração da Sugestão" at bounding box center [218, 347] width 292 height 26
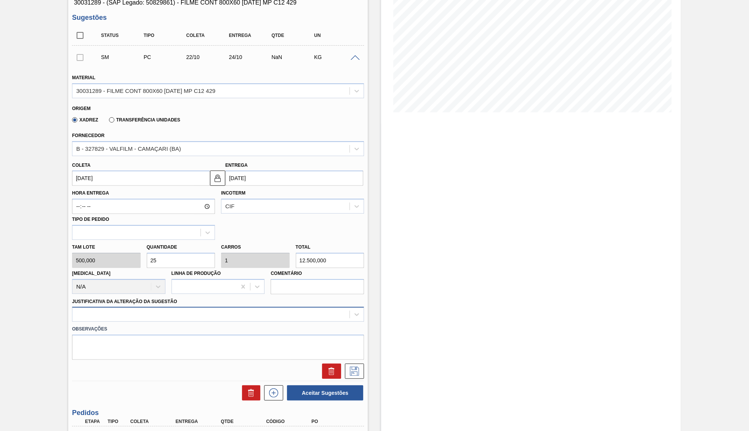
click at [141, 322] on div at bounding box center [218, 314] width 292 height 15
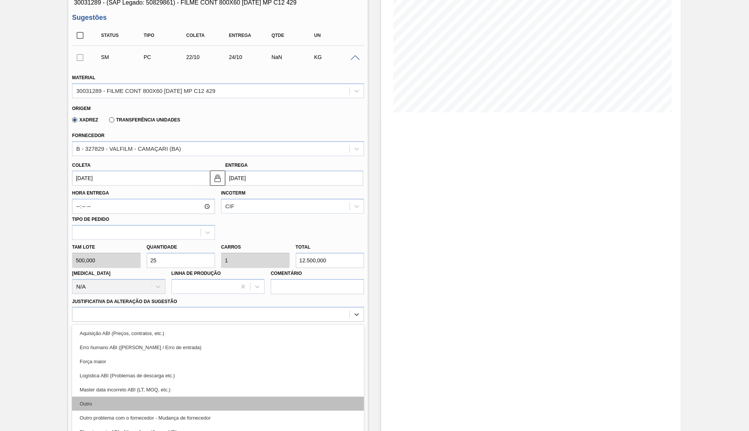
click at [128, 397] on div "Outro" at bounding box center [218, 404] width 292 height 14
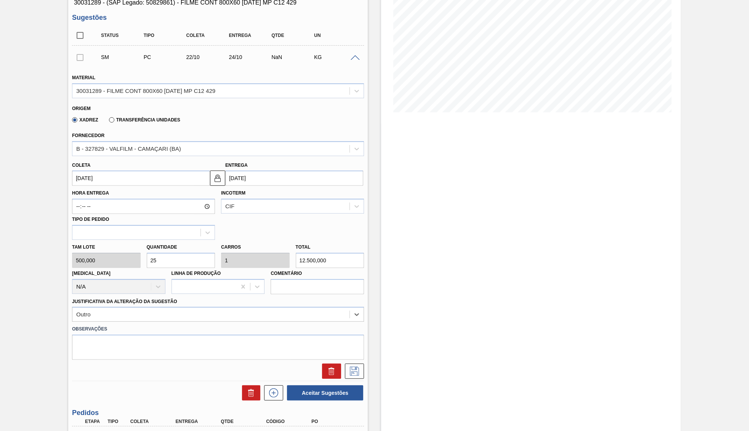
click at [361, 360] on div at bounding box center [218, 369] width 298 height 19
click at [356, 367] on icon at bounding box center [354, 371] width 12 height 9
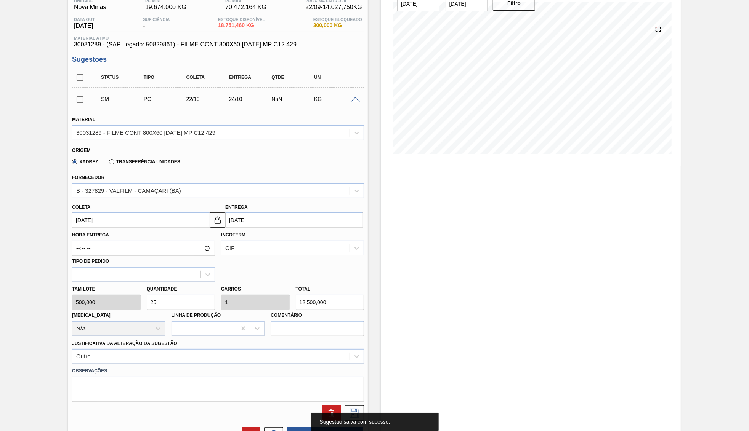
scroll to position [0, 0]
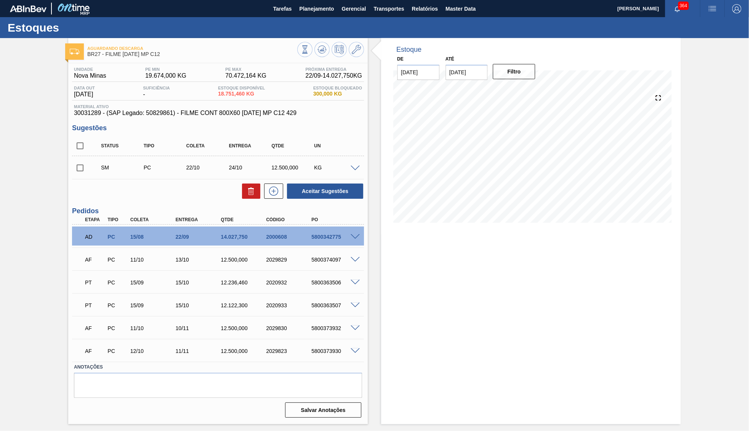
click at [84, 172] on input "checkbox" at bounding box center [80, 168] width 16 height 16
drag, startPoint x: 357, startPoint y: 173, endPoint x: 353, endPoint y: 170, distance: 4.9
click at [357, 172] on div "SM PC 22/10 24/10 12.500,000 KG" at bounding box center [218, 167] width 292 height 19
click at [322, 183] on div "Aceitar Sugestões" at bounding box center [323, 191] width 81 height 17
click at [322, 197] on button "Aceitar Sugestões" at bounding box center [325, 191] width 76 height 15
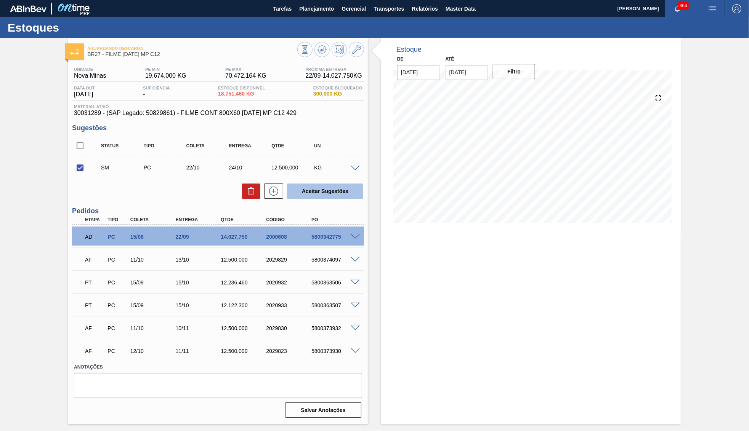
checkbox input "false"
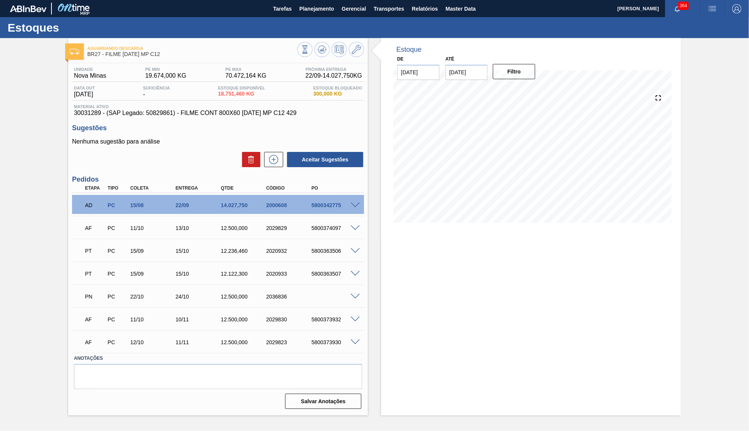
click at [353, 226] on span at bounding box center [355, 229] width 9 height 6
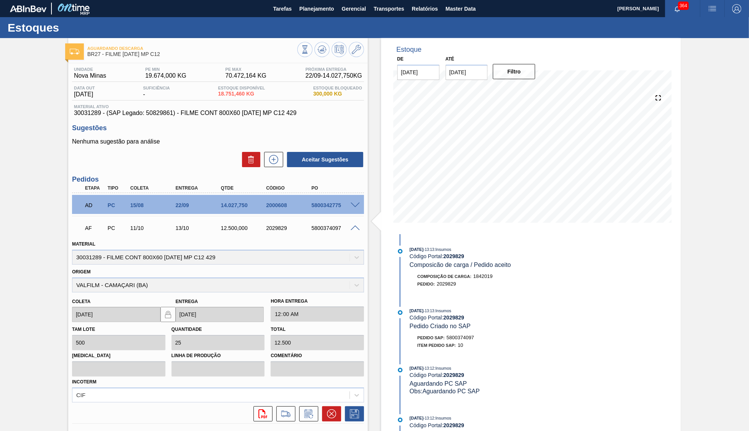
click at [312, 410] on icon at bounding box center [309, 414] width 8 height 9
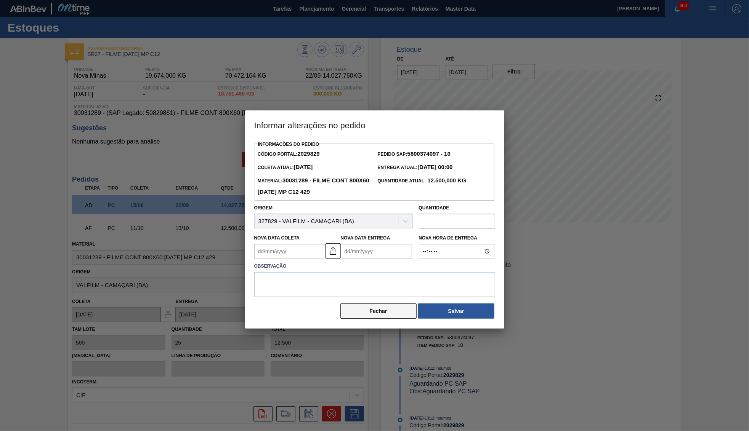
click at [362, 304] on button "Fechar" at bounding box center [378, 311] width 76 height 15
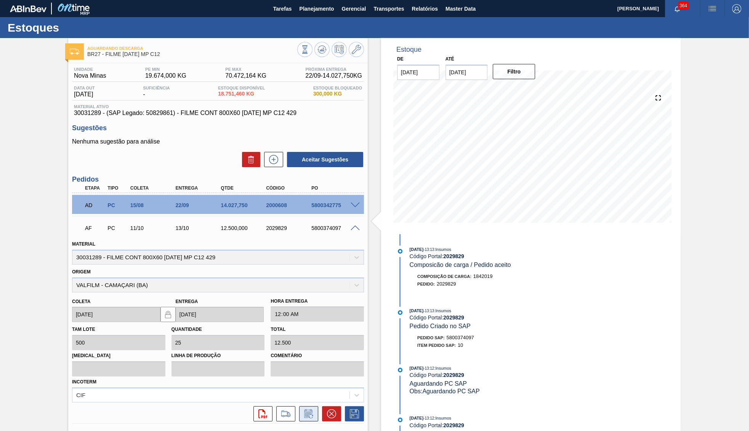
click at [309, 413] on icon at bounding box center [308, 415] width 6 height 5
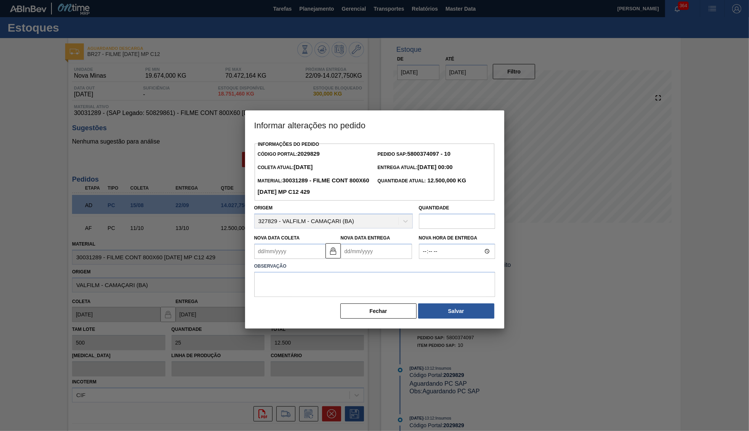
click at [385, 233] on div "Nova Data Entrega" at bounding box center [376, 246] width 71 height 26
click at [392, 244] on Entrega2029829 "Nova Data Entrega" at bounding box center [376, 251] width 71 height 15
type Coleta2029829 "30/12/1999"
type Entrega2029829 "0"
type Coleta2029829 "01/09/2025"
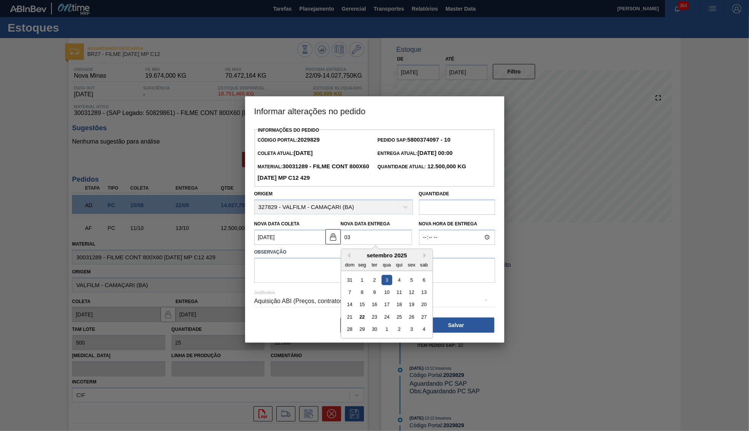
type Entrega2029829 "03/"
type Coleta2029829 "01/01/2025"
type Entrega2029829 "03/1"
type Coleta2029829 "01/10/2025"
type Entrega2029829 "03/10/2025"
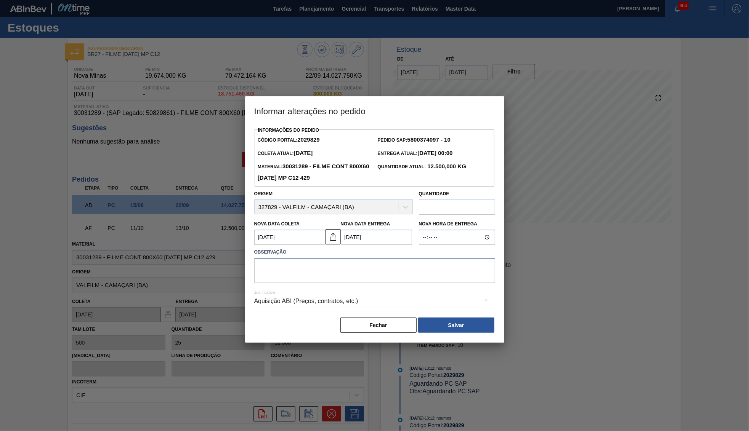
click at [337, 268] on textarea at bounding box center [374, 270] width 241 height 25
type textarea "Tentativa de antecipação"
click at [360, 307] on hr at bounding box center [374, 307] width 241 height 0
click at [355, 295] on div "Aquisição ABI (Preços, contratos, etc.)" at bounding box center [374, 301] width 241 height 21
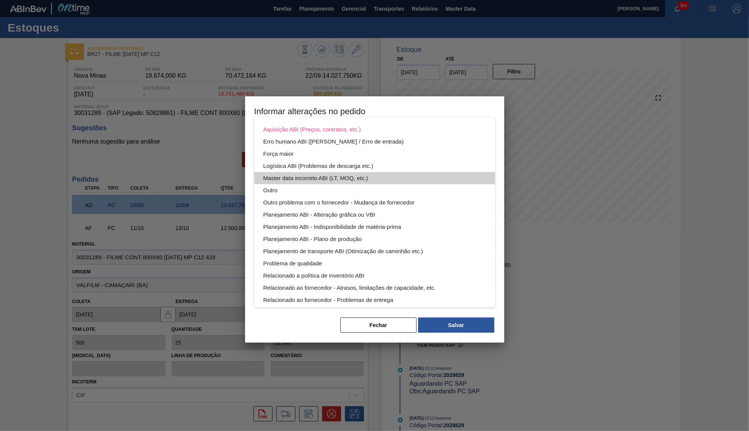
drag, startPoint x: 287, startPoint y: 182, endPoint x: 292, endPoint y: 184, distance: 5.3
click at [292, 184] on div "Master data incorreto ABI (LT, MOQ, etc.)" at bounding box center [374, 178] width 223 height 12
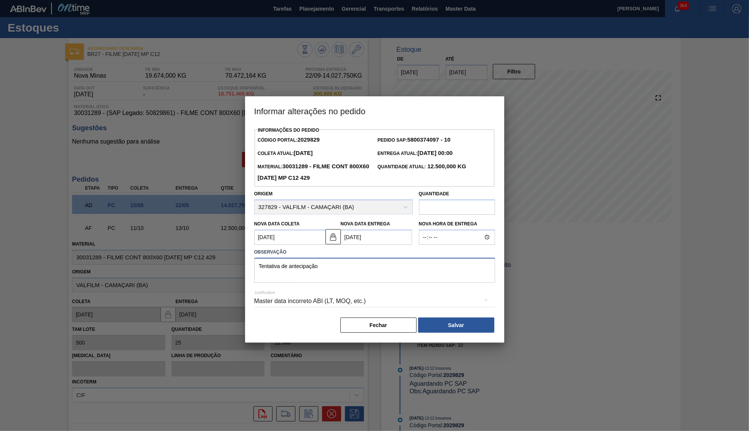
click at [301, 258] on textarea "Tentativa de antecipação" at bounding box center [374, 270] width 241 height 25
click at [307, 292] on div "Master data incorreto ABI (LT, MOQ, etc.)" at bounding box center [374, 301] width 241 height 21
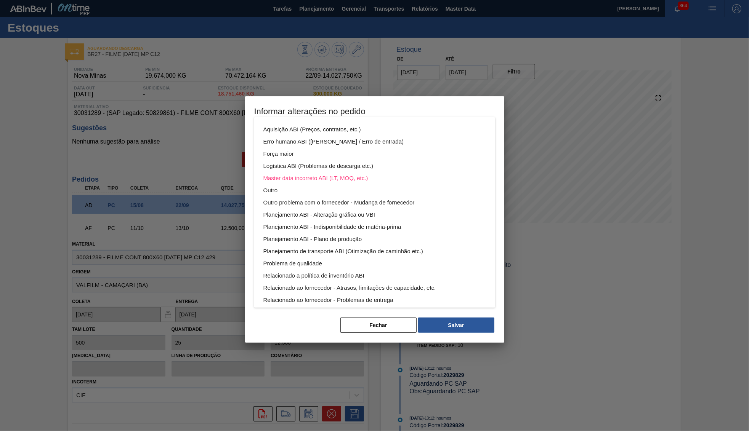
scroll to position [41, 0]
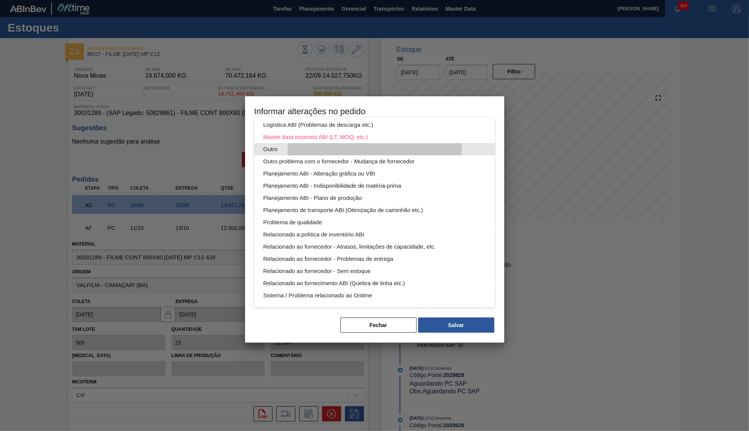
click at [282, 152] on div "Outro" at bounding box center [374, 149] width 223 height 12
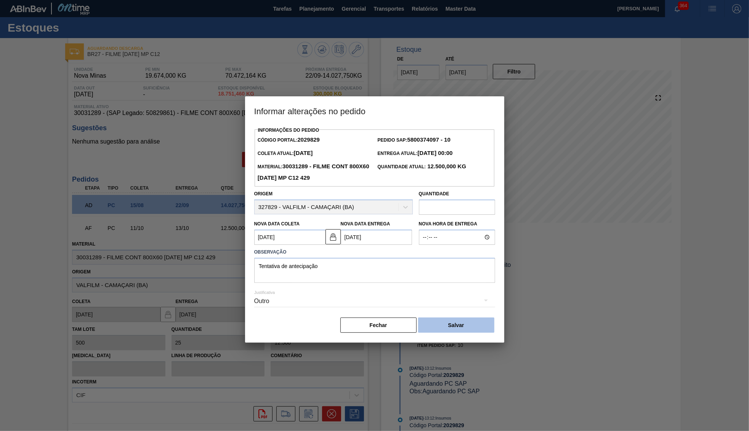
click at [461, 319] on button "Salvar" at bounding box center [456, 325] width 76 height 15
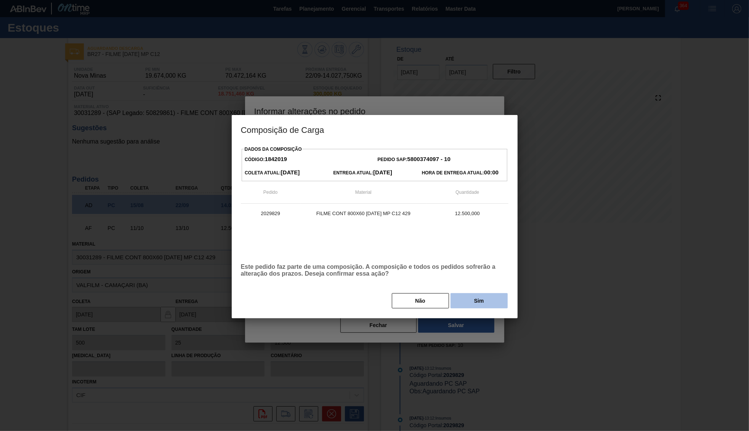
click at [473, 301] on button "Sim" at bounding box center [479, 300] width 57 height 15
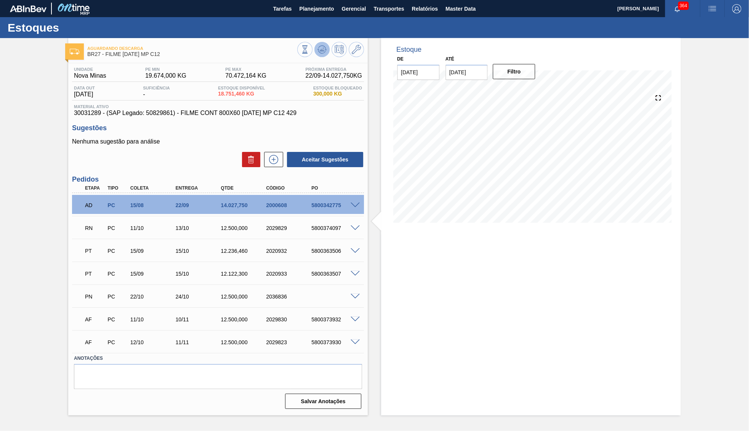
click at [324, 43] on button at bounding box center [321, 49] width 15 height 15
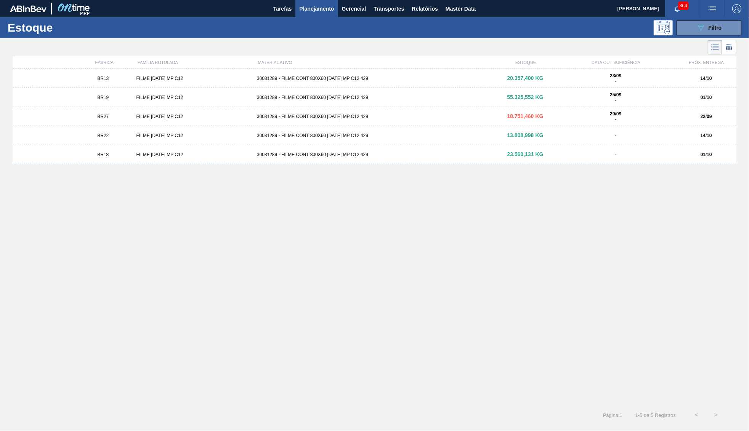
click at [166, 137] on div "FILME BC 473 MP C12" at bounding box center [193, 135] width 120 height 5
click at [294, 152] on div "30031289 - FILME CONT 800X60 BC 473 MP C12 429" at bounding box center [374, 154] width 241 height 5
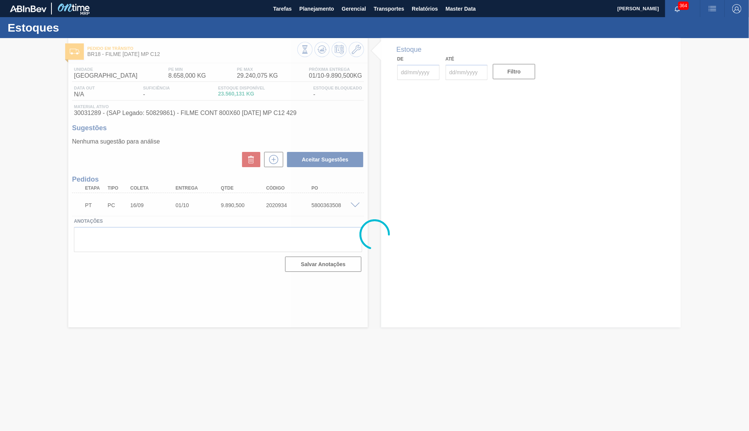
type input "22/09/2025"
type input "31/10/2025"
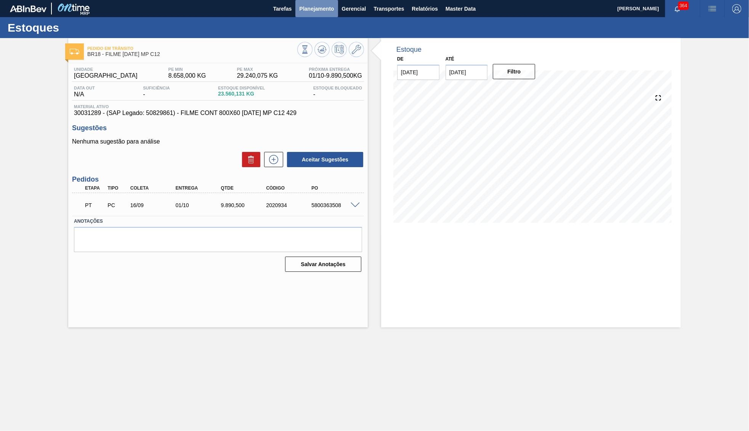
click at [310, 8] on span "Planejamento" at bounding box center [316, 8] width 35 height 9
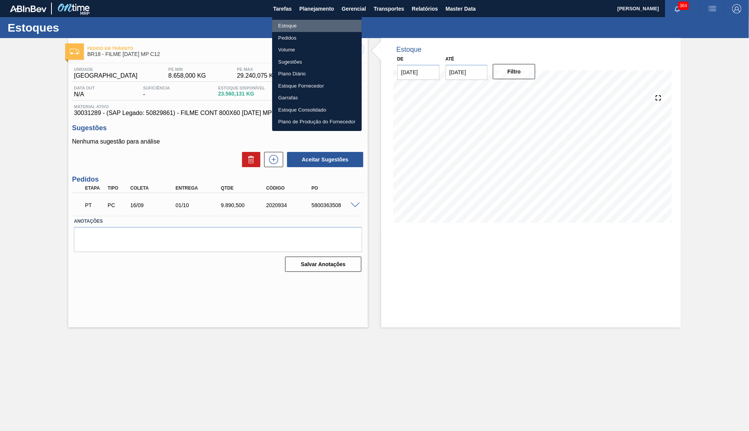
click at [295, 26] on li "Estoque" at bounding box center [317, 26] width 90 height 12
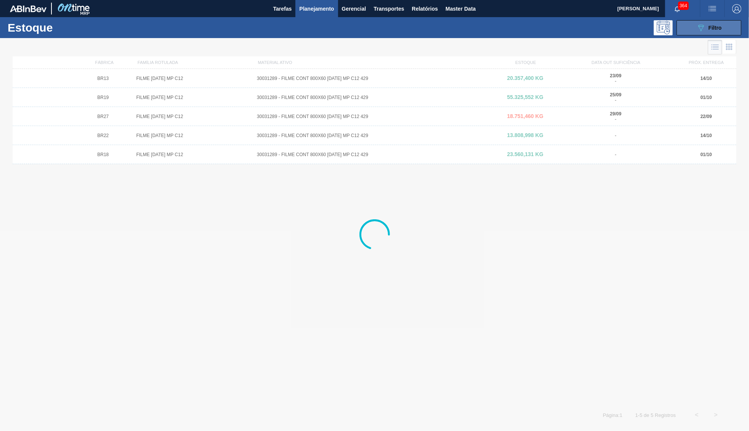
click at [701, 30] on icon "089F7B8B-B2A5-4AFE-B5C0-19BA573D28AC" at bounding box center [700, 27] width 9 height 9
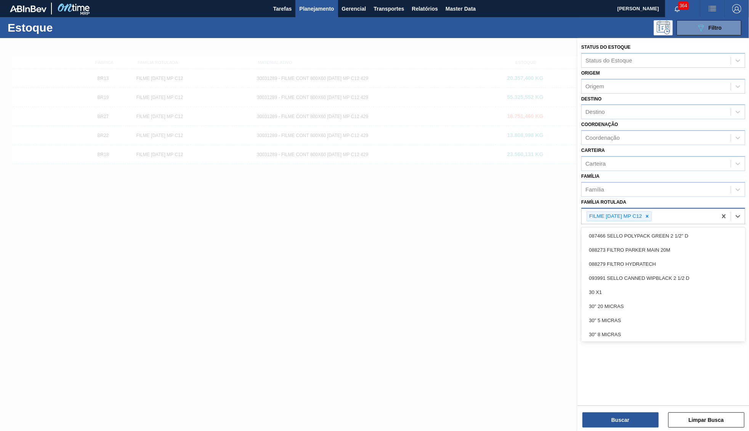
click at [654, 209] on div "FILME BC 473 MP C12" at bounding box center [649, 217] width 135 height 16
click at [651, 212] on div at bounding box center [647, 217] width 8 height 10
paste Rotulada "FILME ORIGINAL 269ML MP"
type Rotulada "FILME ORIGINAL 269ML MP"
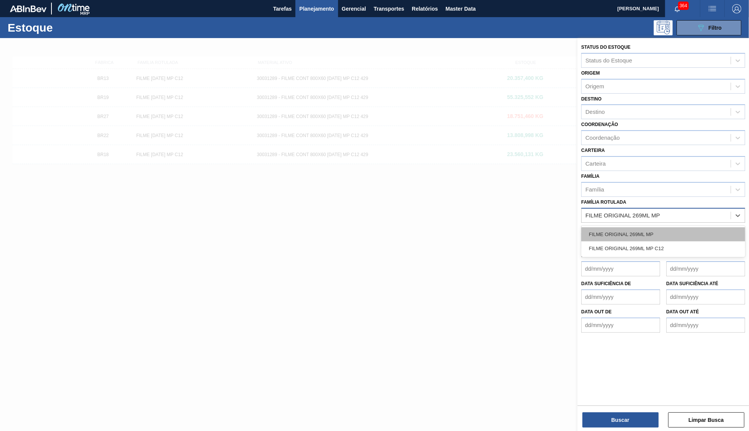
click at [613, 228] on div "FILME ORIGINAL 269ML MP" at bounding box center [663, 235] width 164 height 14
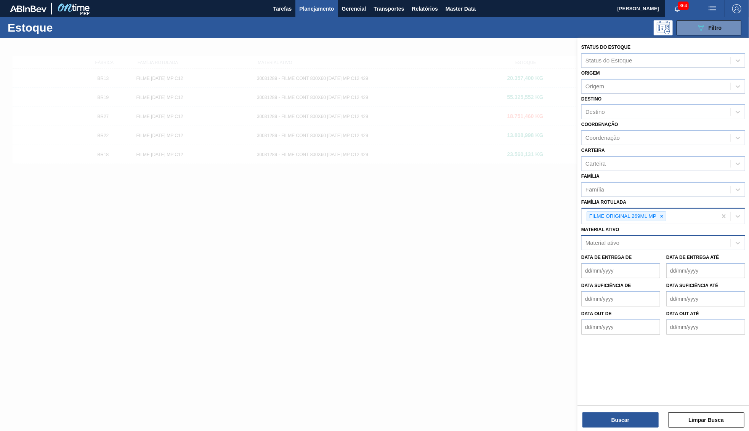
drag, startPoint x: 619, startPoint y: 415, endPoint x: 683, endPoint y: 226, distance: 200.3
click at [683, 226] on div "Status do Estoque Status do Estoque Origem Origem Destino Destino Coordenação C…" at bounding box center [663, 221] width 172 height 366
click at [611, 417] on button "Buscar" at bounding box center [620, 420] width 76 height 15
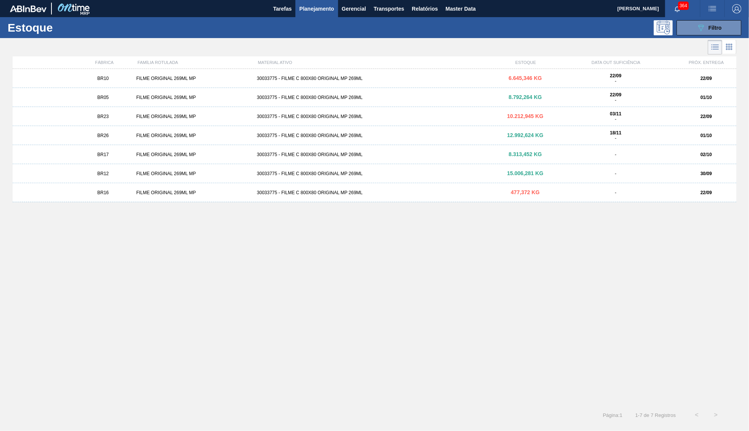
click at [247, 70] on div "BR10 FILME ORIGINAL 269ML MP 30033775 - FILME C 800X80 ORIGINAL MP 269ML 6.645,…" at bounding box center [375, 78] width 724 height 19
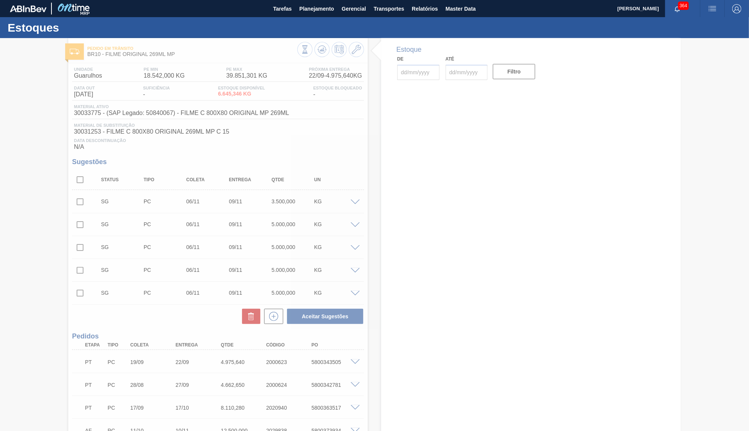
type input "22/09/2025"
type input "31/10/2025"
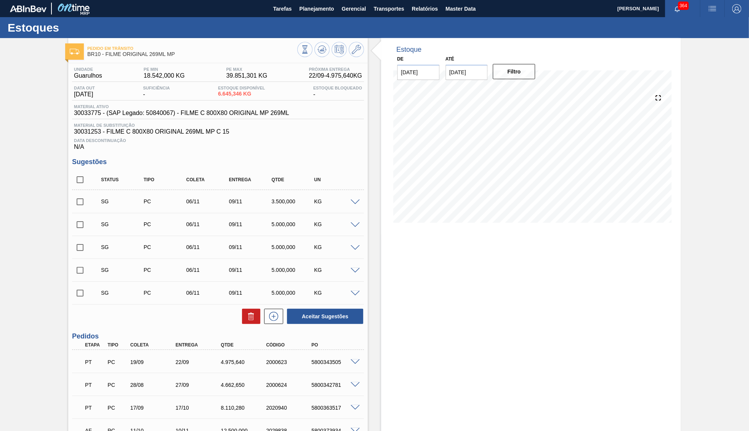
scroll to position [73, 0]
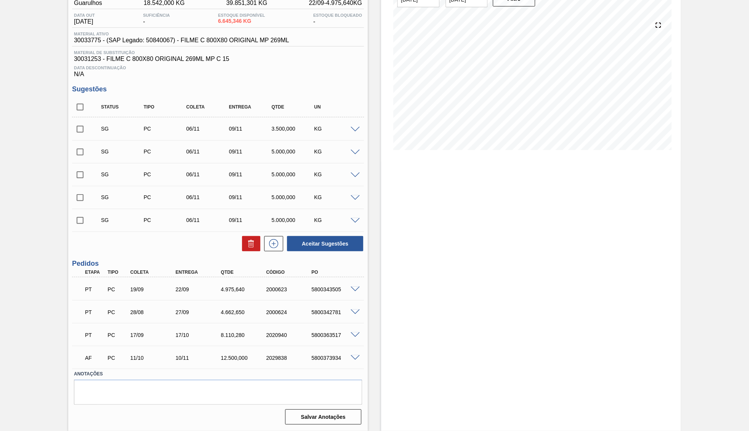
click at [236, 361] on div "12.500,000" at bounding box center [244, 358] width 51 height 6
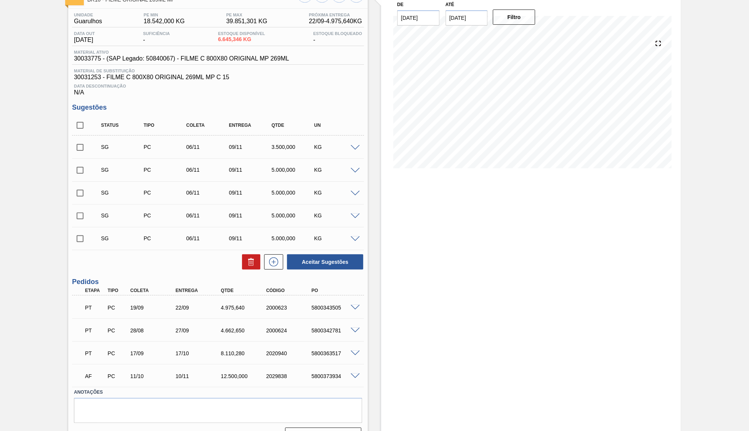
scroll to position [36, 0]
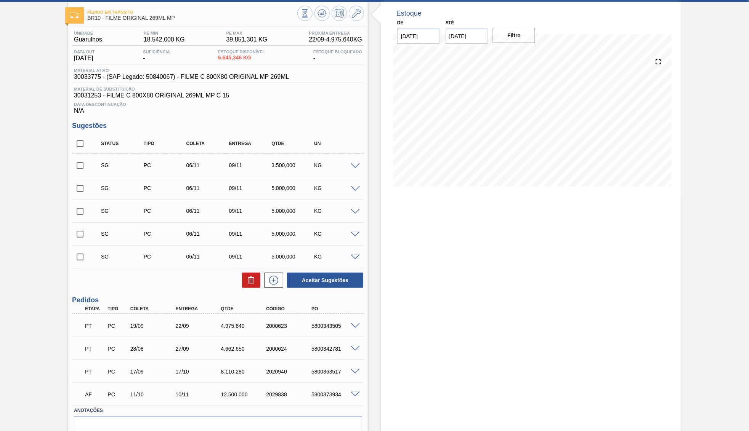
click at [350, 167] on div at bounding box center [356, 166] width 15 height 6
click at [356, 164] on div at bounding box center [356, 166] width 15 height 6
click at [359, 164] on span at bounding box center [355, 167] width 9 height 6
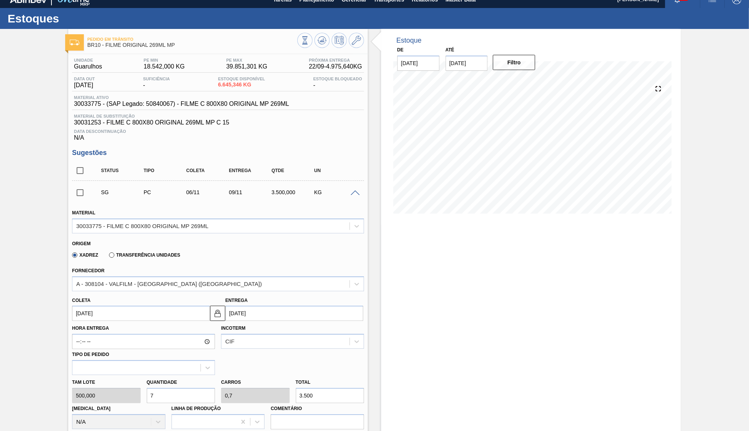
scroll to position [0, 0]
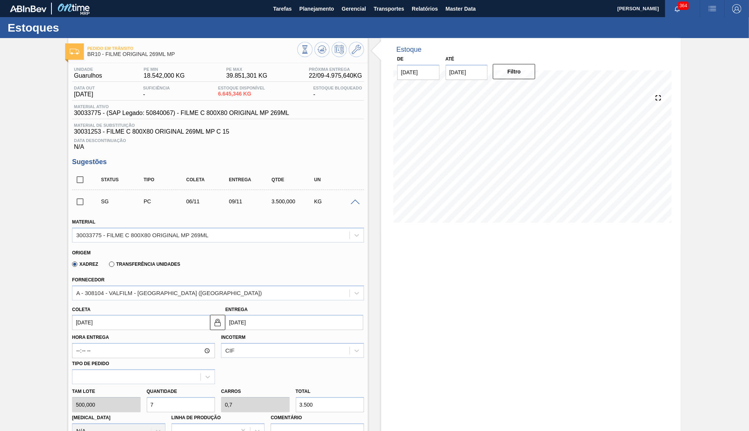
click at [197, 124] on div "Unidade Guarulhos PE MIN 18.542,000 KG PE MAX 39.851,301 KG Próxima Entrega 22/…" at bounding box center [218, 108] width 292 height 83
click at [201, 117] on span "30033775 - (SAP Legado: 50840067) - FILME C 800X80 ORIGINAL MP 269ML" at bounding box center [181, 113] width 215 height 7
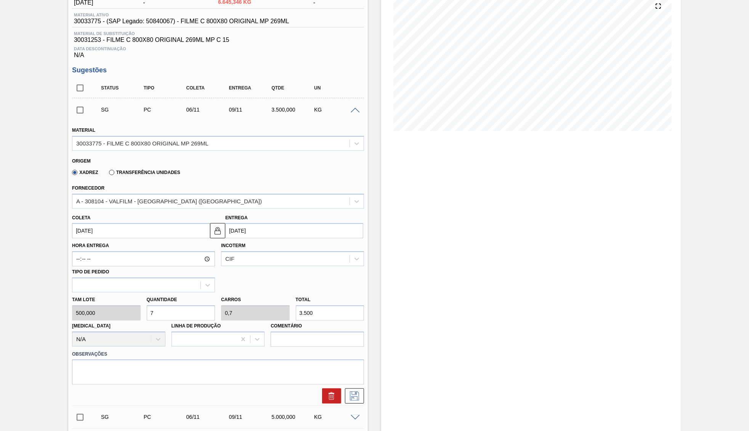
scroll to position [110, 0]
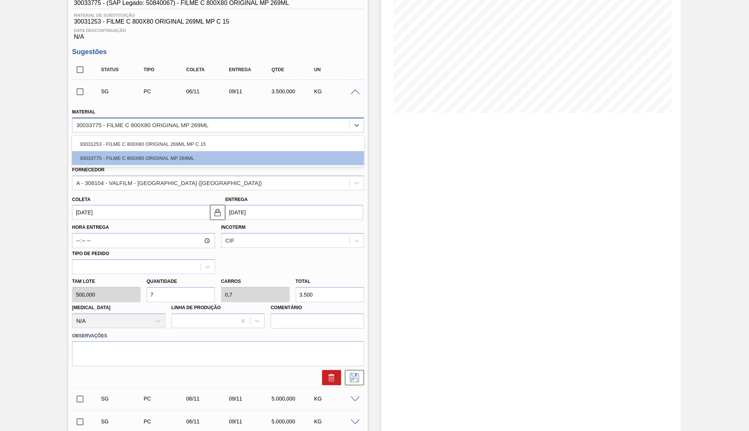
click at [234, 130] on div "30033775 - FILME C 800X80 ORIGINAL MP 269ML" at bounding box center [210, 125] width 277 height 11
click at [199, 179] on div "A - 308104 - VALFILM - ITAMONTE (MG)" at bounding box center [210, 183] width 277 height 11
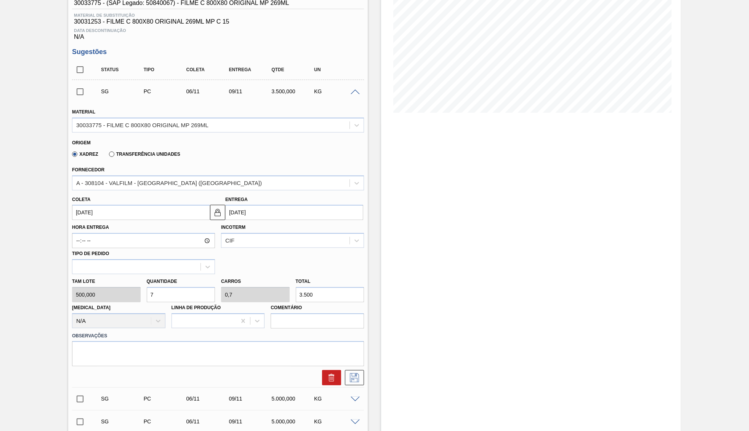
click at [608, 237] on div "Estoque De 22/09/2025 Até 31/10/2025 Filtro 02/10 Projeção de Estoque 12,298.50…" at bounding box center [531, 303] width 300 height 751
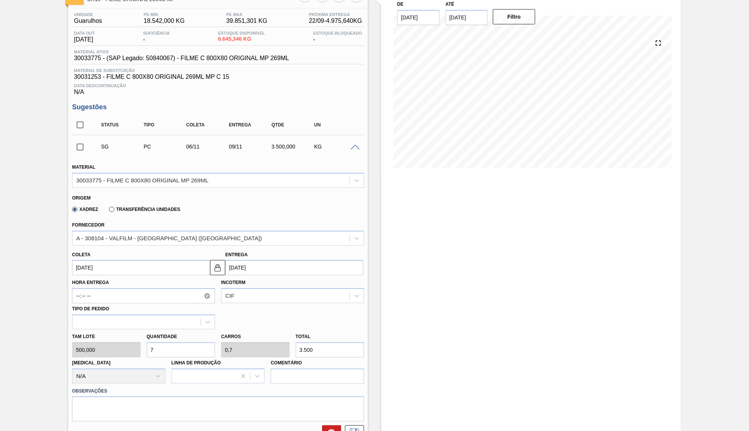
scroll to position [0, 0]
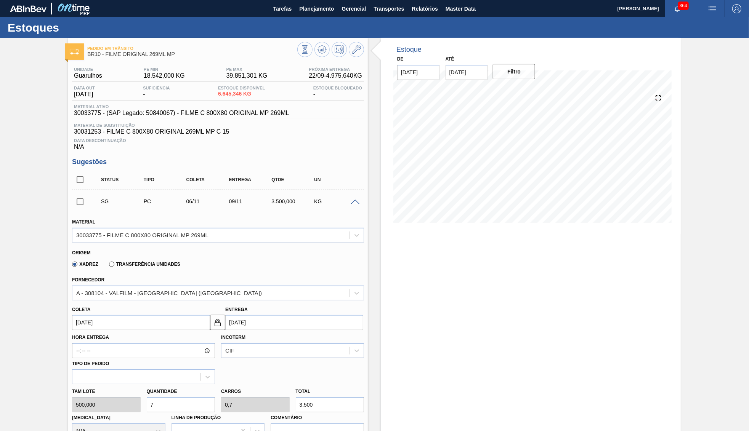
click at [249, 115] on span "30033775 - (SAP Legado: 50840067) - FILME C 800X80 ORIGINAL MP 269ML" at bounding box center [181, 113] width 215 height 7
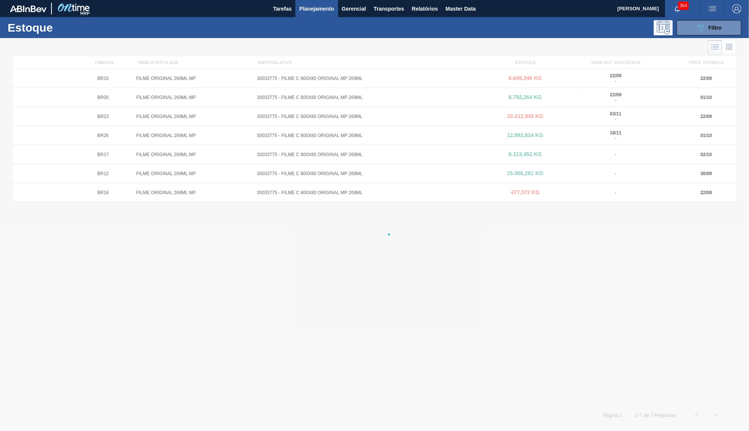
click at [150, 113] on div at bounding box center [374, 234] width 749 height 393
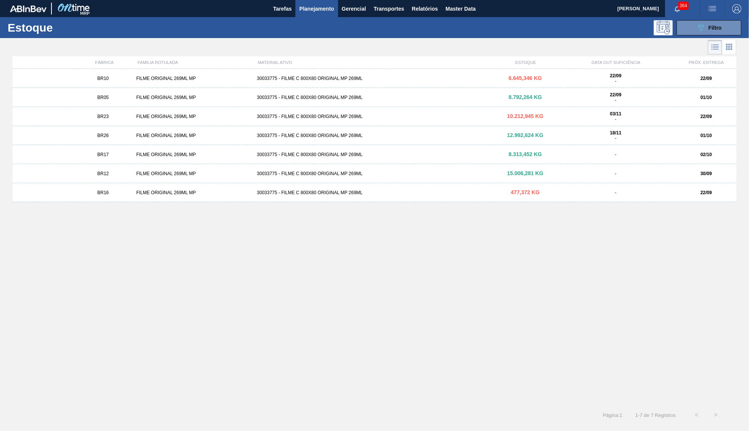
click at [150, 113] on div "BR23 FILME ORIGINAL 269ML MP 30033775 - FILME C 800X80 ORIGINAL MP 269ML 10.212…" at bounding box center [375, 116] width 724 height 19
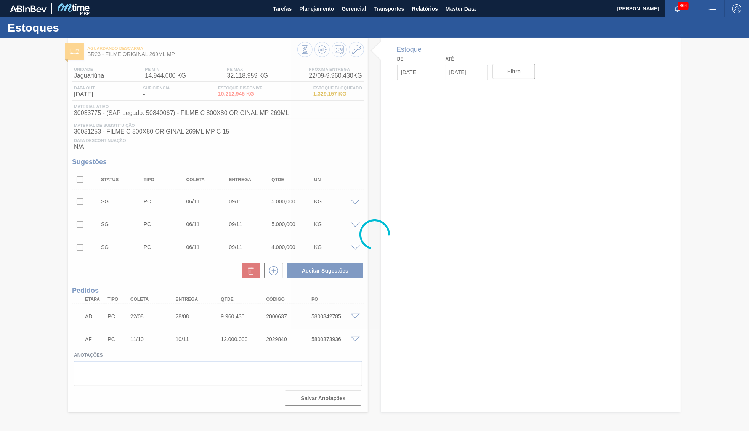
type input "22/09/2025"
type input "31/10/2025"
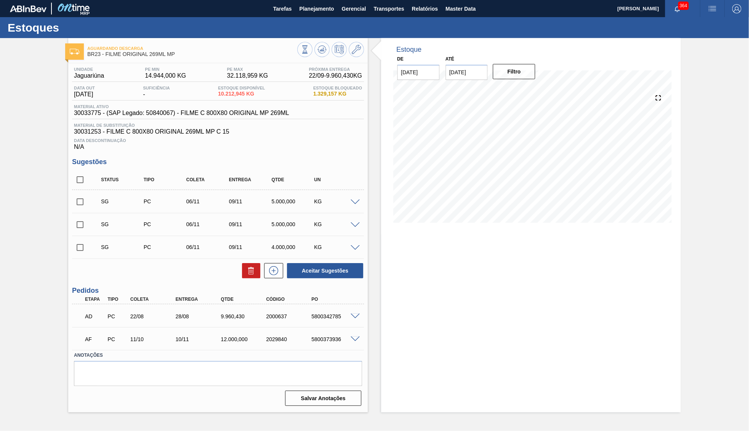
click at [319, 316] on div "5800342785" at bounding box center [334, 317] width 51 height 6
click at [319, 315] on div "5800342785" at bounding box center [334, 317] width 51 height 6
click at [302, 8] on span "Planejamento" at bounding box center [316, 8] width 35 height 9
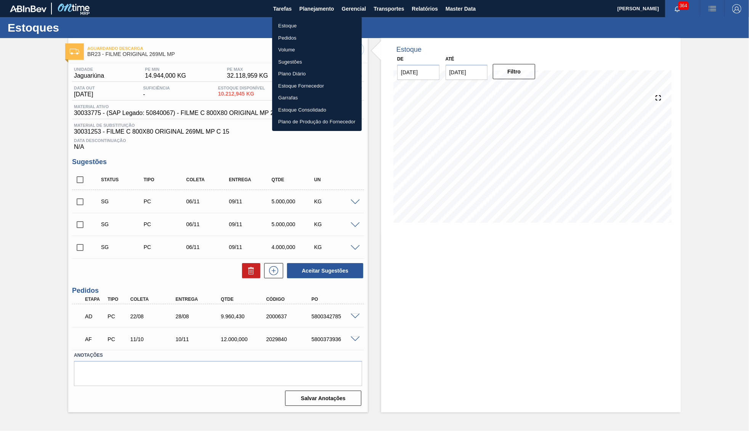
click at [283, 35] on li "Pedidos" at bounding box center [317, 38] width 90 height 12
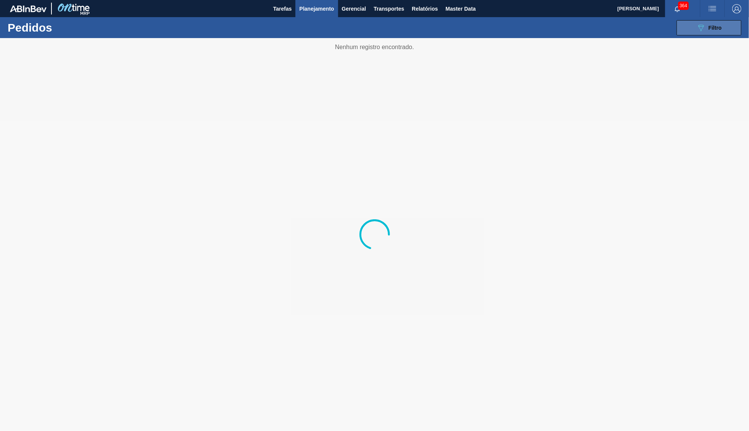
click at [695, 27] on button "089F7B8B-B2A5-4AFE-B5C0-19BA573D28AC Filtro" at bounding box center [709, 27] width 65 height 15
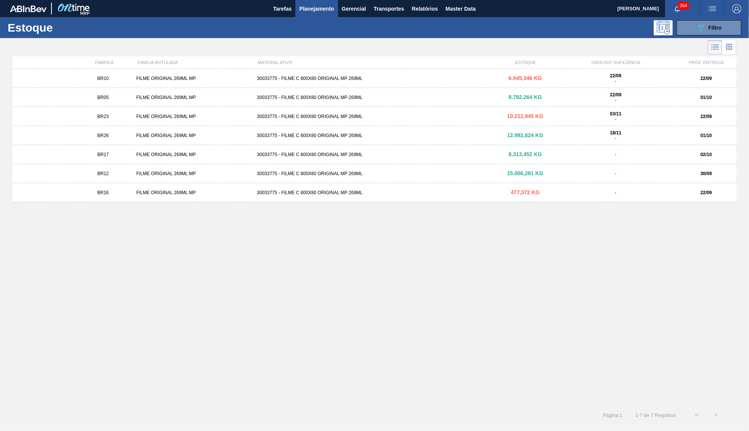
click at [515, 137] on span "12.992,624 KG" at bounding box center [525, 135] width 36 height 6
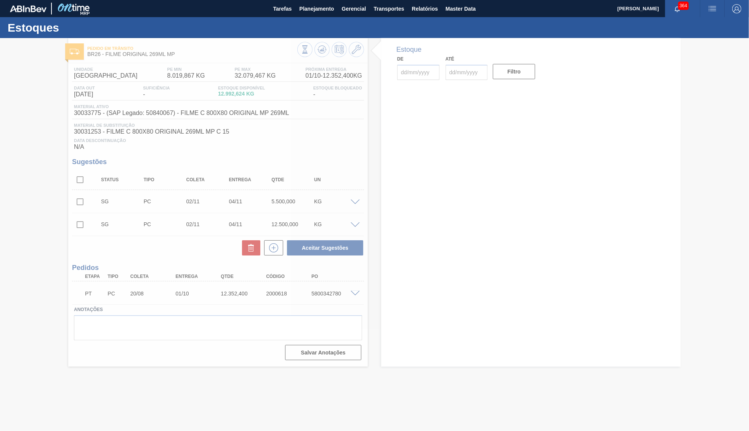
type input "[DATE]"
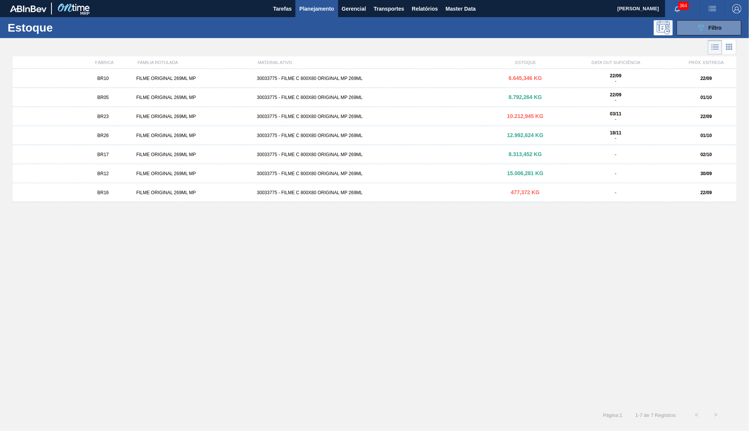
click at [148, 152] on div "BR17 FILME ORIGINAL 269ML MP 30033775 - FILME C 800X80 ORIGINAL MP 269ML 8.313,…" at bounding box center [375, 154] width 724 height 19
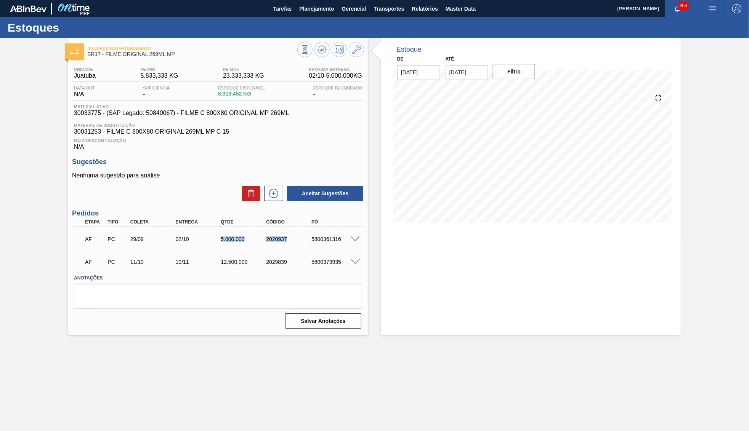
drag, startPoint x: 214, startPoint y: 234, endPoint x: 292, endPoint y: 236, distance: 78.5
click at [292, 236] on div "AF PC 29/09 02/10 5.000,000 2020937 5800361316" at bounding box center [216, 238] width 272 height 15
click at [219, 255] on div "AF PC 11/10 10/11 12.500,000 2029839 5800373935" at bounding box center [216, 261] width 272 height 15
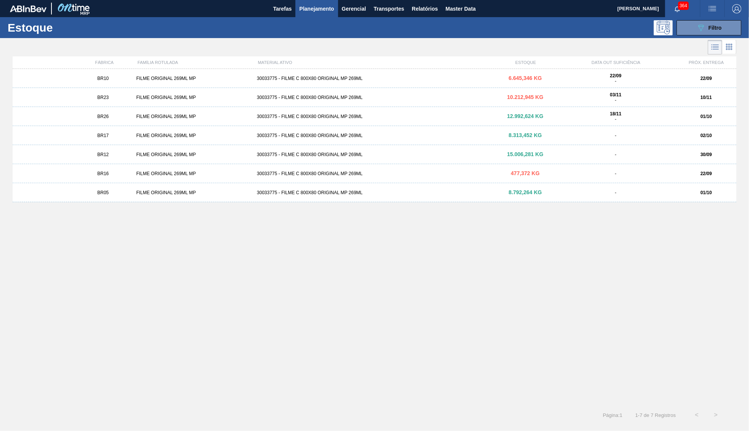
click at [120, 160] on div "BR12 FILME ORIGINAL 269ML MP 30033775 - FILME C 800X80 ORIGINAL MP 269ML 15.006…" at bounding box center [375, 154] width 724 height 19
click at [177, 193] on div "FILME ORIGINAL 269ML MP" at bounding box center [193, 192] width 120 height 5
click at [160, 199] on div "BR05 FILME ORIGINAL 269ML MP 30033775 - FILME C 800X80 ORIGINAL MP 269ML 8.792,…" at bounding box center [375, 192] width 724 height 19
click at [281, 179] on div "BR16 FILME ORIGINAL 269ML MP 30033775 - FILME C 800X80 ORIGINAL MP 269ML 477,37…" at bounding box center [375, 173] width 724 height 19
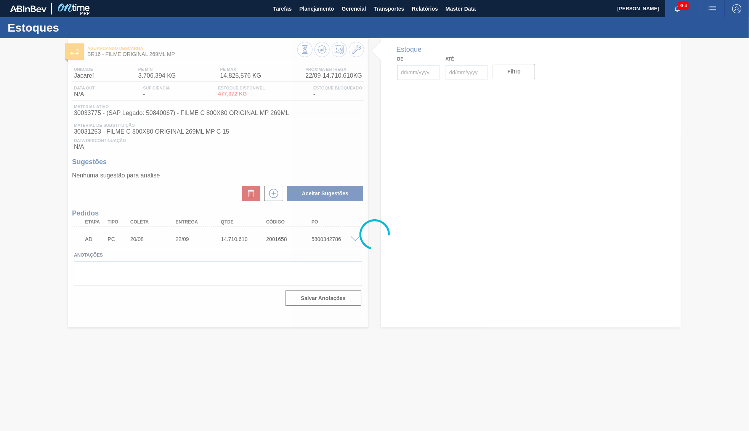
type input "22/09/2025"
type input "31/10/2025"
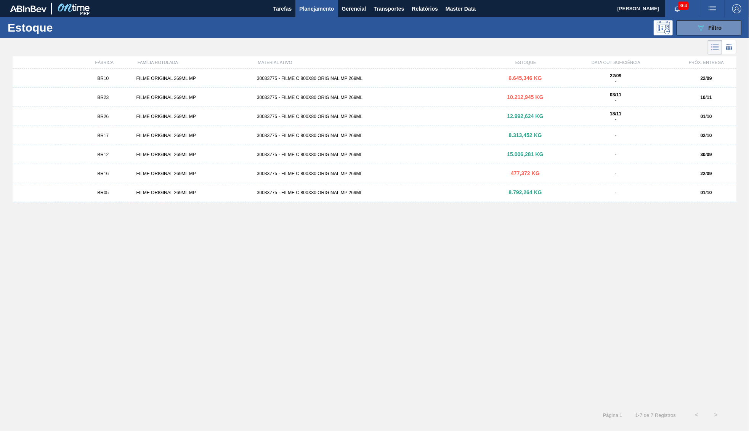
click at [202, 95] on div "BR23 FILME ORIGINAL 269ML MP 30033775 - FILME C 800X80 ORIGINAL MP 269ML 10.212…" at bounding box center [375, 97] width 724 height 19
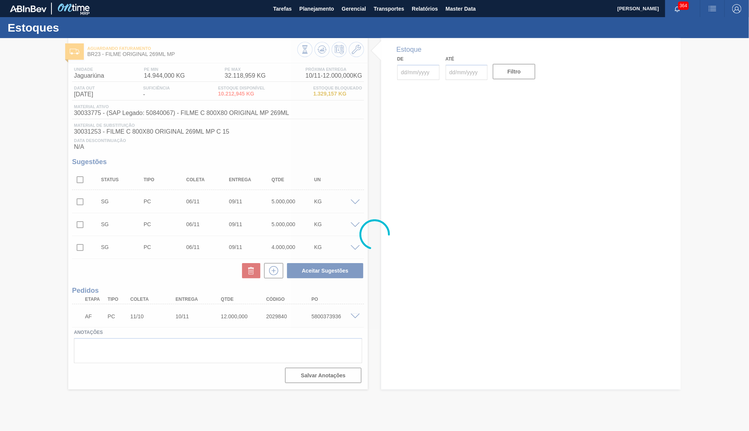
type input "22/09/2025"
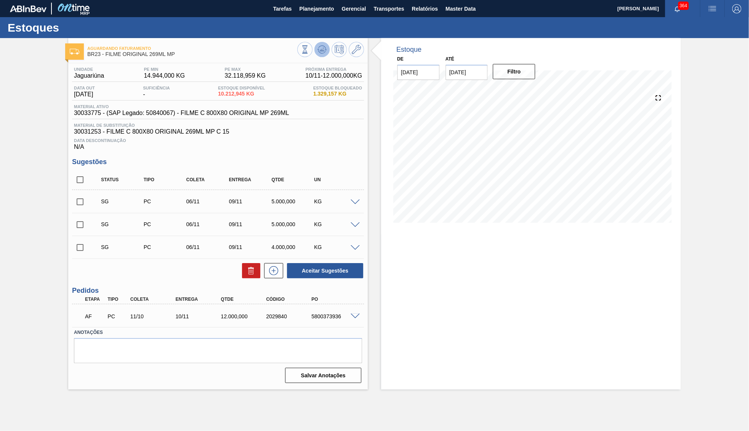
click at [322, 46] on icon at bounding box center [321, 49] width 9 height 9
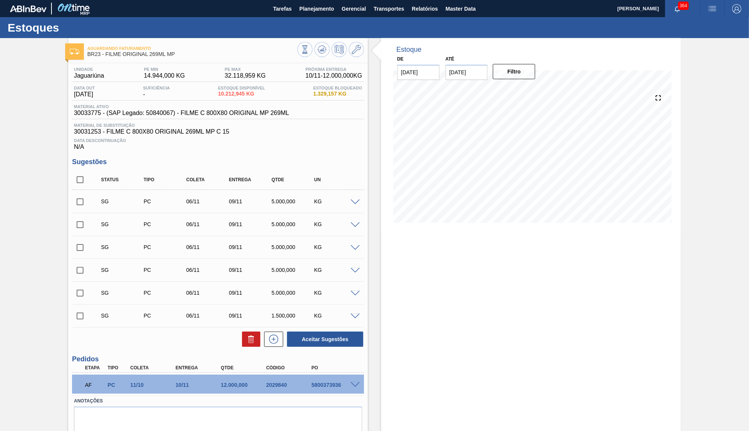
click at [313, 100] on div "Data out 22/09/2025 Suficiência - Estoque Disponível 10.212,945 KG Estoque Bloq…" at bounding box center [218, 93] width 292 height 15
click at [231, 89] on span "Estoque Disponível" at bounding box center [241, 88] width 47 height 5
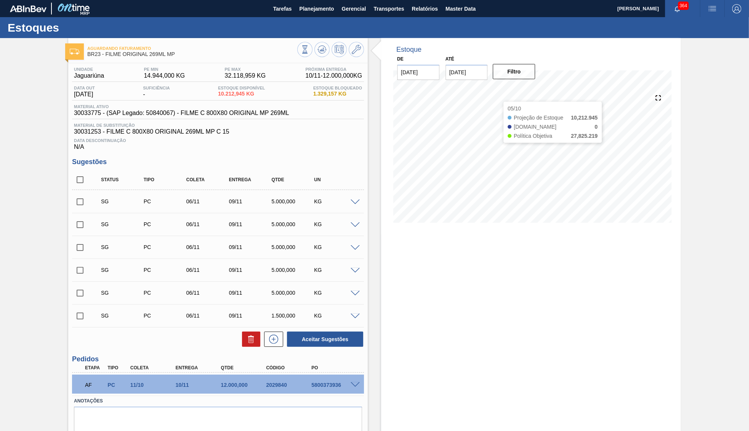
click at [461, 71] on input "31/10/2025" at bounding box center [467, 72] width 42 height 15
click at [528, 90] on button "Next Month" at bounding box center [530, 90] width 5 height 5
click at [455, 172] on div "30" at bounding box center [454, 177] width 10 height 10
type input "30/11/2025"
click at [502, 69] on button "Filtro" at bounding box center [514, 71] width 42 height 15
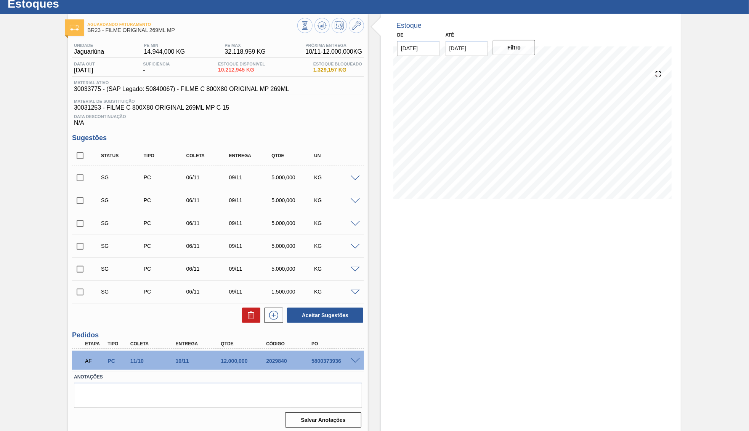
scroll to position [27, 0]
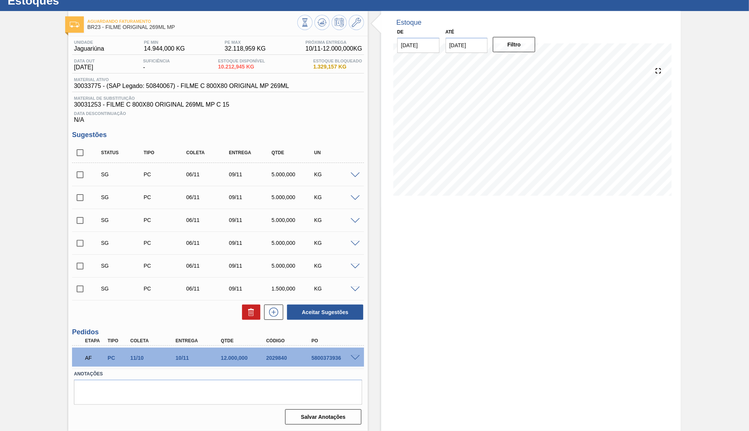
click at [362, 170] on div "SG PC 06/11 09/11 5.000,000 KG" at bounding box center [218, 174] width 292 height 19
click at [360, 170] on div "SG PC 06/11 09/11 5.000,000 KG" at bounding box center [218, 174] width 292 height 19
click at [348, 176] on div "KG" at bounding box center [336, 175] width 48 height 6
click at [277, 357] on div "2029840" at bounding box center [289, 358] width 51 height 6
click at [224, 358] on div "12.000,000" at bounding box center [244, 358] width 51 height 6
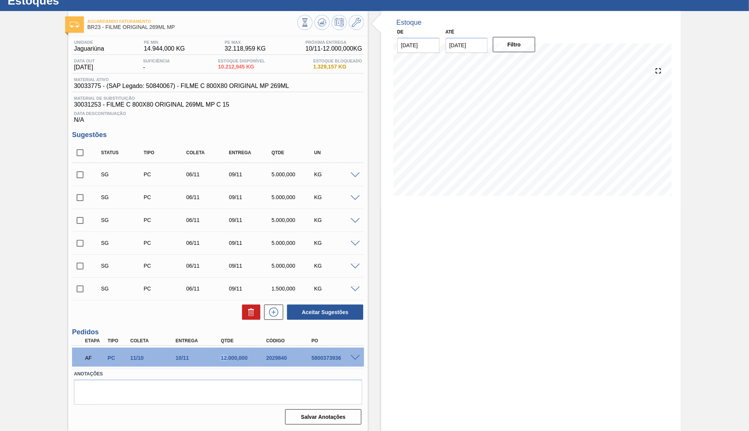
click at [224, 358] on div "12.000,000" at bounding box center [244, 358] width 51 height 6
click at [355, 175] on span at bounding box center [355, 176] width 9 height 6
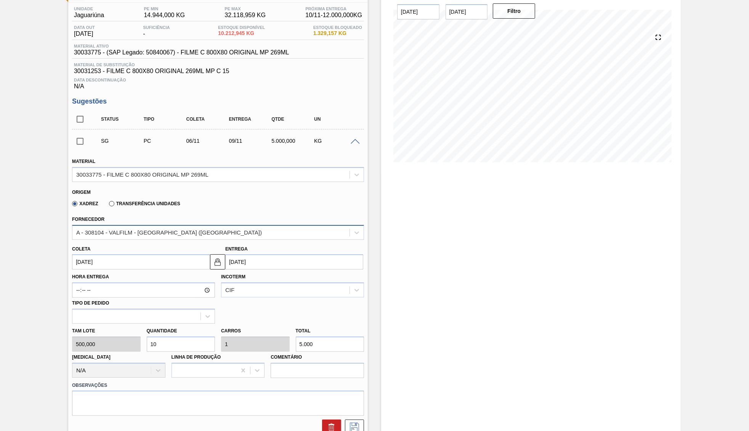
scroll to position [64, 0]
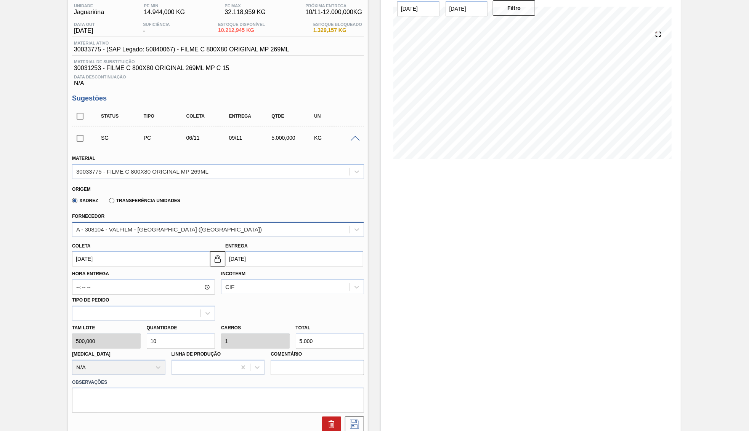
click at [176, 233] on div "A - 308104 - VALFILM - ITAMONTE (MG)" at bounding box center [218, 229] width 292 height 15
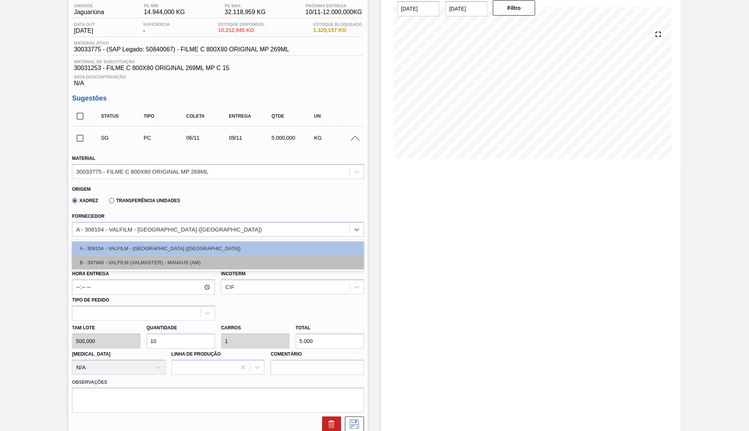
click at [184, 261] on div "B - 397940 - VALFILM (VALMASTER) - MANAUS (AM)" at bounding box center [218, 263] width 292 height 14
type input "06/12/2025"
type input "0,4"
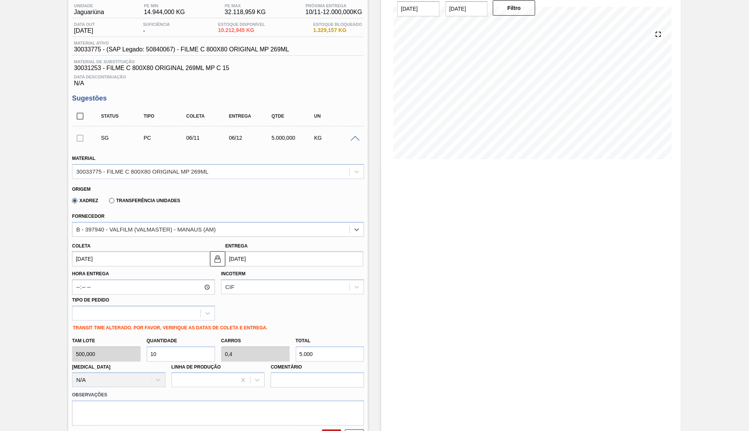
click at [122, 252] on input "06/11/2025" at bounding box center [141, 259] width 138 height 15
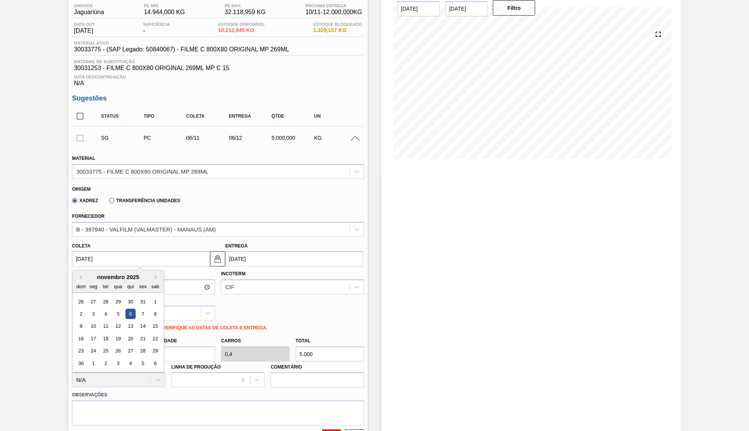
click at [122, 252] on input "06/11/2025" at bounding box center [141, 259] width 138 height 15
type input "2"
type input "02/10/2025"
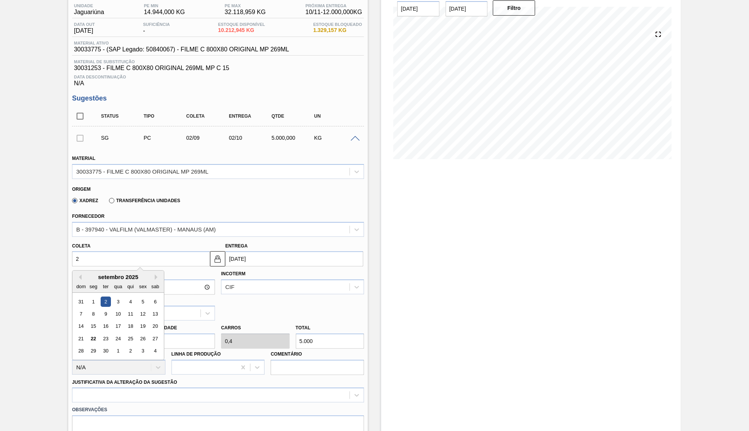
type input "22"
type input "22/10/2025"
type input "22/1"
type input "21/02/2025"
type input "22/10"
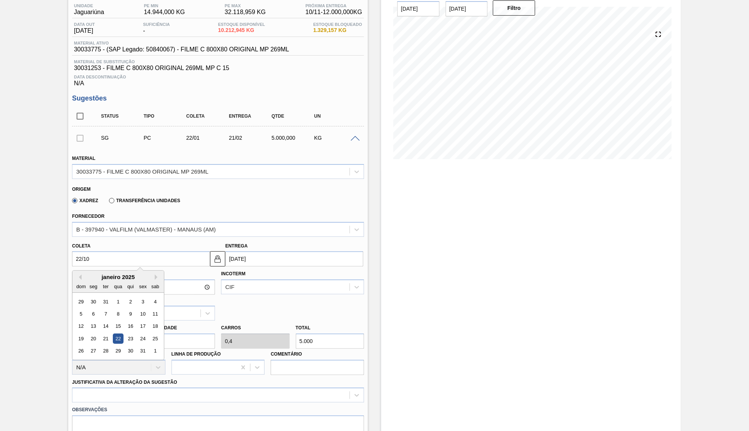
type input "21/11/2025"
type input "22/10/2025"
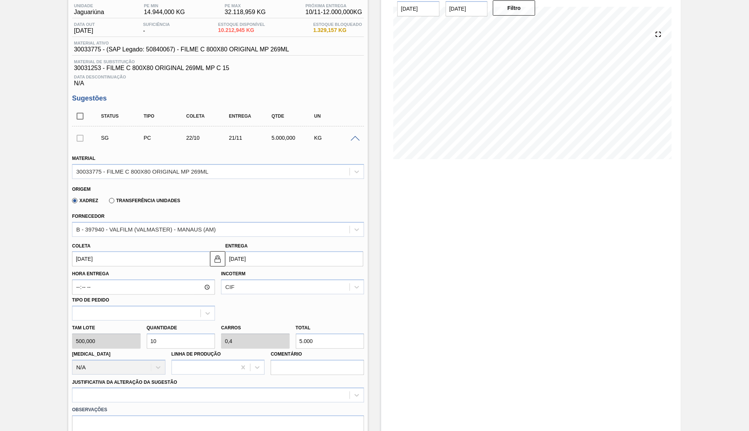
drag, startPoint x: 315, startPoint y: 334, endPoint x: 254, endPoint y: 338, distance: 60.7
click at [296, 338] on input "5.000" at bounding box center [330, 341] width 69 height 15
paste input "12.000,"
type input "24"
type input "0,96"
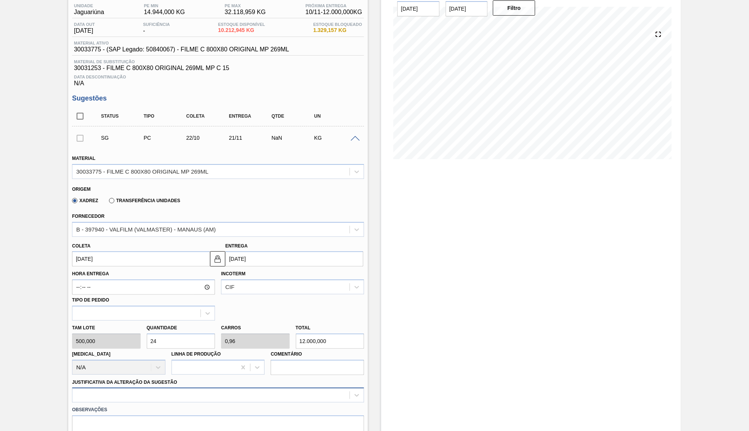
type input "12.000,000"
click at [123, 388] on div at bounding box center [218, 395] width 292 height 15
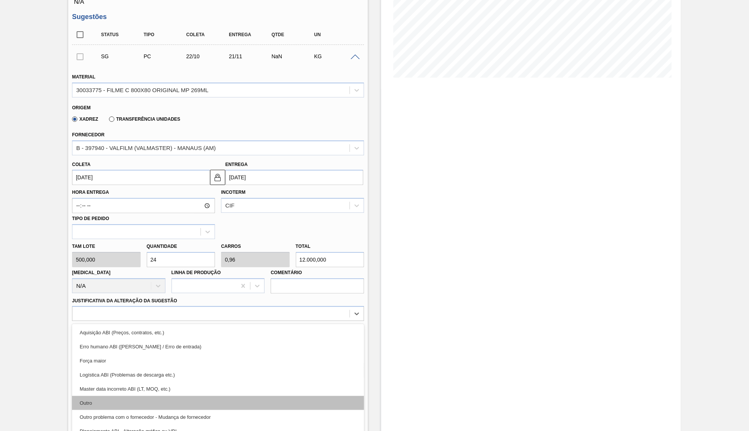
click at [126, 396] on div "Outro" at bounding box center [218, 403] width 292 height 14
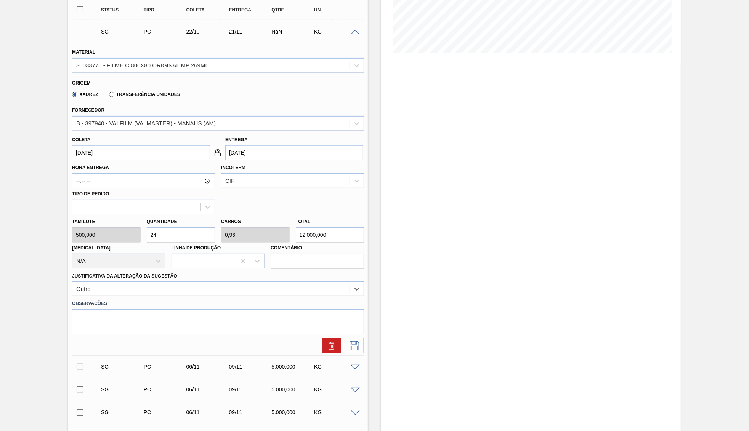
scroll to position [219, 0]
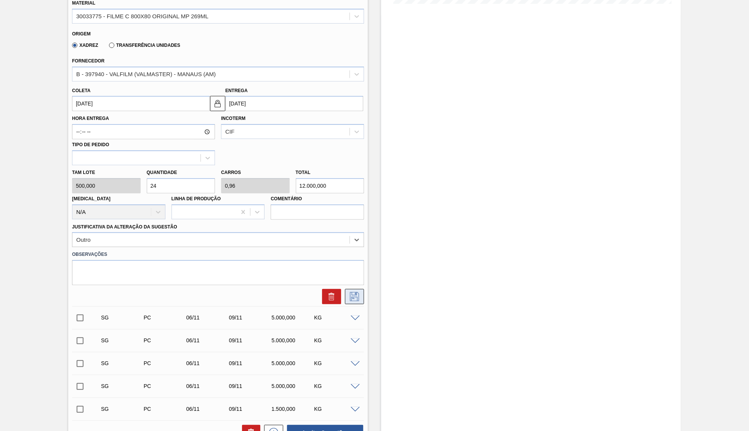
click at [359, 289] on button at bounding box center [354, 296] width 19 height 15
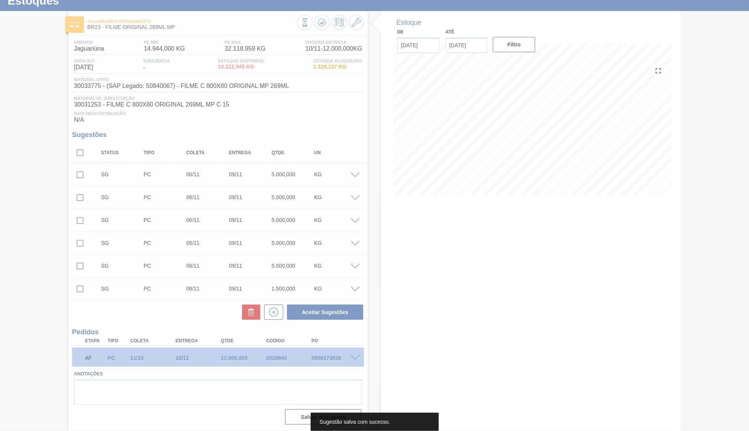
scroll to position [27, 0]
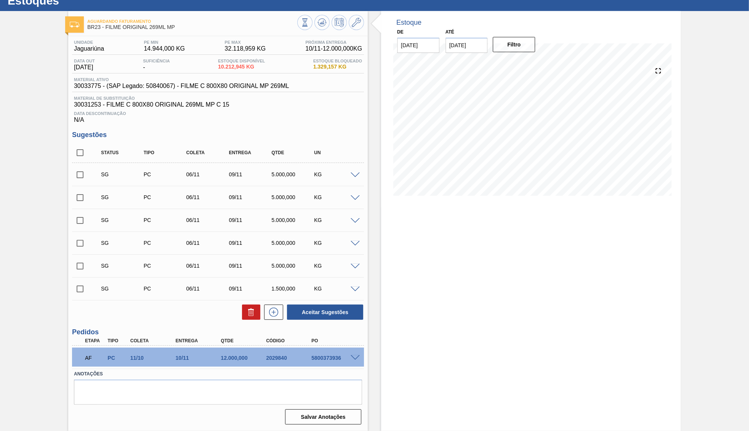
click at [351, 173] on div at bounding box center [356, 175] width 15 height 6
click at [356, 176] on span at bounding box center [355, 176] width 9 height 6
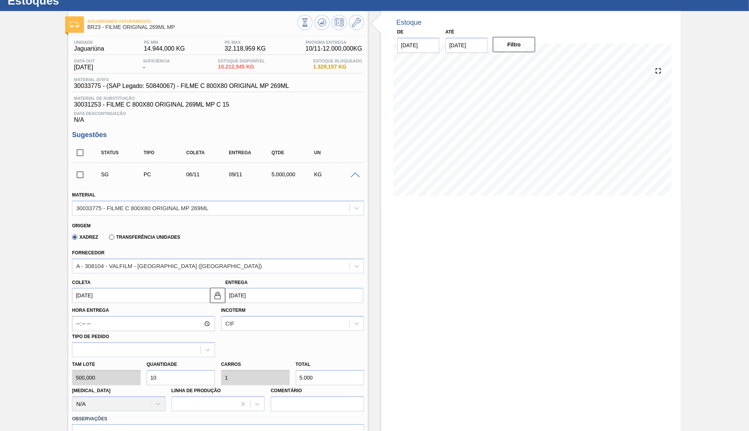
drag, startPoint x: 331, startPoint y: 366, endPoint x: 170, endPoint y: 366, distance: 161.2
click at [296, 370] on input "5.000" at bounding box center [330, 377] width 69 height 15
paste input "12.000,"
type input "24"
type input "2,4"
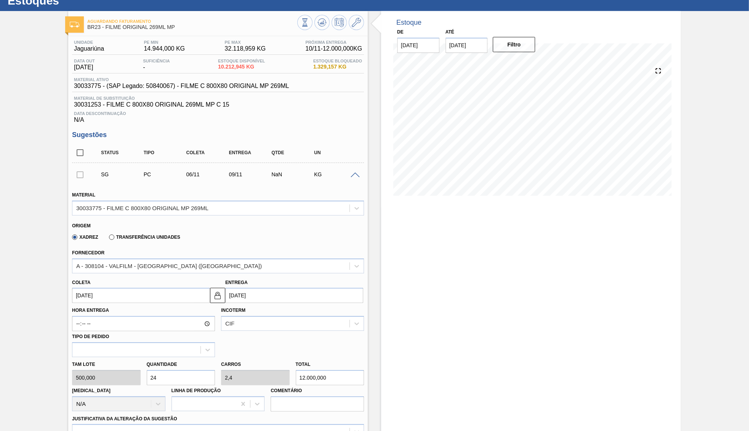
type input "12.000,000"
click at [103, 281] on div "Coleta 06/11/2025" at bounding box center [141, 290] width 138 height 26
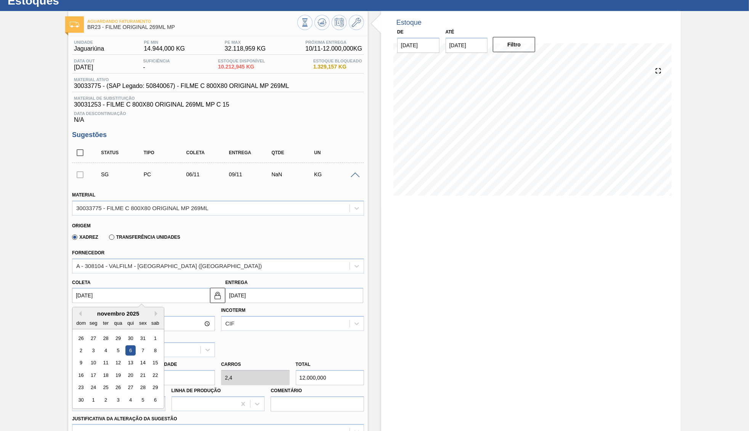
click at [115, 292] on input "06/11/2025" at bounding box center [141, 295] width 138 height 15
type input "2"
type input "05/09/2025"
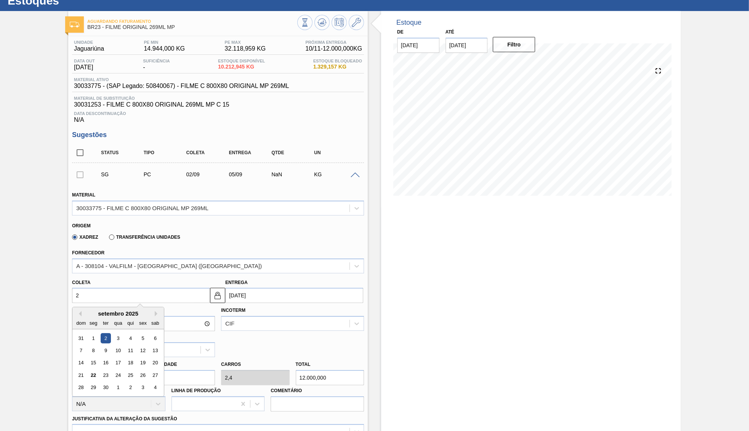
type input "22"
type input "25/09/2025"
type input "22/1"
type input "25/01/2025"
type input "22/10"
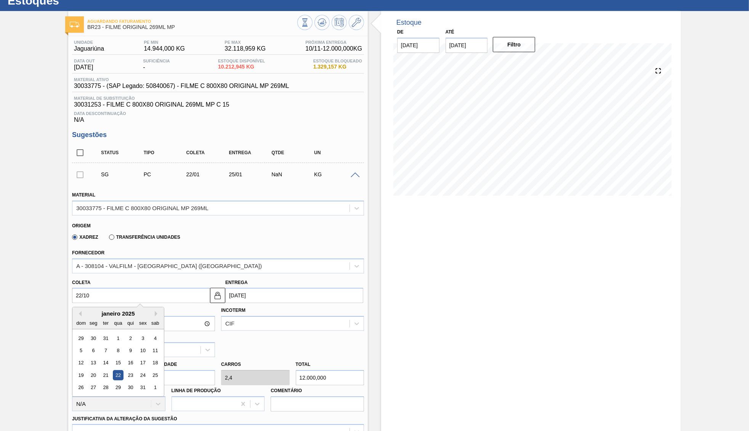
type input "25/10/2025"
type input "22/10/2025"
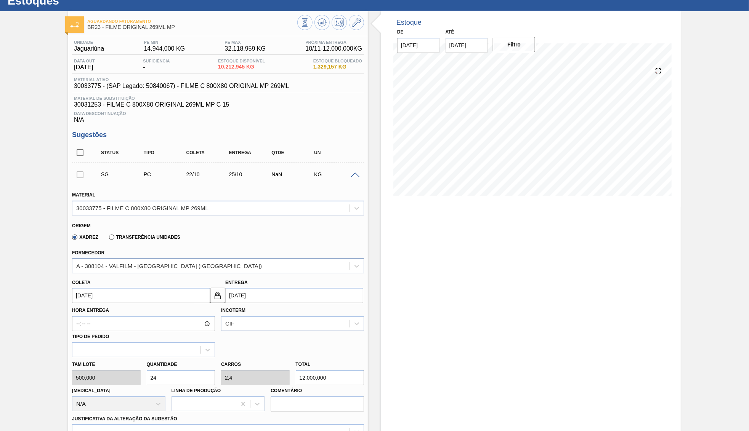
click at [88, 261] on div "A - 308104 - VALFILM - ITAMONTE (MG)" at bounding box center [210, 266] width 277 height 11
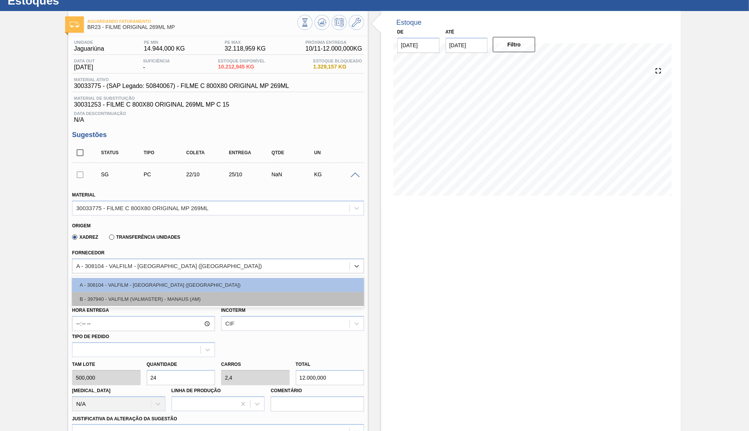
click at [111, 292] on div "B - 397940 - VALFILM (VALMASTER) - MANAUS (AM)" at bounding box center [218, 299] width 292 height 14
type input "21/11/2025"
type input "0,96"
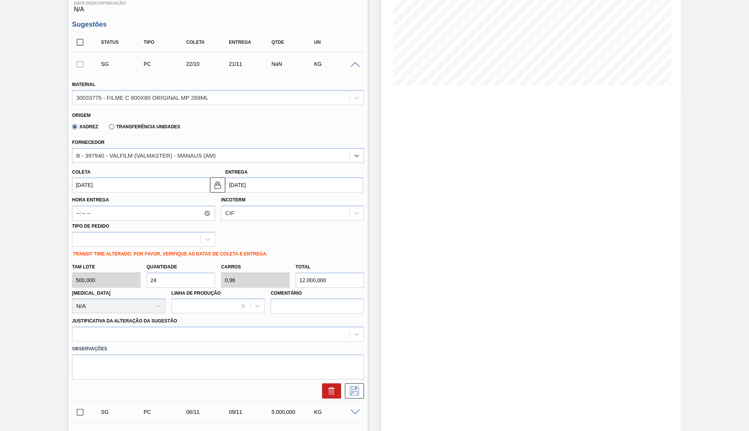
click at [213, 342] on div "Observações" at bounding box center [218, 361] width 298 height 38
click at [194, 327] on div at bounding box center [218, 334] width 292 height 15
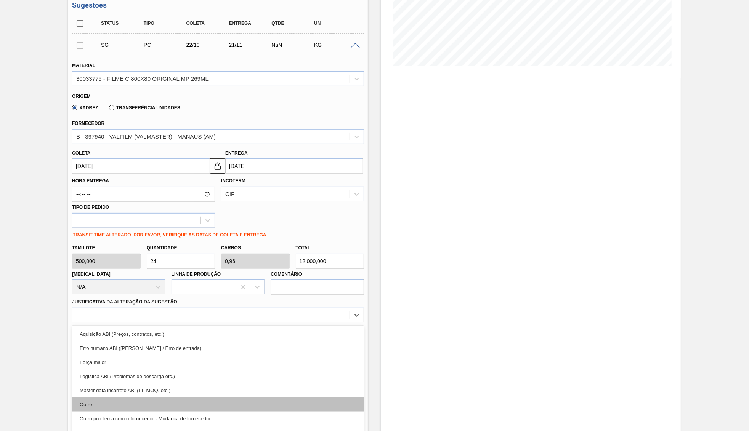
click at [189, 398] on div "Outro" at bounding box center [218, 405] width 292 height 14
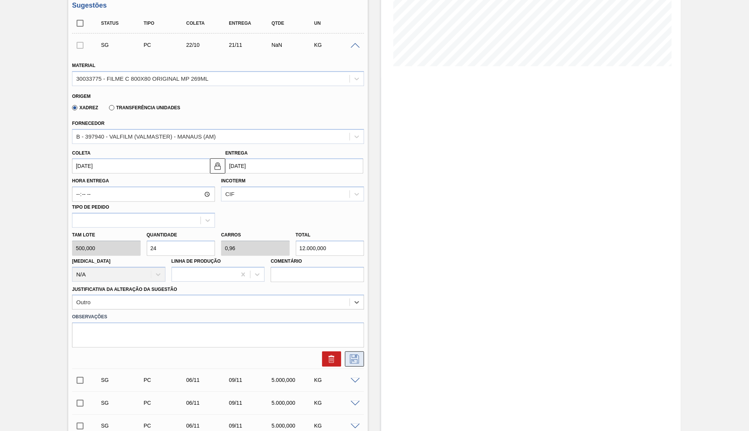
click at [361, 352] on button at bounding box center [354, 359] width 19 height 15
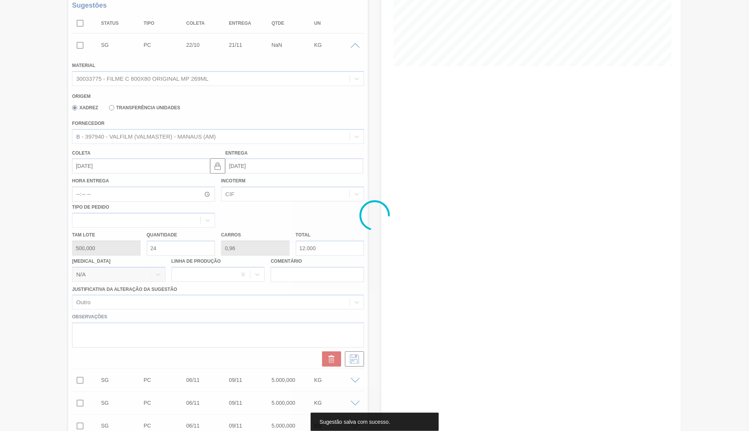
scroll to position [27, 0]
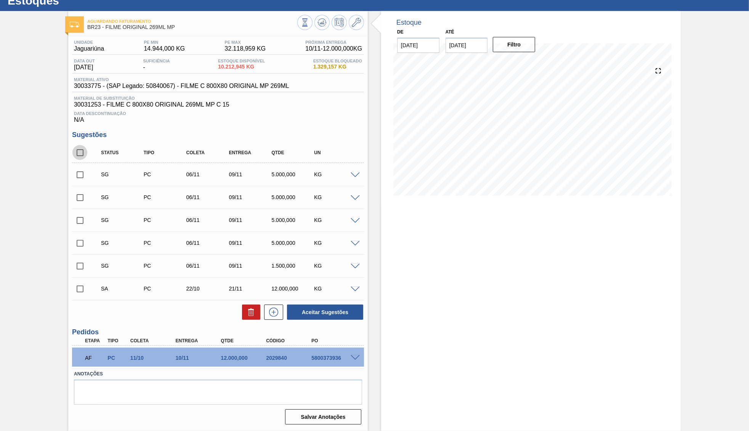
click at [80, 159] on input "checkbox" at bounding box center [80, 153] width 16 height 16
checkbox input "true"
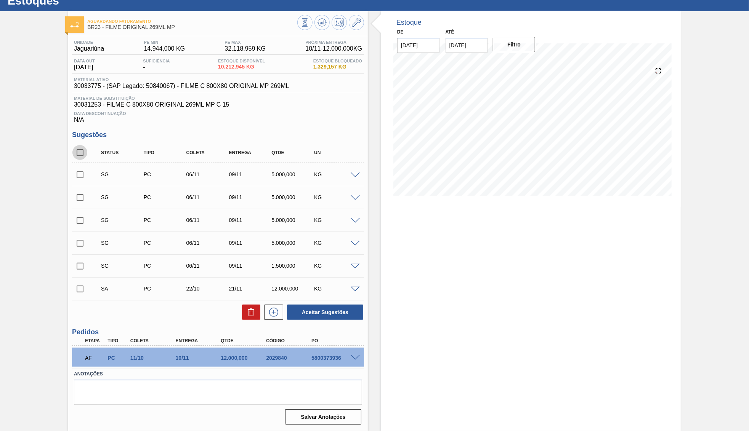
checkbox input "true"
click at [77, 287] on input "checkbox" at bounding box center [80, 289] width 16 height 16
checkbox input "false"
click at [248, 313] on icon at bounding box center [251, 312] width 9 height 9
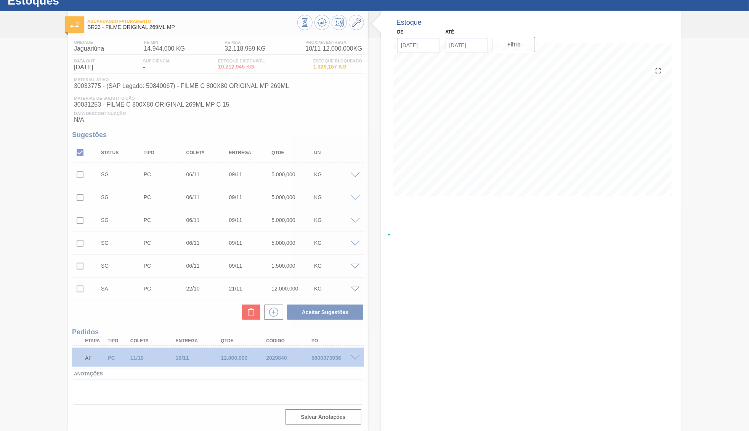
checkbox input "false"
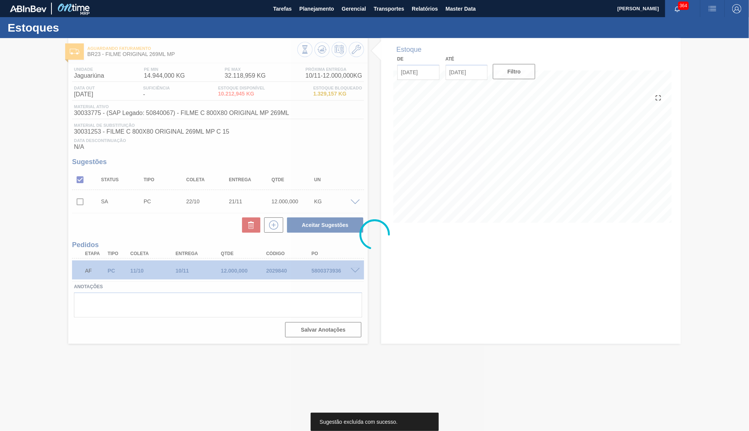
scroll to position [0, 0]
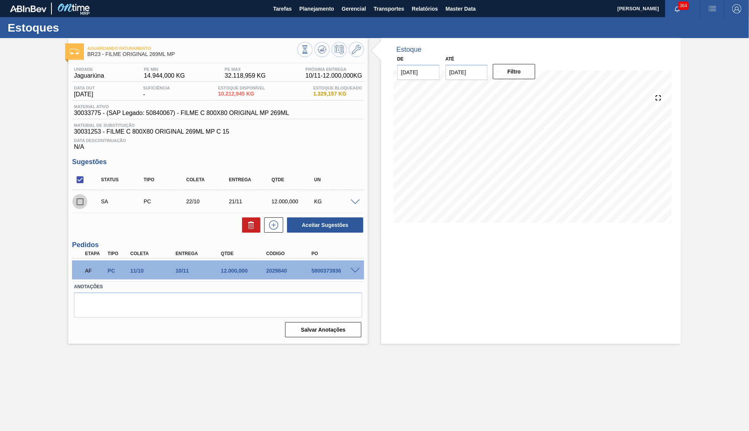
click at [79, 204] on input "checkbox" at bounding box center [80, 202] width 16 height 16
checkbox input "true"
click at [354, 201] on span at bounding box center [355, 203] width 9 height 6
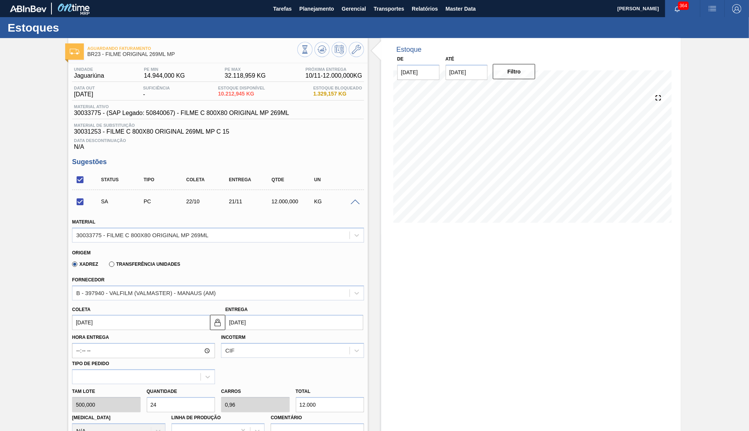
click at [354, 201] on span at bounding box center [355, 203] width 9 height 6
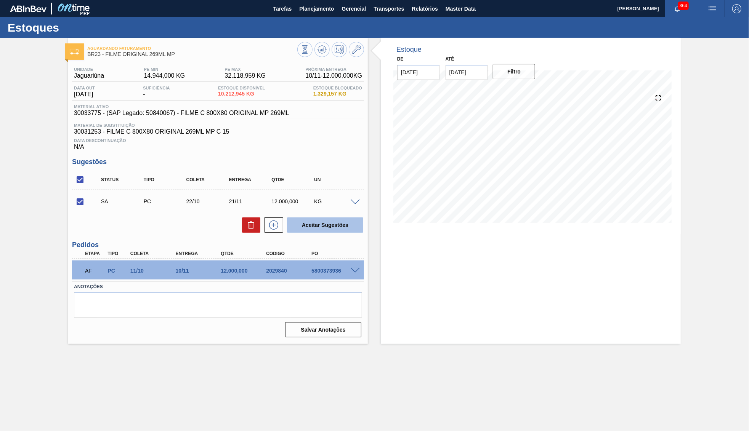
click at [324, 224] on button "Aceitar Sugestões" at bounding box center [325, 225] width 76 height 15
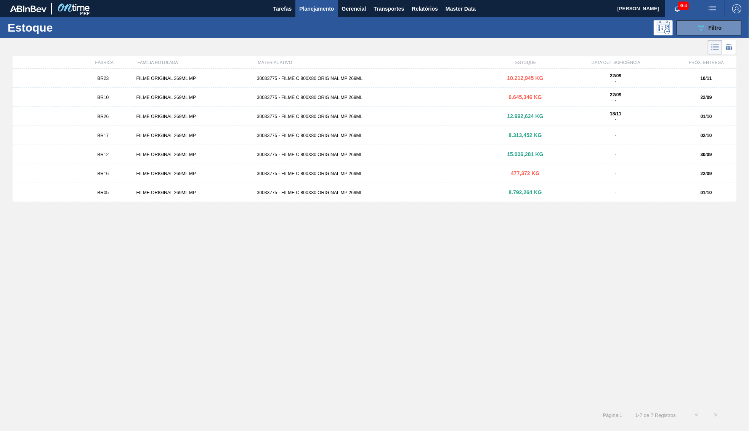
click at [166, 182] on div "BR16 FILME ORIGINAL 269ML MP 30033775 - FILME C 800X80 ORIGINAL MP 269ML 477,37…" at bounding box center [375, 173] width 724 height 19
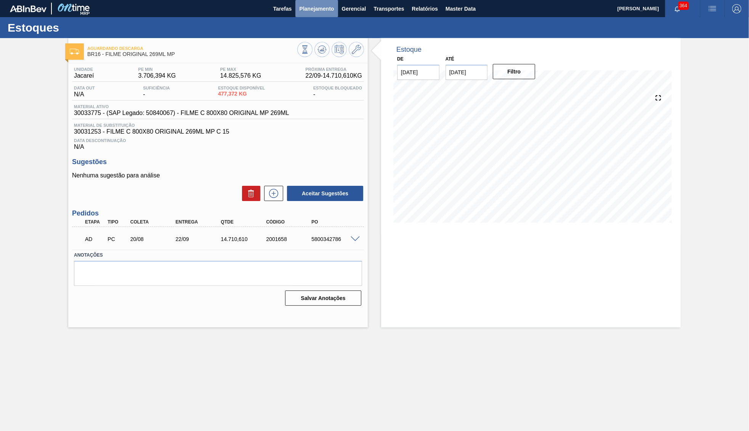
click at [319, 11] on span "Planejamento" at bounding box center [316, 8] width 35 height 9
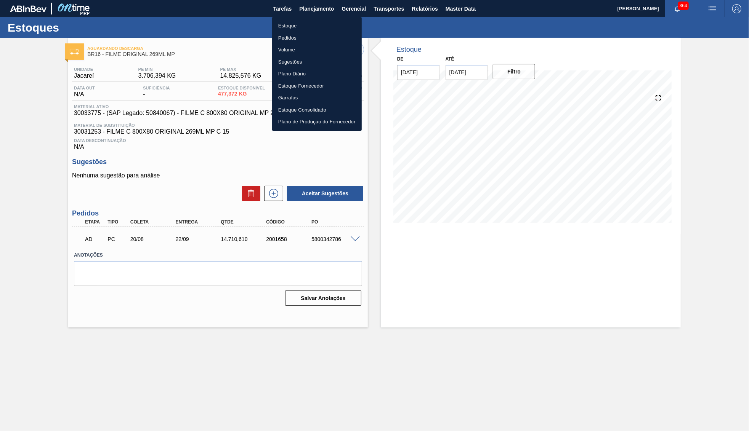
click at [295, 26] on li "Estoque" at bounding box center [317, 26] width 90 height 12
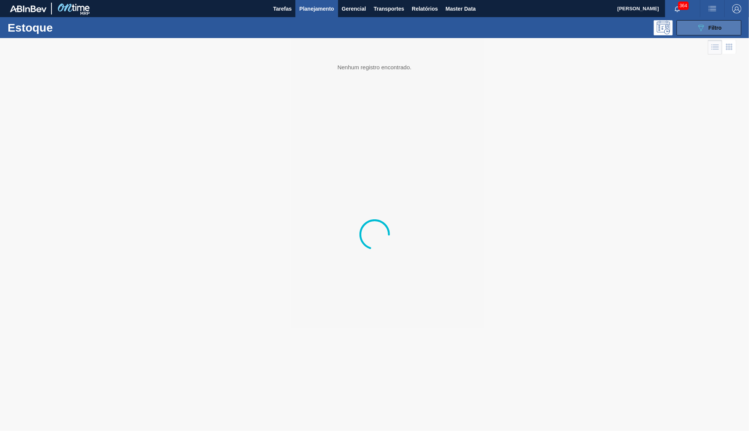
click at [731, 31] on button "089F7B8B-B2A5-4AFE-B5C0-19BA573D28AC Filtro" at bounding box center [709, 27] width 65 height 15
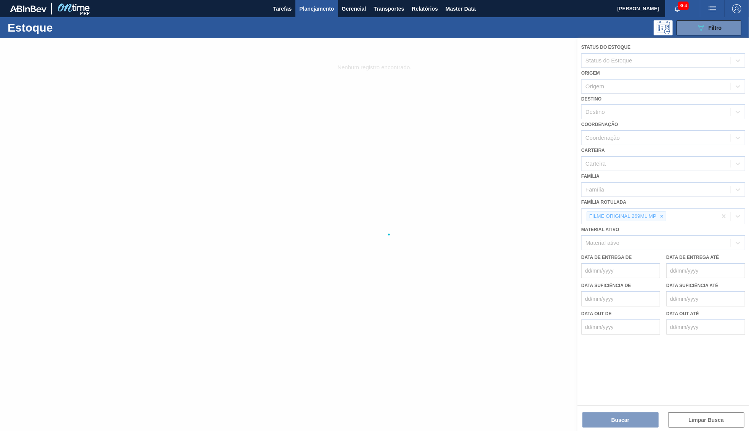
click at [662, 213] on div at bounding box center [374, 234] width 749 height 393
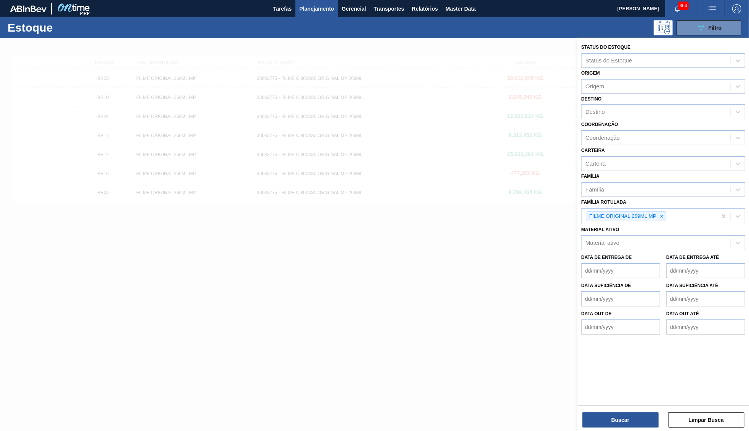
click at [664, 214] on icon at bounding box center [661, 216] width 5 height 5
paste Rotulada "FILME ORIGINAL 350ML MP"
type Rotulada "FILME ORIGINAL 350ML MP"
click at [584, 210] on div "Família Rotulada" at bounding box center [656, 215] width 149 height 11
paste Rotulada "FILME ORIGINAL 350ML MP"
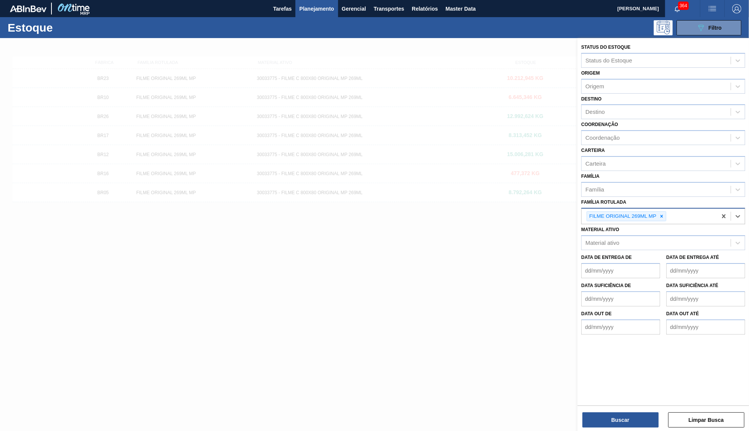
type Rotulada "FILME ORIGINAL 350ML MP"
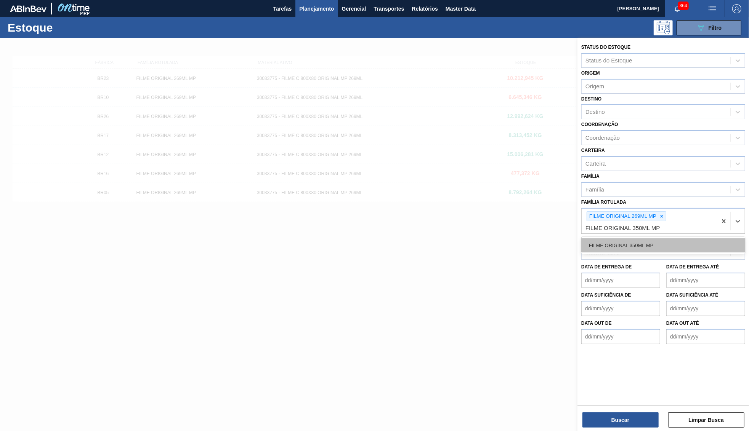
click at [637, 239] on div "FILME ORIGINAL 350ML MP" at bounding box center [663, 246] width 164 height 14
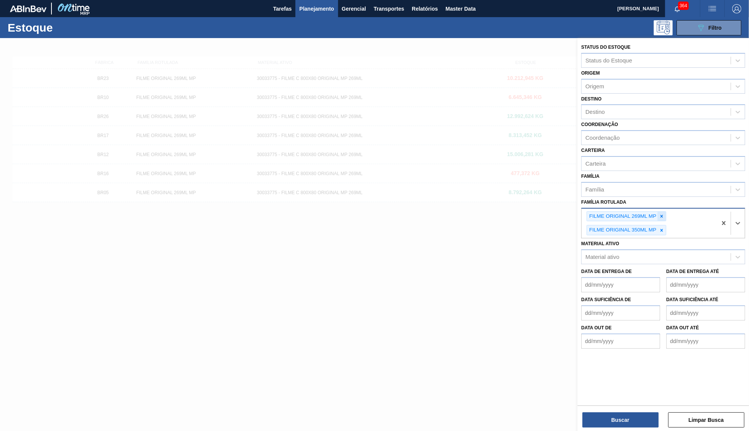
click at [661, 212] on div at bounding box center [661, 217] width 8 height 10
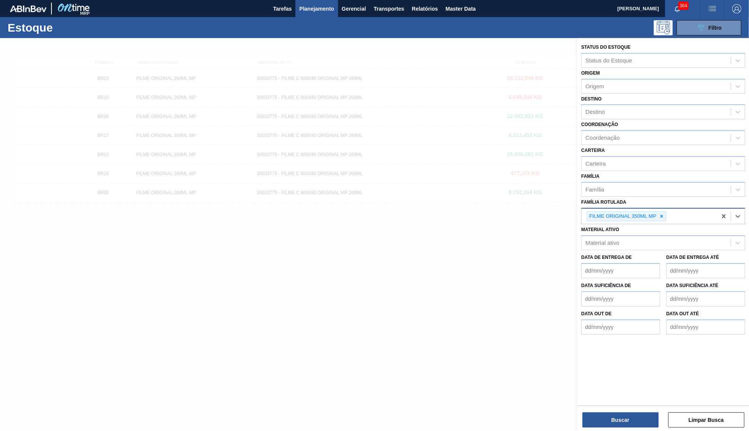
drag, startPoint x: 635, startPoint y: 424, endPoint x: 636, endPoint y: 428, distance: 4.3
click at [636, 428] on div "Status do Estoque Status do Estoque Origem Origem Destino Destino Coordenação C…" at bounding box center [663, 235] width 172 height 395
click at [623, 418] on button "Buscar" at bounding box center [620, 420] width 76 height 15
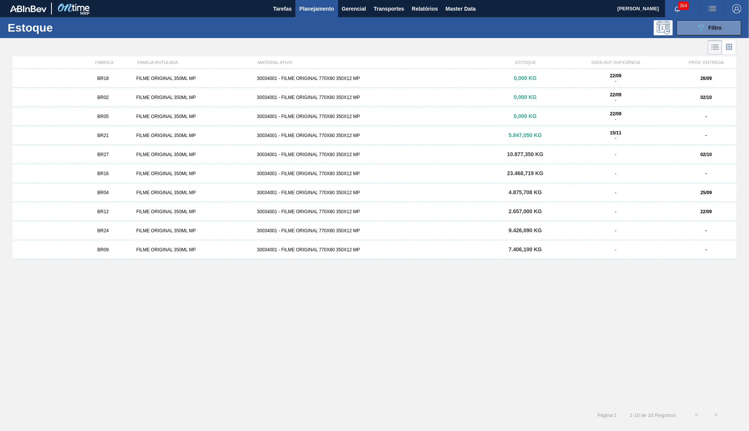
click at [223, 77] on div "FILME ORIGINAL 350ML MP" at bounding box center [193, 78] width 120 height 5
click at [103, 96] on span "BR02" at bounding box center [102, 97] width 11 height 5
click at [120, 115] on div "BR05" at bounding box center [103, 116] width 60 height 5
click at [131, 115] on div "BR05" at bounding box center [103, 116] width 60 height 5
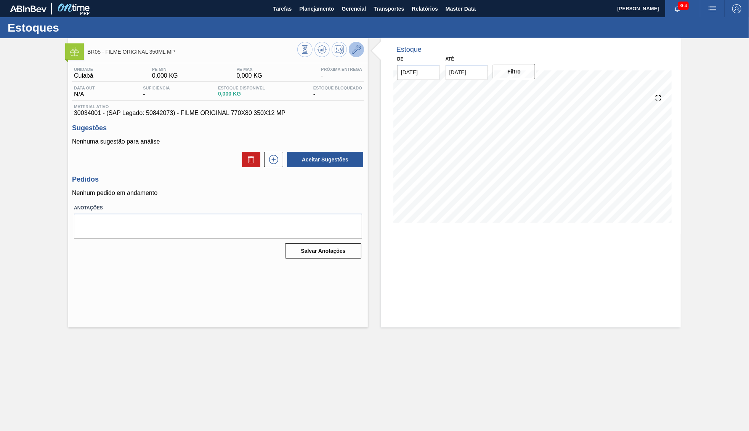
click at [357, 48] on icon at bounding box center [356, 49] width 9 height 9
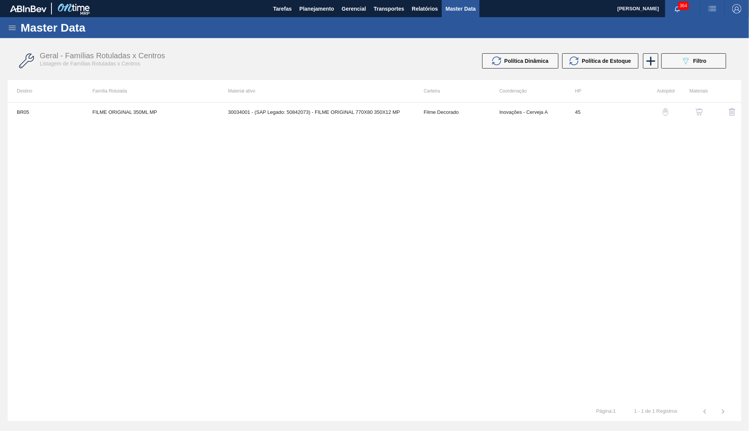
click at [697, 109] on img "button" at bounding box center [699, 112] width 8 height 8
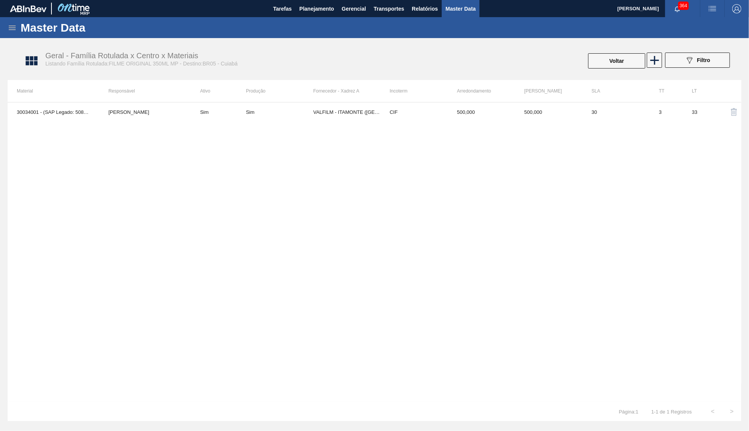
click at [404, 121] on td "CIF" at bounding box center [413, 112] width 67 height 19
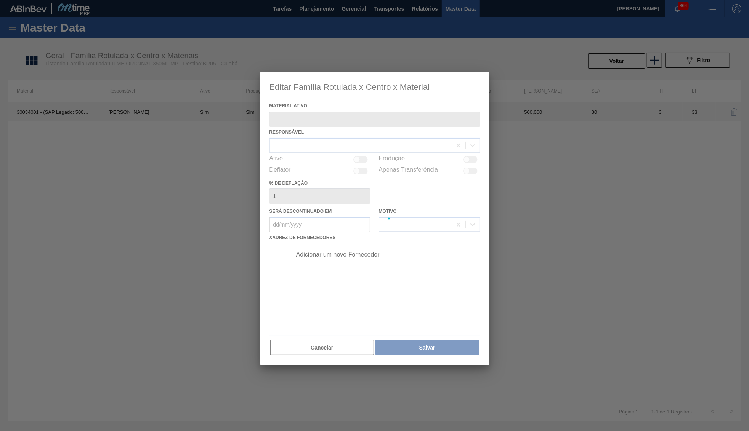
type ativo "30034001 - (SAP Legado: 50842073) - FILME ORIGINAL 770X80 350X12 MP"
checkbox input "true"
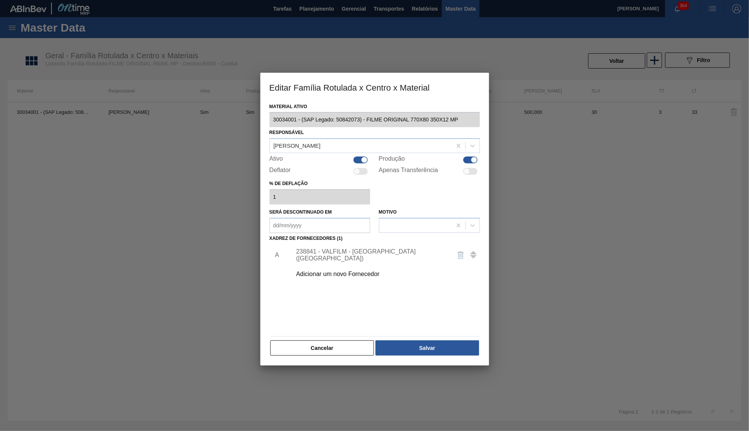
click at [360, 159] on div at bounding box center [361, 160] width 14 height 7
checkbox input "false"
click at [470, 157] on div at bounding box center [470, 160] width 14 height 7
checkbox input "false"
click at [428, 352] on div "Material ativo 30034001 - (SAP Legado: 50842073) - FILME ORIGINAL 770X80 350X12…" at bounding box center [374, 233] width 229 height 265
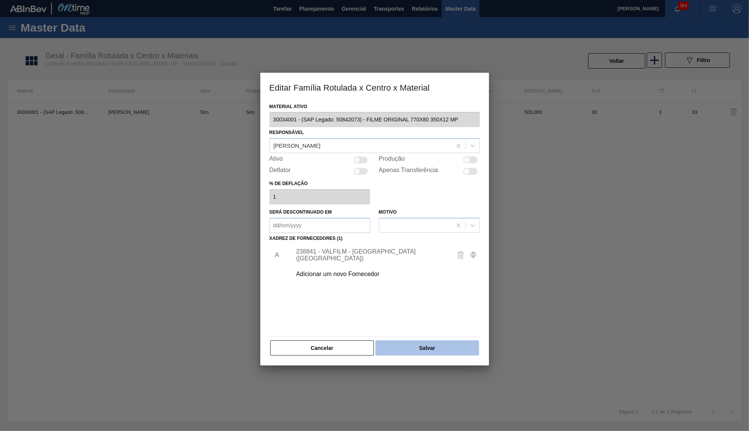
click at [427, 346] on button "Salvar" at bounding box center [426, 348] width 103 height 15
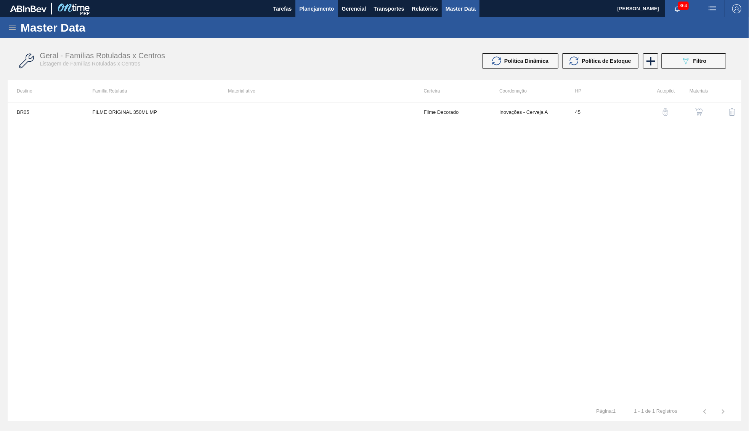
click at [312, 14] on button "Planejamento" at bounding box center [316, 8] width 42 height 17
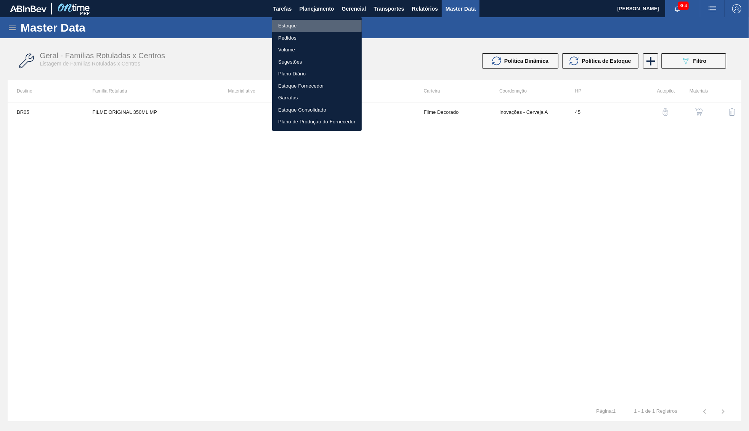
click at [290, 24] on li "Estoque" at bounding box center [317, 26] width 90 height 12
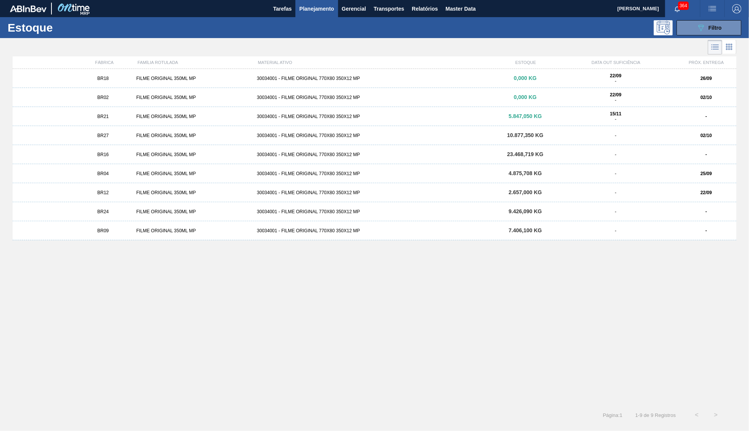
click at [118, 135] on div "BR27" at bounding box center [103, 135] width 60 height 5
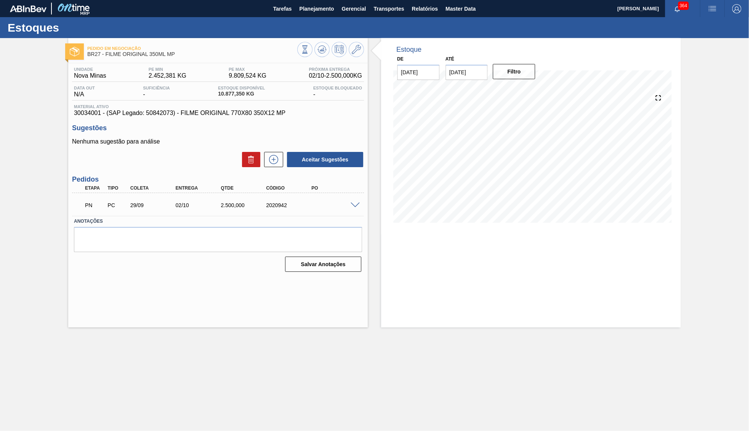
click at [362, 199] on div "PN PC 29/09 02/10 2.500,000 2020942" at bounding box center [218, 204] width 292 height 19
click at [360, 199] on div "PN PC 29/09 02/10 2.500,000 2020942" at bounding box center [218, 204] width 292 height 19
click at [354, 197] on div "PN PC 29/09 02/10 2.500,000 2020942" at bounding box center [218, 204] width 292 height 19
click at [359, 200] on div "PN PC 29/09 02/10 2.500,000 2020942" at bounding box center [218, 204] width 292 height 19
click at [352, 205] on span at bounding box center [355, 206] width 9 height 6
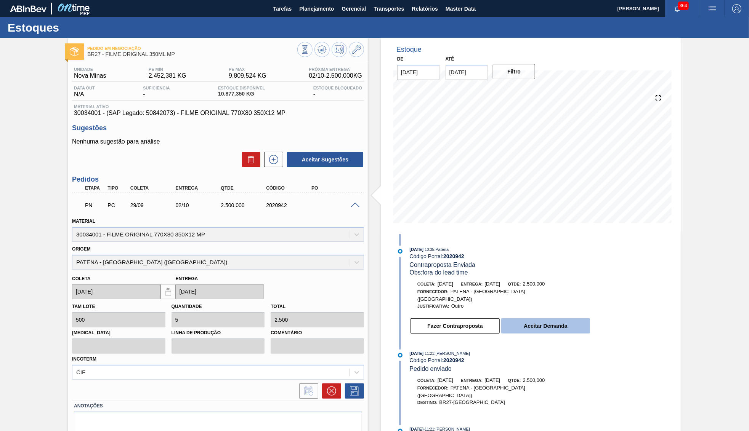
click at [542, 319] on button "Aceitar Demanda" at bounding box center [545, 326] width 89 height 15
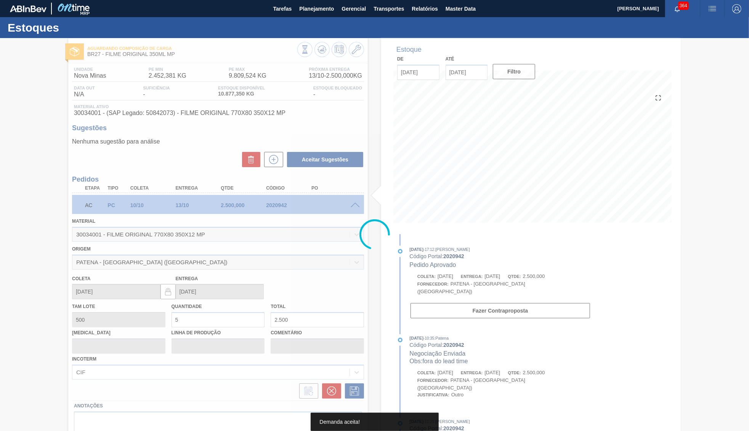
type input "10/10/2025"
type input "13/10/2025"
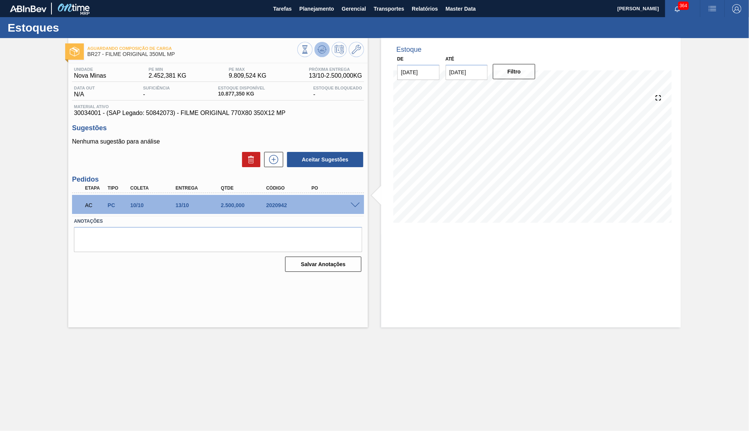
click at [326, 47] on icon at bounding box center [321, 49] width 9 height 9
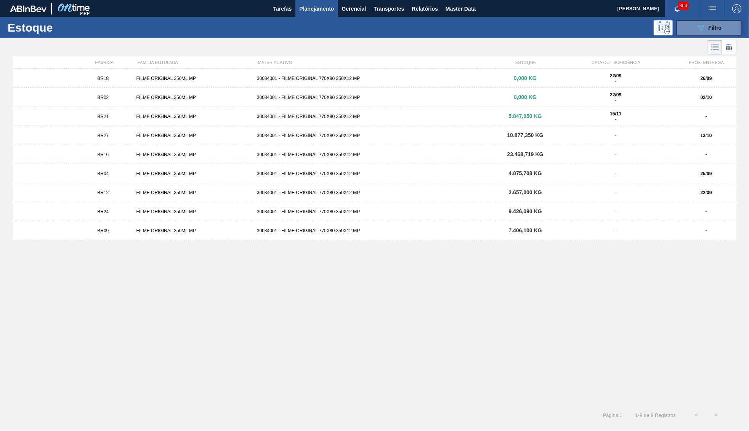
click at [137, 164] on div "BR16 FILME ORIGINAL 350ML MP 30034001 - FILME ORIGINAL 770X80 350X12 MP 23.468,…" at bounding box center [375, 154] width 724 height 19
click at [143, 190] on div "BR12 FILME ORIGINAL 350ML MP 30034001 - FILME ORIGINAL 770X80 350X12 MP 2.657,0…" at bounding box center [375, 192] width 724 height 19
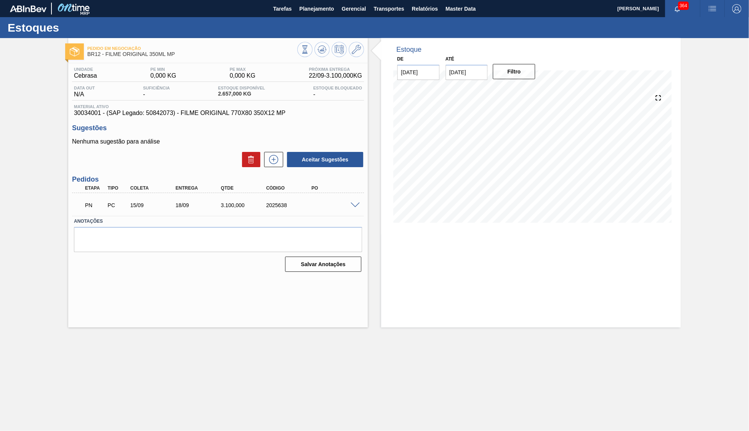
click at [358, 208] on div "PN PC 15/09 18/09 3.100,000 2025638" at bounding box center [218, 204] width 292 height 19
click at [354, 207] on span at bounding box center [355, 206] width 9 height 6
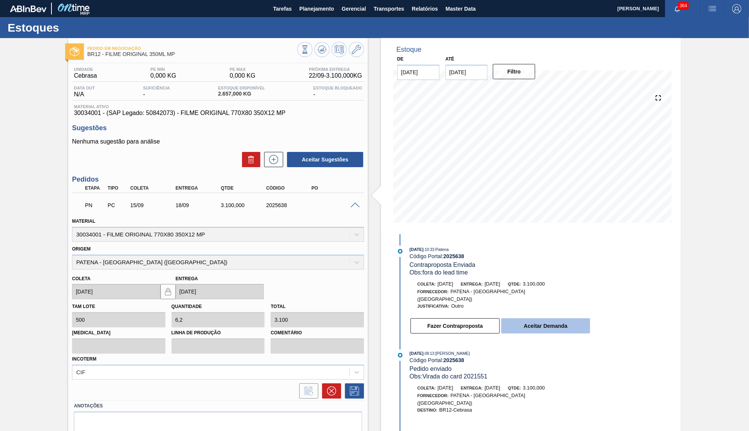
click at [555, 321] on button "Aceitar Demanda" at bounding box center [545, 326] width 89 height 15
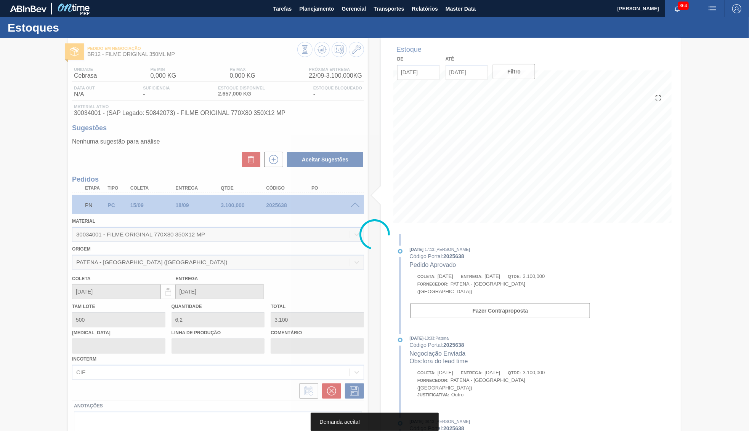
type input "10/10/2025"
type input "13/10/2025"
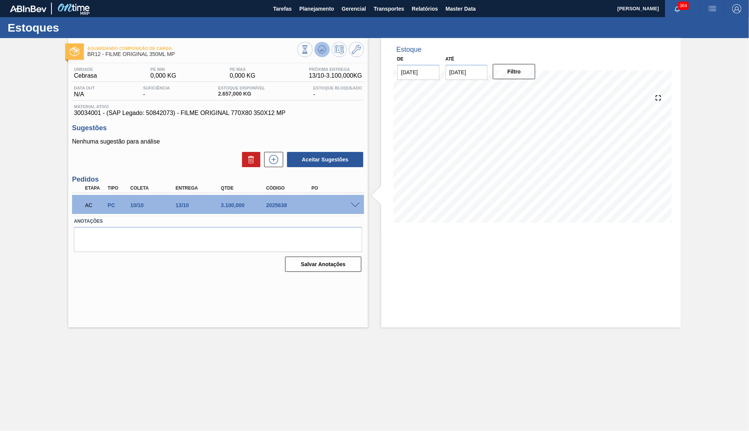
click at [322, 42] on button at bounding box center [321, 49] width 15 height 15
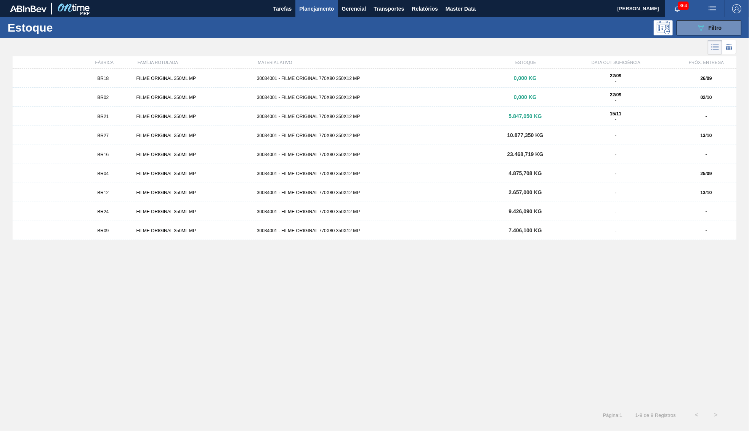
click at [145, 216] on div "BR24 FILME ORIGINAL 350ML MP 30034001 - FILME ORIGINAL 770X80 350X12 MP 9.426,0…" at bounding box center [375, 211] width 724 height 19
click at [261, 234] on div "BR09 FILME ORIGINAL 350ML MP 30034001 - FILME ORIGINAL 770X80 350X12 MP 7.406,1…" at bounding box center [375, 230] width 724 height 19
click at [686, 35] on button "089F7B8B-B2A5-4AFE-B5C0-19BA573D28AC Filtro" at bounding box center [709, 27] width 65 height 15
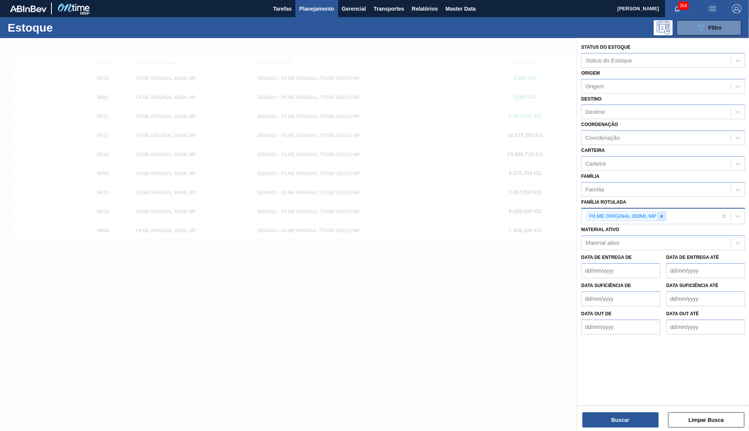
click at [664, 212] on div at bounding box center [661, 217] width 8 height 10
paste Rotulada "FILME ORIGINAL 473ML MP C12"
type Rotulada "FILME ORIGINAL 473ML MP C12"
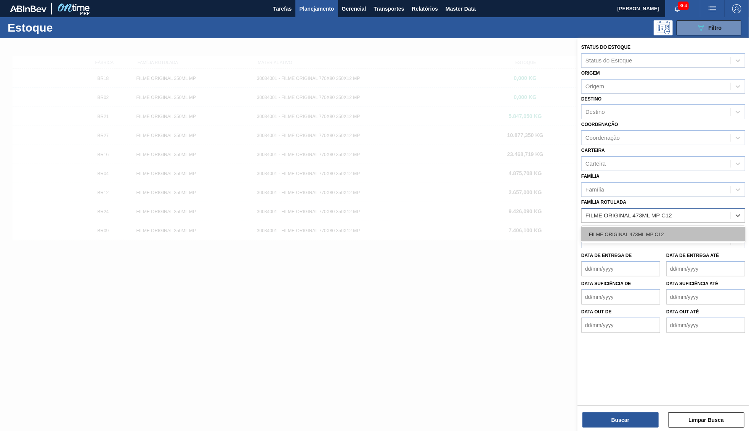
click at [632, 228] on div "FILME ORIGINAL 473ML MP C12" at bounding box center [663, 235] width 164 height 14
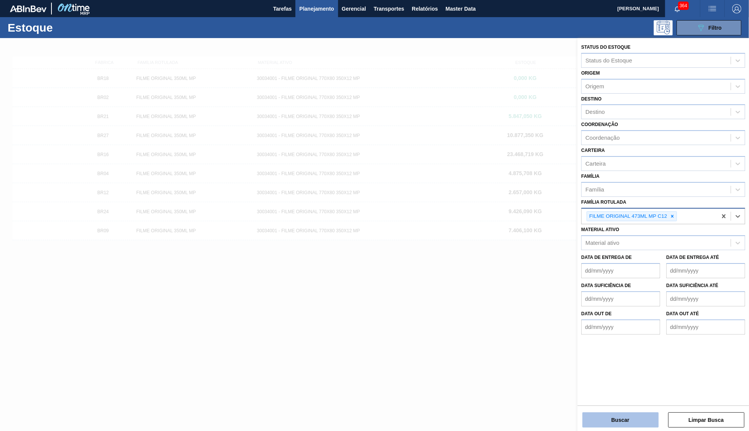
click at [614, 422] on button "Buscar" at bounding box center [620, 420] width 76 height 15
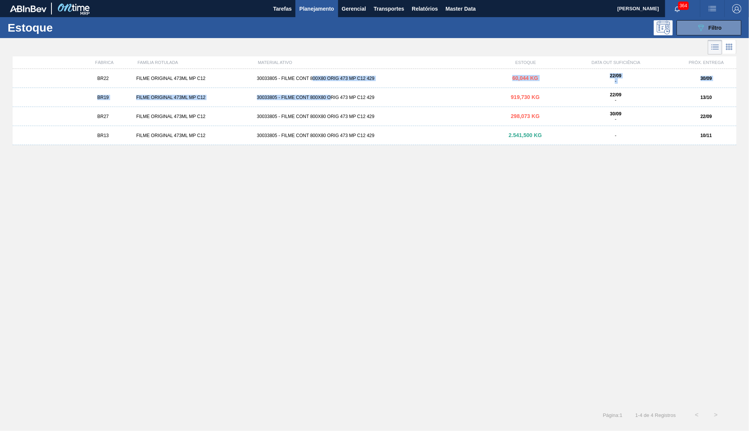
drag, startPoint x: 330, startPoint y: 91, endPoint x: 312, endPoint y: 78, distance: 22.0
click at [312, 78] on div "BR22 FILME ORIGINAL 473ML MP C12 30033805 - FILME CONT 800X80 ORIG 473 MP C12 4…" at bounding box center [375, 235] width 724 height 332
click at [312, 78] on div "30033805 - FILME CONT 800X80 ORIG 473 MP C12 429" at bounding box center [374, 78] width 241 height 5
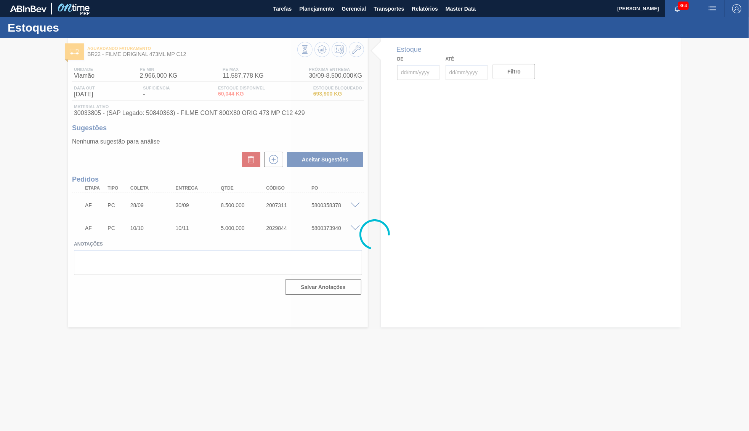
type input "22/09/2025"
type input "30/11/2025"
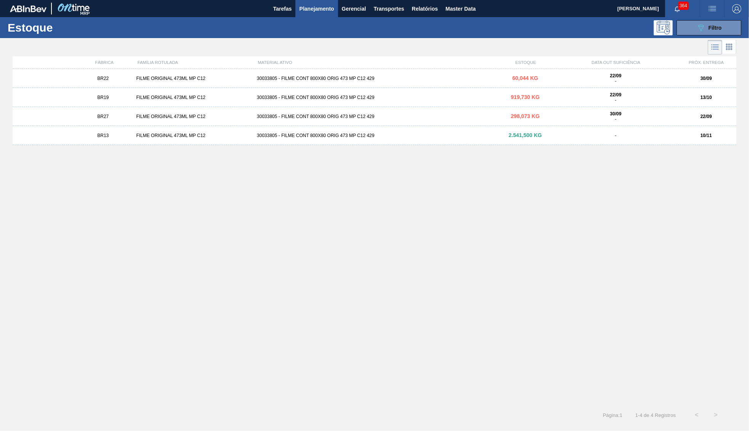
click at [331, 95] on div "BR19 FILME ORIGINAL 473ML MP C12 30033805 - FILME CONT 800X80 ORIG 473 MP C12 4…" at bounding box center [375, 97] width 724 height 19
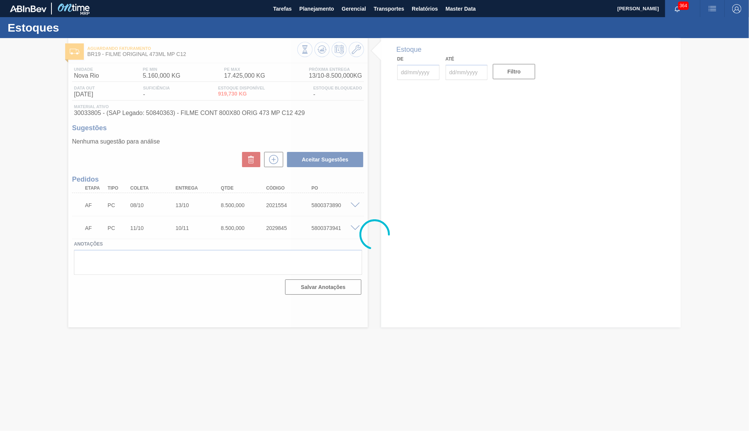
type input "22/09/2025"
type input "30/11/2025"
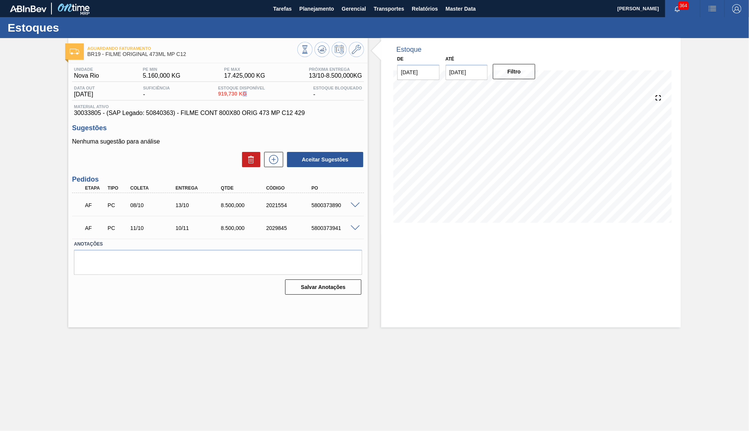
drag, startPoint x: 258, startPoint y: 97, endPoint x: 264, endPoint y: 99, distance: 6.3
click at [264, 98] on div "Estoque Disponível 919,730 KG" at bounding box center [241, 92] width 51 height 12
drag, startPoint x: 255, startPoint y: 96, endPoint x: 208, endPoint y: 85, distance: 48.5
click at [218, 91] on span "919,730 KG" at bounding box center [241, 94] width 47 height 6
click at [26, 99] on div "Aguardando Faturamento BR19 - FILME ORIGINAL 473ML MP C12 Unidade Nova Rio PE M…" at bounding box center [374, 183] width 749 height 290
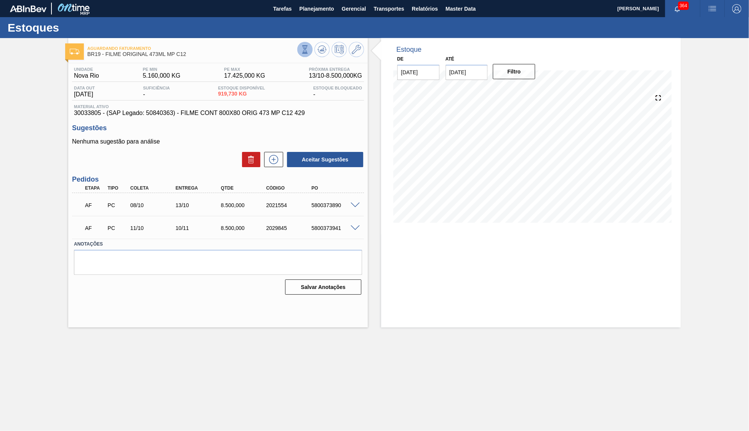
click at [304, 45] on button at bounding box center [304, 49] width 15 height 15
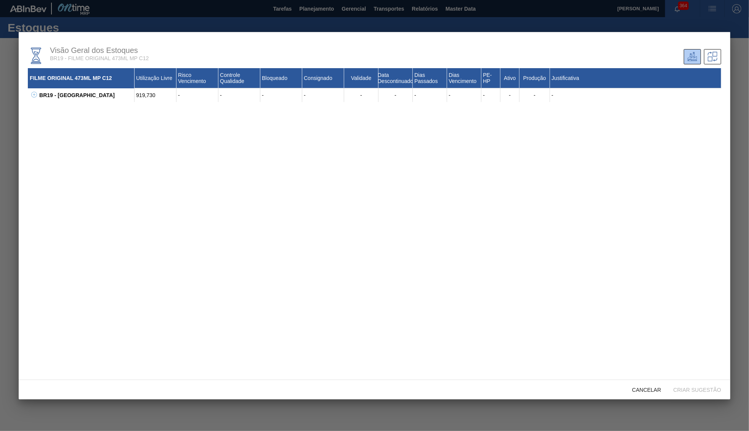
click at [29, 96] on div "BR19 - Nova Rio 919,730 - - - - - - - - - - - - 30033805 - FILME CONT 800X80 OR…" at bounding box center [374, 95] width 693 height 14
click at [32, 96] on icon at bounding box center [34, 95] width 6 height 6
click at [40, 106] on div "30033805 - FILME CONT 800X80 ORIG 473 MP C12 429 919,730 - - - - - - - - 60 Sim…" at bounding box center [379, 109] width 684 height 14
click at [45, 110] on icon at bounding box center [44, 109] width 6 height 6
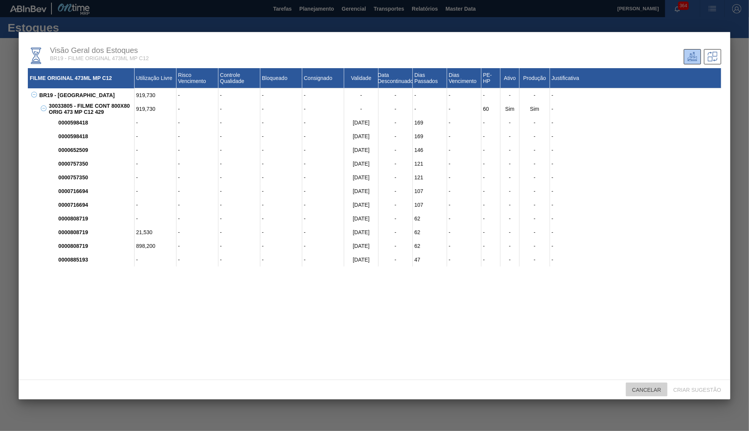
drag, startPoint x: 640, startPoint y: 390, endPoint x: 632, endPoint y: 384, distance: 10.0
click at [640, 389] on span "Cancelar" at bounding box center [646, 390] width 41 height 6
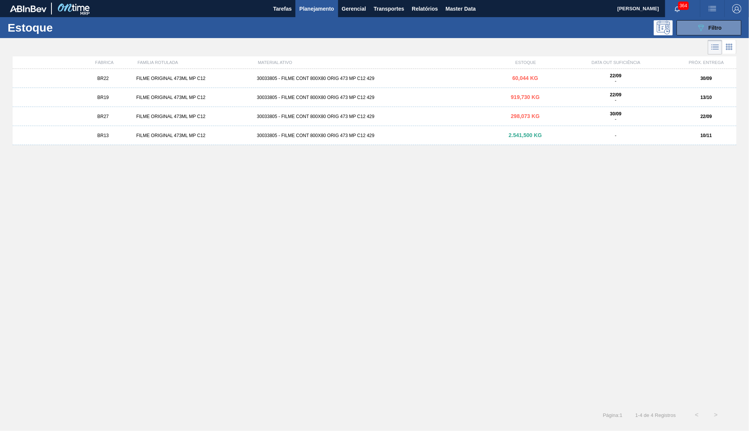
click at [160, 121] on div "BR27 FILME ORIGINAL 473ML MP C12 30033805 - FILME CONT 800X80 ORIG 473 MP C12 4…" at bounding box center [375, 116] width 724 height 19
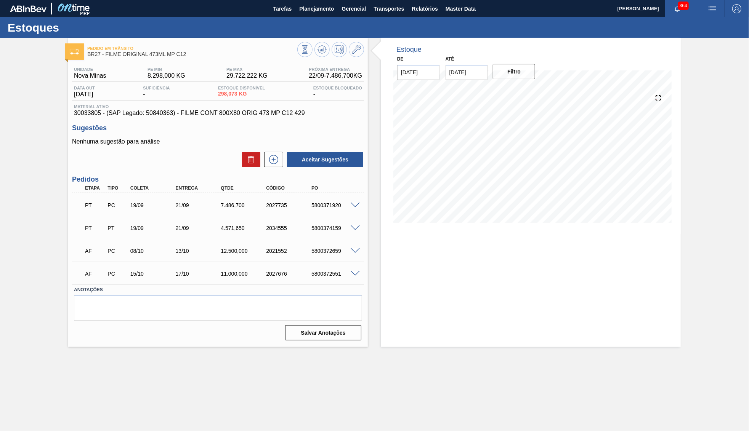
click at [350, 195] on div "PT PC 19/09 21/09 7.486,700 2027735 5800371920" at bounding box center [218, 204] width 292 height 19
click at [358, 202] on div at bounding box center [356, 205] width 15 height 6
click at [350, 204] on div at bounding box center [356, 205] width 15 height 6
click at [359, 208] on div "5800371920" at bounding box center [334, 205] width 51 height 6
click at [356, 224] on div "PT PT 19/09 21/09 4.571,650 2034555 5800374159" at bounding box center [218, 227] width 292 height 19
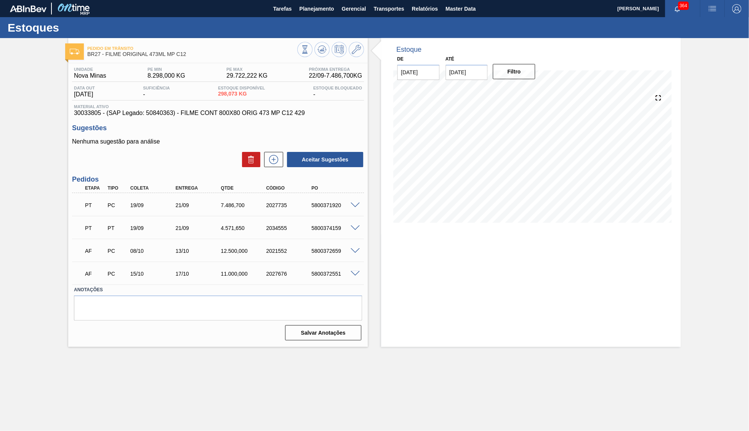
click at [354, 204] on span at bounding box center [355, 206] width 9 height 6
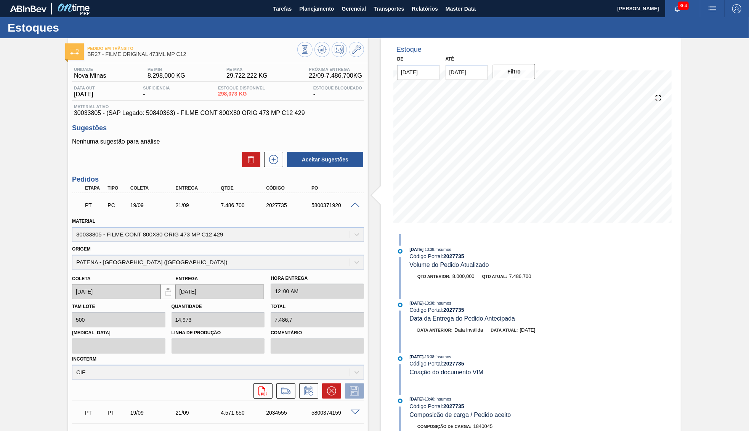
click at [352, 203] on span at bounding box center [355, 206] width 9 height 6
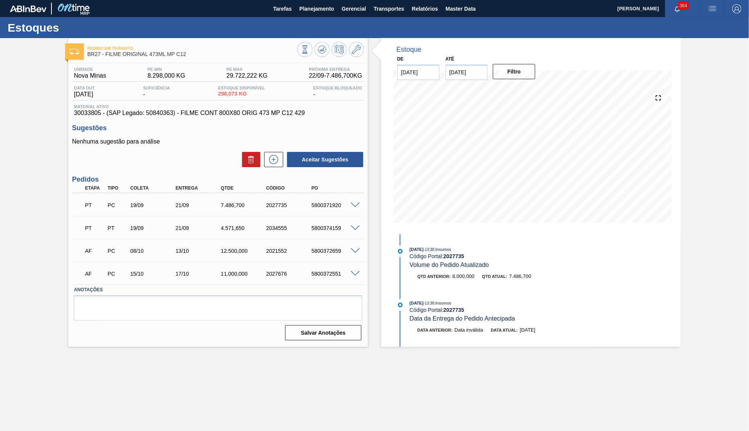
click at [361, 251] on div at bounding box center [356, 251] width 15 height 6
click at [351, 249] on span at bounding box center [355, 252] width 9 height 6
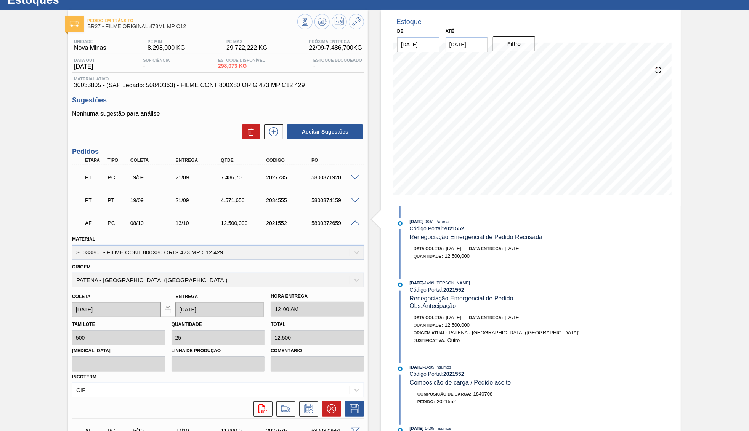
scroll to position [37, 0]
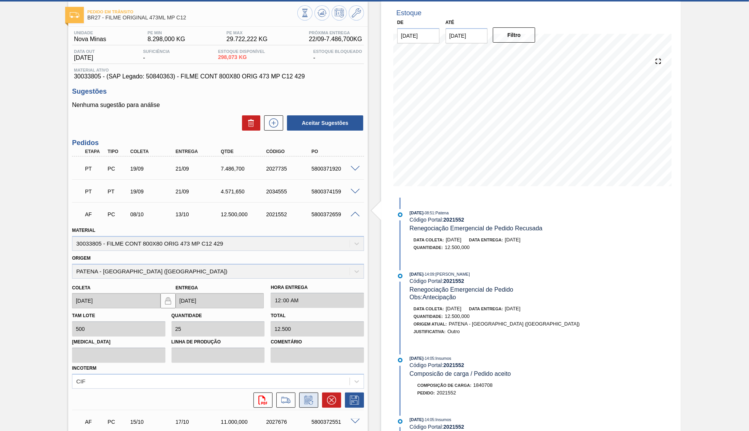
click at [304, 393] on button at bounding box center [308, 400] width 19 height 15
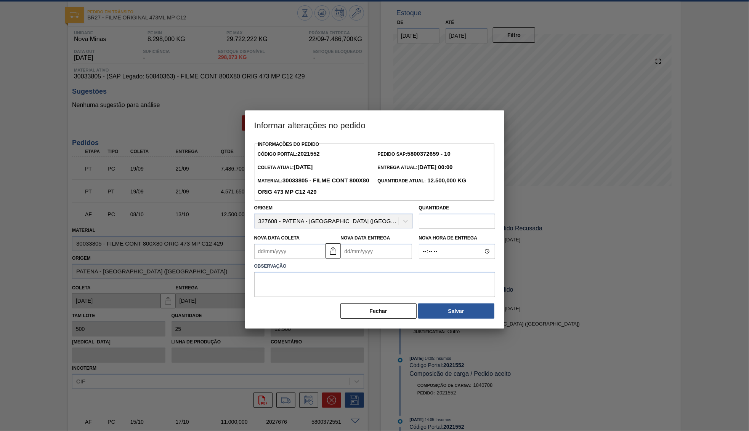
click at [354, 244] on Entrega2021552 "Nova Data Entrega" at bounding box center [376, 251] width 71 height 15
type Coleta2021552 "30/12/1999"
type Entrega2021552 "0"
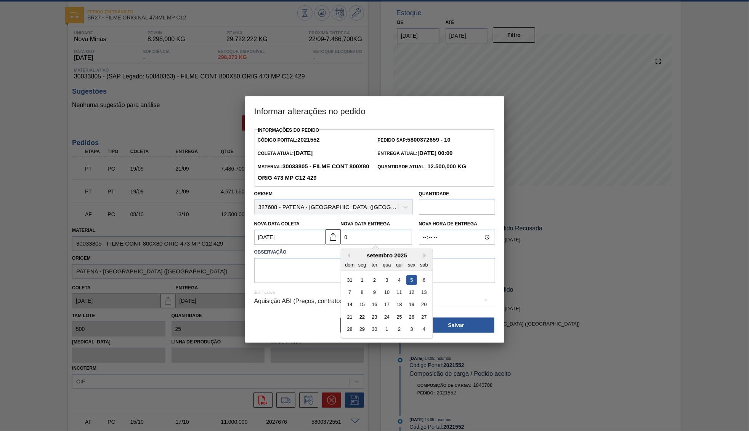
type Coleta2021552 "03/09/2025"
type Entrega2021552 "05/"
type Coleta2021552 "03/01/2025"
type Entrega2021552 "05/1"
type Coleta2021552 "03/10/2025"
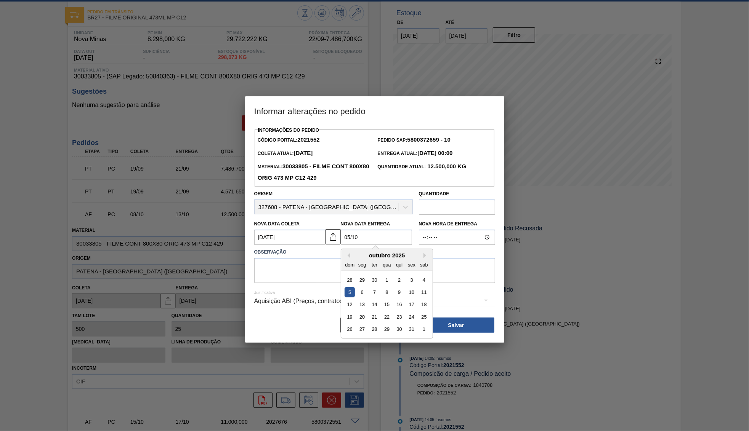
type Entrega2021552 "05/10/2025"
click at [298, 283] on div "Justificativa Aquisição ABI (Preços, contratos, etc.)" at bounding box center [374, 296] width 241 height 27
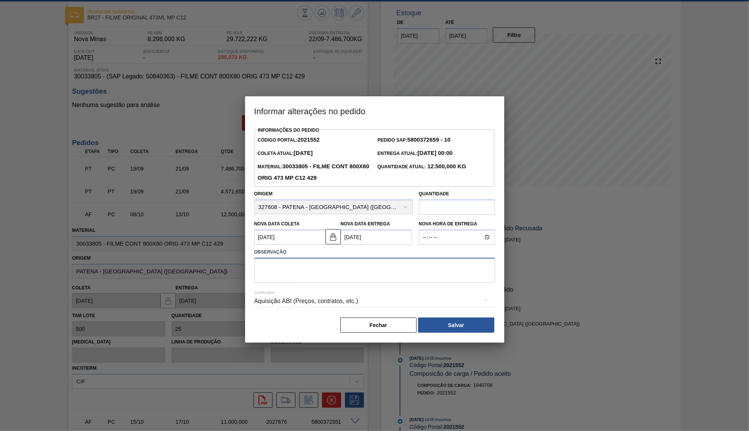
click at [280, 268] on textarea at bounding box center [374, 270] width 241 height 25
type textarea "Proposta de antecipação"
click at [432, 318] on button "Salvar" at bounding box center [456, 325] width 76 height 15
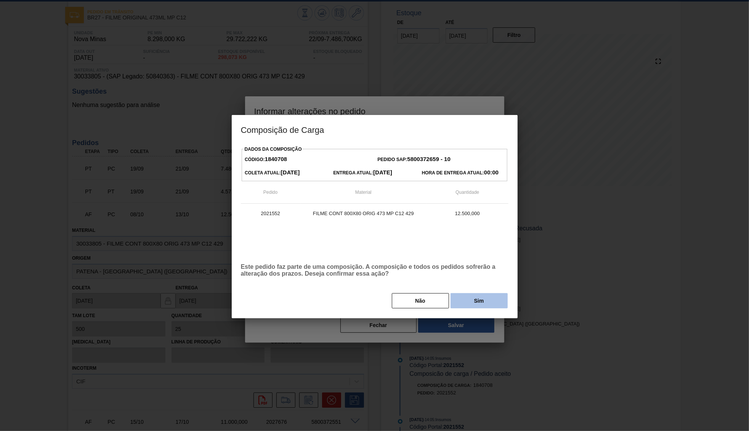
click at [470, 306] on button "Sim" at bounding box center [479, 300] width 57 height 15
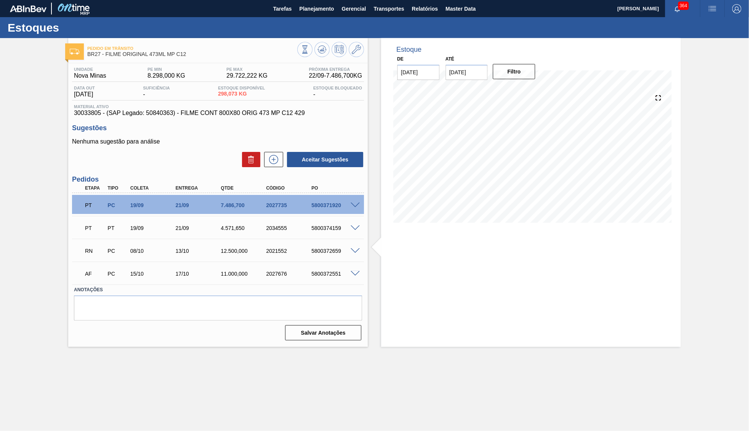
scroll to position [0, 0]
click at [272, 253] on div "2021552" at bounding box center [289, 251] width 51 height 6
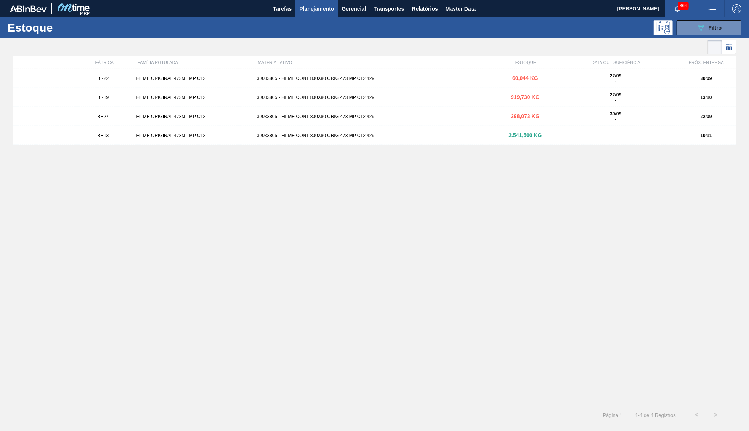
click at [680, 138] on div "10/11" at bounding box center [706, 135] width 60 height 5
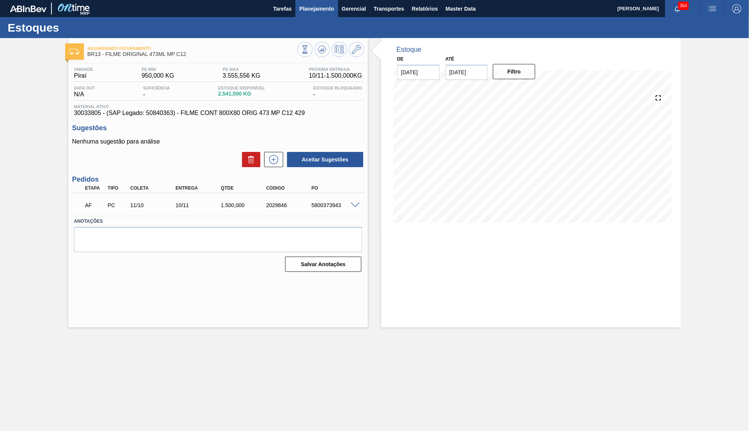
click at [327, 9] on span "Planejamento" at bounding box center [316, 8] width 35 height 9
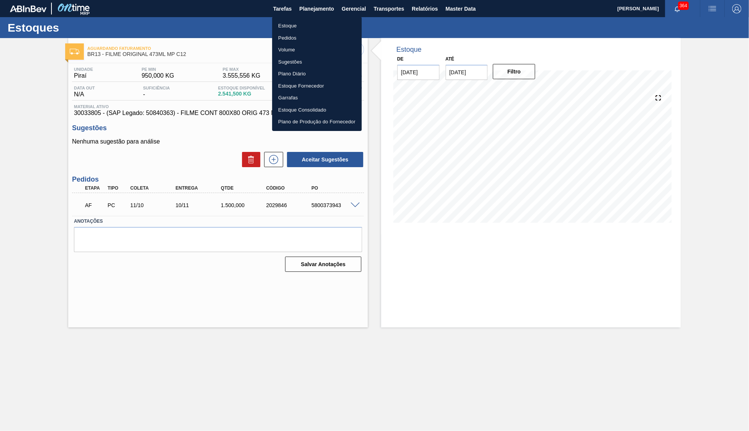
click at [295, 27] on li "Estoque" at bounding box center [317, 26] width 90 height 12
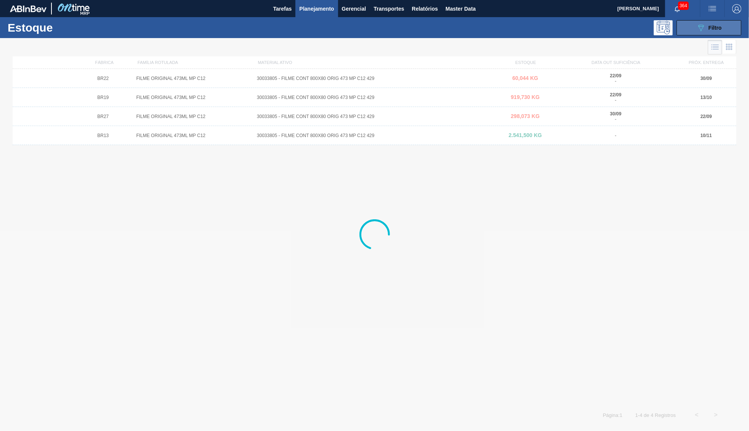
click at [680, 27] on button "089F7B8B-B2A5-4AFE-B5C0-19BA573D28AC Filtro" at bounding box center [709, 27] width 65 height 15
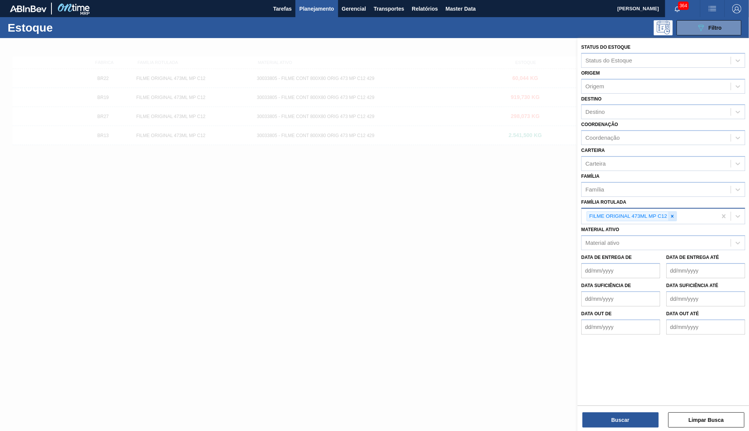
click at [672, 214] on icon at bounding box center [672, 216] width 5 height 5
paste Rotulada "FILME POLAR MP12 473ML"
type Rotulada "FILME POLAR MP12 473ML"
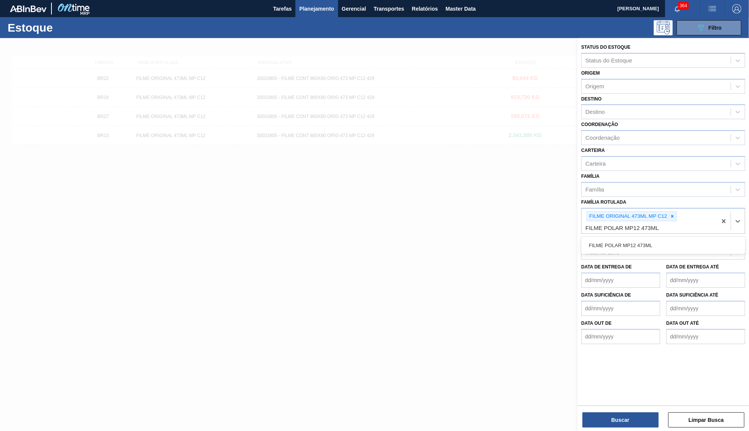
click at [664, 242] on div "FILME POLAR MP12 473ML" at bounding box center [663, 245] width 164 height 17
click at [657, 239] on div "FILME POLAR MP12 473ML" at bounding box center [663, 246] width 164 height 14
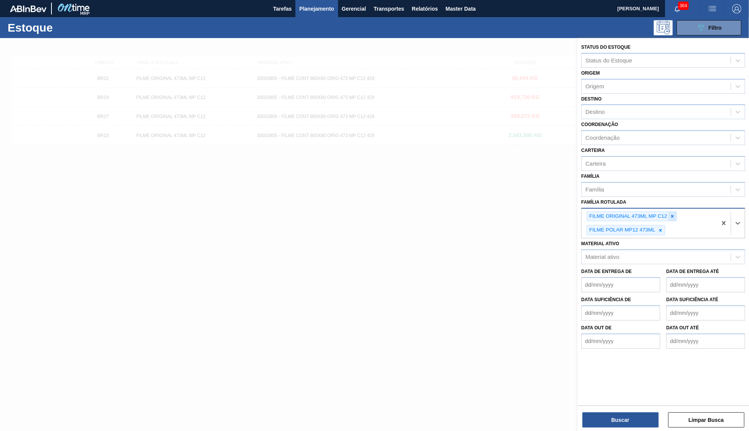
click at [674, 214] on icon at bounding box center [672, 216] width 5 height 5
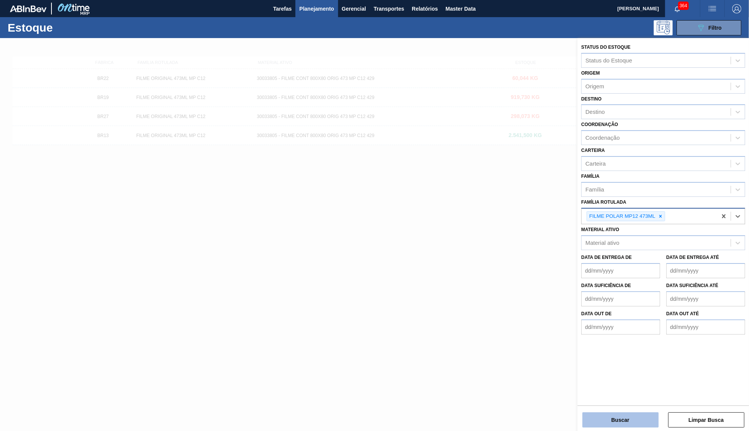
click at [646, 415] on button "Buscar" at bounding box center [620, 420] width 76 height 15
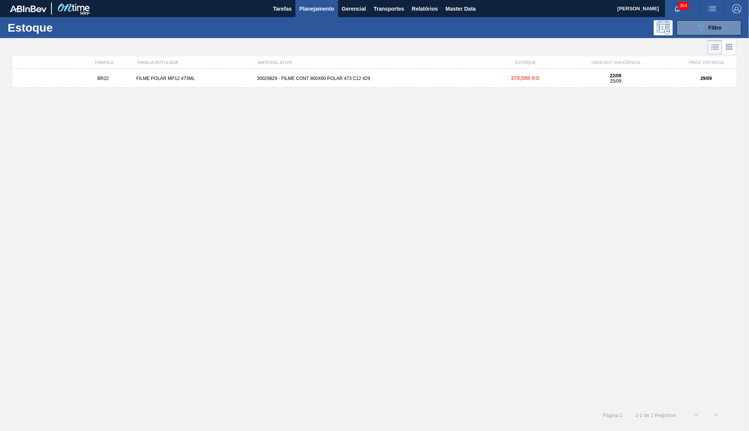
click at [399, 74] on div "BR22 FILME POLAR MP12 473ML 30029829 - FILME CONT 800X60 POLAR 473 C12 429 379,…" at bounding box center [375, 78] width 724 height 19
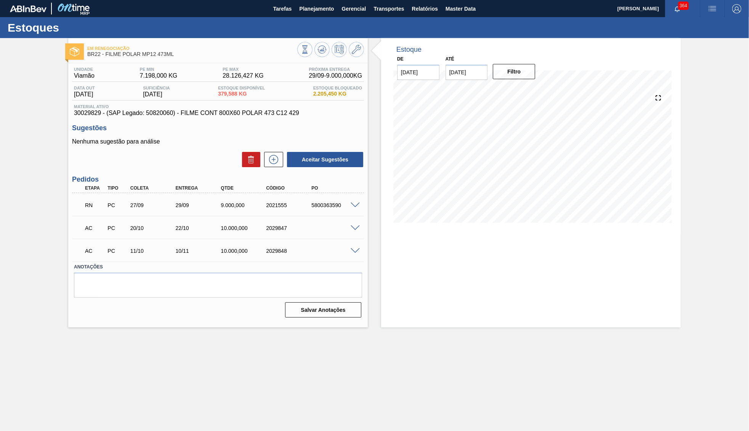
click at [349, 202] on div at bounding box center [356, 205] width 15 height 6
click at [354, 207] on span at bounding box center [355, 206] width 9 height 6
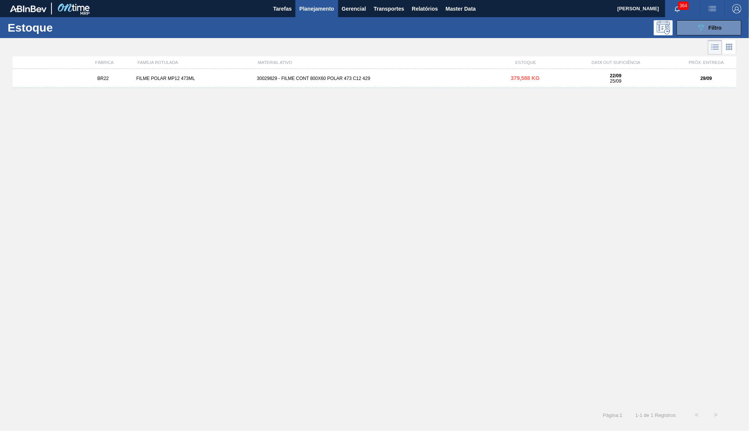
click at [266, 82] on div "BR22 FILME POLAR MP12 473ML 30029829 - FILME CONT 800X60 POLAR 473 C12 429 379,…" at bounding box center [375, 78] width 724 height 19
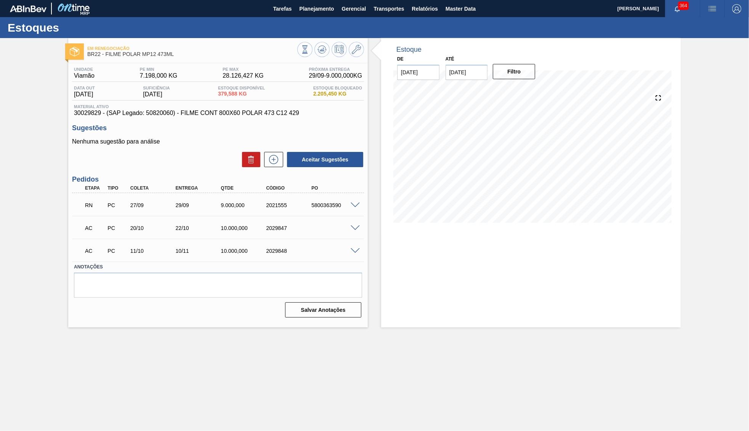
click at [354, 204] on span at bounding box center [355, 206] width 9 height 6
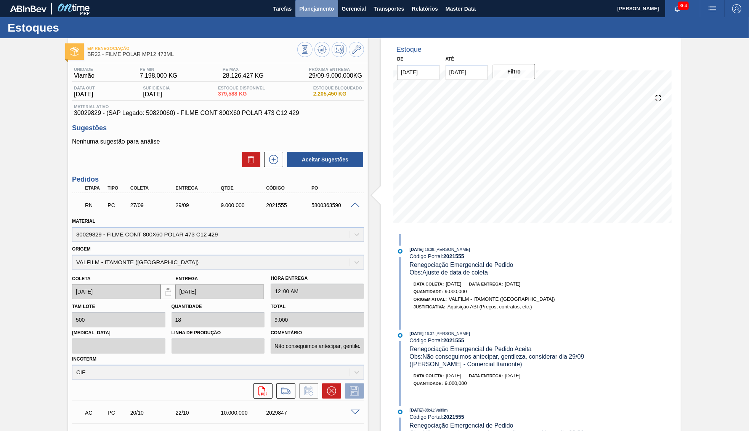
click at [306, 11] on span "Planejamento" at bounding box center [316, 8] width 35 height 9
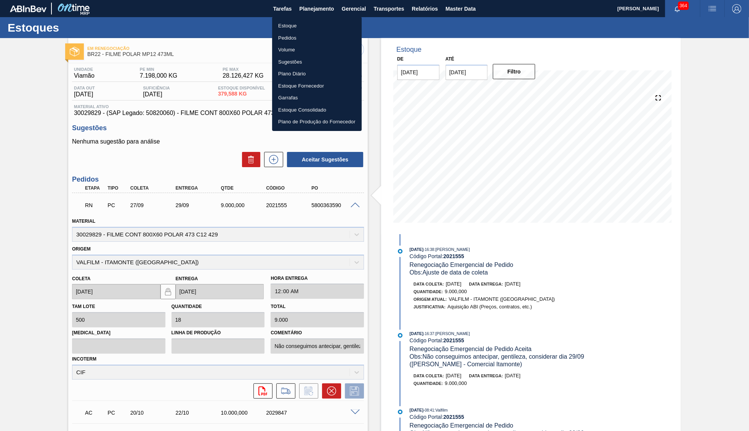
drag, startPoint x: 288, startPoint y: 29, endPoint x: 679, endPoint y: 85, distance: 394.6
click at [287, 29] on li "Estoque" at bounding box center [317, 26] width 90 height 12
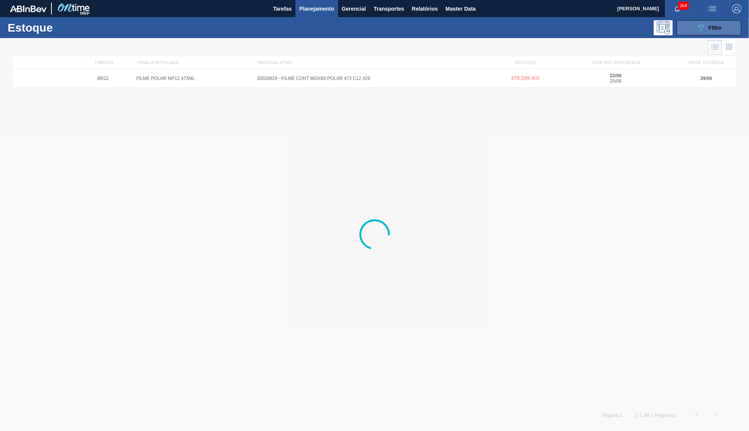
click at [709, 30] on span "Filtro" at bounding box center [715, 28] width 13 height 6
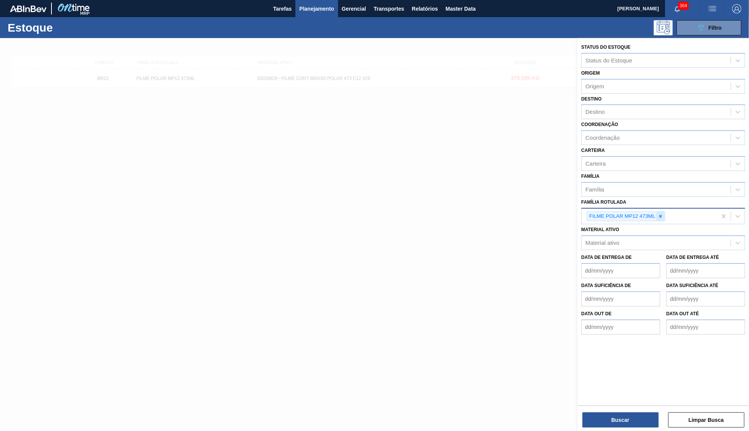
click at [661, 215] on icon at bounding box center [660, 216] width 3 height 3
paste Rotulada "FILME SK 350ML MP C/12"
type Rotulada "FILME SK 350ML MP C/12"
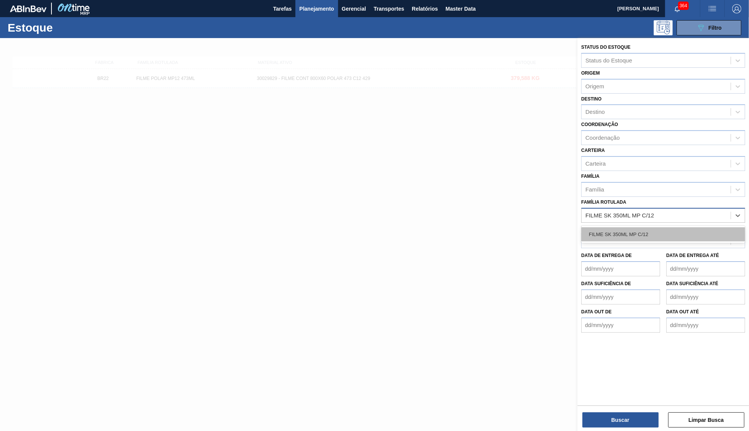
click at [602, 228] on div "FILME SK 350ML MP C/12" at bounding box center [663, 235] width 164 height 14
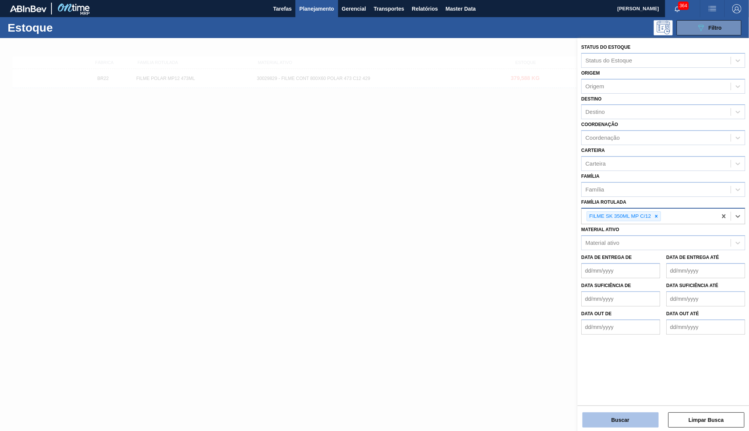
click at [602, 419] on button "Buscar" at bounding box center [620, 420] width 76 height 15
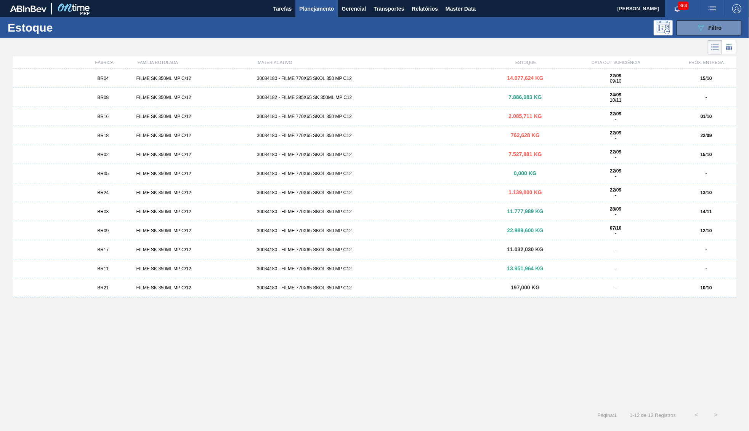
click at [339, 78] on div "30034180 - FILME 770X65 SKOL 350 MP C12" at bounding box center [374, 78] width 241 height 5
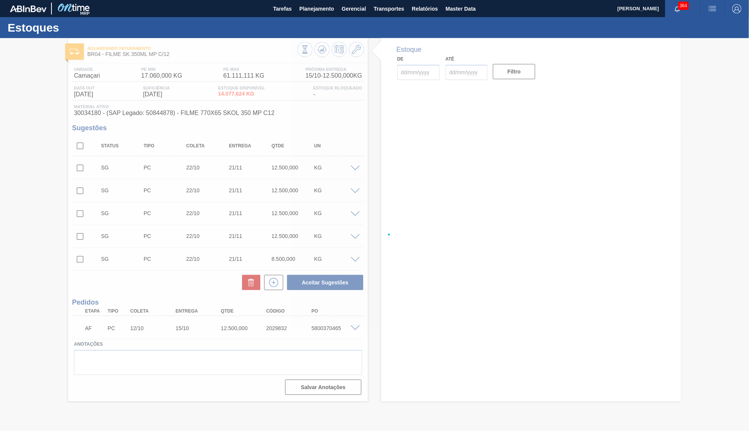
type input "22/09/2025"
type input "30/11/2025"
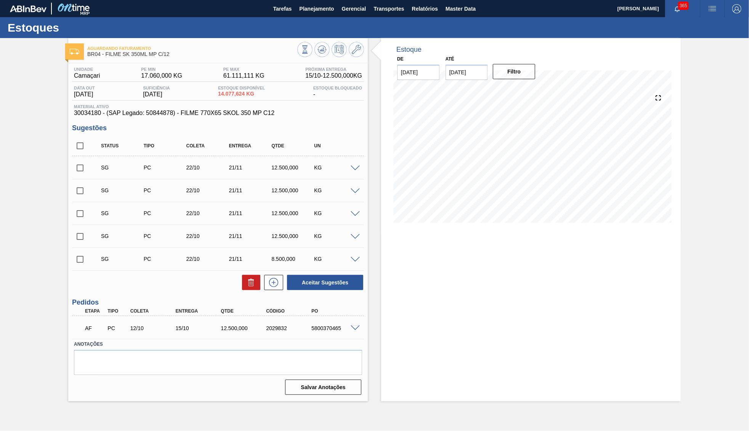
click at [362, 257] on div at bounding box center [356, 260] width 15 height 6
click at [354, 261] on span at bounding box center [355, 260] width 9 height 6
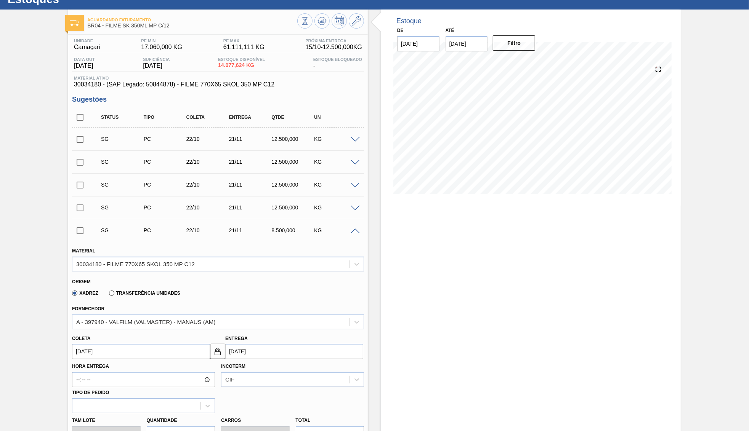
scroll to position [74, 0]
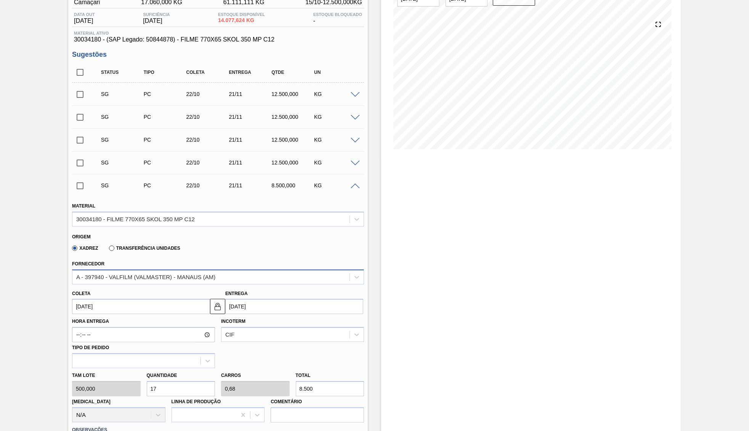
click at [153, 274] on div "A - 397940 - VALFILM (VALMASTER) - MANAUS (AM)" at bounding box center [145, 277] width 139 height 6
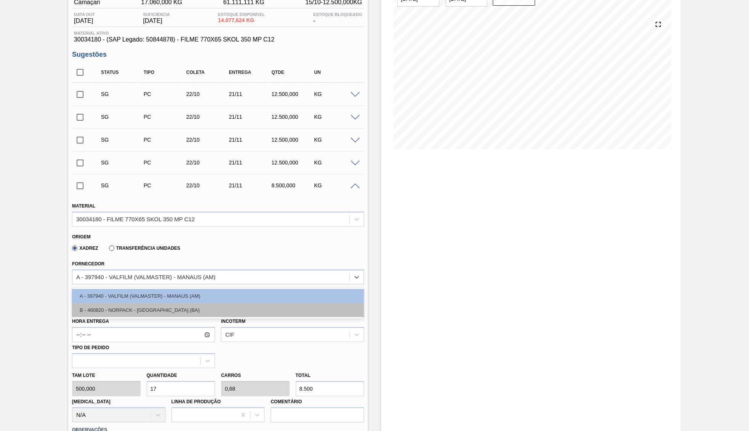
click at [154, 309] on div "B - 460820 - NORPACK - CAMAÇARI (BA)" at bounding box center [218, 310] width 292 height 14
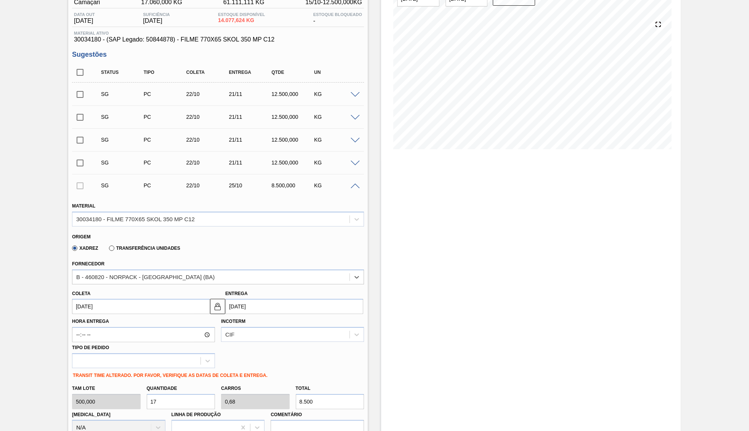
click at [138, 303] on input "22/10/2025" at bounding box center [141, 306] width 138 height 15
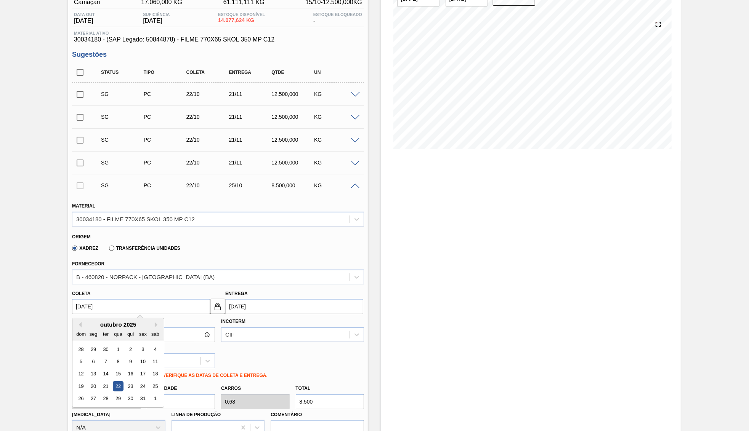
click at [138, 303] on input "22/10/2025" at bounding box center [141, 306] width 138 height 15
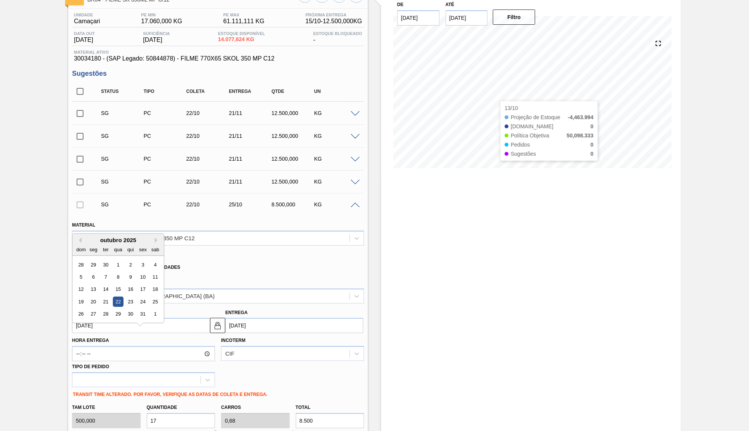
scroll to position [37, 0]
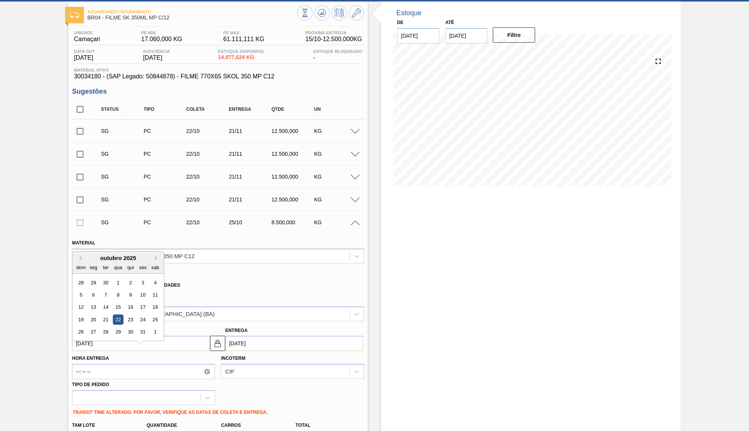
click at [145, 342] on input "22/10/2025" at bounding box center [141, 343] width 138 height 15
click at [145, 341] on input "22/10/2025" at bounding box center [141, 343] width 138 height 15
click at [252, 343] on input "25/10/2025" at bounding box center [294, 343] width 138 height 15
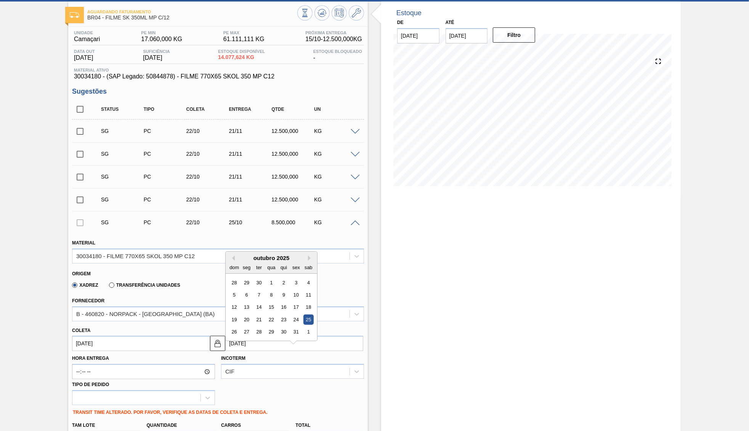
click at [252, 343] on input "25/10/2025" at bounding box center [294, 343] width 138 height 15
type input "0"
type input "29/12/1999"
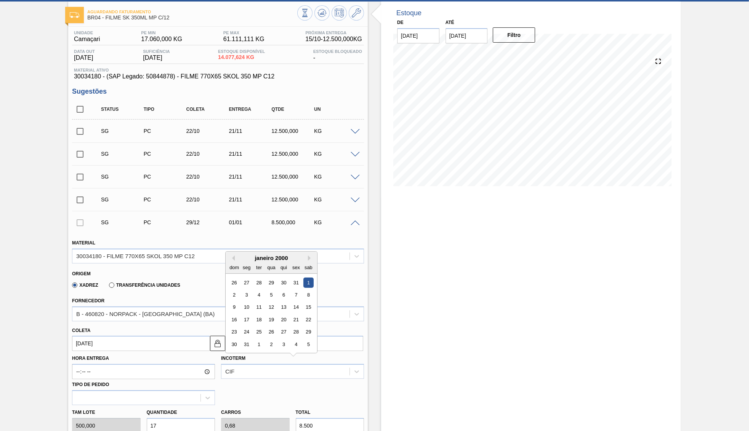
type input "01"
type input "29/08/2025"
type input "01/1"
type input "29/12/2024"
type input "01/10"
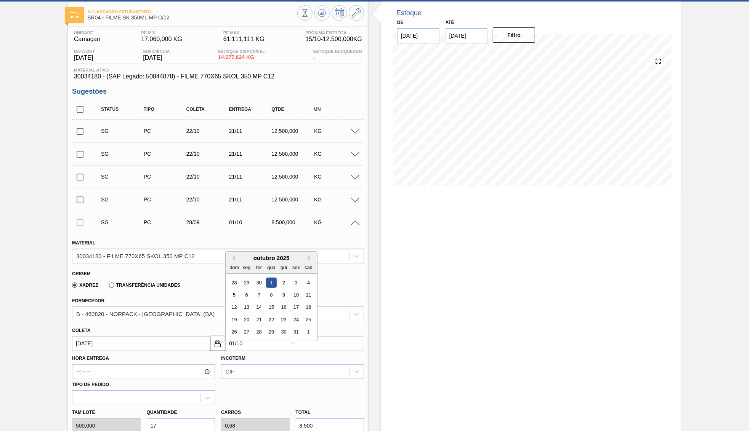
type input "28/09/2025"
type input "01/10/2025"
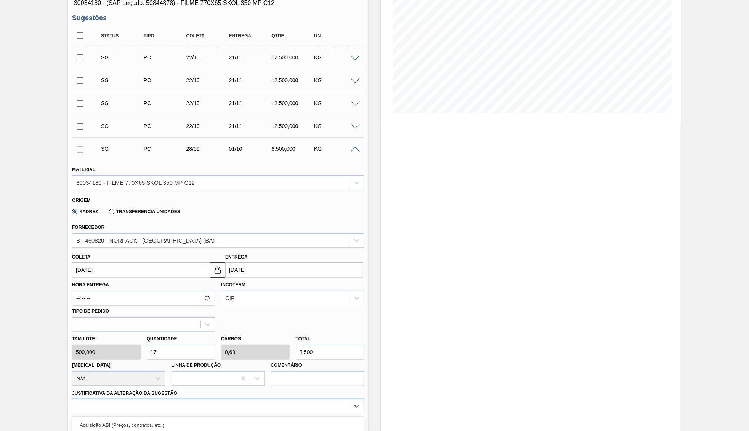
scroll to position [202, 0]
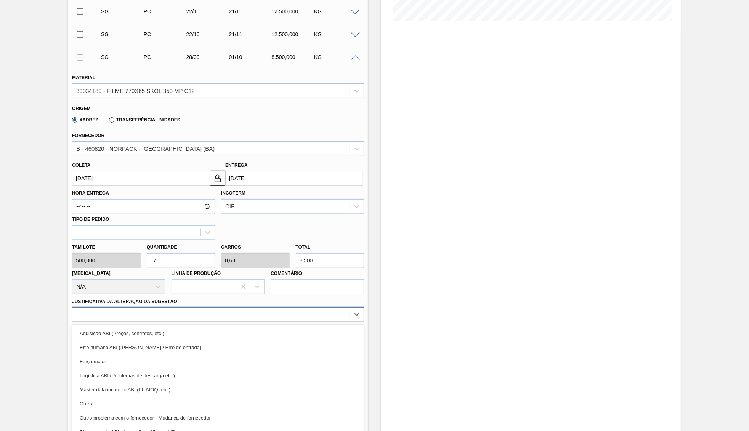
click at [151, 322] on div "option Outro focused, 6 of 18. 18 results available. Use Up and Down to choose …" at bounding box center [218, 314] width 292 height 15
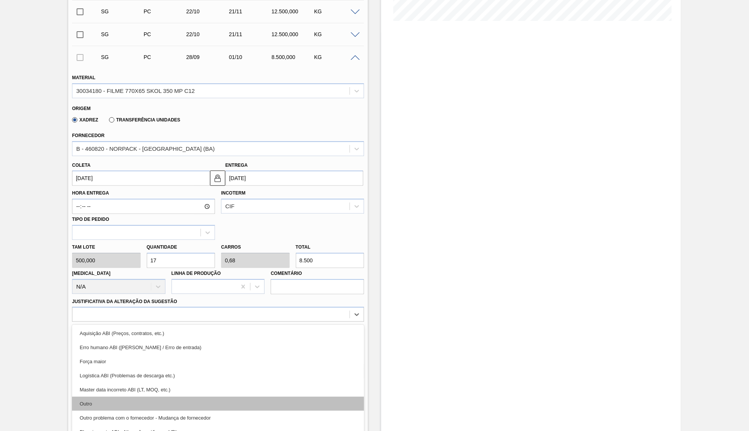
click at [132, 397] on div "Outro" at bounding box center [218, 404] width 292 height 14
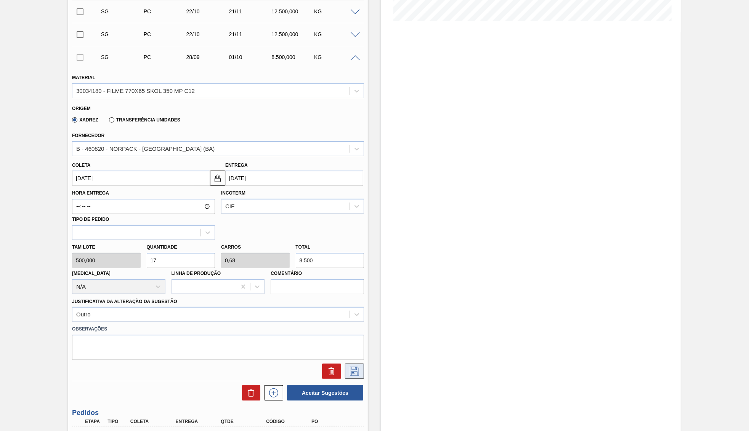
click at [354, 367] on icon at bounding box center [354, 371] width 12 height 9
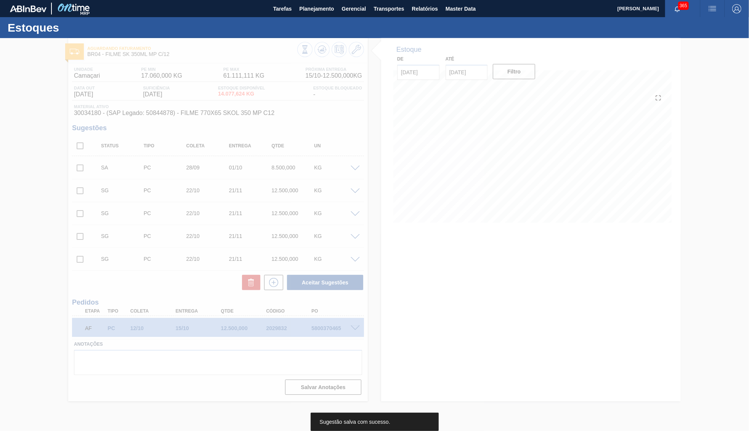
scroll to position [0, 0]
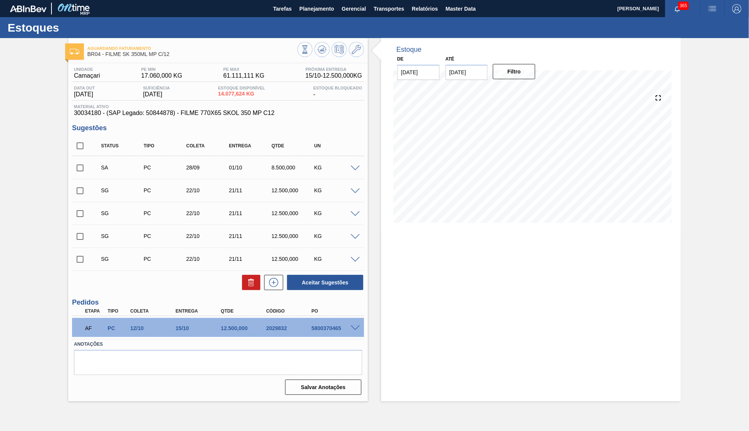
click at [351, 170] on span at bounding box center [355, 169] width 9 height 6
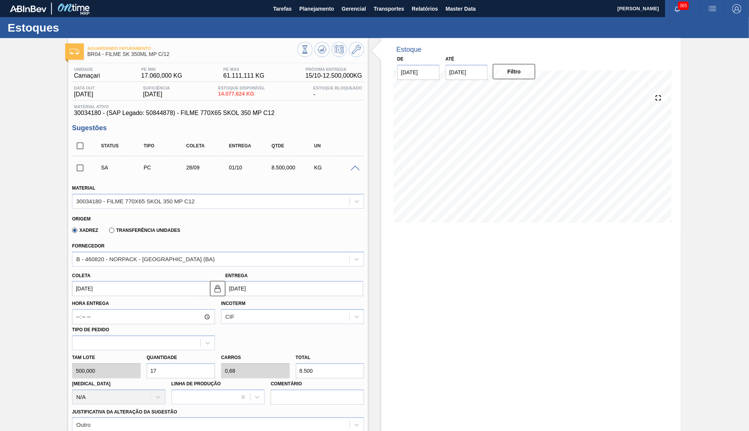
drag, startPoint x: 329, startPoint y: 356, endPoint x: 198, endPoint y: 361, distance: 131.2
click at [296, 364] on input "8.500" at bounding box center [330, 371] width 69 height 15
type input "0,002"
type input "0"
type input "1"
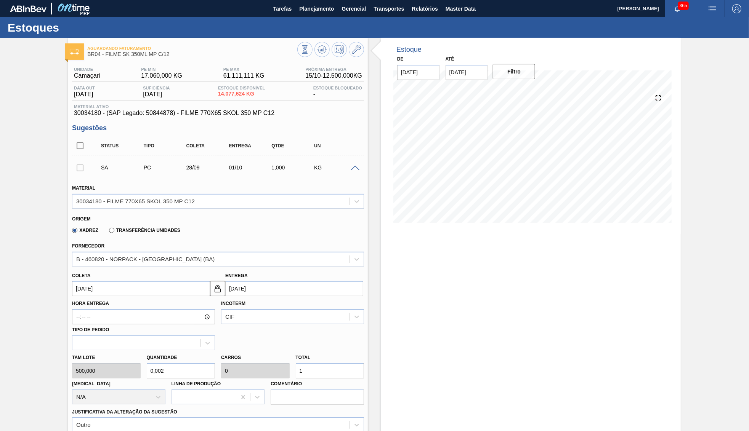
type input "0,02"
type input "0,001"
type input "10"
type input "0,2"
type input "0,008"
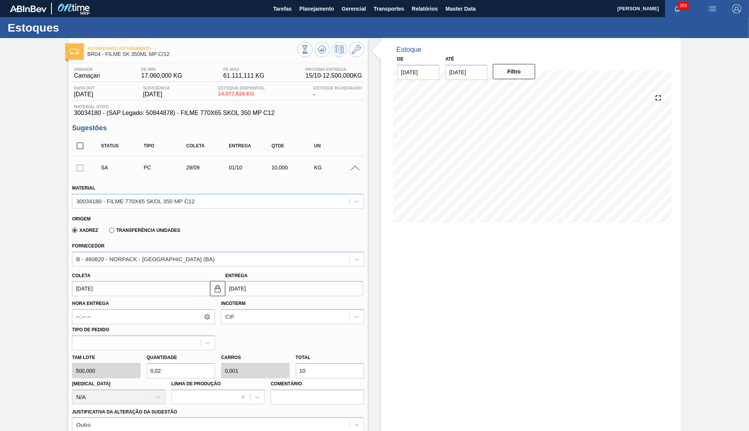
type input "100"
type input "2"
type input "0,08"
type input "1.000"
type input "20"
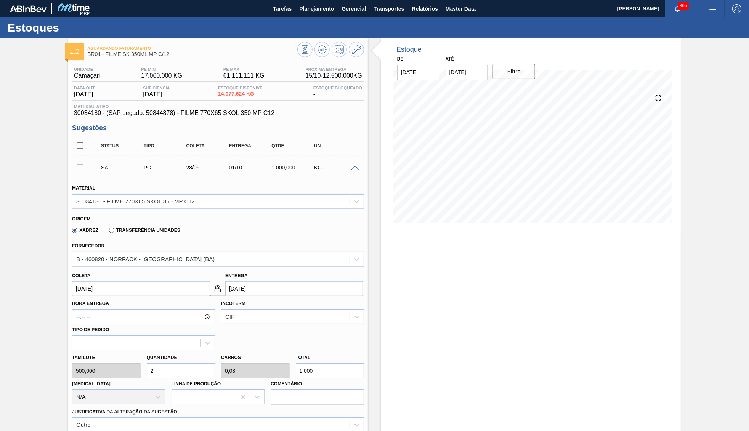
type input "0,8"
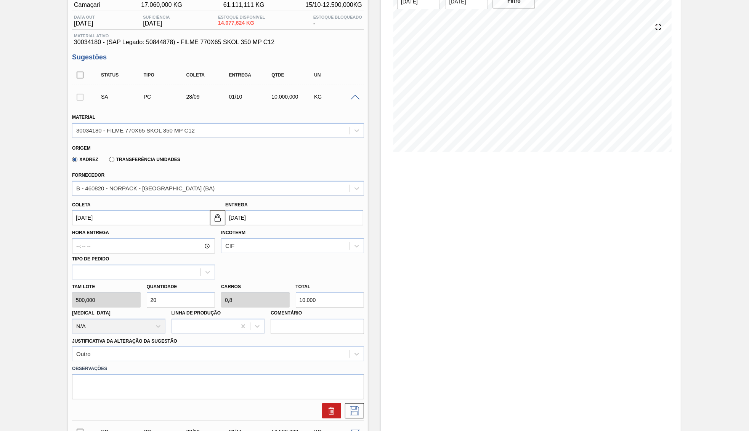
scroll to position [147, 0]
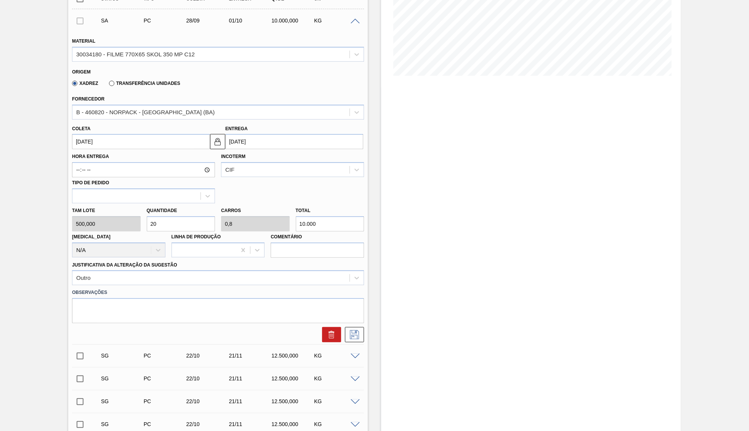
type input "10.000"
click at [353, 311] on textarea at bounding box center [218, 310] width 292 height 25
click at [357, 330] on icon at bounding box center [354, 334] width 12 height 9
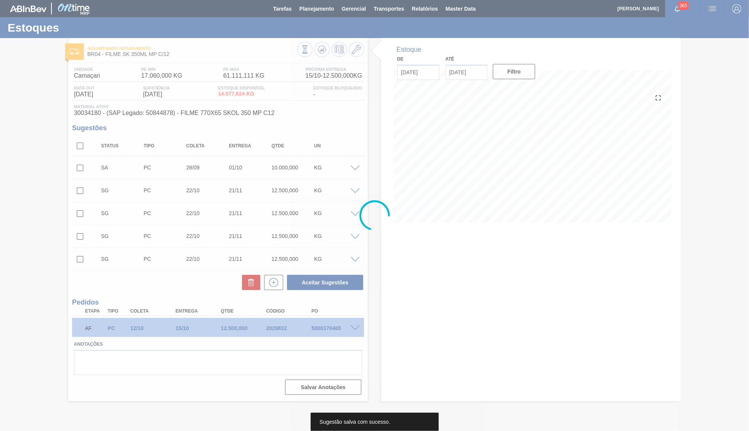
scroll to position [0, 0]
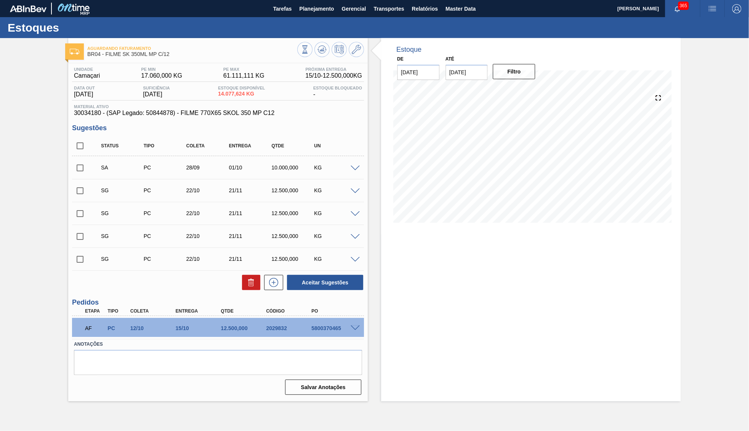
click at [358, 168] on span at bounding box center [355, 169] width 9 height 6
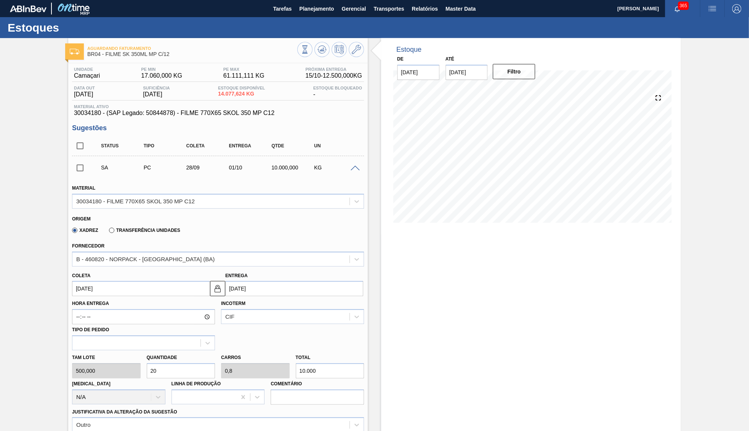
drag, startPoint x: 340, startPoint y: 369, endPoint x: 289, endPoint y: 361, distance: 52.1
click at [296, 364] on input "10.000" at bounding box center [330, 371] width 69 height 15
type input "0,002"
type input "0"
type input "1"
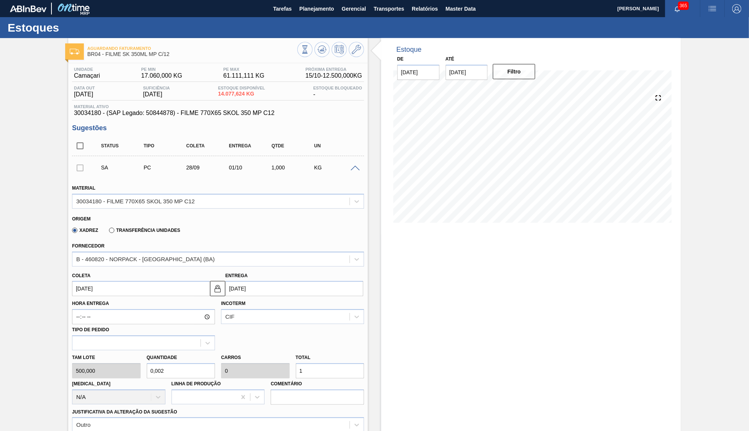
type input "0,024"
type input "0,001"
type input "12"
type input "0,25"
type input "0,01"
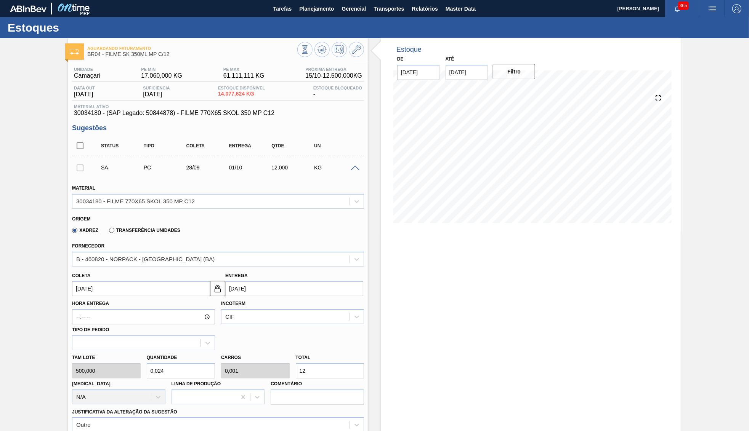
type input "125"
type input "2,5"
type input "0,1"
type input "1.250"
type input "25"
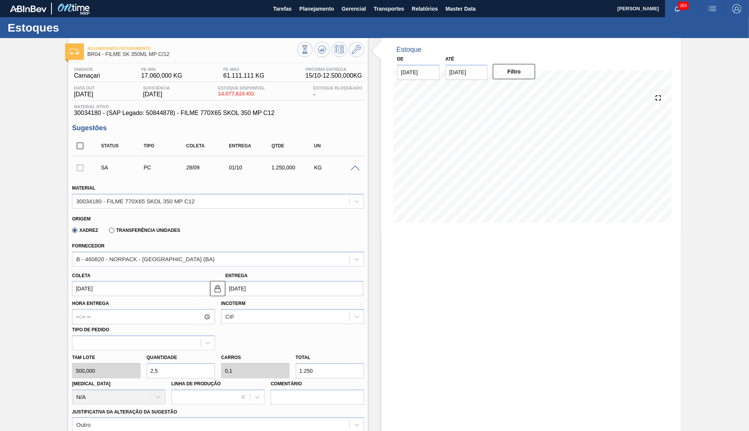
type input "1"
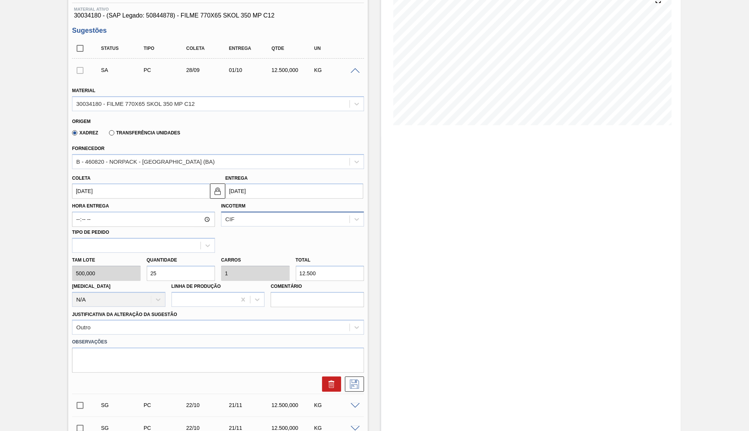
scroll to position [110, 0]
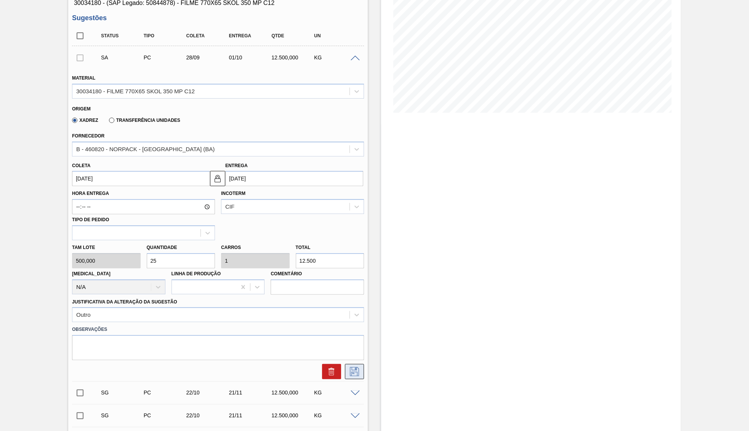
type input "12.500"
click at [358, 367] on icon at bounding box center [354, 371] width 12 height 9
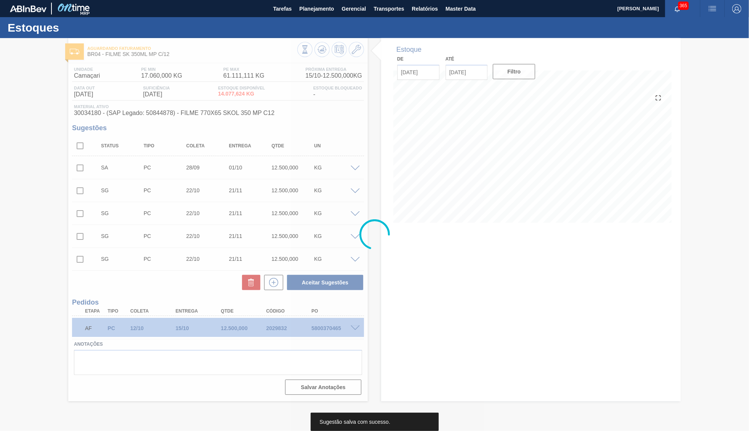
scroll to position [0, 0]
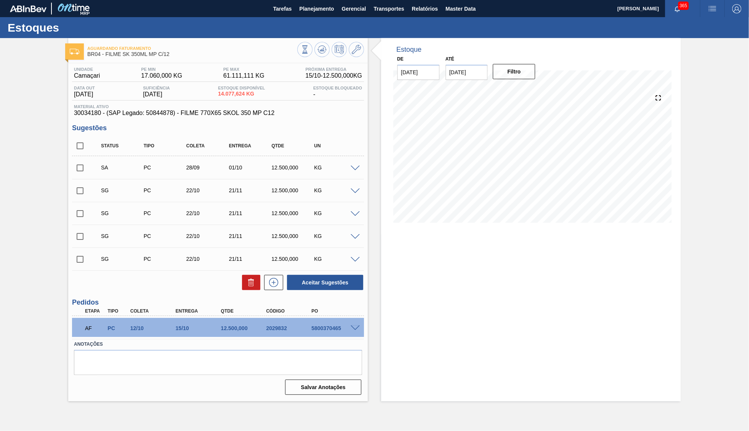
click at [359, 169] on span at bounding box center [355, 169] width 9 height 6
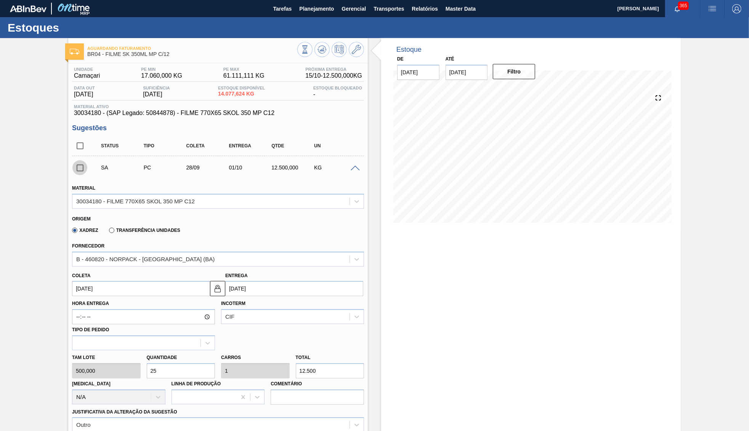
click at [78, 171] on input "checkbox" at bounding box center [80, 168] width 16 height 16
click at [357, 166] on div at bounding box center [356, 168] width 15 height 6
click at [353, 170] on span at bounding box center [355, 169] width 9 height 6
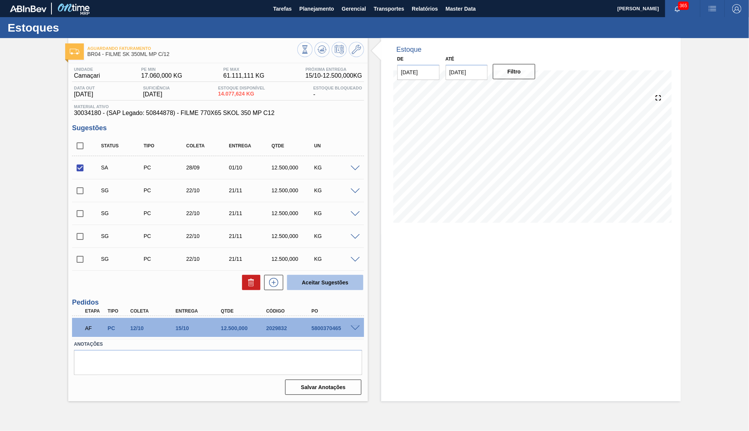
click at [342, 285] on button "Aceitar Sugestões" at bounding box center [325, 282] width 76 height 15
checkbox input "false"
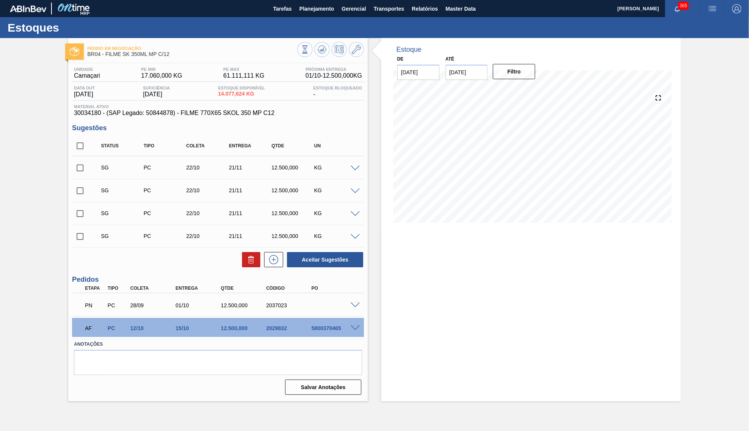
click at [281, 310] on div "PN PC 28/09 01/10 12.500,000 2037023" at bounding box center [216, 304] width 272 height 15
click at [281, 309] on div "PN PC 28/09 01/10 12.500,000 2037023" at bounding box center [216, 304] width 272 height 15
click at [82, 149] on input "checkbox" at bounding box center [80, 146] width 16 height 16
checkbox input "true"
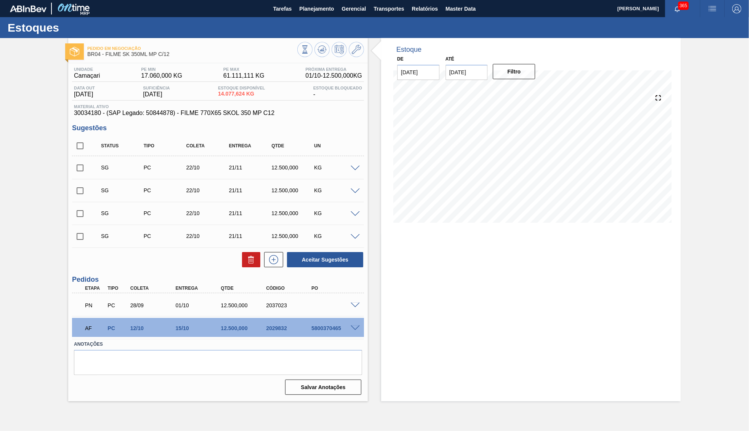
checkbox input "true"
click at [249, 264] on icon at bounding box center [251, 259] width 9 height 9
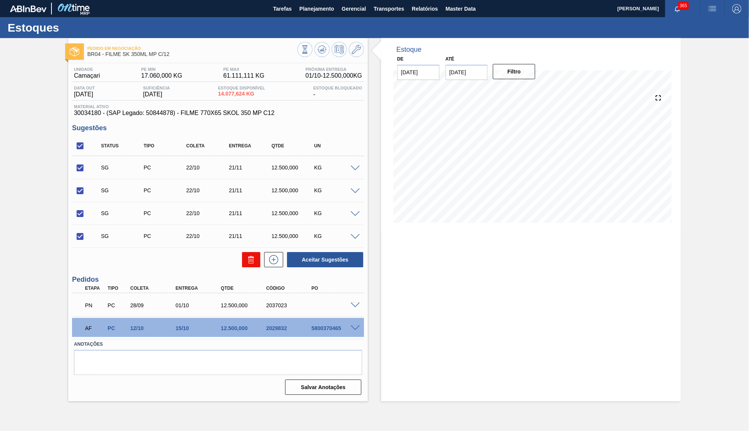
checkbox input "false"
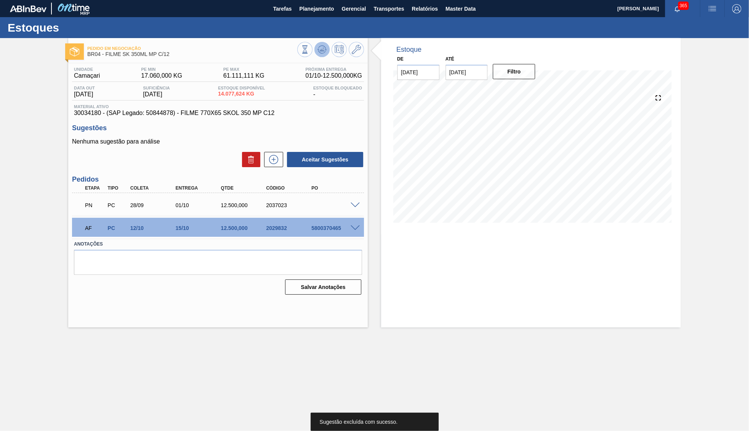
click at [328, 53] on button at bounding box center [321, 49] width 15 height 15
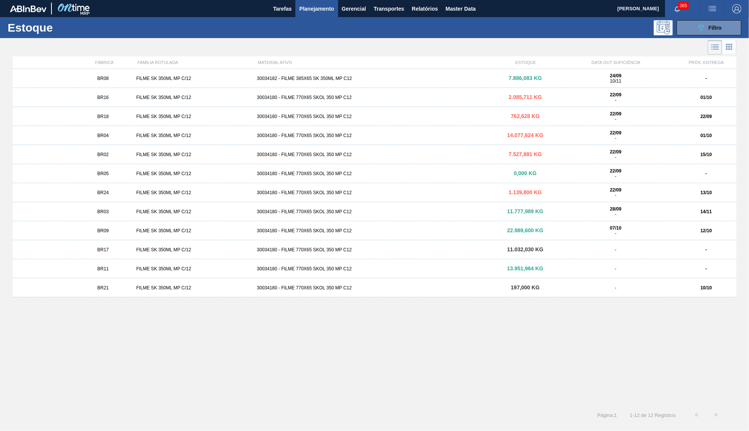
click at [139, 97] on div "FILME SK 350ML MP C/12" at bounding box center [193, 97] width 120 height 5
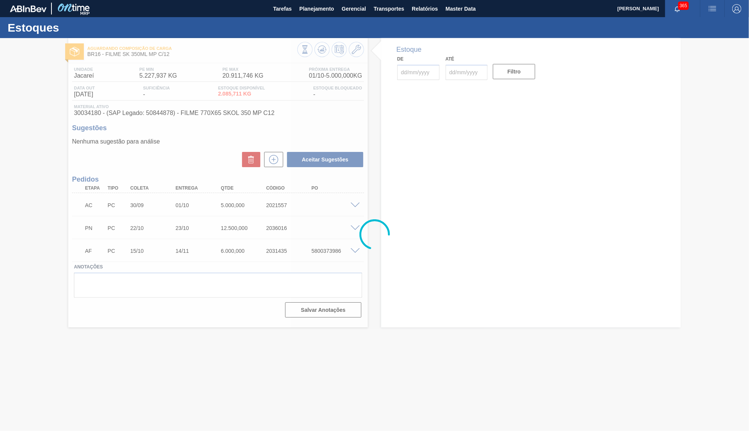
type input "22/09/2025"
type input "30/11/2025"
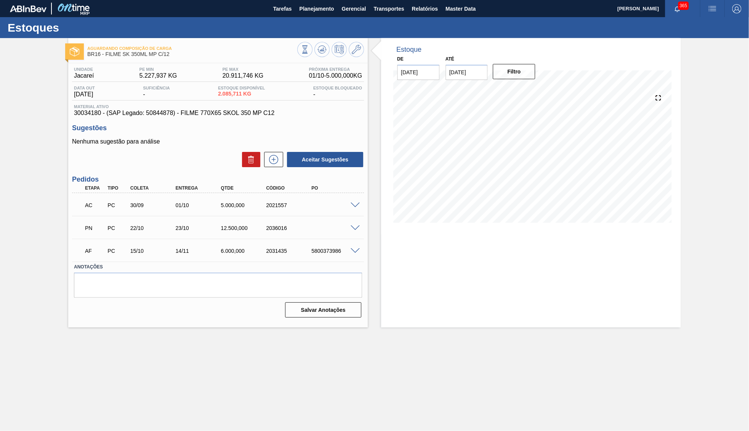
click at [356, 206] on span at bounding box center [355, 206] width 9 height 6
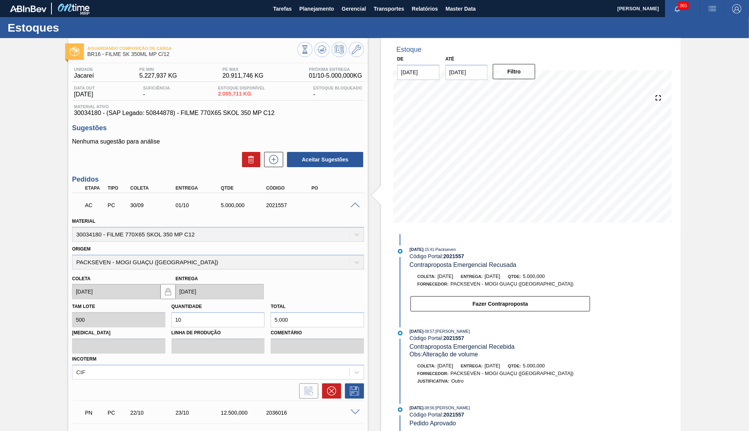
click at [356, 204] on span at bounding box center [355, 206] width 9 height 6
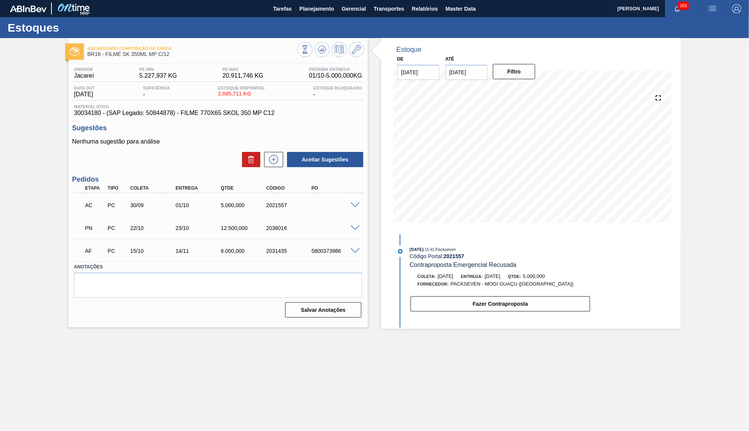
click at [357, 231] on div "PN PC 22/10 23/10 12.500,000 2036016" at bounding box center [218, 227] width 292 height 19
click at [353, 228] on span at bounding box center [355, 229] width 9 height 6
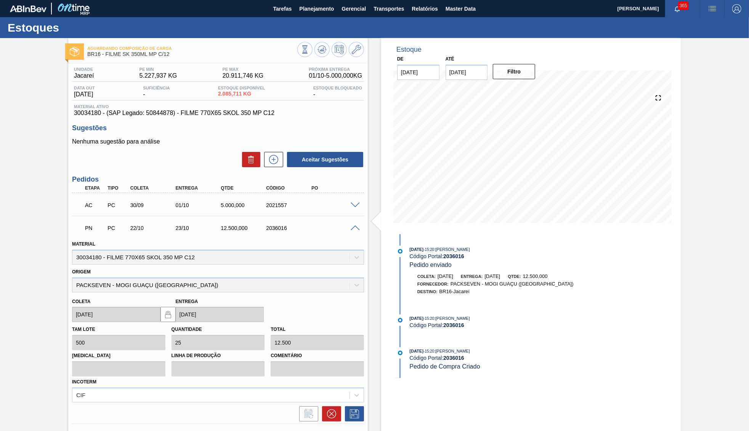
click at [353, 228] on span at bounding box center [355, 229] width 9 height 6
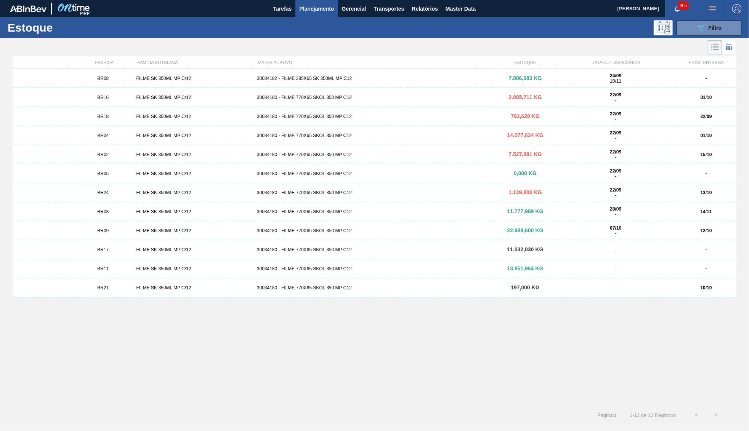
click at [140, 79] on div "FILME SK 350ML MP C/12" at bounding box center [193, 78] width 120 height 5
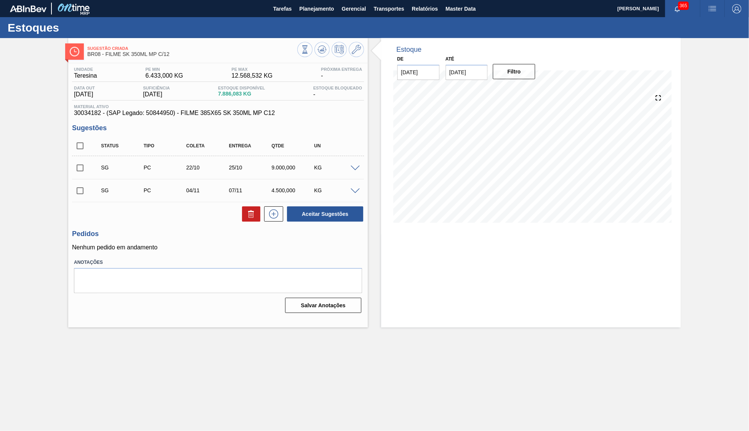
click at [78, 148] on input "checkbox" at bounding box center [80, 146] width 16 height 16
checkbox input "true"
click at [249, 208] on button at bounding box center [251, 214] width 18 height 15
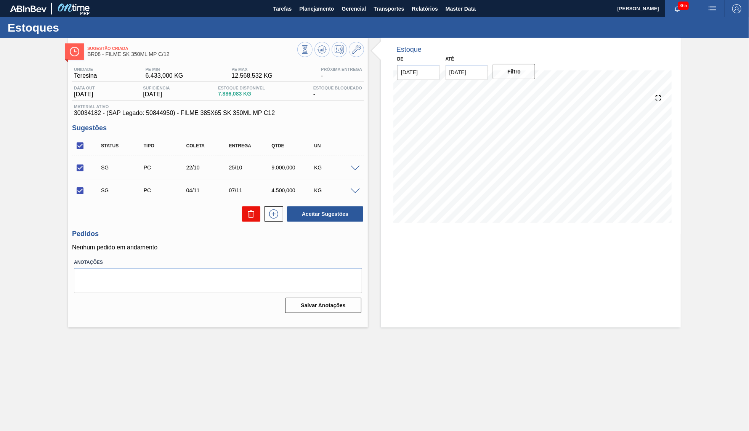
checkbox input "false"
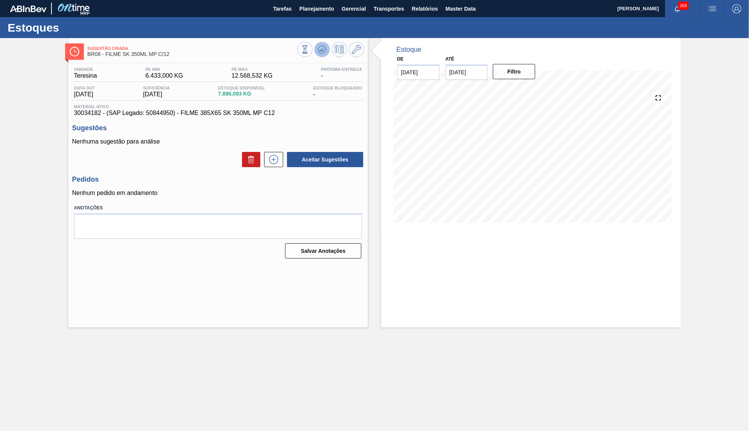
click at [324, 47] on icon at bounding box center [321, 49] width 9 height 9
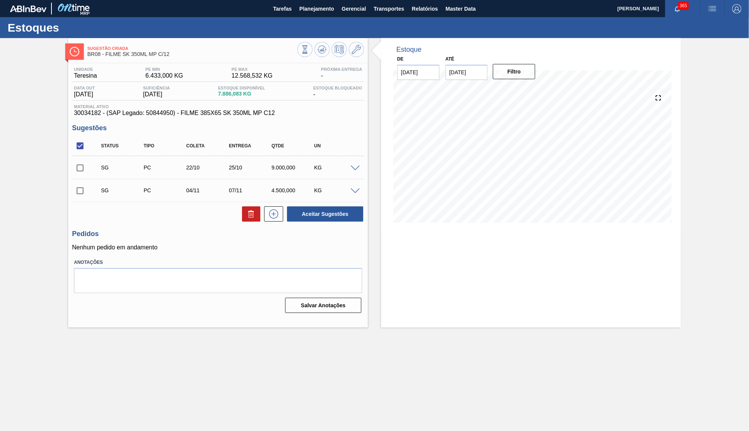
click at [81, 193] on input "checkbox" at bounding box center [80, 191] width 16 height 16
checkbox input "true"
click at [247, 220] on button at bounding box center [251, 214] width 18 height 15
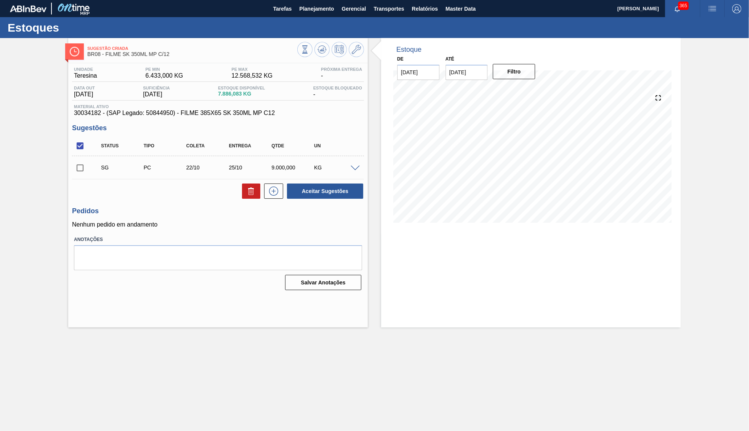
click at [68, 162] on div "Unidade Teresina PE MIN 6.433,000 KG PE MAX 12.568,532 KG Próxima Entrega - Dat…" at bounding box center [218, 178] width 300 height 230
click at [81, 172] on input "checkbox" at bounding box center [80, 168] width 16 height 16
click at [354, 169] on span at bounding box center [355, 169] width 9 height 6
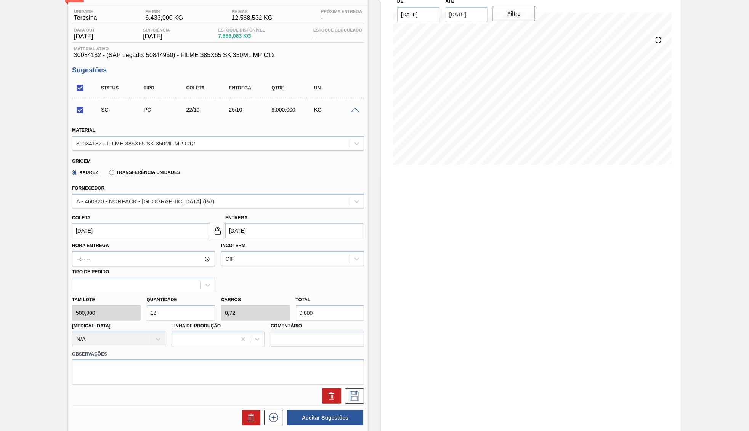
scroll to position [74, 0]
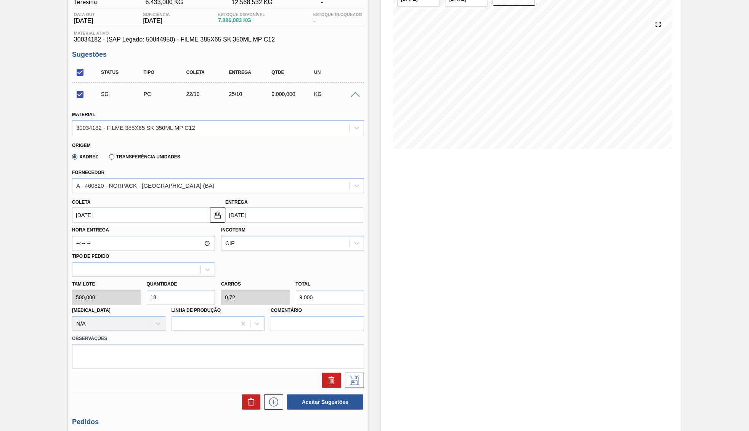
drag, startPoint x: 315, startPoint y: 290, endPoint x: 281, endPoint y: 286, distance: 34.5
click at [296, 290] on input "9.000" at bounding box center [330, 297] width 69 height 15
checkbox input "false"
type input "0,016"
type input "0,001"
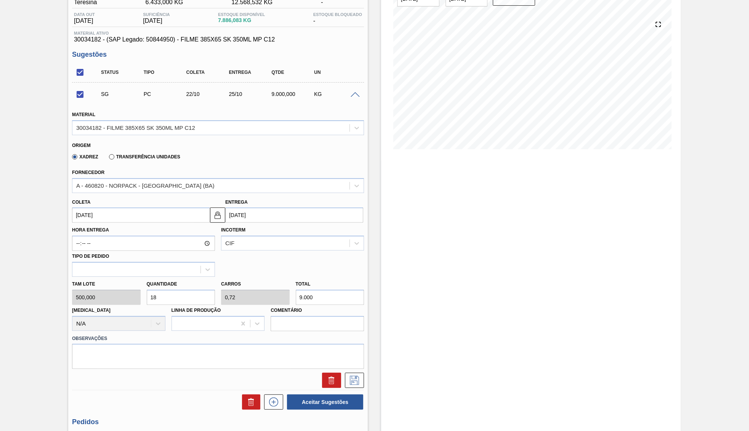
type input "8"
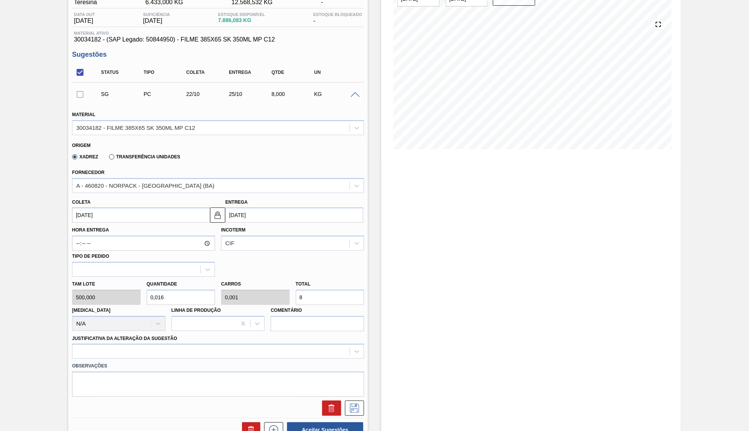
type input "0,16"
type input "0,006"
type input "80"
type input "0,016"
type input "0,001"
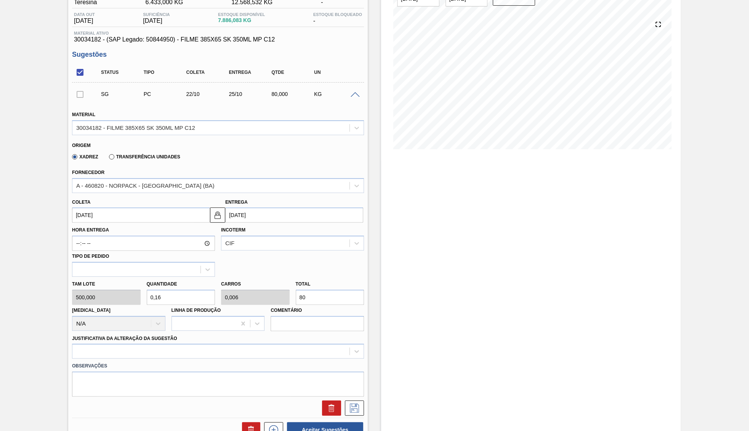
type input "8"
type input "0"
type input "0,014"
type input "0,001"
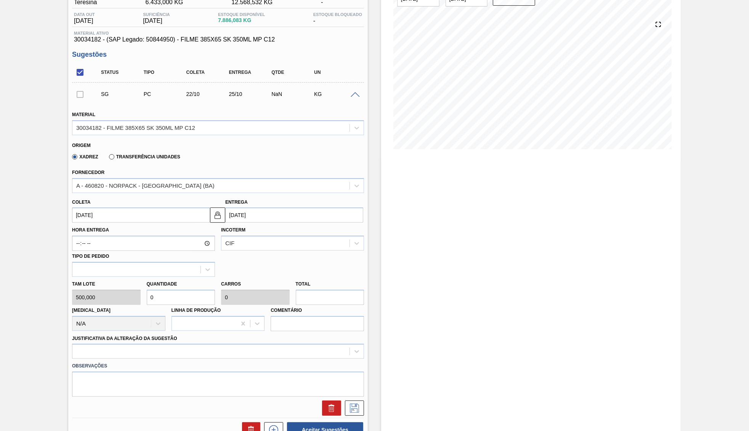
type input "7"
type input "0"
type input "0,01"
type input "5"
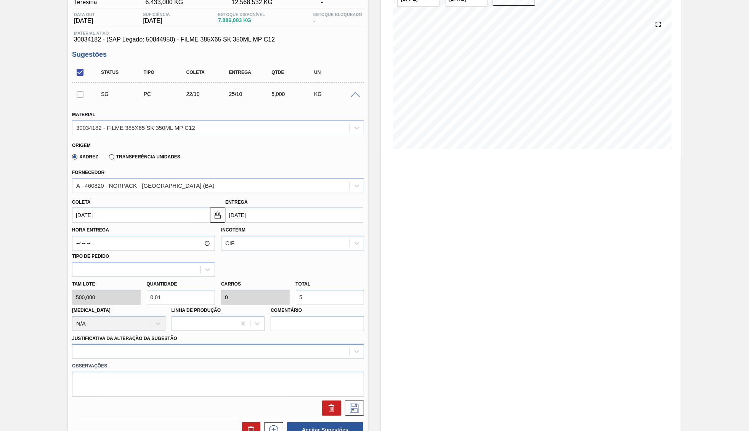
type input "0"
type input "0,012"
type input "6"
type input "0,12"
type input "0,005"
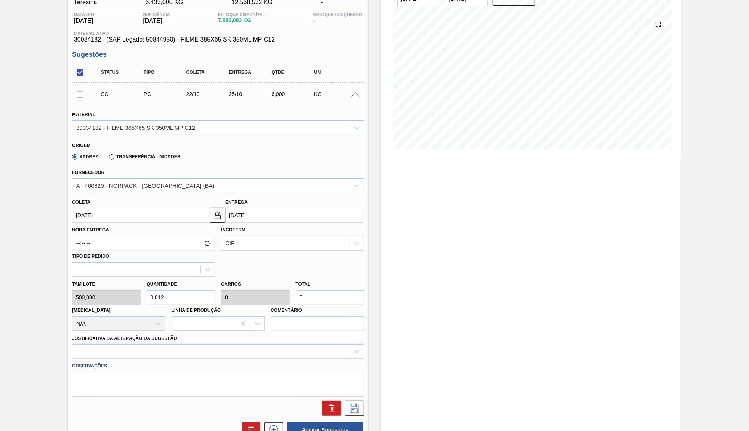
type input "60"
type input "1,2"
type input "0,048"
type input "600"
type input "12"
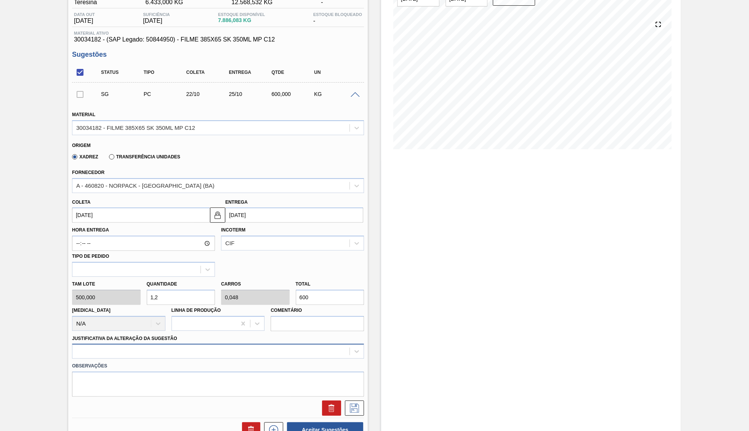
type input "0,48"
type input "6.000"
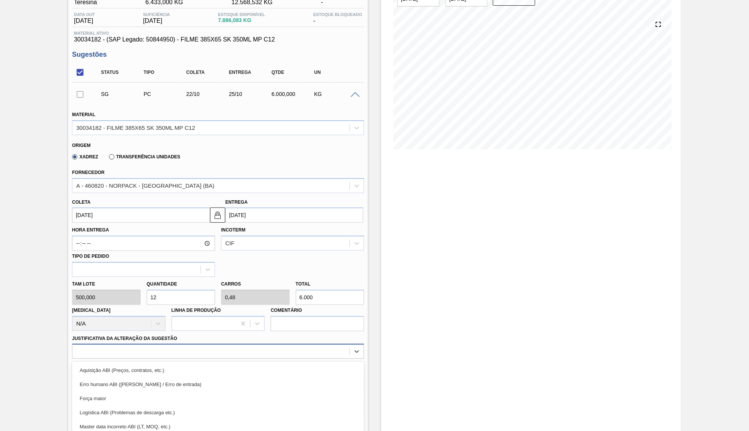
click at [265, 344] on div "option Erro humano ABI (Cálculo / Erro de entrada) focused, 2 of 18. 18 results…" at bounding box center [218, 351] width 292 height 15
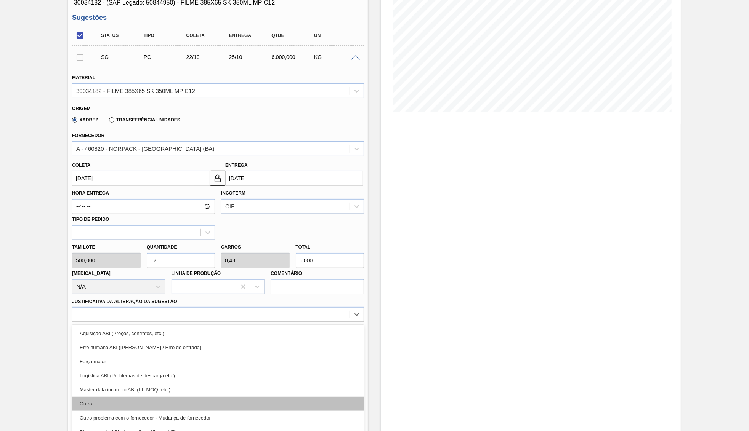
click at [200, 397] on div "Outro" at bounding box center [218, 404] width 292 height 14
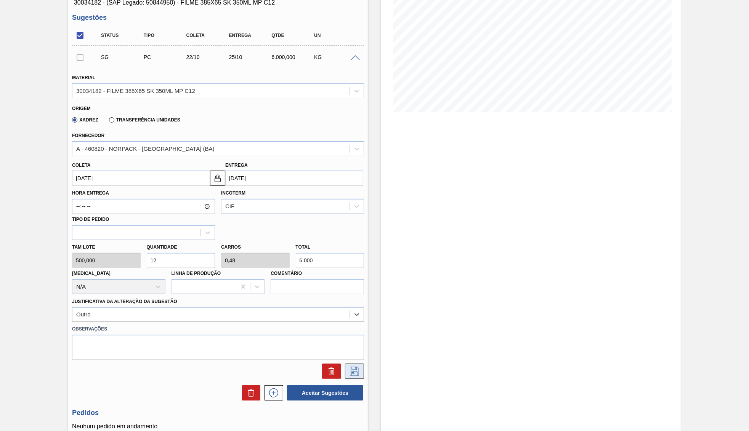
click at [356, 367] on icon at bounding box center [354, 371] width 12 height 9
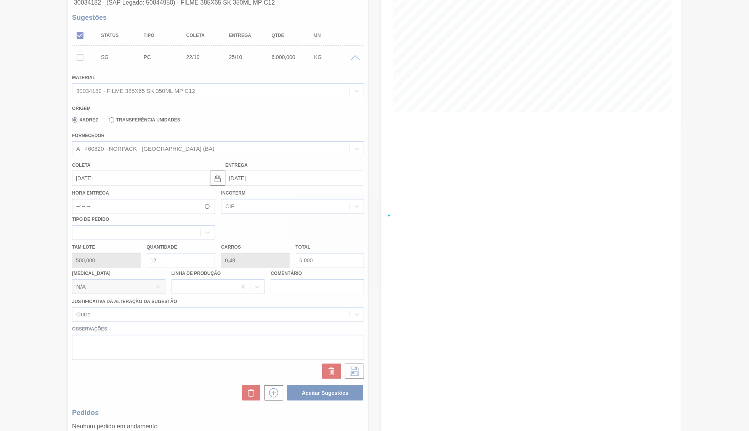
checkbox input "true"
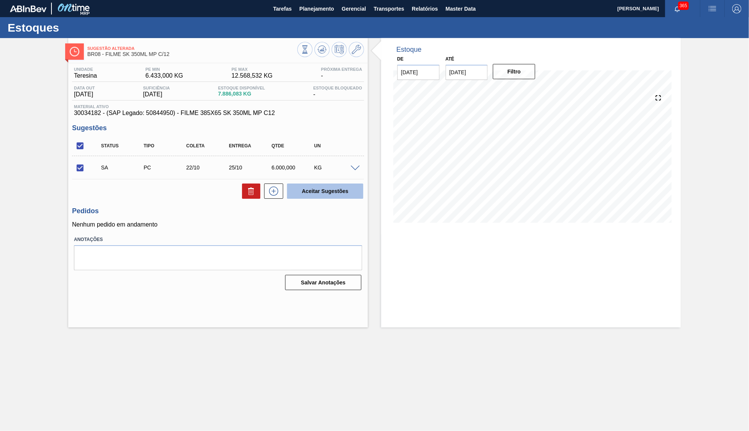
click at [324, 192] on button "Aceitar Sugestões" at bounding box center [325, 191] width 76 height 15
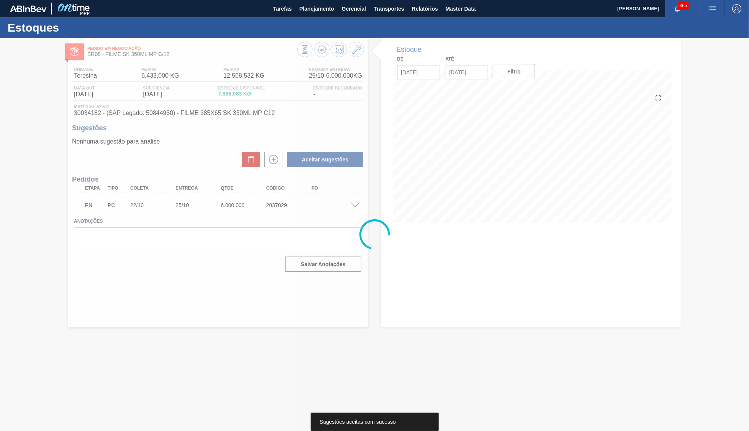
type input "22/10/2025"
type input "25/10/2025"
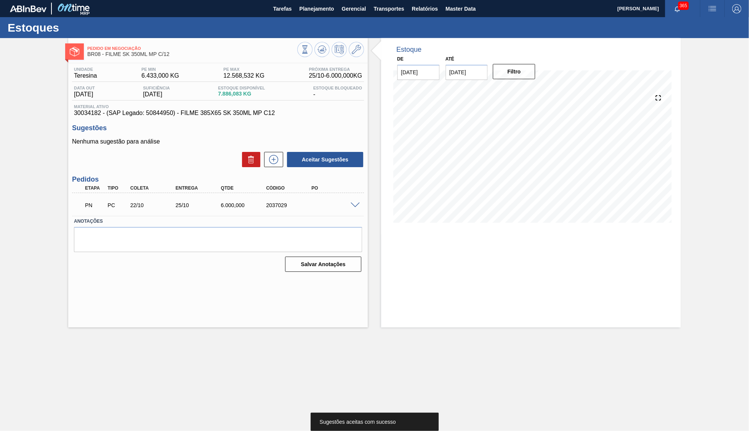
click at [365, 199] on div "Unidade Teresina PE MIN 6.433,000 KG PE MAX 12.568,532 KG Próxima Entrega 25/10…" at bounding box center [218, 169] width 300 height 212
click at [355, 200] on div "PN PC 22/10 25/10 6.000,000 2037029" at bounding box center [218, 204] width 292 height 19
click at [353, 203] on span at bounding box center [355, 206] width 9 height 6
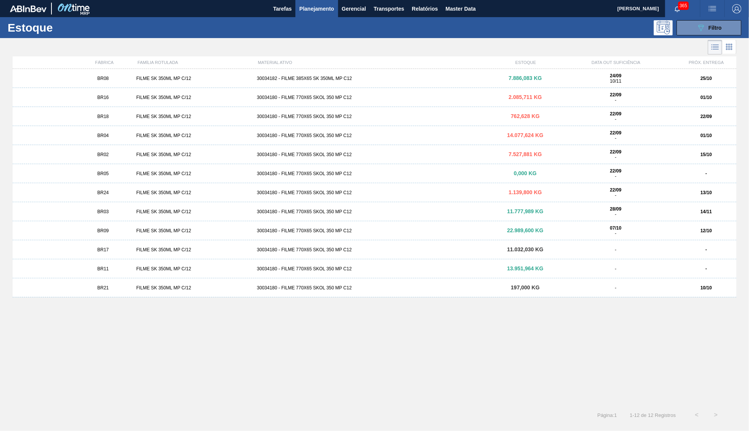
click at [110, 115] on div "BR18" at bounding box center [103, 116] width 60 height 5
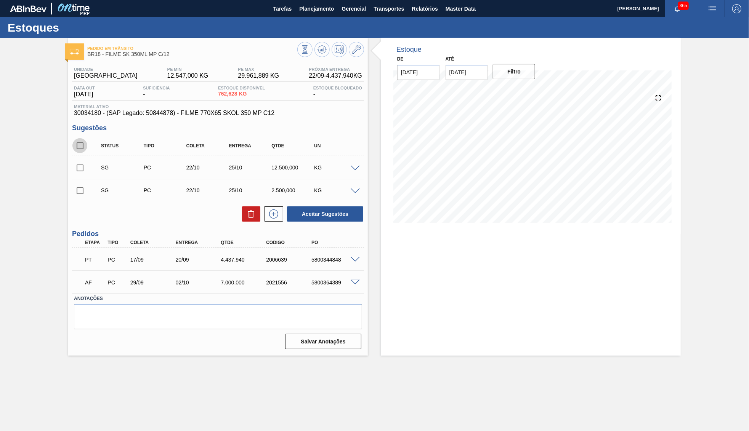
click at [79, 146] on input "checkbox" at bounding box center [80, 146] width 16 height 16
checkbox input "true"
click at [249, 208] on button at bounding box center [251, 214] width 18 height 15
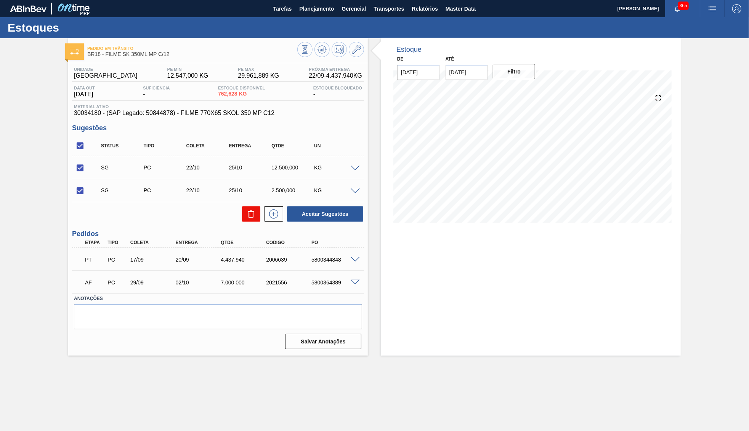
checkbox input "false"
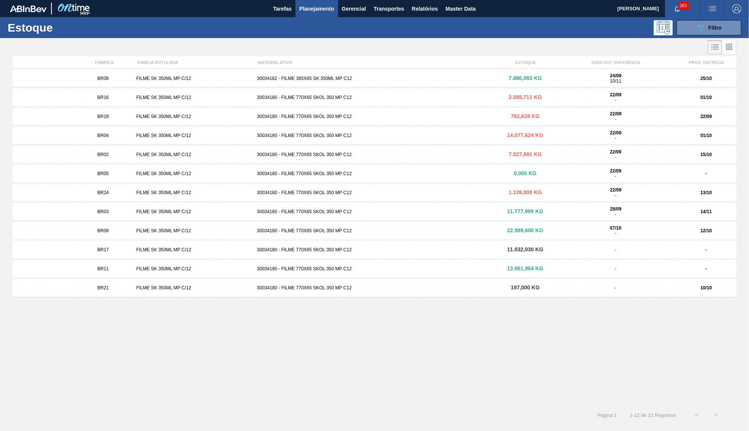
click at [125, 134] on div "BR04" at bounding box center [103, 135] width 60 height 5
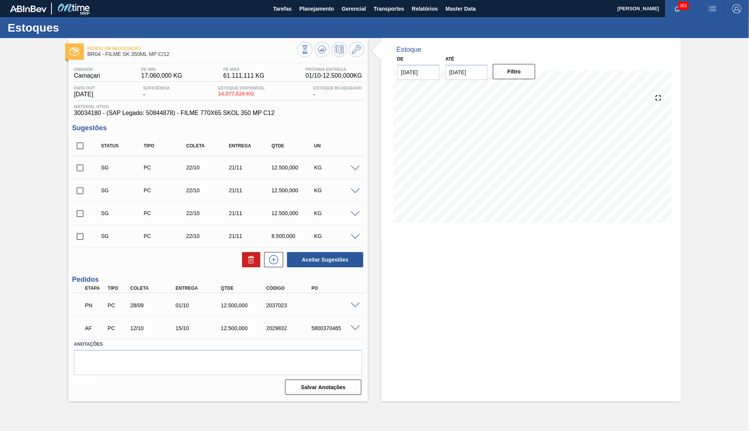
drag, startPoint x: 364, startPoint y: 304, endPoint x: 356, endPoint y: 307, distance: 8.8
click at [361, 305] on div "Unidade Camaçari PE MIN 17.060,000 KG PE MAX 61.111,111 KG Próxima Entrega 01/1…" at bounding box center [218, 230] width 300 height 335
click at [356, 307] on span at bounding box center [355, 306] width 9 height 6
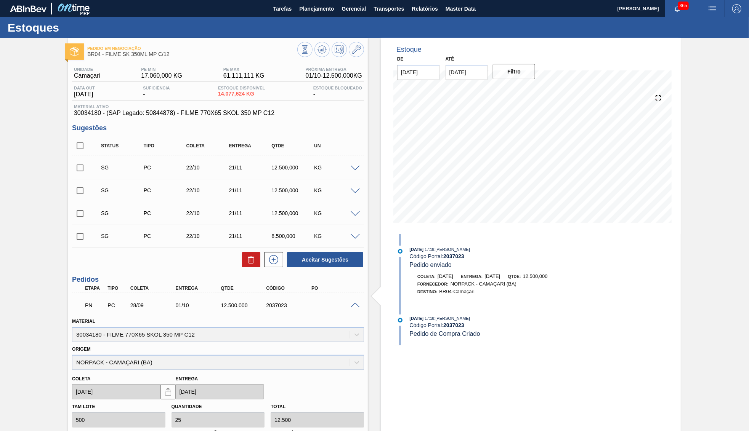
click at [356, 307] on span at bounding box center [355, 306] width 9 height 6
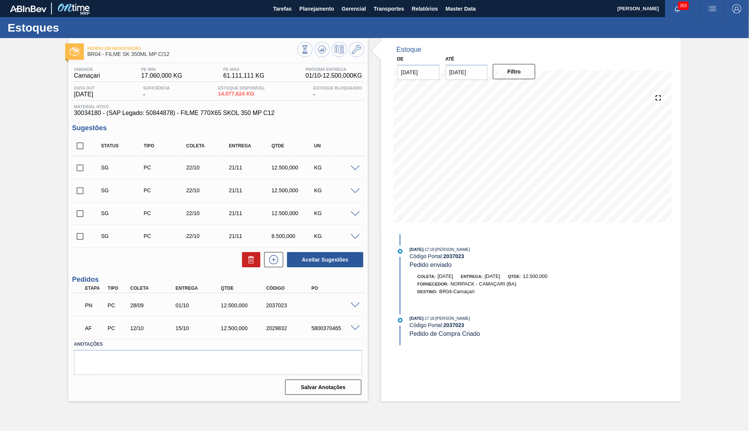
click at [346, 330] on div "5800370465" at bounding box center [334, 328] width 51 height 6
click at [359, 325] on div at bounding box center [356, 328] width 15 height 6
click at [358, 325] on div at bounding box center [356, 328] width 15 height 6
click at [353, 327] on span at bounding box center [355, 329] width 9 height 6
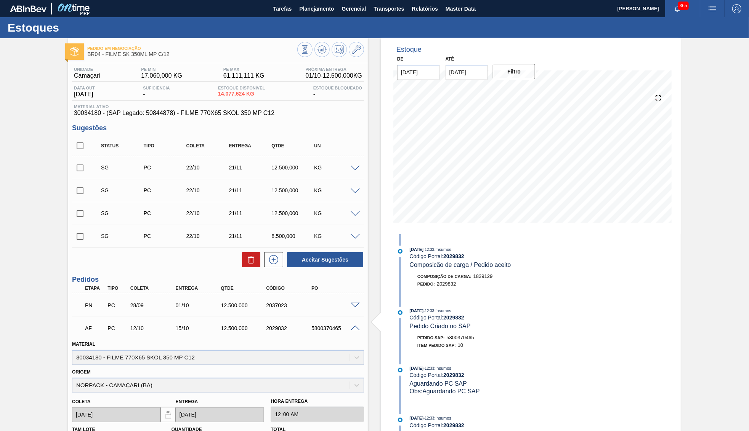
click at [355, 328] on span at bounding box center [355, 329] width 9 height 6
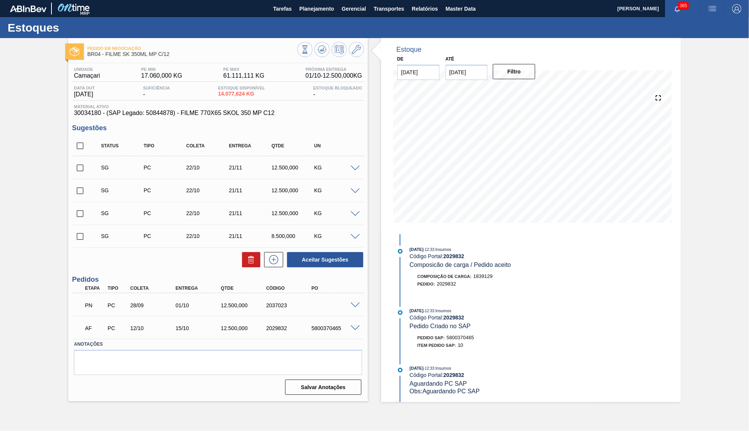
click at [82, 152] on input "checkbox" at bounding box center [80, 146] width 16 height 16
checkbox input "true"
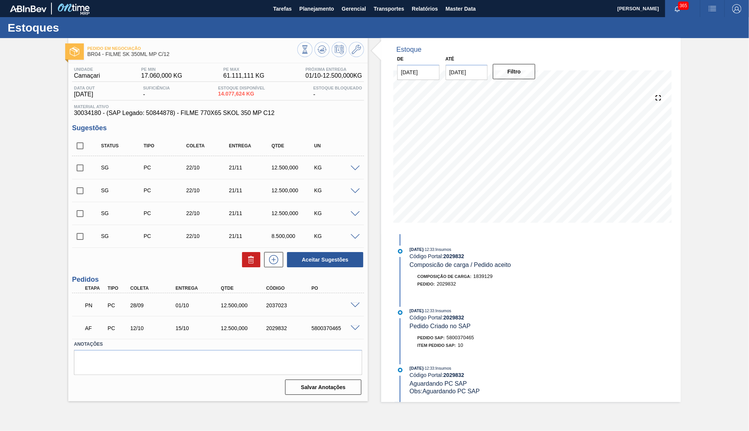
checkbox input "true"
click at [79, 141] on input "checkbox" at bounding box center [80, 146] width 16 height 16
checkbox input "false"
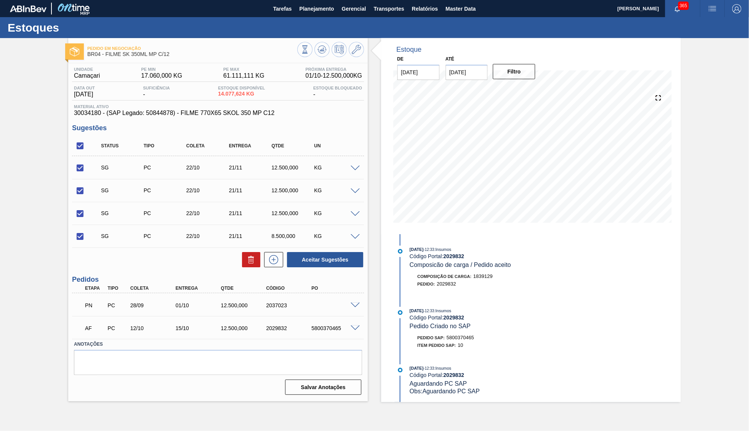
checkbox input "false"
click at [79, 141] on input "checkbox" at bounding box center [80, 146] width 16 height 16
checkbox input "true"
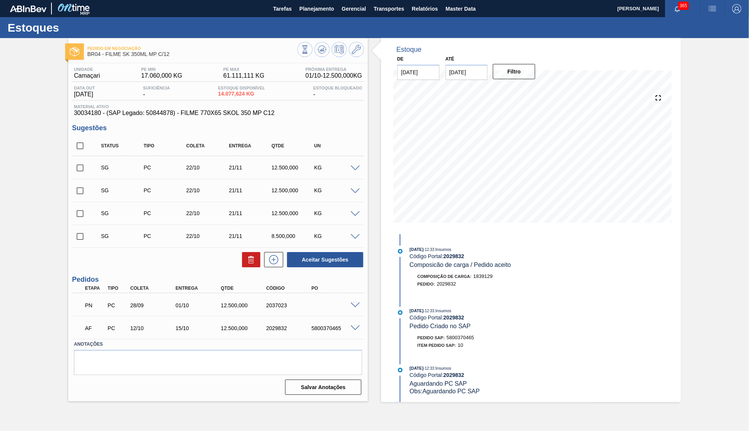
checkbox input "true"
click at [245, 260] on button at bounding box center [251, 259] width 18 height 15
checkbox input "false"
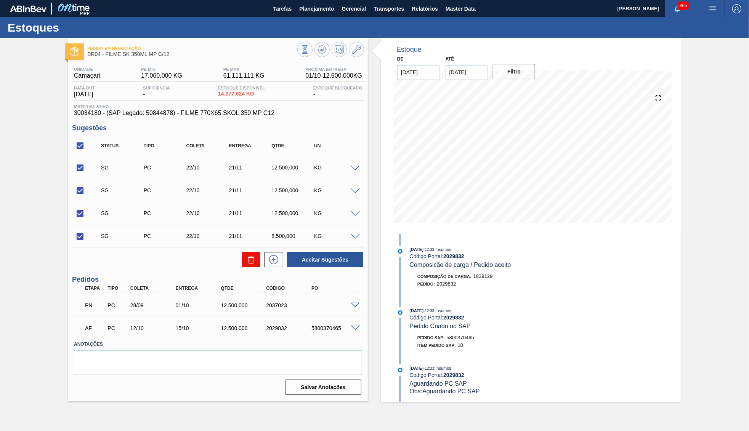
checkbox input "false"
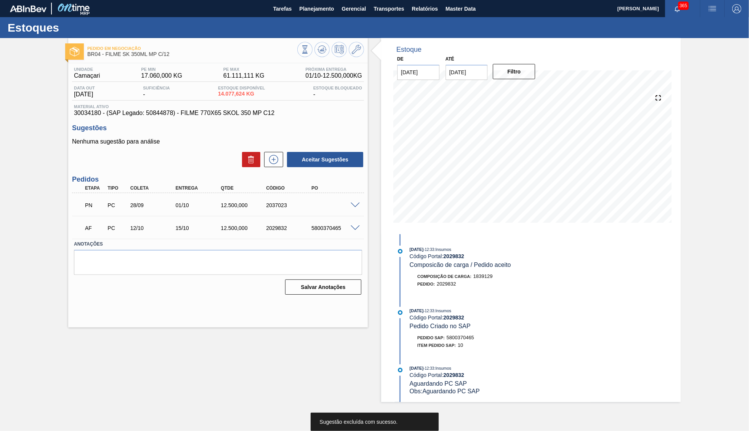
click at [353, 203] on span at bounding box center [355, 206] width 9 height 6
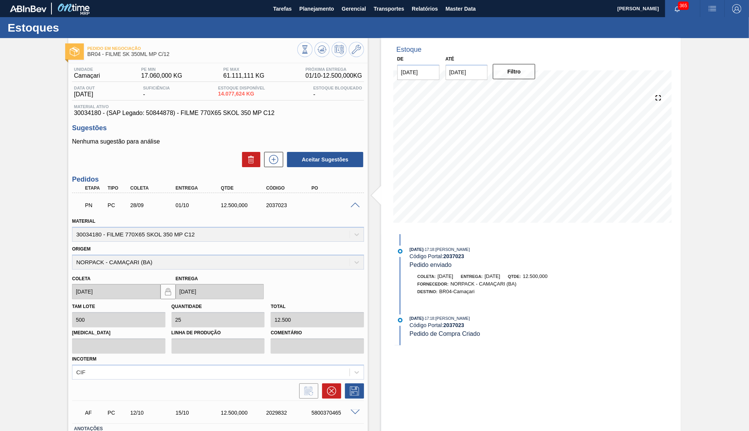
click at [289, 205] on div "2037023" at bounding box center [289, 205] width 51 height 6
copy div "2037023"
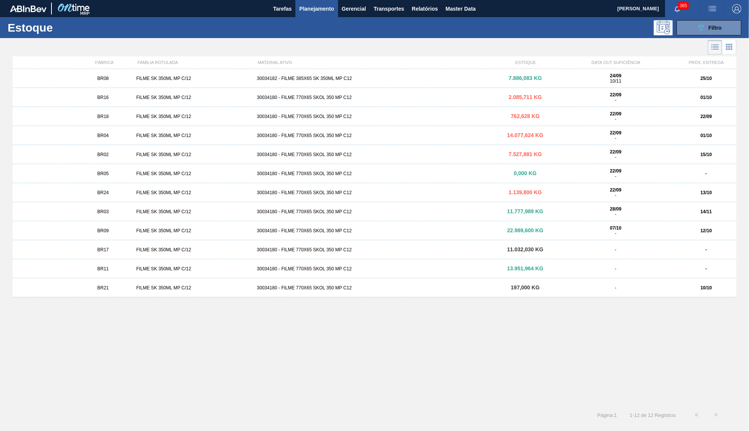
click at [106, 140] on div "BR04 FILME SK 350ML MP C/12 30034180 - FILME 770X65 SKOL 350 MP C12 14.077,624 …" at bounding box center [375, 135] width 724 height 19
click at [102, 160] on div "BR02 FILME SK 350ML MP C/12 30034180 - FILME 770X65 SKOL 350 MP C12 7.527,881 K…" at bounding box center [375, 154] width 724 height 19
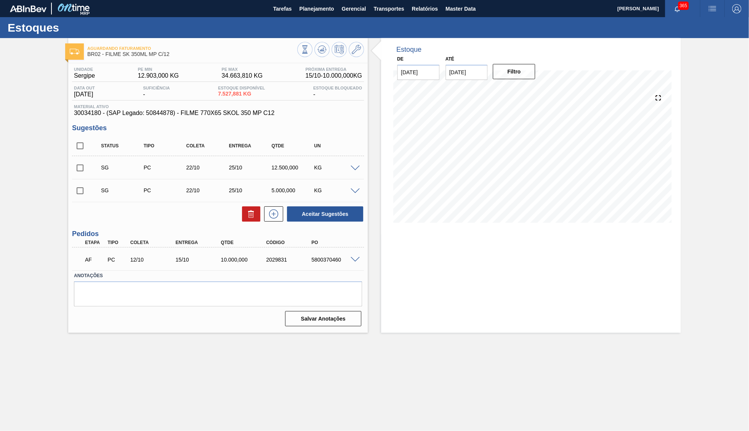
click at [353, 258] on span at bounding box center [355, 260] width 9 height 6
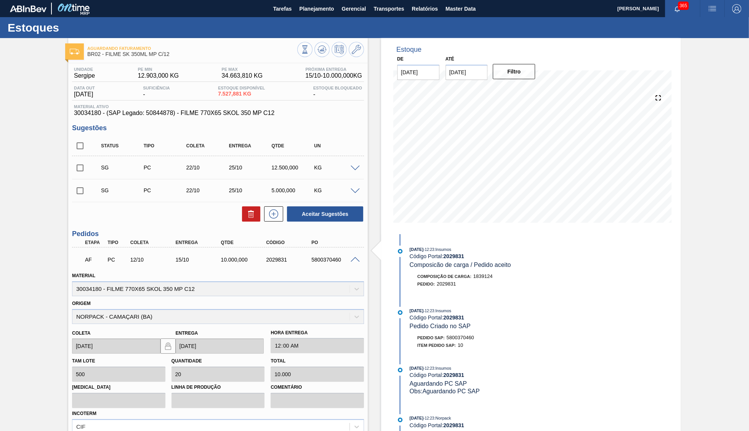
scroll to position [78, 0]
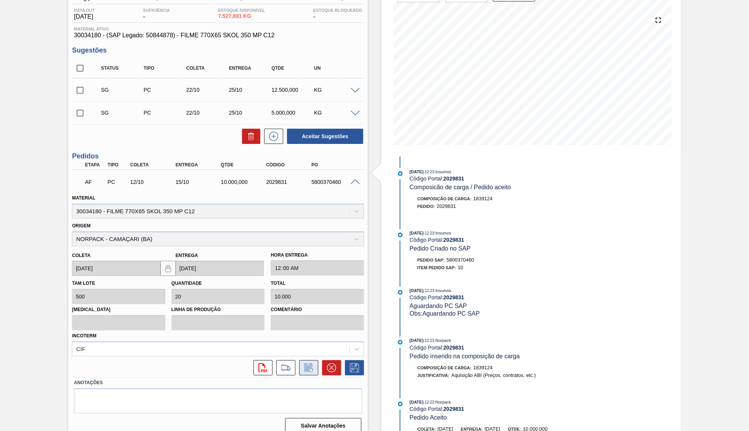
click at [310, 364] on icon at bounding box center [309, 368] width 12 height 9
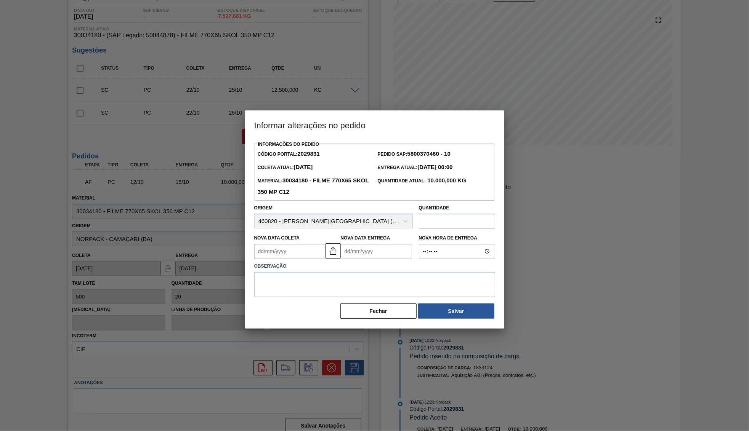
click at [358, 234] on div "Nova Data Entrega" at bounding box center [376, 246] width 71 height 26
click at [381, 245] on Entrega2029831 "Nova Data Entrega" at bounding box center [376, 251] width 71 height 15
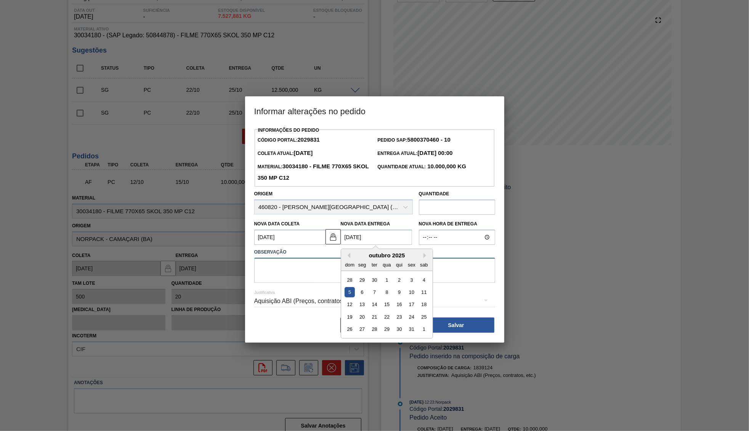
click at [282, 258] on textarea at bounding box center [374, 270] width 241 height 25
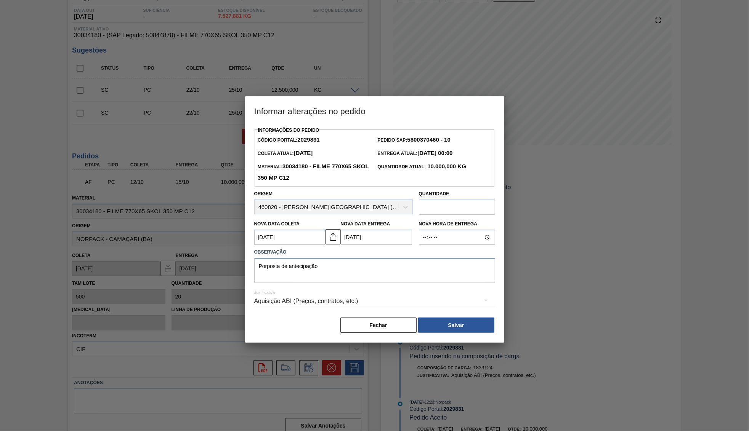
click at [278, 259] on textarea "Porposta de antecipação" at bounding box center [374, 270] width 241 height 25
click at [347, 283] on div "Justificativa Aquisição ABI (Preços, contratos, etc.)" at bounding box center [374, 296] width 241 height 27
click at [348, 291] on div "Aquisição ABI (Preços, contratos, etc.)" at bounding box center [374, 301] width 241 height 21
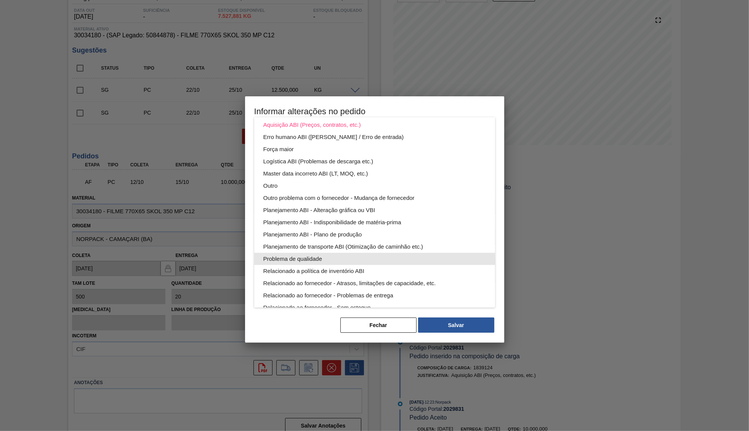
scroll to position [0, 0]
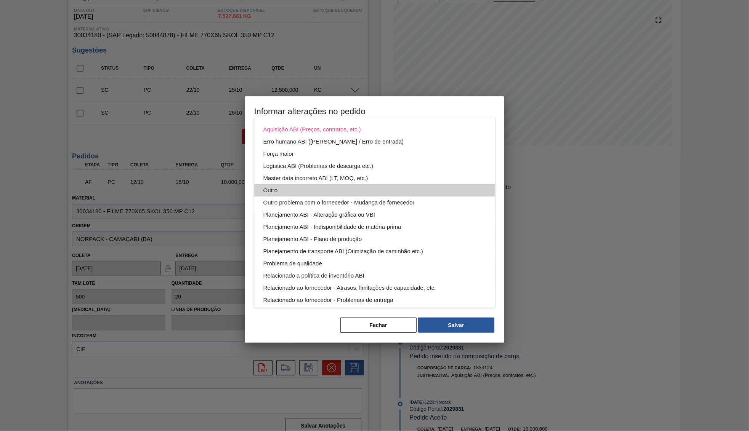
click at [287, 189] on div "Outro" at bounding box center [374, 190] width 223 height 12
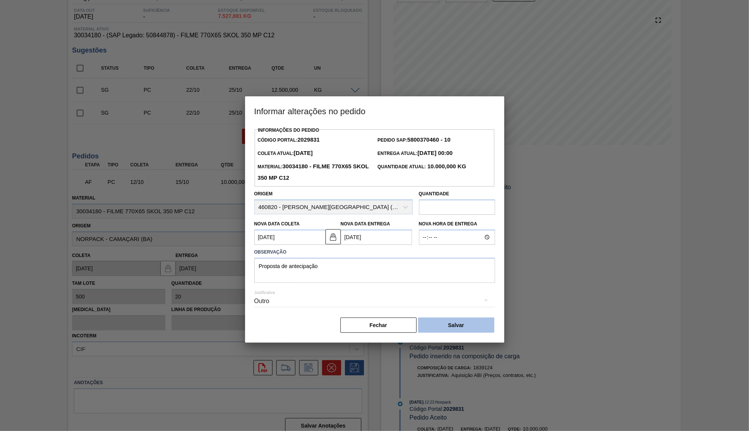
click at [465, 319] on button "Salvar" at bounding box center [456, 325] width 76 height 15
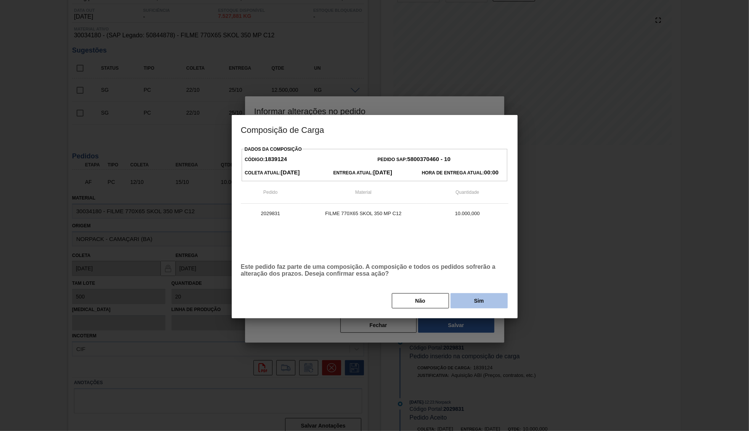
click at [463, 300] on button "Sim" at bounding box center [479, 300] width 57 height 15
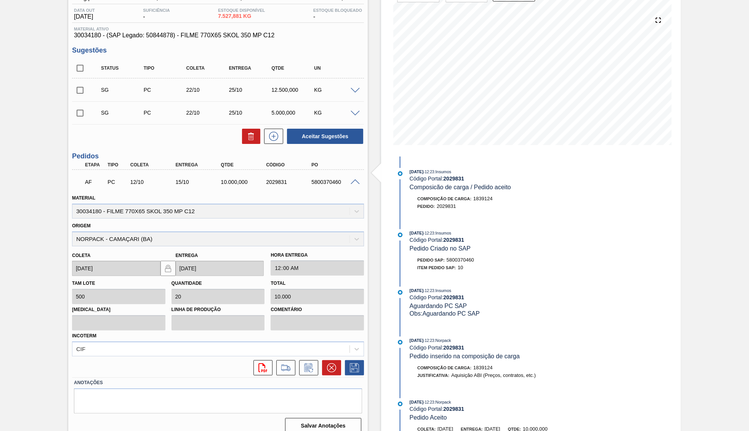
click at [287, 181] on div "2029831" at bounding box center [289, 182] width 51 height 6
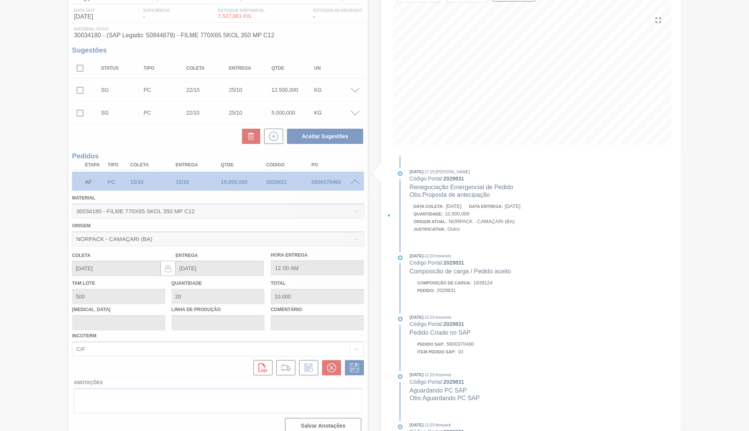
click at [271, 178] on div at bounding box center [374, 215] width 749 height 431
click at [271, 176] on div at bounding box center [374, 215] width 749 height 431
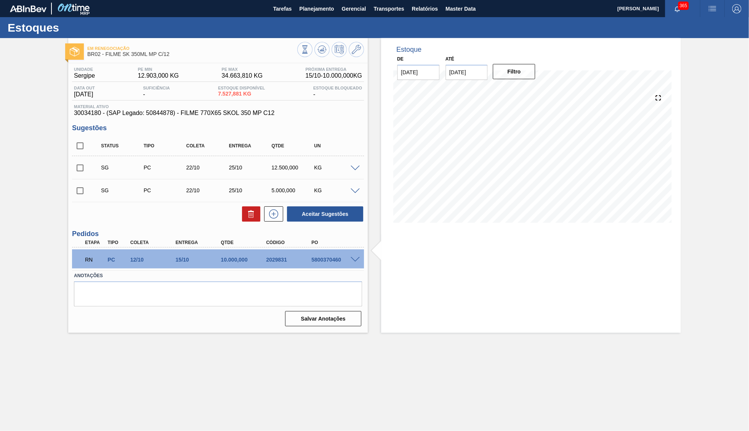
click at [277, 254] on div "RN PC 12/10 15/10 10.000,000 2029831 5800370460" at bounding box center [216, 259] width 272 height 15
click at [356, 259] on span at bounding box center [355, 260] width 9 height 6
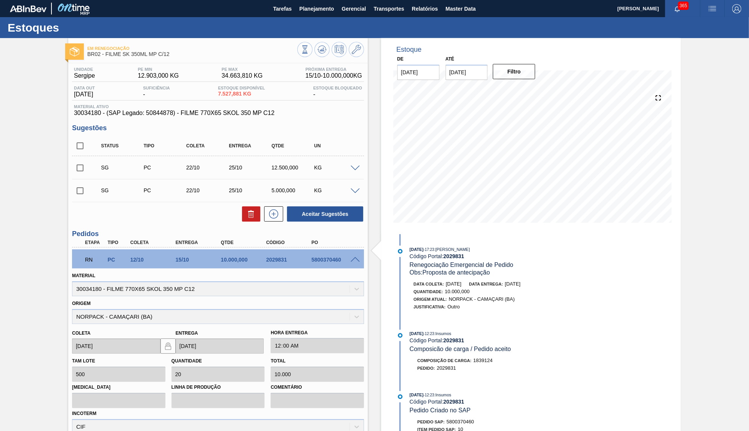
click at [79, 142] on input "checkbox" at bounding box center [80, 146] width 16 height 16
click at [253, 213] on icon at bounding box center [251, 215] width 5 height 6
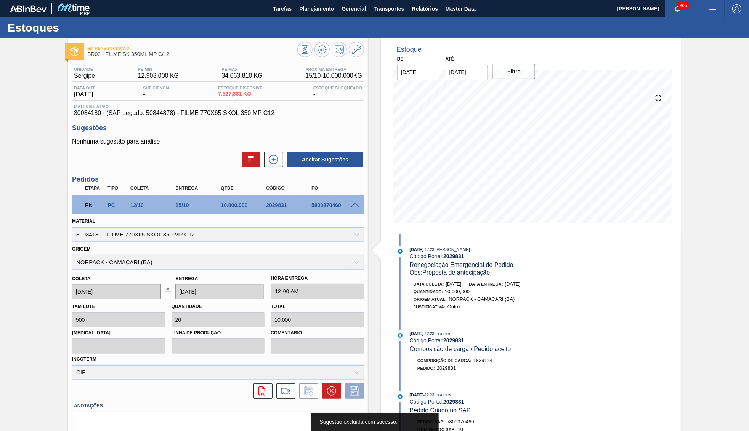
click at [317, 131] on h3 "Sugestões" at bounding box center [218, 128] width 292 height 8
click at [347, 204] on div "5800370460" at bounding box center [334, 205] width 51 height 6
click at [360, 200] on div "RN PC 12/10 15/10 10.000,000 2029831 5800370460" at bounding box center [218, 204] width 292 height 19
click at [349, 204] on div at bounding box center [356, 205] width 15 height 6
click at [314, 50] on div at bounding box center [330, 50] width 67 height 17
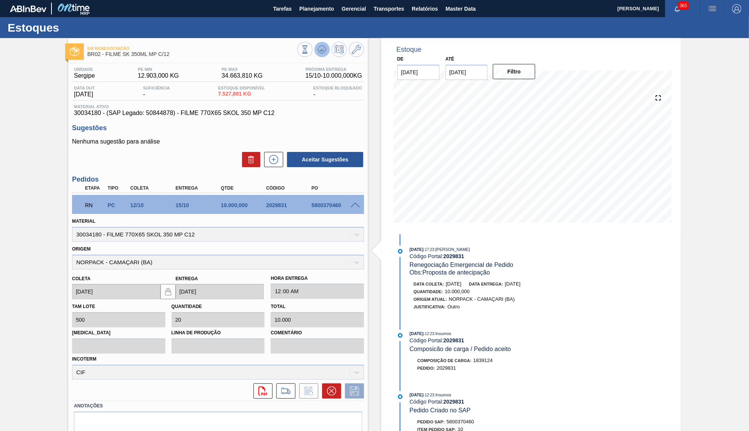
click at [319, 49] on icon at bounding box center [321, 49] width 9 height 9
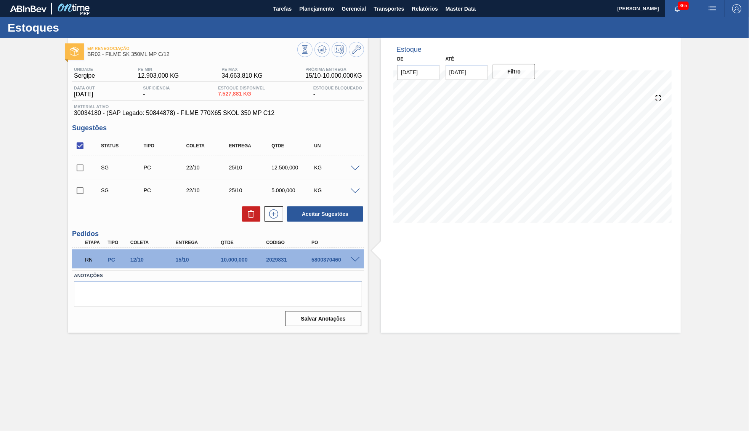
click at [356, 255] on div "RN PC 12/10 15/10 10.000,000 2029831 5800370460" at bounding box center [218, 259] width 292 height 19
click at [518, 304] on div "Estoque De 22/09/2025 Até 30/11/2025 Filtro 05/11 Projeção de Estoque 25,920.65…" at bounding box center [531, 185] width 300 height 295
click at [76, 189] on input "checkbox" at bounding box center [80, 191] width 16 height 16
click at [75, 167] on input "checkbox" at bounding box center [80, 168] width 16 height 16
click at [80, 193] on input "checkbox" at bounding box center [80, 191] width 16 height 16
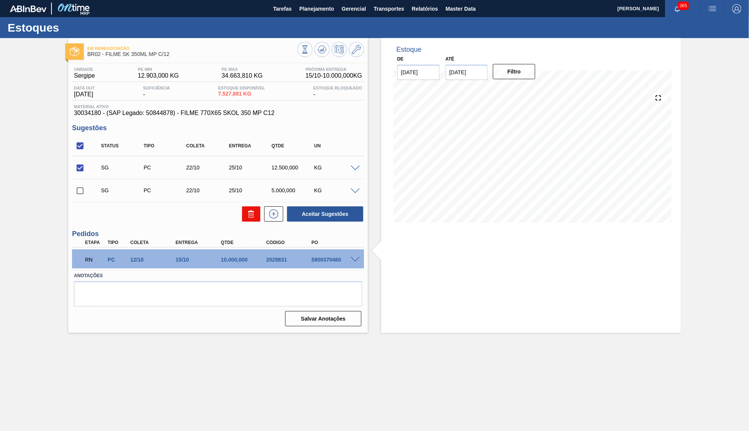
click at [245, 211] on button at bounding box center [251, 214] width 18 height 15
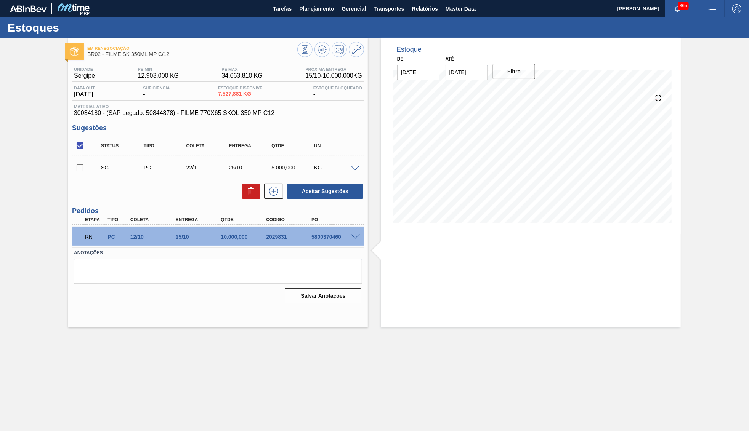
click at [359, 166] on span at bounding box center [355, 169] width 9 height 6
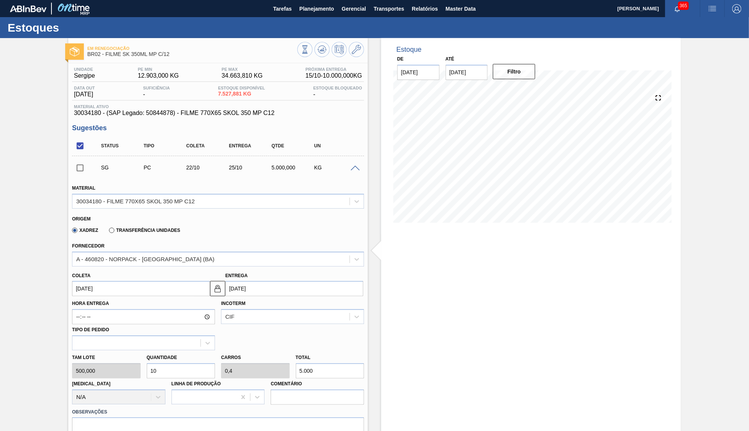
click at [350, 175] on div "SG PC 22/10 25/10 5.000,000 KG" at bounding box center [224, 167] width 256 height 15
click at [354, 167] on span at bounding box center [355, 169] width 9 height 6
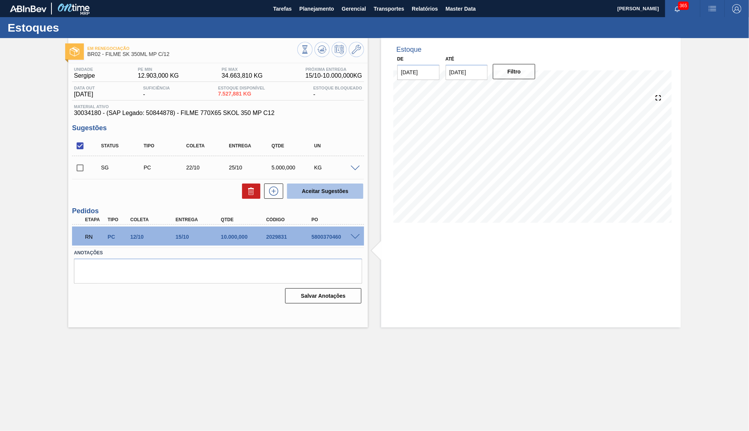
click at [355, 184] on button "Aceitar Sugestões" at bounding box center [325, 191] width 76 height 15
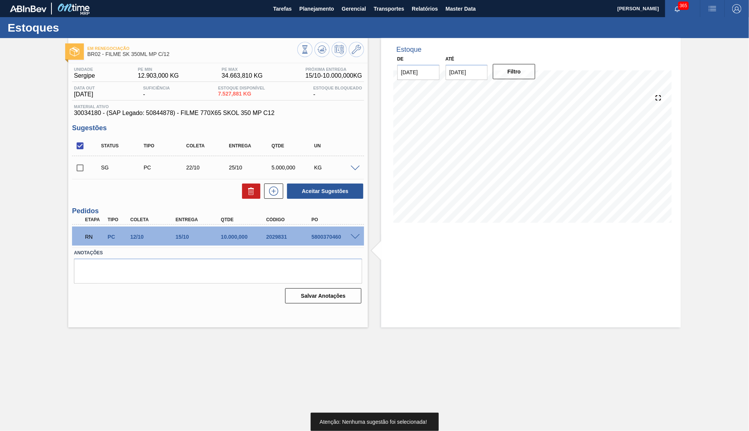
click at [80, 167] on input "checkbox" at bounding box center [80, 168] width 16 height 16
click at [286, 185] on div "Aceitar Sugestões" at bounding box center [323, 191] width 81 height 17
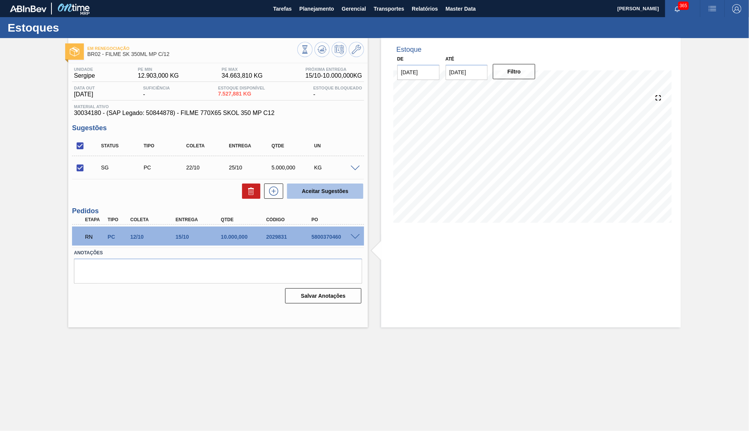
click at [299, 189] on button "Aceitar Sugestões" at bounding box center [325, 191] width 76 height 15
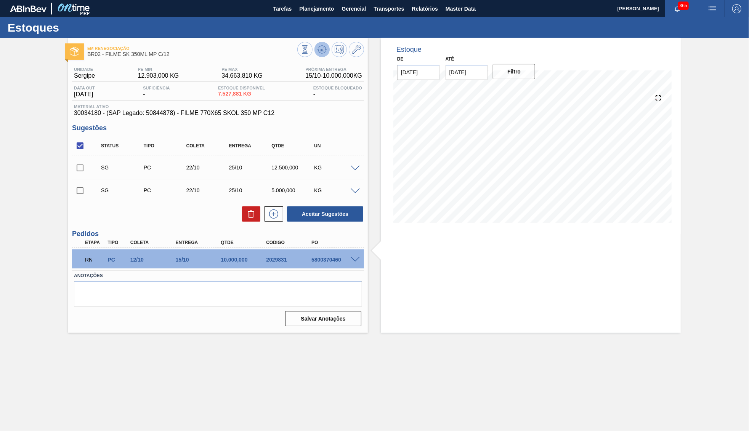
click at [320, 46] on icon at bounding box center [321, 49] width 9 height 9
click at [76, 185] on input "checkbox" at bounding box center [80, 191] width 16 height 16
click at [321, 211] on button "Aceitar Sugestões" at bounding box center [325, 214] width 76 height 15
click at [322, 42] on button at bounding box center [321, 49] width 15 height 15
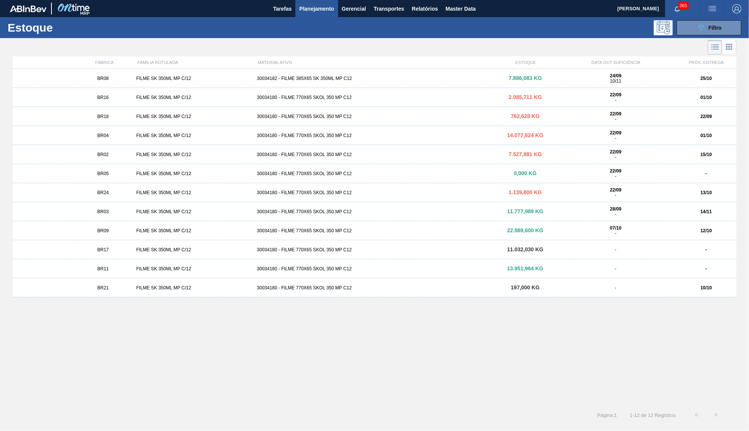
click at [117, 154] on div "BR02" at bounding box center [103, 154] width 60 height 5
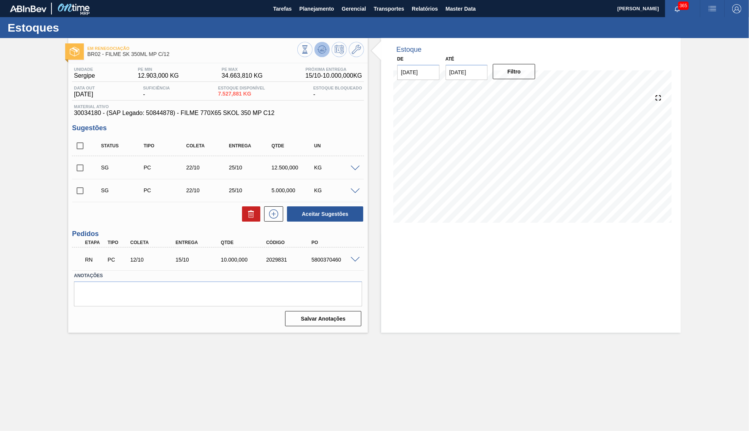
click at [322, 46] on icon at bounding box center [321, 49] width 9 height 9
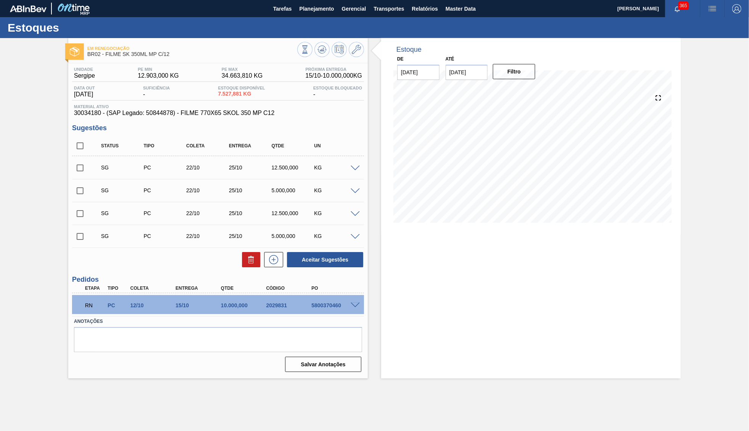
click at [79, 148] on input "checkbox" at bounding box center [80, 146] width 16 height 16
click at [246, 262] on button at bounding box center [251, 259] width 18 height 15
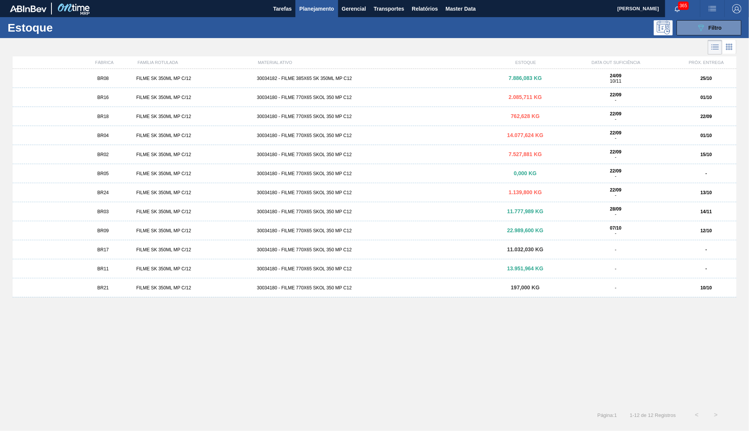
click at [105, 173] on span "BR05" at bounding box center [102, 173] width 11 height 5
click at [177, 192] on div "FILME SK 350ML MP C/12" at bounding box center [193, 192] width 120 height 5
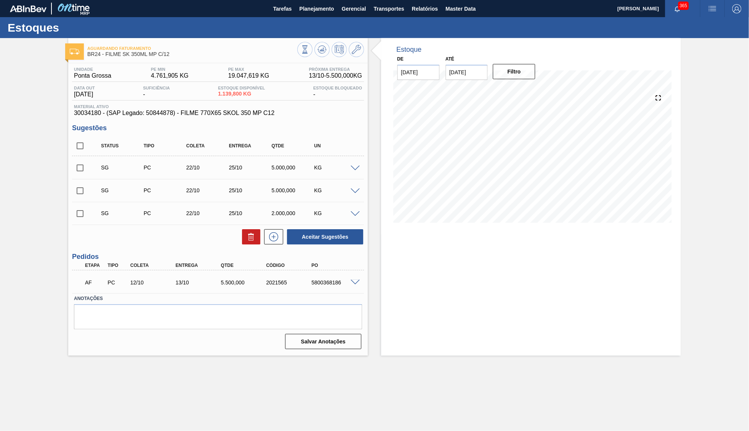
click at [80, 142] on input "checkbox" at bounding box center [80, 146] width 16 height 16
click at [247, 249] on div "Unidade Ponta Grossa PE MIN 4.761,905 KG PE MAX 19.047,619 KG Próxima Entrega 1…" at bounding box center [218, 207] width 300 height 289
click at [251, 236] on icon at bounding box center [251, 236] width 9 height 9
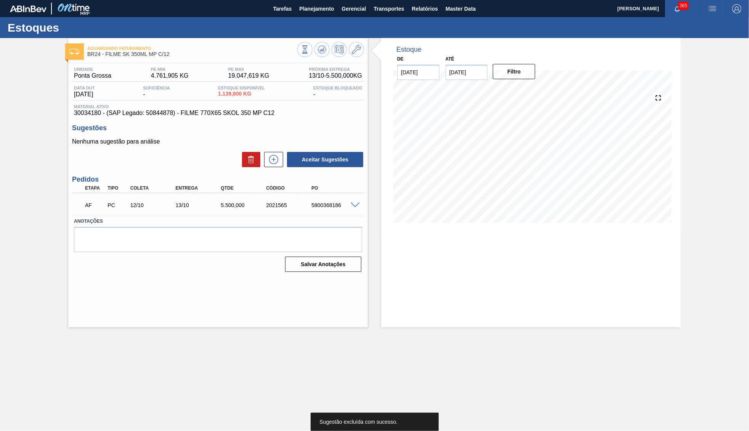
click at [351, 207] on div "5800368186" at bounding box center [334, 205] width 51 height 6
click at [359, 203] on span at bounding box center [355, 206] width 9 height 6
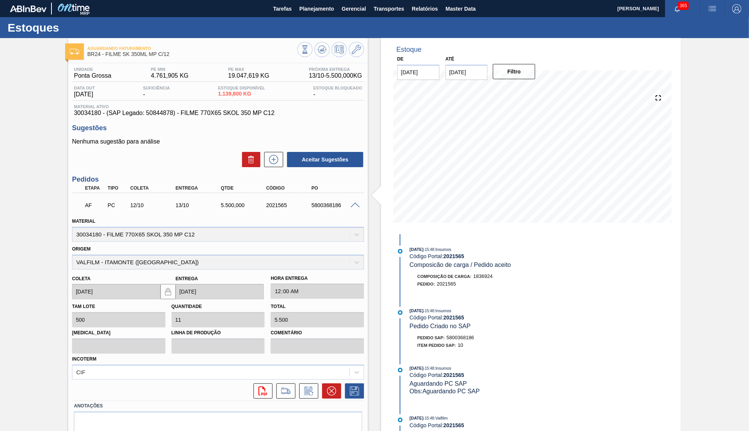
click at [481, 61] on div "Até 30/11/2025" at bounding box center [467, 67] width 42 height 26
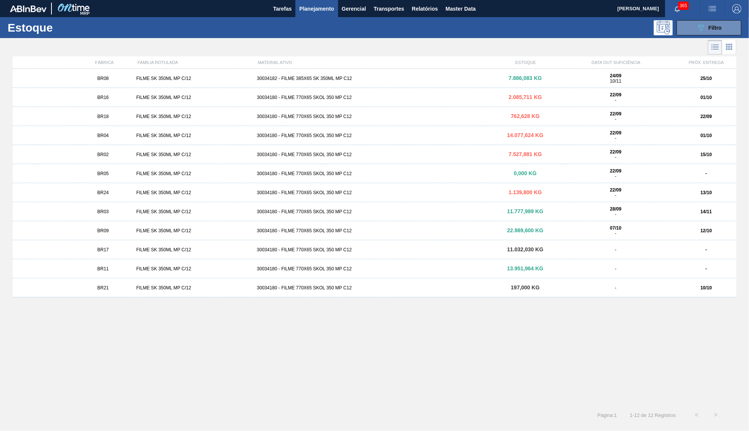
click at [138, 211] on div "FILME SK 350ML MP C/12" at bounding box center [193, 211] width 120 height 5
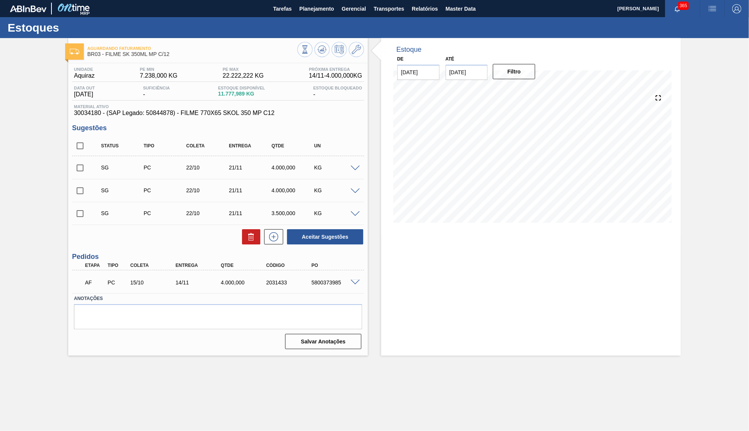
click at [88, 146] on span at bounding box center [93, 146] width 11 height 16
click at [77, 144] on input "checkbox" at bounding box center [80, 146] width 16 height 16
click at [253, 243] on button at bounding box center [251, 236] width 18 height 15
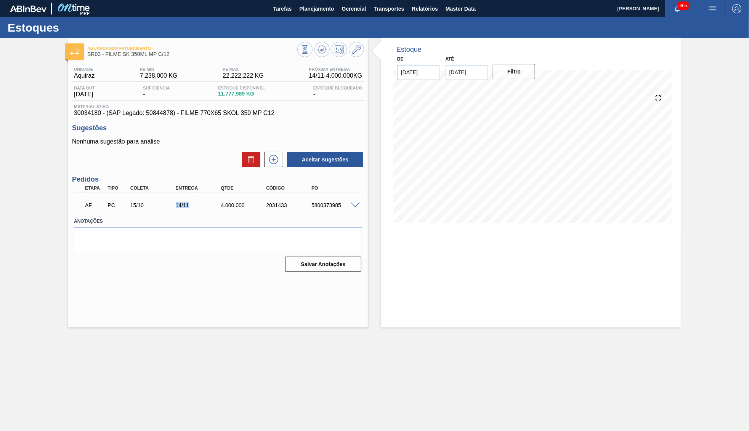
drag, startPoint x: 172, startPoint y: 206, endPoint x: 205, endPoint y: 205, distance: 32.4
click at [179, 205] on div "15/10" at bounding box center [153, 205] width 51 height 6
copy div "14/11"
click at [51, 319] on div "Aguardando Faturamento BR03 - FILME SK 350ML MP C/12 Unidade Aquiraz PE MIN 7.2…" at bounding box center [374, 183] width 749 height 290
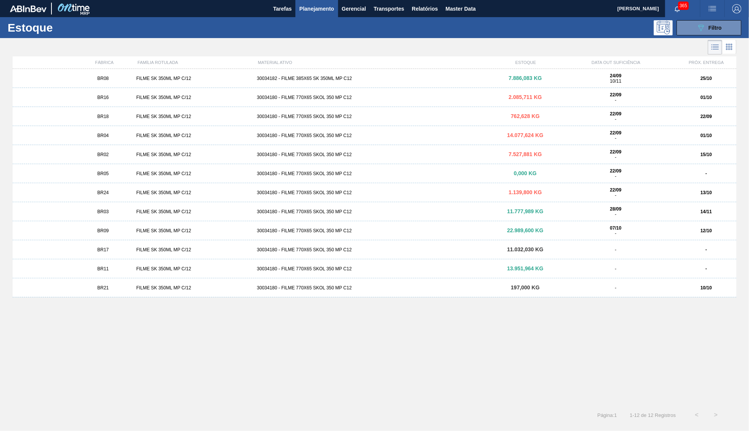
click at [135, 233] on div "FILME SK 350ML MP C/12" at bounding box center [193, 230] width 120 height 5
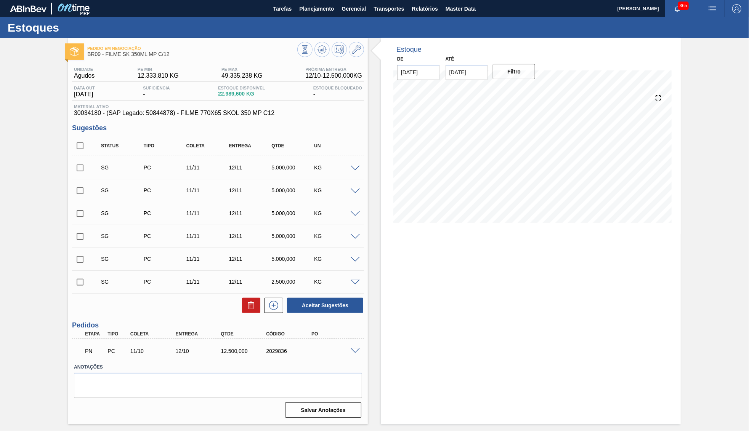
click at [353, 353] on span at bounding box center [355, 352] width 9 height 6
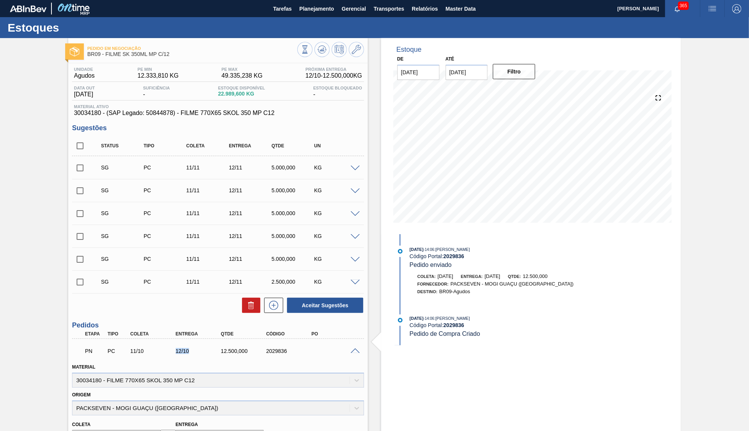
drag, startPoint x: 168, startPoint y: 353, endPoint x: 199, endPoint y: 351, distance: 30.9
click at [179, 351] on div "11/10" at bounding box center [153, 351] width 51 height 6
click at [80, 146] on input "checkbox" at bounding box center [80, 146] width 16 height 16
click at [242, 298] on div at bounding box center [249, 305] width 22 height 15
click at [251, 305] on icon at bounding box center [251, 305] width 9 height 9
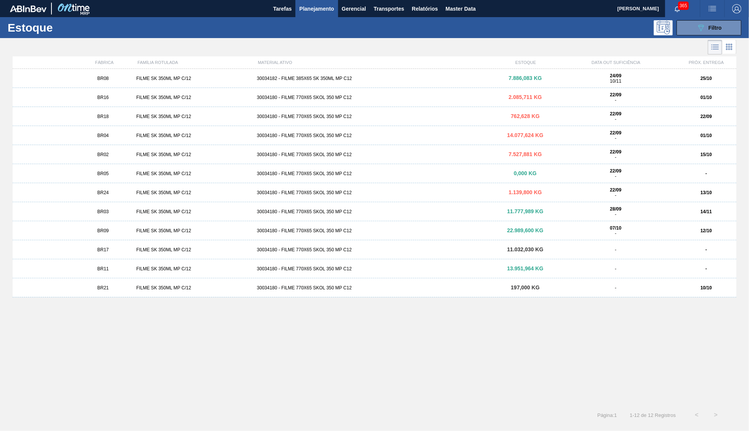
click at [138, 252] on div "FILME SK 350ML MP C/12" at bounding box center [193, 249] width 120 height 5
click at [237, 282] on div "BR21 FILME SK 350ML MP C/12 30034180 - FILME 770X65 SKOL 350 MP C12 197,000 KG …" at bounding box center [375, 288] width 724 height 19
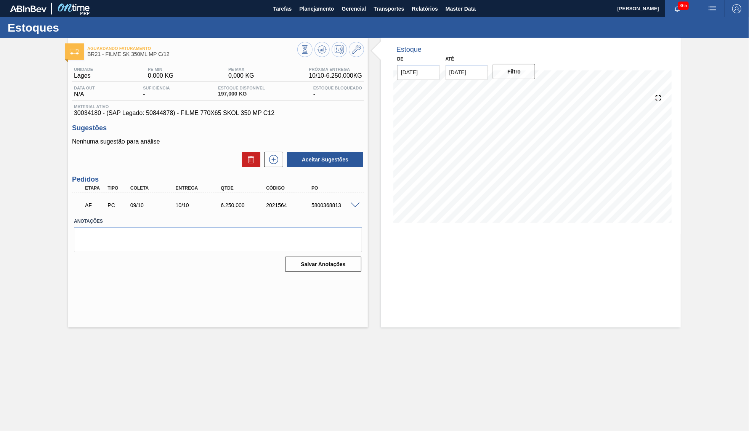
click at [353, 202] on div at bounding box center [356, 205] width 15 height 6
click at [357, 204] on span at bounding box center [355, 206] width 9 height 6
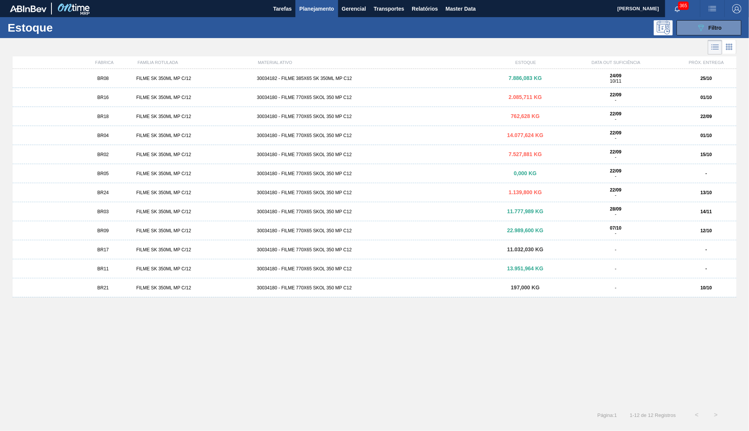
click at [186, 285] on div "BR21 FILME SK 350ML MP C/12 30034180 - FILME 770X65 SKOL 350 MP C12 197,000 KG …" at bounding box center [375, 288] width 724 height 19
drag, startPoint x: 501, startPoint y: 207, endPoint x: 533, endPoint y: 213, distance: 32.7
click at [533, 213] on div "BR03 FILME SK 350ML MP C/12 30034180 - FILME 770X65 SKOL 350 MP C12 11.777,989 …" at bounding box center [375, 211] width 724 height 19
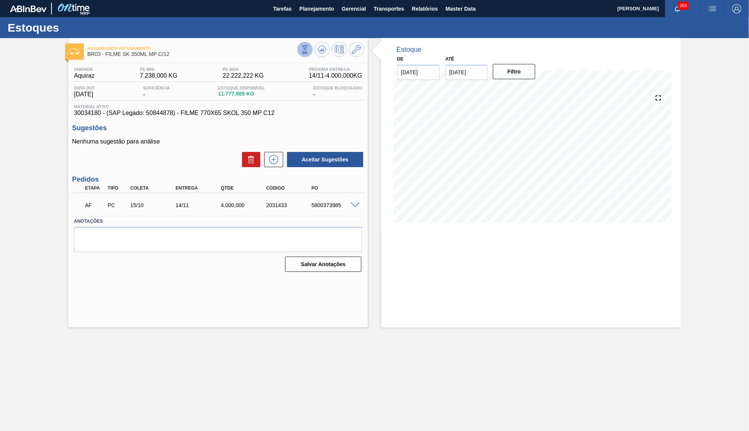
click at [310, 50] on button at bounding box center [304, 49] width 15 height 15
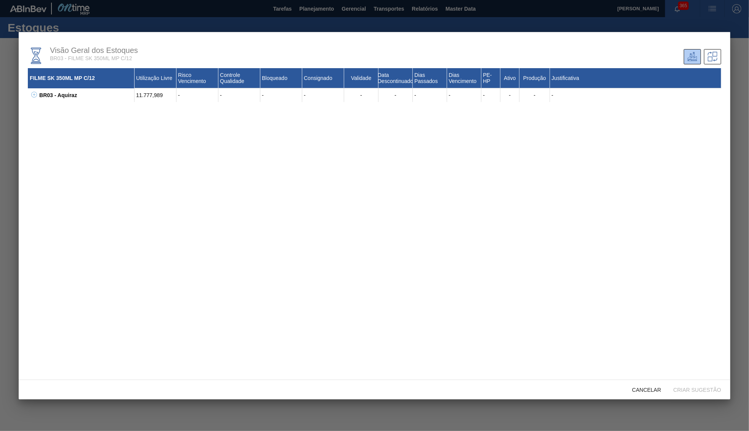
click at [32, 96] on icon at bounding box center [34, 95] width 6 height 6
click at [40, 111] on button at bounding box center [42, 109] width 8 height 8
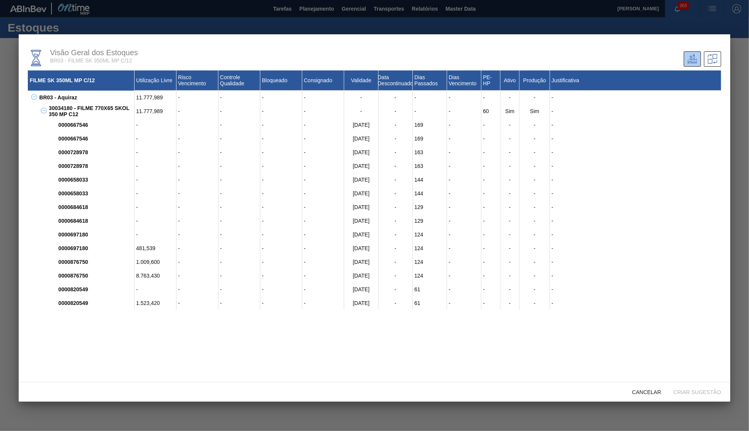
click at [146, 102] on div "11.777,989" at bounding box center [156, 98] width 42 height 14
click at [648, 391] on span "Cancelar" at bounding box center [646, 393] width 41 height 6
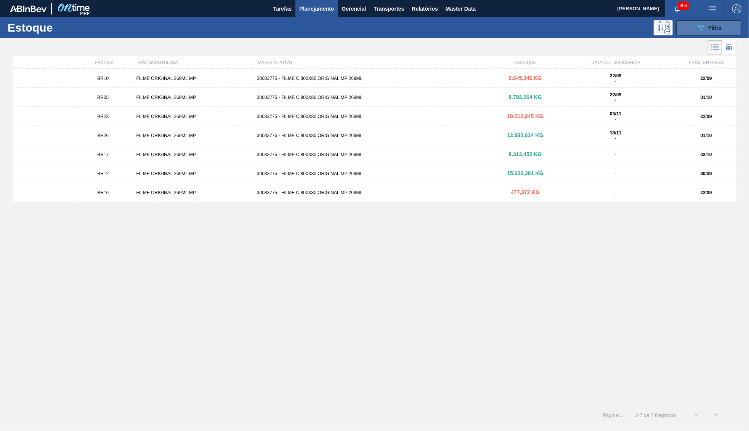
click at [697, 26] on icon "089F7B8B-B2A5-4AFE-B5C0-19BA573D28AC" at bounding box center [700, 27] width 9 height 9
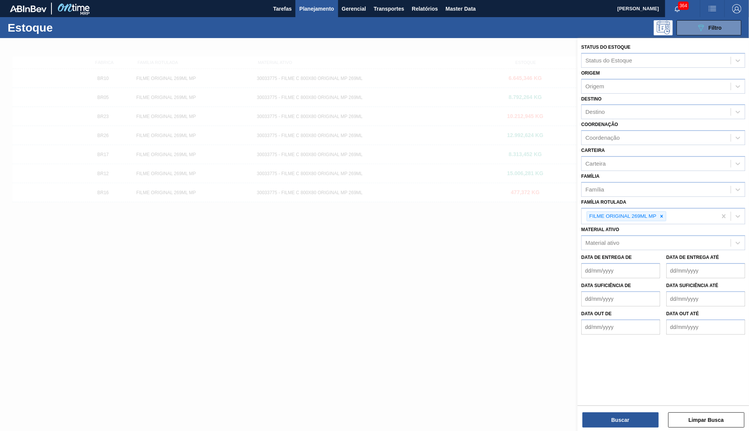
click at [662, 212] on div at bounding box center [661, 217] width 8 height 10
click at [301, 5] on span "Planejamento" at bounding box center [316, 8] width 35 height 9
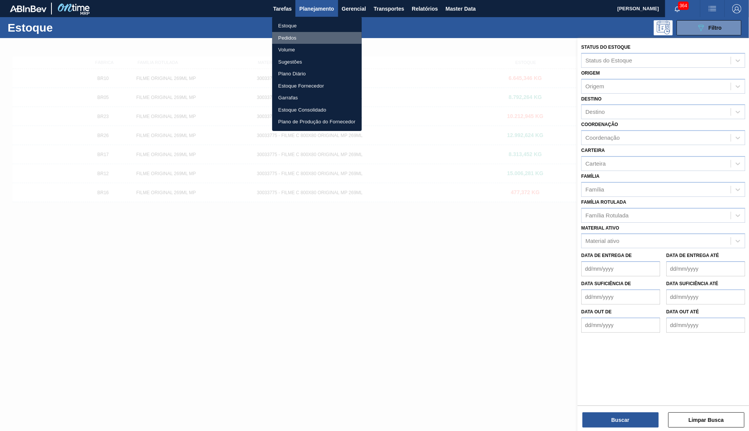
drag, startPoint x: 286, startPoint y: 35, endPoint x: 506, endPoint y: 34, distance: 219.9
click at [286, 35] on li "Pedidos" at bounding box center [317, 38] width 90 height 12
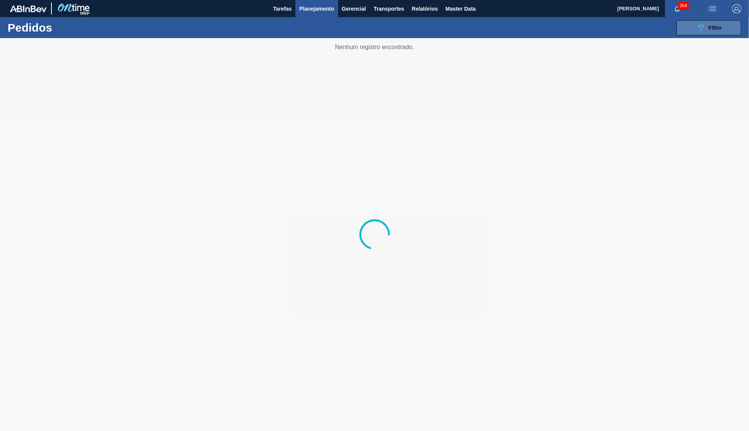
click at [695, 33] on button "089F7B8B-B2A5-4AFE-B5C0-19BA573D28AC Filtro" at bounding box center [709, 27] width 65 height 15
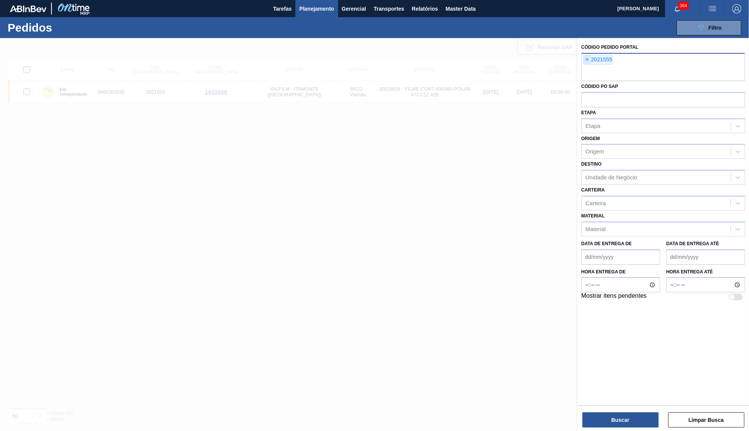
click at [587, 56] on span "×" at bounding box center [587, 59] width 7 height 9
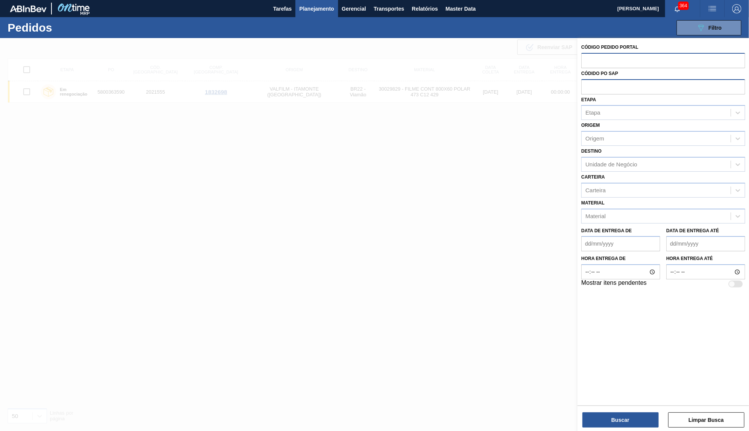
click at [595, 89] on input "text" at bounding box center [663, 86] width 164 height 14
paste input "5800342785"
type input "5800342785"
click at [631, 423] on button "Buscar" at bounding box center [620, 420] width 76 height 15
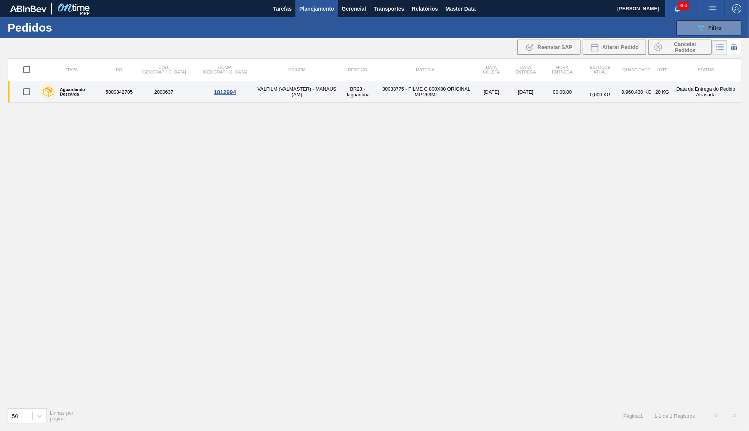
click at [26, 90] on input "checkbox" at bounding box center [27, 92] width 16 height 16
checkbox input "true"
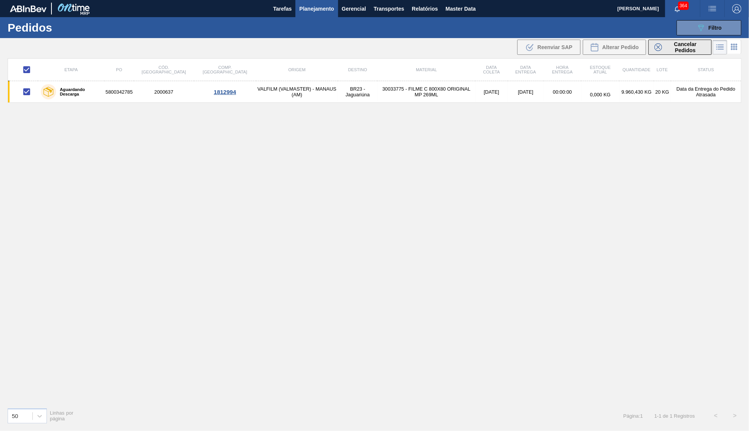
click at [662, 51] on div "Cancelar Pedidos" at bounding box center [679, 47] width 51 height 12
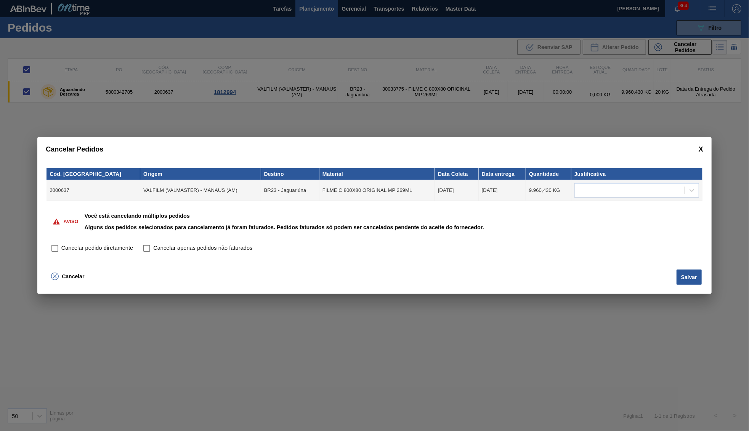
click at [69, 246] on span "Cancelar pedido diretamente" at bounding box center [97, 248] width 72 height 8
click at [61, 246] on input "Cancelar pedido diretamente" at bounding box center [54, 248] width 13 height 13
checkbox input "true"
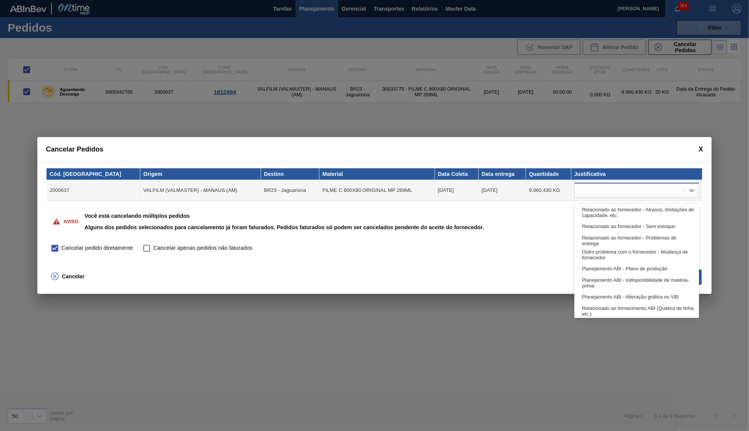
click at [685, 194] on span at bounding box center [685, 191] width 0 height 8
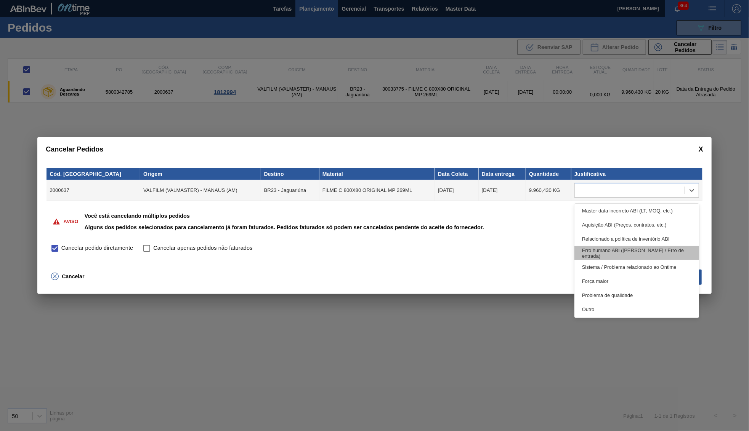
click at [619, 254] on div "Erro humano ABI ([PERSON_NAME] / Erro de entrada)" at bounding box center [636, 253] width 125 height 14
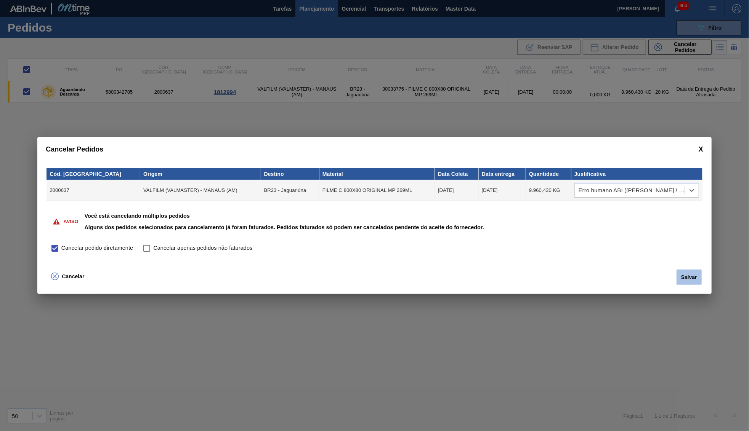
click at [697, 272] on button "Salvar" at bounding box center [689, 277] width 25 height 15
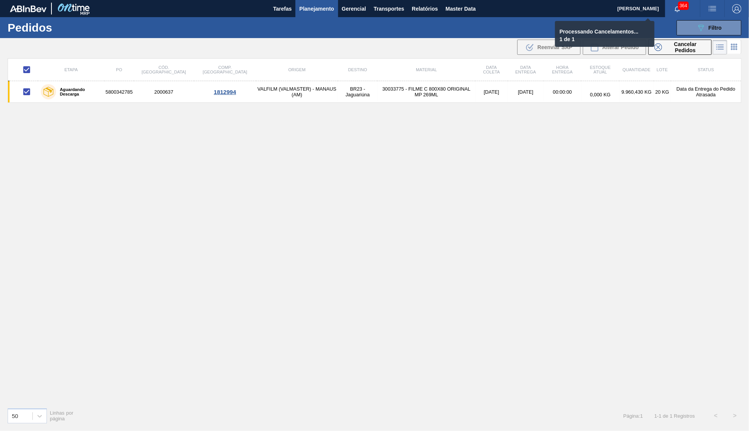
checkbox input "false"
